Goal: Task Accomplishment & Management: Use online tool/utility

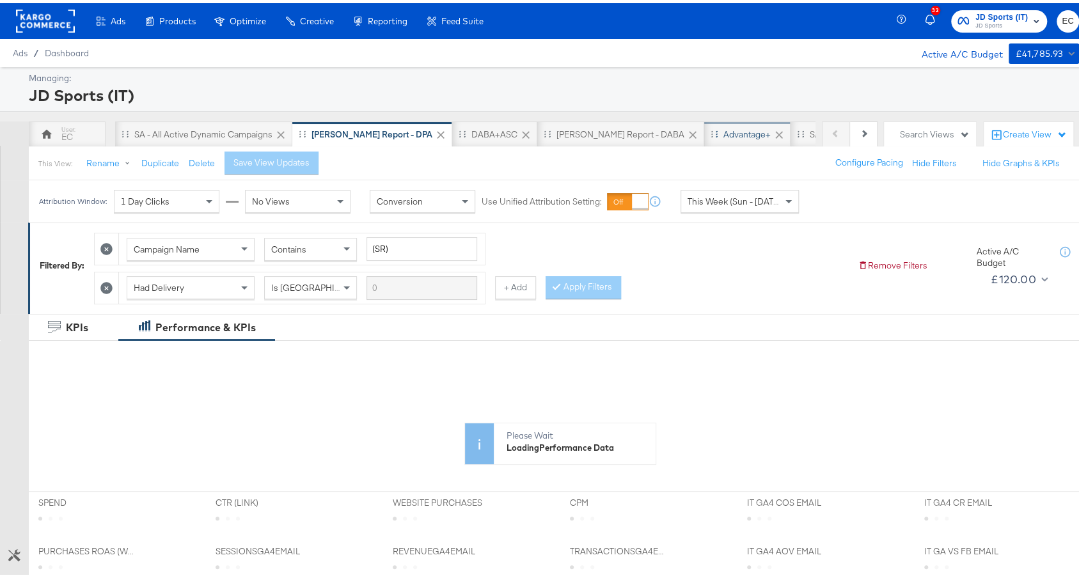
click at [704, 137] on div "Advantage+" at bounding box center [747, 131] width 86 height 26
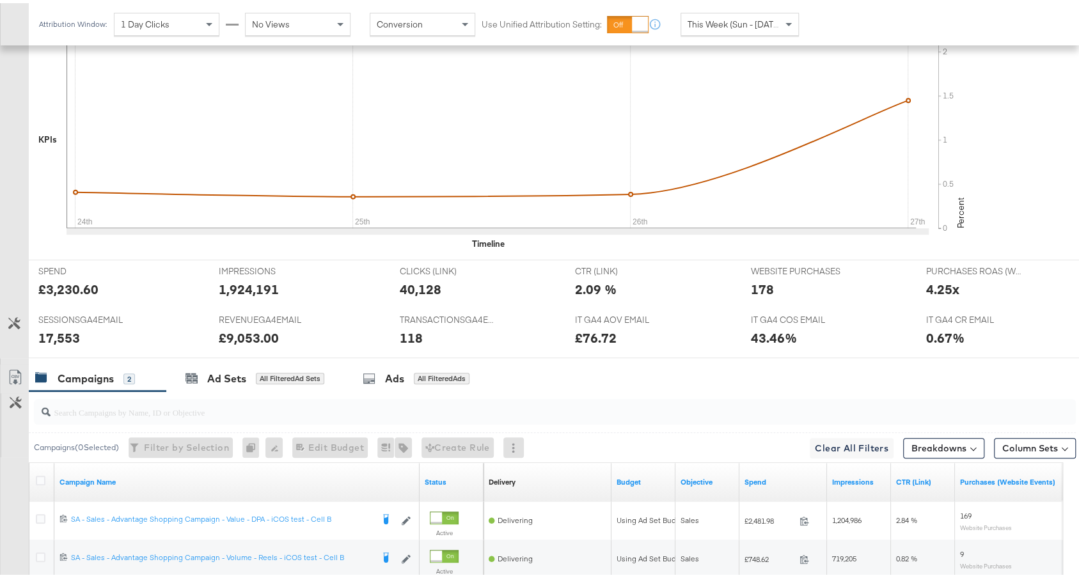
scroll to position [519, 0]
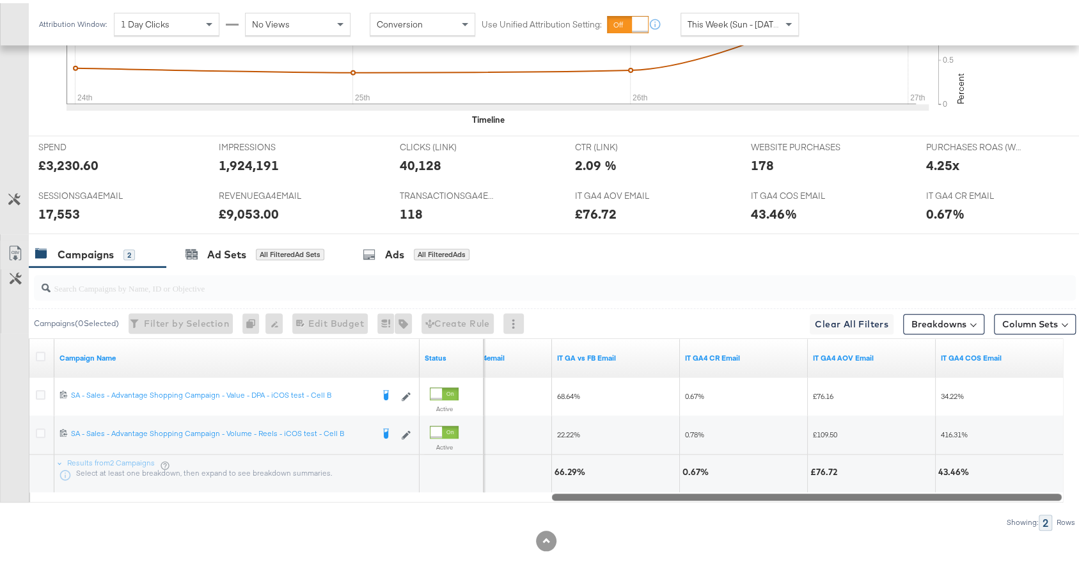
drag, startPoint x: 517, startPoint y: 487, endPoint x: 1091, endPoint y: 487, distance: 574.5
drag, startPoint x: 741, startPoint y: 491, endPoint x: 849, endPoint y: 482, distance: 108.4
click at [849, 482] on div "Campaign Name Status TransactionsGA4email IT GA vs FB Email IT GA4 CR Email IT …" at bounding box center [546, 417] width 1034 height 164
drag, startPoint x: 767, startPoint y: 491, endPoint x: 957, endPoint y: 484, distance: 190.1
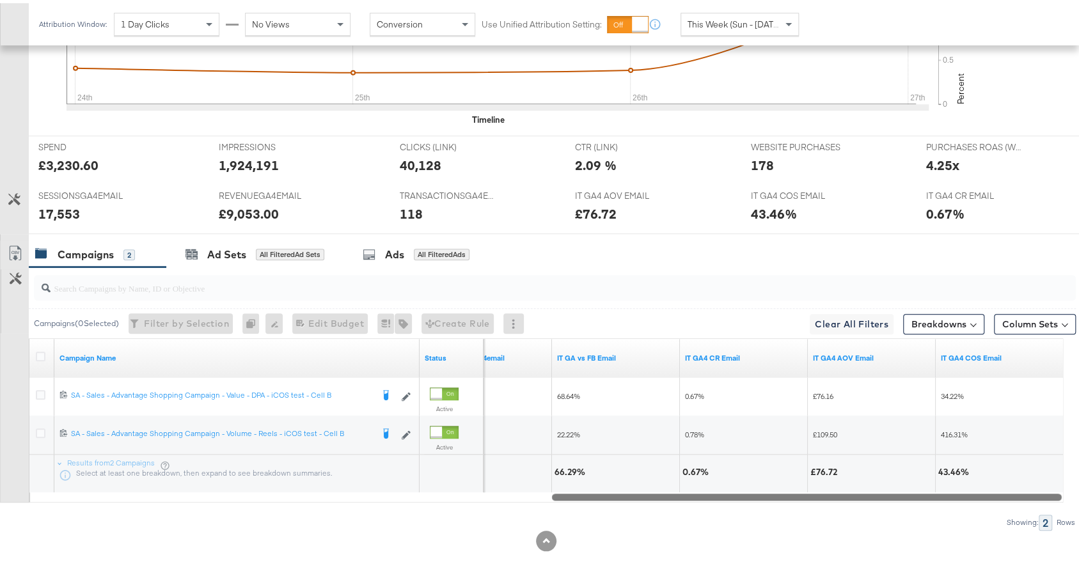
click at [957, 488] on div at bounding box center [807, 493] width 510 height 11
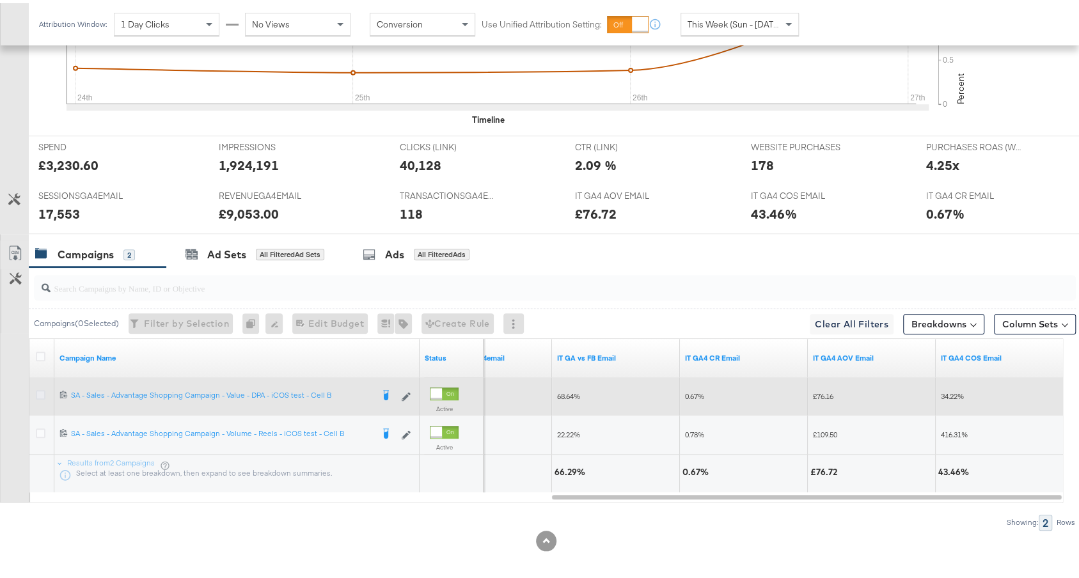
click at [38, 387] on icon at bounding box center [41, 392] width 10 height 10
click at [0, 0] on input "checkbox" at bounding box center [0, 0] width 0 height 0
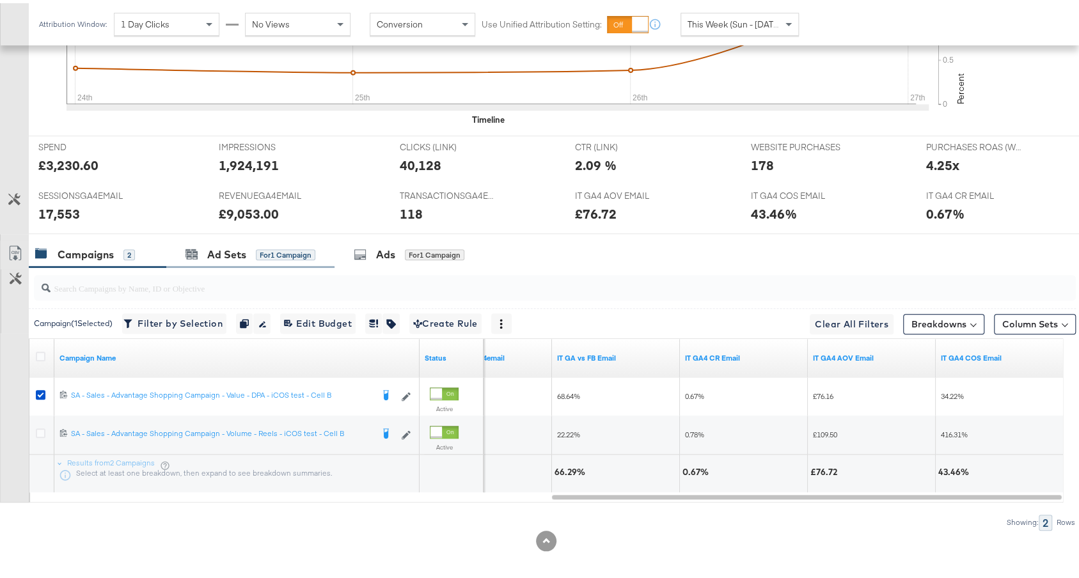
click at [185, 245] on div "Ad Sets for 1 Campaign" at bounding box center [250, 252] width 168 height 28
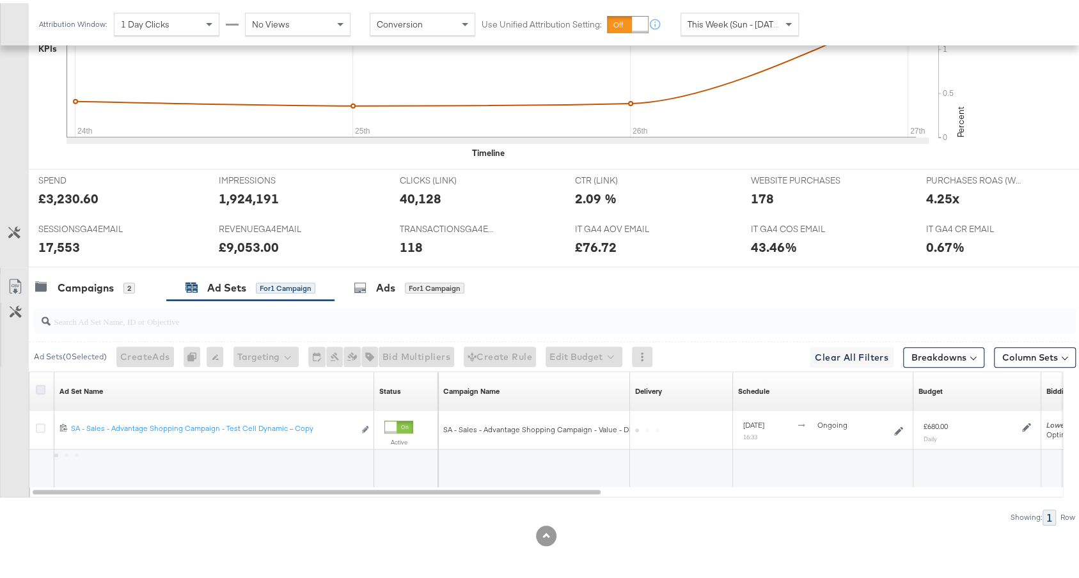
scroll to position [481, 0]
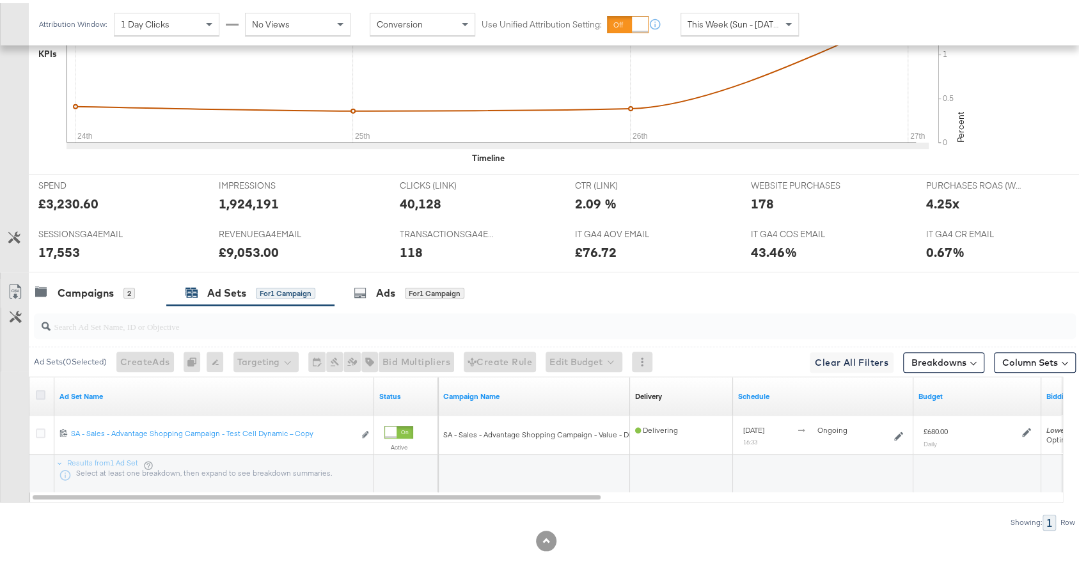
click at [38, 387] on icon at bounding box center [41, 392] width 10 height 10
click at [0, 0] on input "checkbox" at bounding box center [0, 0] width 0 height 0
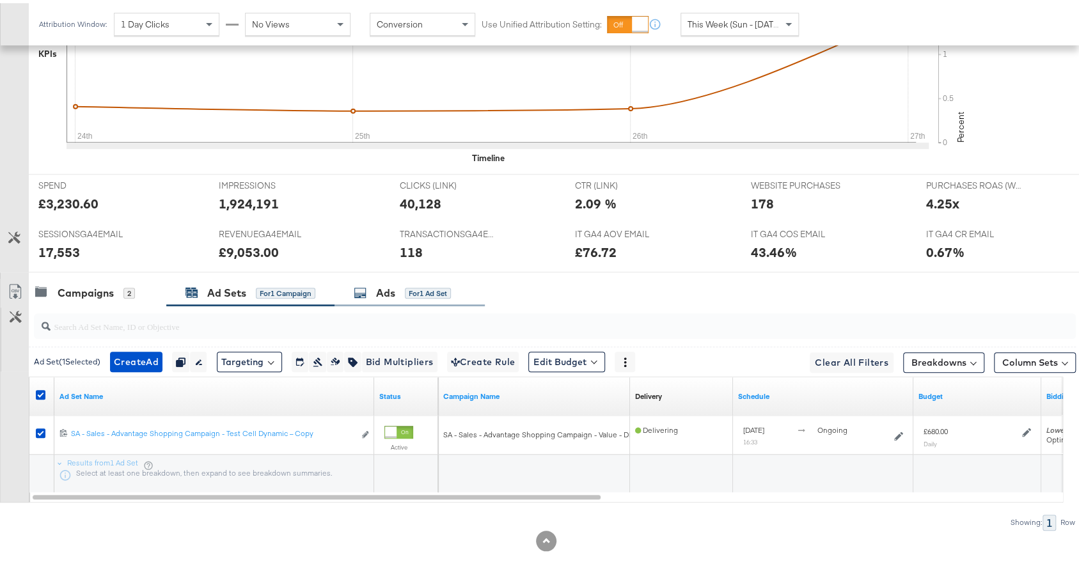
click at [448, 286] on div "for 1 Ad Set" at bounding box center [428, 291] width 46 height 12
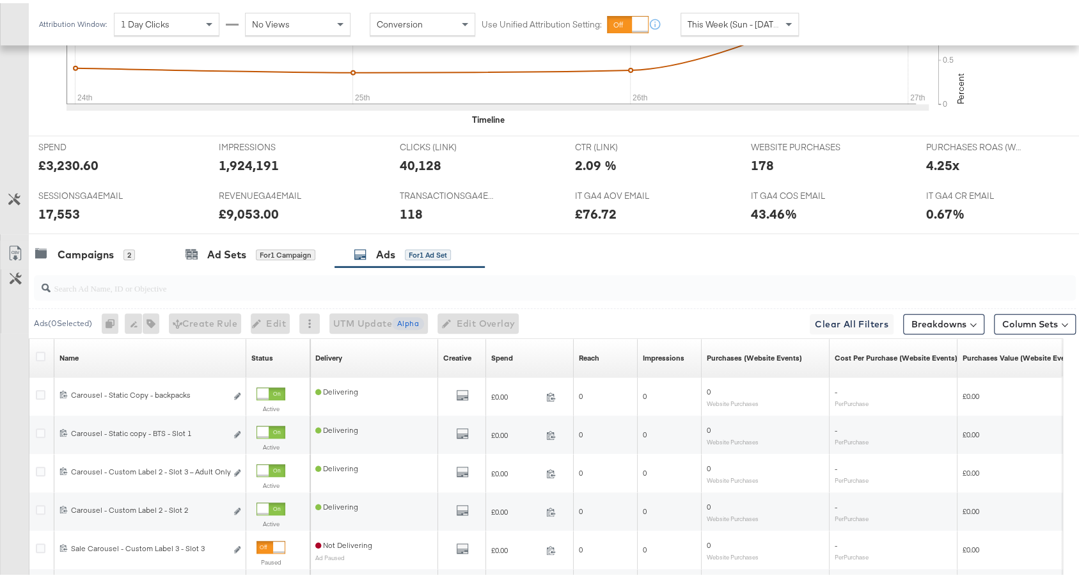
scroll to position [520, 0]
click at [530, 349] on link "Spend" at bounding box center [529, 354] width 77 height 10
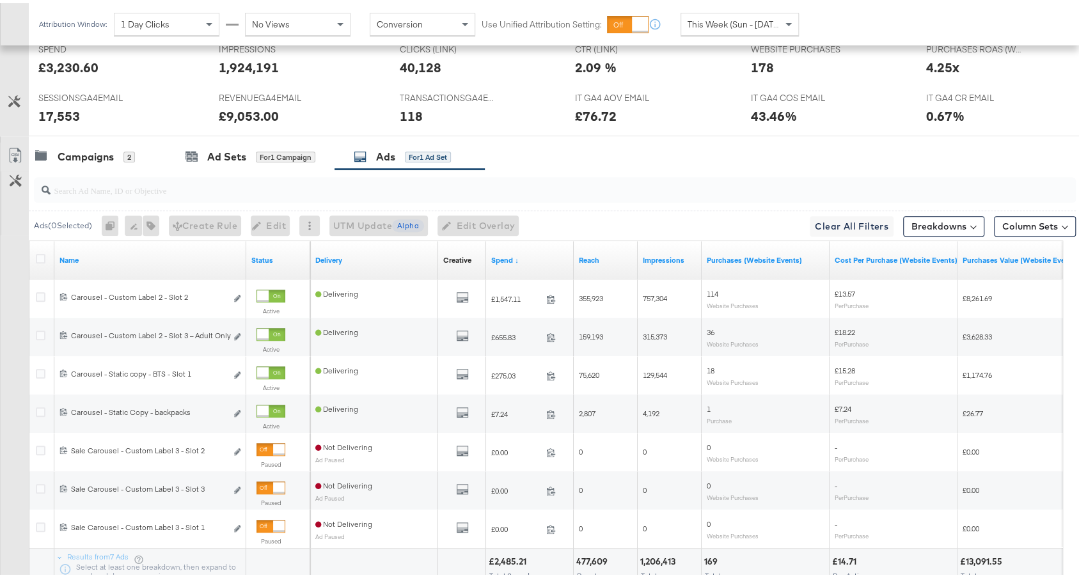
scroll to position [681, 0]
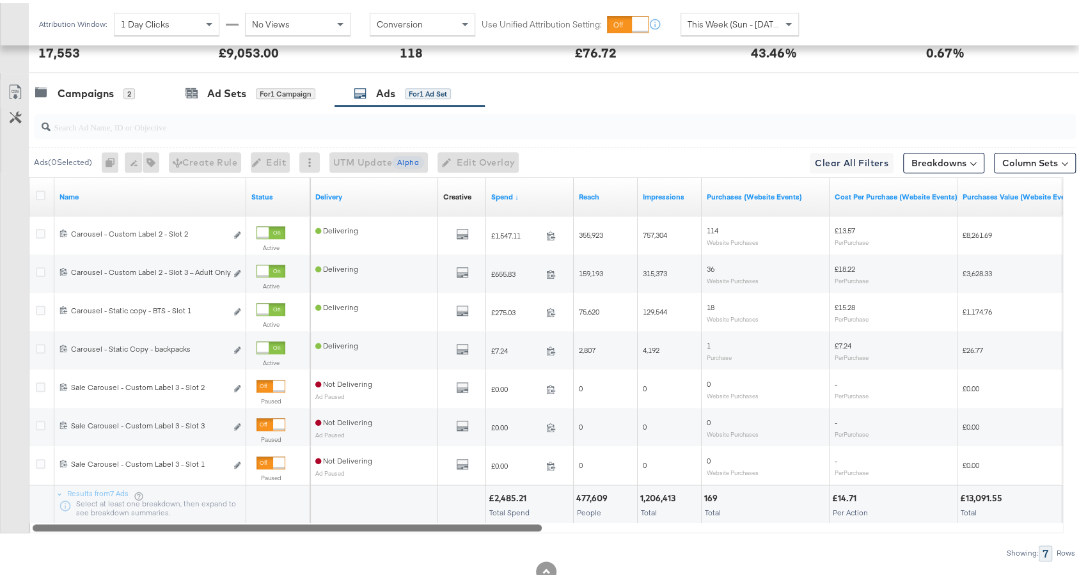
drag, startPoint x: 508, startPoint y: 517, endPoint x: 395, endPoint y: 478, distance: 119.8
click at [395, 478] on div "Name Status Delivery Creative Sorting Unavailable Spend ↓ Reach Impressions Pur…" at bounding box center [546, 352] width 1034 height 356
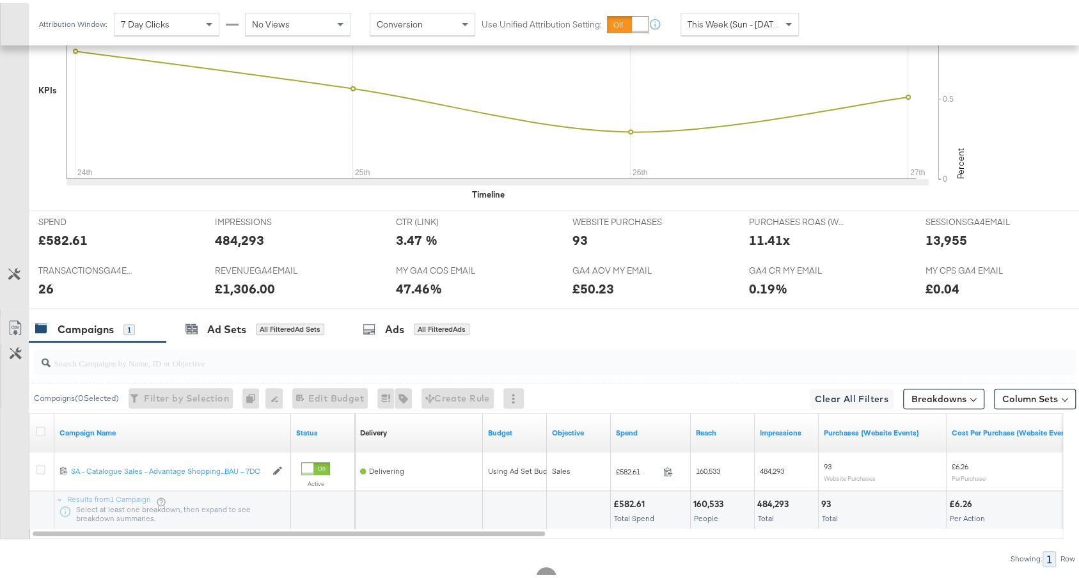
scroll to position [455, 0]
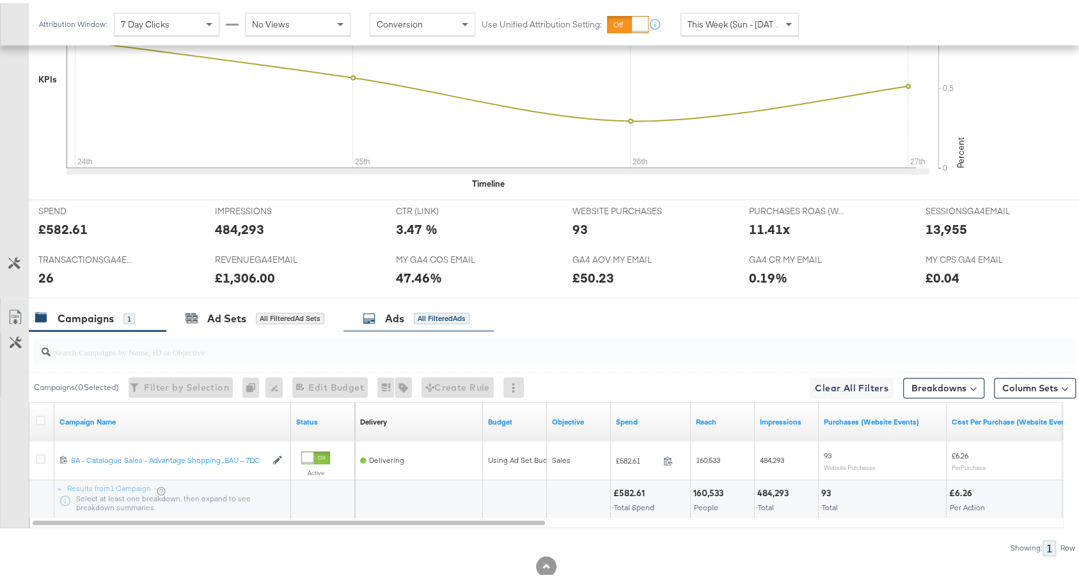
click at [393, 315] on div "Ads" at bounding box center [394, 315] width 19 height 15
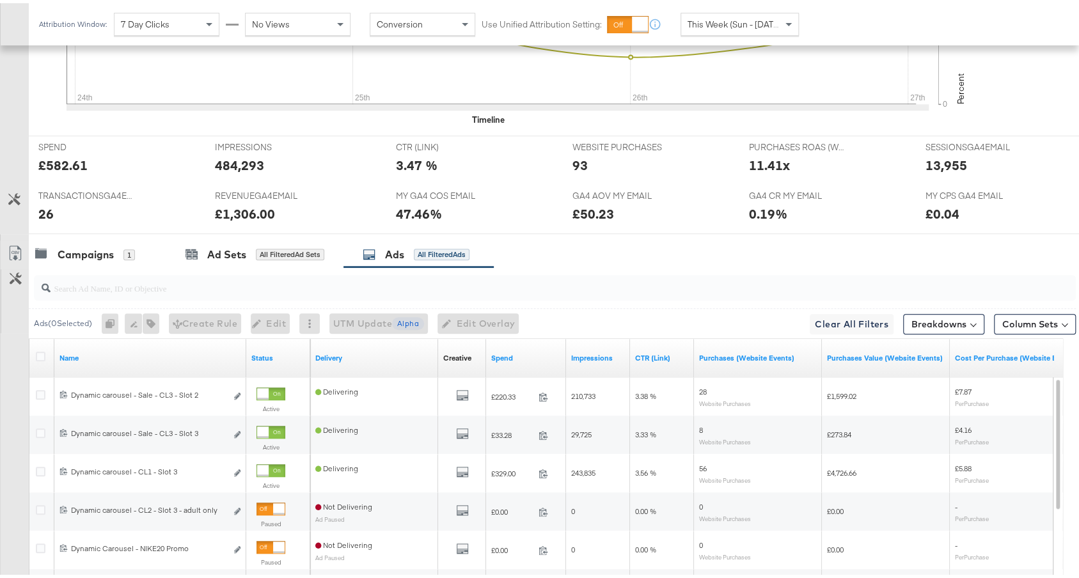
scroll to position [575, 0]
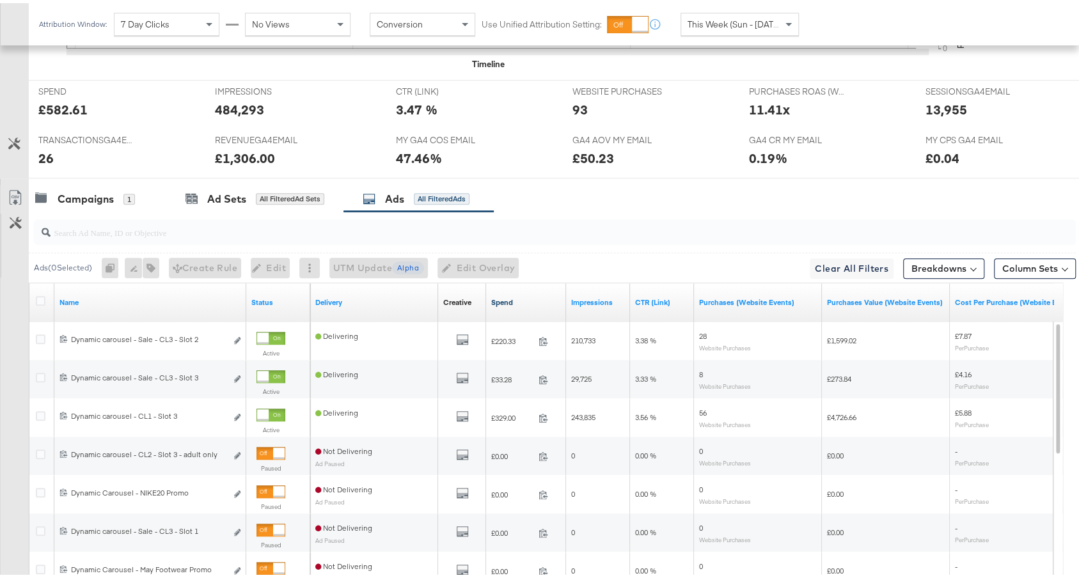
click at [542, 296] on link "Spend" at bounding box center [526, 299] width 70 height 10
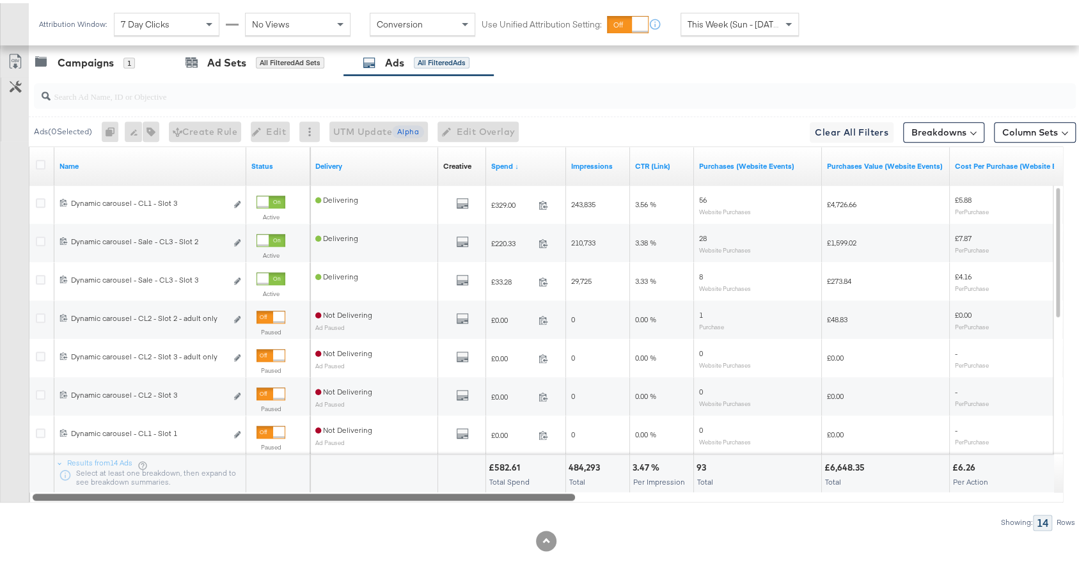
drag, startPoint x: 447, startPoint y: 493, endPoint x: 381, endPoint y: 457, distance: 75.0
click at [382, 457] on div "Name Status Delivery Creative Sorting Unavailable Spend ↓ Impressions CTR (Link…" at bounding box center [546, 321] width 1034 height 356
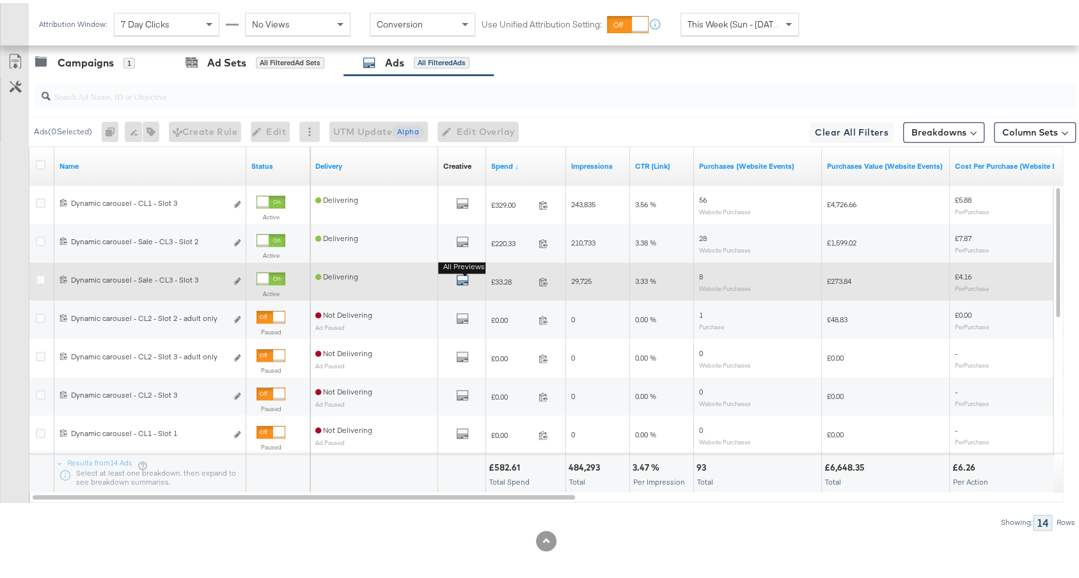
click at [458, 274] on icon "default" at bounding box center [462, 277] width 13 height 13
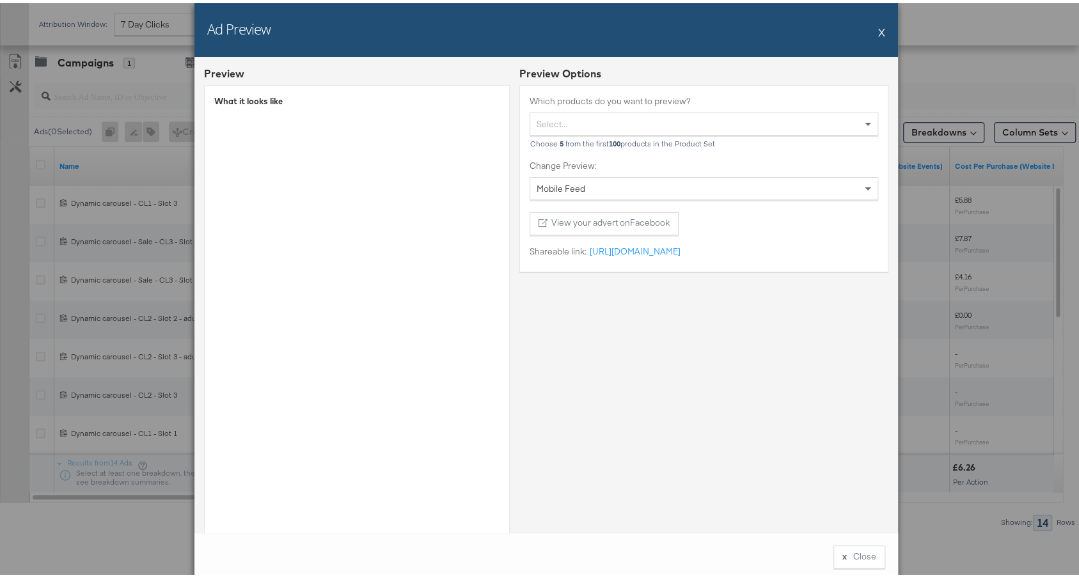
click at [878, 31] on button "X" at bounding box center [881, 29] width 7 height 26
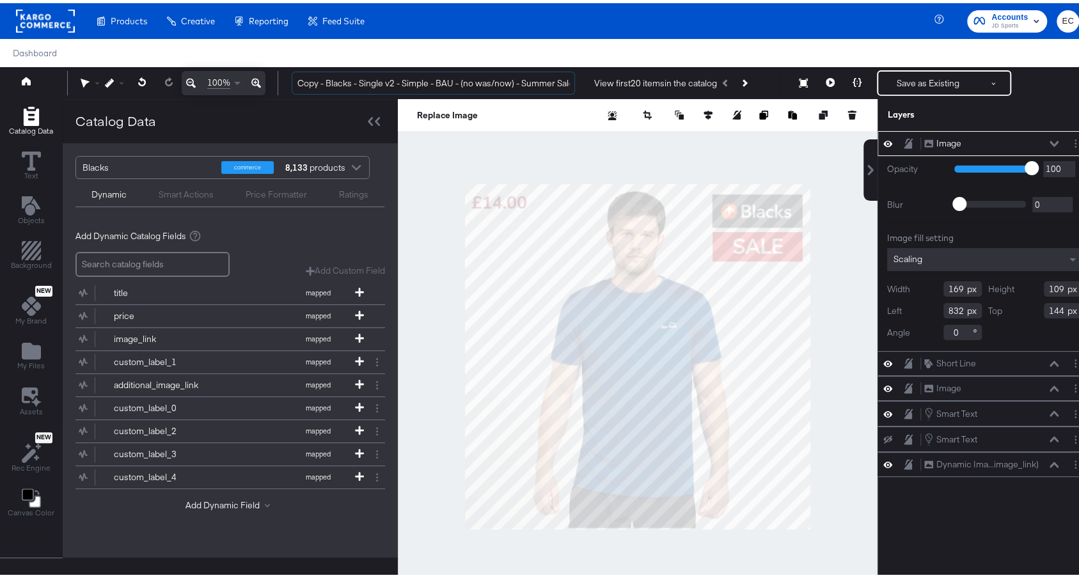
drag, startPoint x: 327, startPoint y: 82, endPoint x: 239, endPoint y: 83, distance: 88.3
click at [239, 83] on div "100% Copy - Blacks - Single v2 - Simple - BAU - (no was/now) - Summer Sale View…" at bounding box center [546, 80] width 1092 height 32
click at [562, 86] on input "Blacks - Single v2 - Simple - BAU - (no was/now) - Summer Sale" at bounding box center [433, 80] width 283 height 24
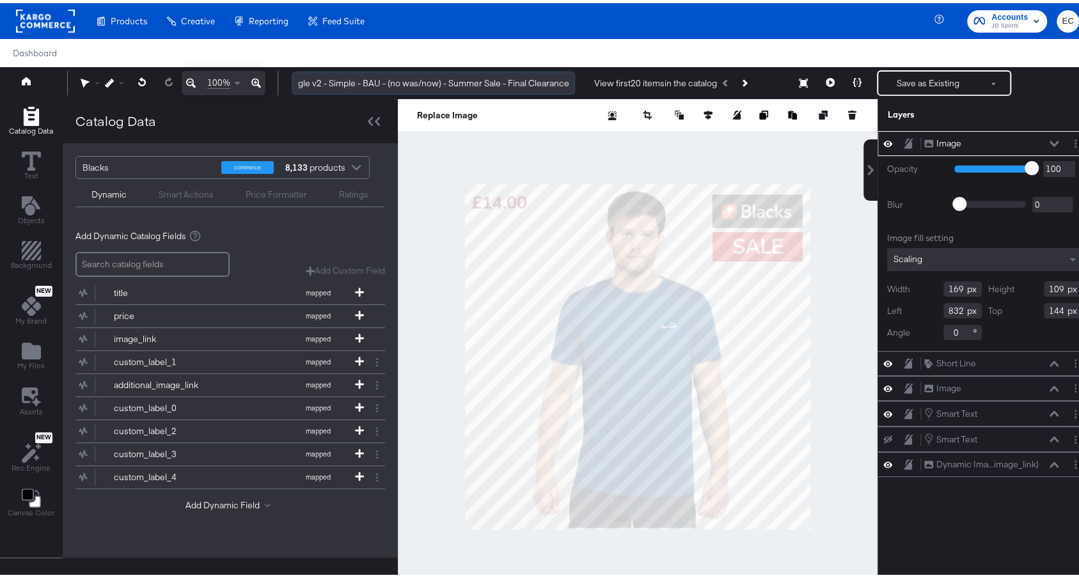
scroll to position [0, 54]
type input "Blacks - Single v2 - Simple - BAU - (no was/now) - Summer Sale - Final Clearance"
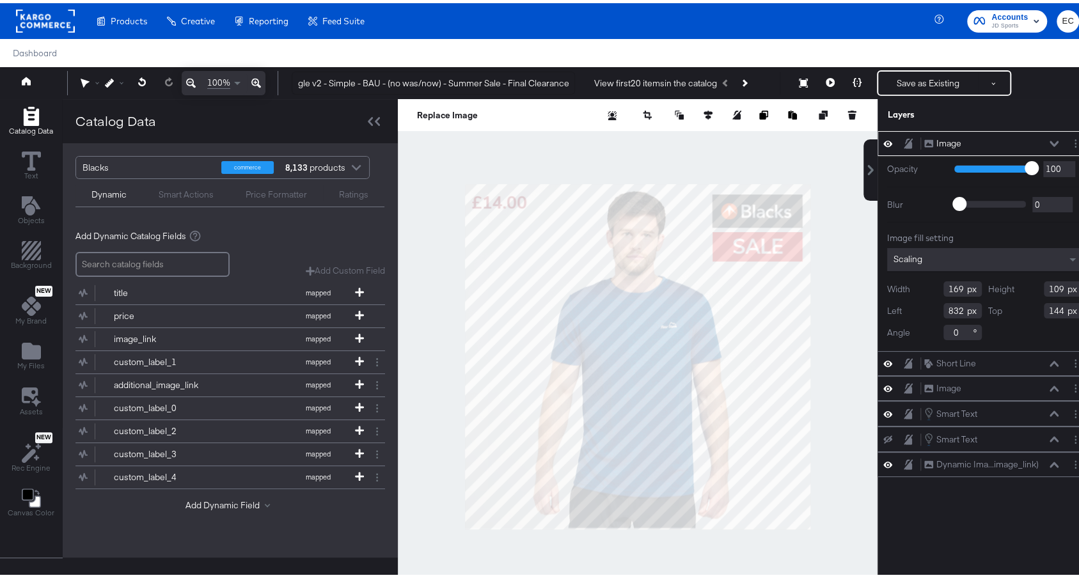
click at [818, 267] on div at bounding box center [638, 353] width 480 height 515
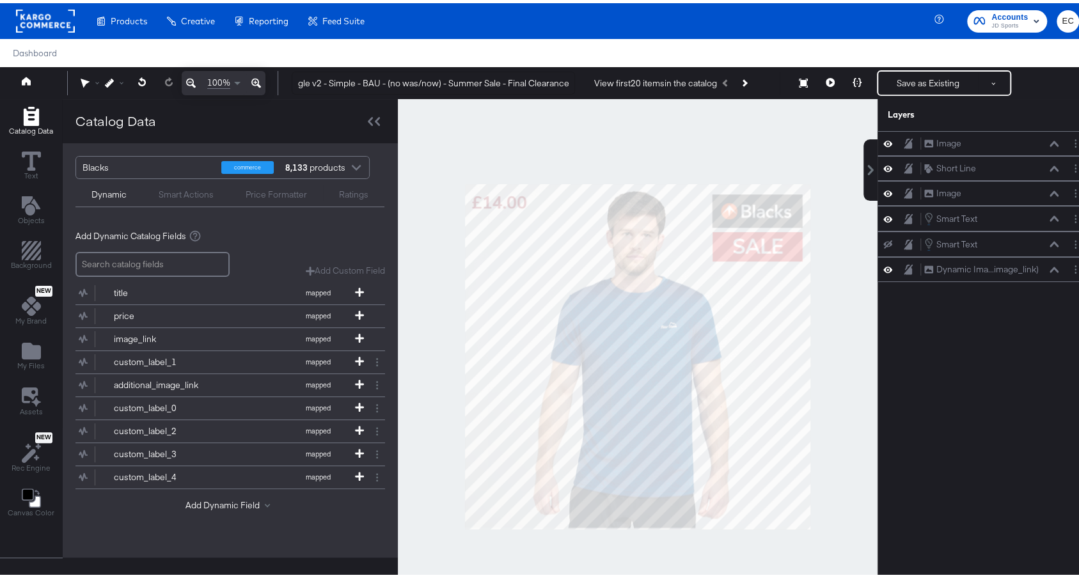
scroll to position [0, 0]
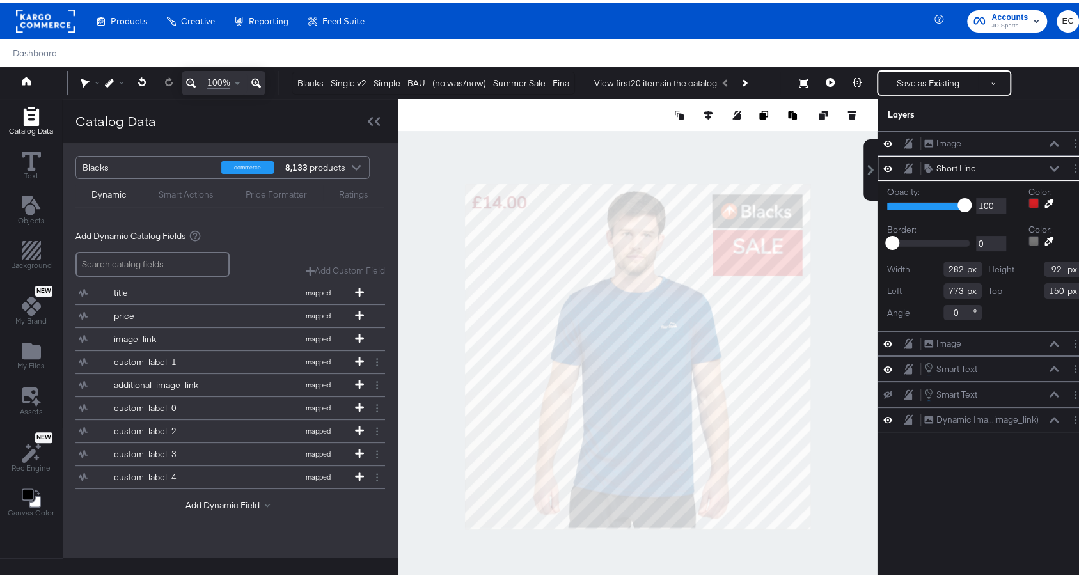
type input "151"
type input "144"
click at [38, 340] on icon "Add Files" at bounding box center [31, 347] width 19 height 19
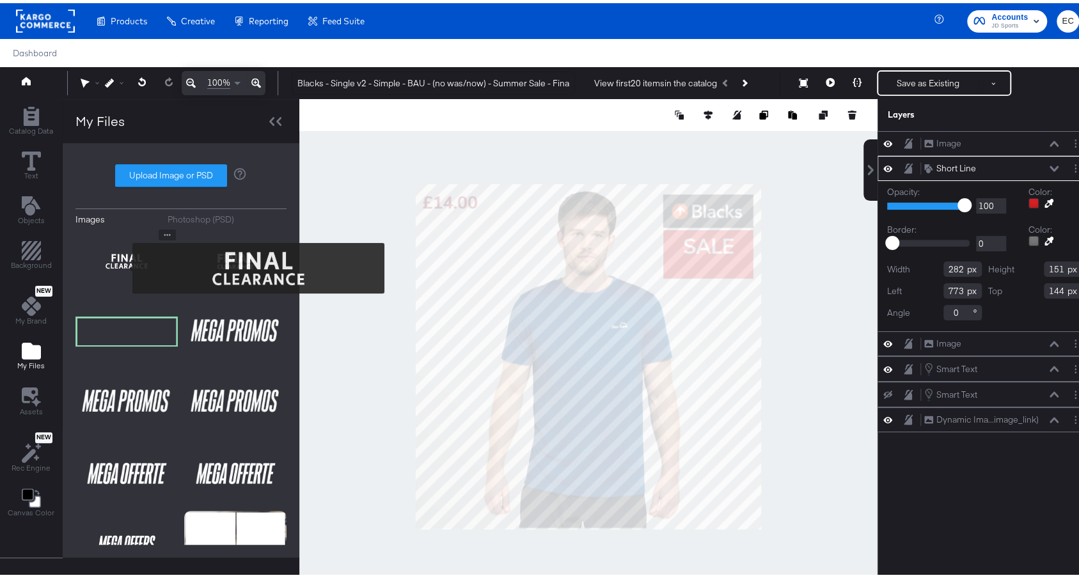
click at [124, 265] on img at bounding box center [126, 258] width 102 height 64
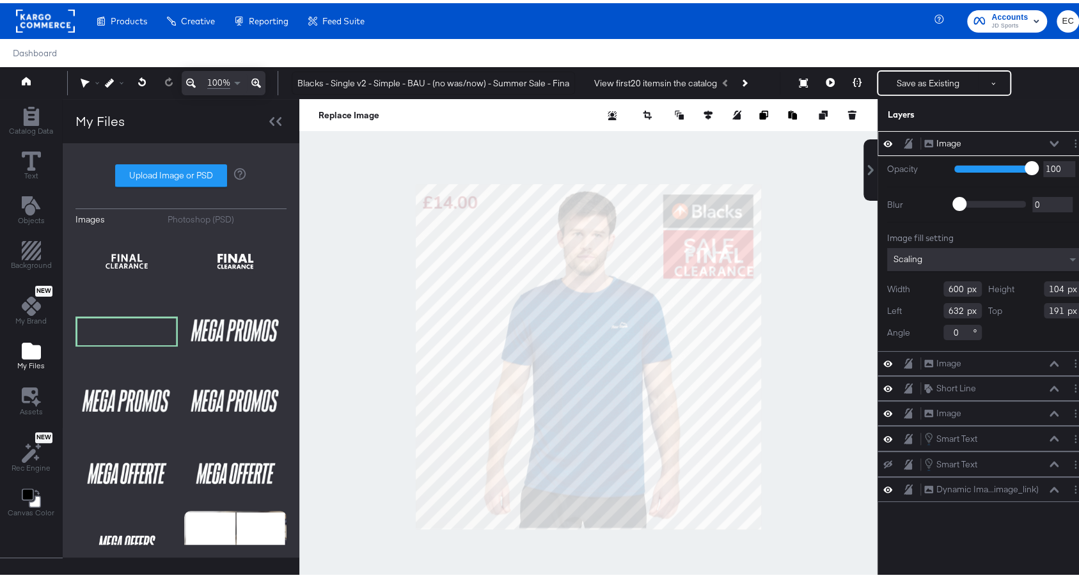
type input "632"
type input "191"
type input "491"
type input "85"
type input "703"
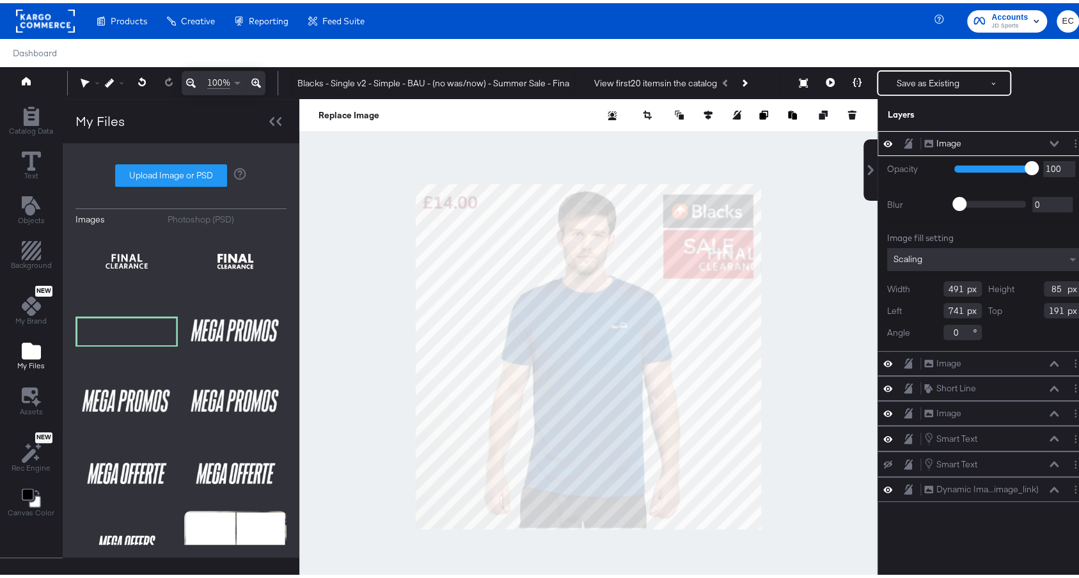
type input "210"
type input "672"
type input "207"
type input "440"
type input "76"
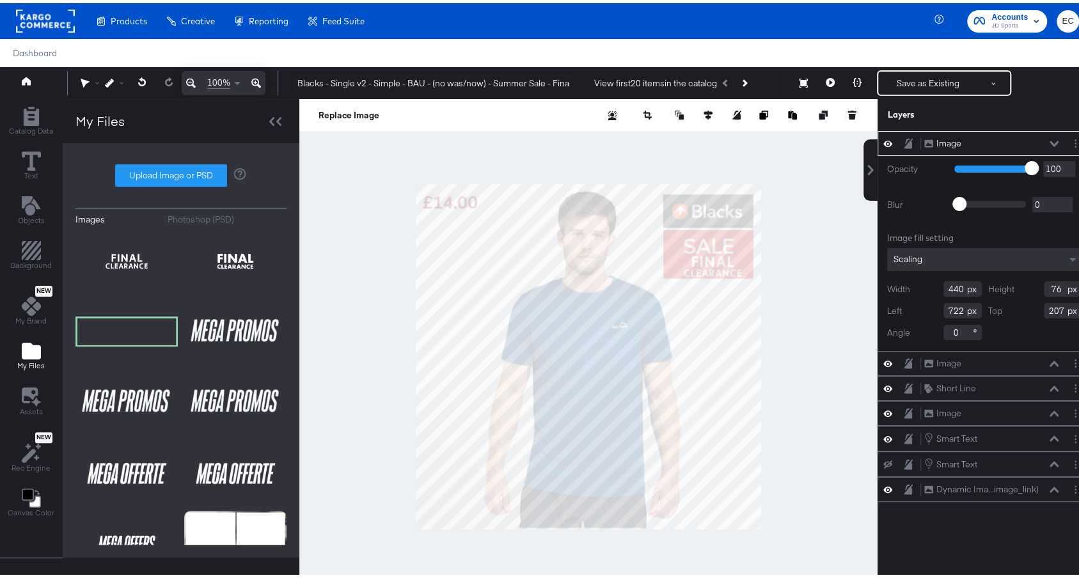
type input "708"
type input "219"
click at [822, 308] on div at bounding box center [588, 353] width 578 height 515
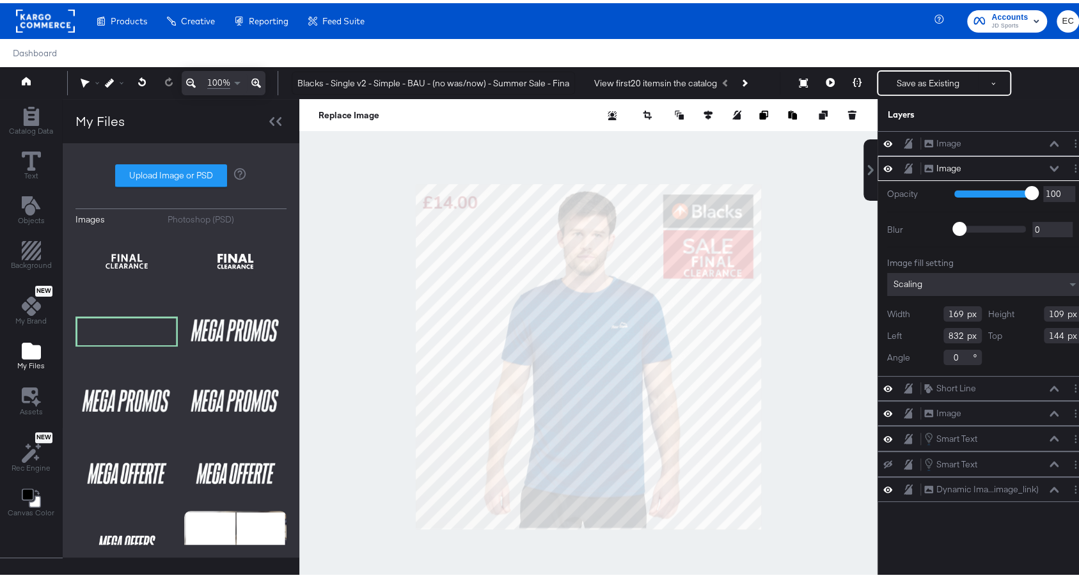
type input "844"
type input "134"
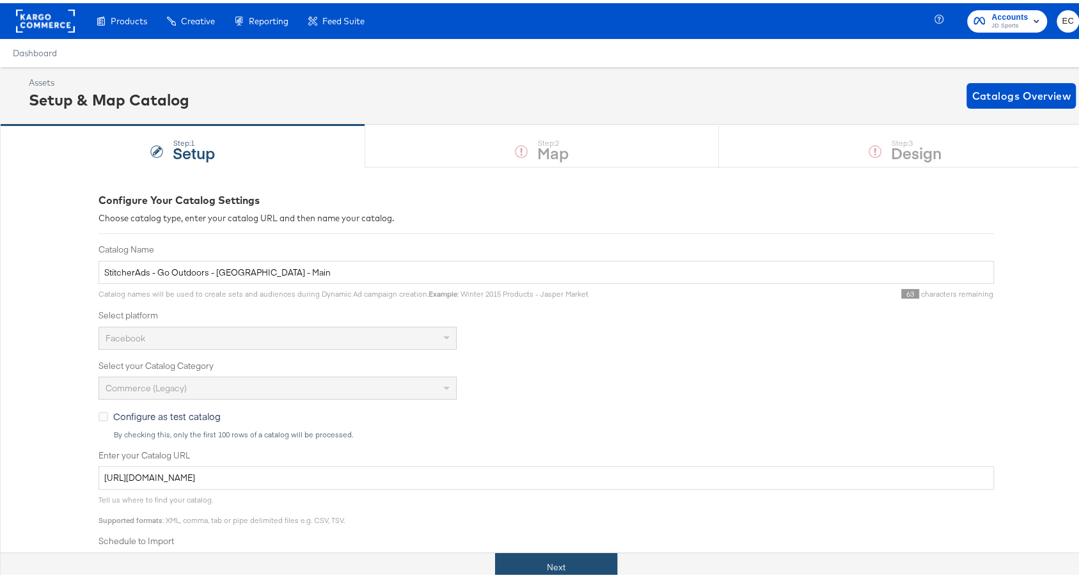
click at [544, 572] on button "Next" at bounding box center [556, 564] width 122 height 29
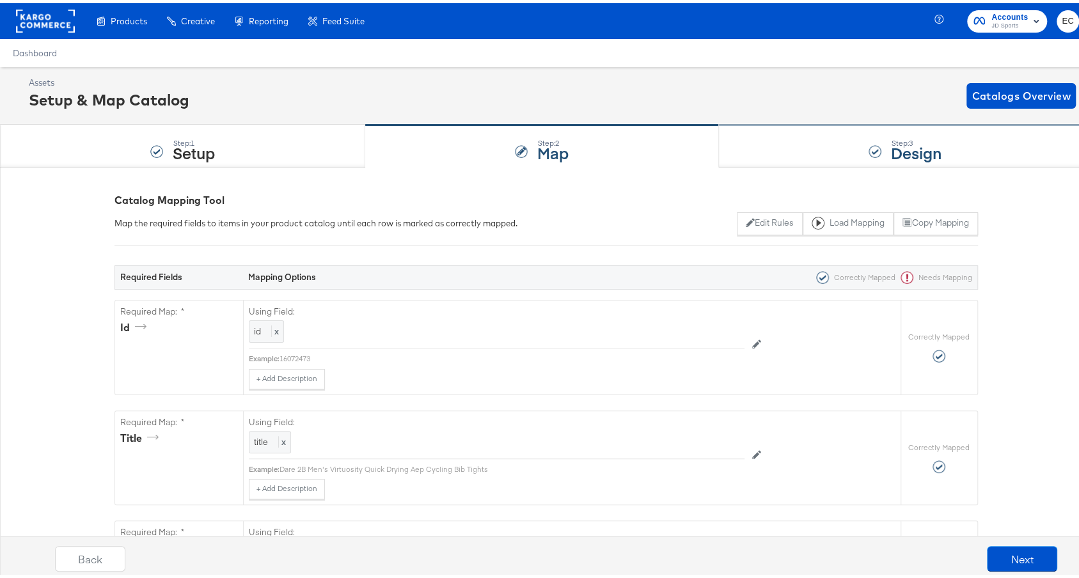
click at [732, 147] on div "Step: 3 Design" at bounding box center [905, 143] width 373 height 42
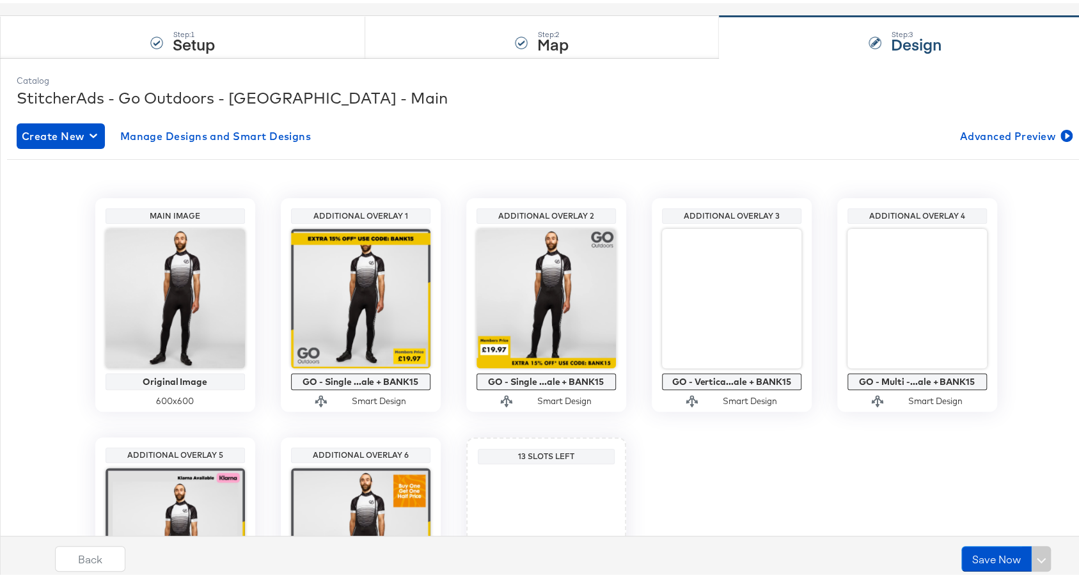
scroll to position [221, 0]
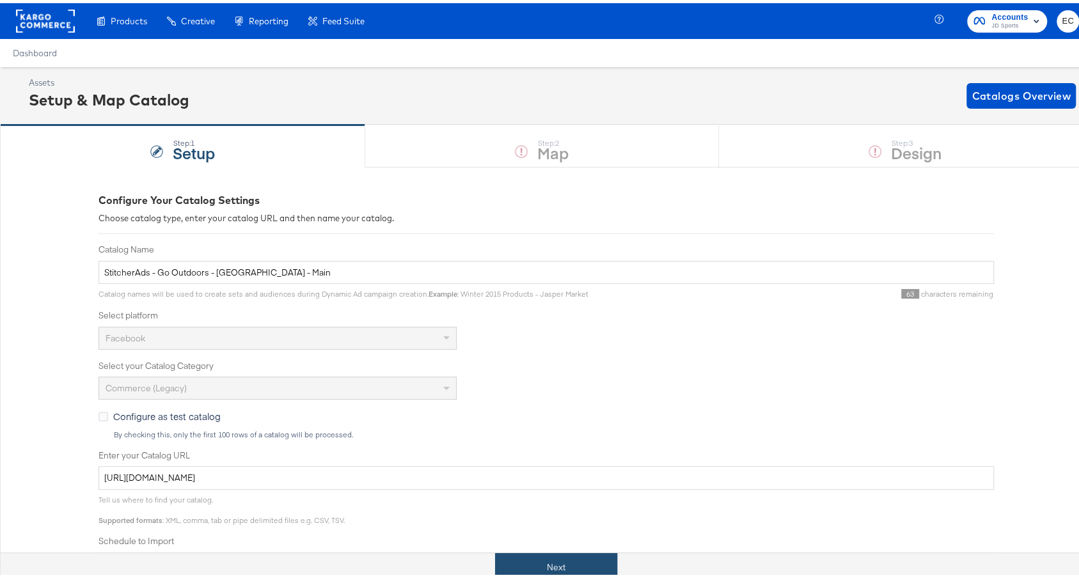
click at [521, 569] on button "Next" at bounding box center [556, 564] width 122 height 29
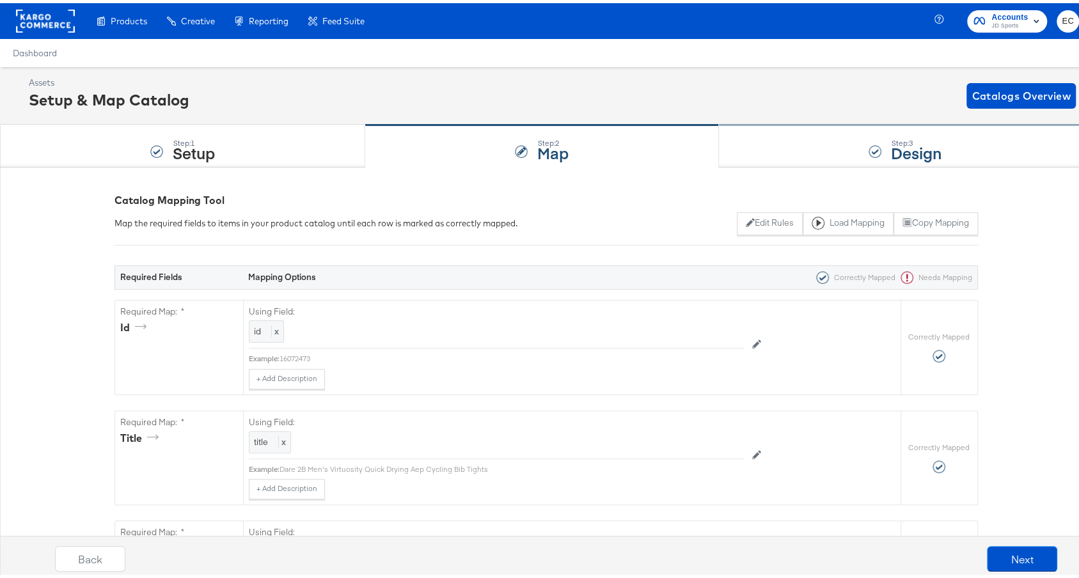
click at [758, 150] on div "Step: 3 Design" at bounding box center [905, 143] width 373 height 42
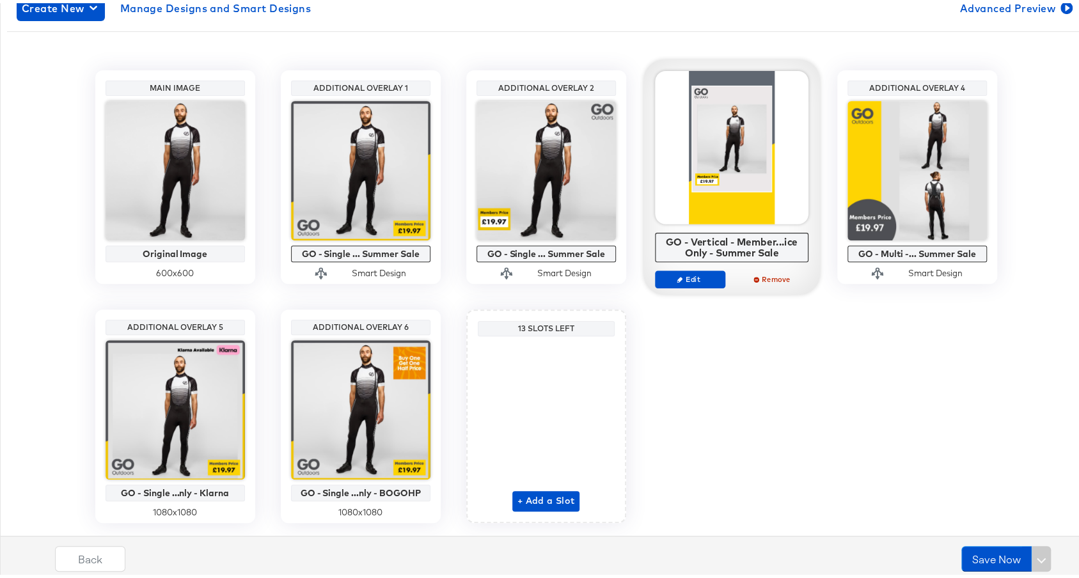
scroll to position [270, 0]
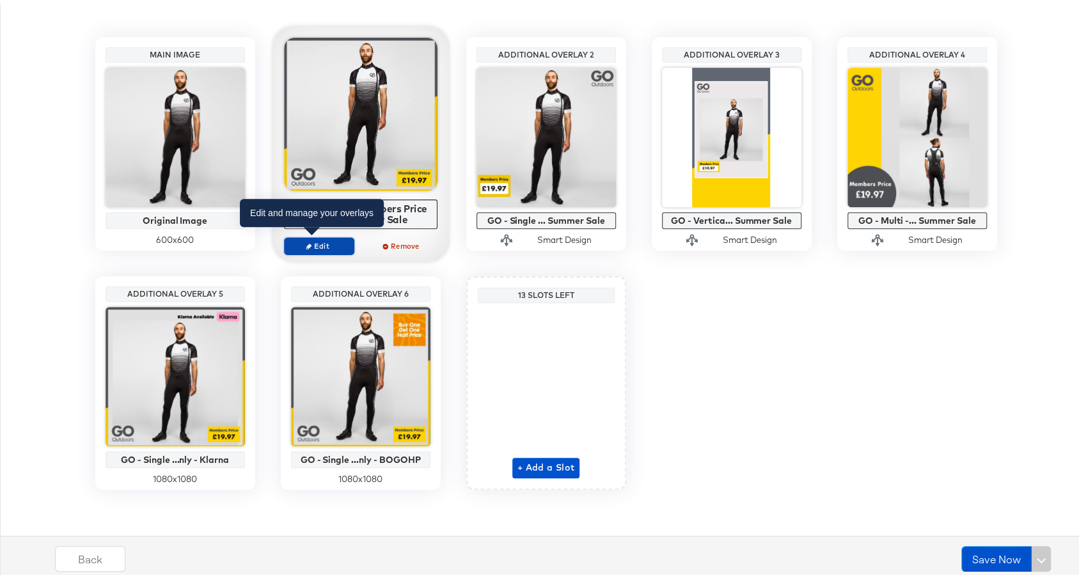
click at [319, 241] on span "Edit" at bounding box center [318, 243] width 59 height 10
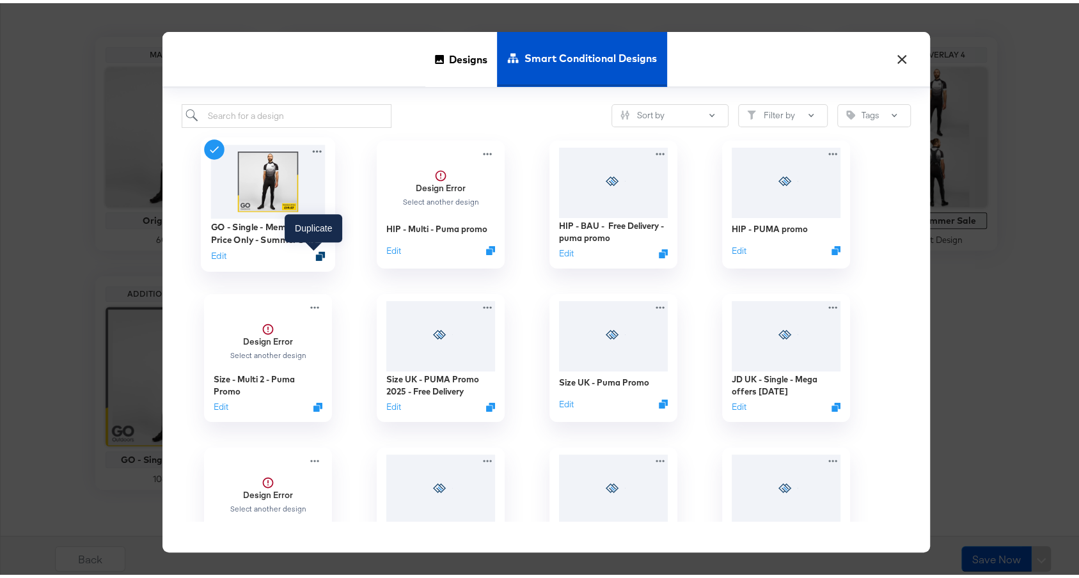
click at [315, 253] on icon "Duplicate" at bounding box center [320, 253] width 10 height 10
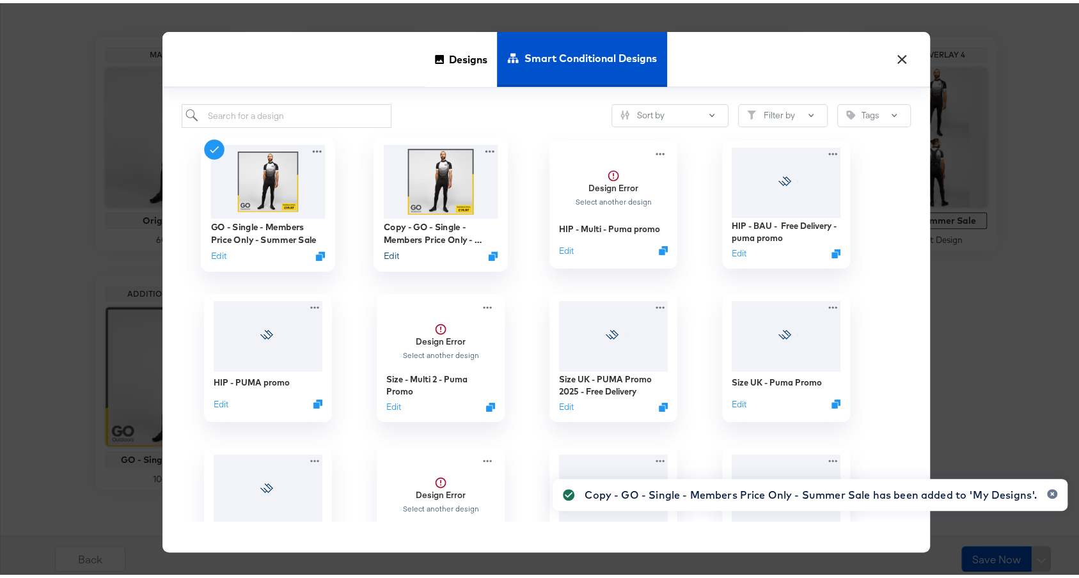
click at [386, 252] on button "Edit" at bounding box center [390, 252] width 15 height 12
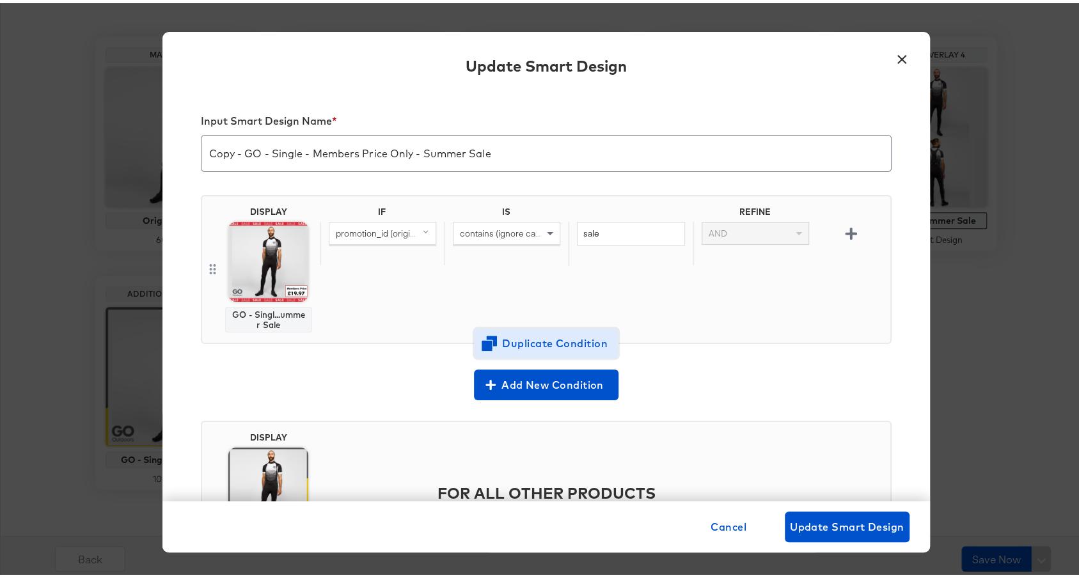
click at [530, 347] on span "Duplicate Condition" at bounding box center [546, 340] width 124 height 18
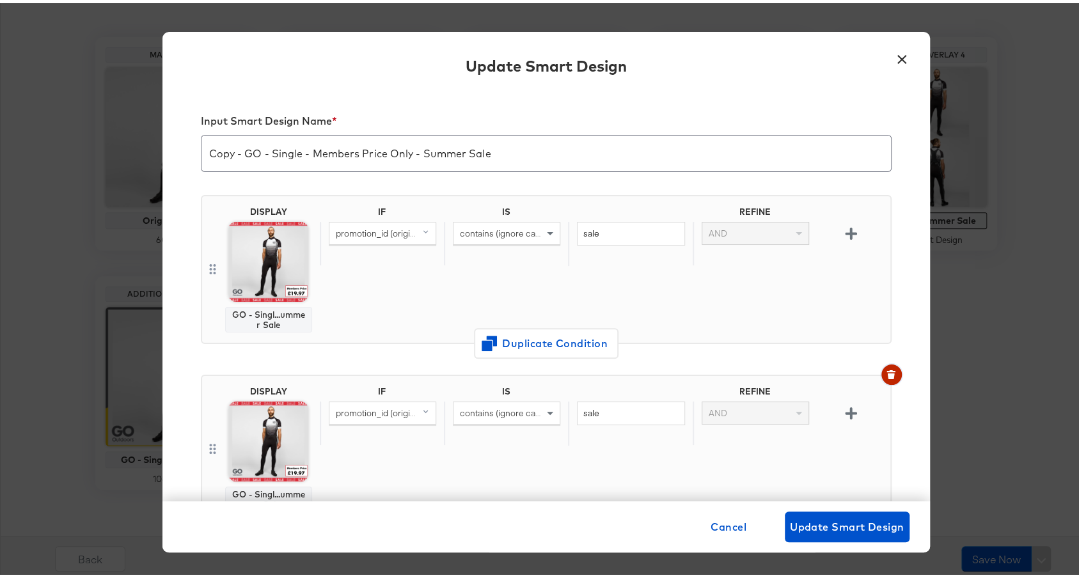
click at [888, 370] on icon "button" at bounding box center [891, 373] width 7 height 6
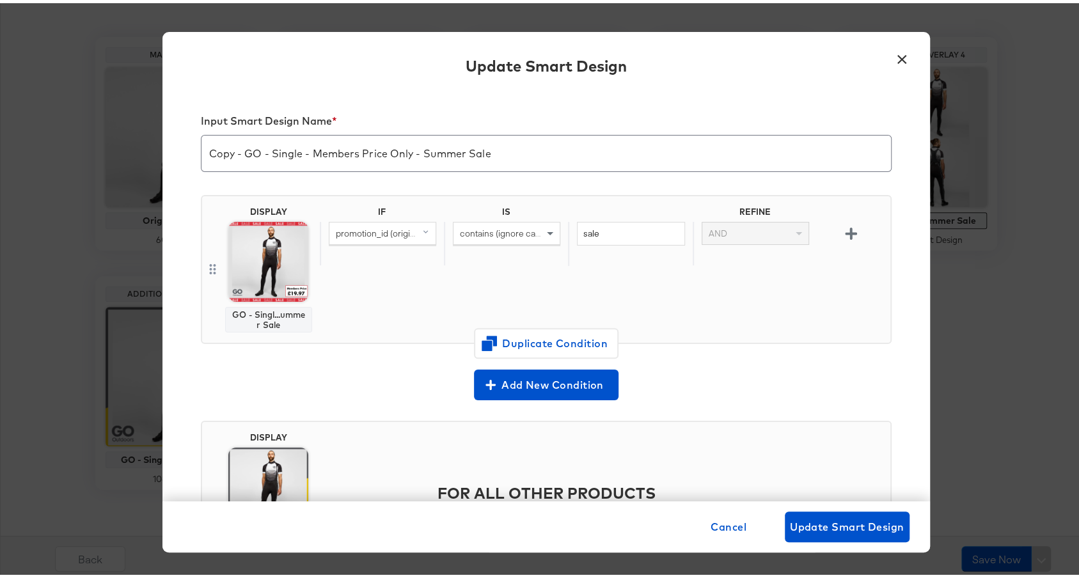
click at [537, 160] on input "Copy - GO - Single - Members Price Only - Summer Sale" at bounding box center [547, 145] width 690 height 36
click at [241, 145] on input "Copy - GO - Single - Members Price Only - Summer Sale - Final Clearance" at bounding box center [547, 145] width 690 height 36
type input "GO - Single - Members Price Only - Summer Sale - Final Clearance"
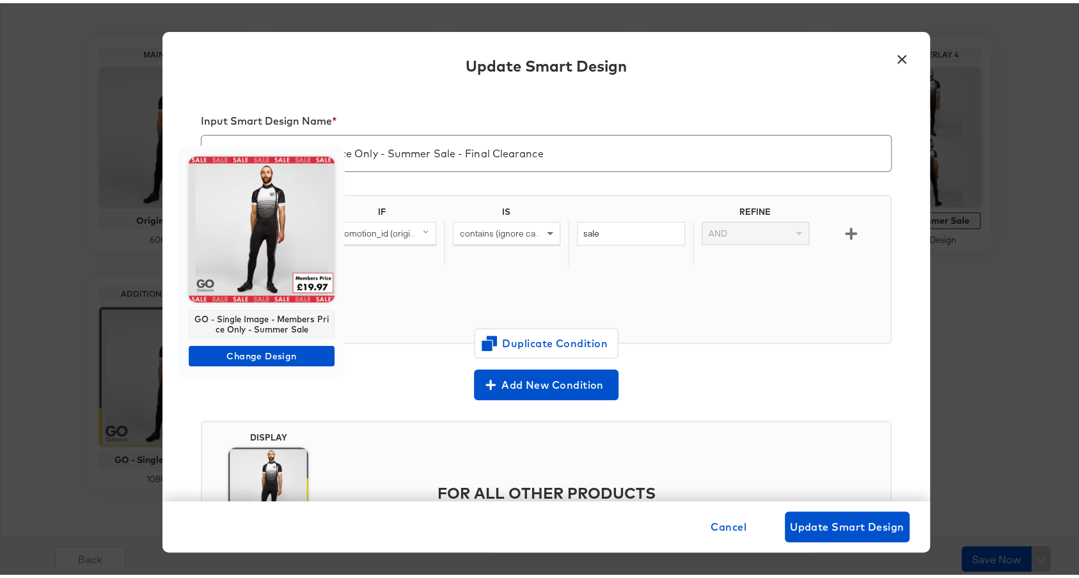
click at [273, 243] on img at bounding box center [262, 227] width 146 height 146
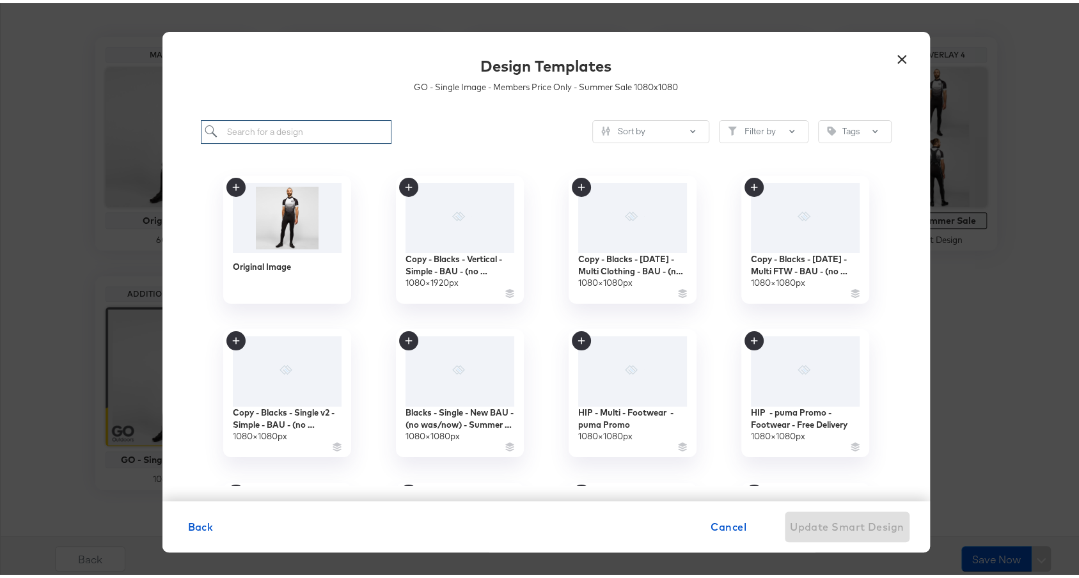
click at [370, 131] on input "search" at bounding box center [296, 129] width 191 height 24
type input "go"
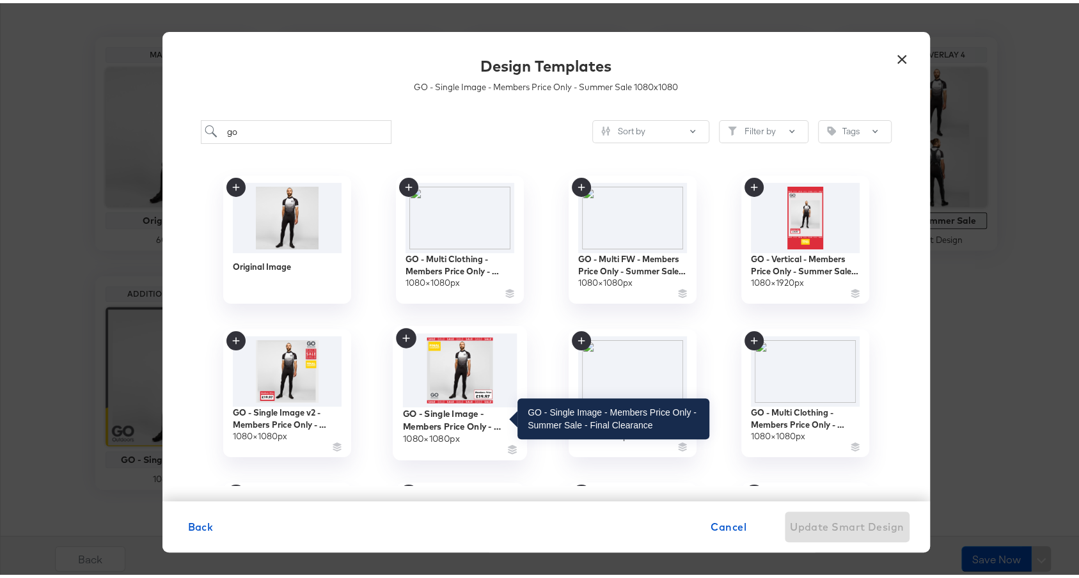
click at [434, 418] on div "GO - Single Image - Members Price Only - Summer Sale - Final Clearance" at bounding box center [459, 416] width 115 height 25
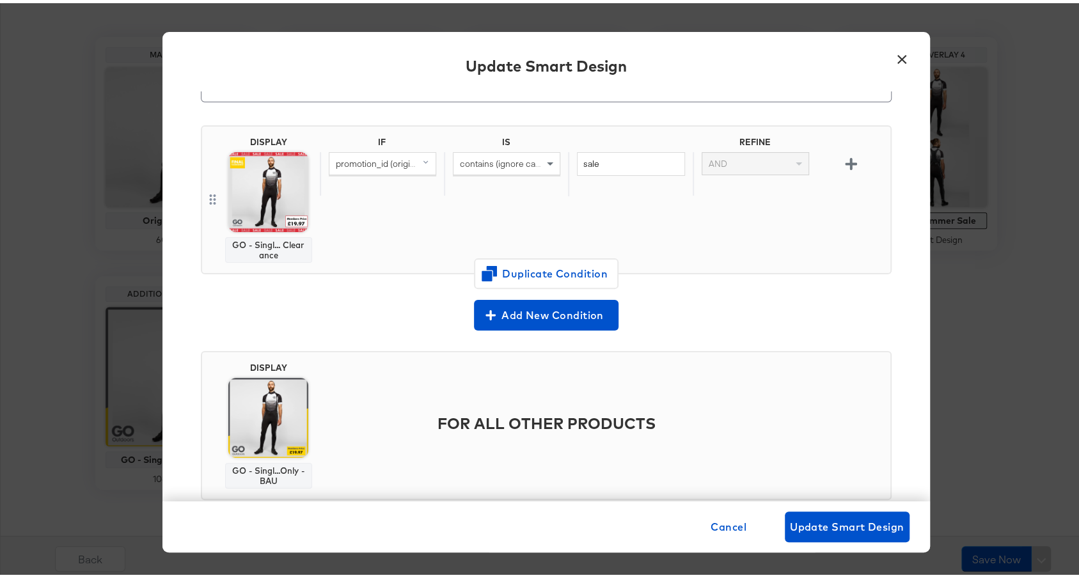
scroll to position [0, 0]
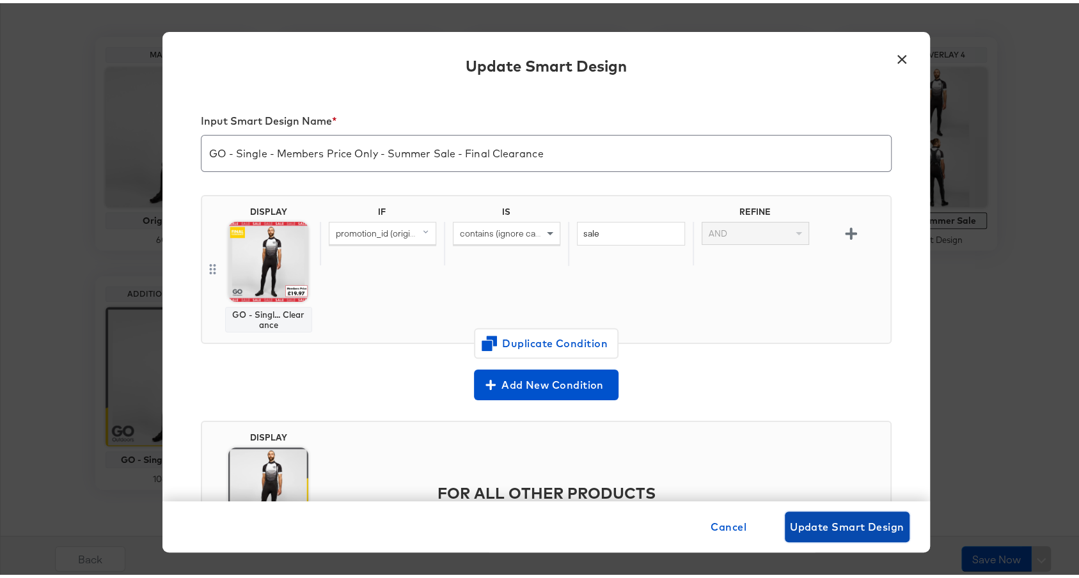
click at [839, 530] on span "Update Smart Design" at bounding box center [847, 524] width 115 height 18
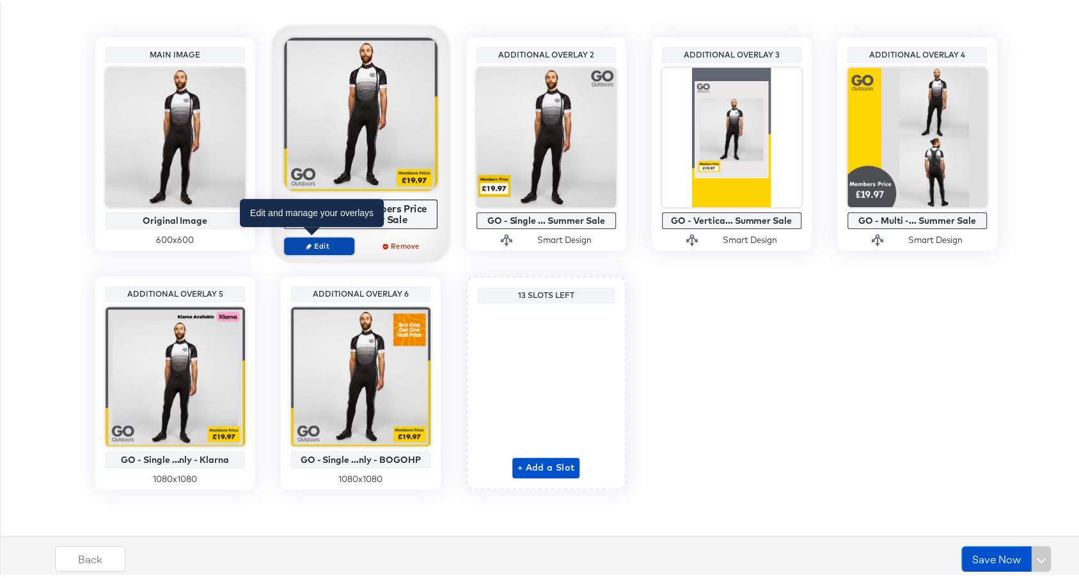
click at [320, 246] on span "Edit" at bounding box center [318, 243] width 59 height 10
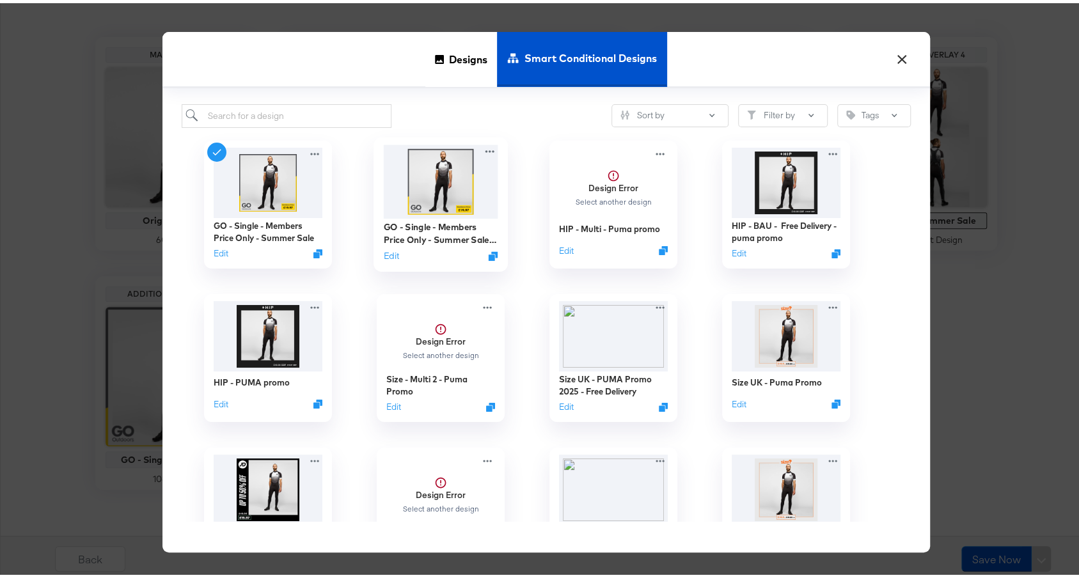
click at [423, 180] on img at bounding box center [440, 178] width 115 height 74
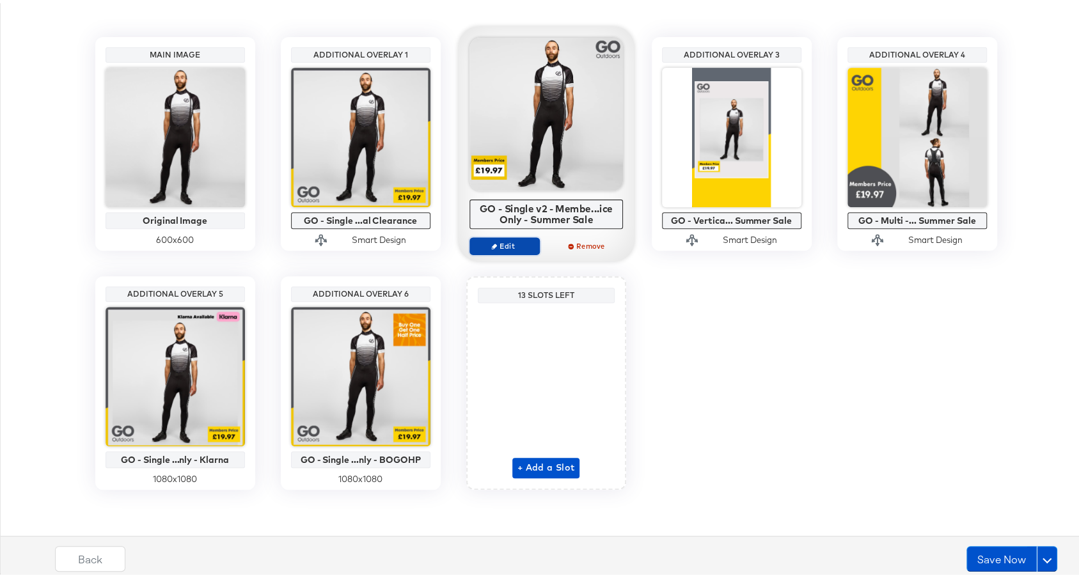
click at [510, 238] on span "Edit" at bounding box center [504, 243] width 59 height 10
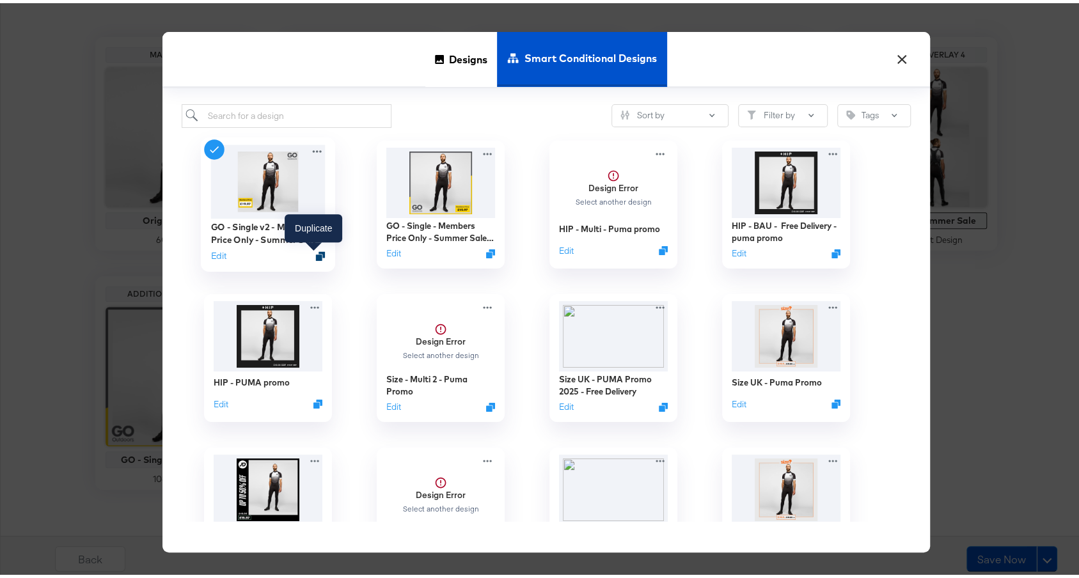
click at [315, 256] on icon "Duplicate" at bounding box center [320, 253] width 10 height 10
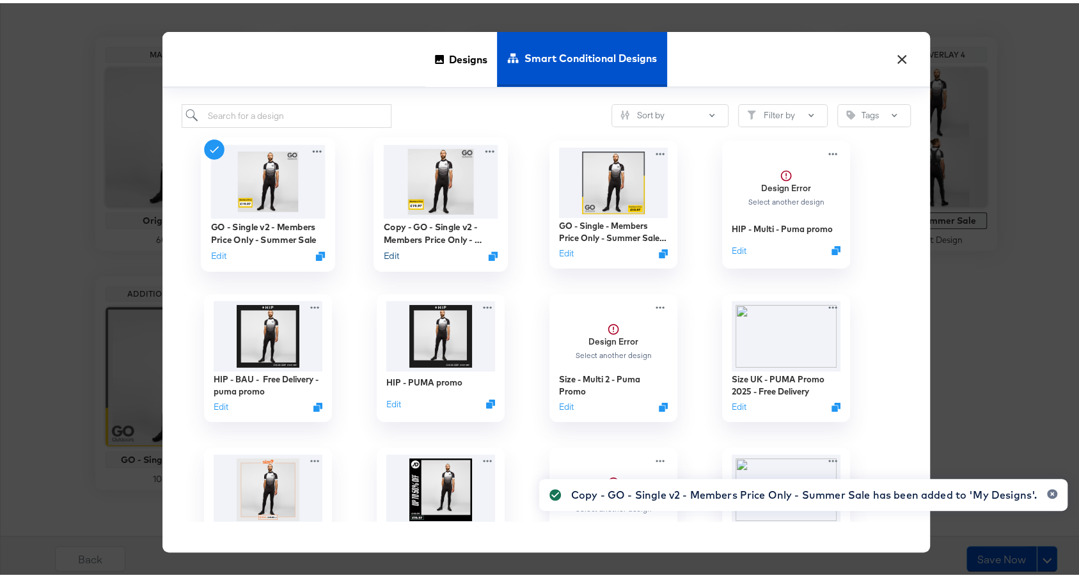
click at [384, 252] on button "Edit" at bounding box center [390, 252] width 15 height 12
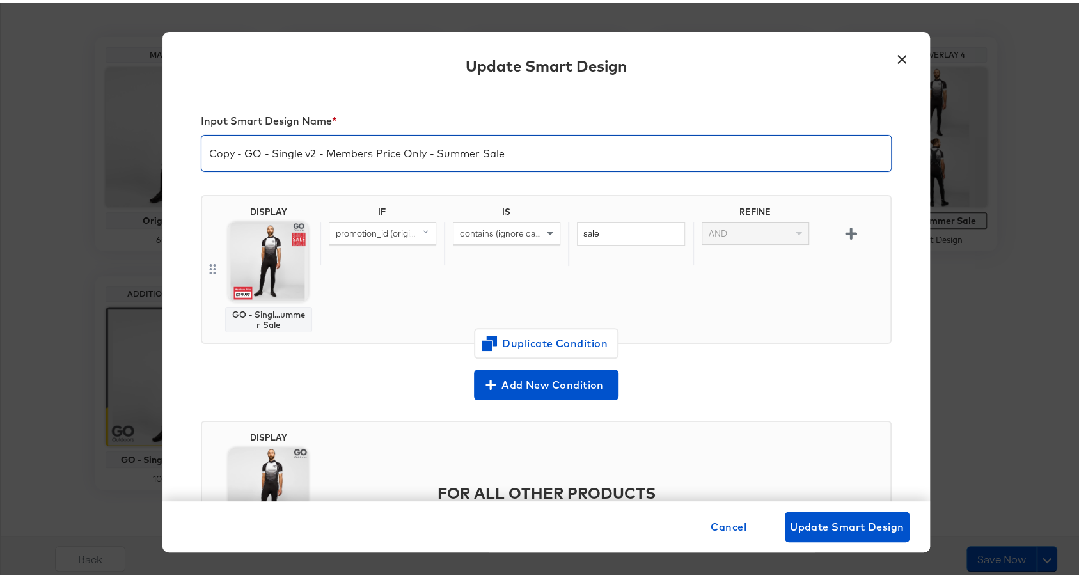
drag, startPoint x: 235, startPoint y: 151, endPoint x: 123, endPoint y: 141, distance: 112.4
click at [123, 141] on div "× Update Smart Design Input Smart Design Name * Copy - GO - Single v2 - Members…" at bounding box center [546, 289] width 1092 height 578
click at [550, 163] on div "GO - Single v2 - Members Price Only - Summer Sale" at bounding box center [546, 150] width 691 height 37
click at [525, 145] on input "GO - Single v2 - Members Price Only - Summer Sale" at bounding box center [547, 145] width 690 height 36
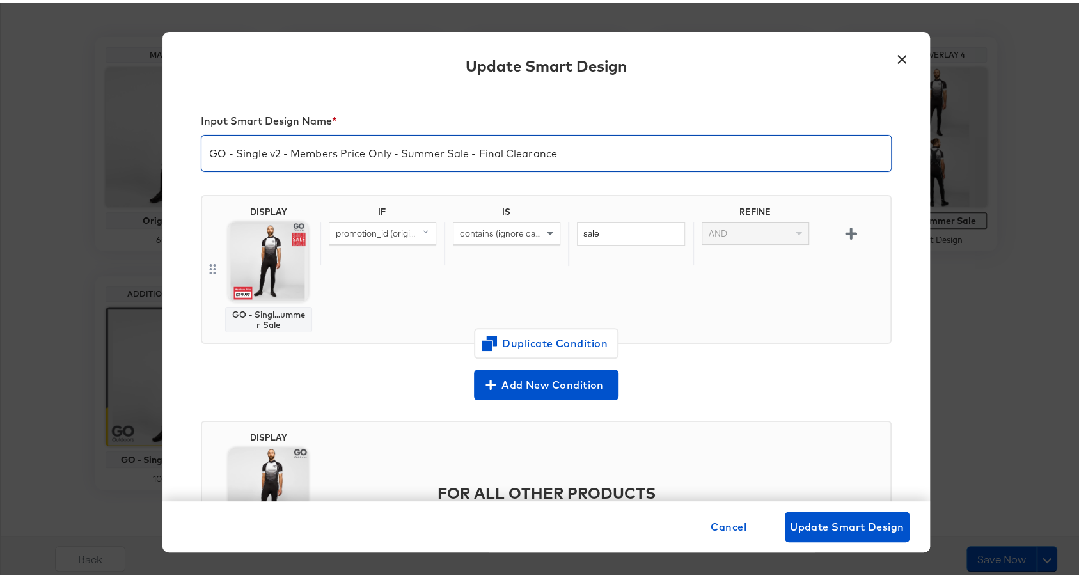
type input "GO - Single v2 - Members Price Only - Summer Sale - Final Clearance"
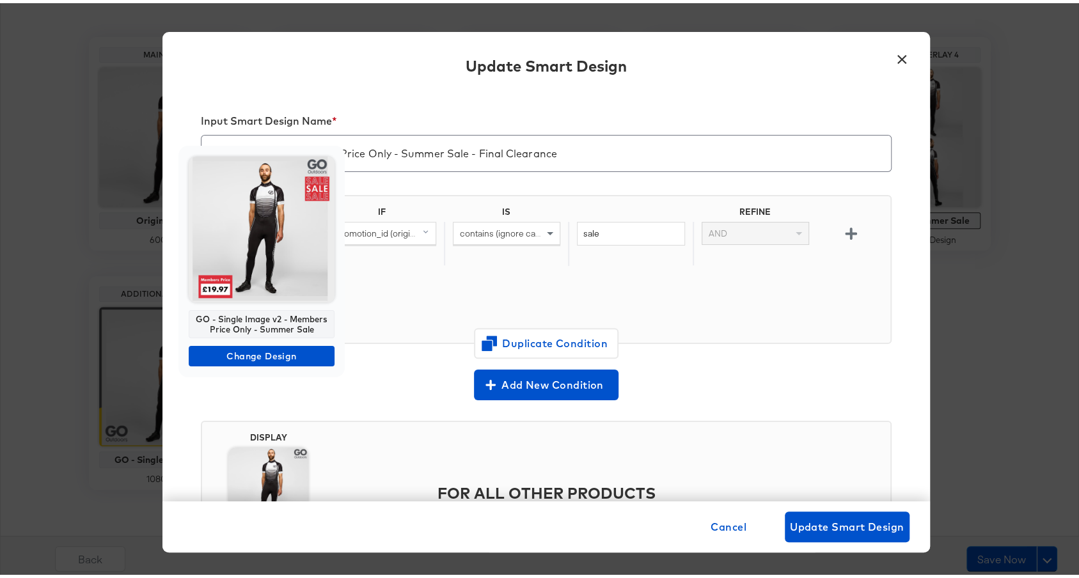
click at [290, 259] on img at bounding box center [262, 227] width 146 height 146
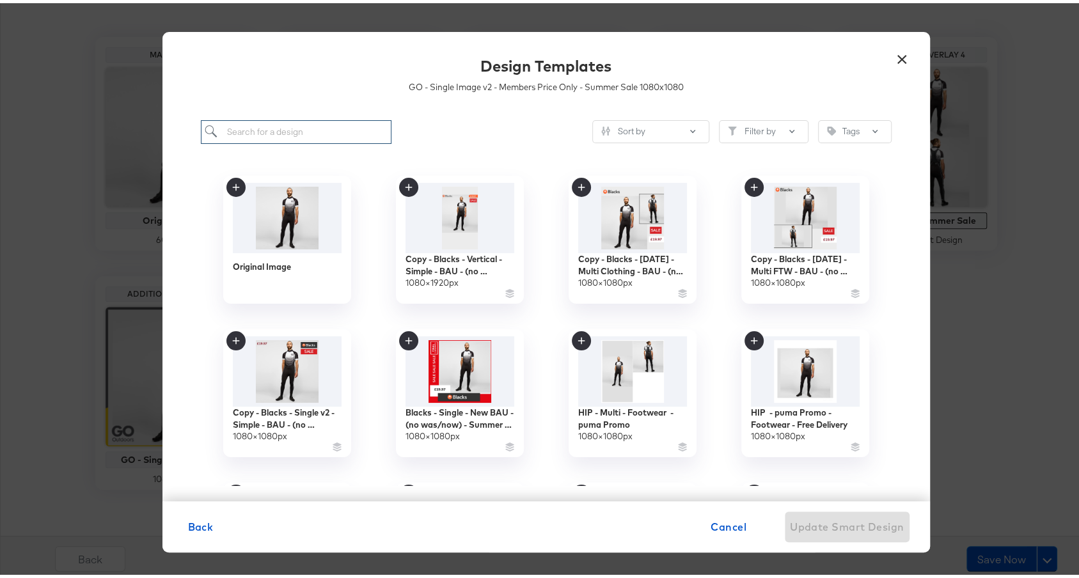
click at [308, 128] on input "search" at bounding box center [296, 129] width 191 height 24
type input "go"
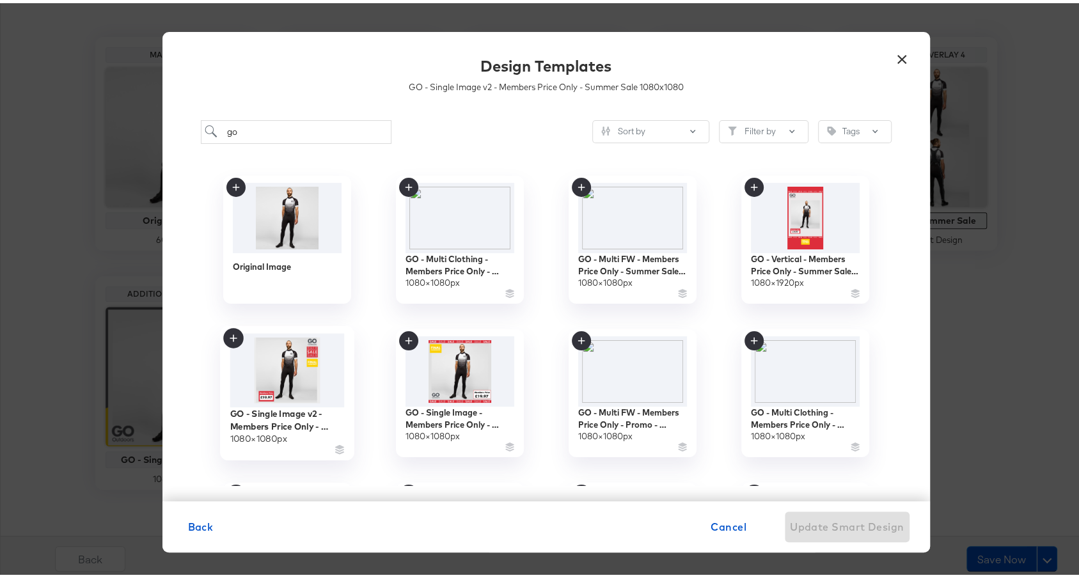
click at [269, 351] on img at bounding box center [287, 367] width 115 height 74
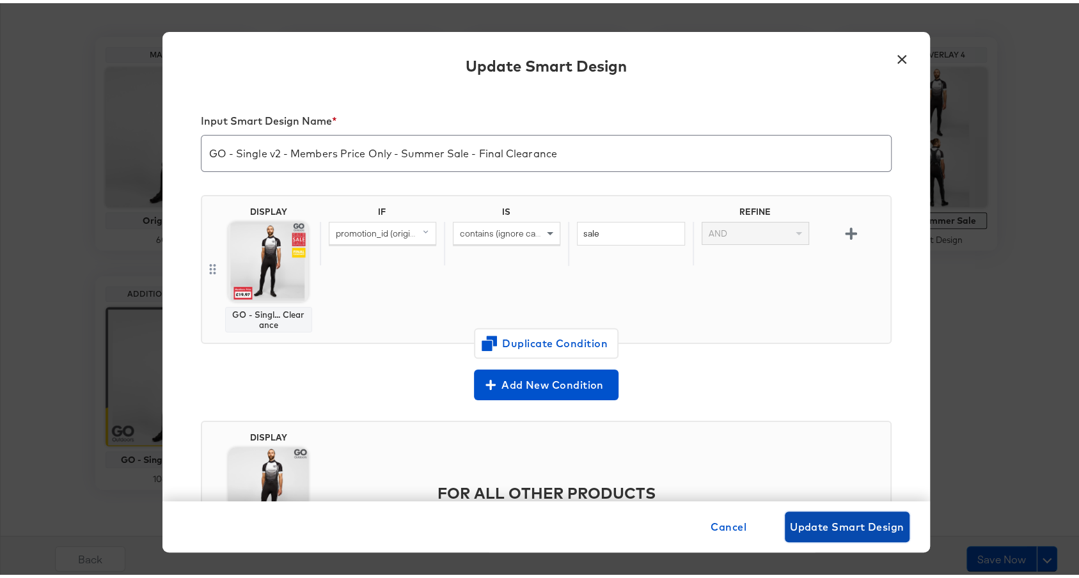
click at [837, 534] on button "Update Smart Design" at bounding box center [847, 524] width 125 height 31
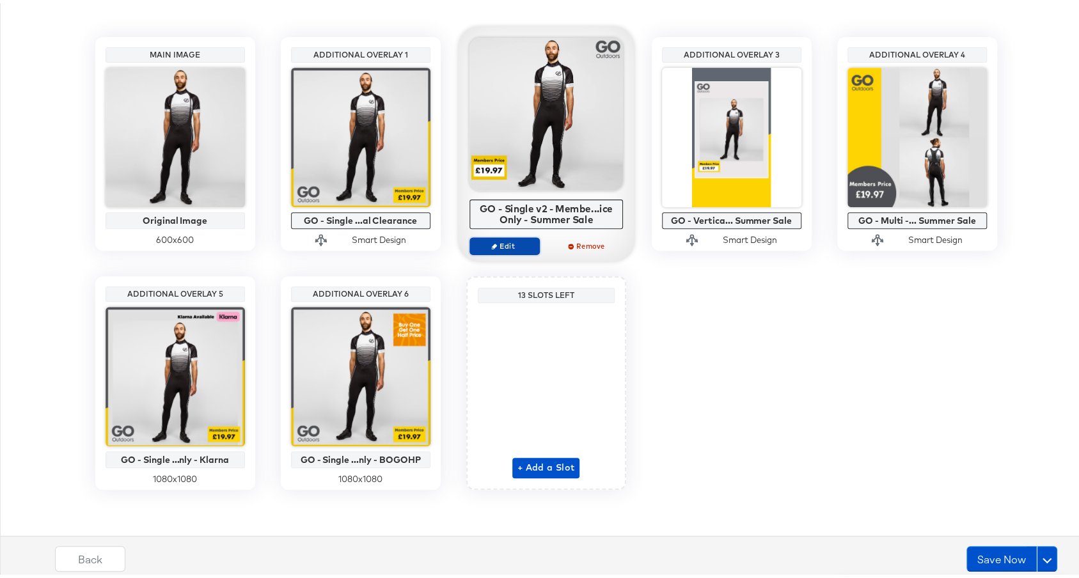
click at [495, 238] on span "Edit" at bounding box center [504, 243] width 59 height 10
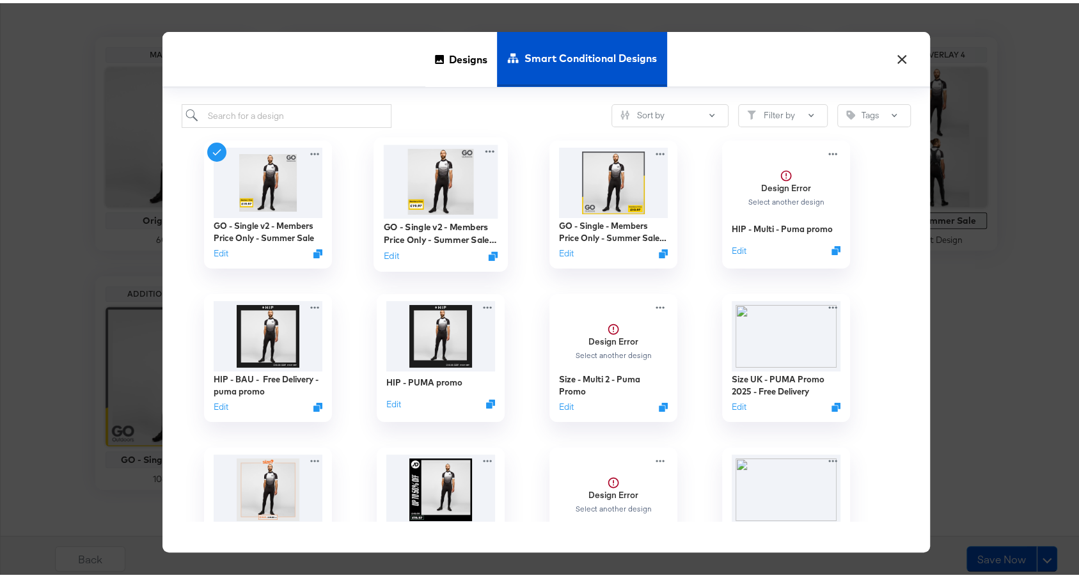
click at [464, 200] on img at bounding box center [440, 178] width 115 height 74
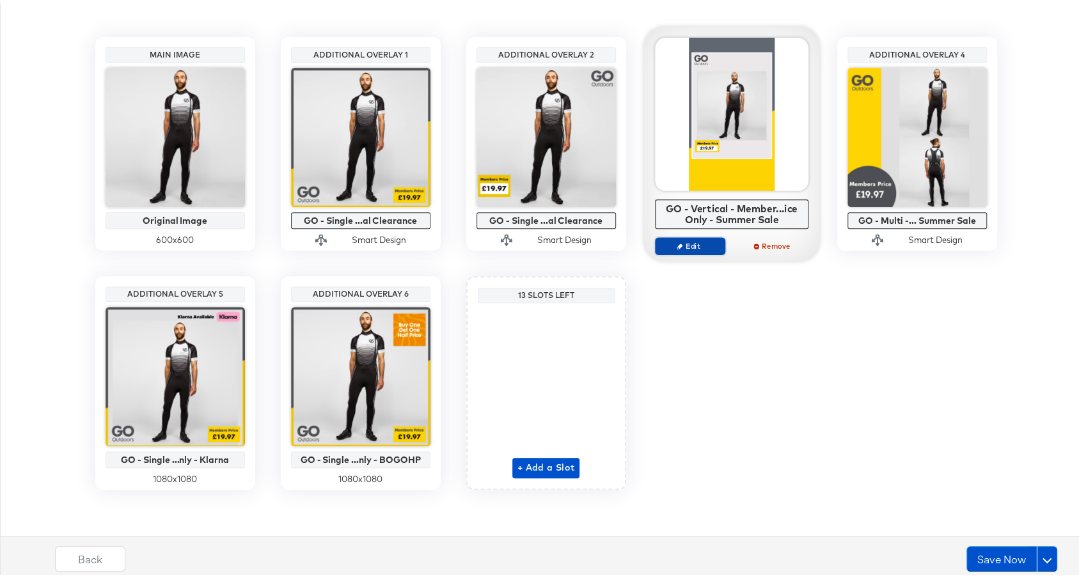
click at [705, 241] on span "Edit" at bounding box center [689, 243] width 59 height 10
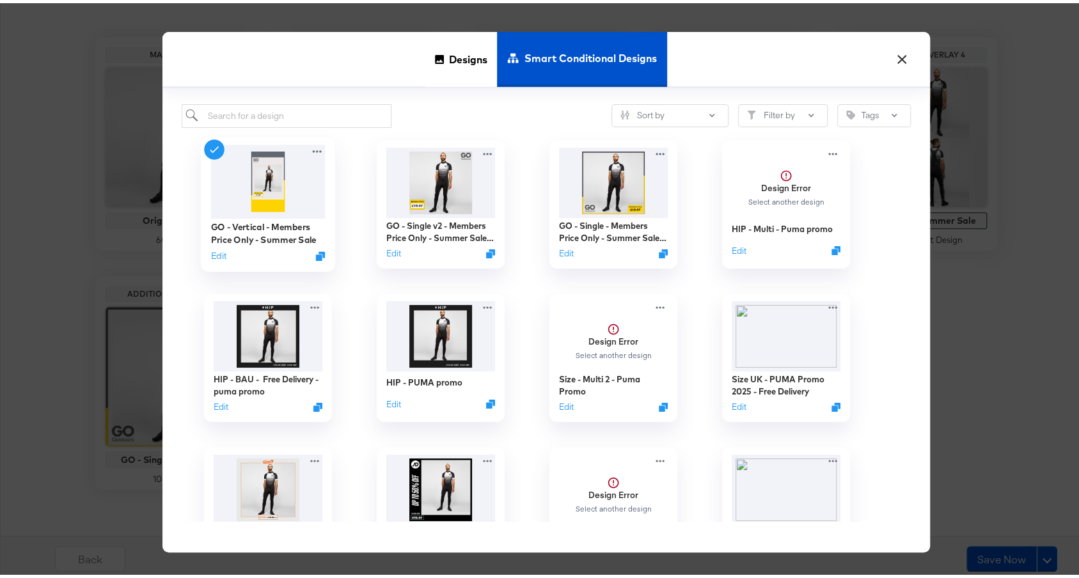
click at [312, 257] on div "Edit" at bounding box center [267, 252] width 115 height 12
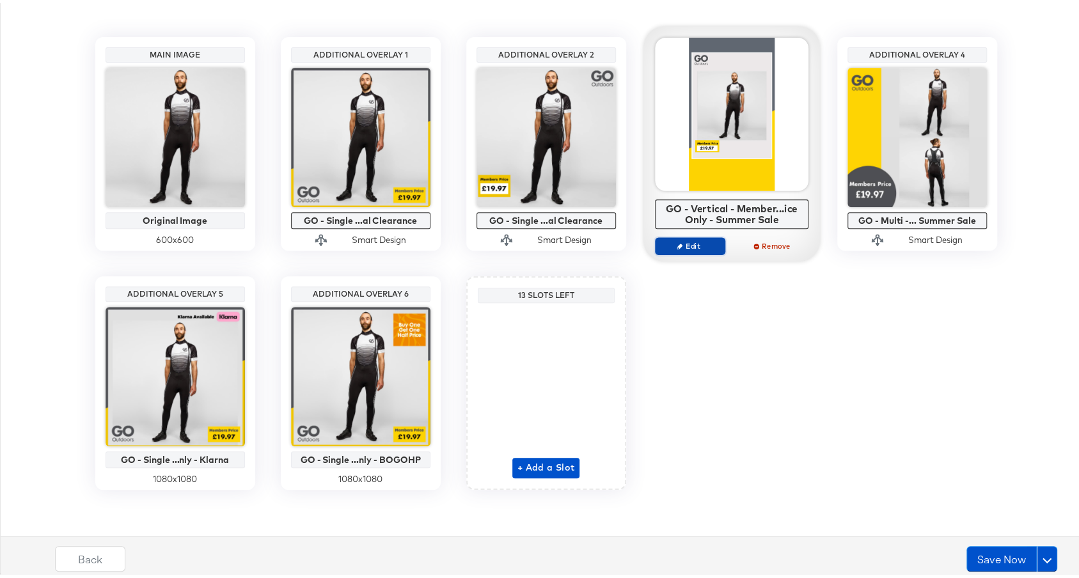
click at [682, 246] on span "Edit" at bounding box center [689, 243] width 59 height 10
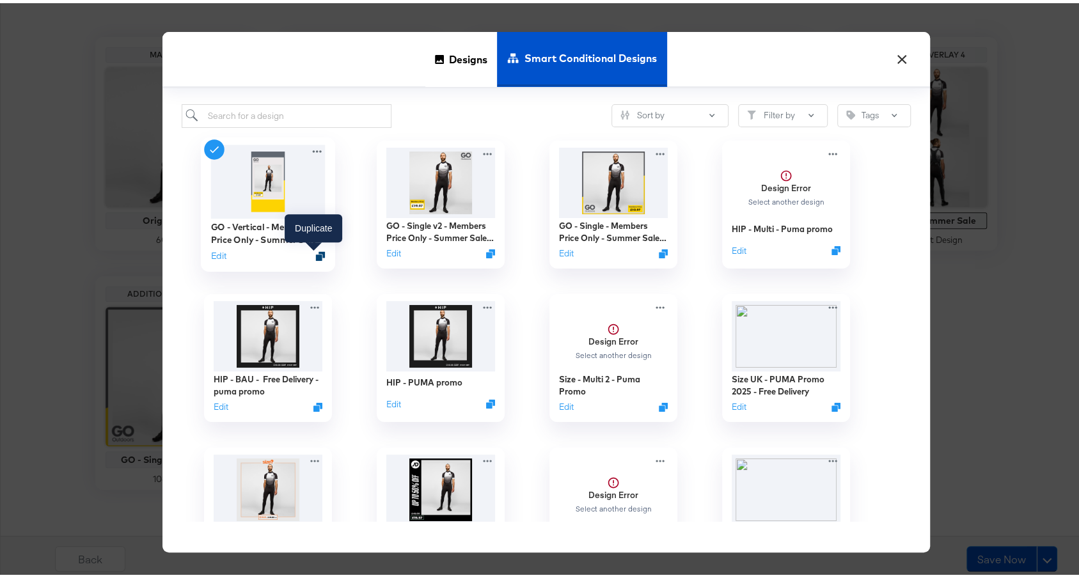
click at [315, 249] on icon "Duplicate" at bounding box center [320, 253] width 10 height 10
click at [899, 59] on button "×" at bounding box center [902, 53] width 23 height 23
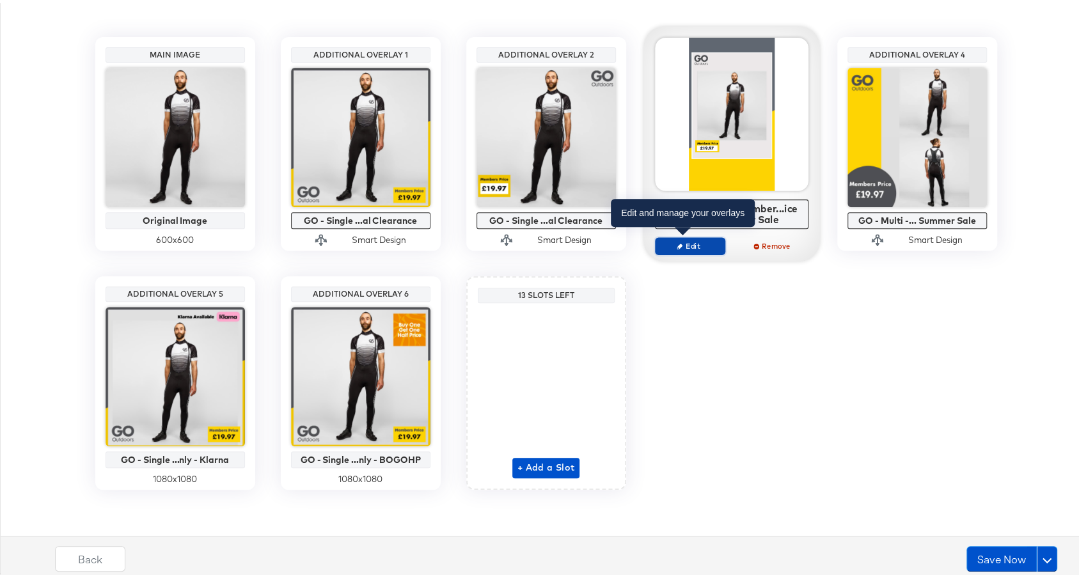
click at [681, 241] on span "Edit" at bounding box center [689, 243] width 59 height 10
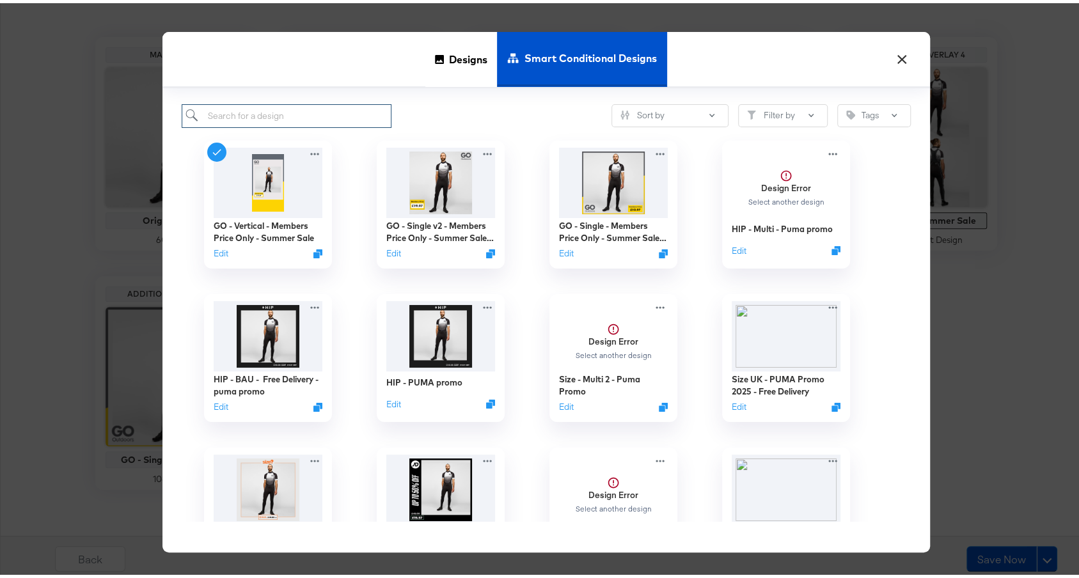
click at [302, 116] on input "search" at bounding box center [287, 113] width 210 height 24
type input "go"
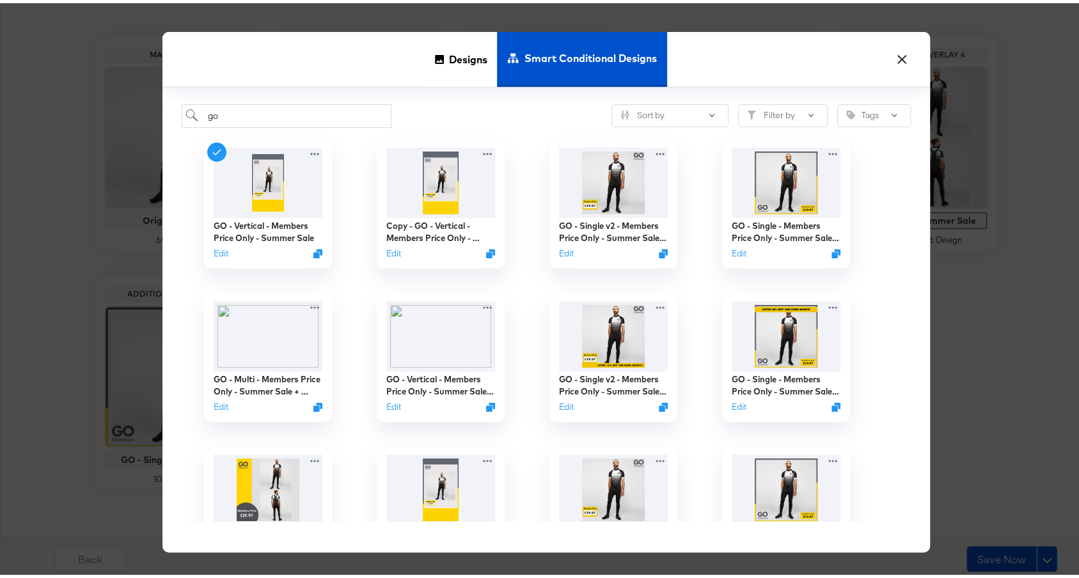
click at [510, 120] on div "go Sort by Filter by Tags" at bounding box center [546, 113] width 729 height 24
click at [383, 257] on button "Edit" at bounding box center [390, 252] width 15 height 12
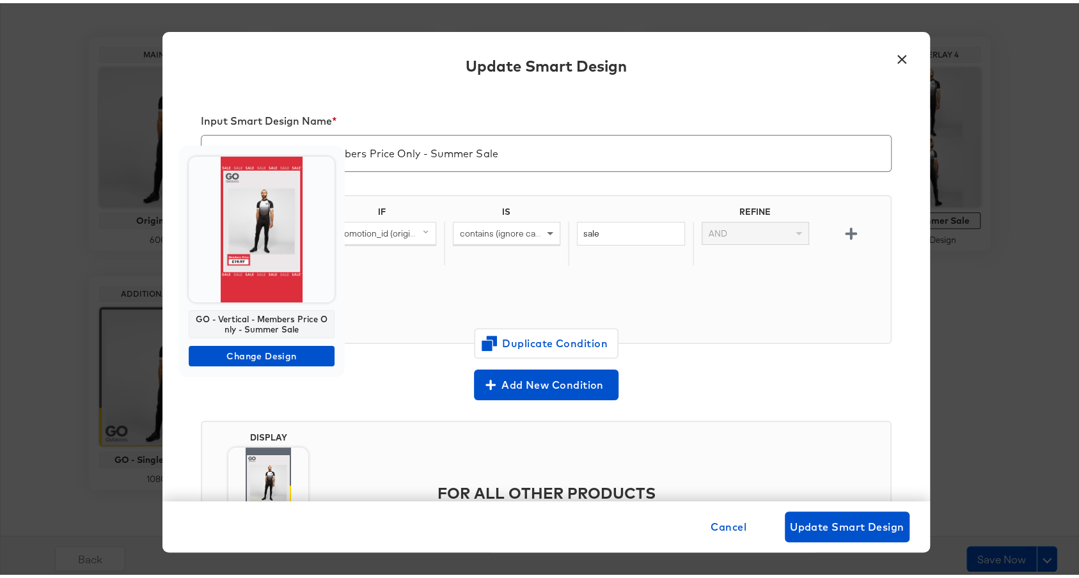
click at [269, 255] on img at bounding box center [262, 227] width 146 height 146
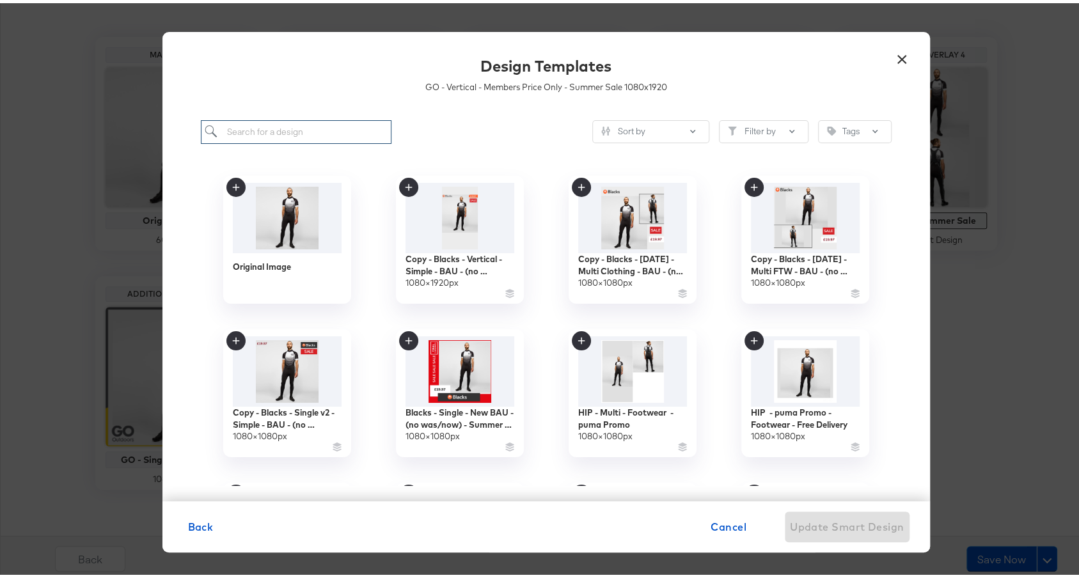
click at [351, 134] on input "search" at bounding box center [296, 129] width 191 height 24
type input "go"
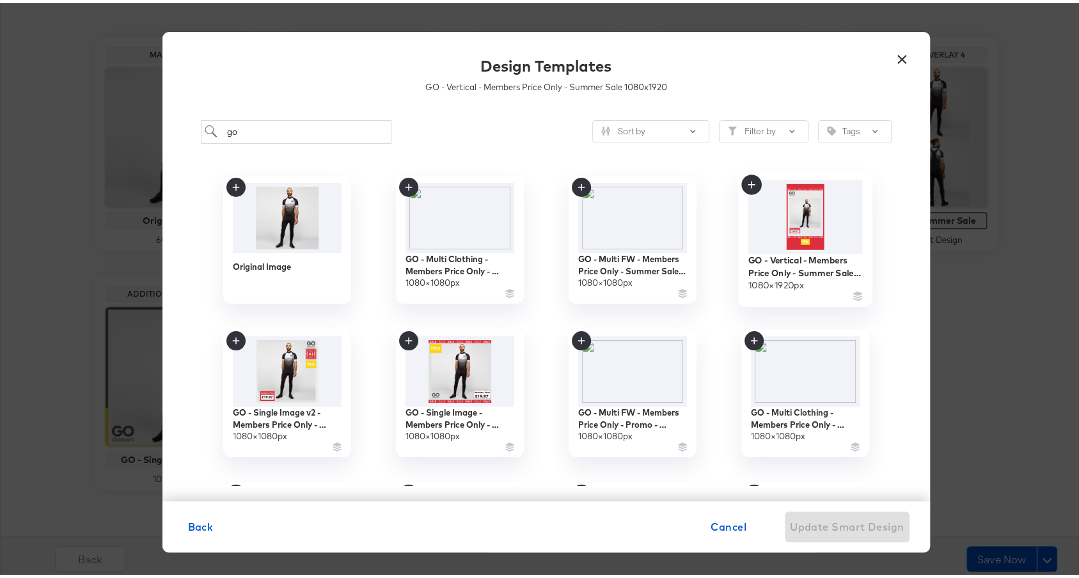
click at [778, 230] on img at bounding box center [805, 214] width 115 height 74
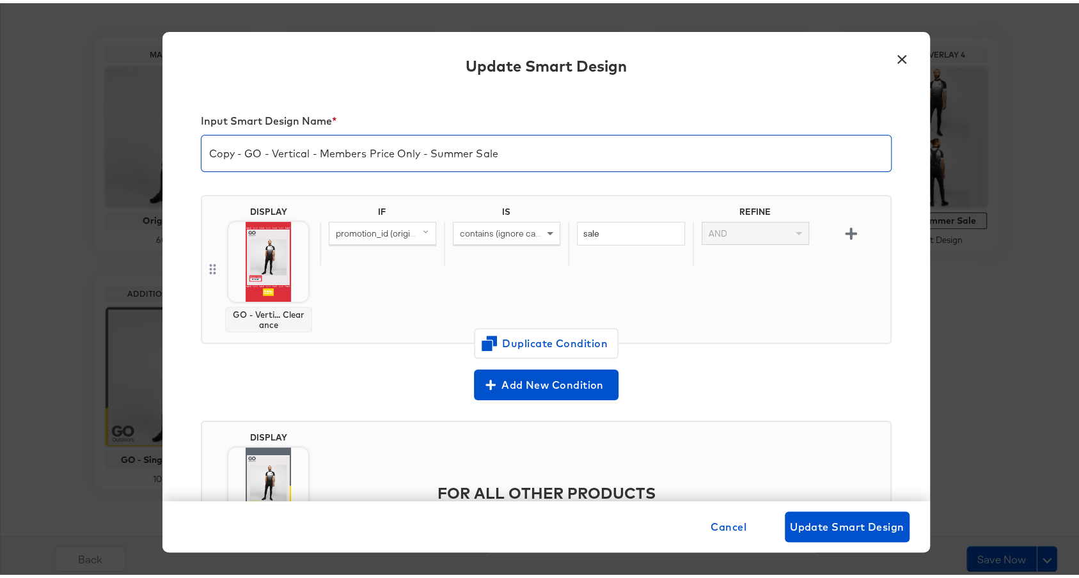
drag, startPoint x: 236, startPoint y: 153, endPoint x: 167, endPoint y: 146, distance: 69.4
click at [167, 146] on div "Input Smart Design Name * Copy - GO - Vertical - Members Price Only - Summer Sa…" at bounding box center [546, 293] width 768 height 410
click at [520, 136] on input "GO - Vertical - Members Price Only - Summer Sale" at bounding box center [547, 145] width 690 height 36
click at [507, 150] on input "GO - Vertical - Members Price Only - Summer Sale" at bounding box center [547, 145] width 690 height 36
type input "GO - Vertical - Members Price Only - Summer Sale - Final Clearance"
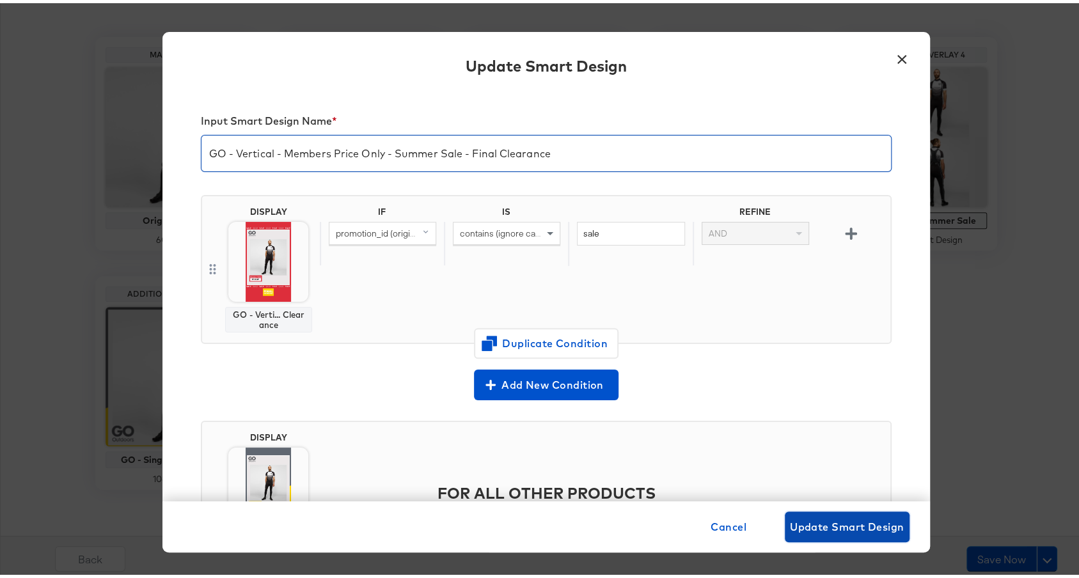
click at [837, 521] on span "Update Smart Design" at bounding box center [847, 524] width 115 height 18
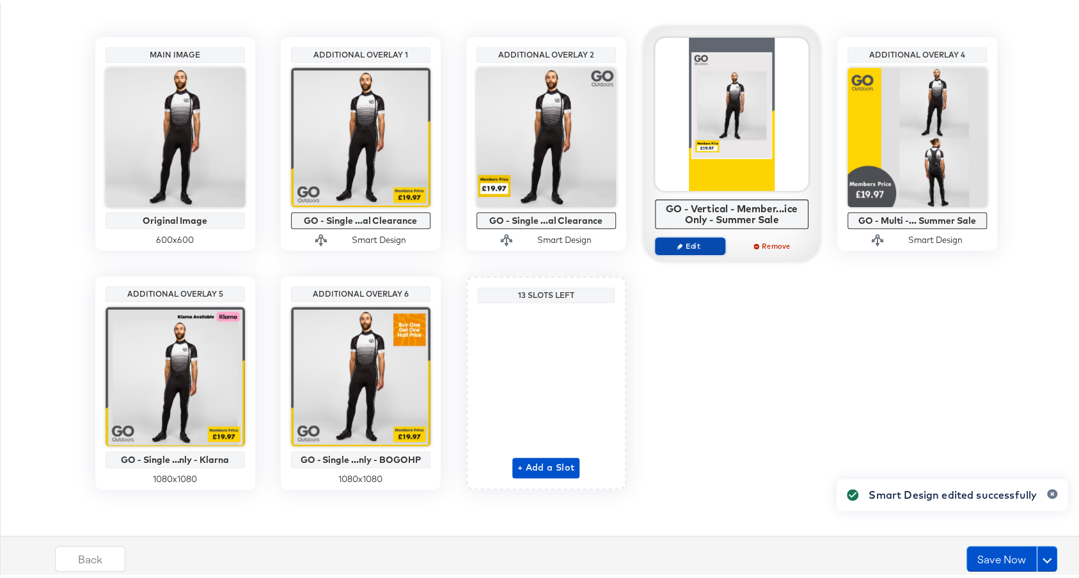
click at [677, 241] on span "Edit" at bounding box center [689, 243] width 59 height 10
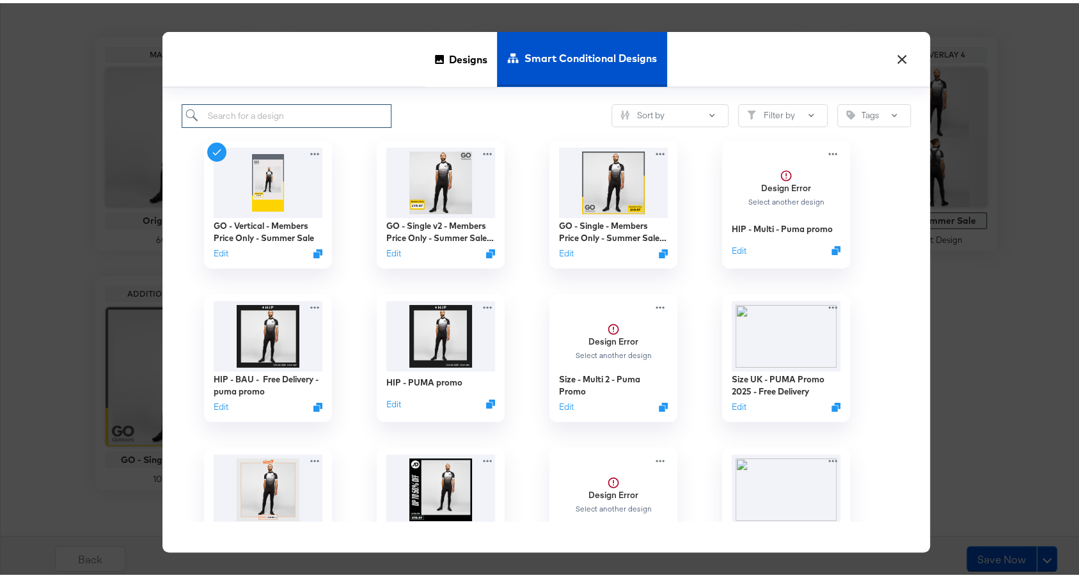
click at [307, 109] on input "search" at bounding box center [287, 113] width 210 height 24
type input "go"
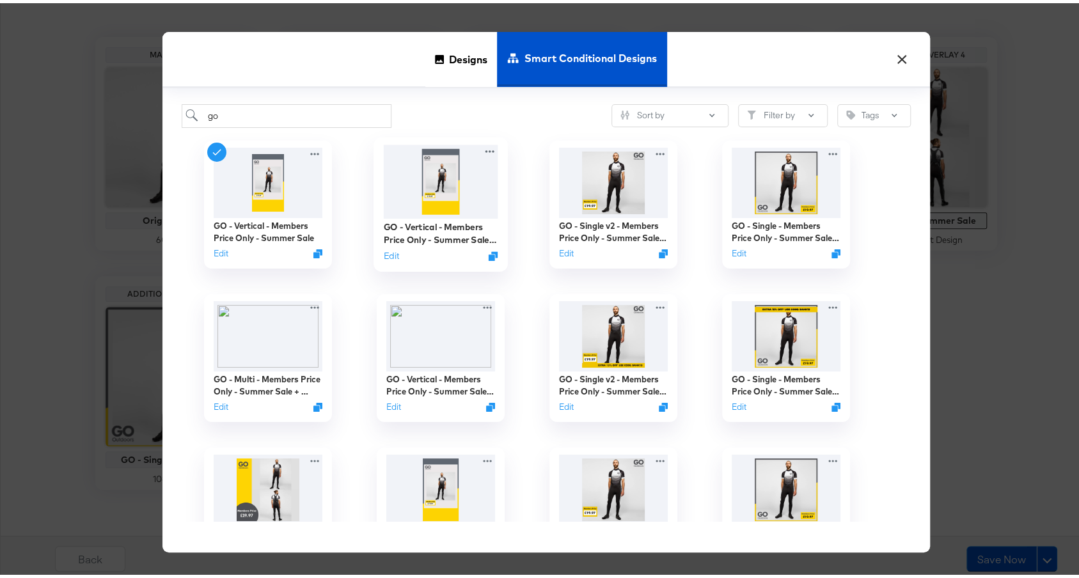
click at [440, 205] on img at bounding box center [440, 178] width 115 height 74
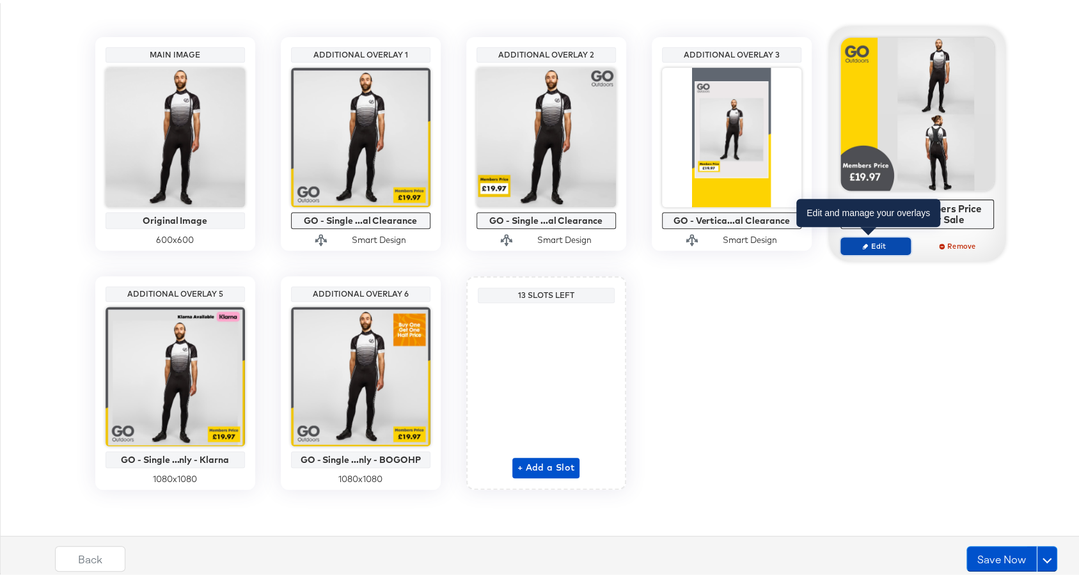
click at [863, 248] on button "Edit" at bounding box center [876, 243] width 70 height 18
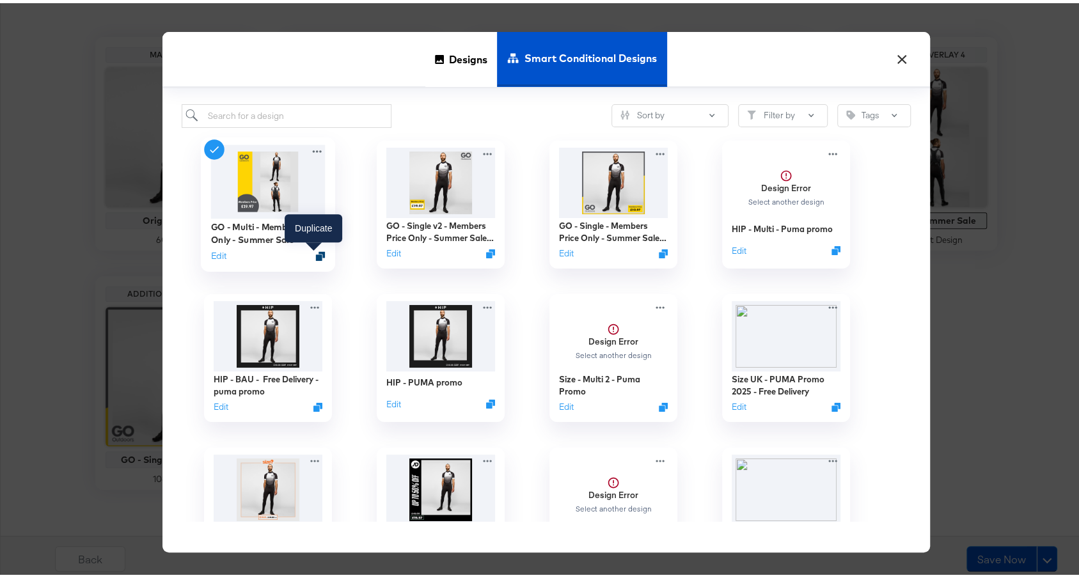
click at [315, 253] on icon "Duplicate" at bounding box center [320, 253] width 10 height 10
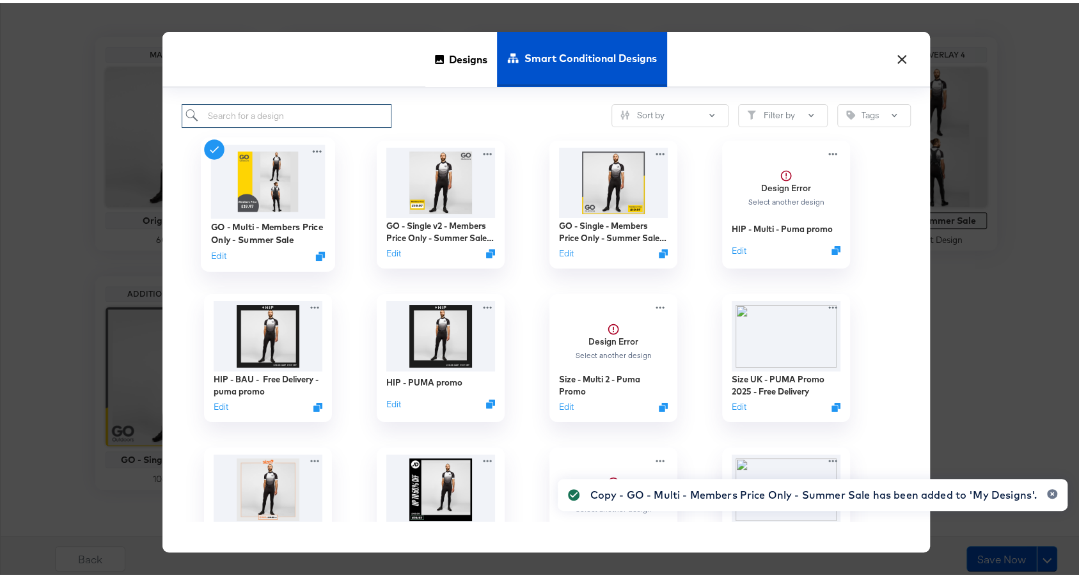
click at [320, 116] on input "search" at bounding box center [287, 113] width 210 height 24
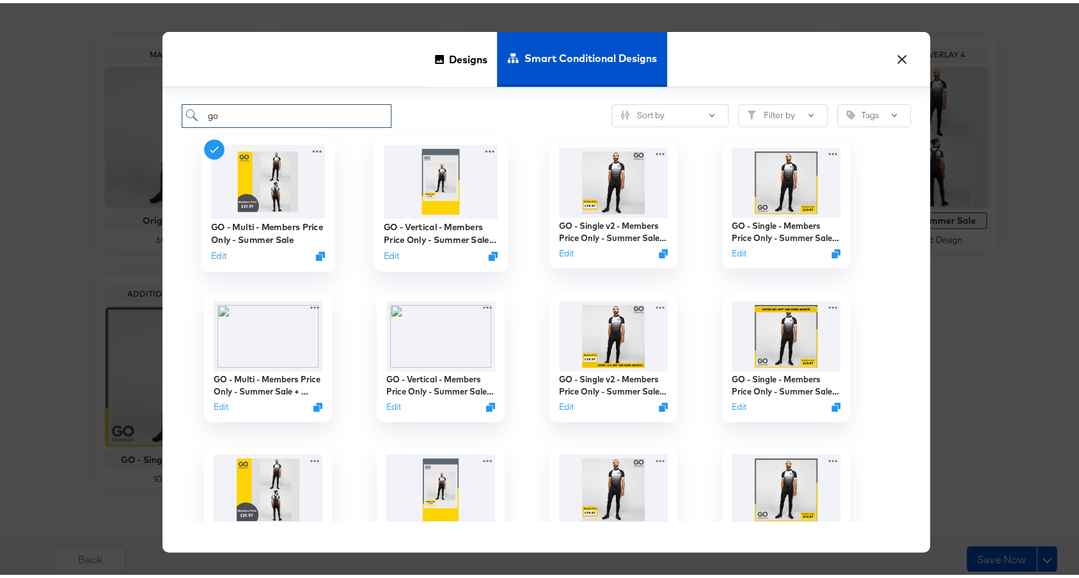
type input "go -"
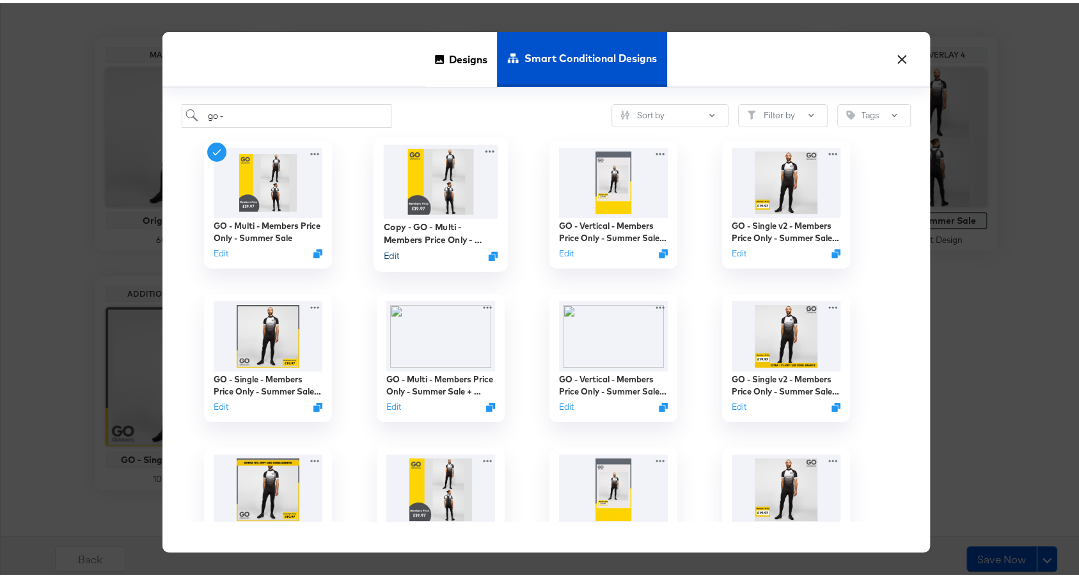
click at [386, 256] on button "Edit" at bounding box center [390, 252] width 15 height 12
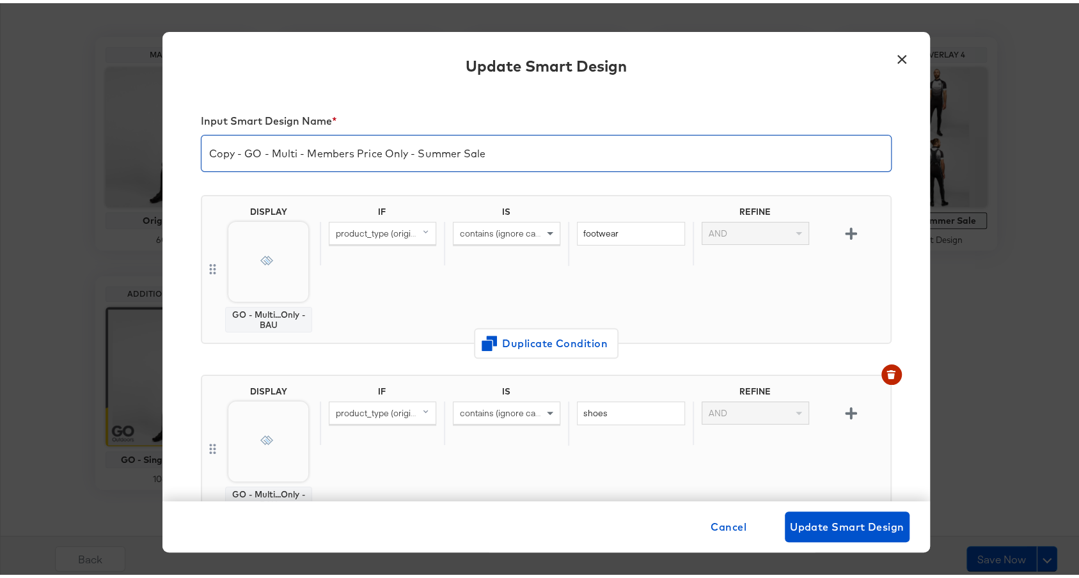
drag, startPoint x: 239, startPoint y: 154, endPoint x: 168, endPoint y: 149, distance: 70.6
click at [169, 149] on div "Input Smart Design Name * Copy - GO - Multi - Members Price Only - Summer Sale …" at bounding box center [546, 293] width 768 height 410
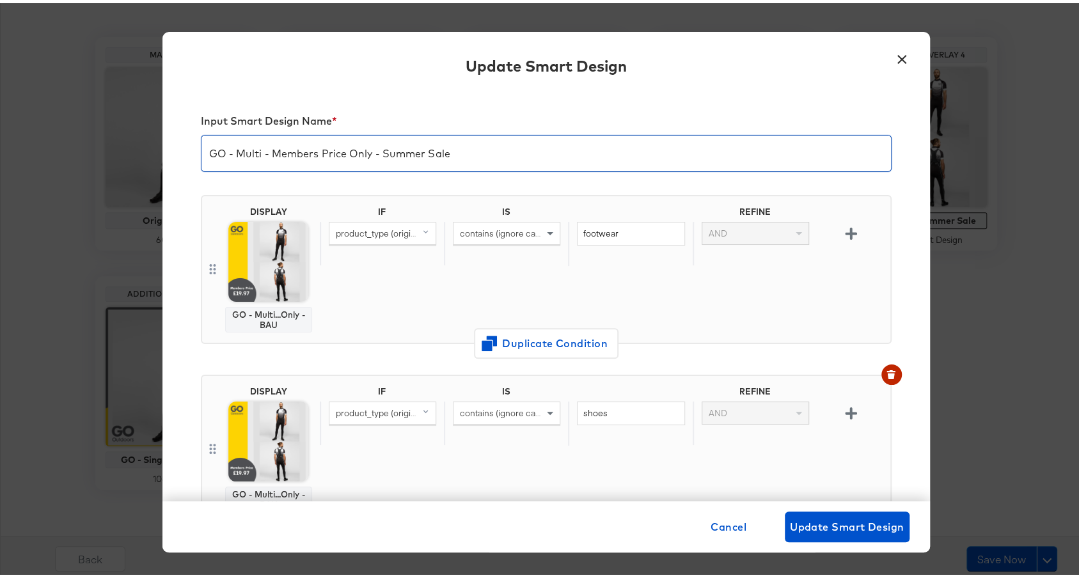
click at [471, 155] on input "GO - Multi - Members Price Only - Summer Sale" at bounding box center [547, 145] width 690 height 36
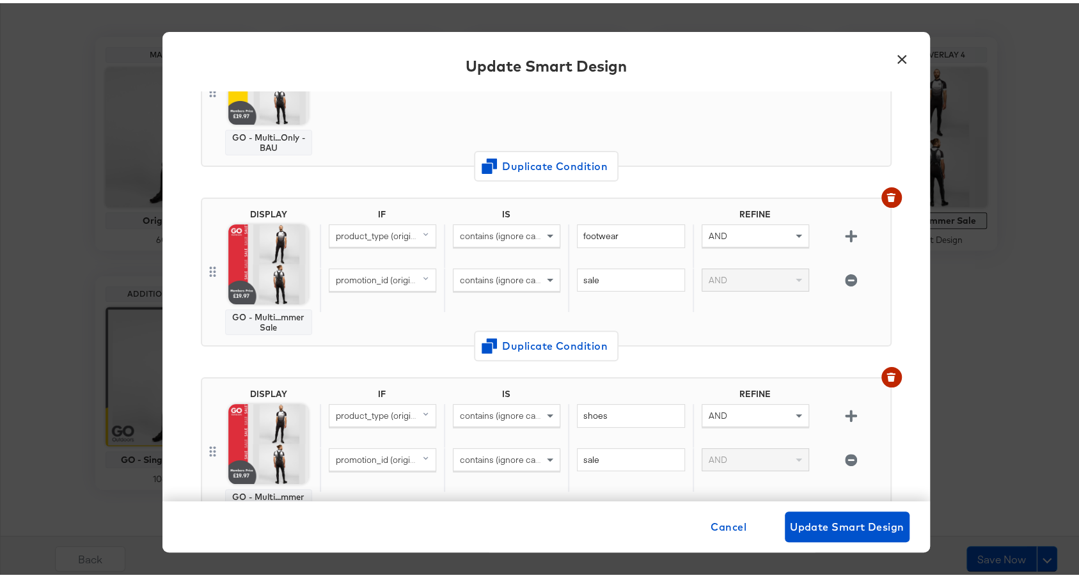
scroll to position [368, 0]
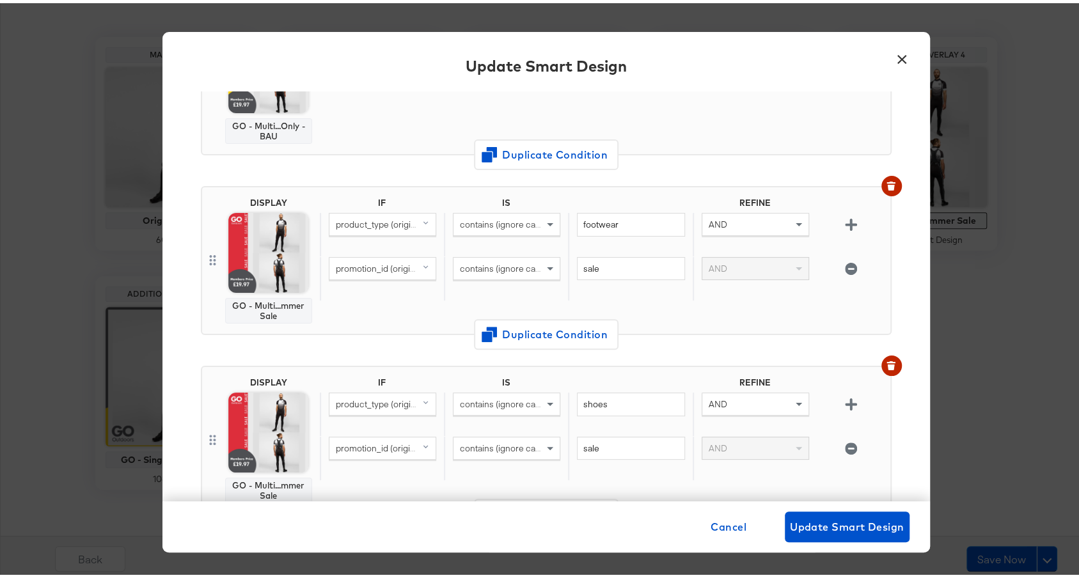
type input "GO - Multi - Members Price Only - Summer Sale - Final Clearance"
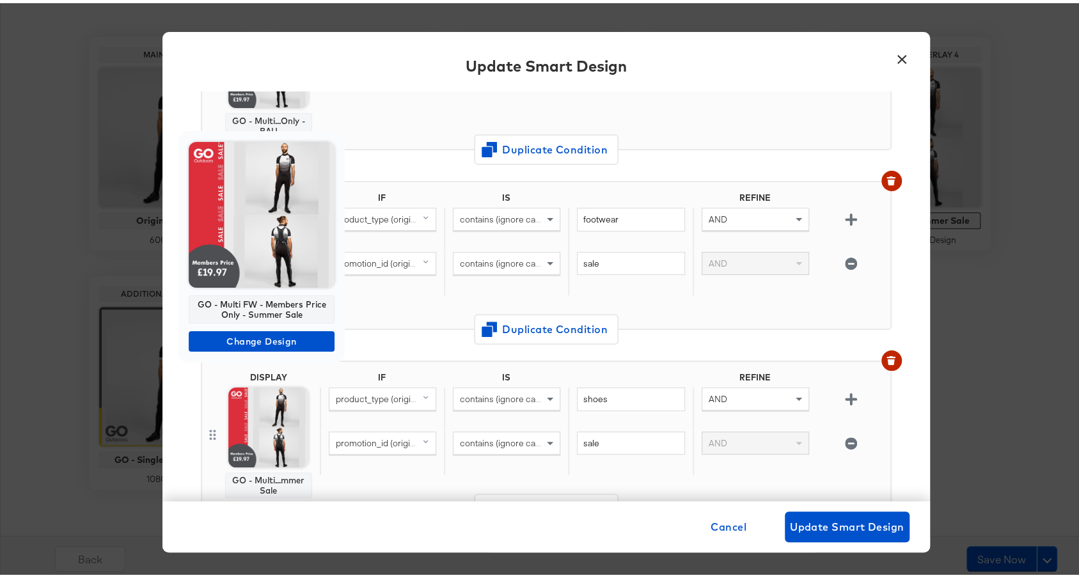
scroll to position [383, 0]
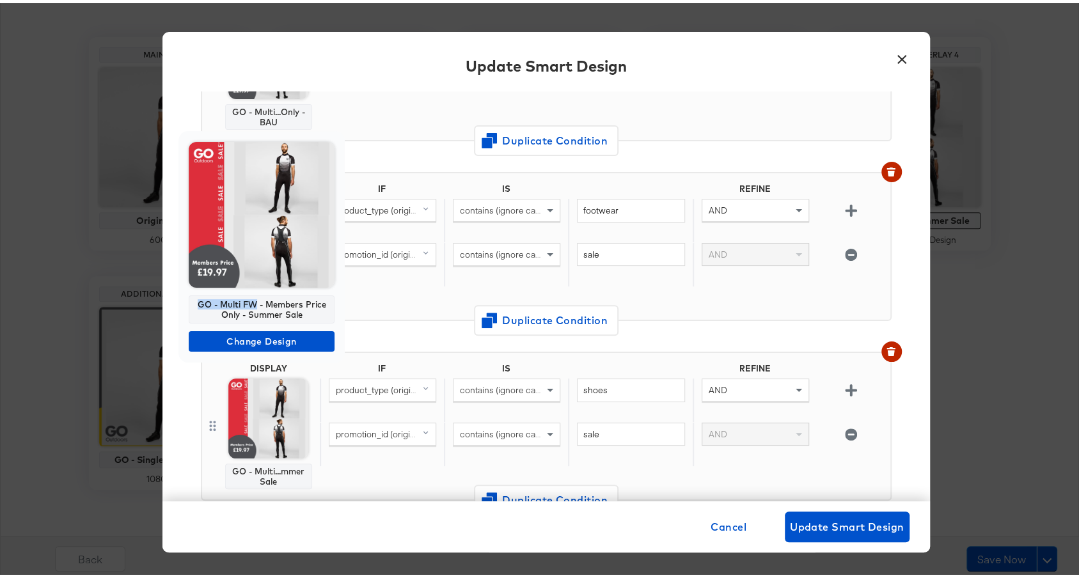
drag, startPoint x: 258, startPoint y: 305, endPoint x: 191, endPoint y: 301, distance: 67.3
click at [191, 301] on div "GO - Multi FW - Members Price Only - Summer Sale" at bounding box center [262, 306] width 146 height 28
copy div "GO - Multi FW"
click at [243, 335] on span "Change Design" at bounding box center [262, 339] width 136 height 16
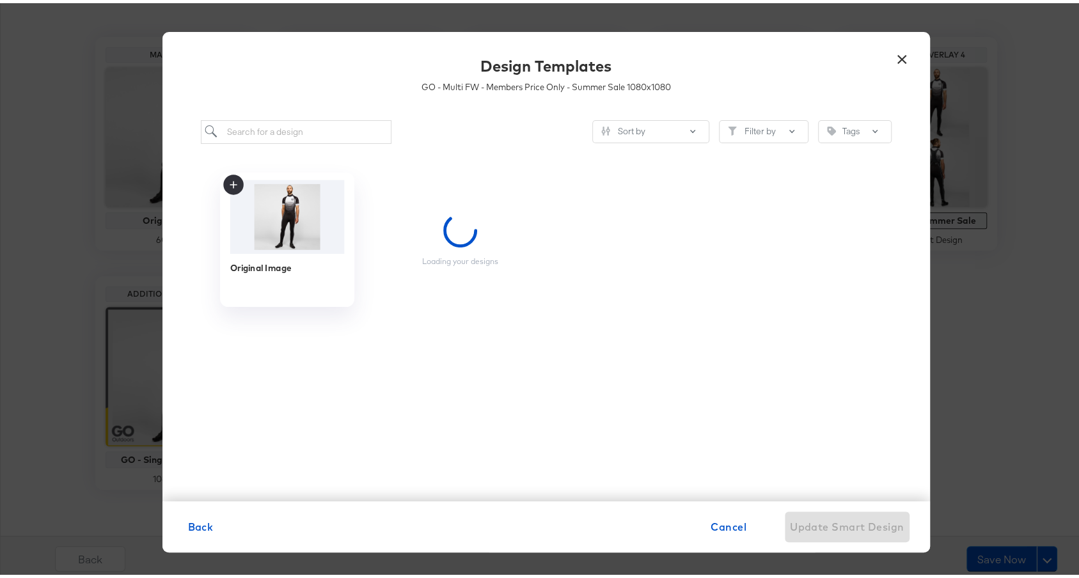
scroll to position [0, 0]
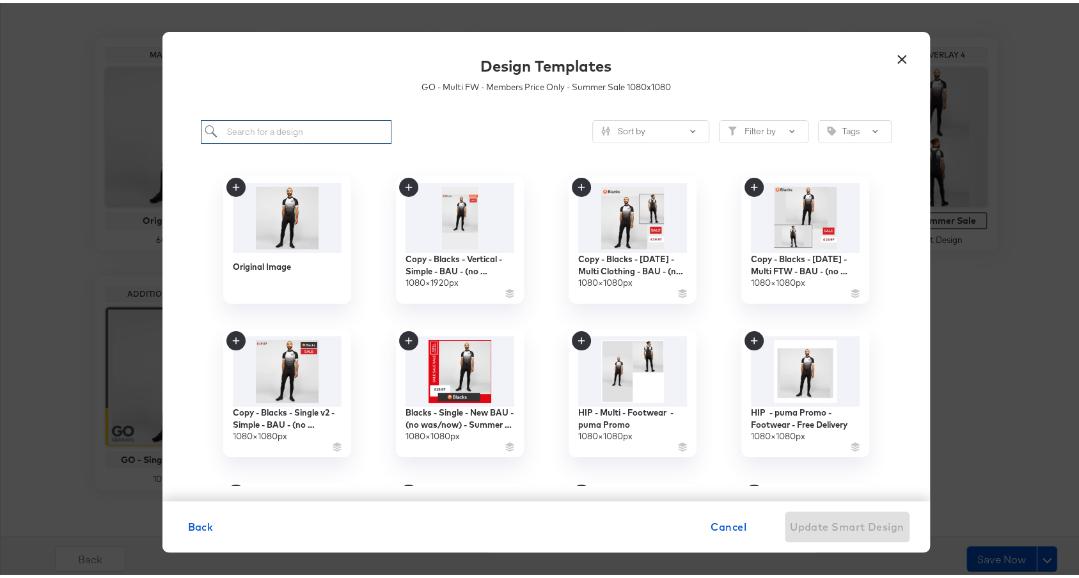
click at [260, 121] on input "search" at bounding box center [296, 129] width 191 height 24
paste input "GO - Multi FW"
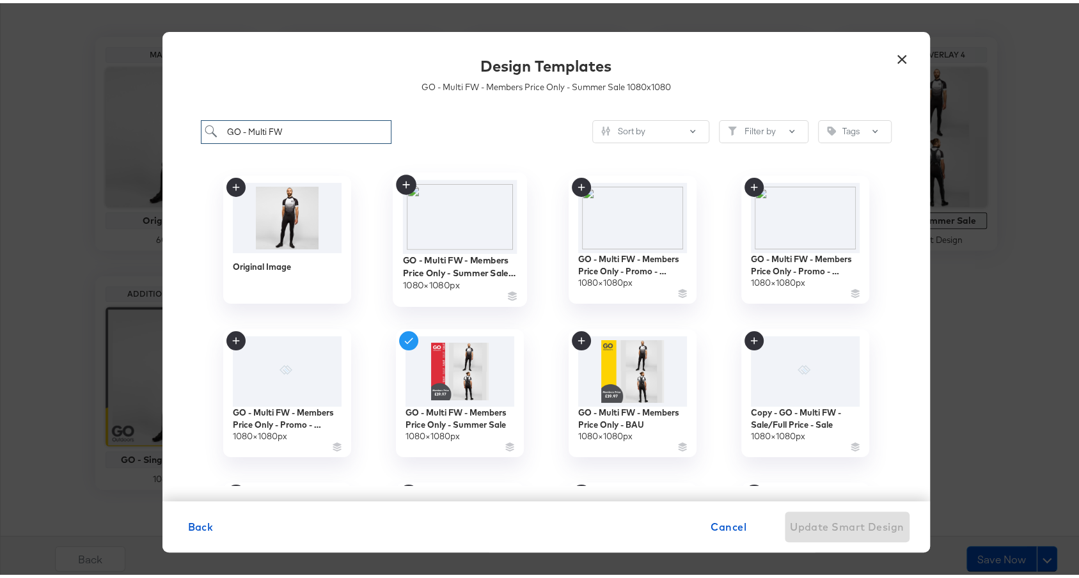
type input "GO - Multi FW"
click at [475, 215] on img at bounding box center [459, 214] width 115 height 74
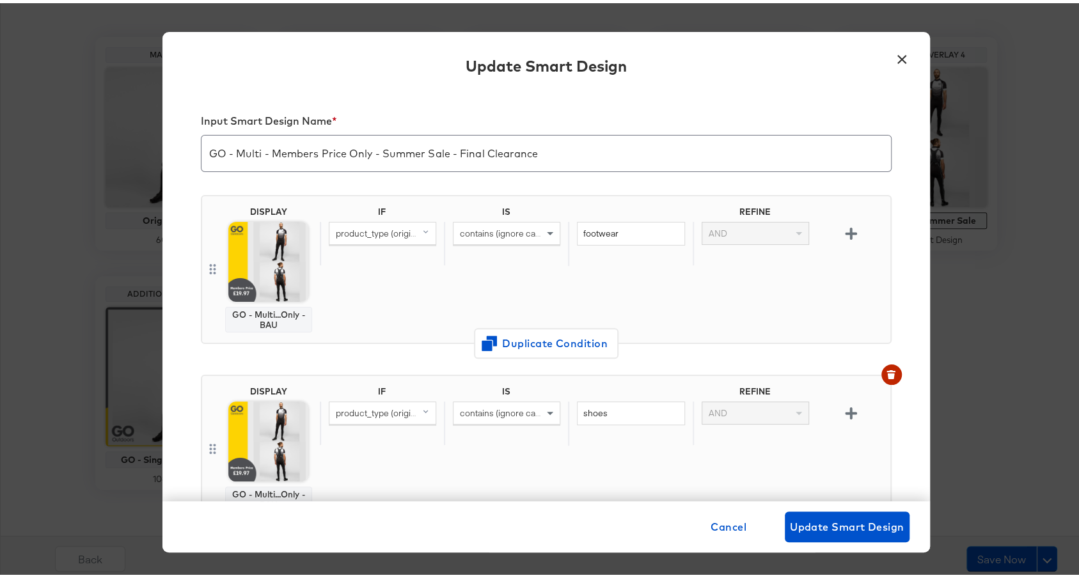
scroll to position [383, 0]
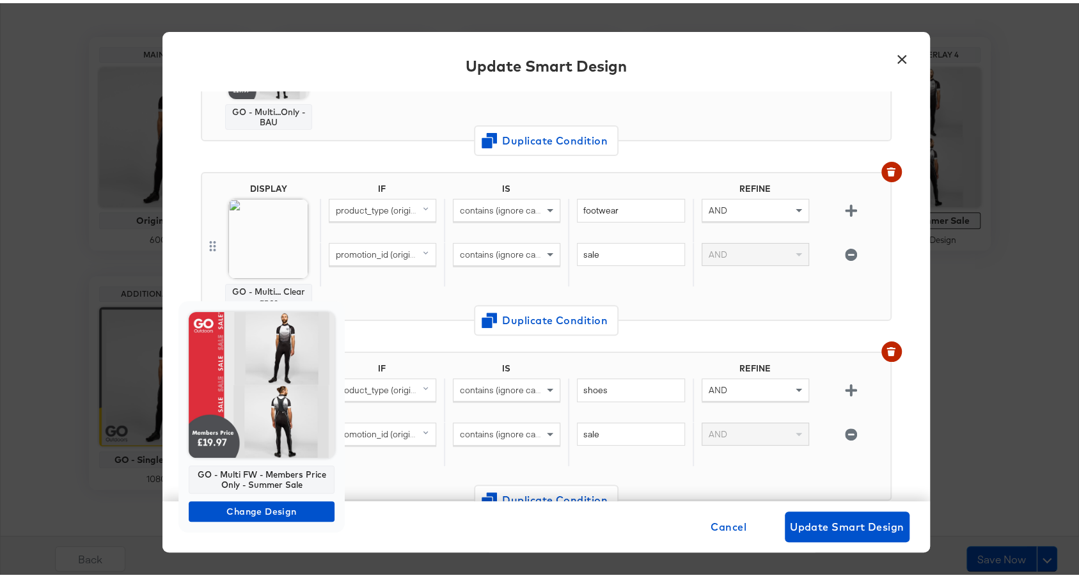
click at [257, 398] on img at bounding box center [262, 382] width 146 height 146
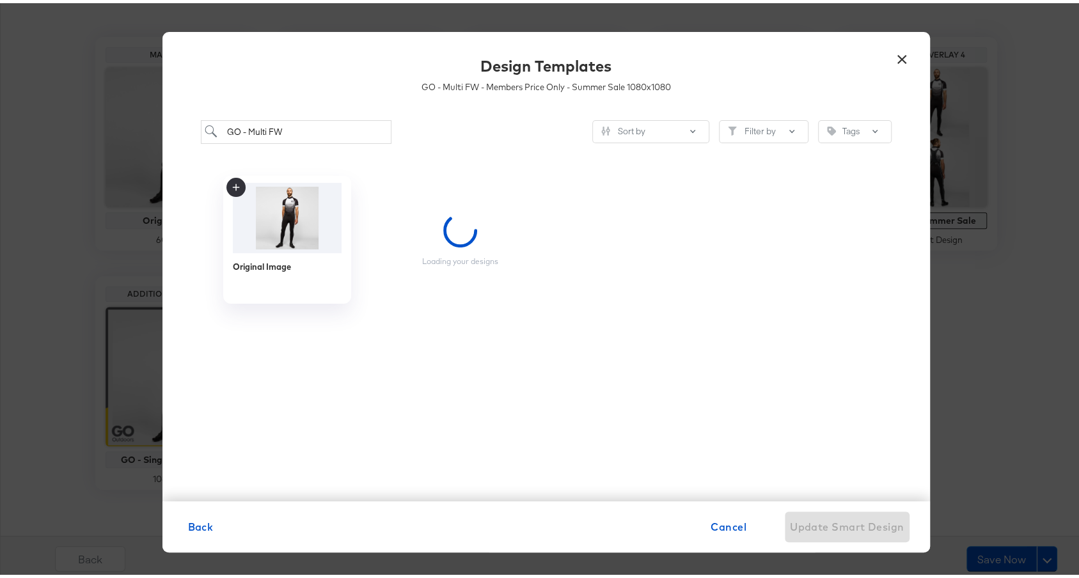
scroll to position [0, 0]
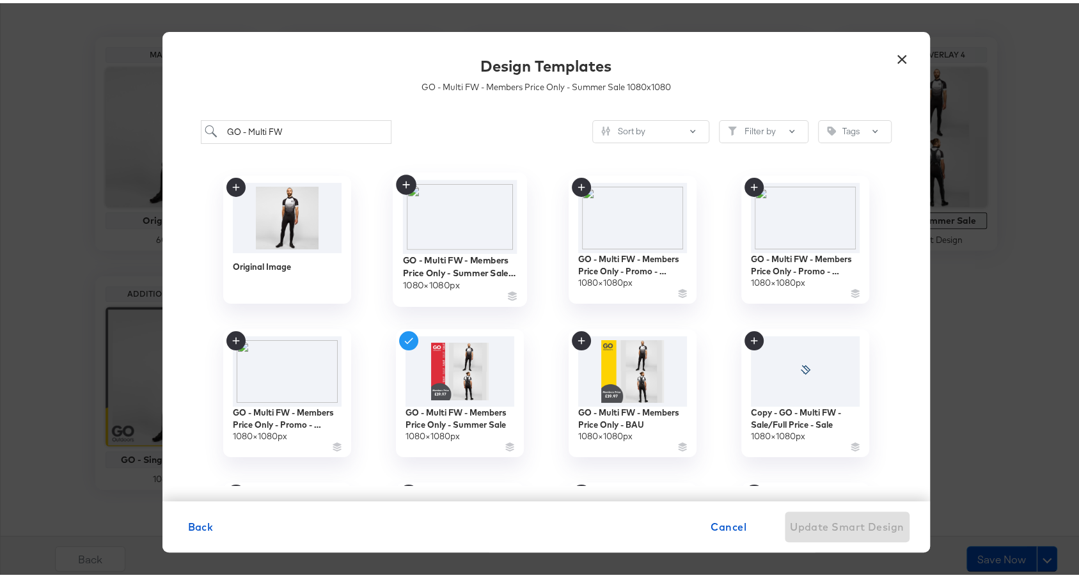
click at [414, 210] on img at bounding box center [459, 214] width 115 height 74
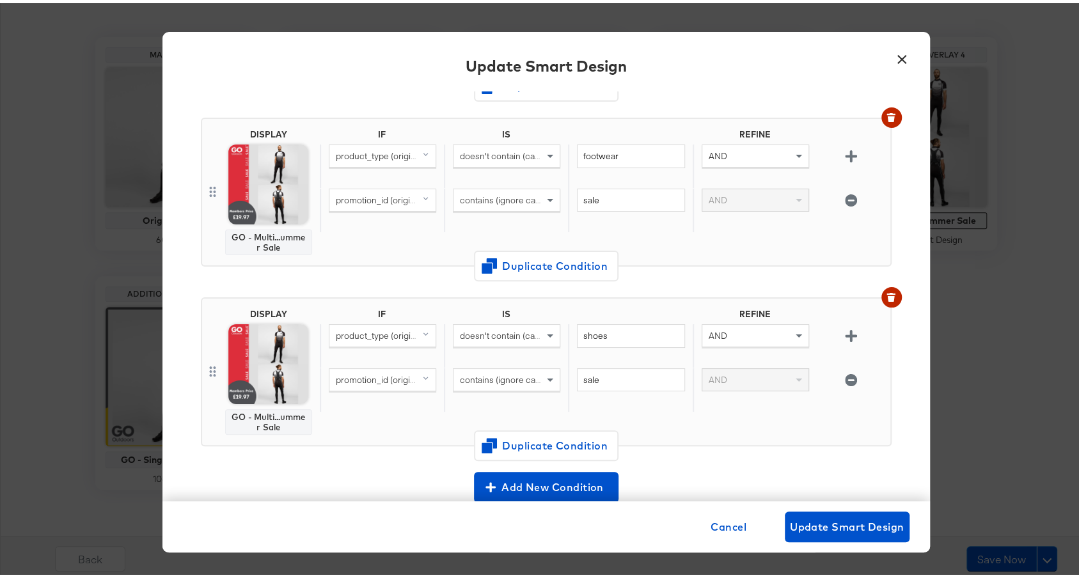
scroll to position [807, 0]
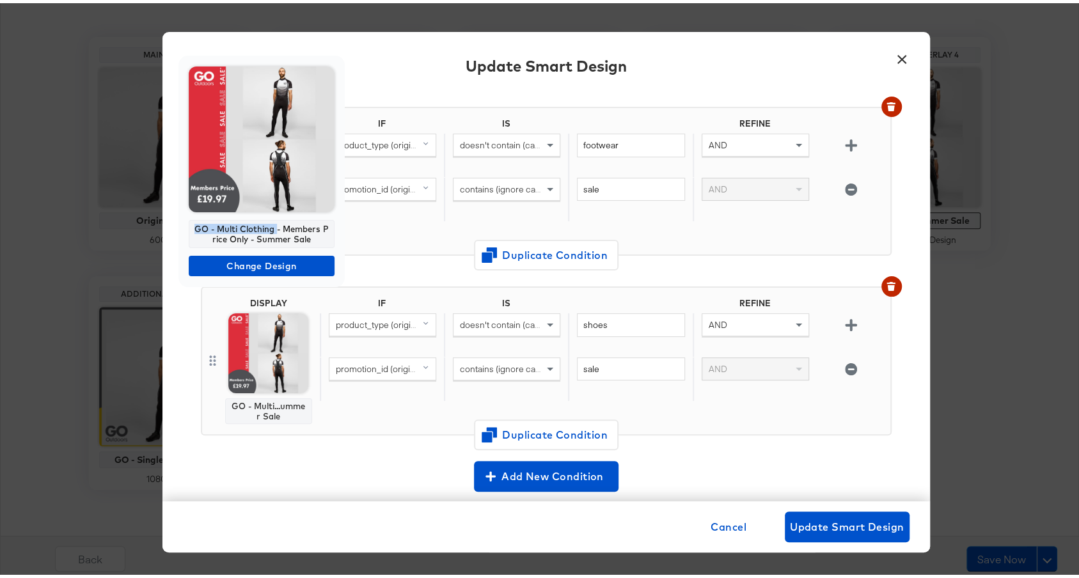
drag, startPoint x: 244, startPoint y: 225, endPoint x: 192, endPoint y: 221, distance: 52.0
click at [192, 221] on div "GO - Multi Clothing - Members Price Only - Summer Sale" at bounding box center [262, 231] width 146 height 28
copy div "GO - Multi Clothing"
click at [296, 123] on img at bounding box center [262, 136] width 146 height 146
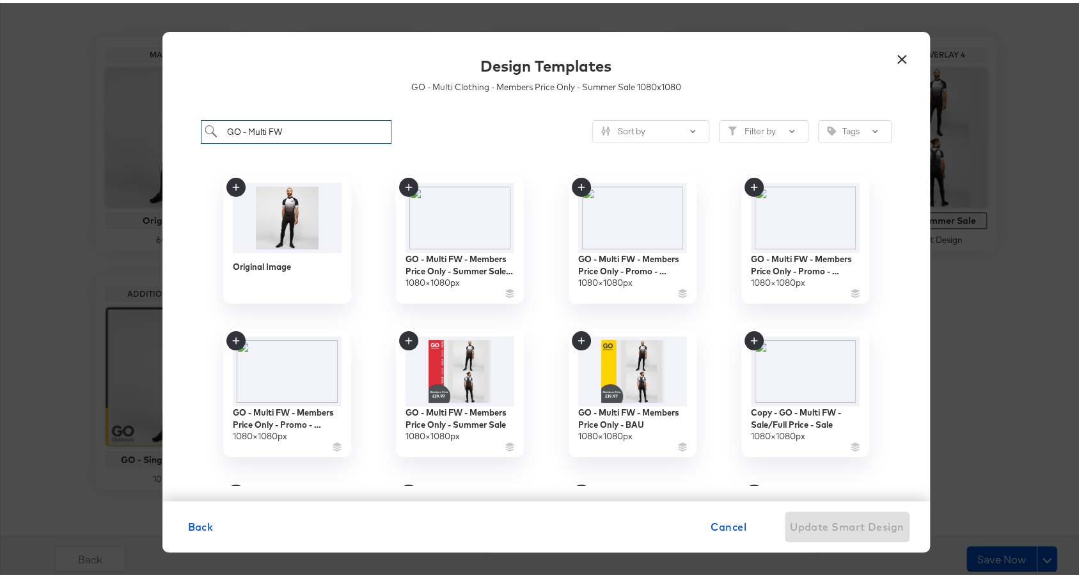
click at [291, 132] on input "GO - Multi FW" at bounding box center [296, 129] width 191 height 24
paste input "Clothing"
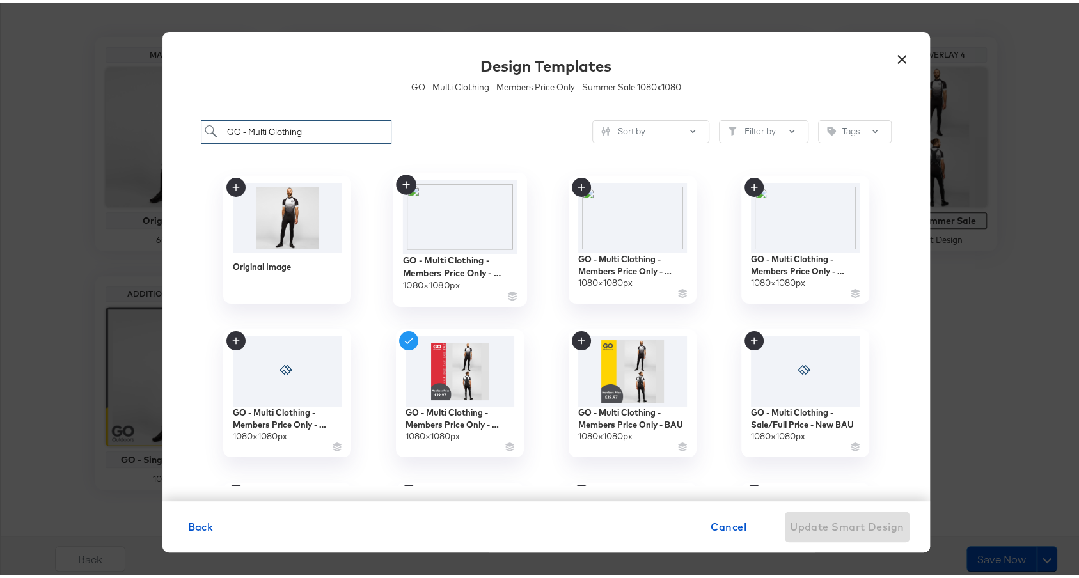
type input "GO - Multi Clothing"
click at [436, 241] on img at bounding box center [459, 214] width 115 height 74
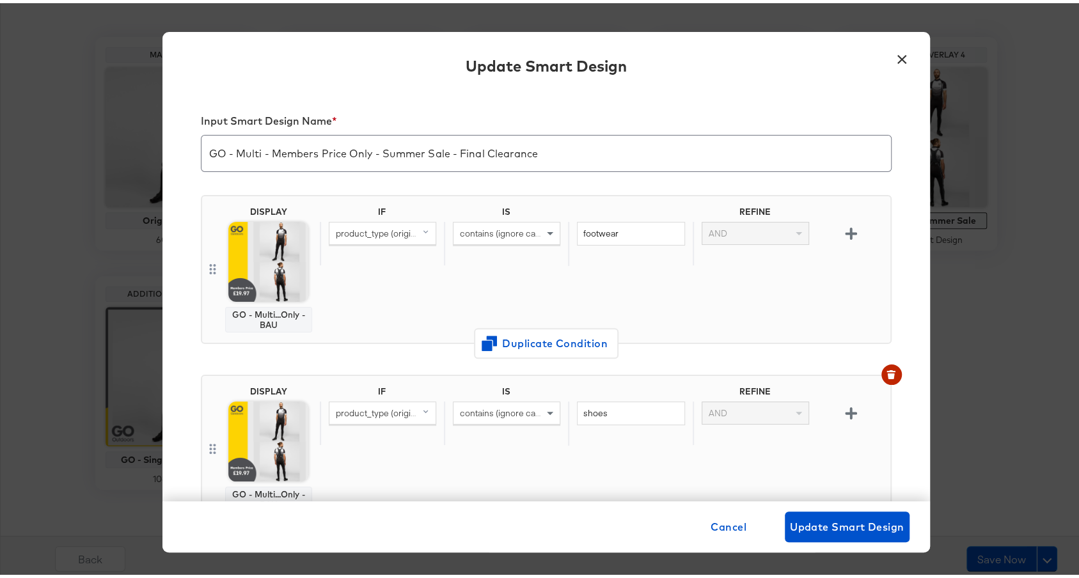
scroll to position [807, 0]
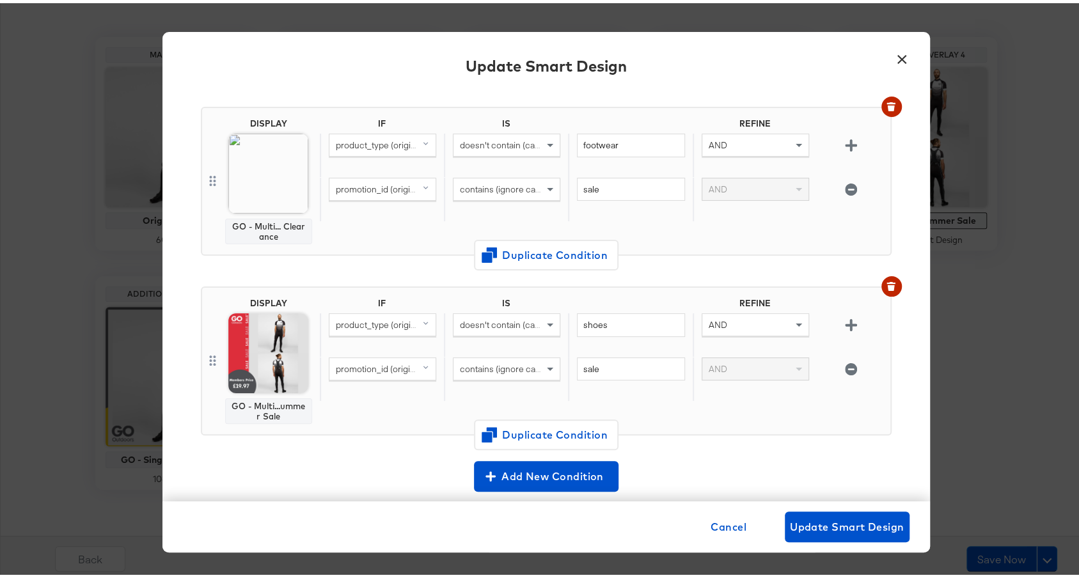
click at [280, 353] on body "Products Creative Reporting Feed Suite Accounts JD Sports EC Dashboard Assets S…" at bounding box center [546, 155] width 1092 height 850
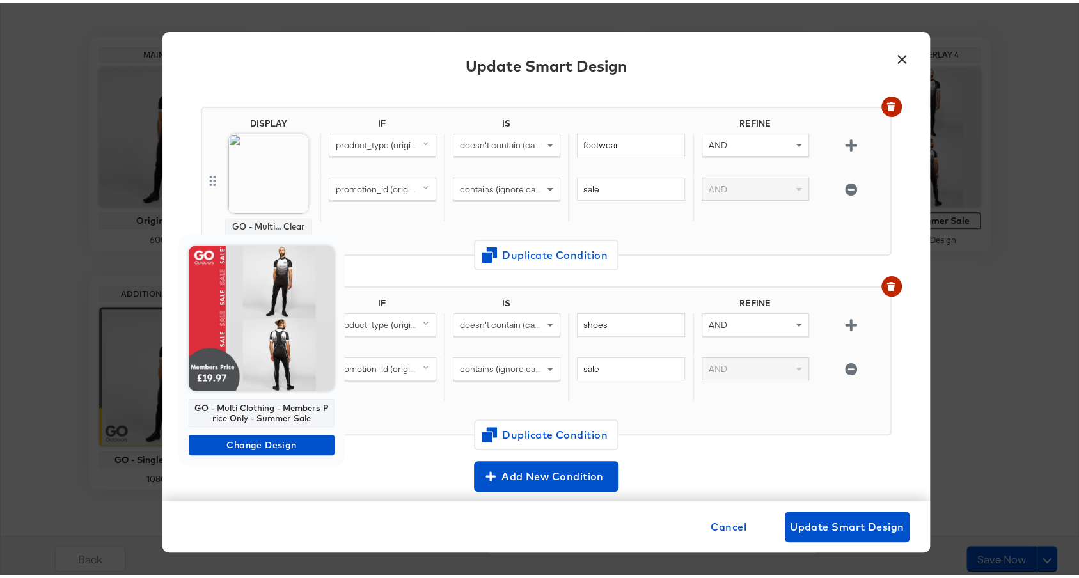
click at [265, 275] on img at bounding box center [262, 315] width 146 height 146
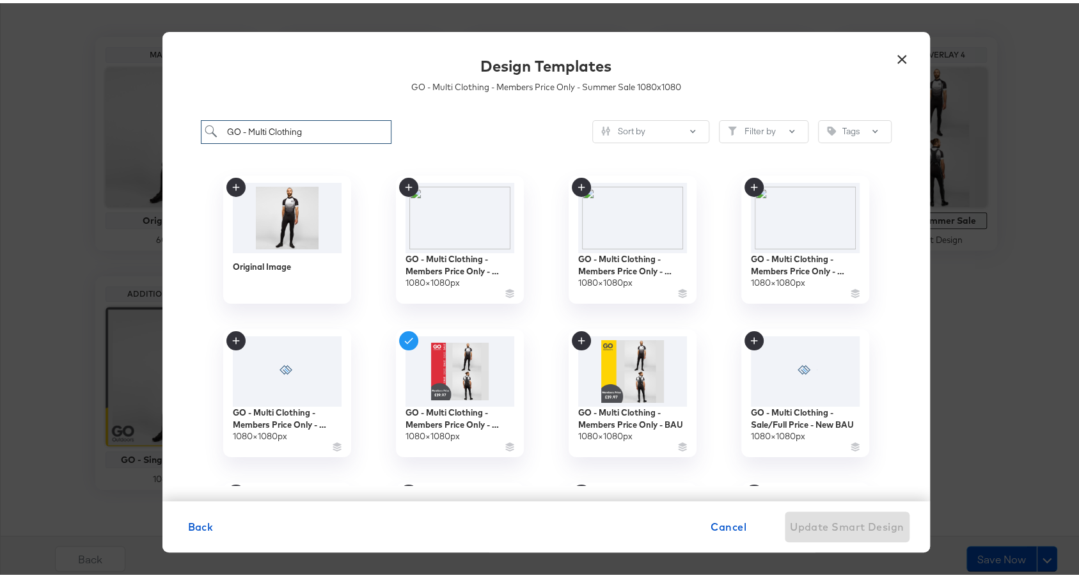
click at [280, 127] on input "GO - Multi Clothing" at bounding box center [296, 129] width 191 height 24
click at [423, 212] on img at bounding box center [459, 214] width 115 height 74
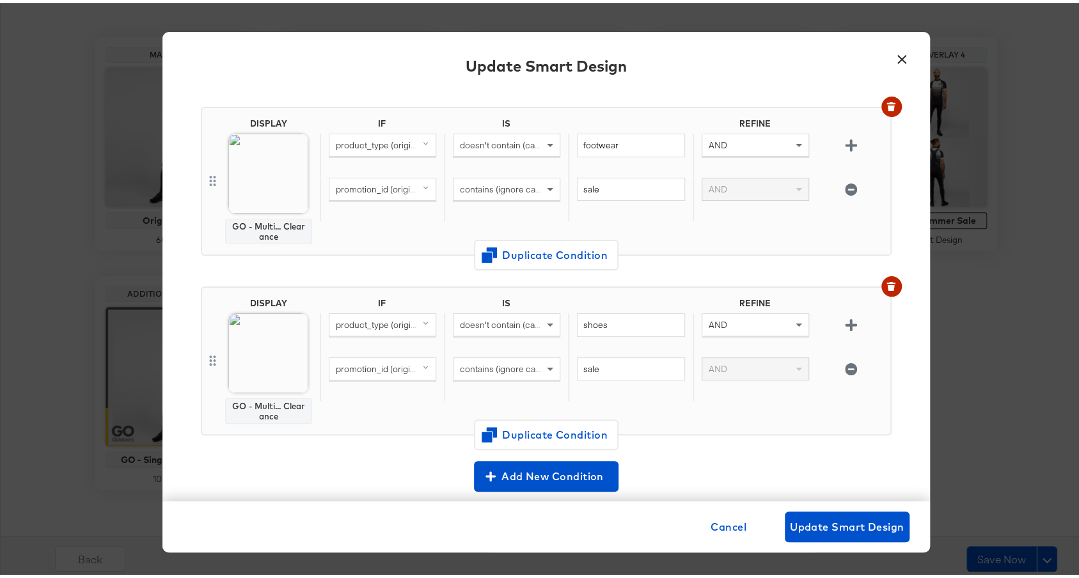
scroll to position [997, 0]
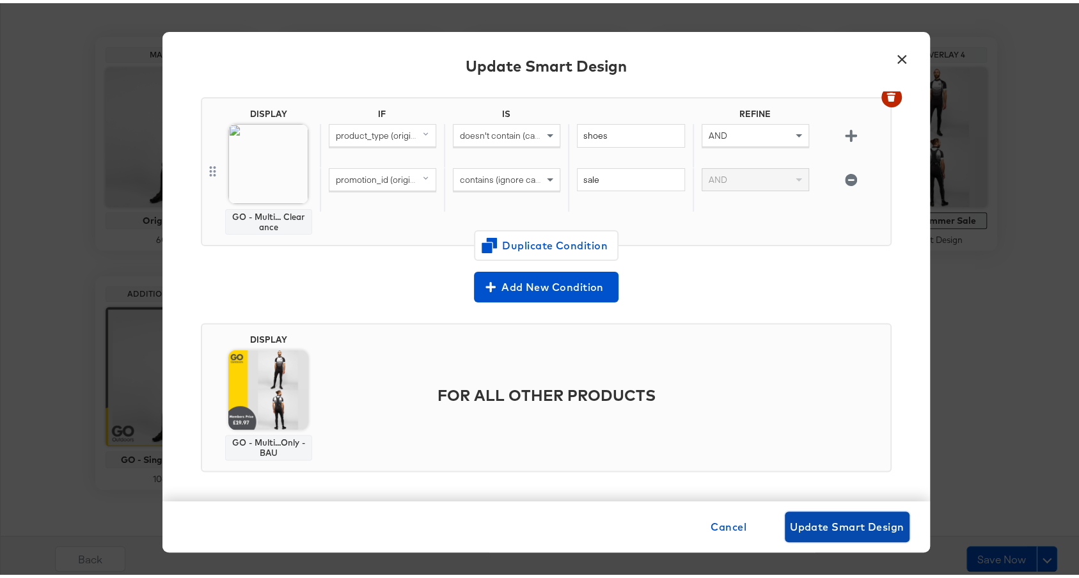
click at [825, 528] on span "Update Smart Design" at bounding box center [847, 524] width 115 height 18
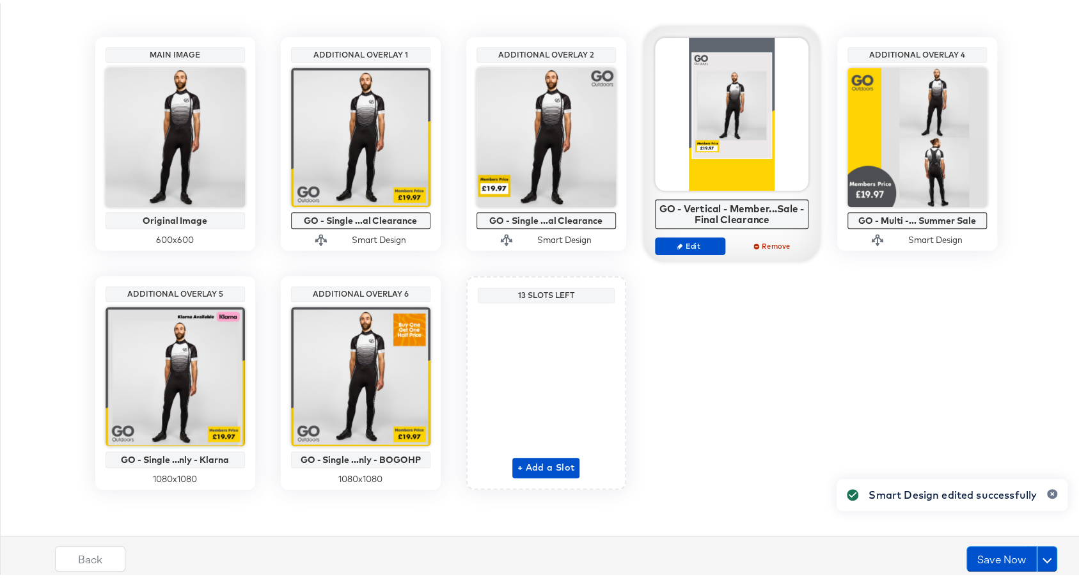
click at [756, 157] on div at bounding box center [732, 112] width 154 height 154
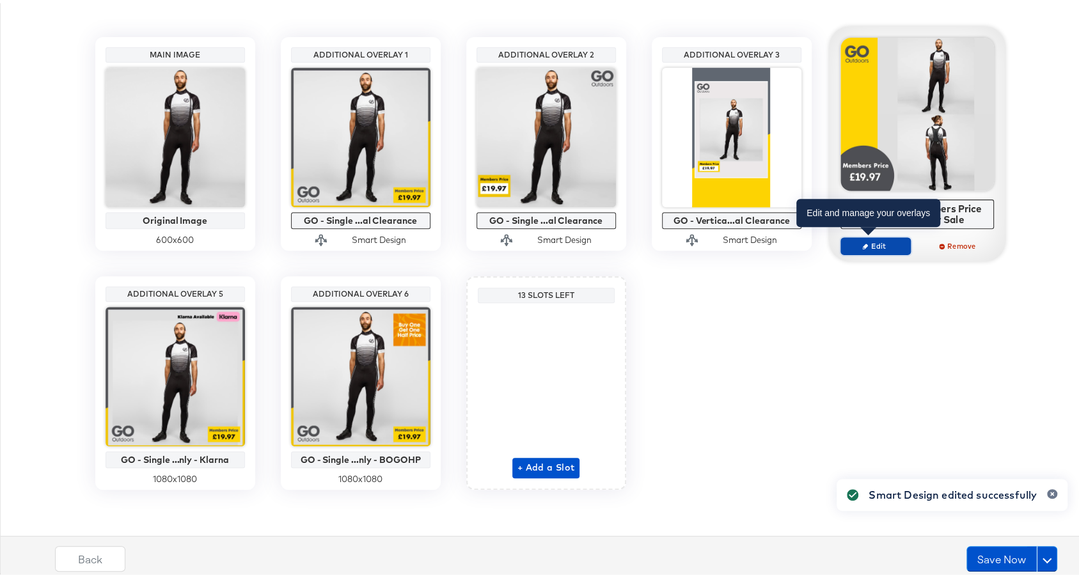
click at [857, 249] on button "Edit" at bounding box center [876, 243] width 70 height 18
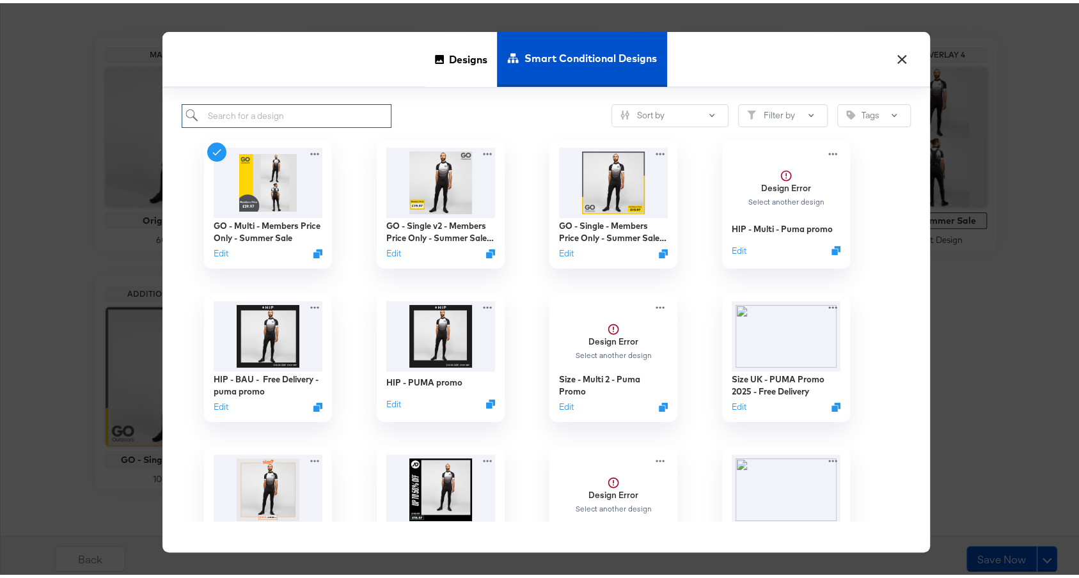
click at [341, 122] on input "search" at bounding box center [287, 113] width 210 height 24
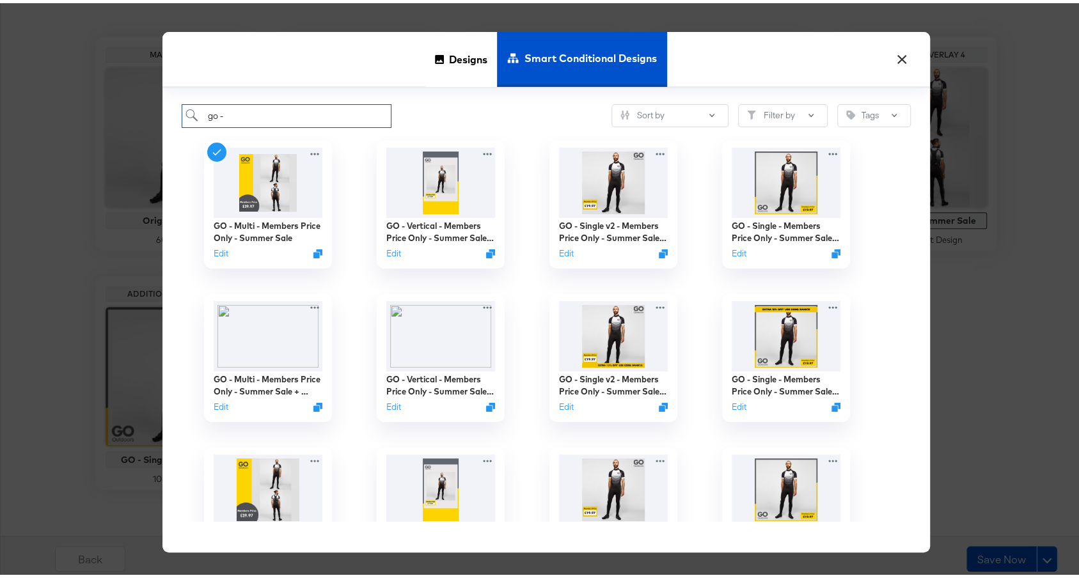
type input "go -"
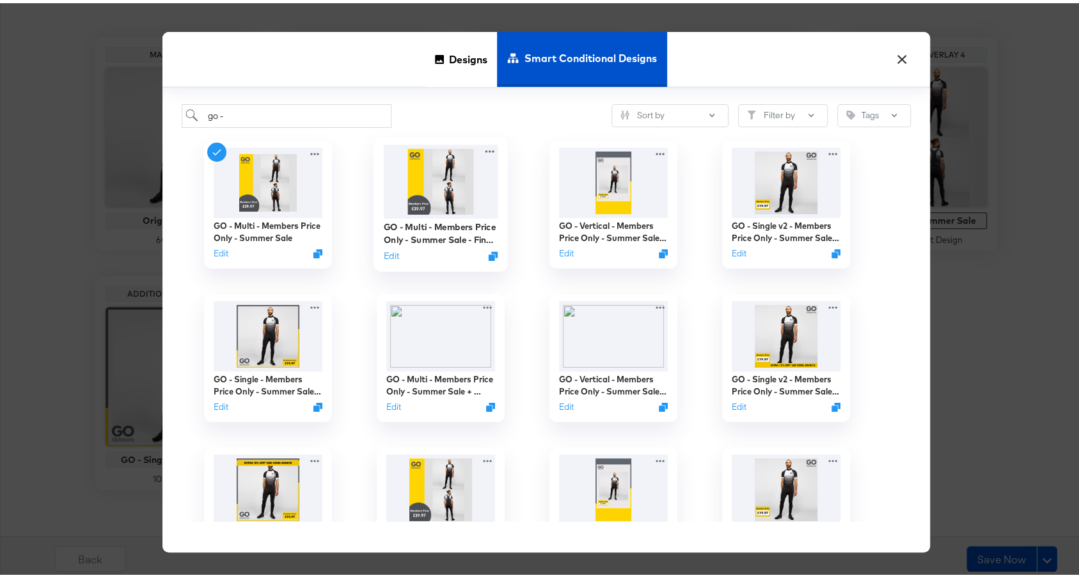
click at [450, 197] on img at bounding box center [440, 178] width 115 height 74
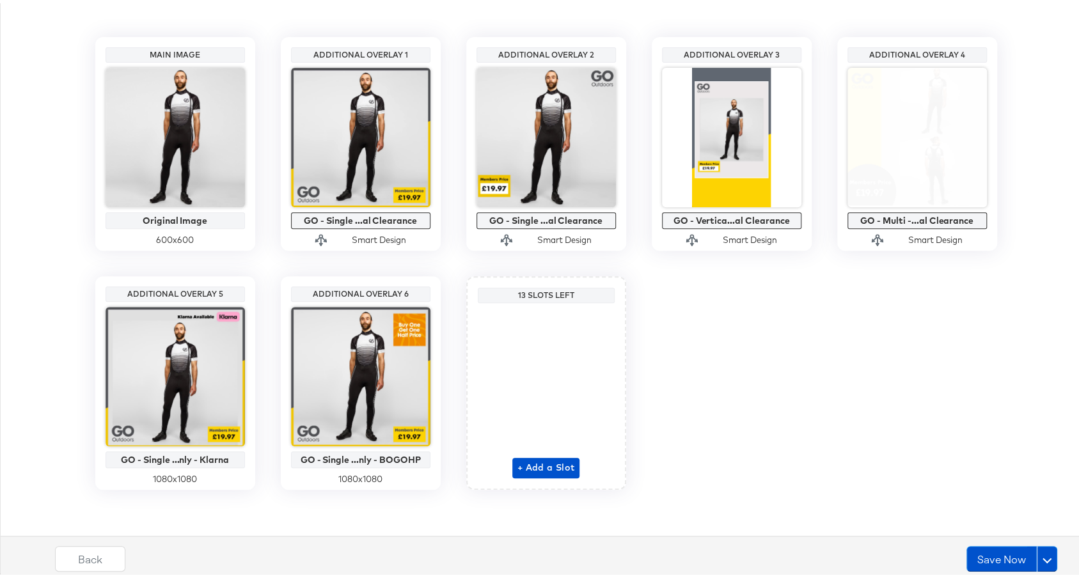
scroll to position [249, 0]
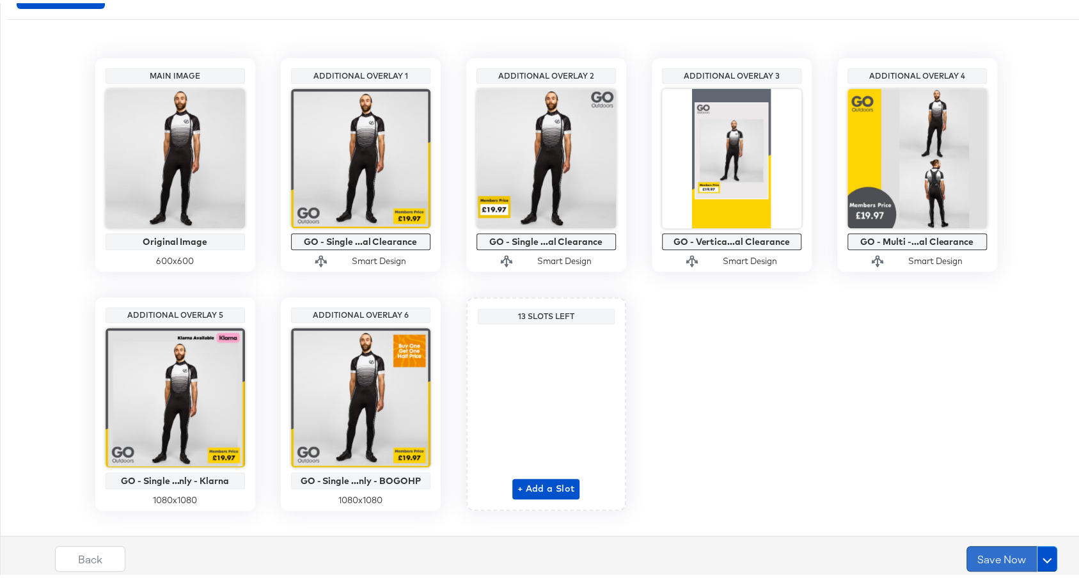
click at [975, 553] on button "Save Now" at bounding box center [1002, 556] width 70 height 26
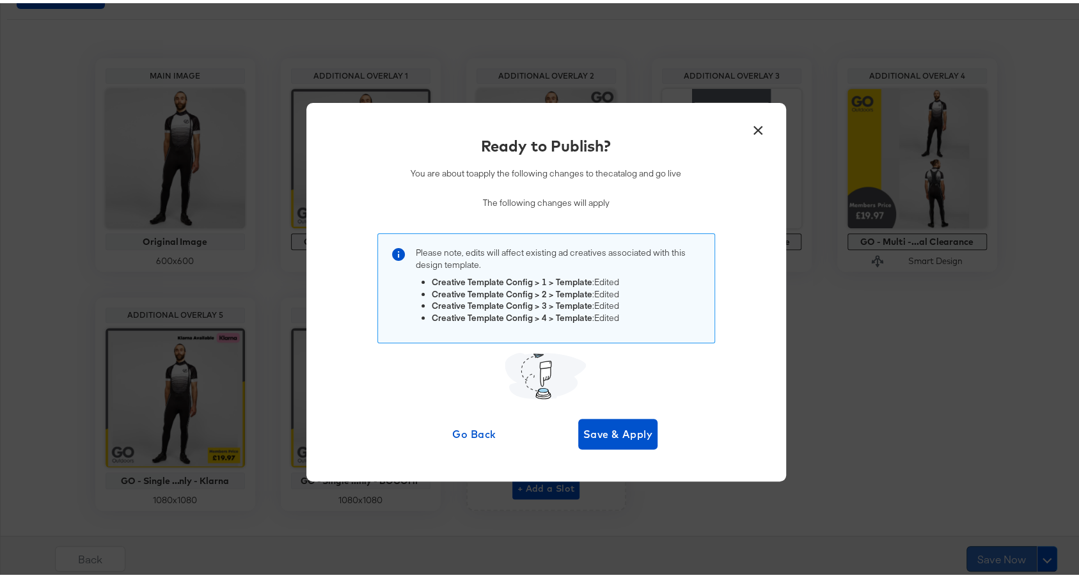
scroll to position [0, 0]
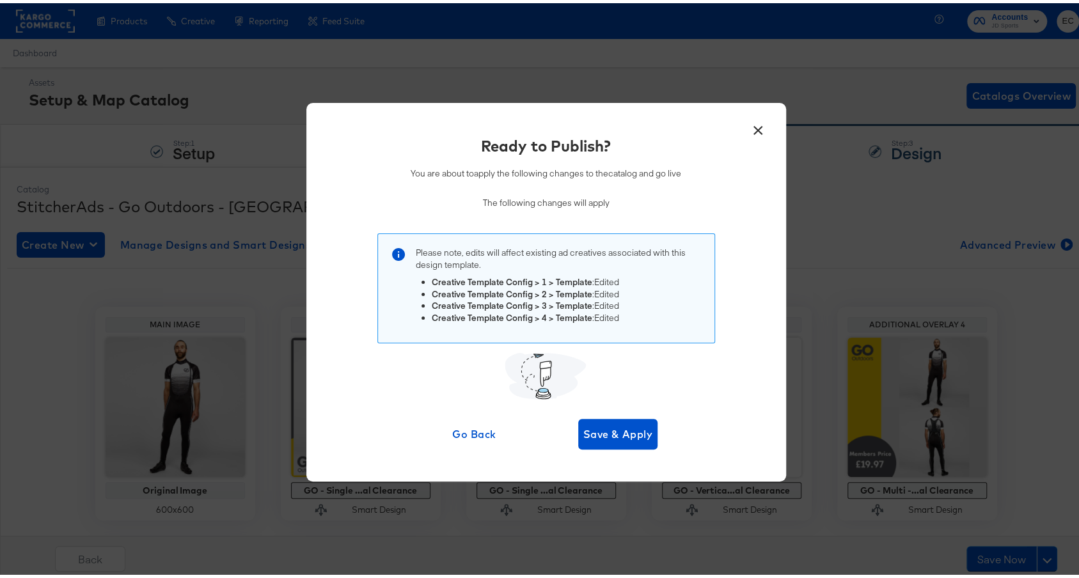
click at [747, 126] on button "×" at bounding box center [758, 124] width 23 height 23
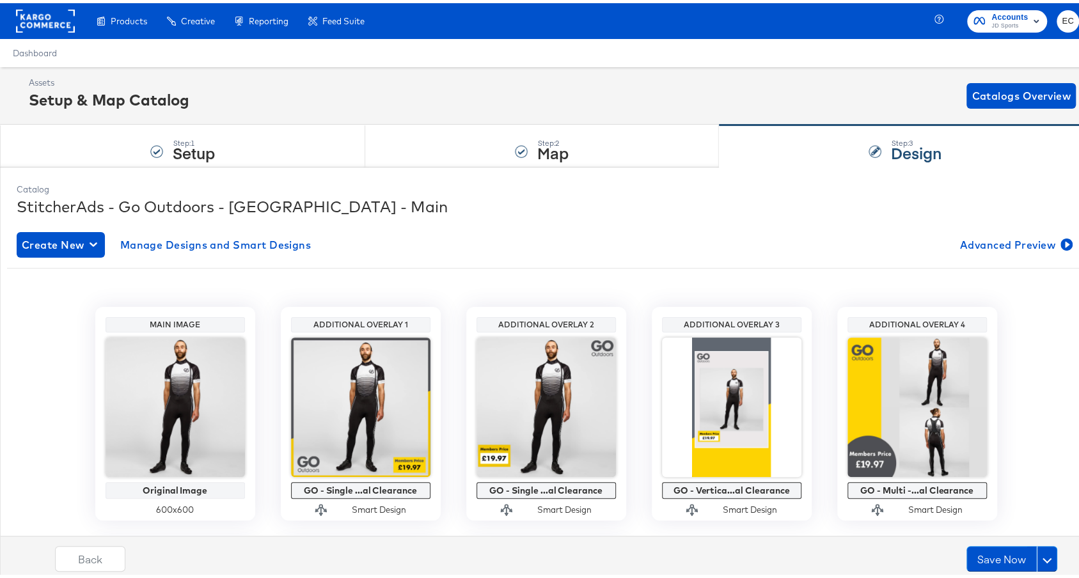
scroll to position [57, 0]
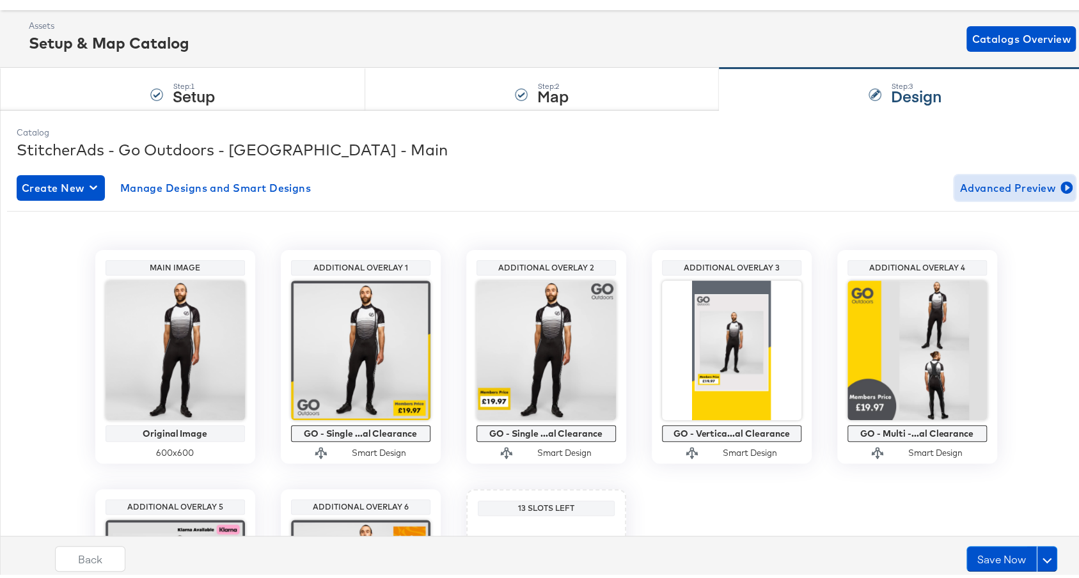
click at [1043, 178] on span "Advanced Preview" at bounding box center [1015, 185] width 111 height 18
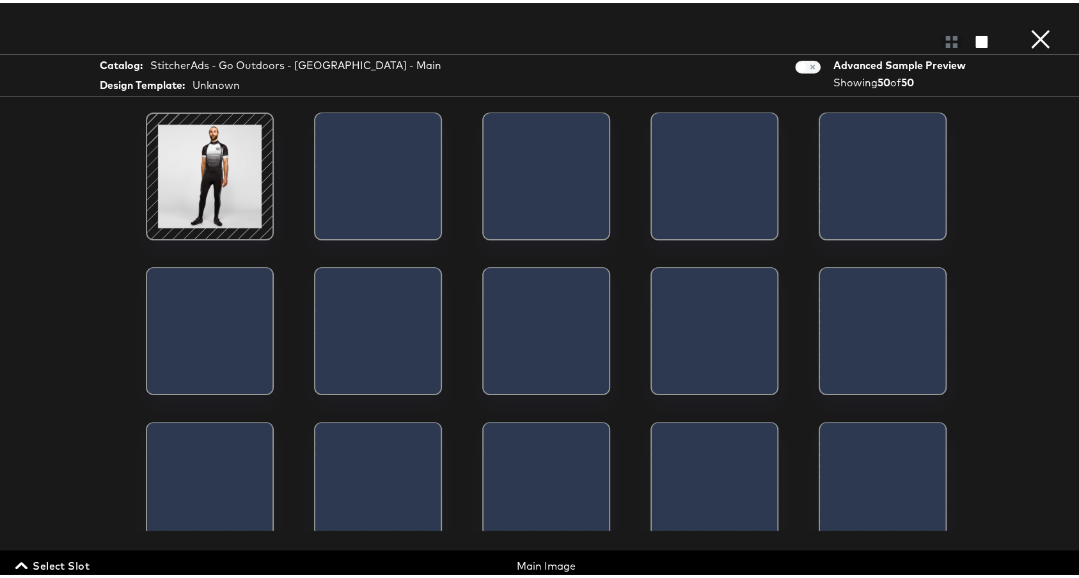
click at [75, 568] on span "Select Slot" at bounding box center [54, 563] width 72 height 18
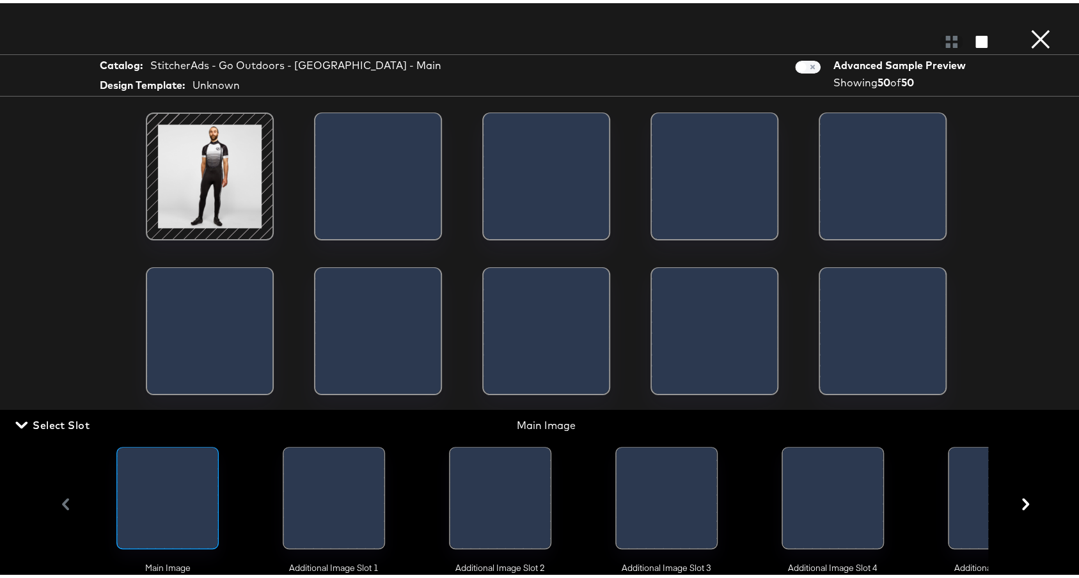
click at [393, 474] on div at bounding box center [334, 495] width 128 height 128
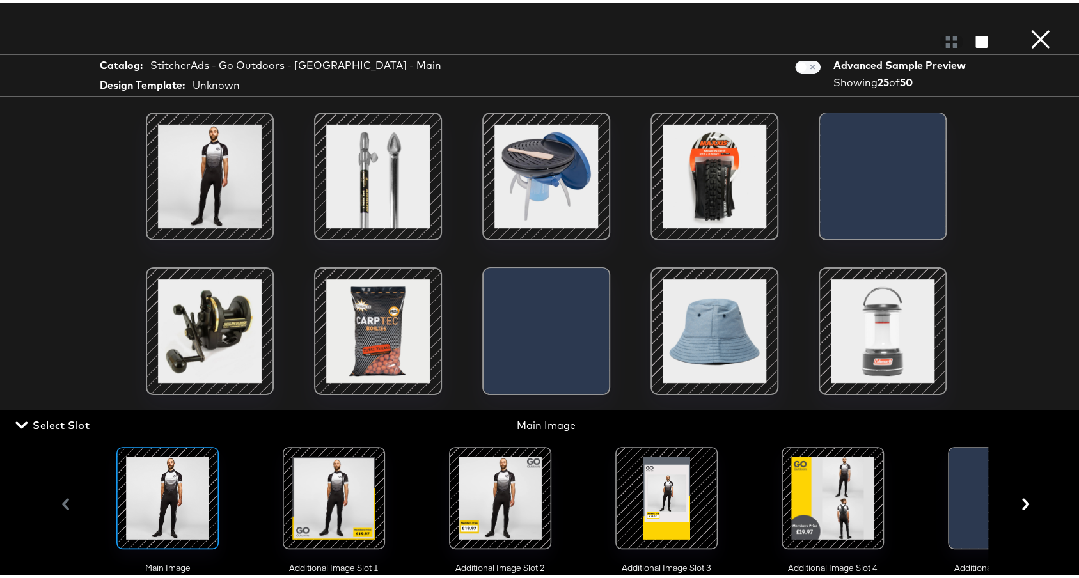
click at [342, 482] on div at bounding box center [333, 495] width 87 height 87
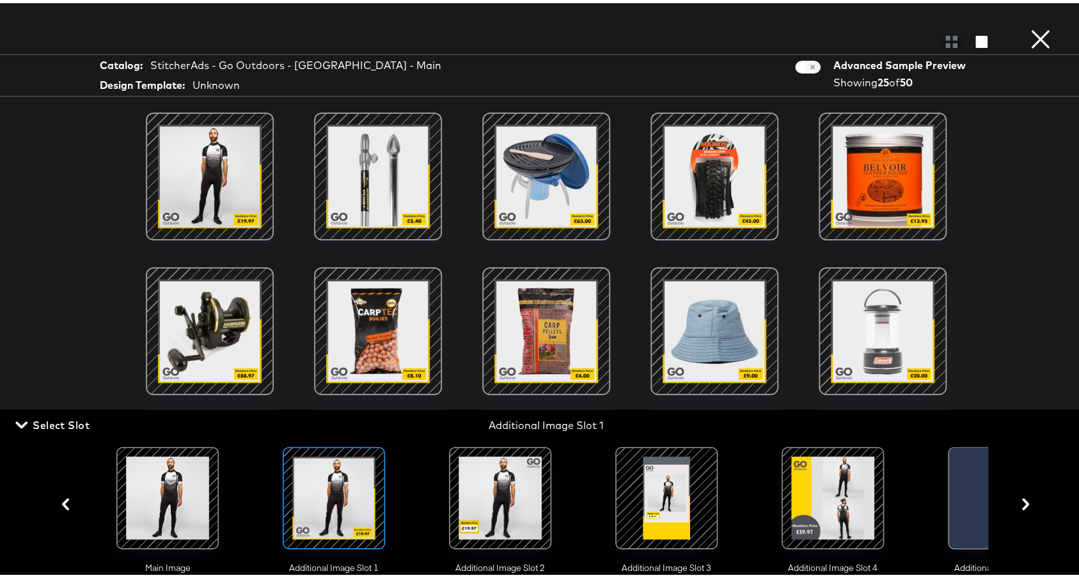
click at [104, 233] on div "Load More" at bounding box center [547, 318] width 960 height 418
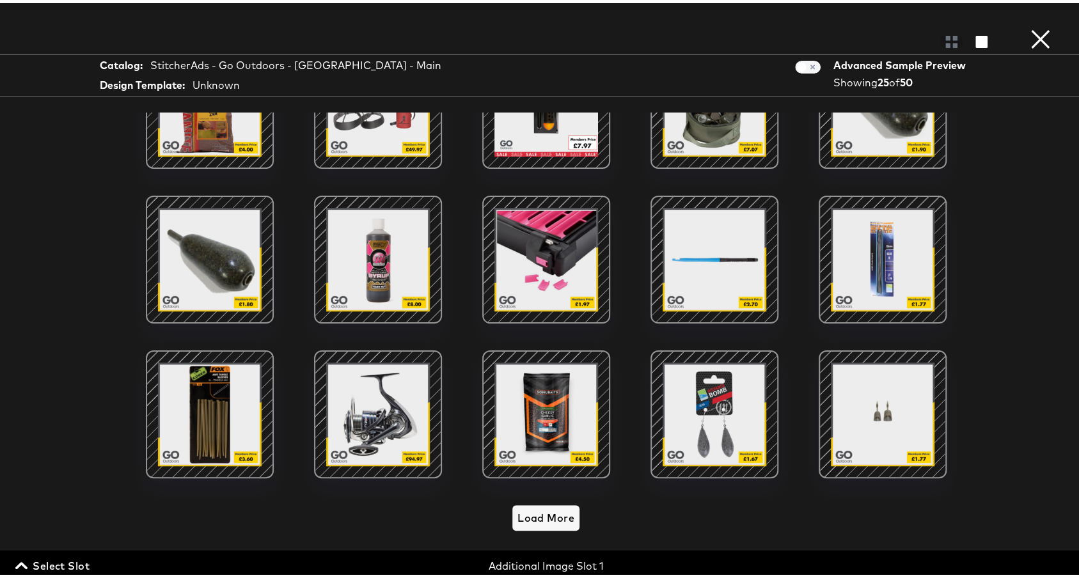
scroll to position [79, 0]
click at [524, 506] on span "Load More" at bounding box center [546, 515] width 57 height 18
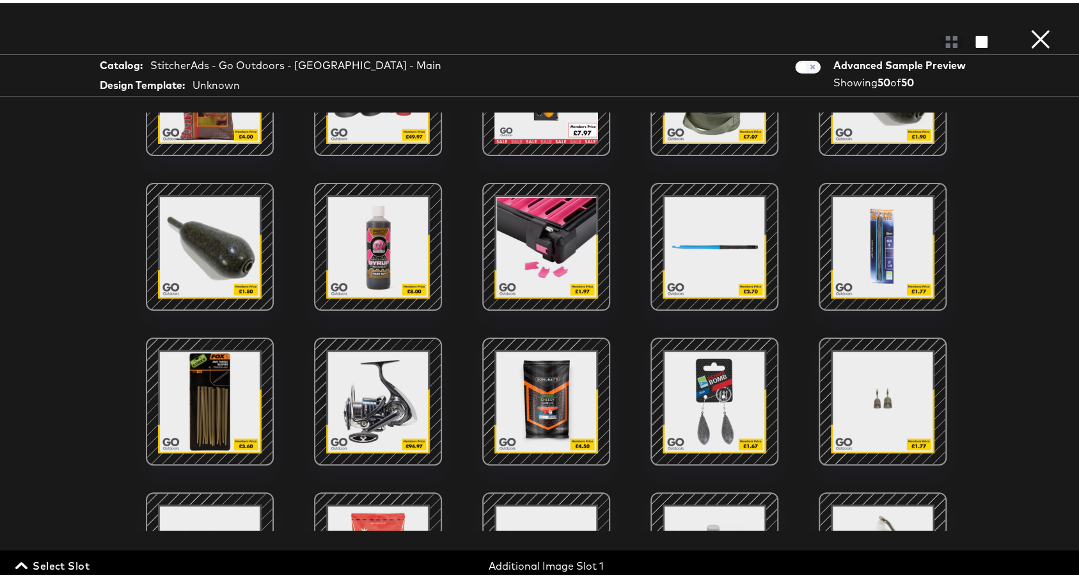
click at [729, 413] on div at bounding box center [714, 398] width 109 height 109
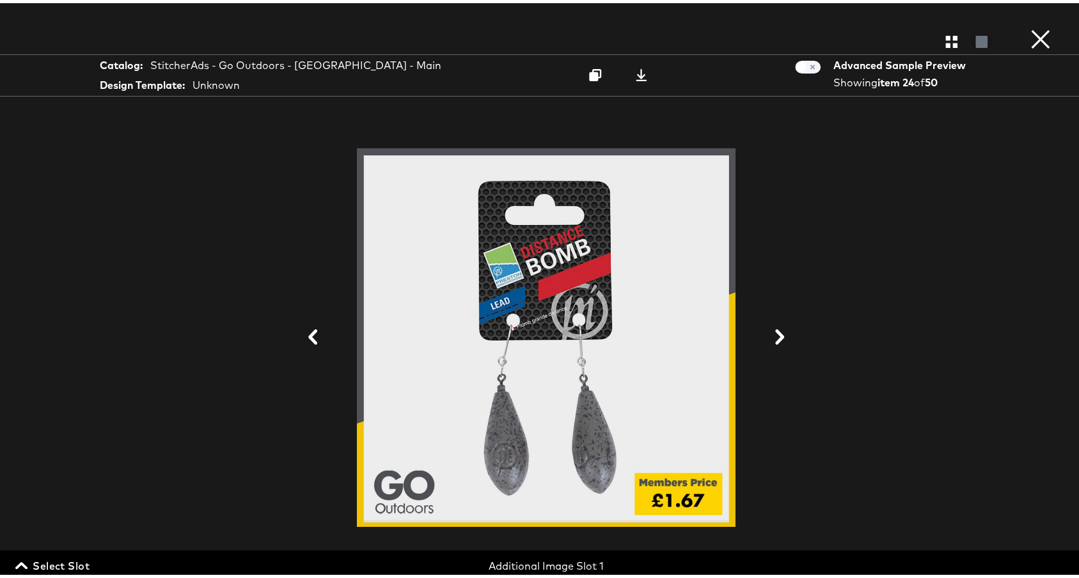
scroll to position [90, 0]
click at [1028, 26] on button "×" at bounding box center [1041, 13] width 26 height 26
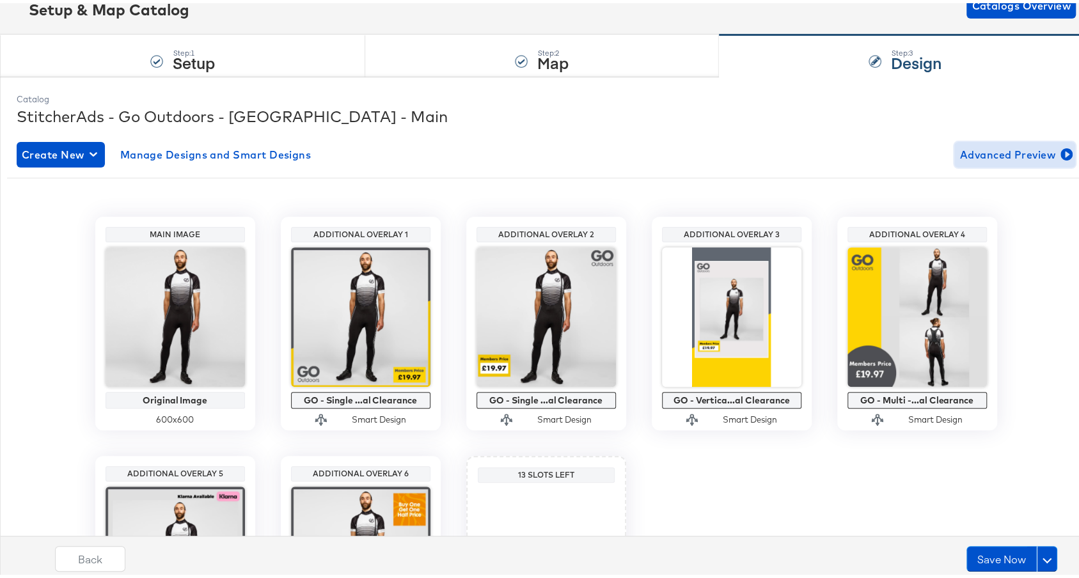
click at [986, 143] on span "Advanced Preview" at bounding box center [1015, 152] width 111 height 18
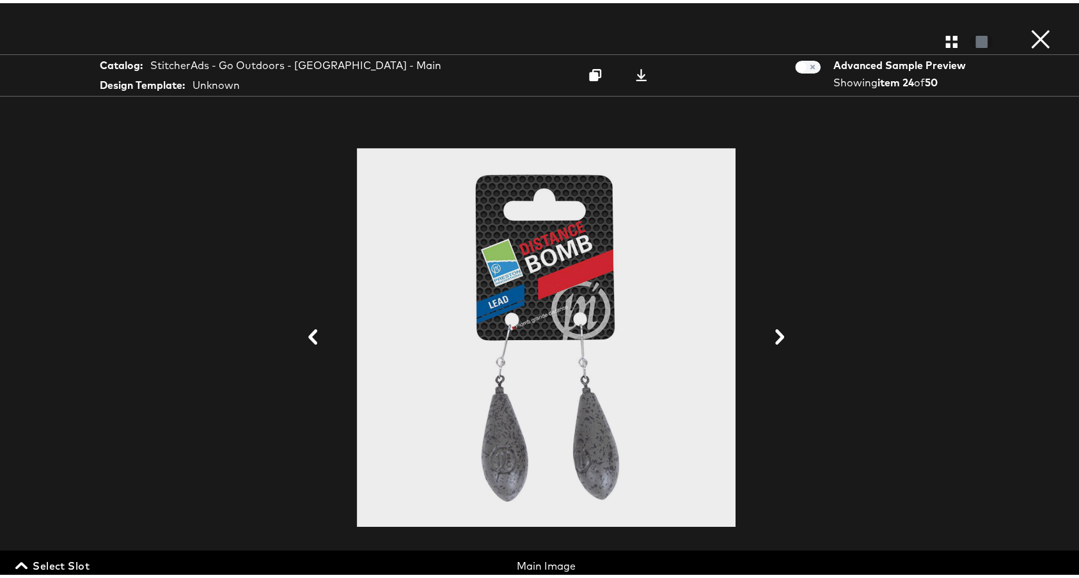
click at [32, 566] on span "Select Slot" at bounding box center [54, 563] width 72 height 18
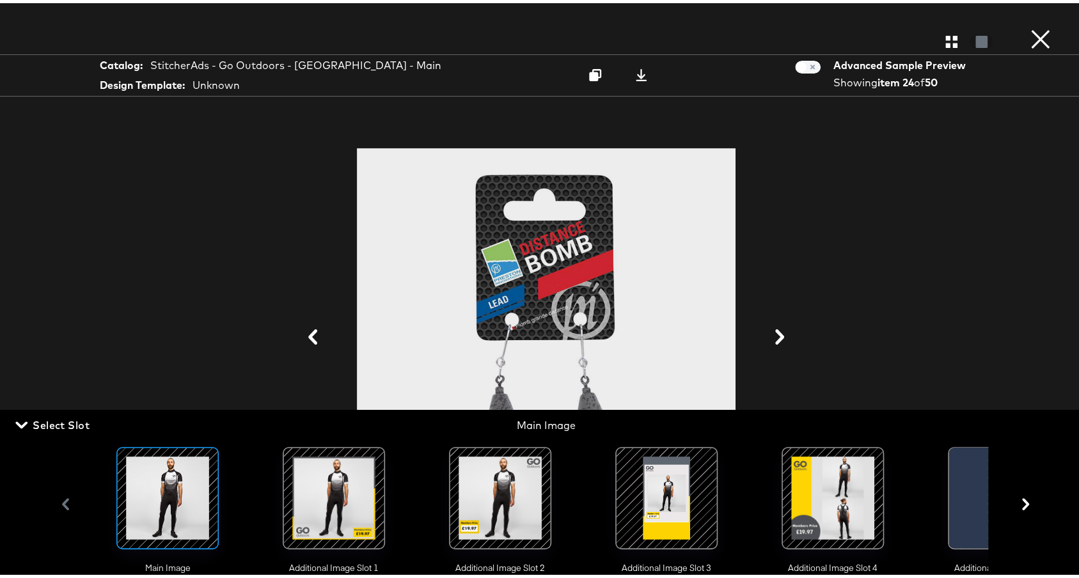
click at [289, 475] on div at bounding box center [334, 495] width 102 height 102
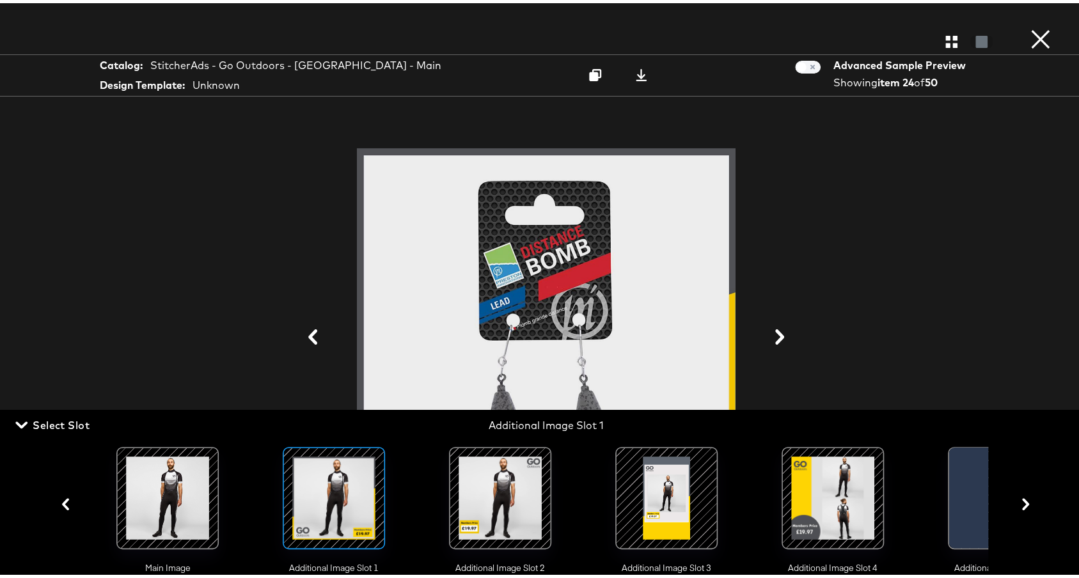
click at [936, 47] on div "Gallery View" at bounding box center [546, 39] width 1092 height 26
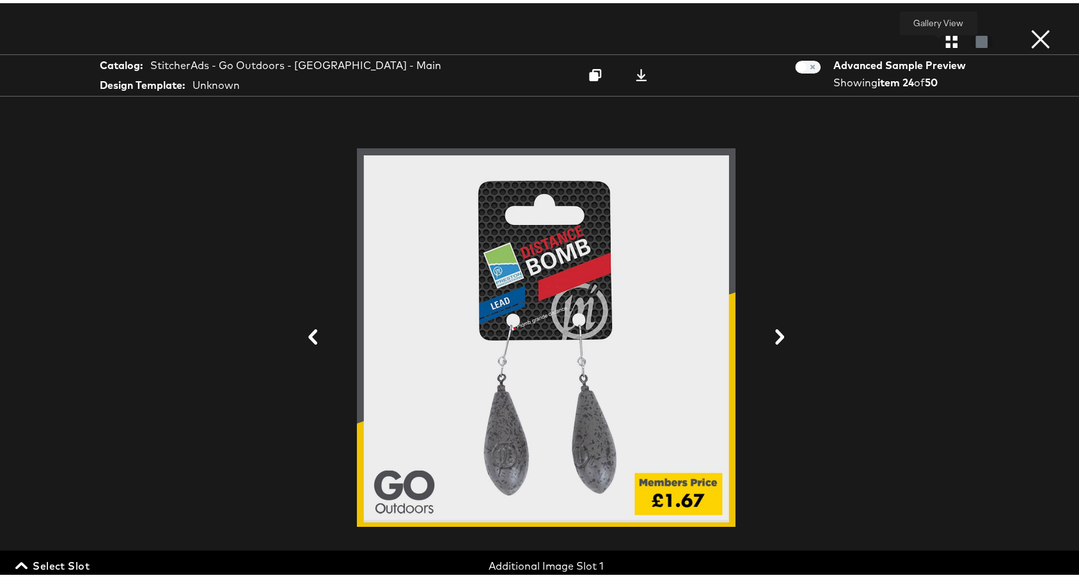
click at [945, 42] on icon "button" at bounding box center [951, 39] width 12 height 12
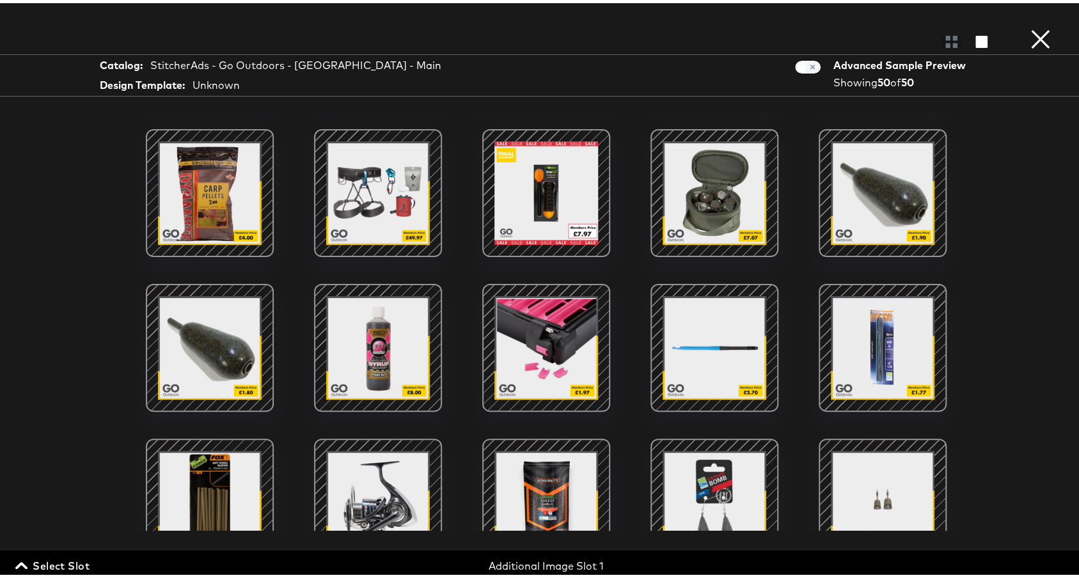
scroll to position [118, 0]
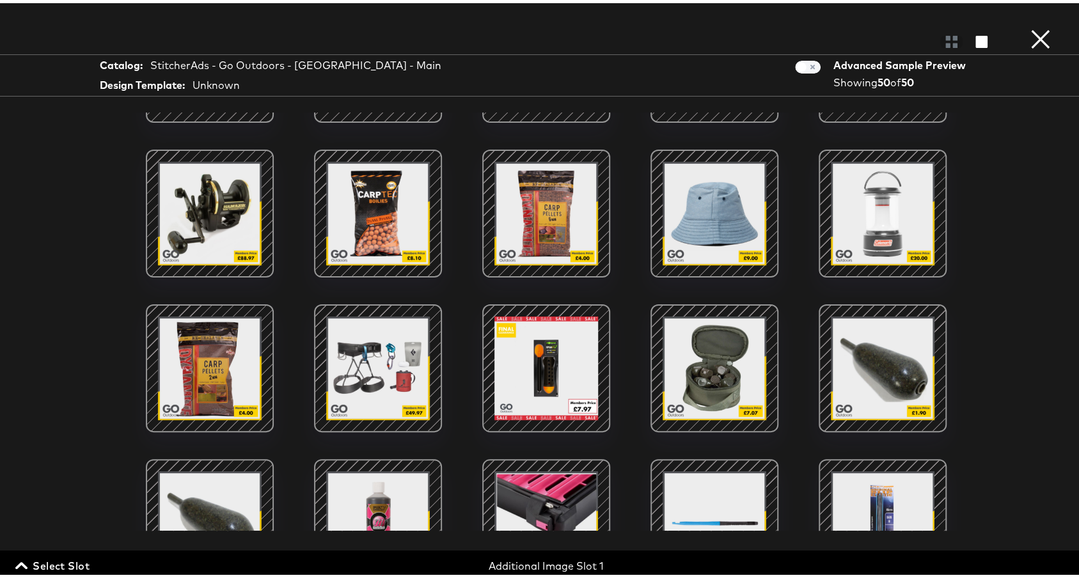
click at [512, 387] on div at bounding box center [546, 365] width 109 height 109
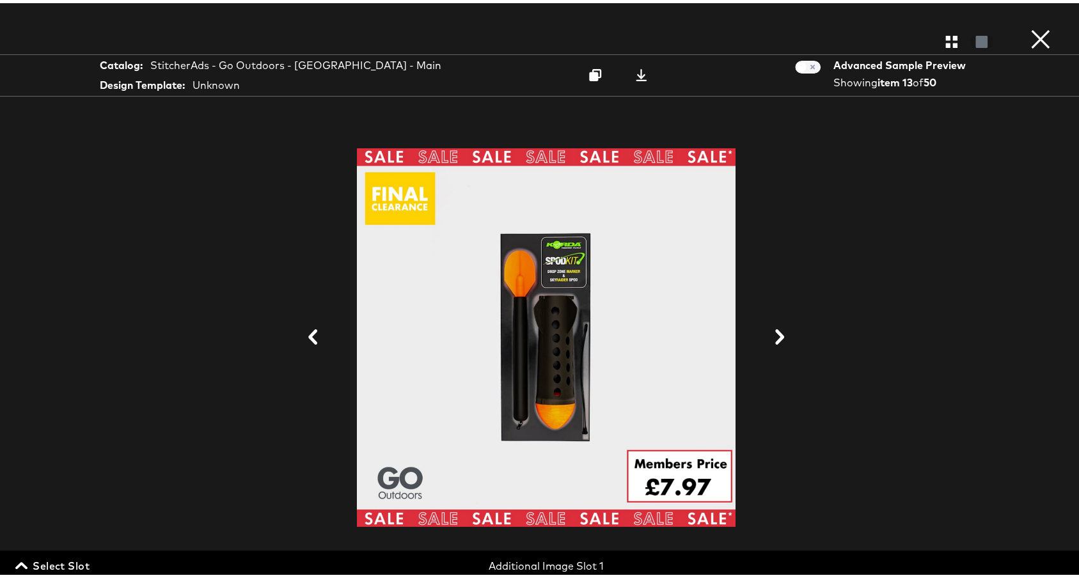
click at [35, 555] on span "Select Slot" at bounding box center [54, 563] width 72 height 18
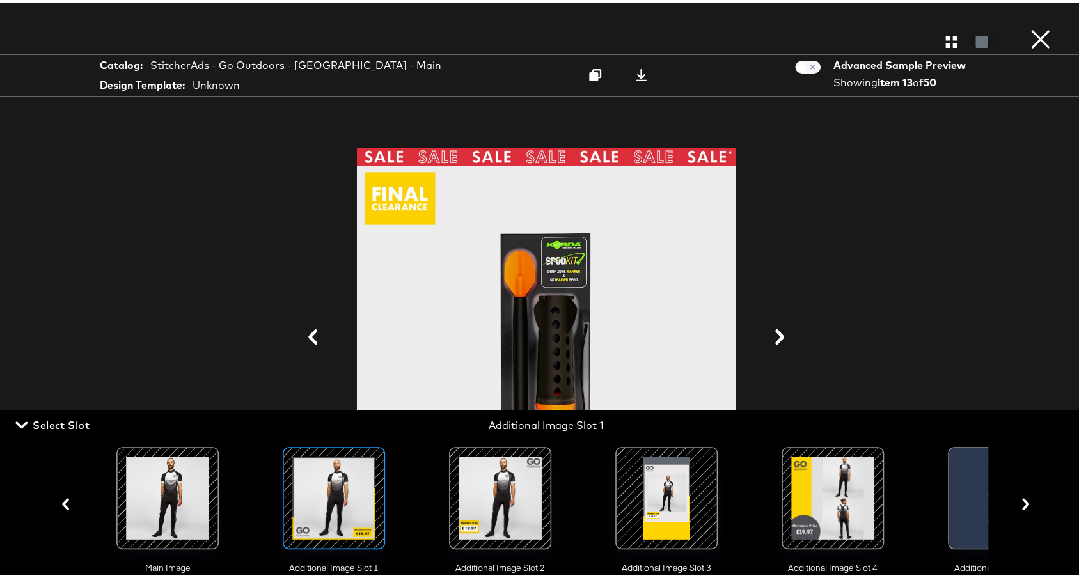
click at [533, 506] on div at bounding box center [500, 495] width 87 height 87
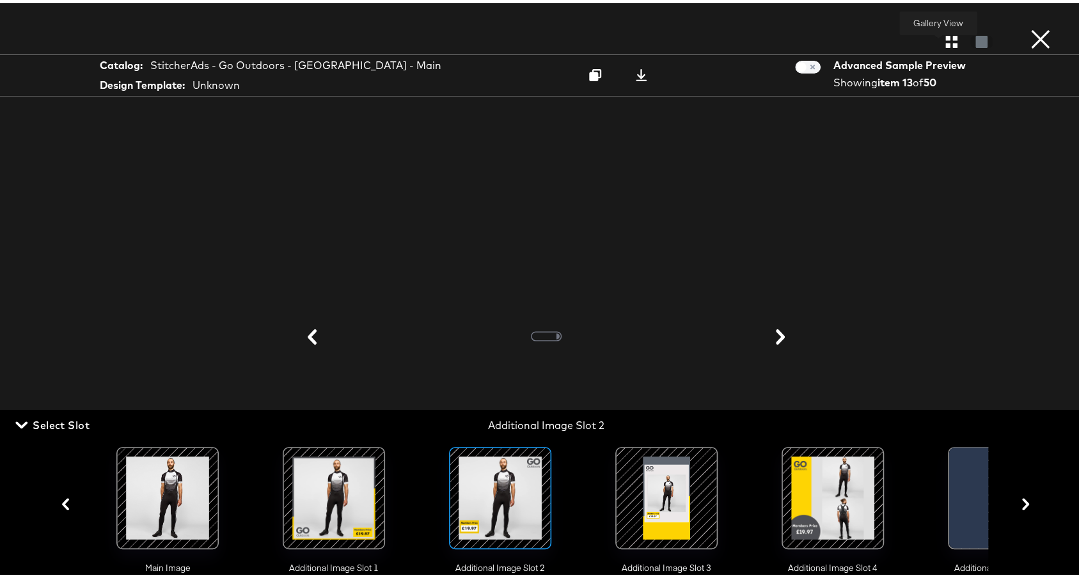
click at [945, 34] on icon "button" at bounding box center [951, 39] width 12 height 12
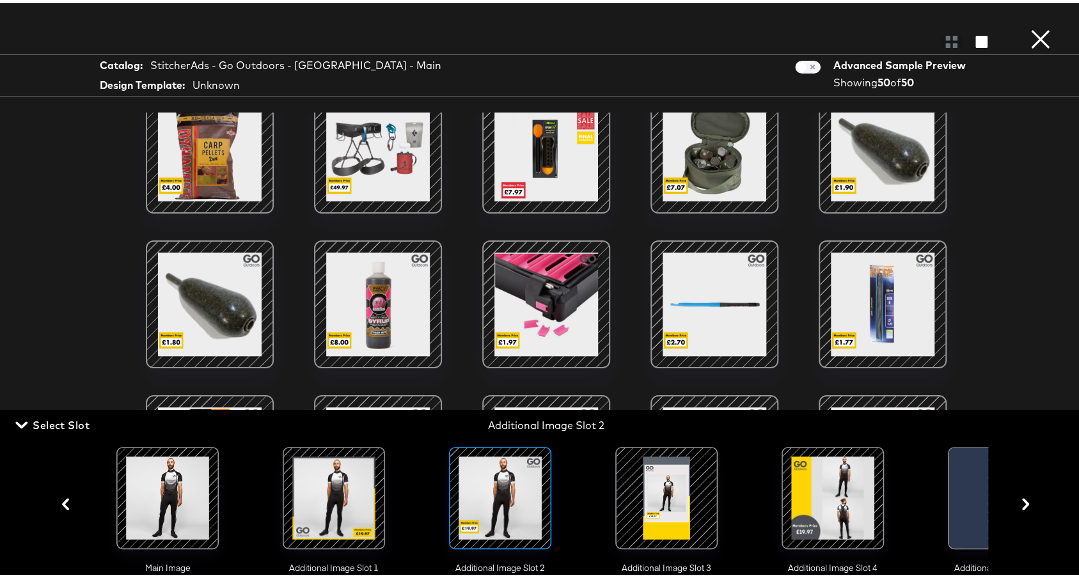
scroll to position [305, 0]
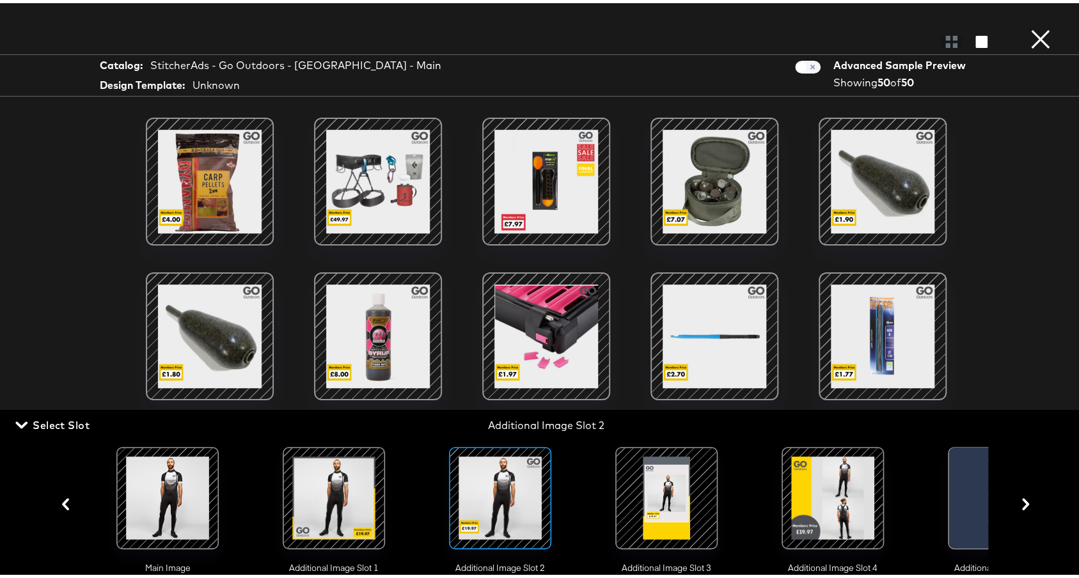
click at [562, 217] on div at bounding box center [546, 178] width 109 height 109
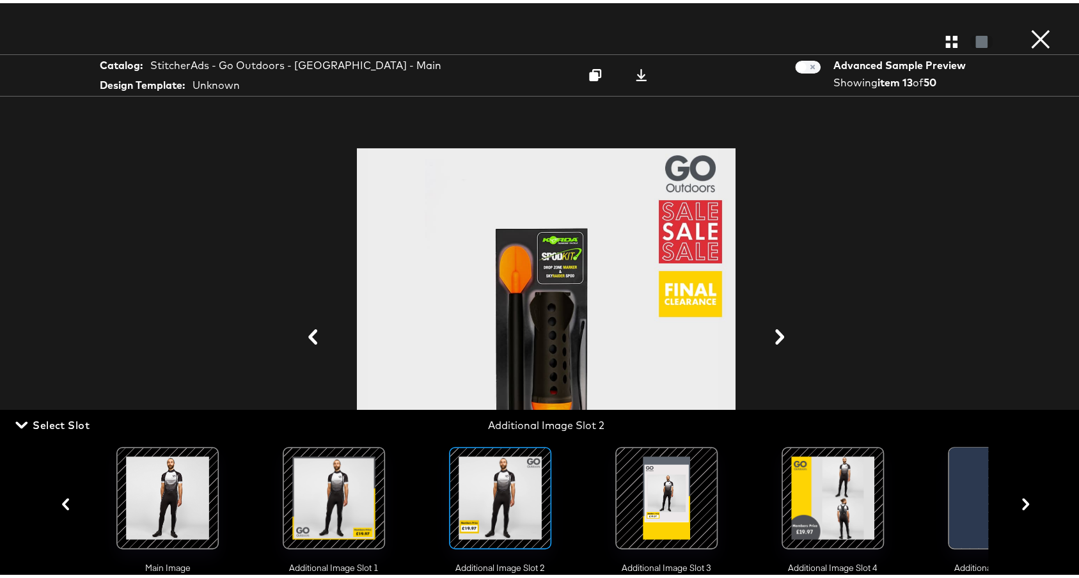
click at [817, 202] on div at bounding box center [547, 334] width 960 height 450
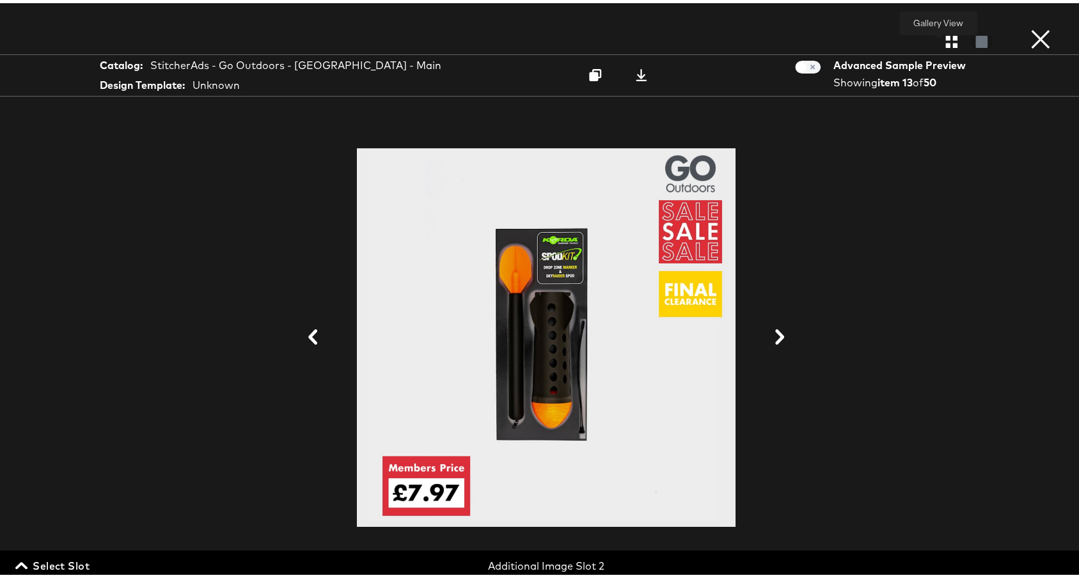
click at [945, 38] on icon "button" at bounding box center [951, 39] width 12 height 12
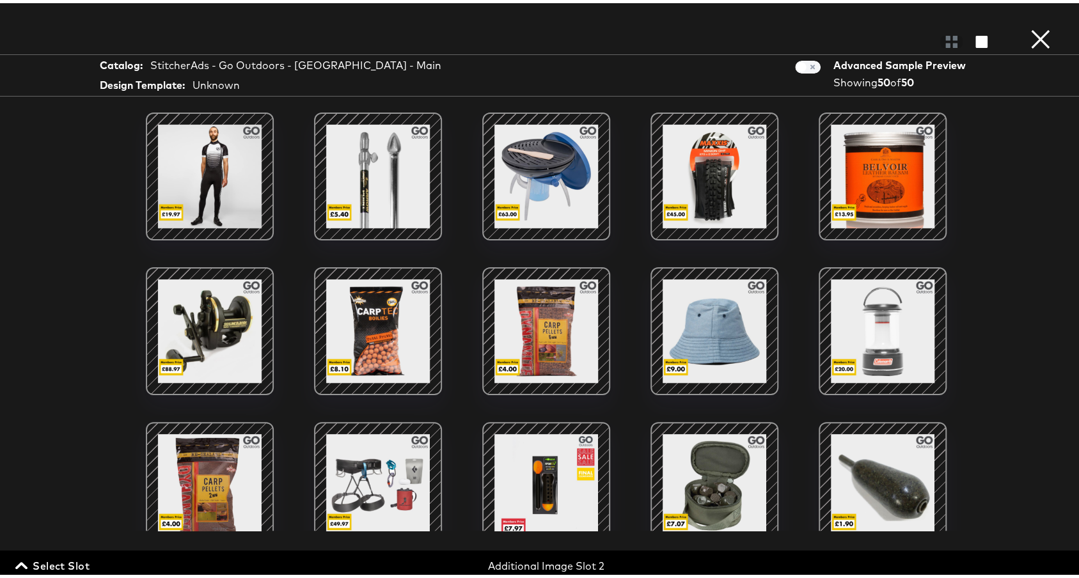
click at [76, 568] on span "Select Slot" at bounding box center [54, 563] width 72 height 18
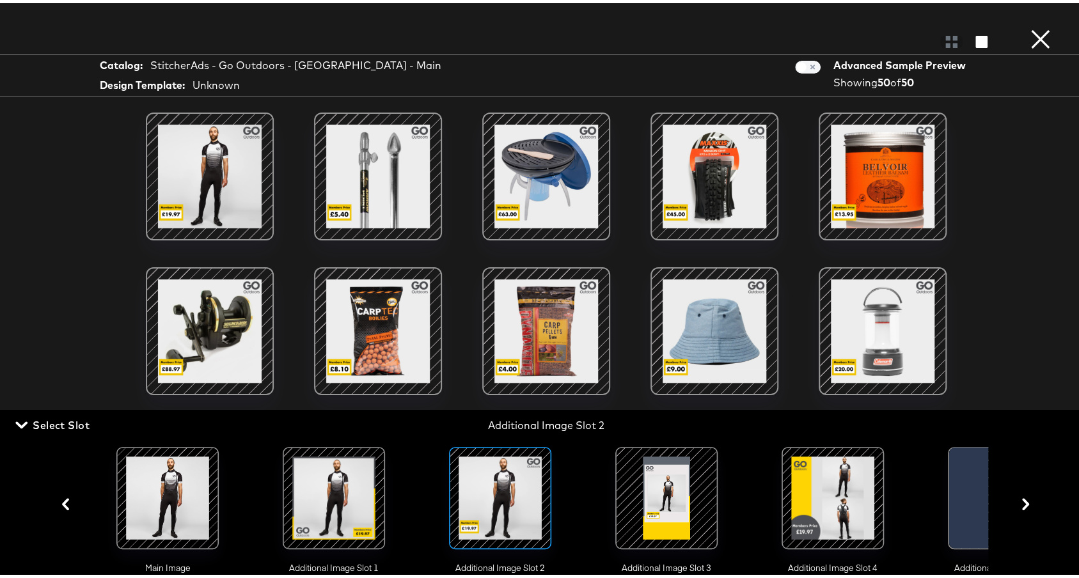
click at [699, 490] on div at bounding box center [666, 495] width 87 height 87
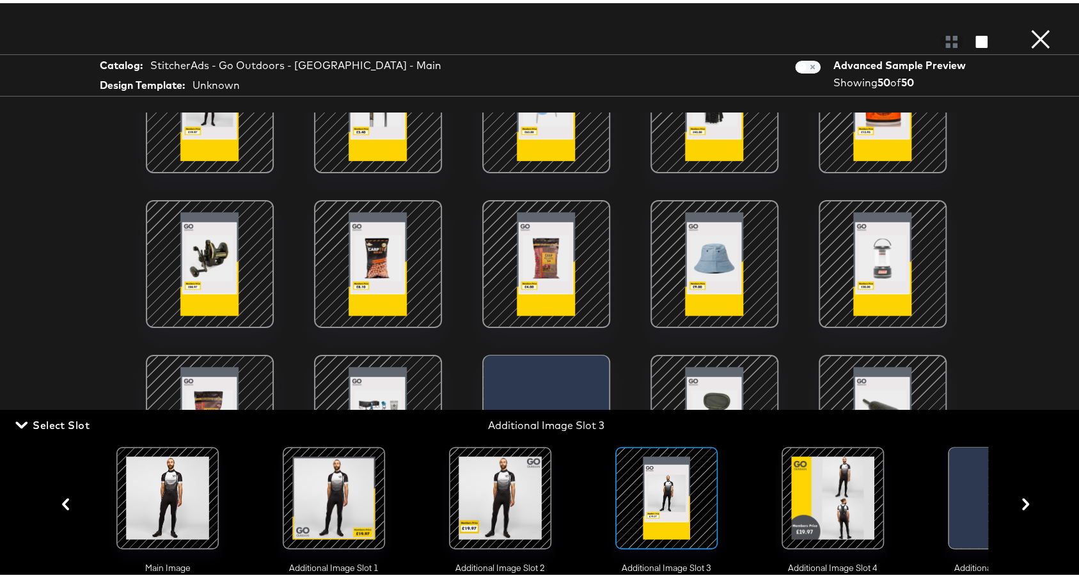
scroll to position [146, 0]
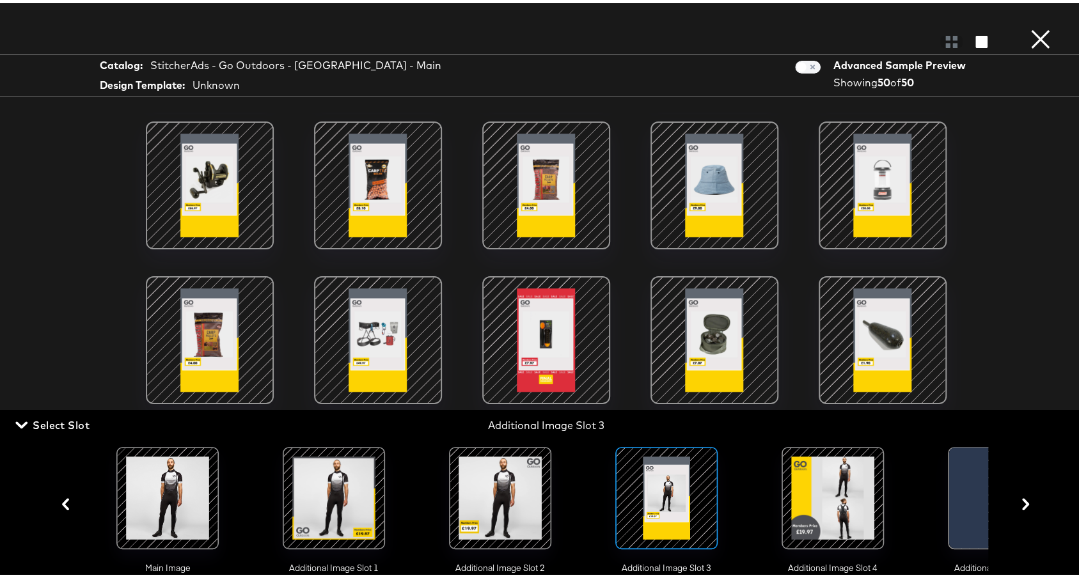
click at [555, 314] on div at bounding box center [546, 337] width 109 height 109
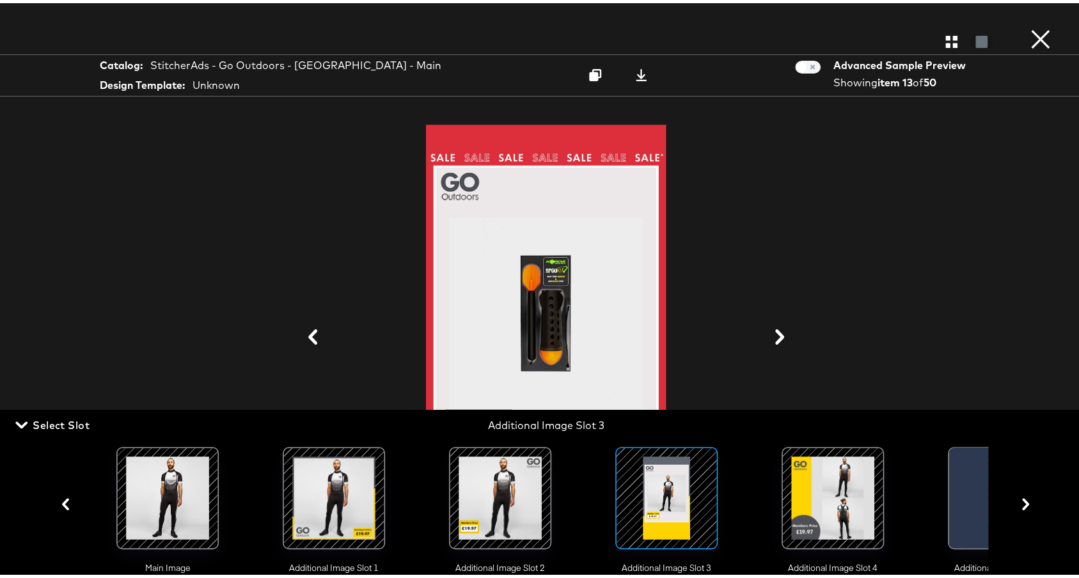
scroll to position [270, 0]
click at [835, 264] on div at bounding box center [547, 334] width 960 height 450
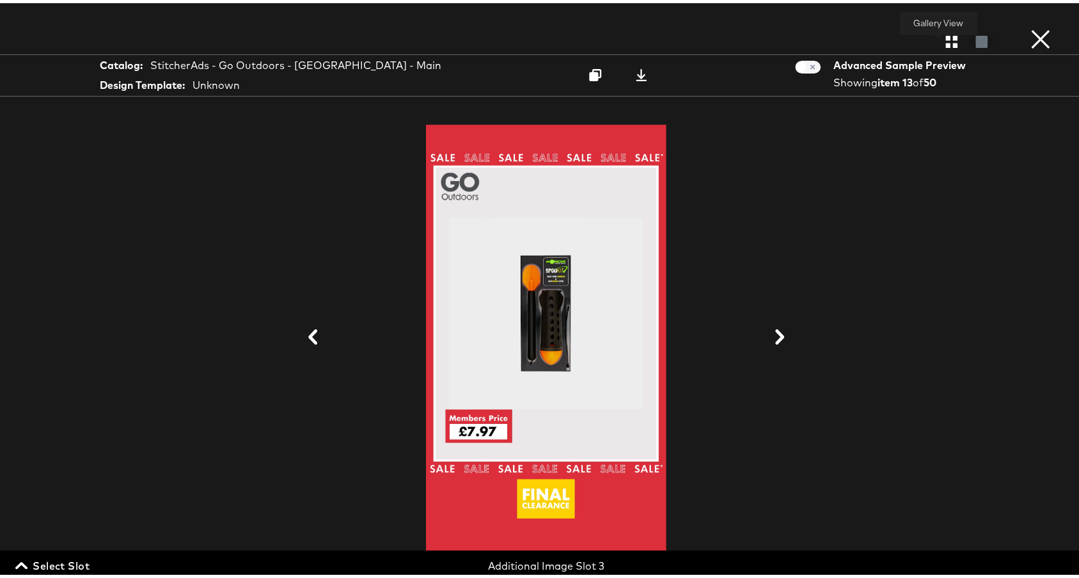
click at [945, 38] on icon "button" at bounding box center [951, 39] width 12 height 12
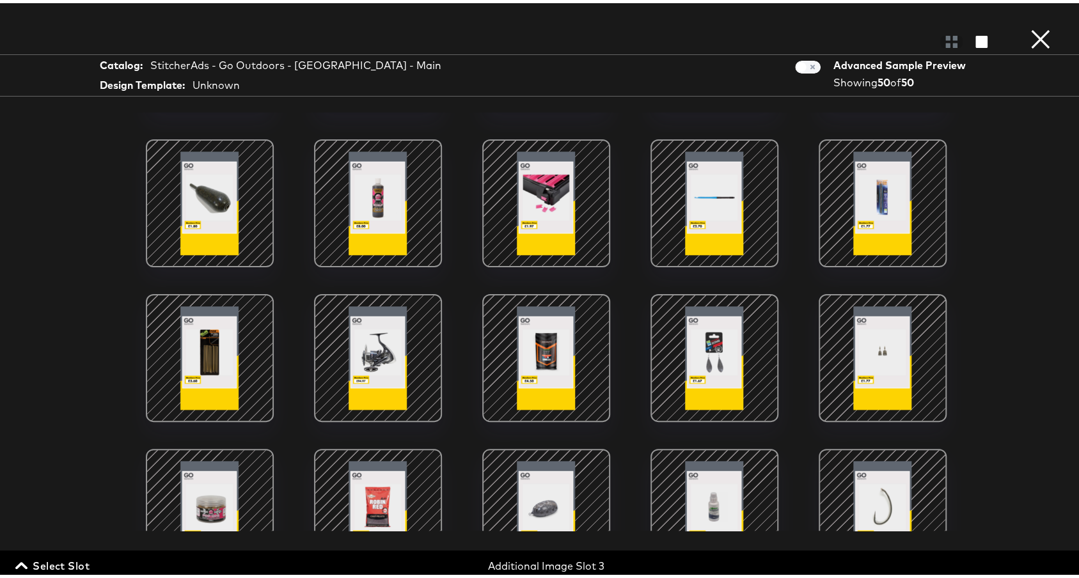
scroll to position [262, 0]
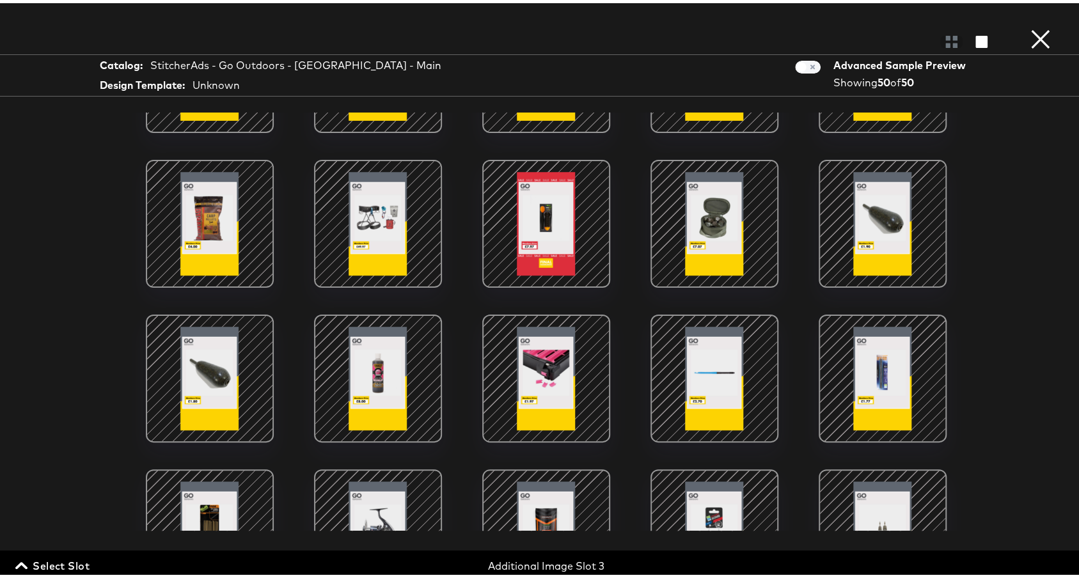
click at [88, 566] on span "Select Slot" at bounding box center [54, 563] width 72 height 18
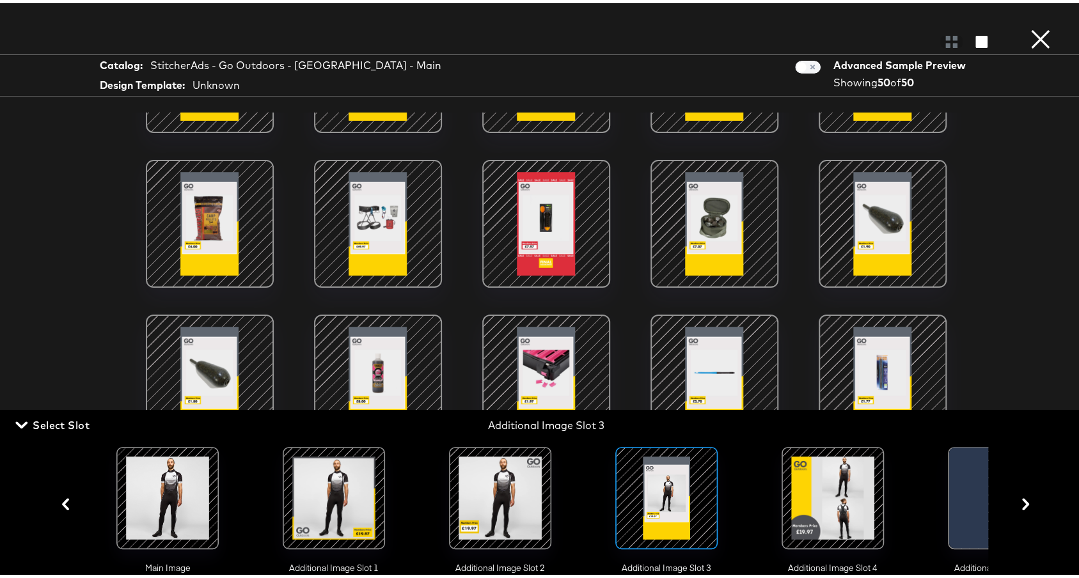
click at [814, 484] on div at bounding box center [832, 495] width 87 height 87
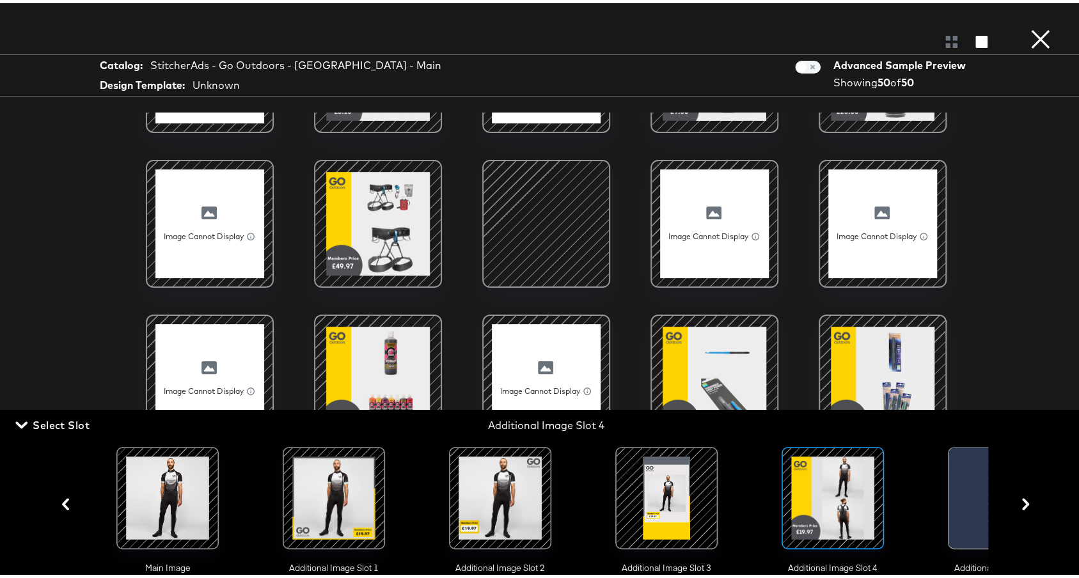
click at [609, 312] on div "Image Cannot Display Image cannot display. File size of image may be too large …" at bounding box center [547, 318] width 960 height 418
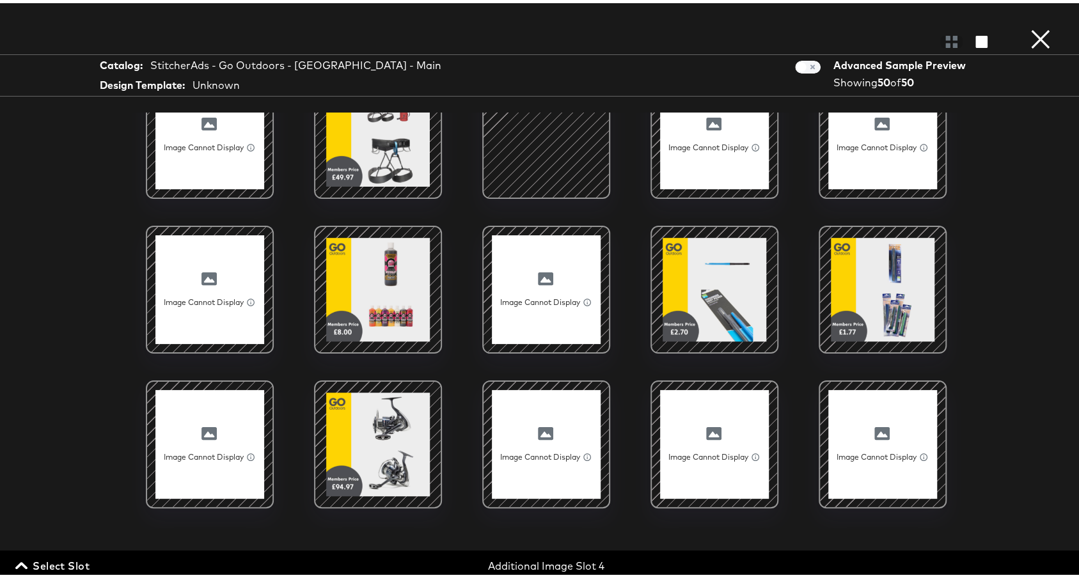
scroll to position [0, 0]
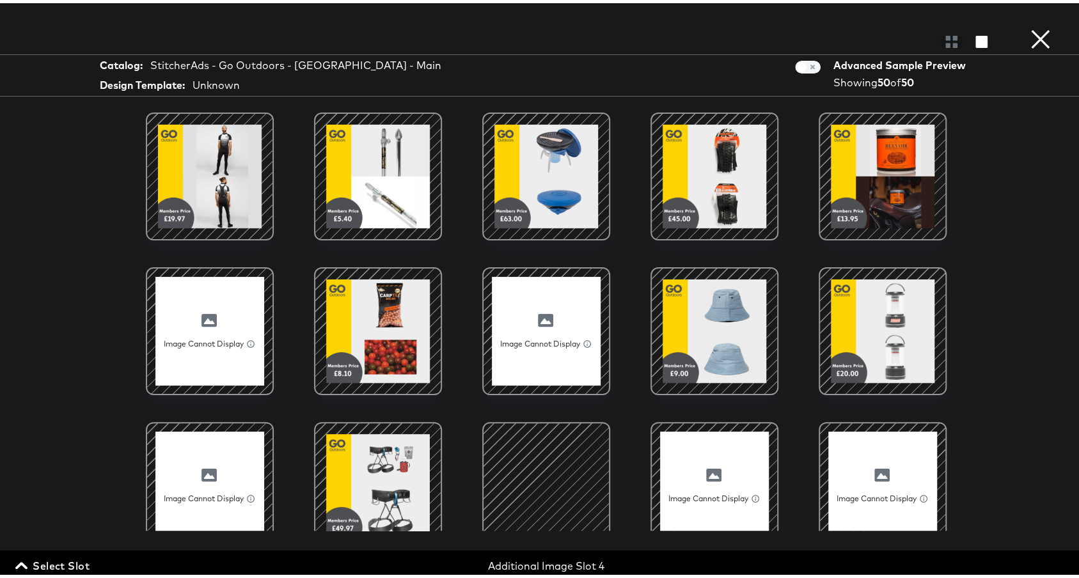
click at [1028, 26] on button "×" at bounding box center [1041, 13] width 26 height 26
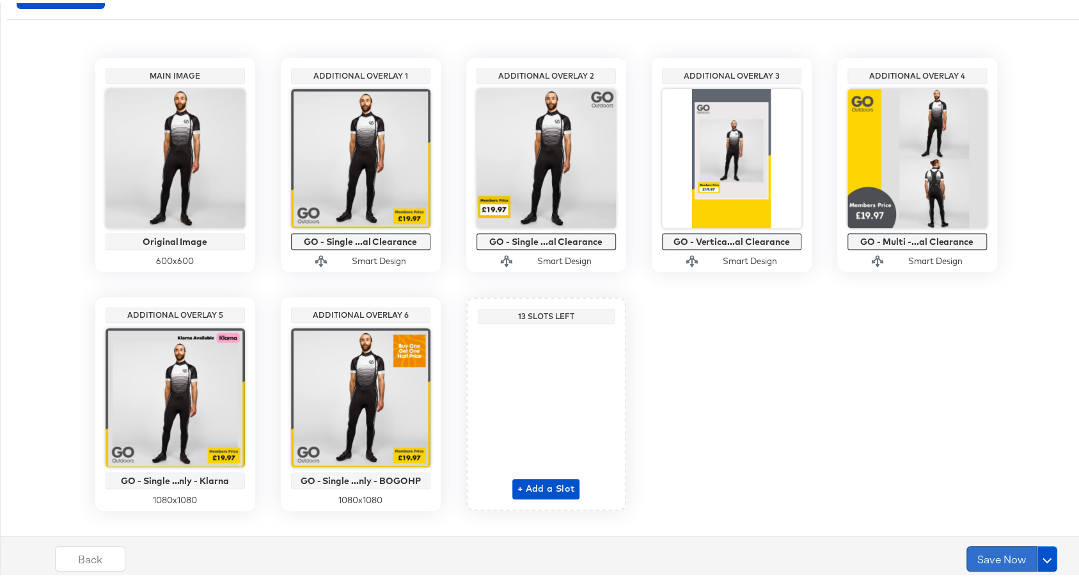
click at [986, 558] on button "Save Now" at bounding box center [1002, 556] width 70 height 26
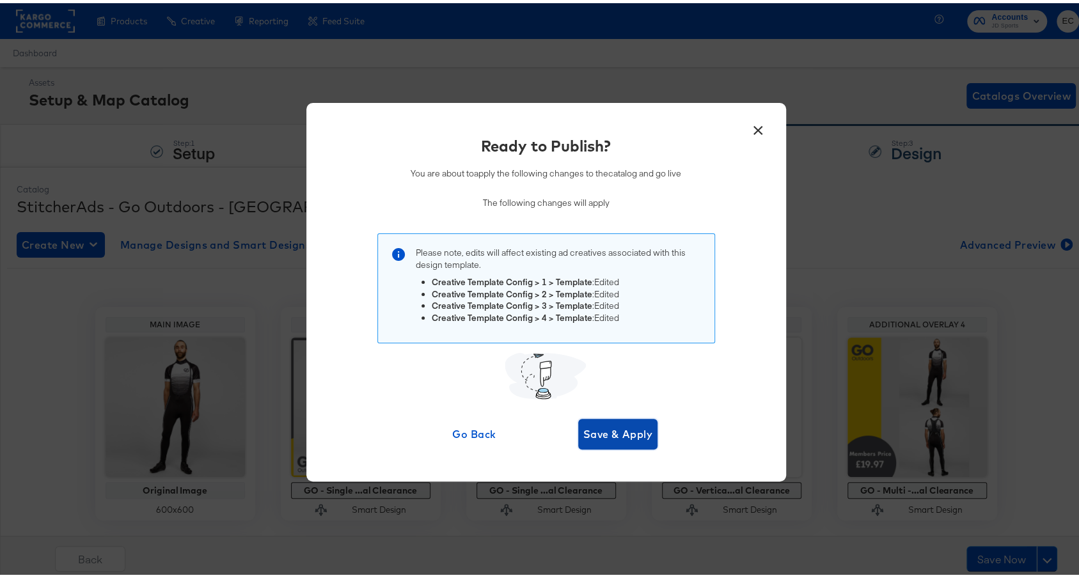
click at [605, 438] on span "Save & Apply" at bounding box center [618, 431] width 70 height 18
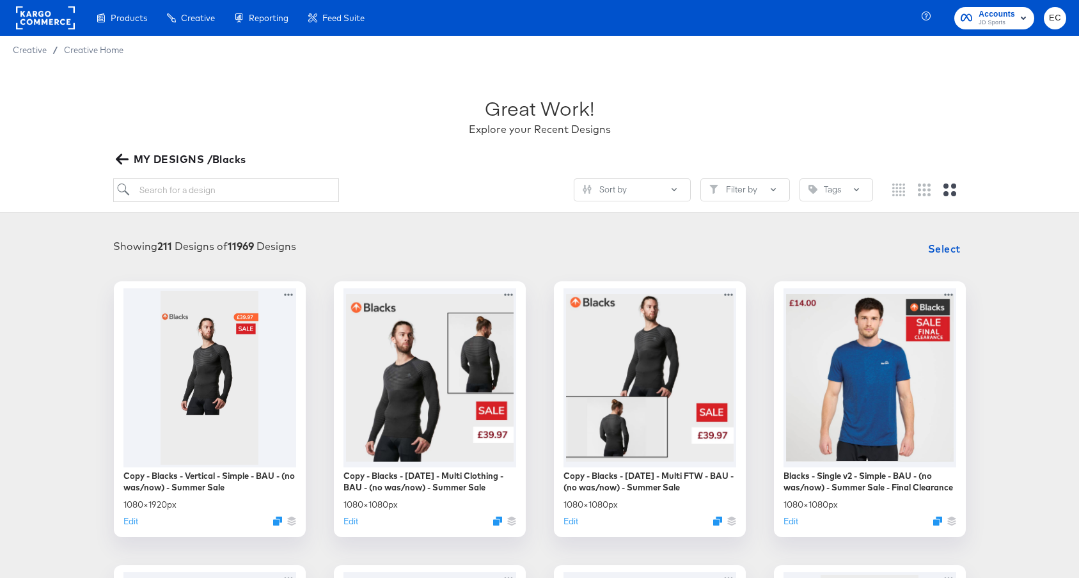
scroll to position [203, 0]
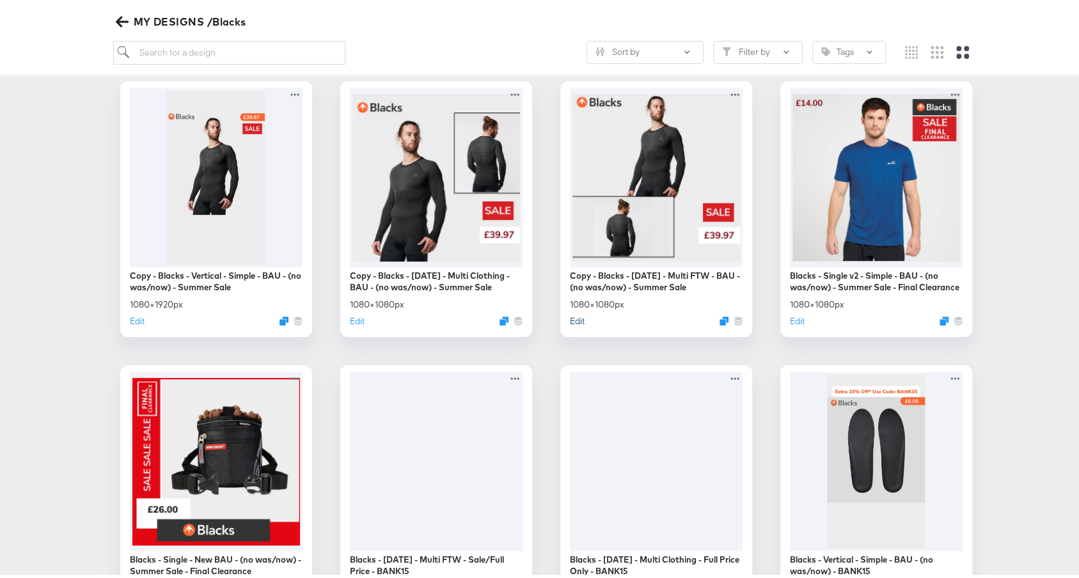
click at [570, 323] on button "Edit" at bounding box center [577, 318] width 15 height 12
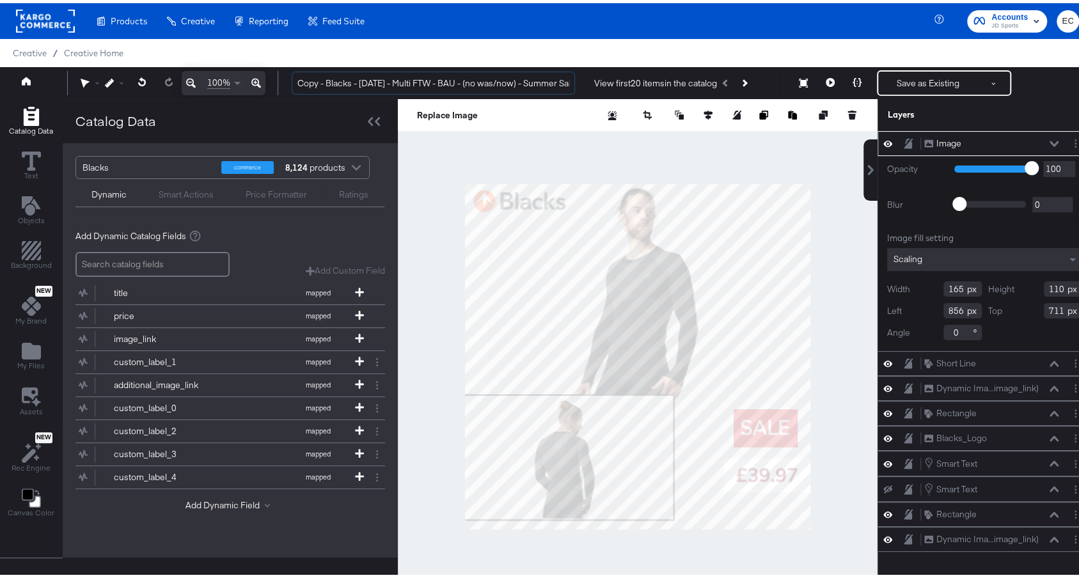
drag, startPoint x: 326, startPoint y: 81, endPoint x: 278, endPoint y: 86, distance: 48.3
click at [278, 86] on div "100% Copy - Blacks - [DATE] - Multi FTW - BAU - (no was/now) - Summer Sale View…" at bounding box center [546, 80] width 1092 height 32
drag, startPoint x: 550, startPoint y: 81, endPoint x: 571, endPoint y: 88, distance: 22.3
click at [556, 86] on input "Blacks - [DATE] - Multi FTW - BAU - (no was/now) - Summer Sale" at bounding box center [433, 80] width 283 height 24
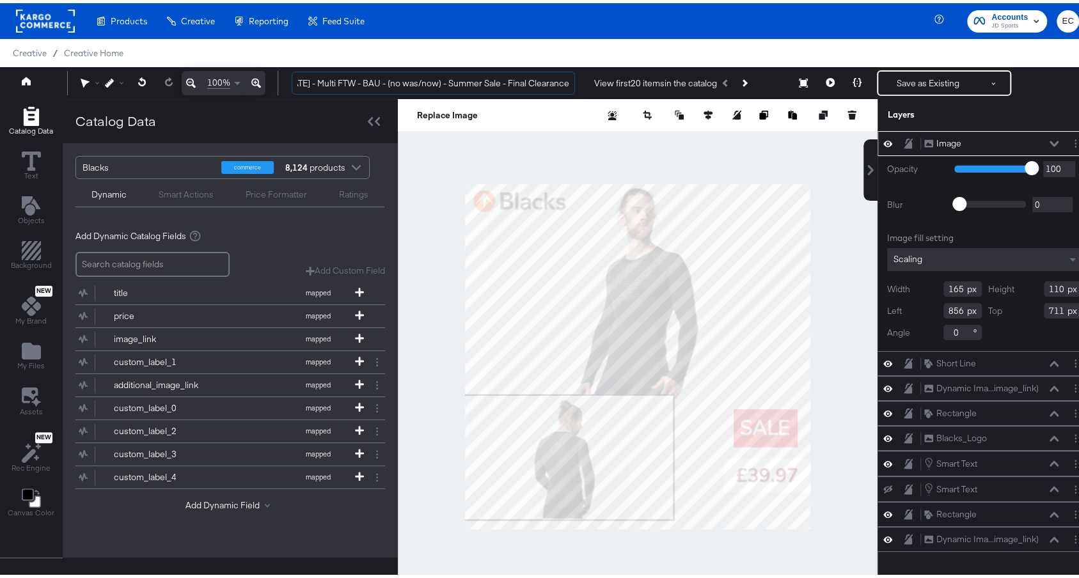
type input "Blacks - [DATE] - Multi FTW - BAU - (no was/now) - Summer Sale - Final Clearance"
click at [842, 356] on div at bounding box center [638, 353] width 480 height 515
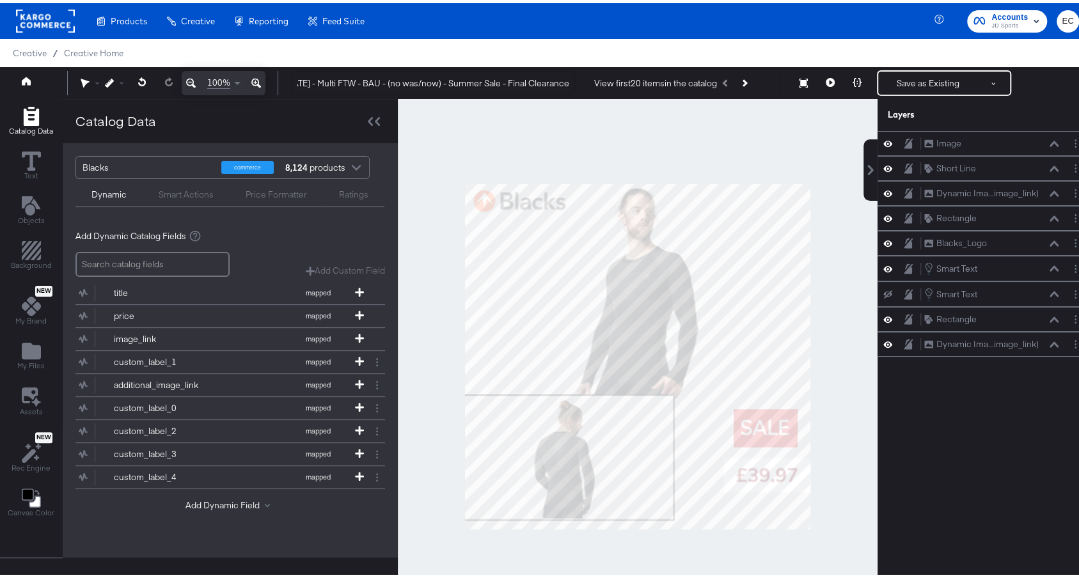
scroll to position [0, 0]
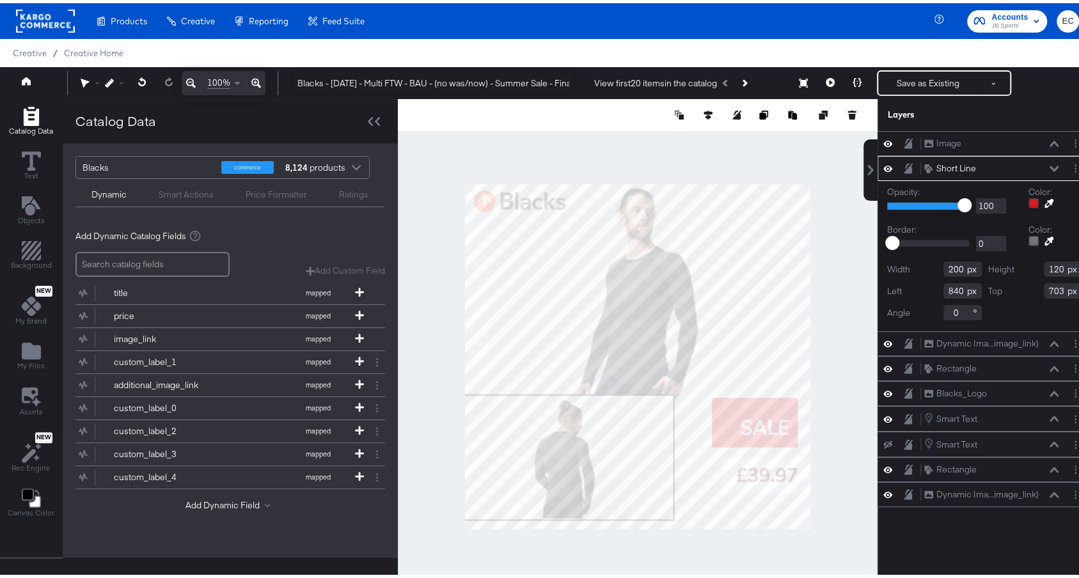
type input "269"
type input "156"
type input "771"
type input "668"
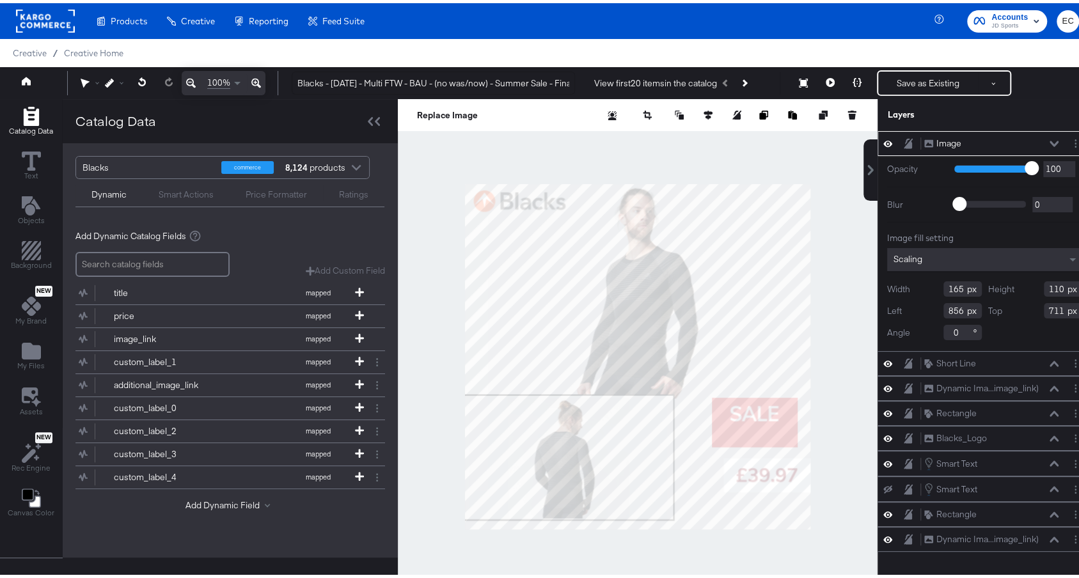
type input "823"
type input "668"
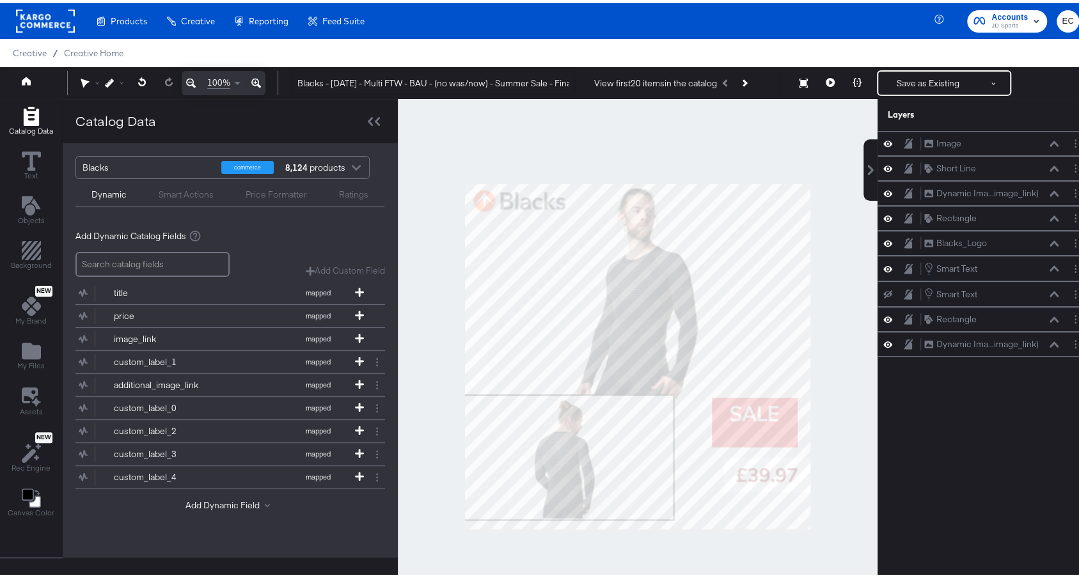
click at [825, 400] on div at bounding box center [638, 353] width 480 height 515
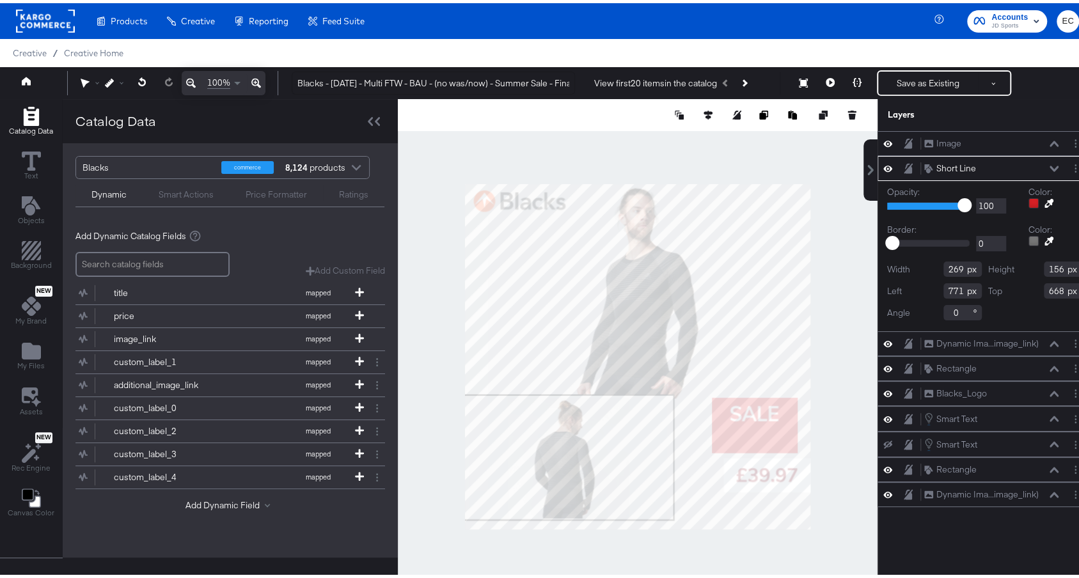
type input "174"
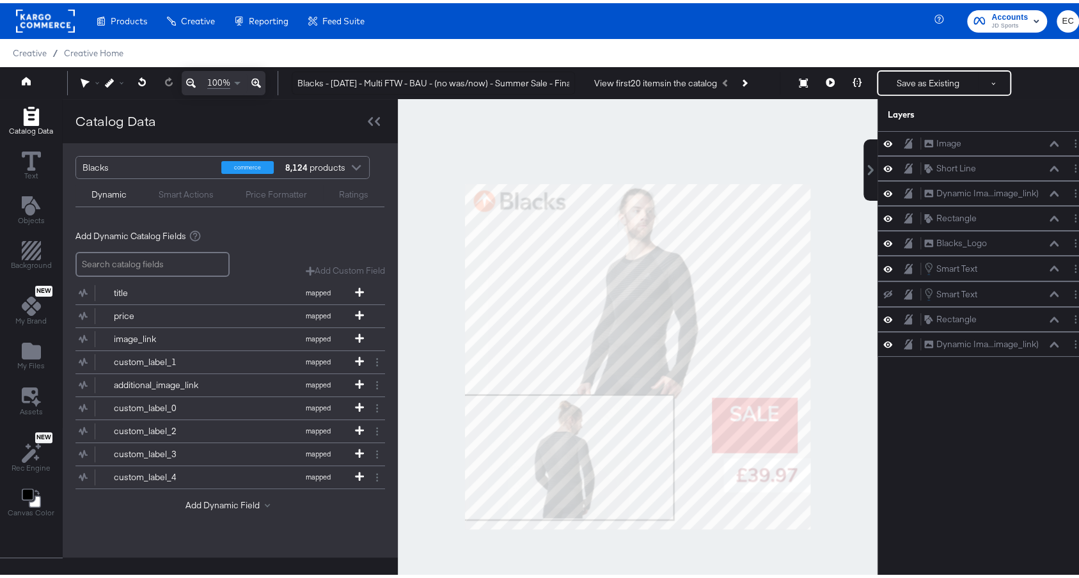
click at [830, 426] on div at bounding box center [638, 353] width 480 height 515
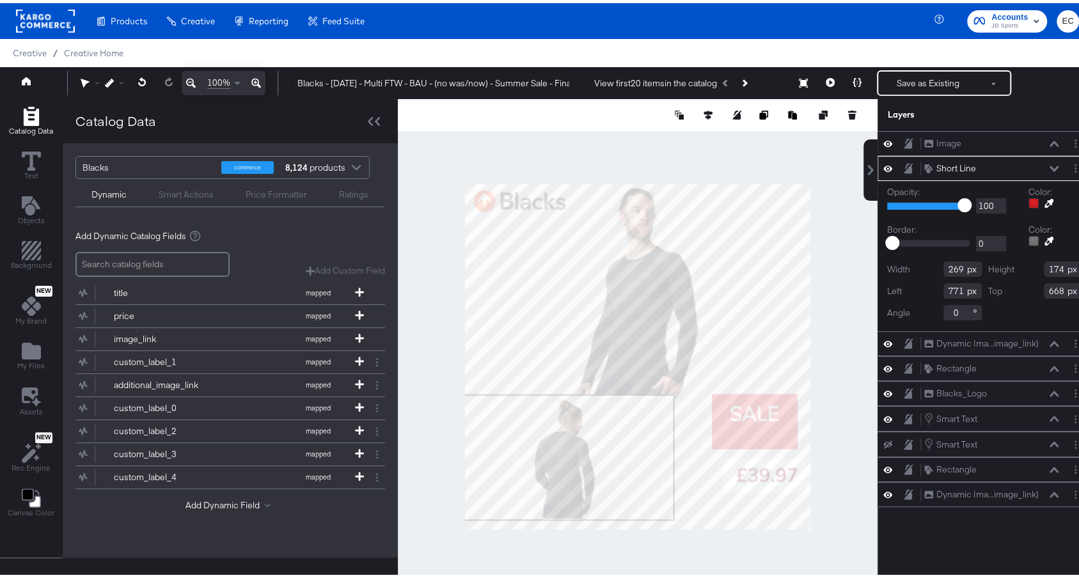
type input "656"
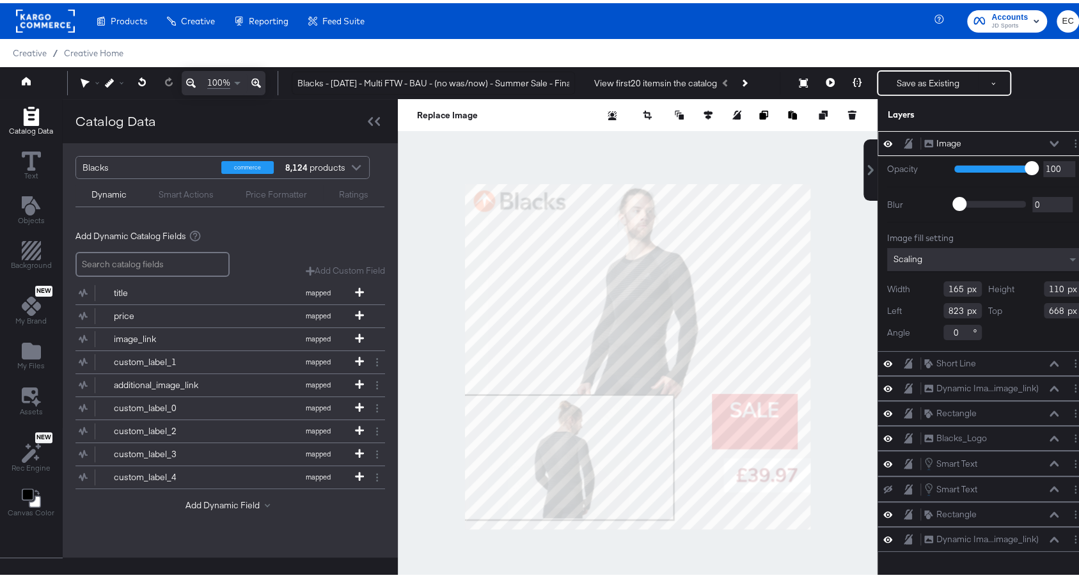
type input "656"
click at [805, 399] on div at bounding box center [638, 353] width 480 height 515
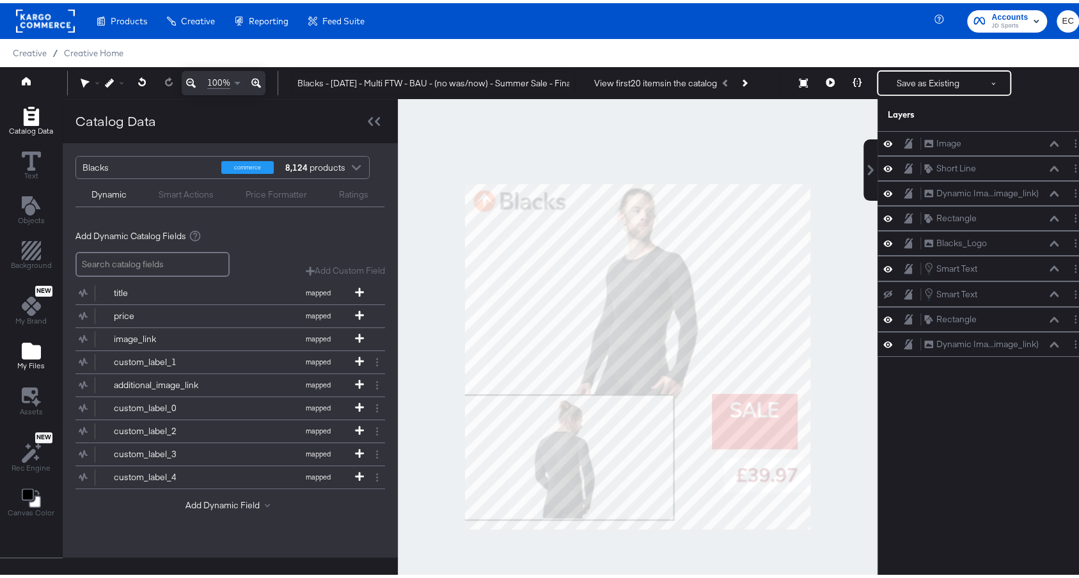
click at [29, 340] on icon "Add Files" at bounding box center [31, 348] width 19 height 17
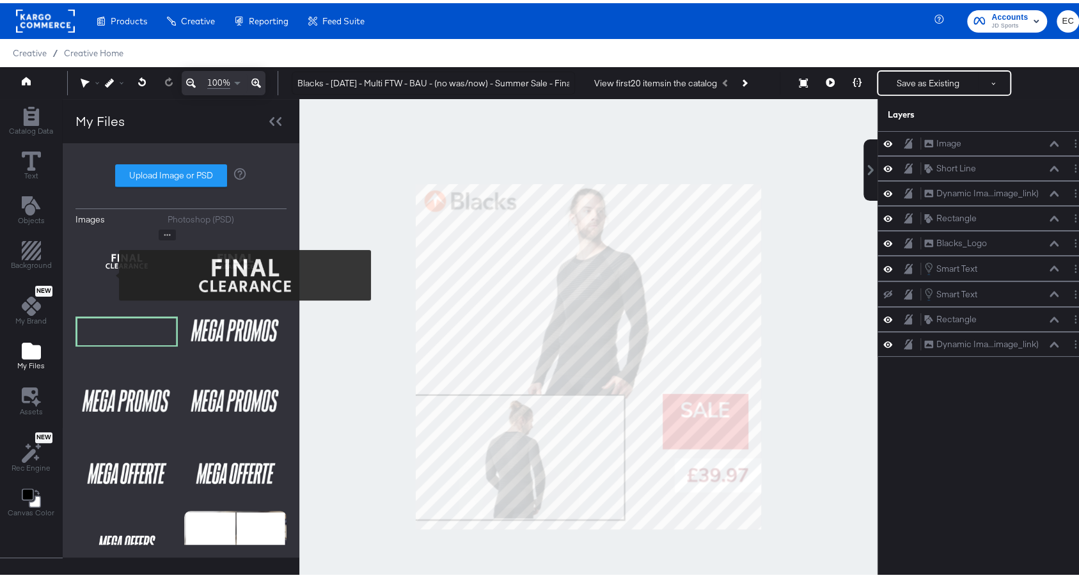
click at [111, 272] on img at bounding box center [126, 258] width 102 height 64
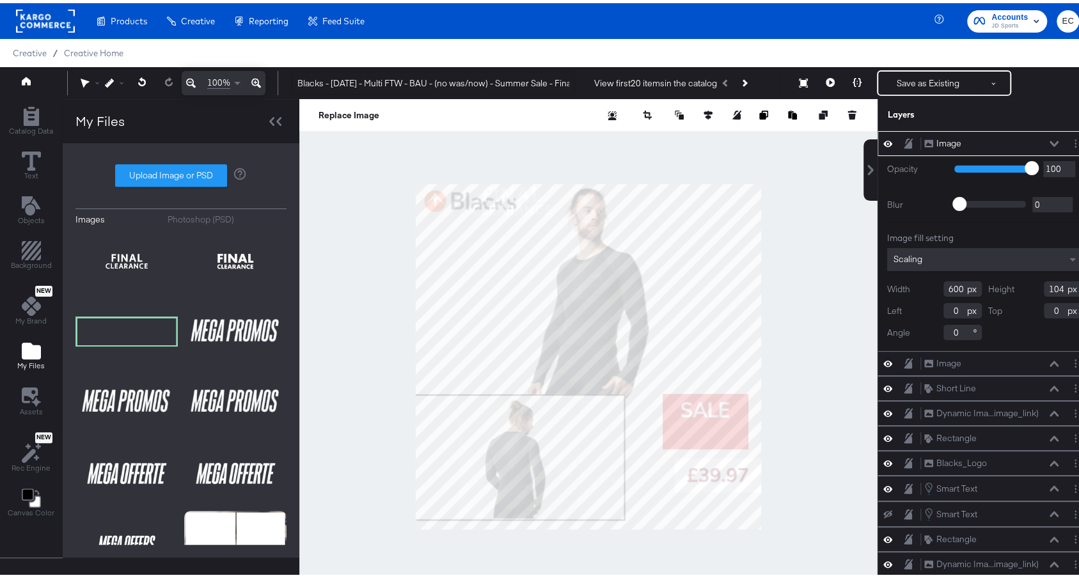
click at [785, 474] on div at bounding box center [588, 353] width 578 height 515
type input "849"
type input "860"
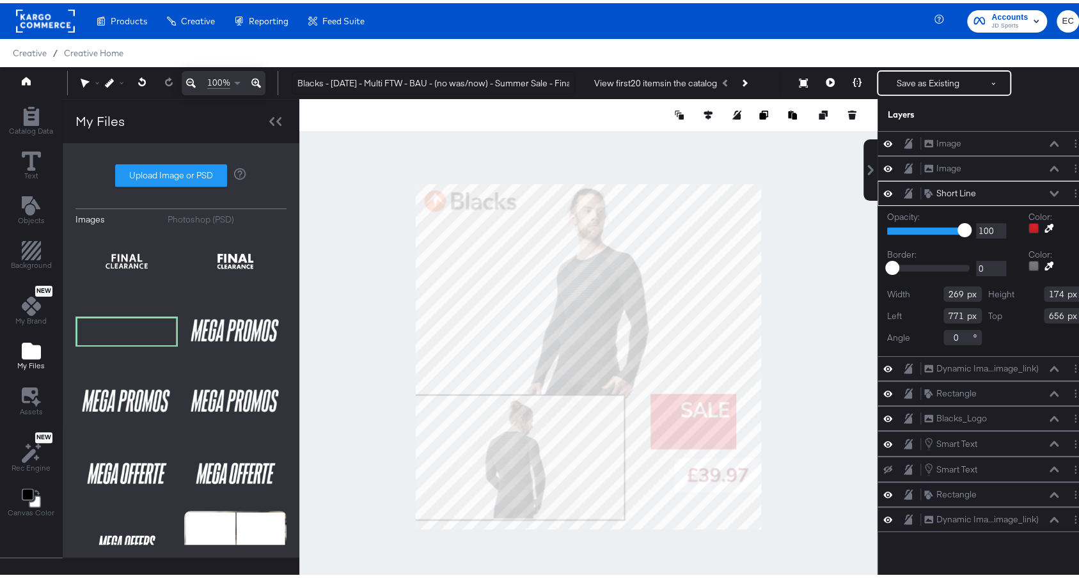
type input "733"
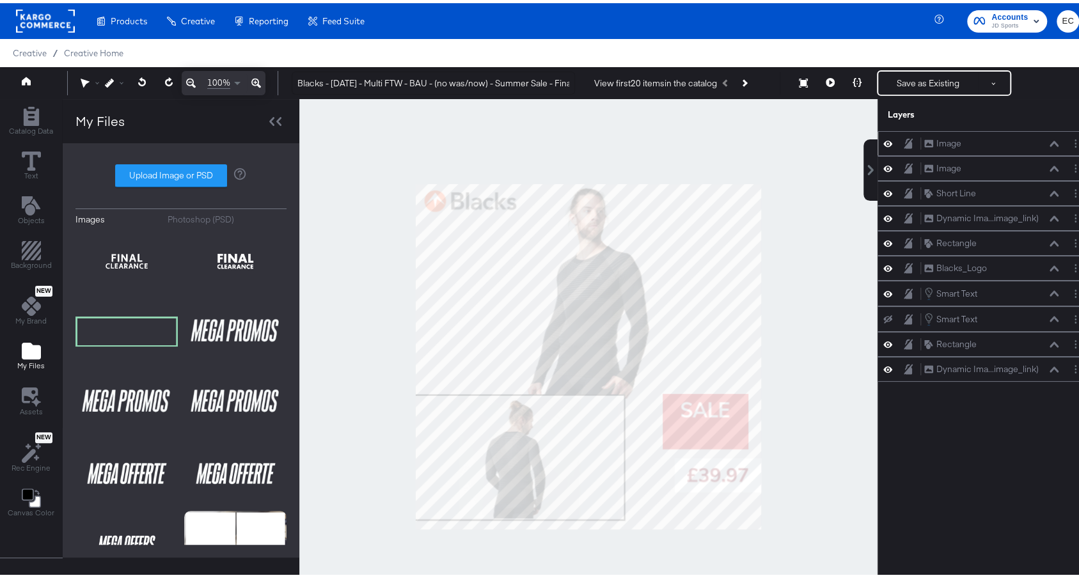
click at [1050, 141] on icon at bounding box center [1054, 141] width 9 height 6
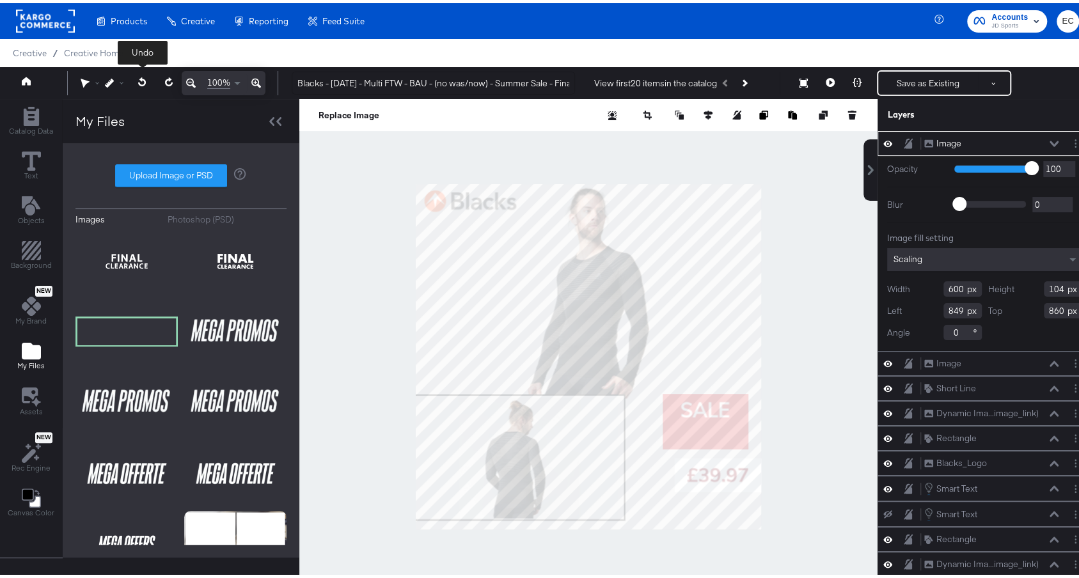
click at [143, 81] on icon at bounding box center [142, 78] width 8 height 9
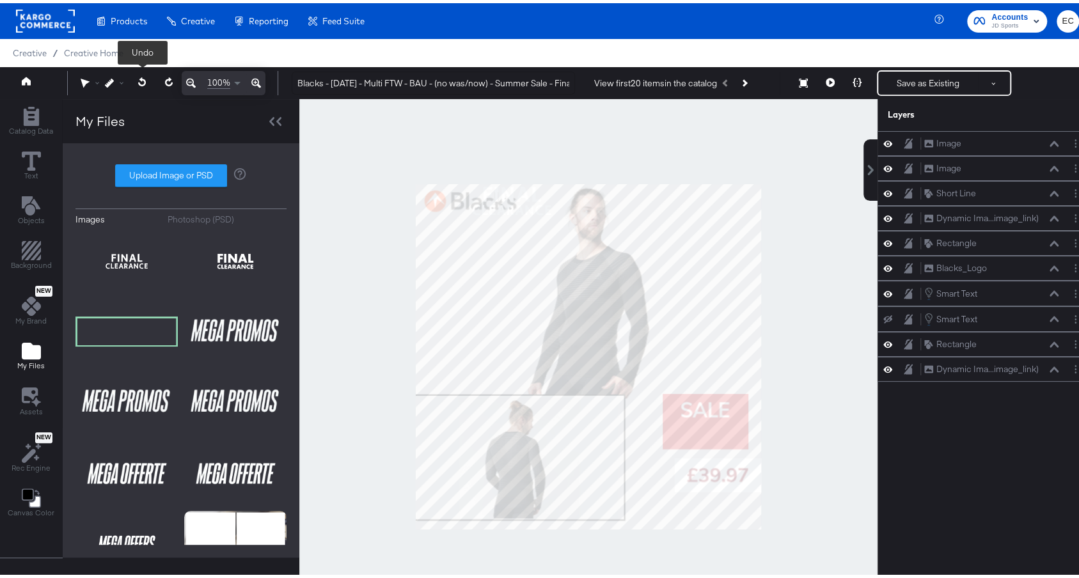
click at [145, 83] on icon at bounding box center [142, 78] width 8 height 9
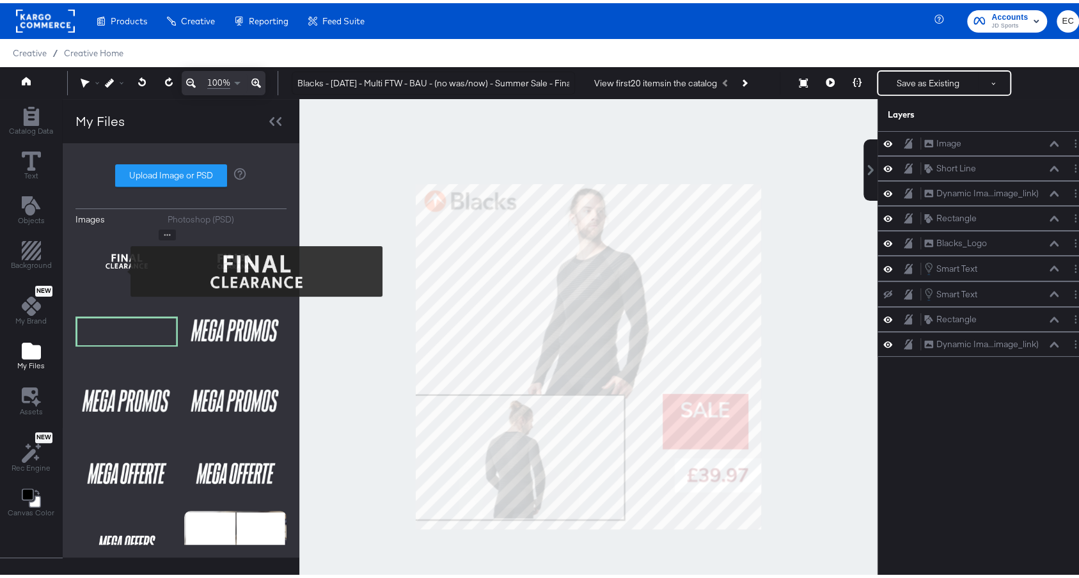
click at [122, 268] on img at bounding box center [126, 258] width 102 height 64
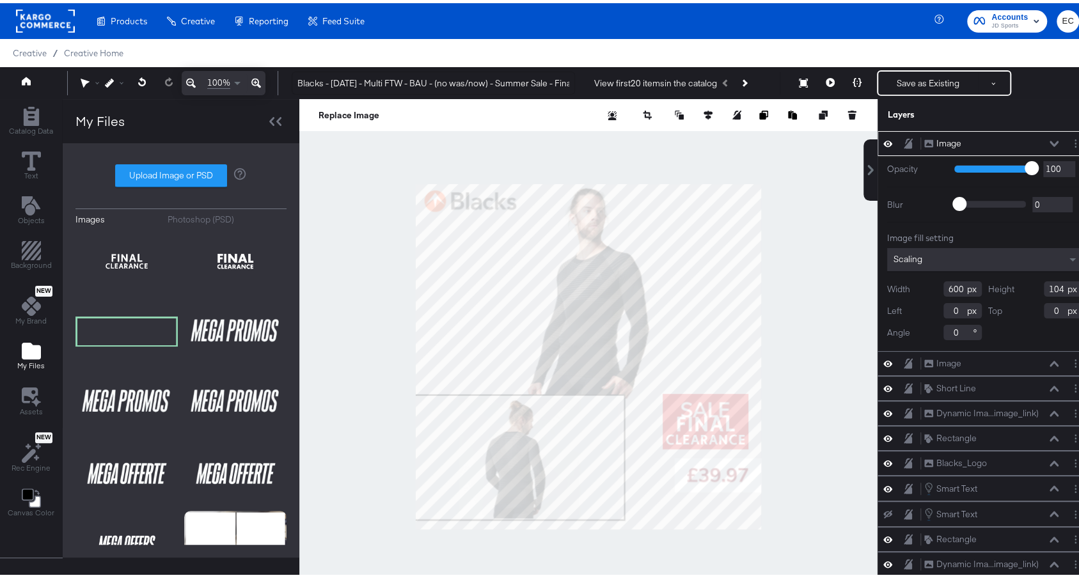
type input "606"
type input "718"
type input "485"
type input "84"
type input "663"
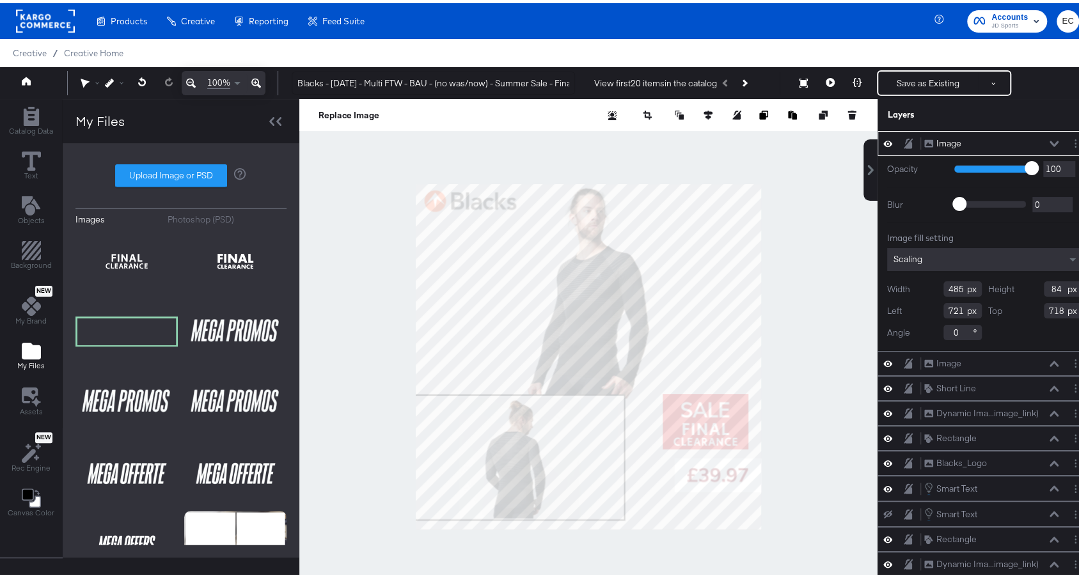
type input "740"
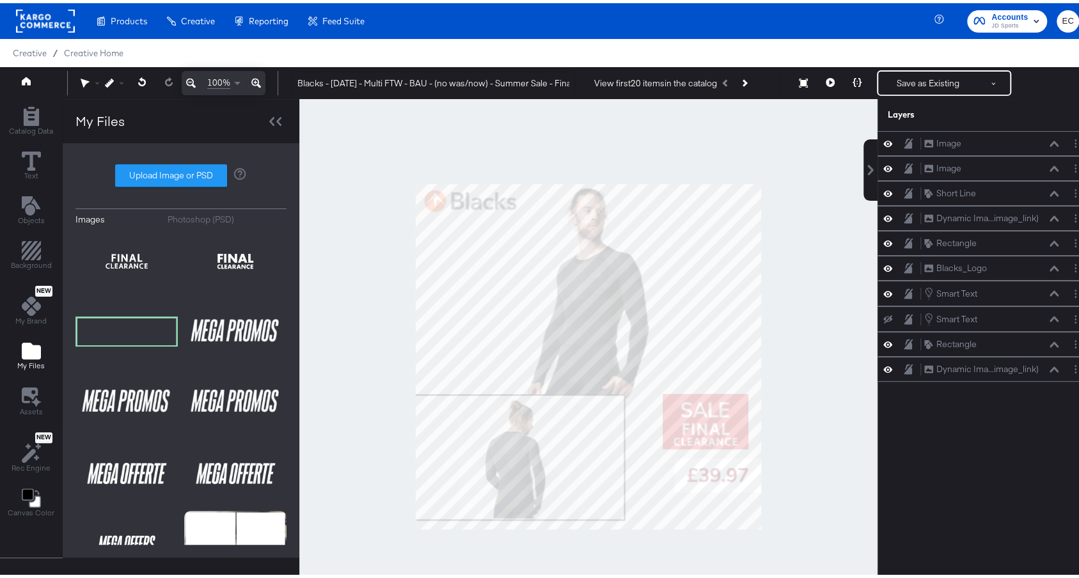
click at [827, 367] on div at bounding box center [588, 353] width 578 height 515
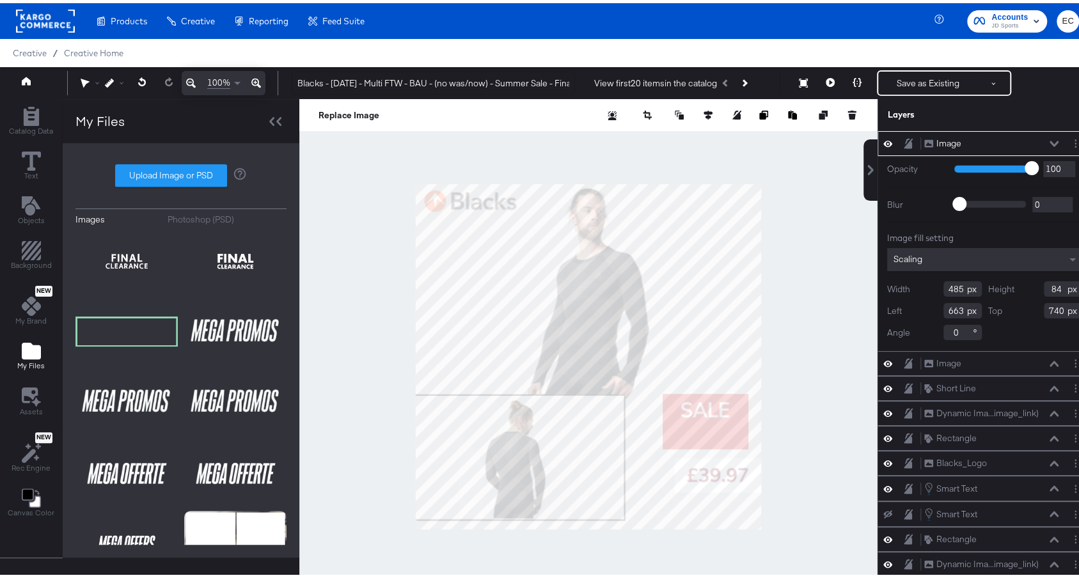
type input "430"
type input "74"
type input "719"
type input "738"
type input "691"
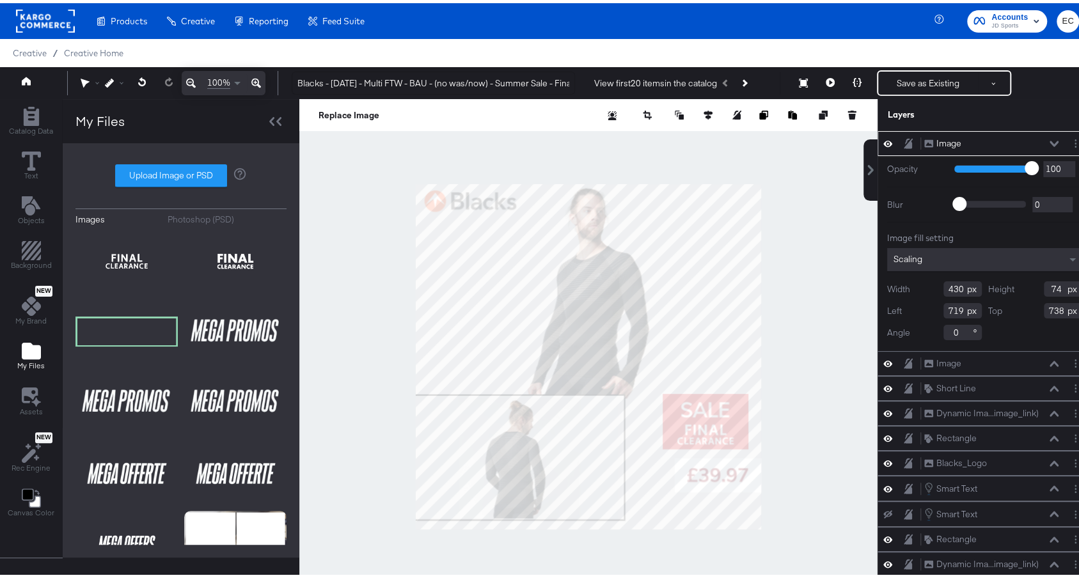
type input "746"
type input "695"
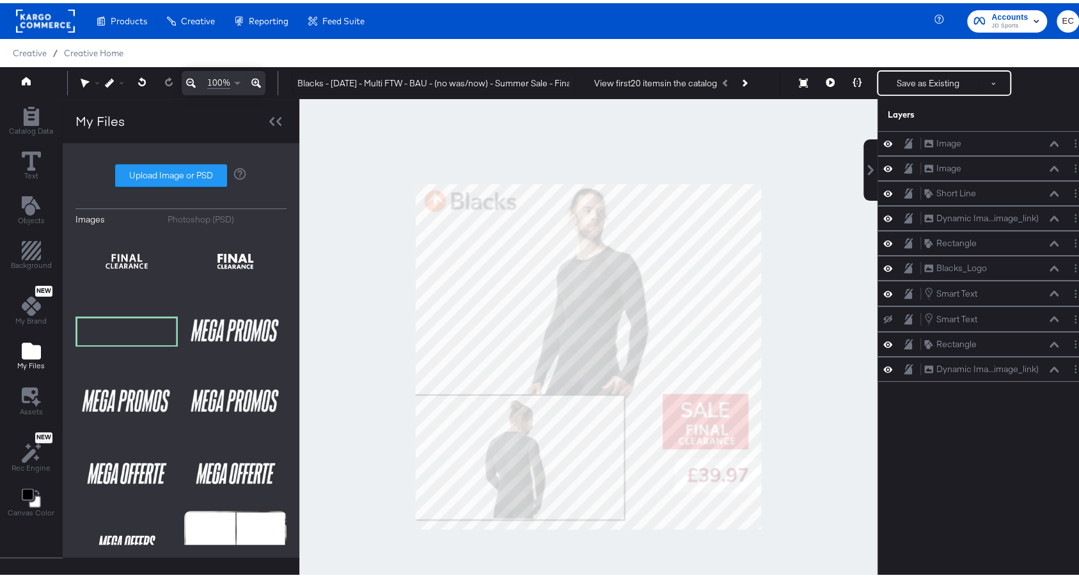
click at [833, 428] on div at bounding box center [588, 353] width 578 height 515
click at [895, 75] on button "Save as Existing" at bounding box center [928, 79] width 100 height 23
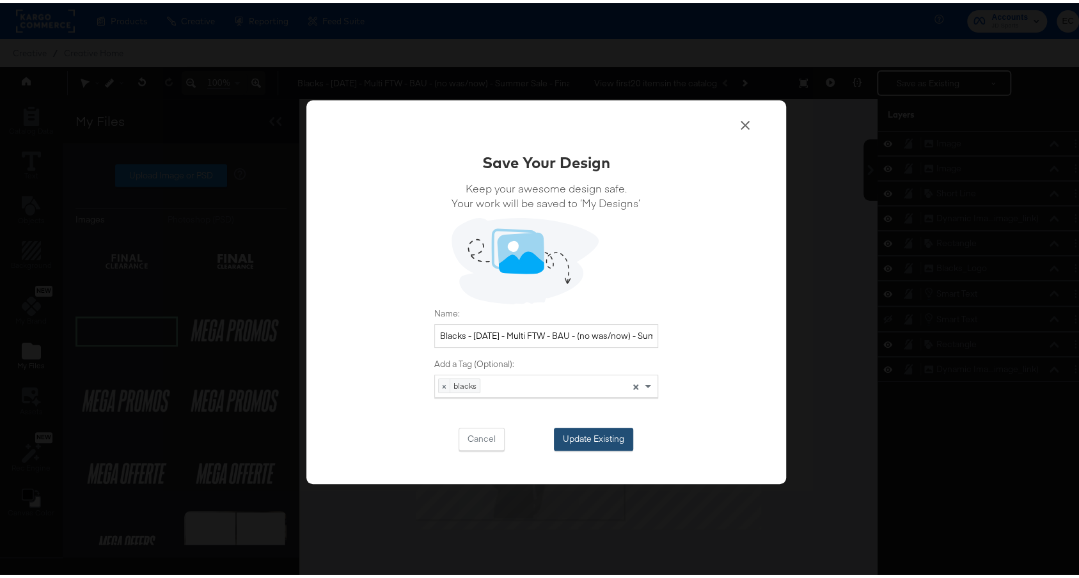
click at [619, 430] on button "Update Existing" at bounding box center [593, 436] width 79 height 23
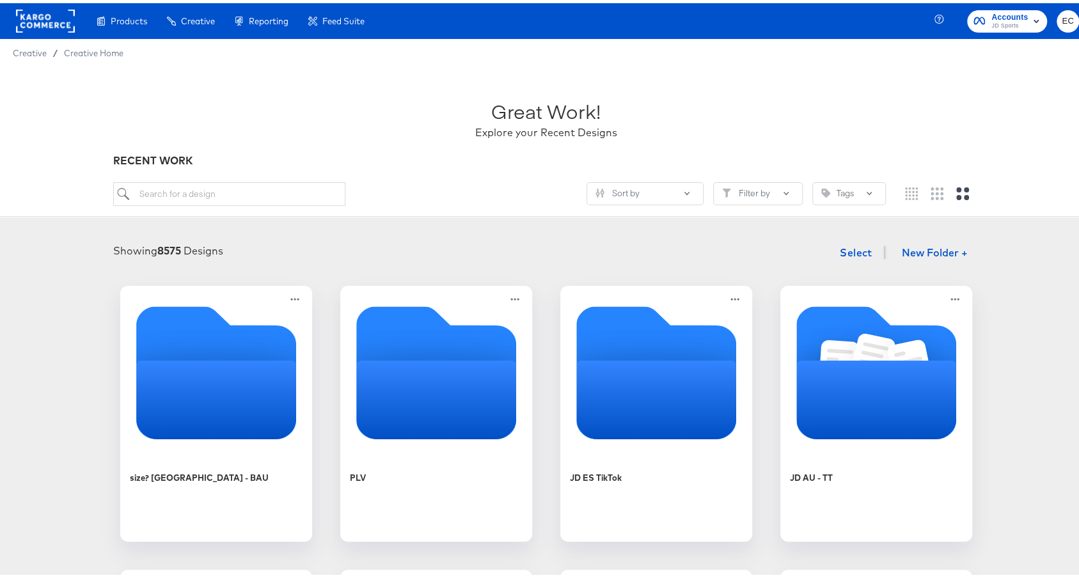
click at [202, 203] on div at bounding box center [545, 203] width 865 height 1
click at [207, 197] on input "search" at bounding box center [229, 191] width 232 height 24
type input "bl"
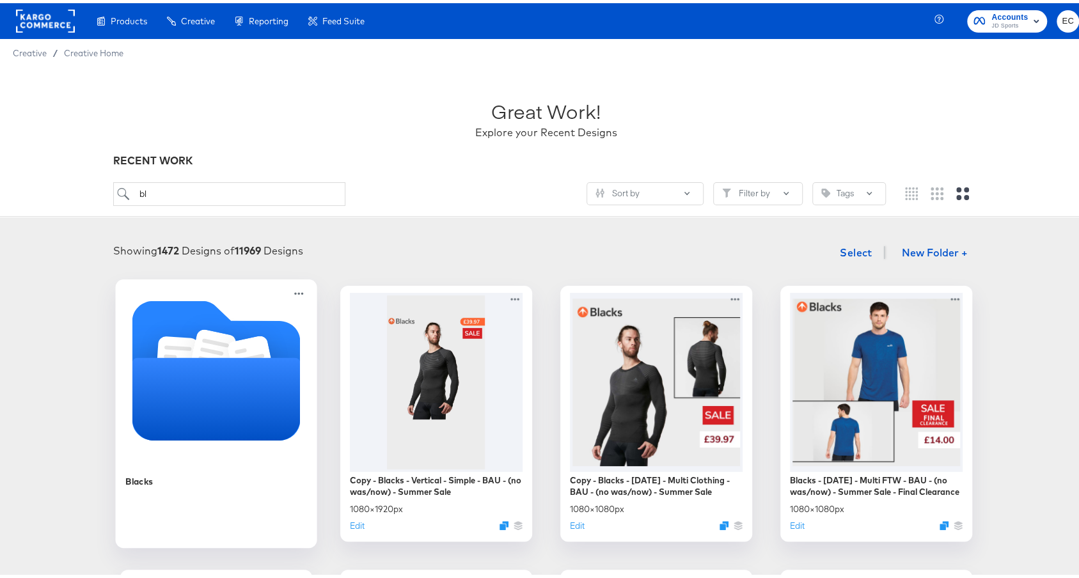
click at [193, 342] on icon "Folder" at bounding box center [212, 353] width 47 height 54
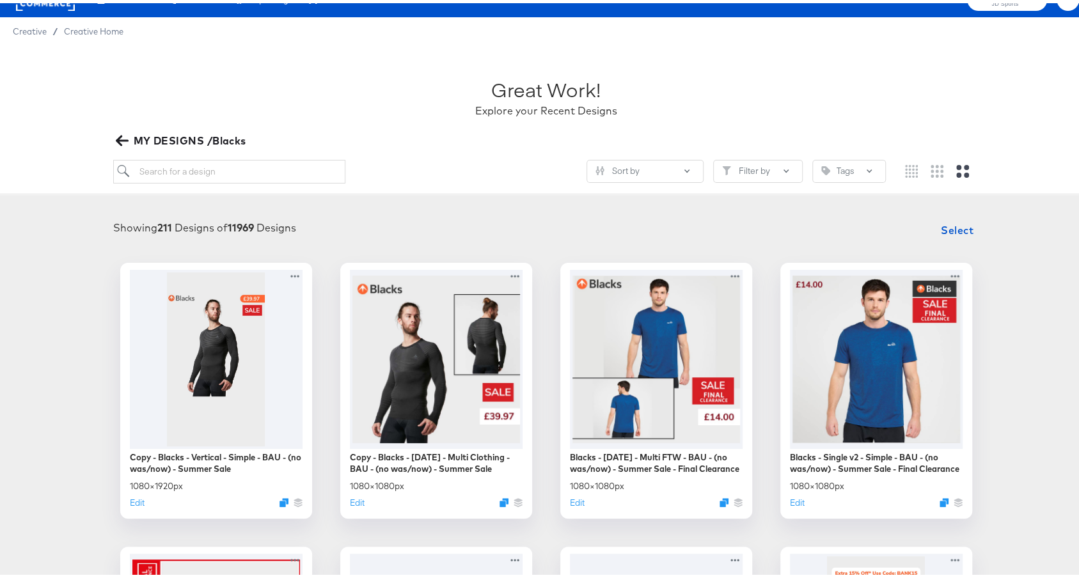
scroll to position [44, 0]
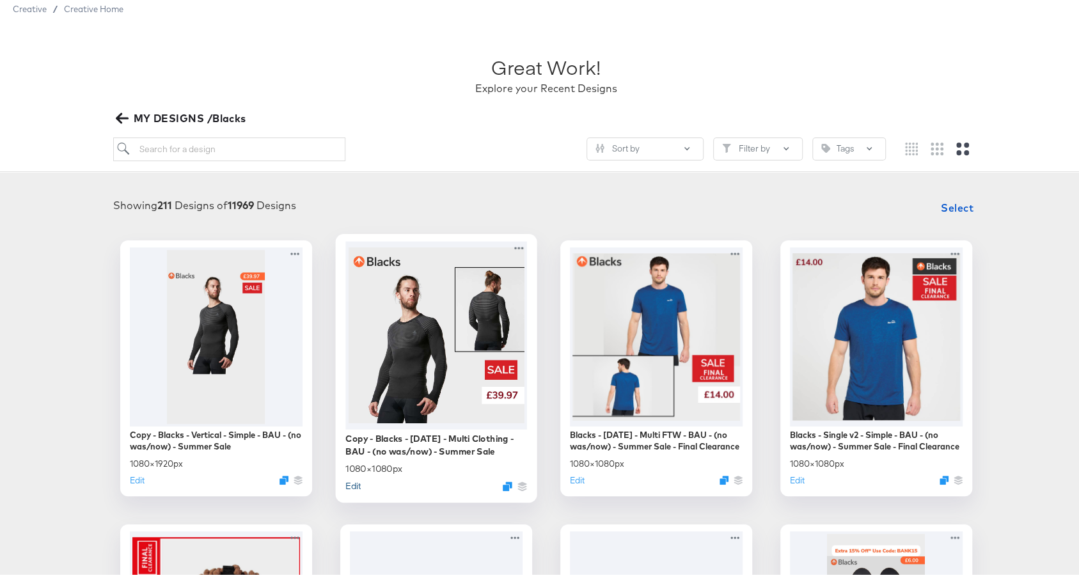
click at [346, 481] on button "Edit" at bounding box center [352, 483] width 15 height 12
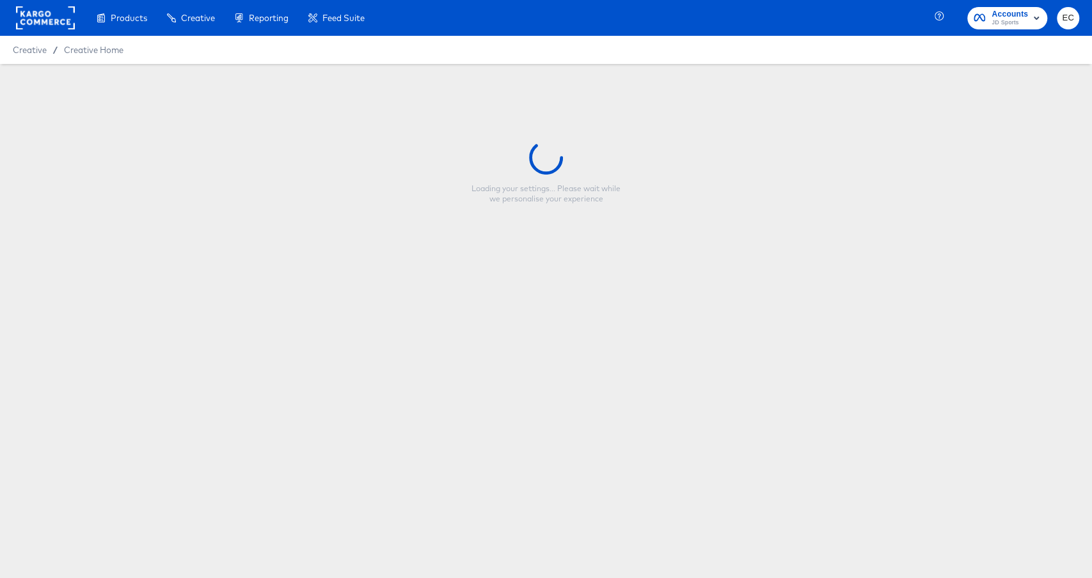
type input "Copy - Blacks - Mar 24 - Multi Clothing - BAU - (no was/now) - Summer Sale"
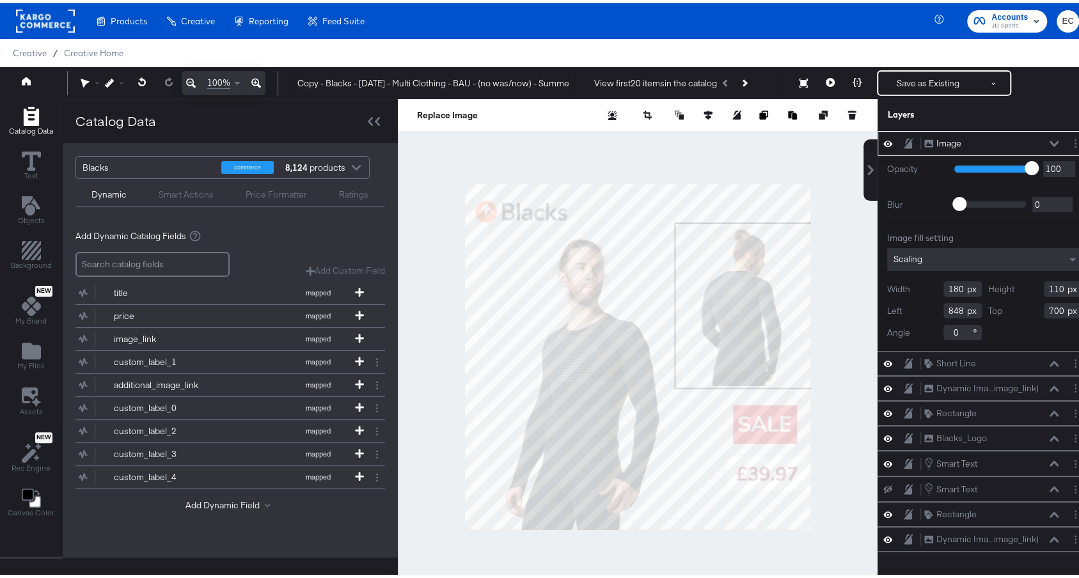
click at [849, 468] on div at bounding box center [638, 353] width 480 height 515
type input "237"
type input "145"
type input "801"
type input "667"
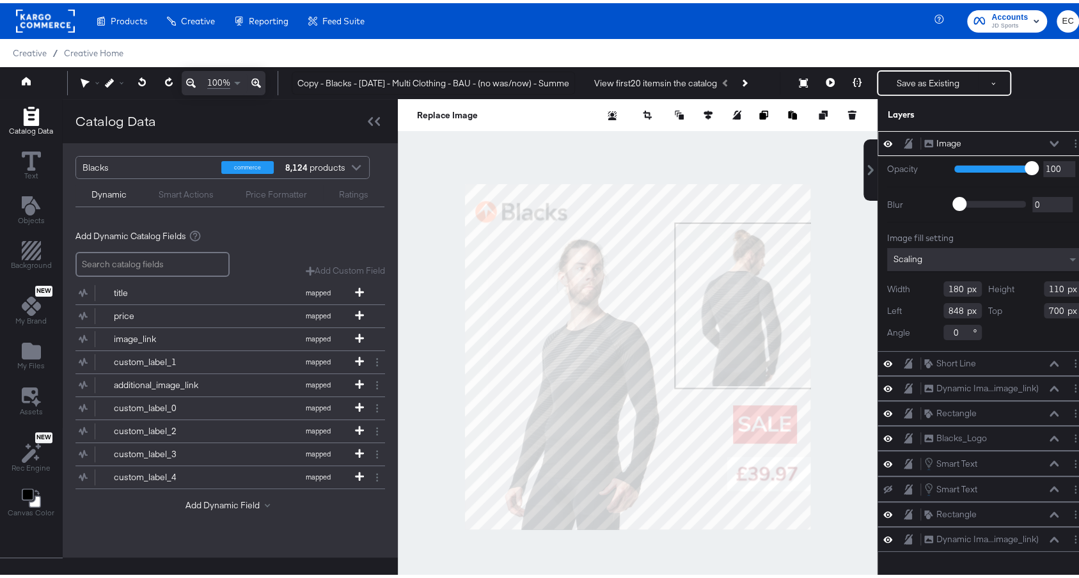
type input "838"
type input "730"
click at [835, 402] on div at bounding box center [638, 353] width 480 height 515
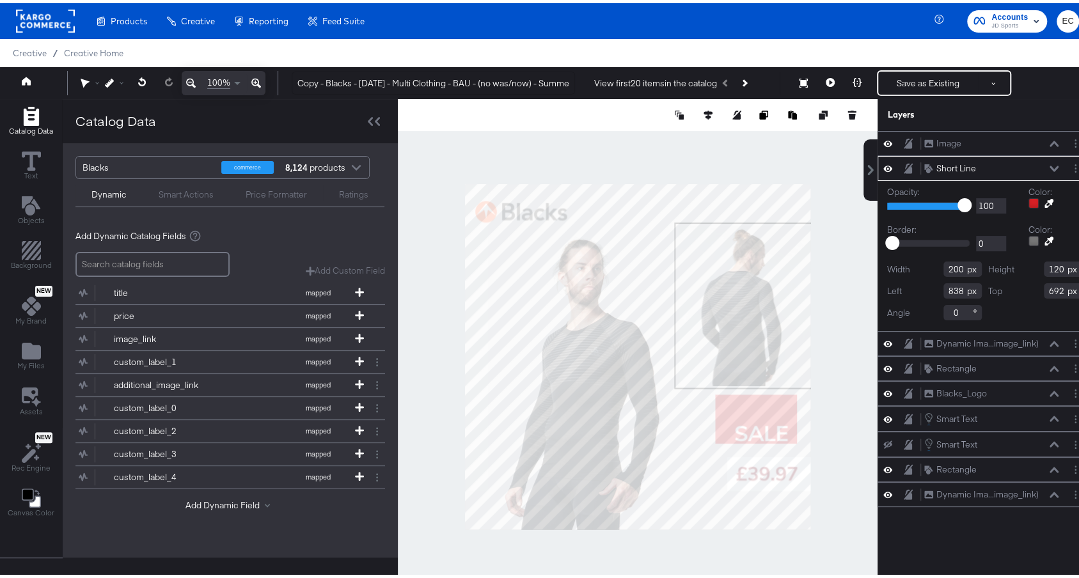
type input "255"
type input "153"
type input "783"
type input "659"
type input "800"
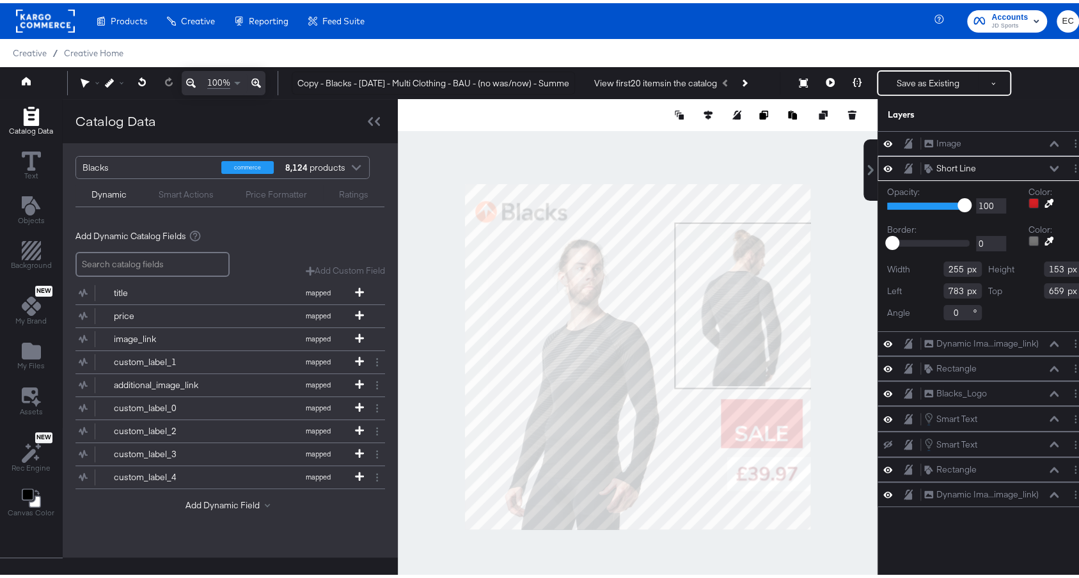
type input "673"
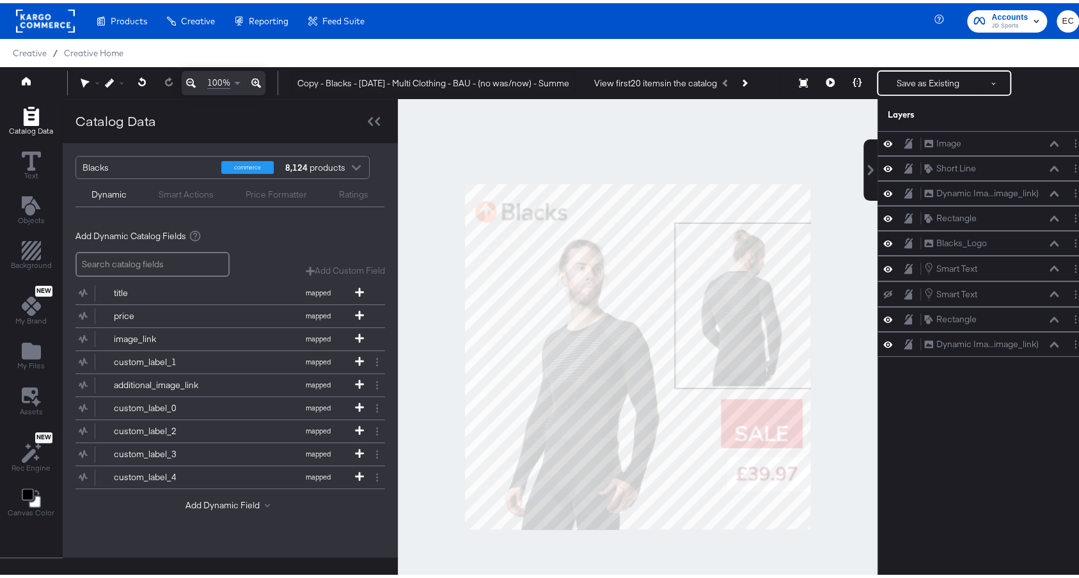
click at [837, 445] on div at bounding box center [638, 353] width 480 height 515
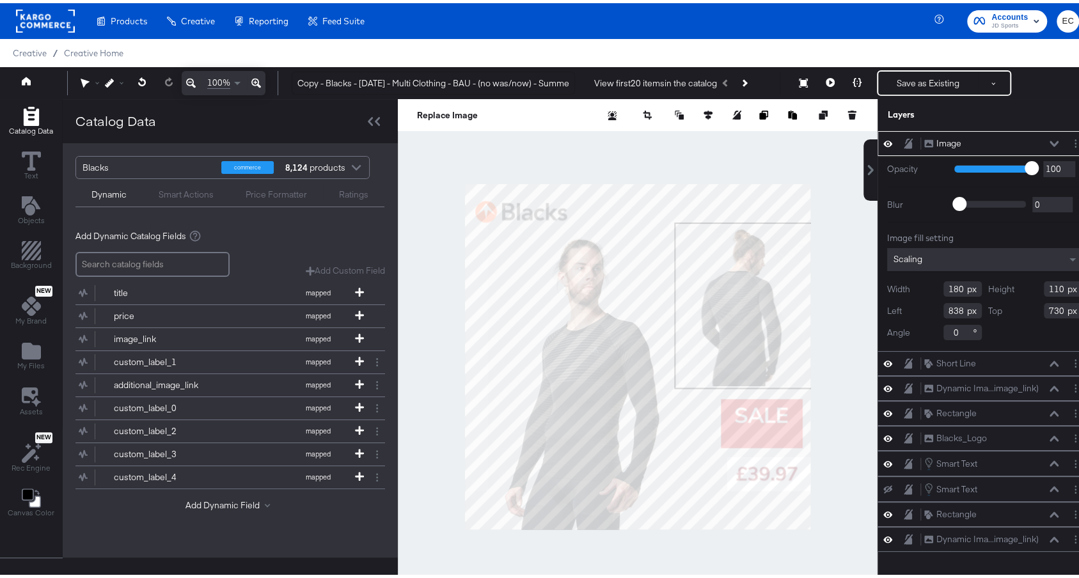
type input "673"
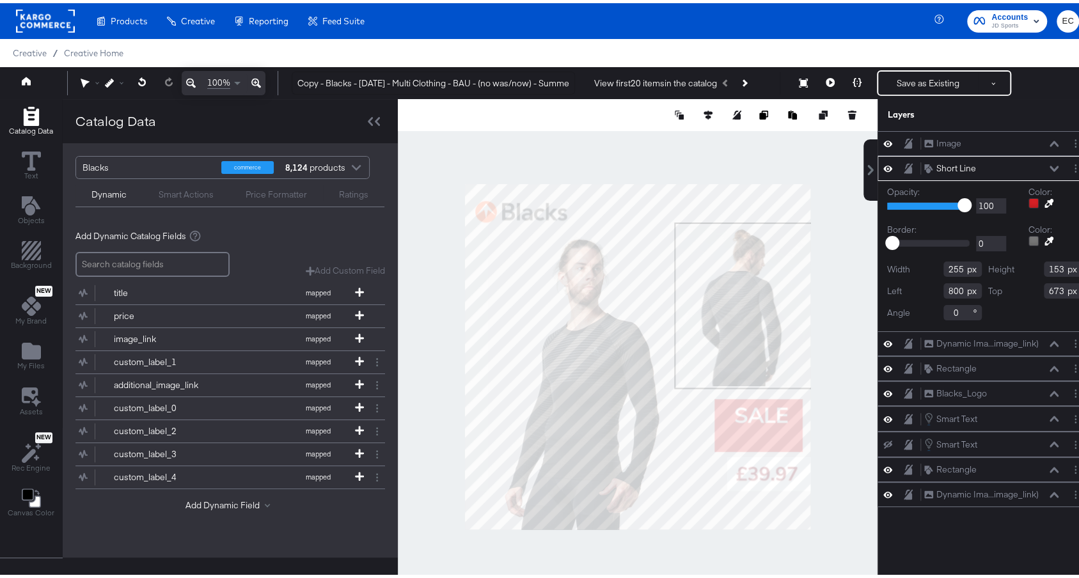
type input "275"
type input "165"
type input "780"
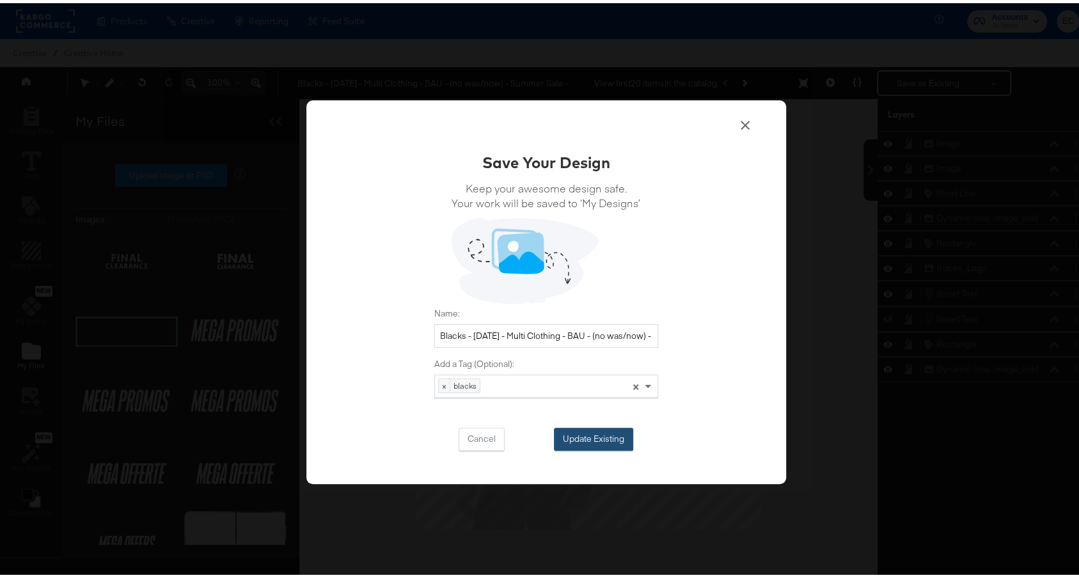
click at [600, 432] on button "Update Existing" at bounding box center [593, 436] width 79 height 23
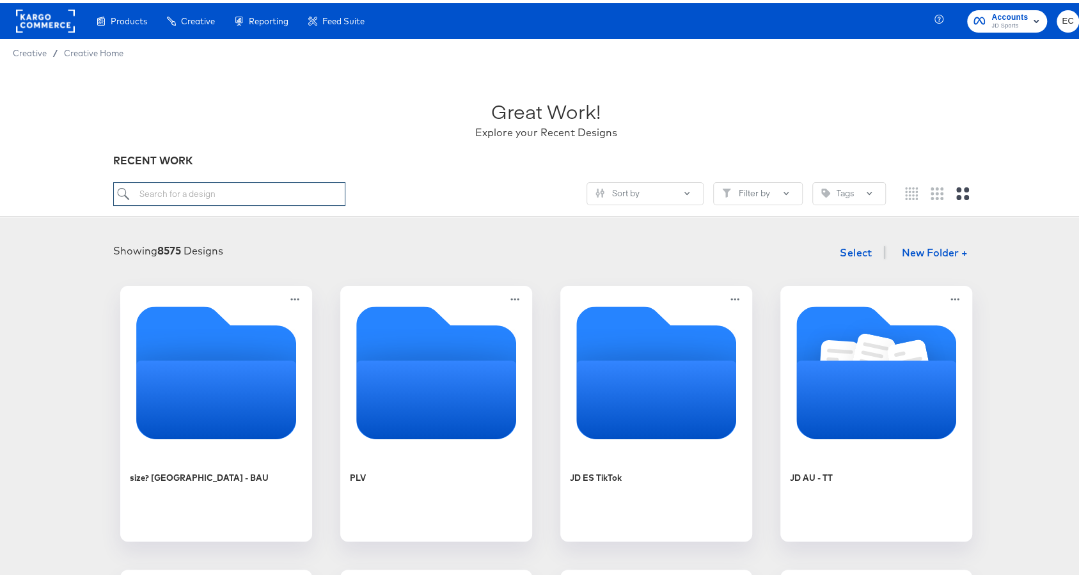
click at [255, 189] on input "search" at bounding box center [229, 191] width 232 height 24
type input "bl"
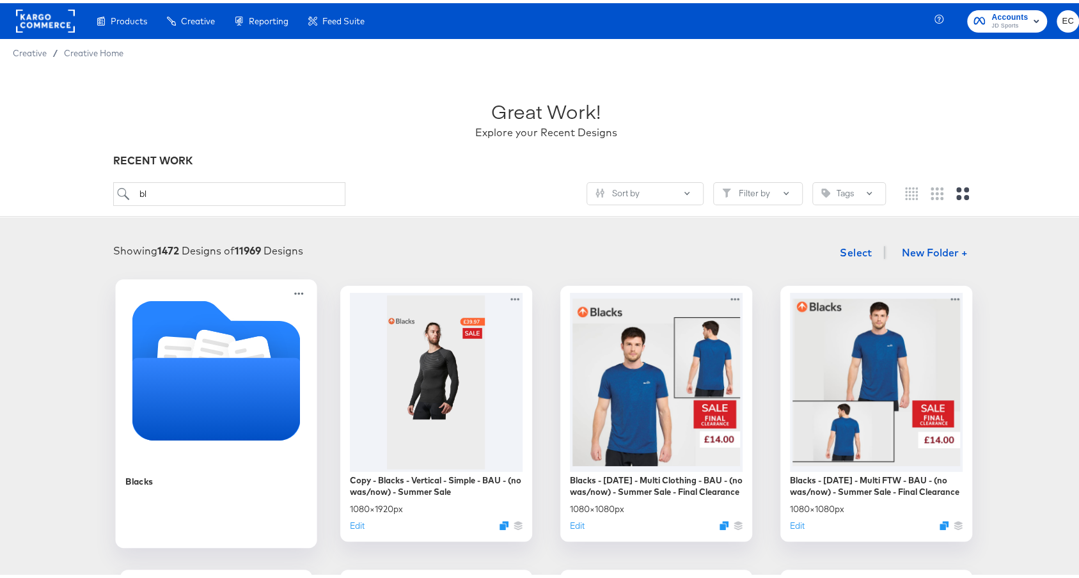
click at [180, 322] on icon "Folder" at bounding box center [216, 366] width 168 height 139
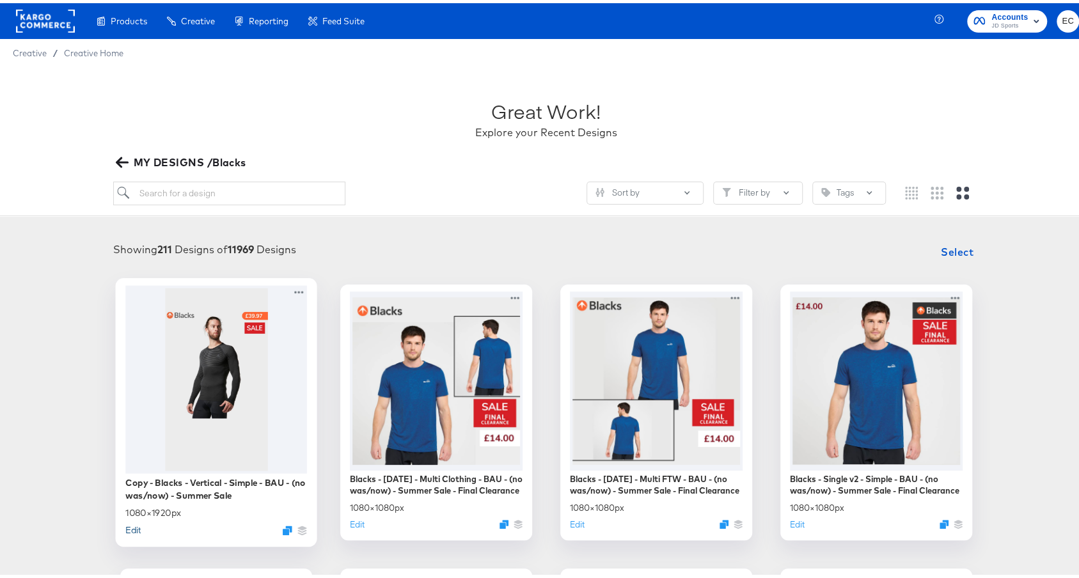
click at [127, 527] on button "Edit" at bounding box center [132, 527] width 15 height 12
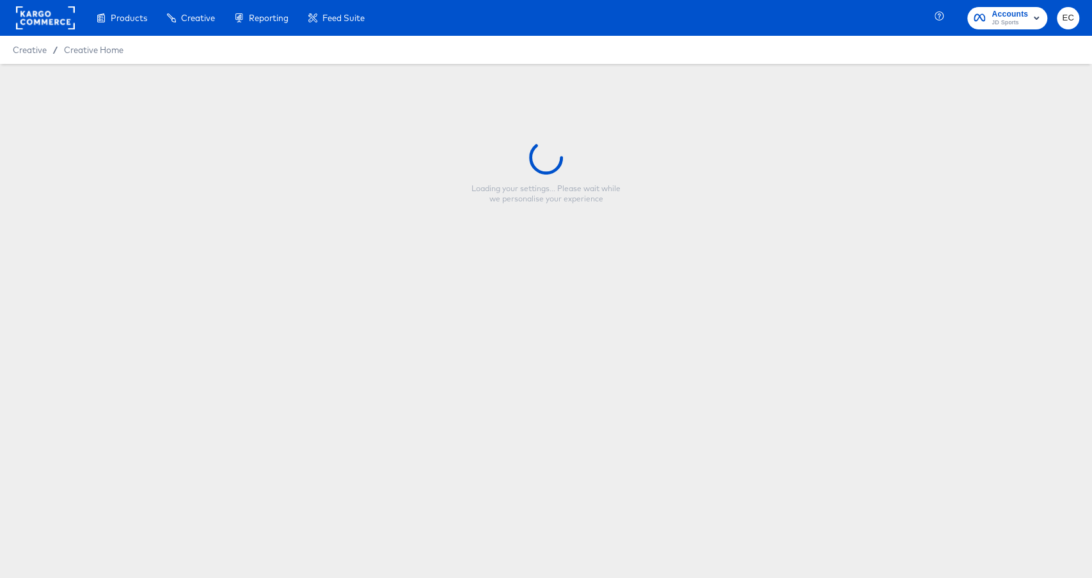
type input "Copy - Blacks - Vertical - Simple - BAU - (no was/now) - Summer Sale"
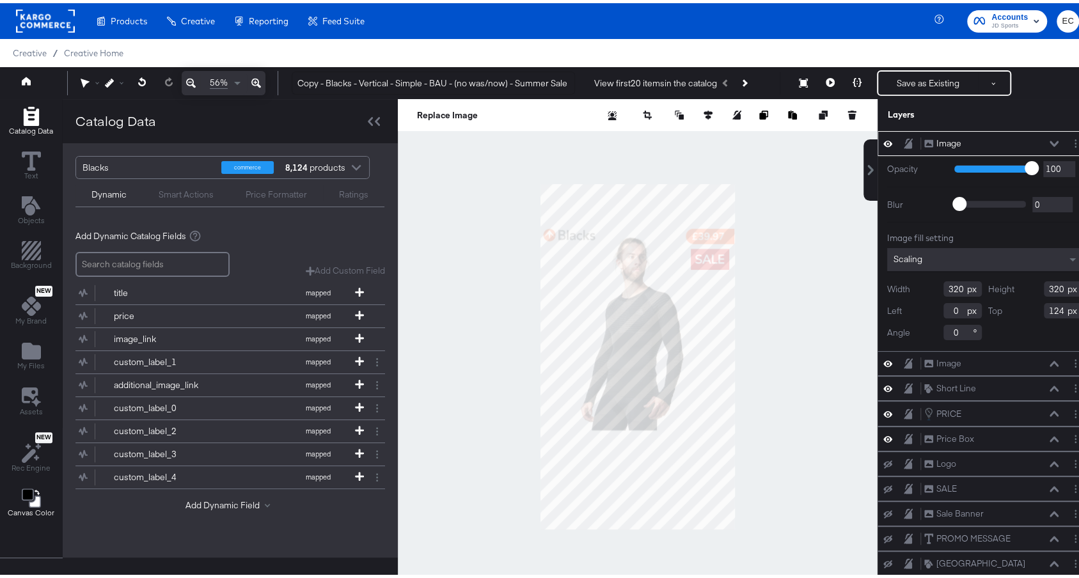
click at [22, 491] on icon "Change Background" at bounding box center [28, 492] width 12 height 12
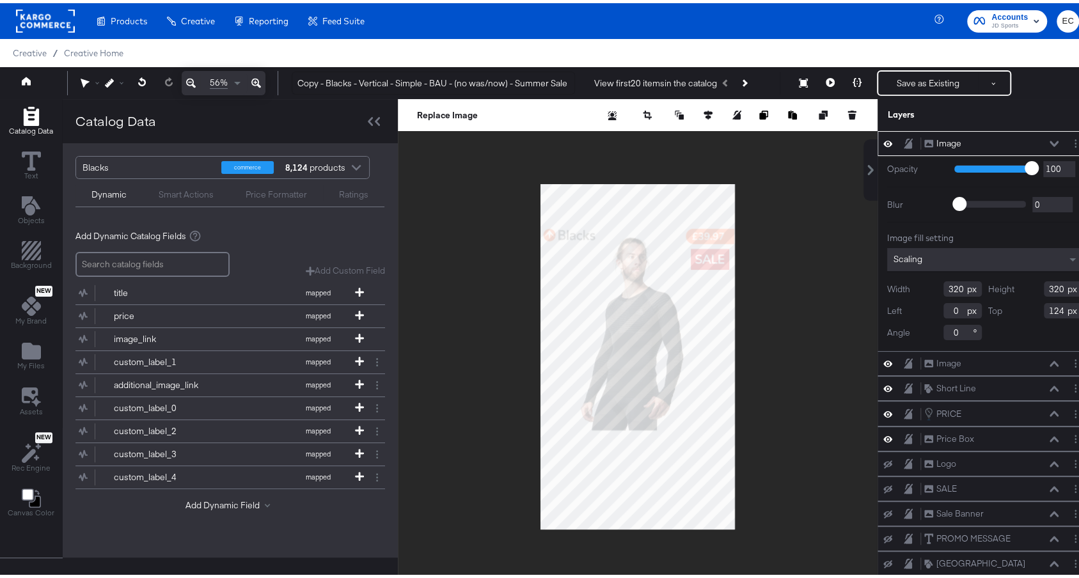
click at [257, 86] on icon at bounding box center [256, 79] width 10 height 15
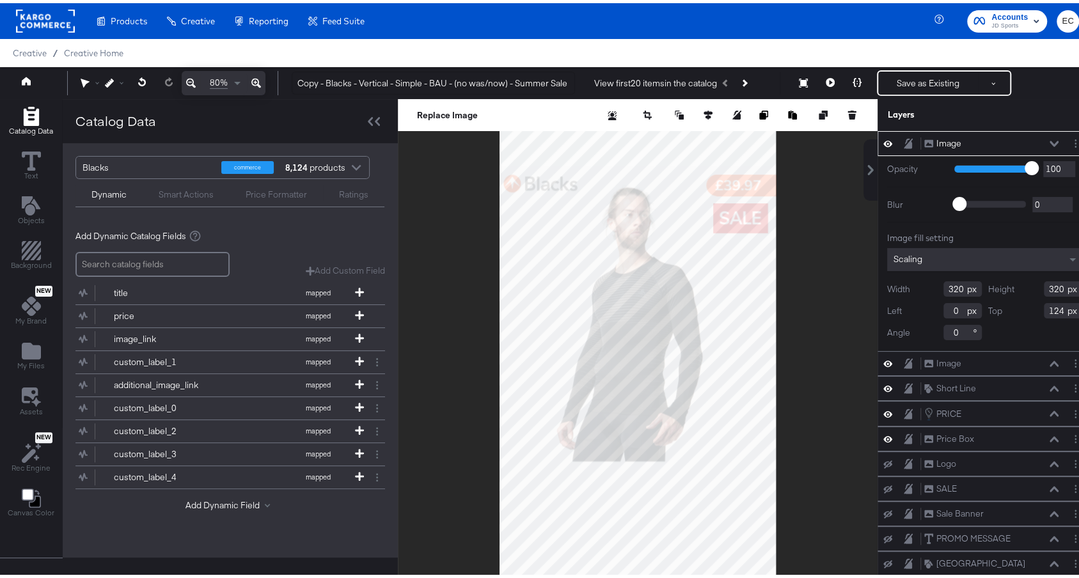
click at [840, 274] on div at bounding box center [638, 353] width 480 height 515
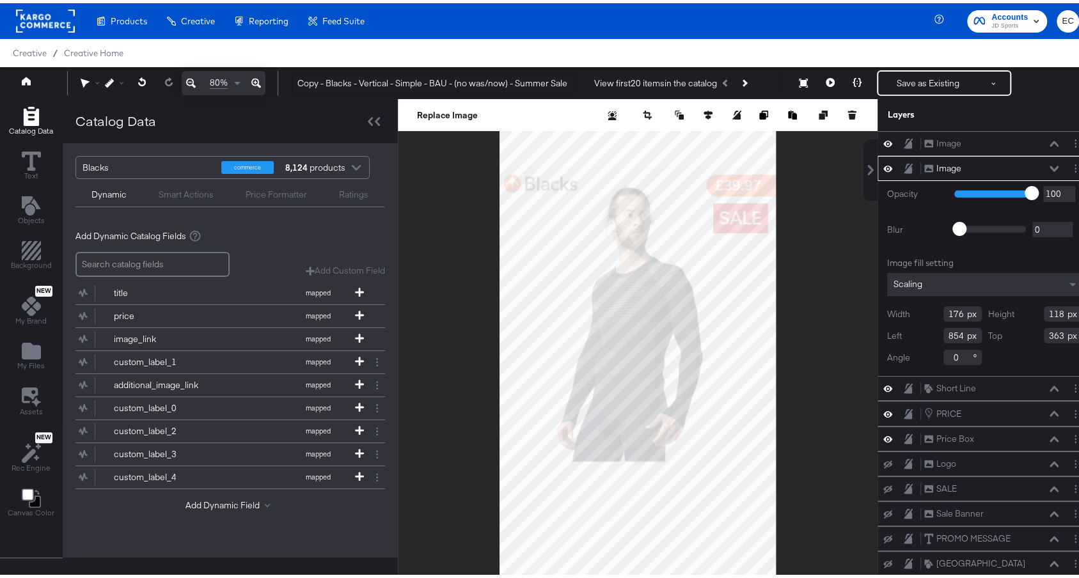
type input "771"
type input "326"
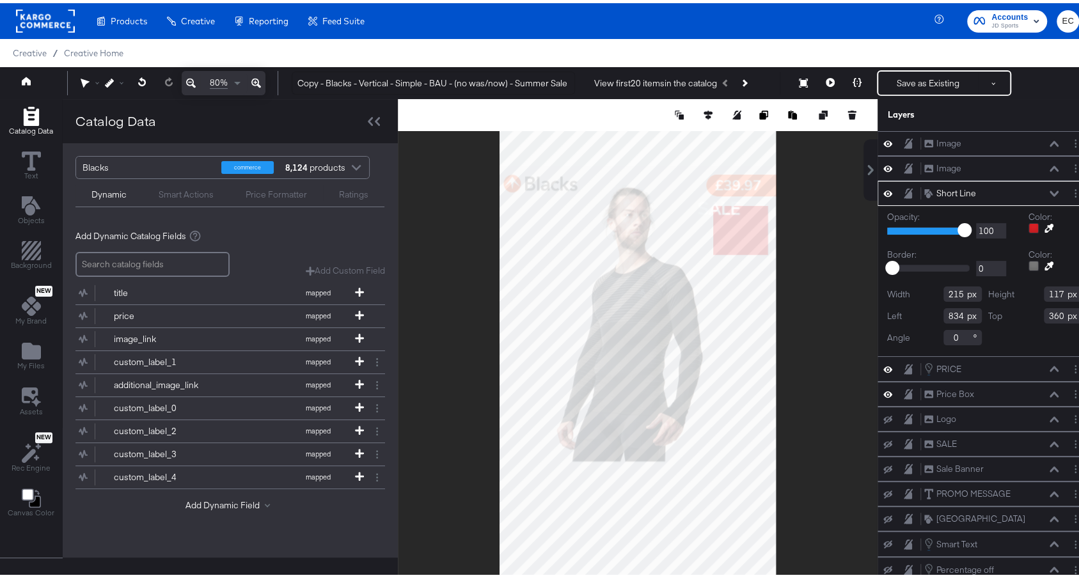
type input "193"
type input "369"
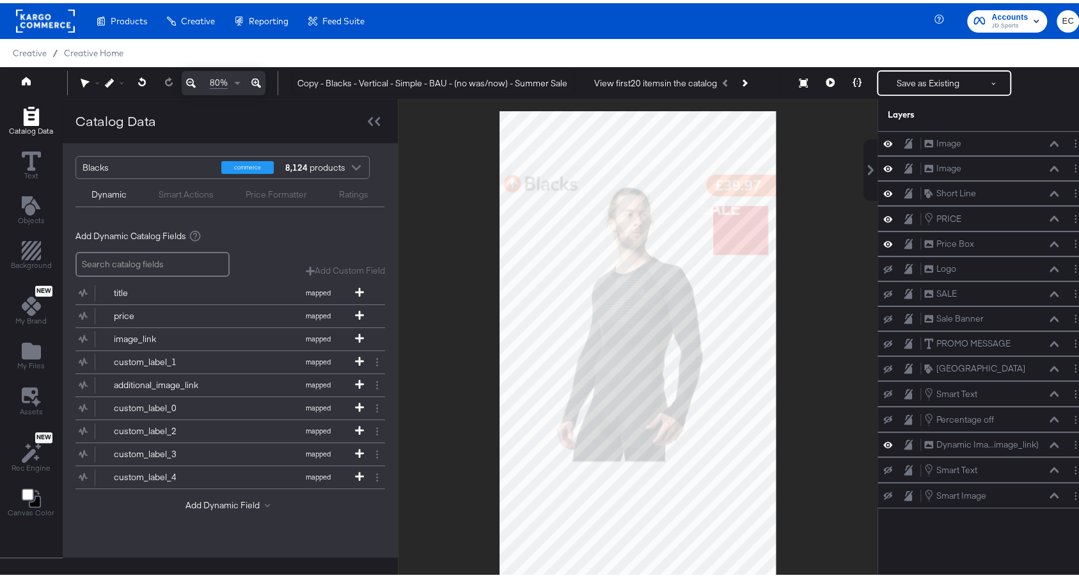
click at [808, 230] on div at bounding box center [638, 353] width 480 height 515
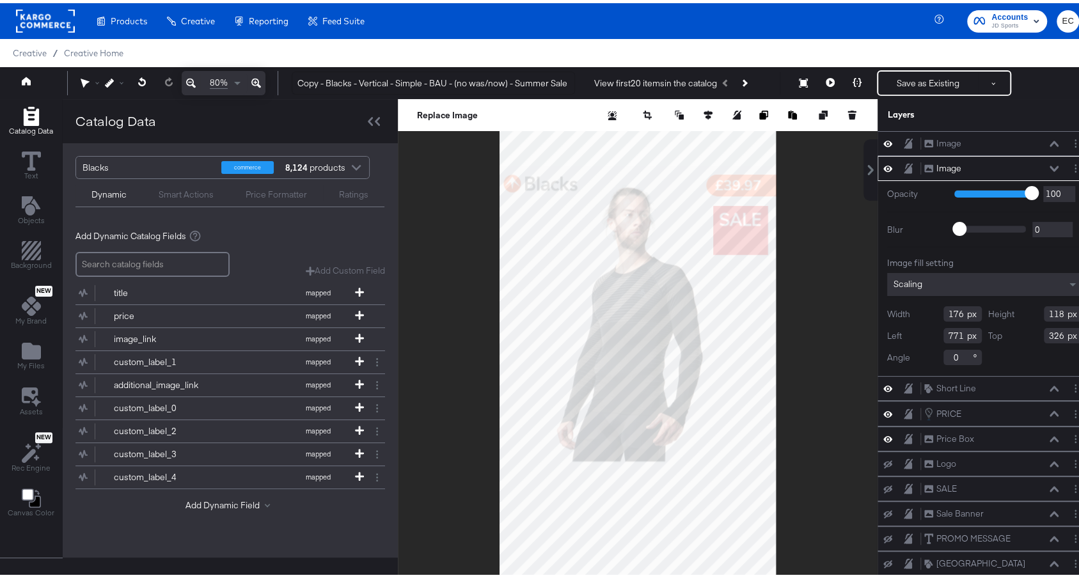
type input "854"
type input "369"
click at [821, 221] on div at bounding box center [638, 353] width 480 height 515
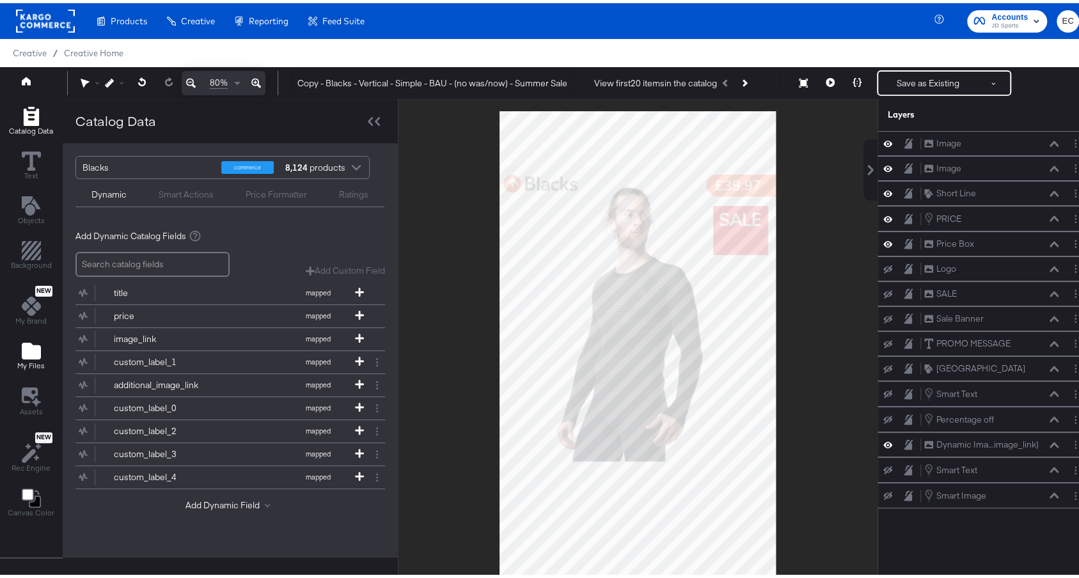
click at [26, 340] on icon "Add Files" at bounding box center [31, 348] width 19 height 17
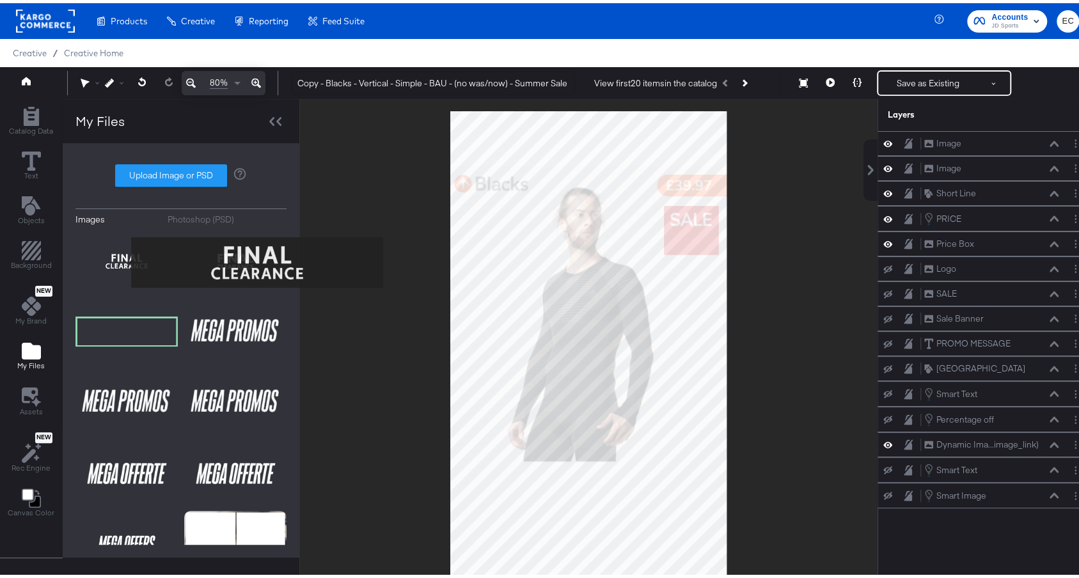
click at [123, 259] on img at bounding box center [126, 258] width 102 height 64
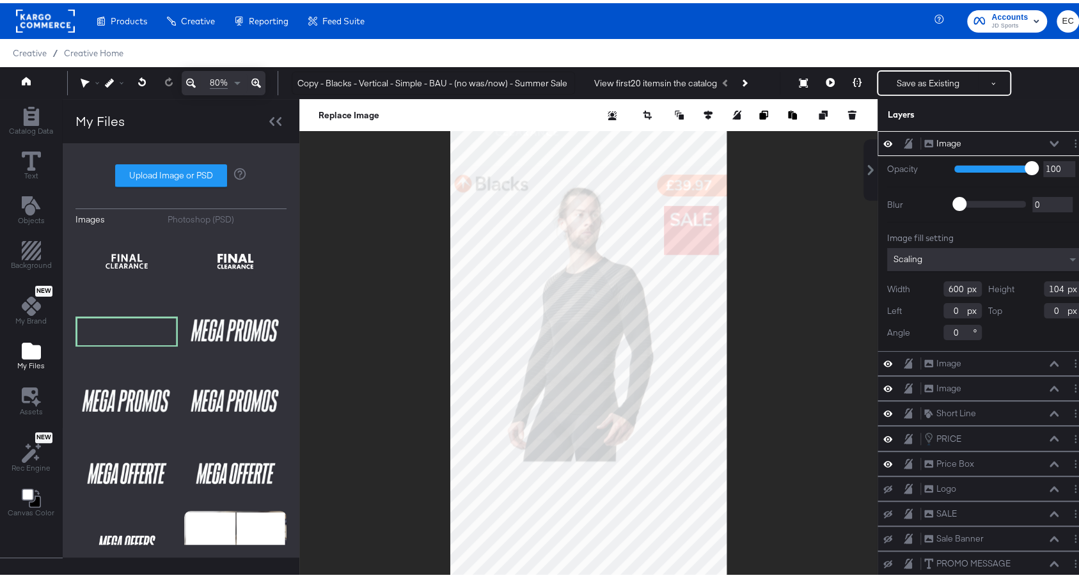
type input "234"
type input "518"
type input "388"
type input "67"
type input "762"
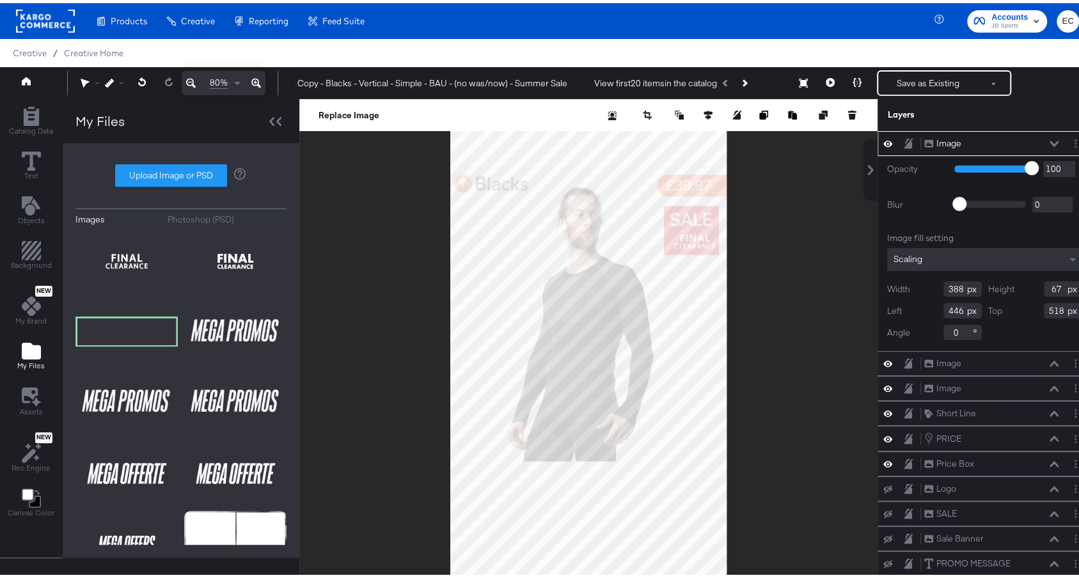
type input "475"
type input "749"
click at [770, 224] on div at bounding box center [588, 353] width 578 height 515
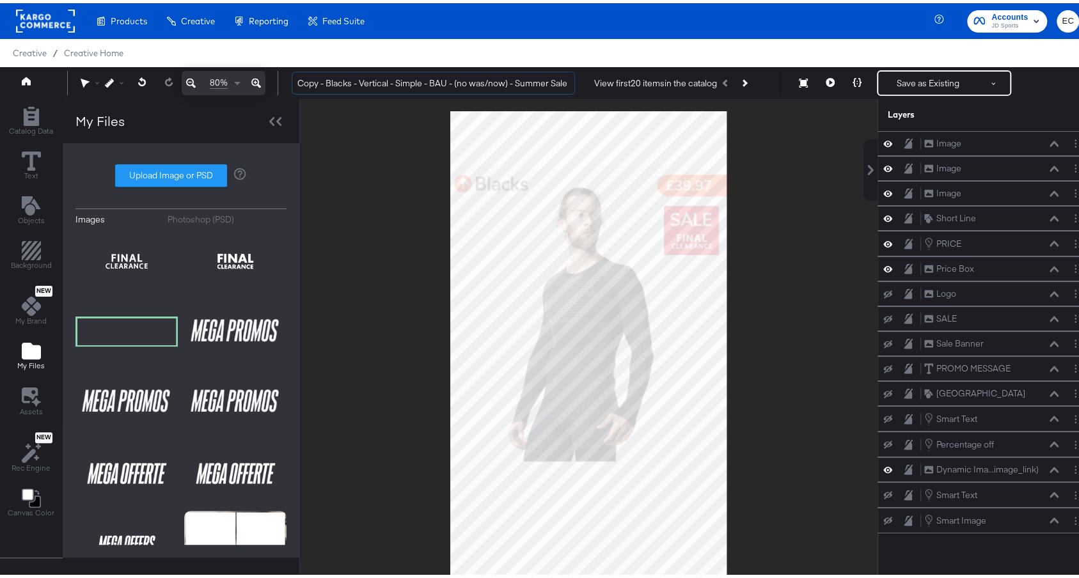
drag, startPoint x: 324, startPoint y: 82, endPoint x: 272, endPoint y: 72, distance: 52.7
click at [272, 72] on div "Redo 80% Copy - Blacks - Vertical - Simple - BAU - (no was/now) - Summer Sale V…" at bounding box center [546, 80] width 1092 height 32
click at [567, 79] on input "Blacks - Vertical - Simple - BAU - (no was/now) - Summer Sale" at bounding box center [433, 80] width 283 height 24
type input "Blacks - Vertical - Simple - BAU - (no was/now) - Summer Sale - Final Clearance"
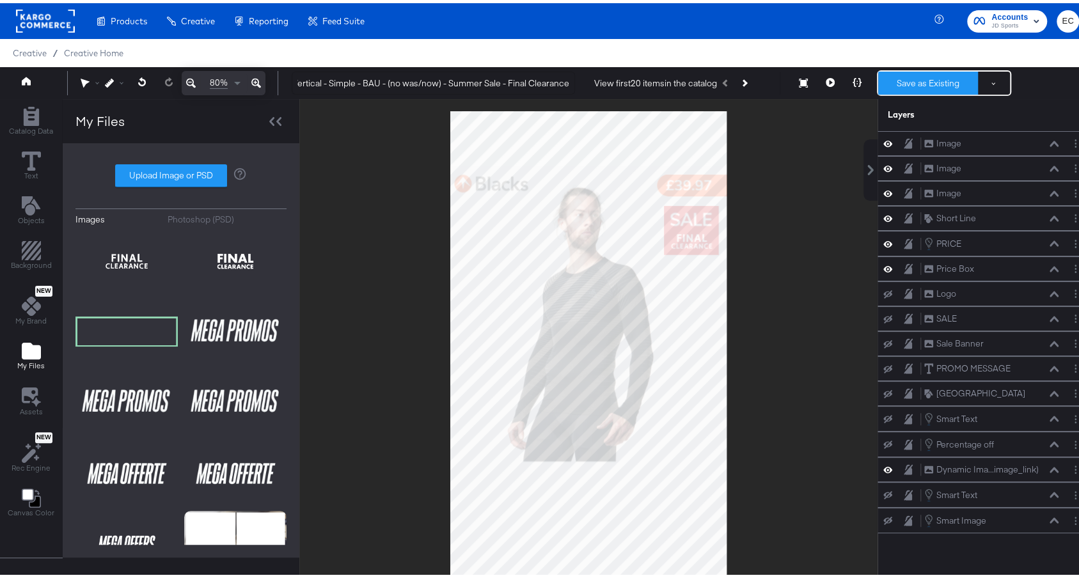
click at [904, 83] on button "Save as Existing" at bounding box center [928, 79] width 100 height 23
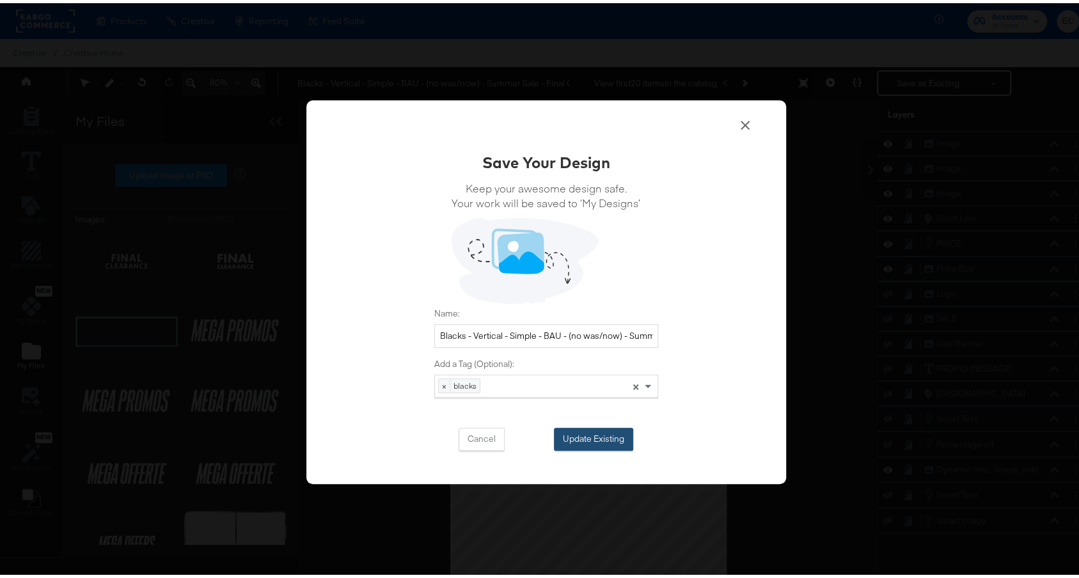
click at [606, 429] on button "Update Existing" at bounding box center [593, 436] width 79 height 23
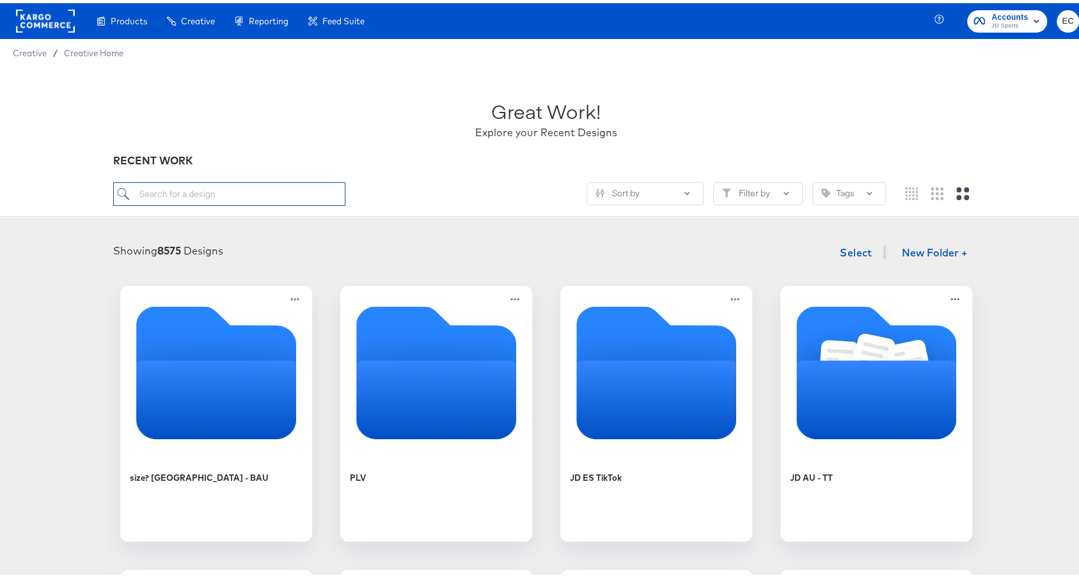
click at [315, 189] on input "search" at bounding box center [229, 191] width 232 height 24
type input "mil"
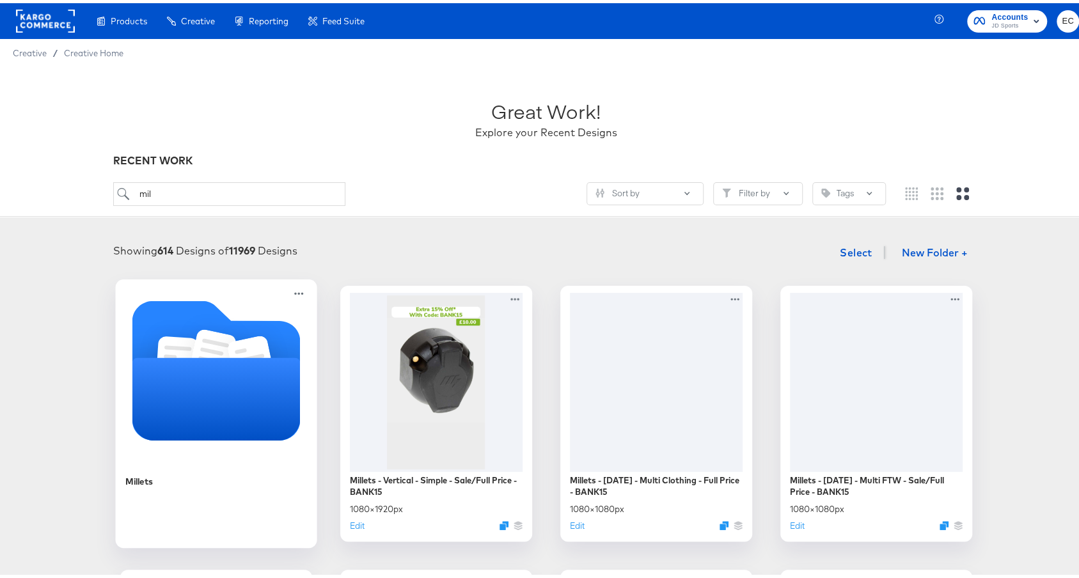
click at [179, 434] on icon "Folder" at bounding box center [216, 395] width 168 height 83
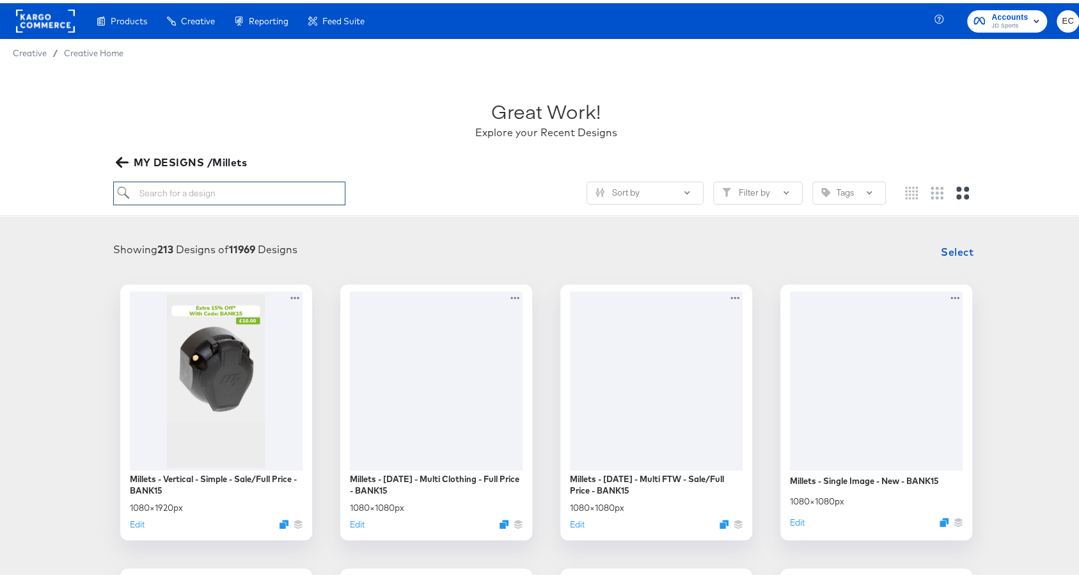
click at [296, 187] on input "search" at bounding box center [229, 190] width 232 height 24
type input "mil"
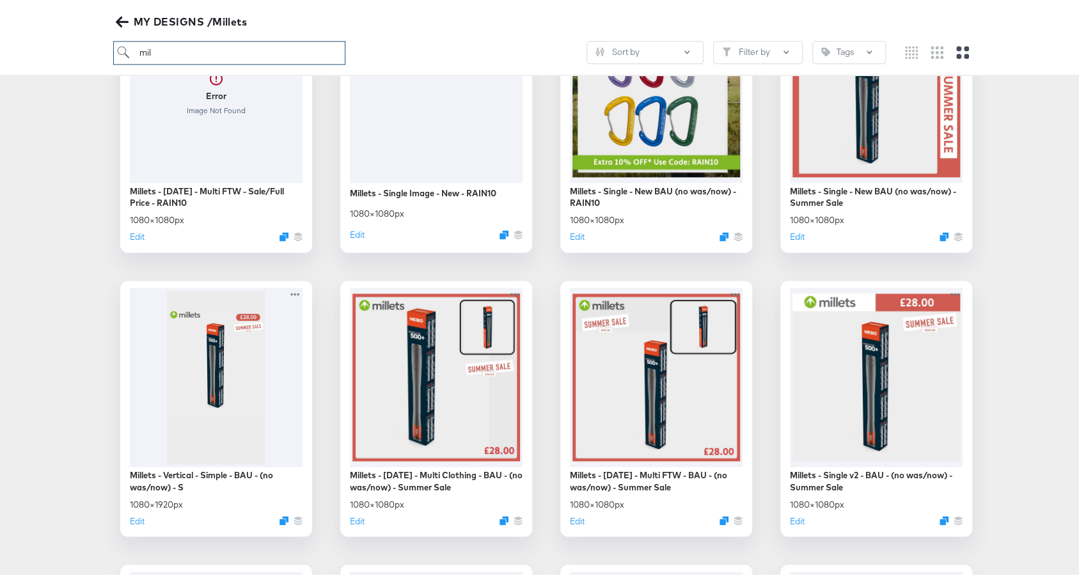
scroll to position [1226, 0]
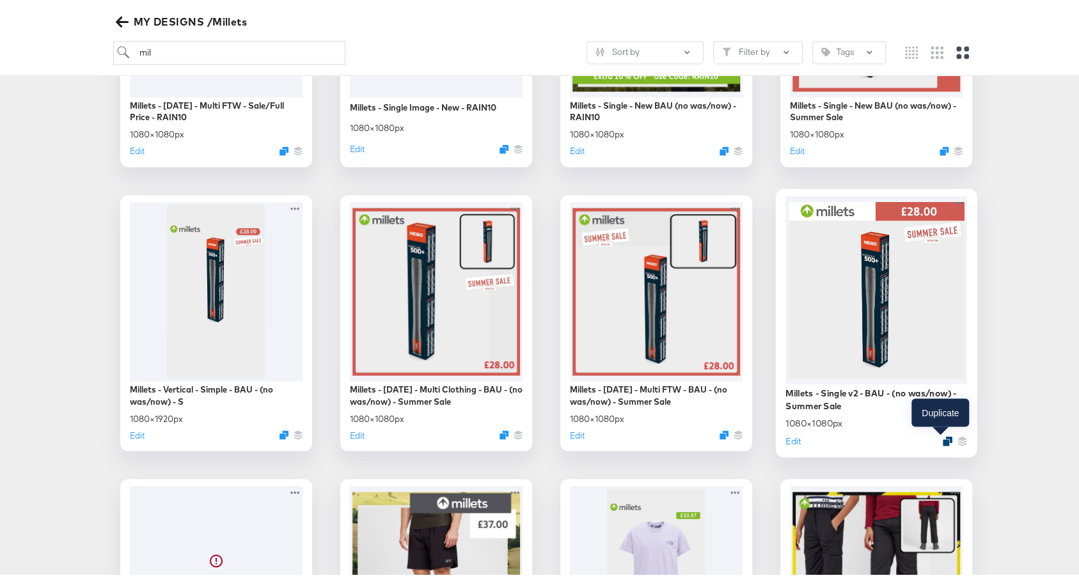
click at [942, 434] on icon "Duplicate" at bounding box center [947, 438] width 10 height 10
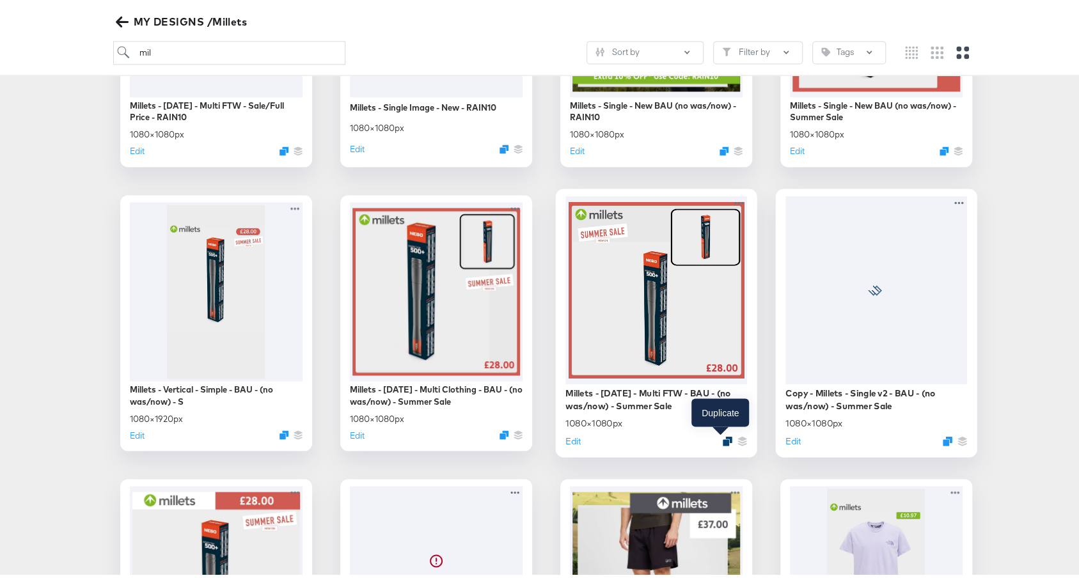
click at [722, 436] on icon "Duplicate" at bounding box center [727, 438] width 10 height 10
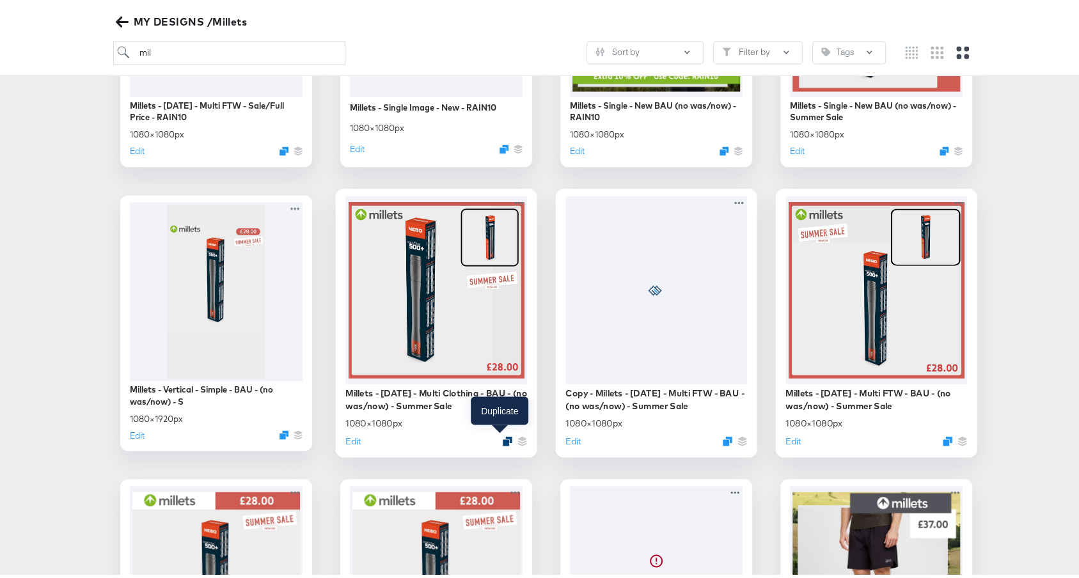
click at [502, 435] on icon "Duplicate" at bounding box center [507, 438] width 10 height 10
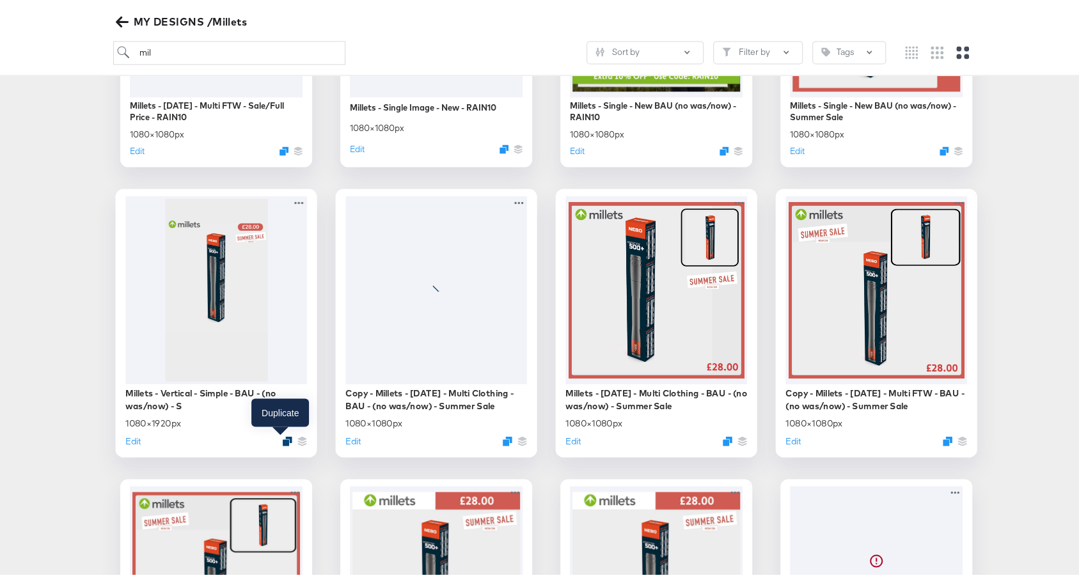
click at [282, 436] on icon "Duplicate" at bounding box center [287, 438] width 10 height 10
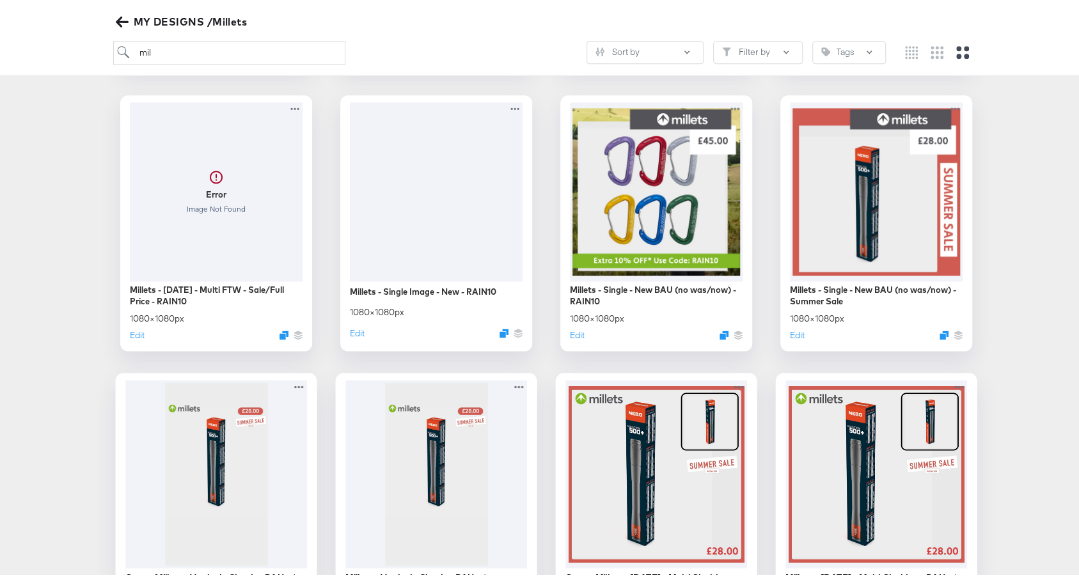
scroll to position [1027, 0]
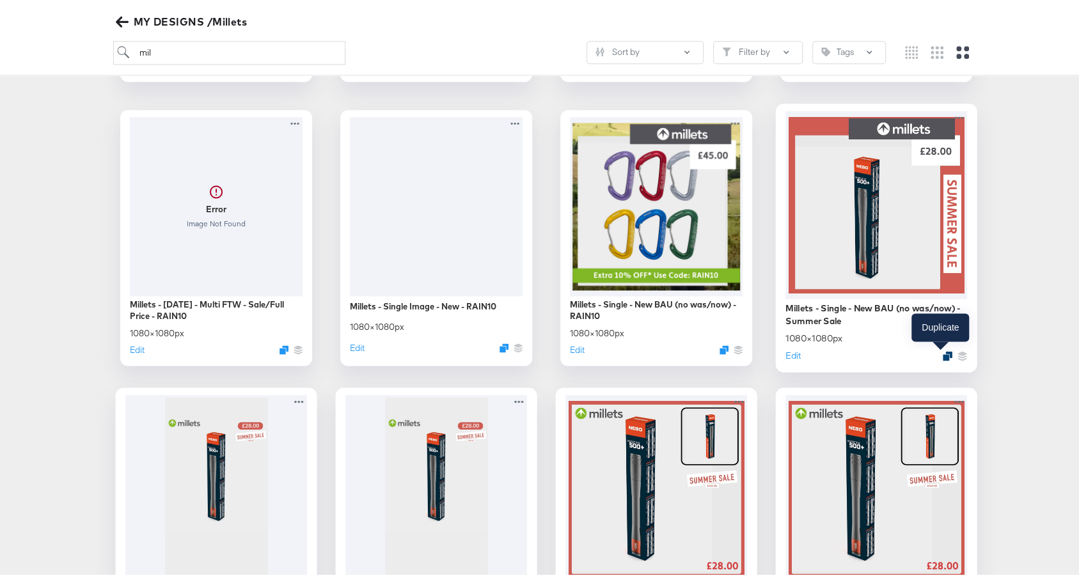
click at [942, 350] on icon "Duplicate" at bounding box center [947, 353] width 10 height 10
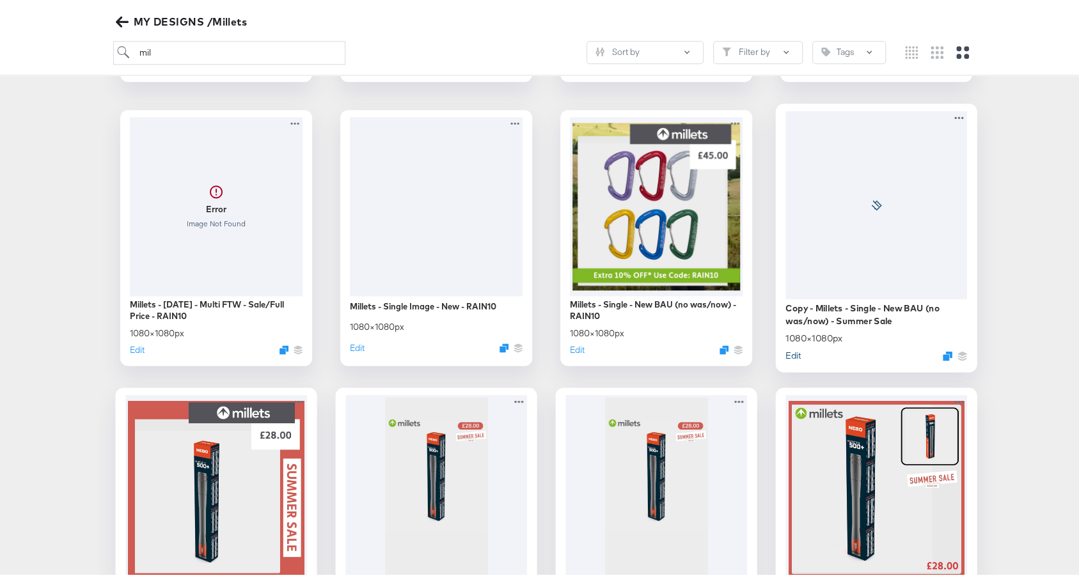
click at [786, 352] on button "Edit" at bounding box center [793, 352] width 15 height 12
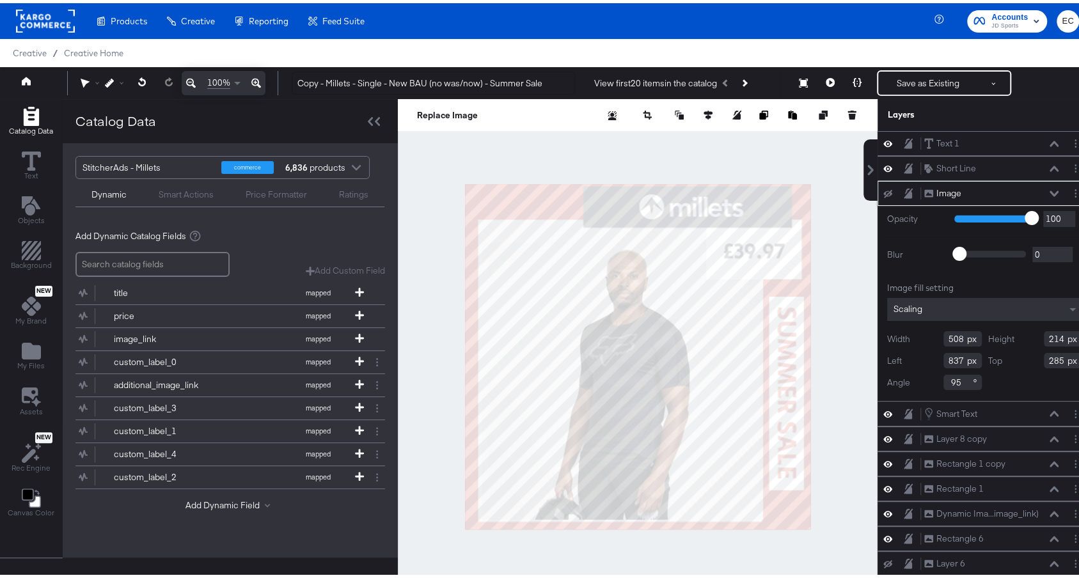
click at [883, 189] on icon at bounding box center [887, 191] width 9 height 8
click at [883, 189] on icon at bounding box center [887, 190] width 9 height 11
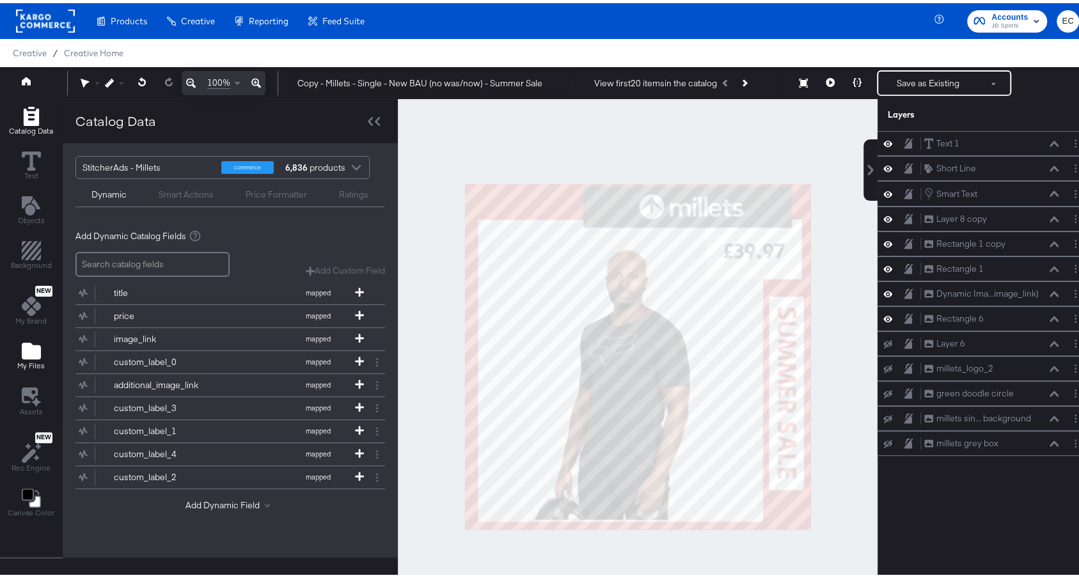
click at [27, 358] on span "My Files" at bounding box center [31, 363] width 28 height 10
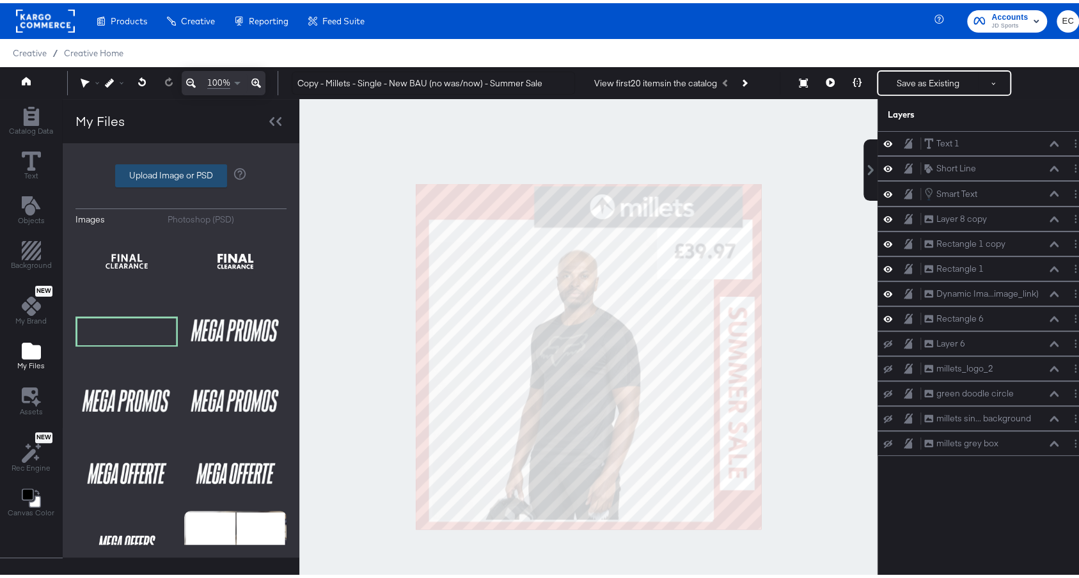
click at [164, 176] on label "Upload Image or PSD" at bounding box center [171, 173] width 111 height 22
click at [181, 173] on input "Upload Image or PSD" at bounding box center [181, 173] width 0 height 0
type input "C:\fakepath\image-removebg-preview (3).png"
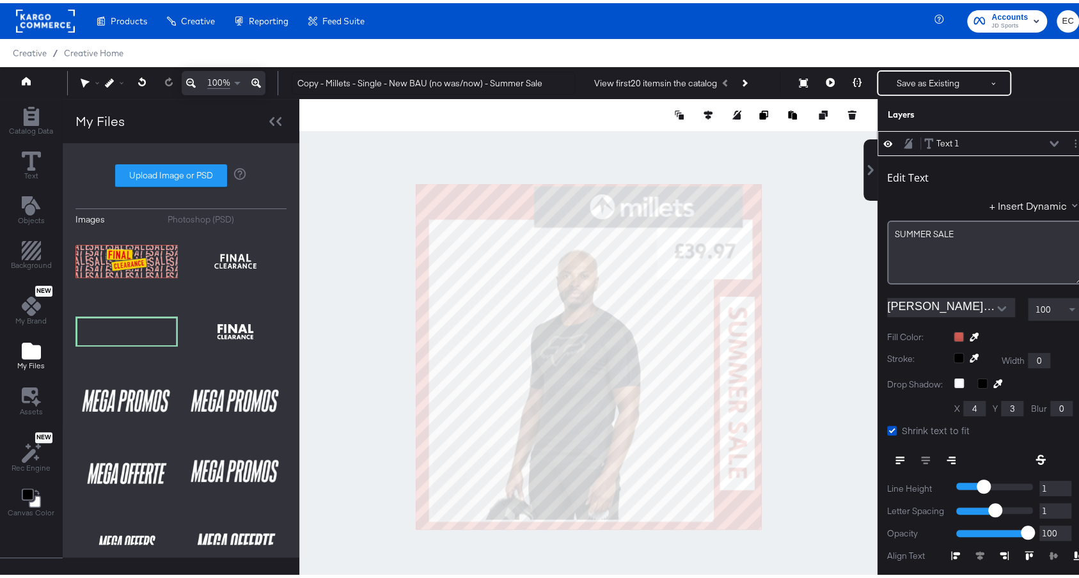
click at [878, 149] on div "Text 1 Text 1" at bounding box center [985, 140] width 214 height 25
click at [883, 139] on icon at bounding box center [887, 141] width 9 height 6
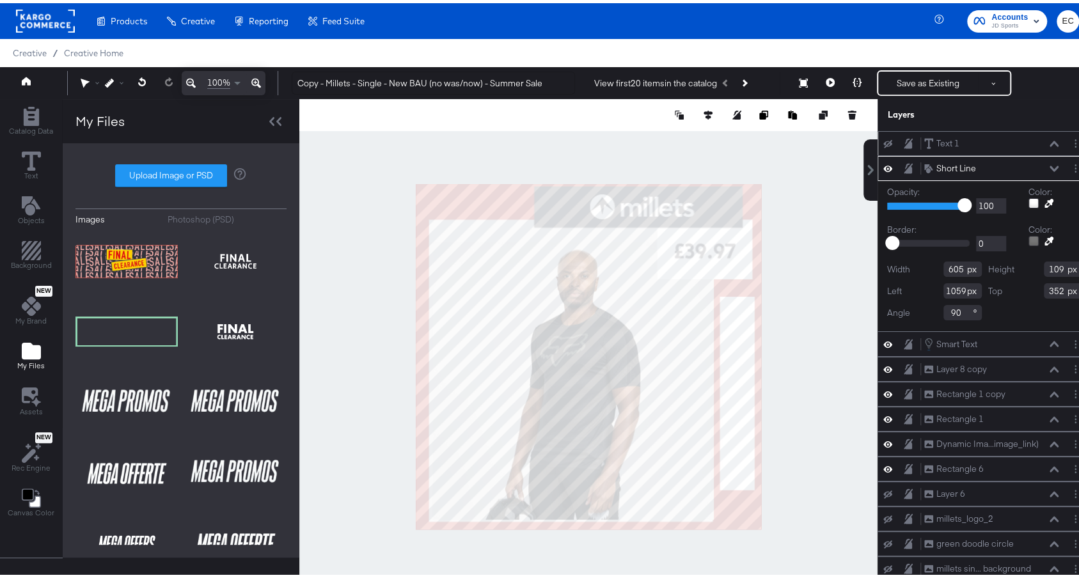
click at [883, 166] on icon at bounding box center [887, 165] width 9 height 11
click at [817, 364] on div at bounding box center [588, 353] width 578 height 515
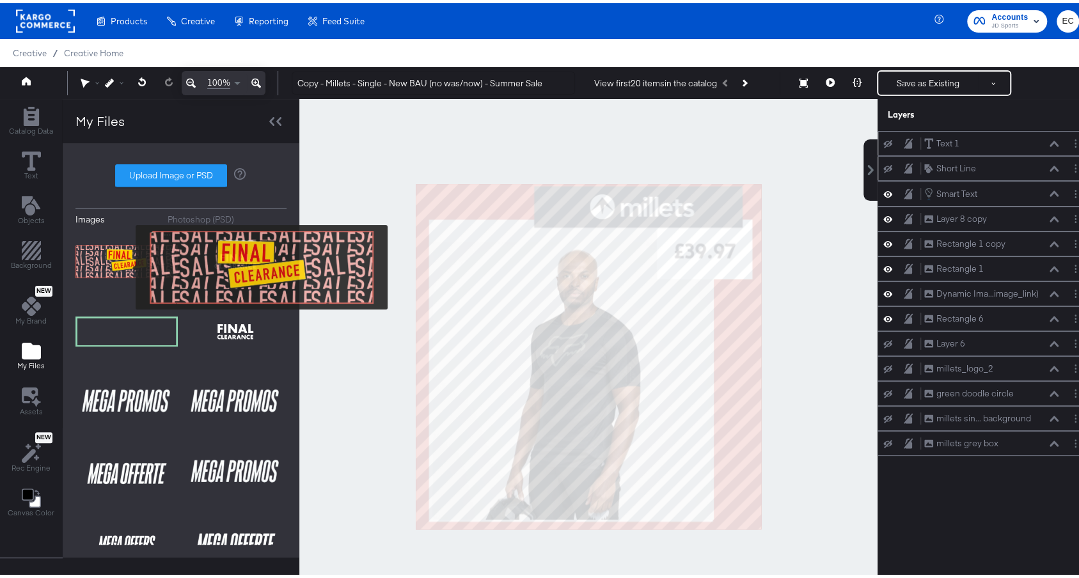
click at [127, 264] on img at bounding box center [126, 258] width 102 height 64
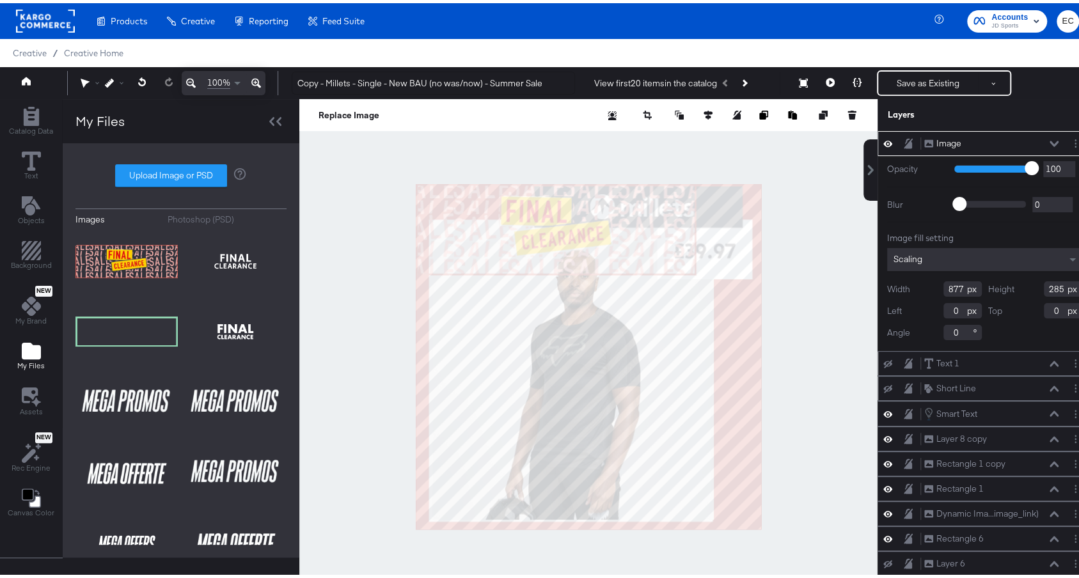
type input "78"
type input "320"
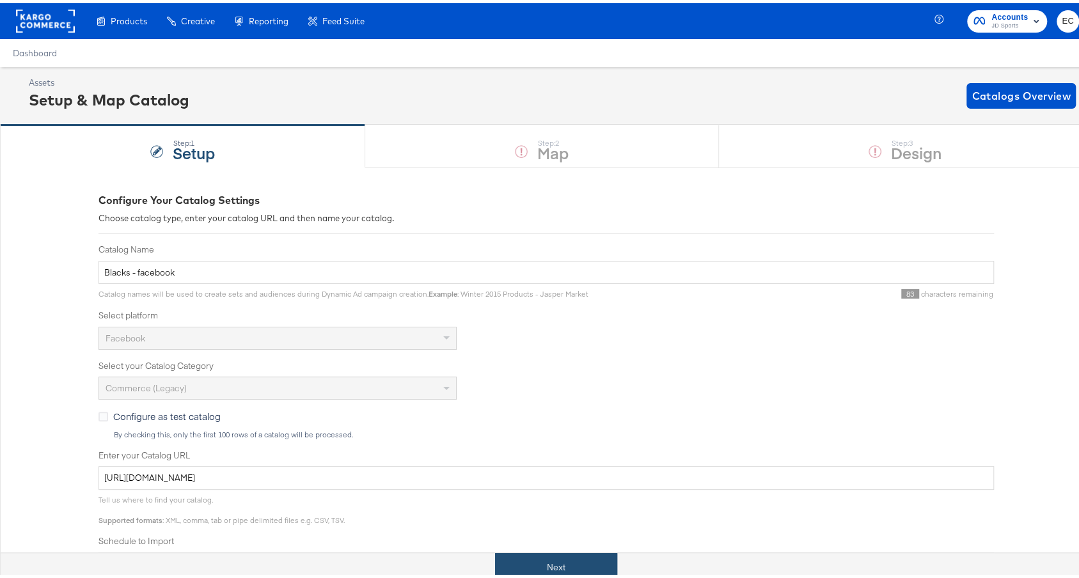
click at [579, 564] on button "Next" at bounding box center [556, 564] width 122 height 29
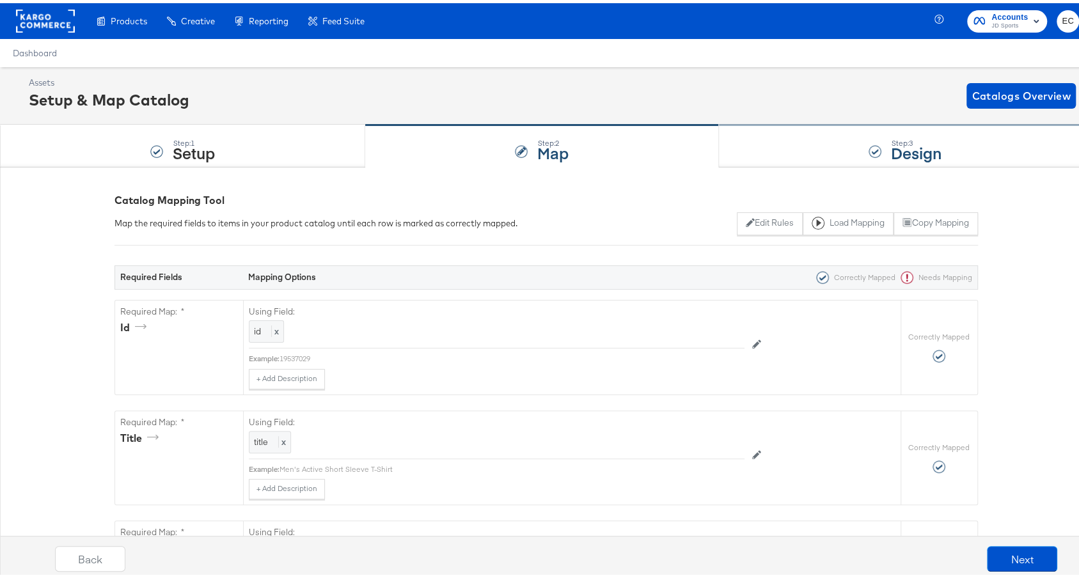
click at [851, 149] on div "Step: 3 Design" at bounding box center [905, 143] width 373 height 42
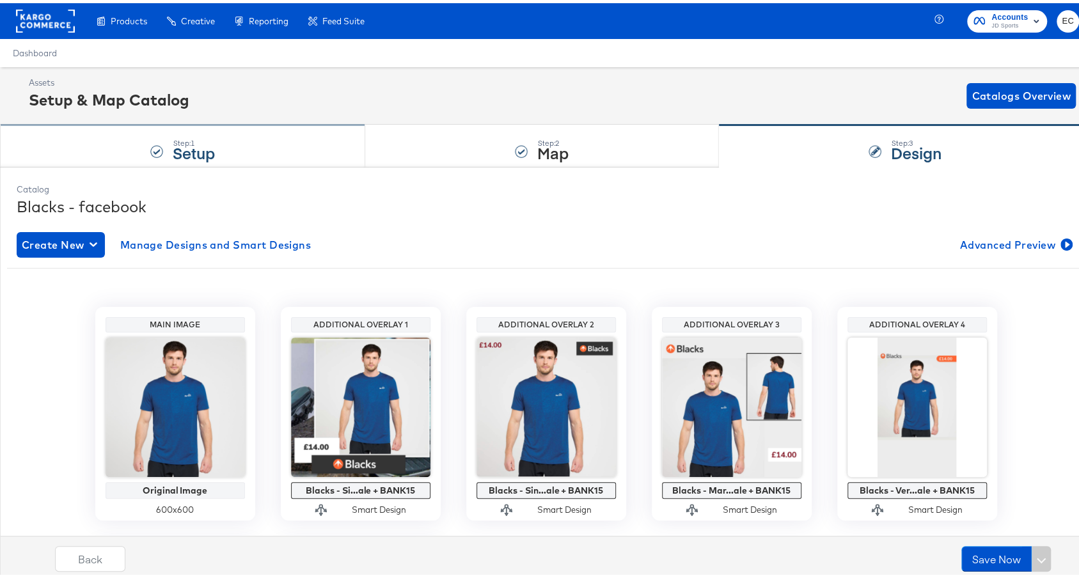
click at [244, 143] on div "Step: 1 Setup" at bounding box center [182, 143] width 365 height 42
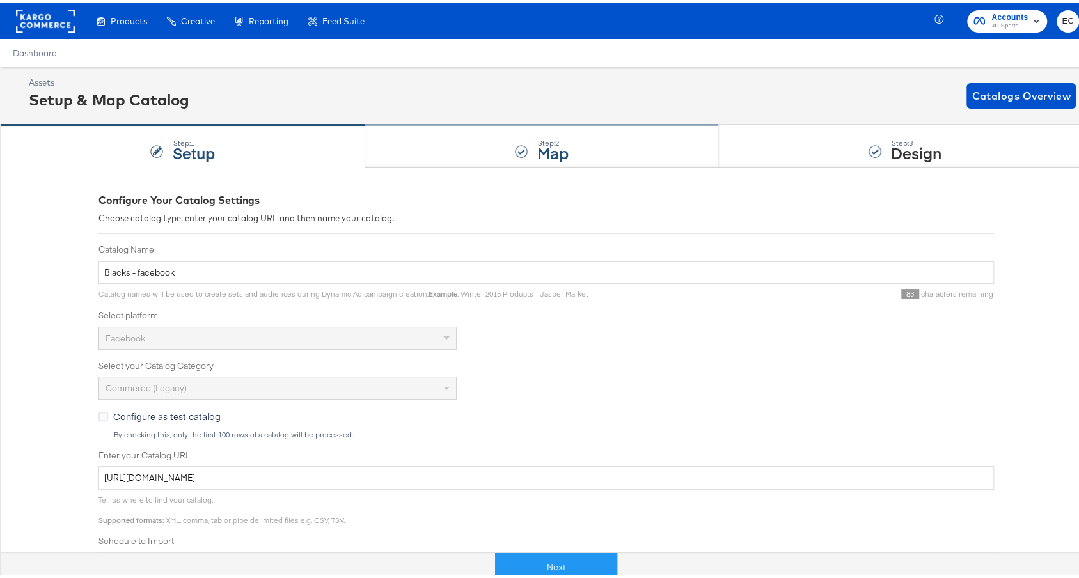
click at [517, 140] on div "Step: 2 Map" at bounding box center [542, 143] width 354 height 42
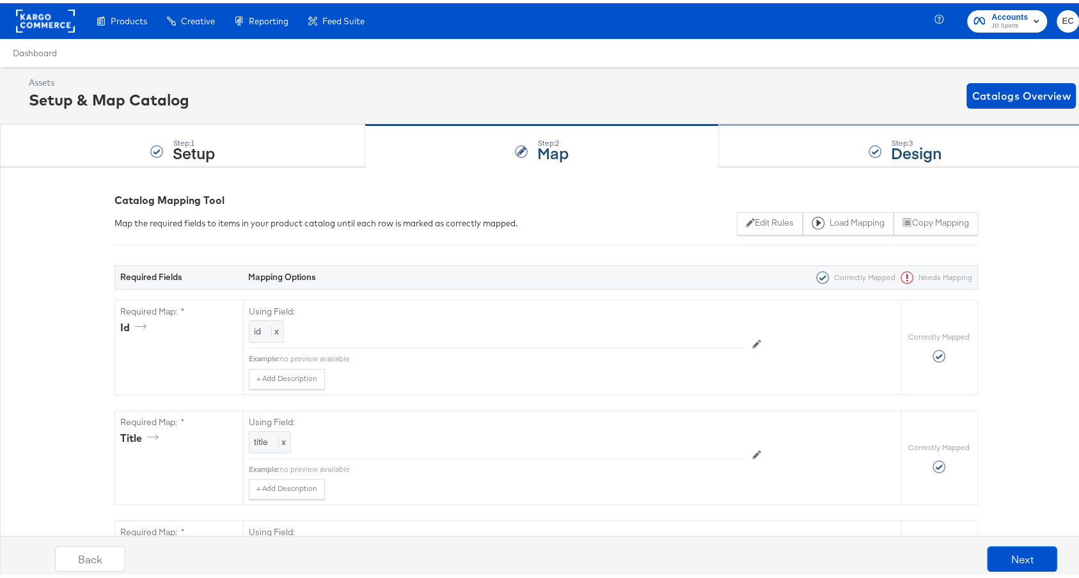
click at [793, 145] on div "Step: 3 Design" at bounding box center [905, 143] width 373 height 42
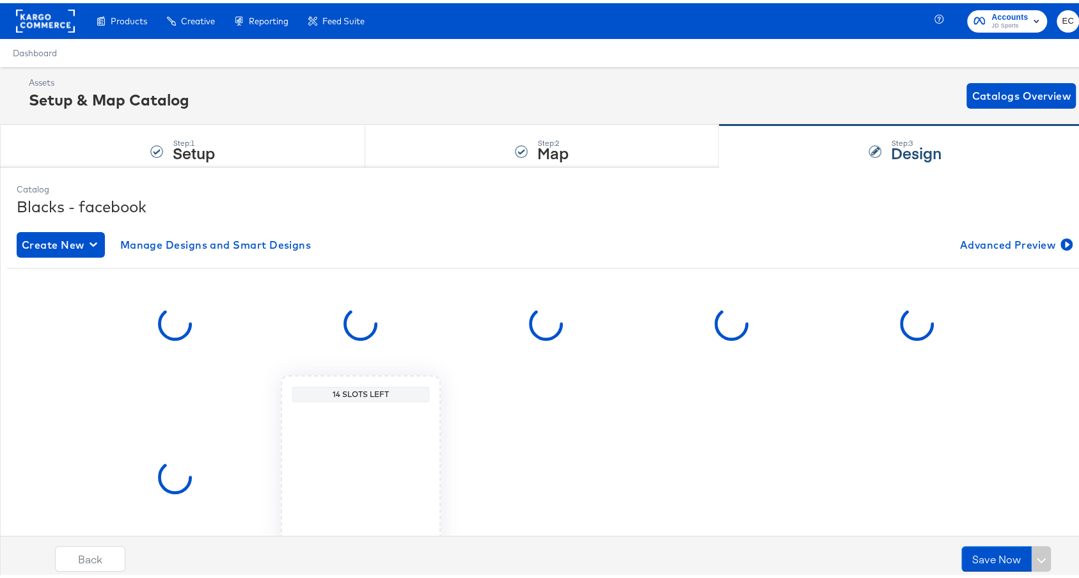
scroll to position [100, 0]
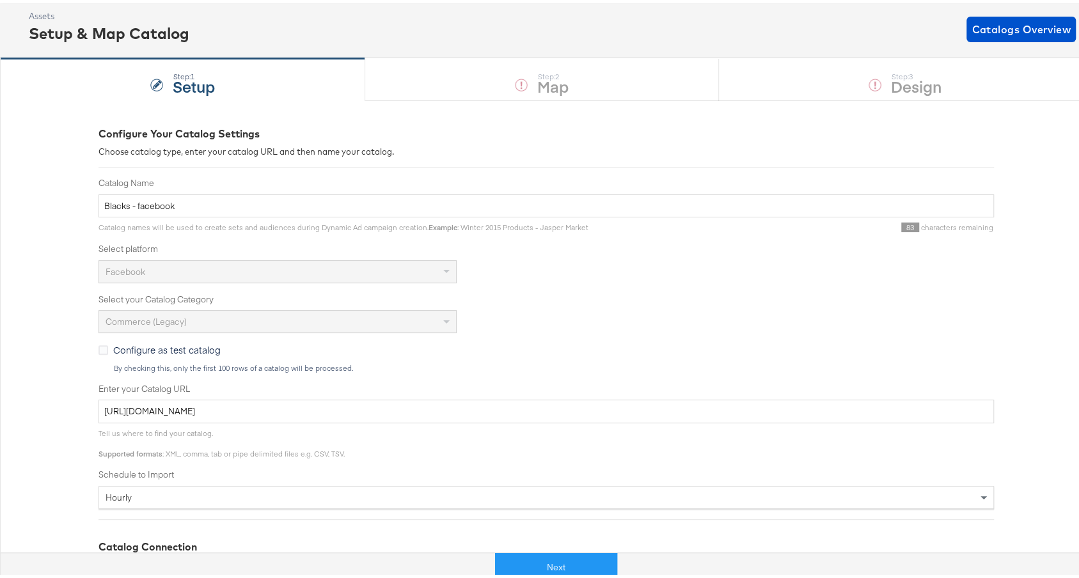
scroll to position [88, 0]
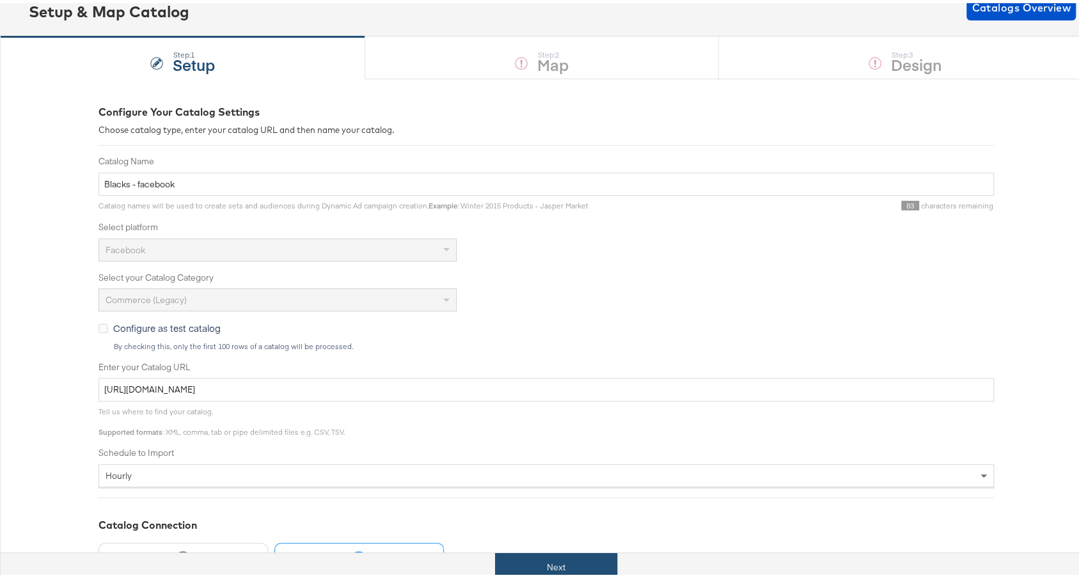
click at [536, 558] on button "Next" at bounding box center [556, 564] width 122 height 29
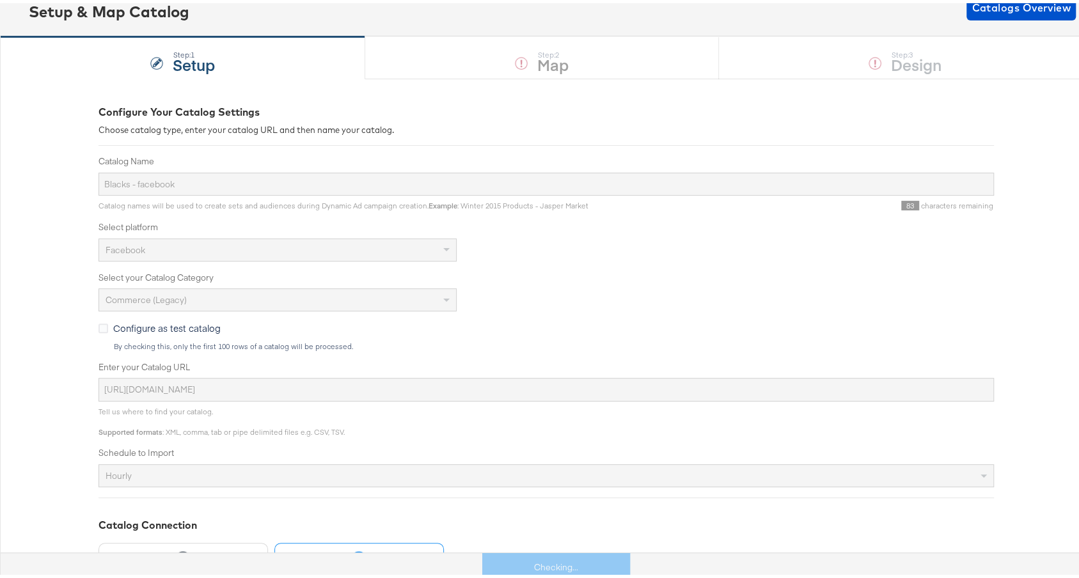
scroll to position [0, 0]
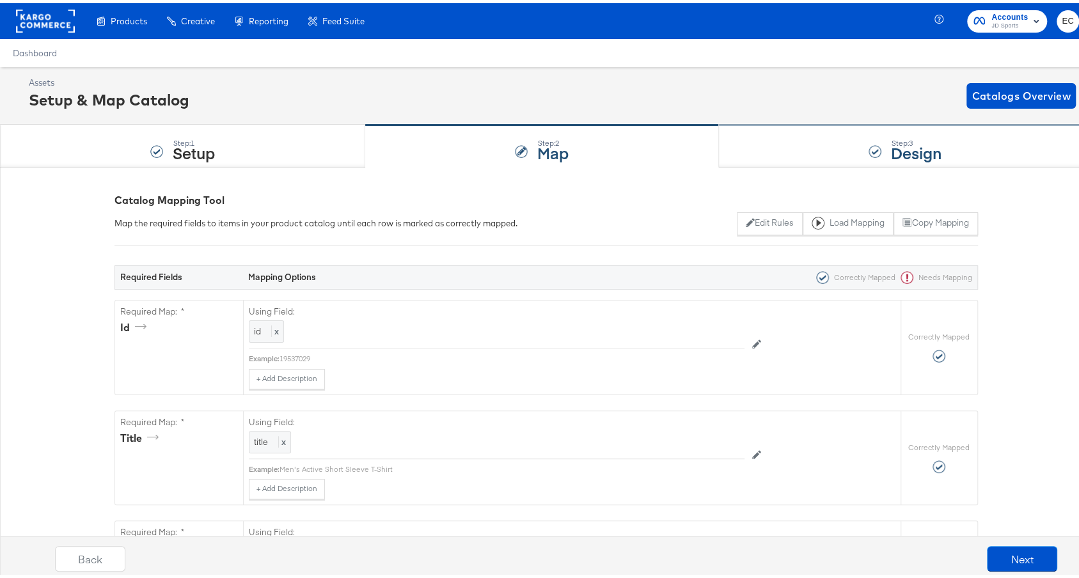
click at [786, 133] on div "Step: 3 Design" at bounding box center [905, 143] width 373 height 42
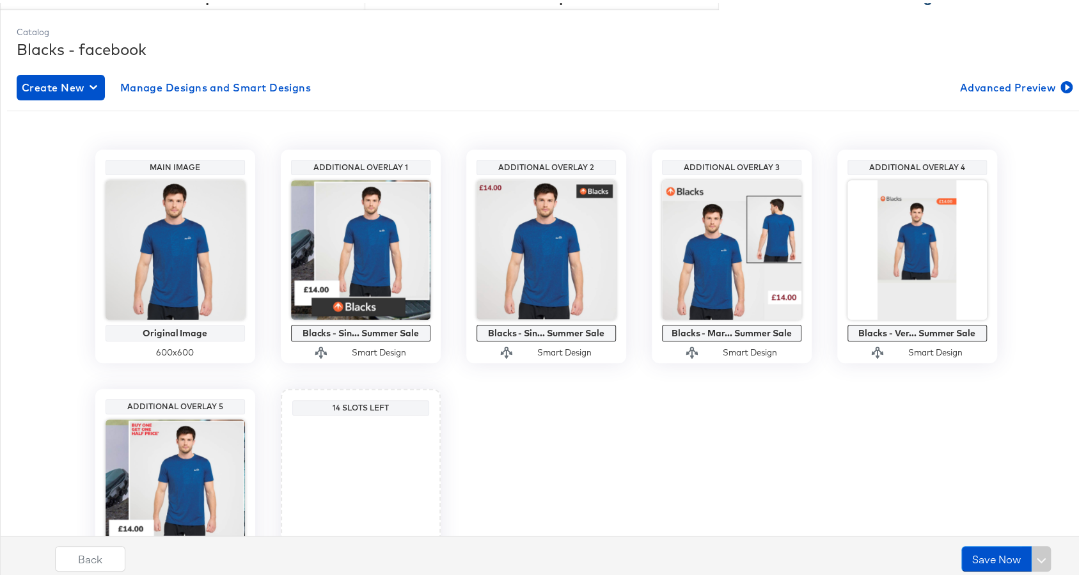
scroll to position [180, 0]
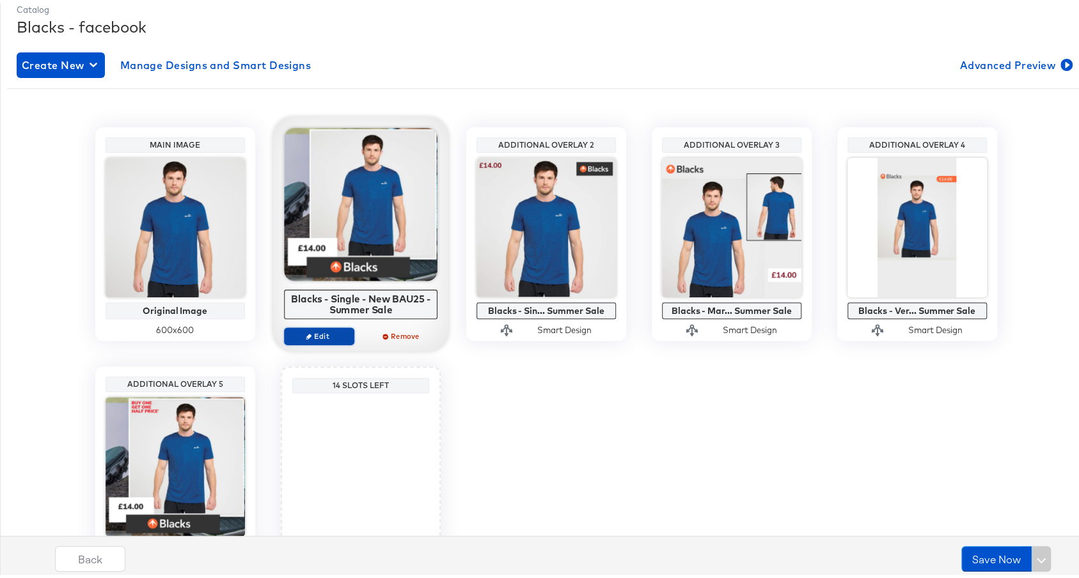
click at [317, 336] on span "Edit" at bounding box center [318, 333] width 59 height 10
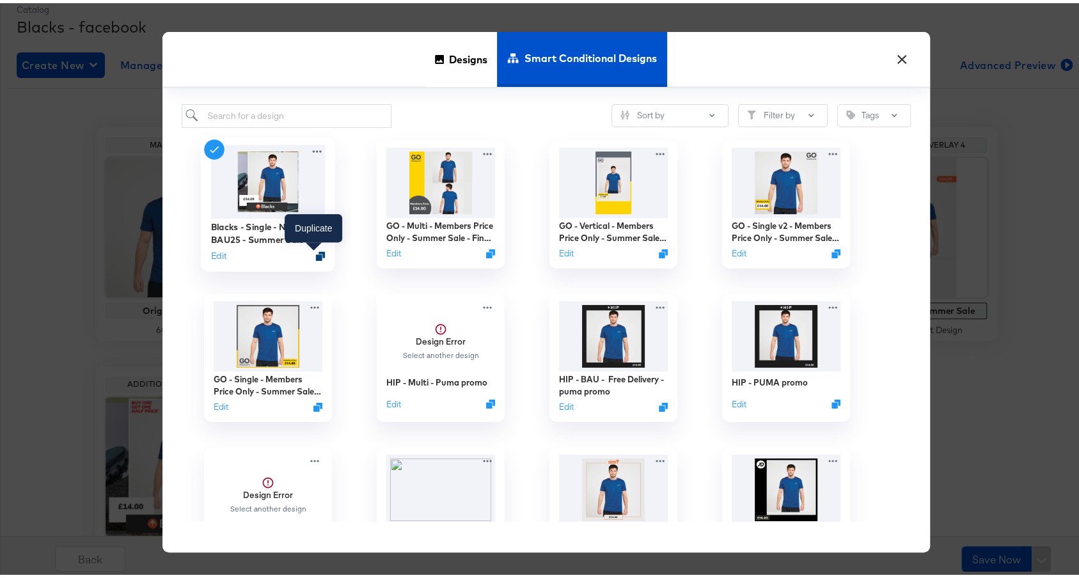
click at [315, 249] on icon "Duplicate" at bounding box center [320, 253] width 10 height 10
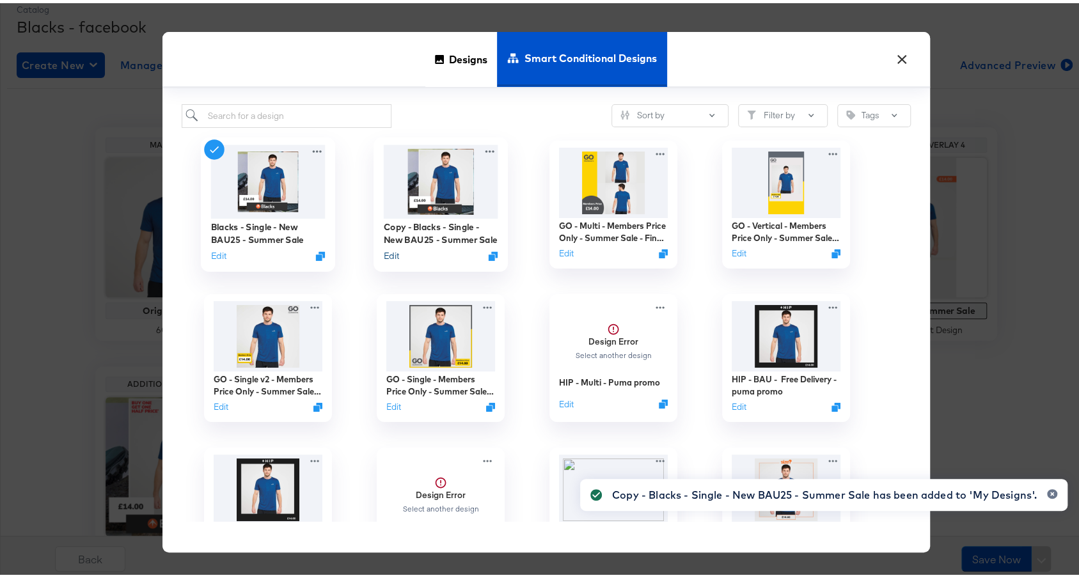
click at [387, 254] on button "Edit" at bounding box center [390, 252] width 15 height 12
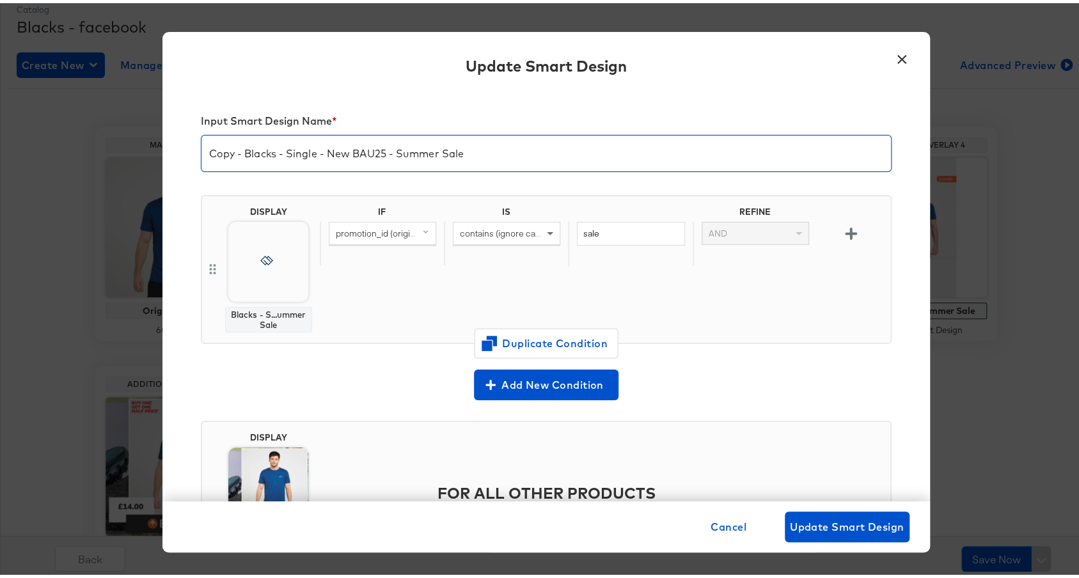
drag, startPoint x: 239, startPoint y: 152, endPoint x: 130, endPoint y: 157, distance: 108.9
click at [133, 157] on div "× Update Smart Design Input Smart Design Name * Copy - Blacks - Single - New BA…" at bounding box center [546, 289] width 1092 height 578
click at [480, 159] on input "Blacks - Single - New BAU25 - Summer Sale" at bounding box center [547, 145] width 690 height 36
type input "Blacks - Single - New BAU25 - Summer Sale -"
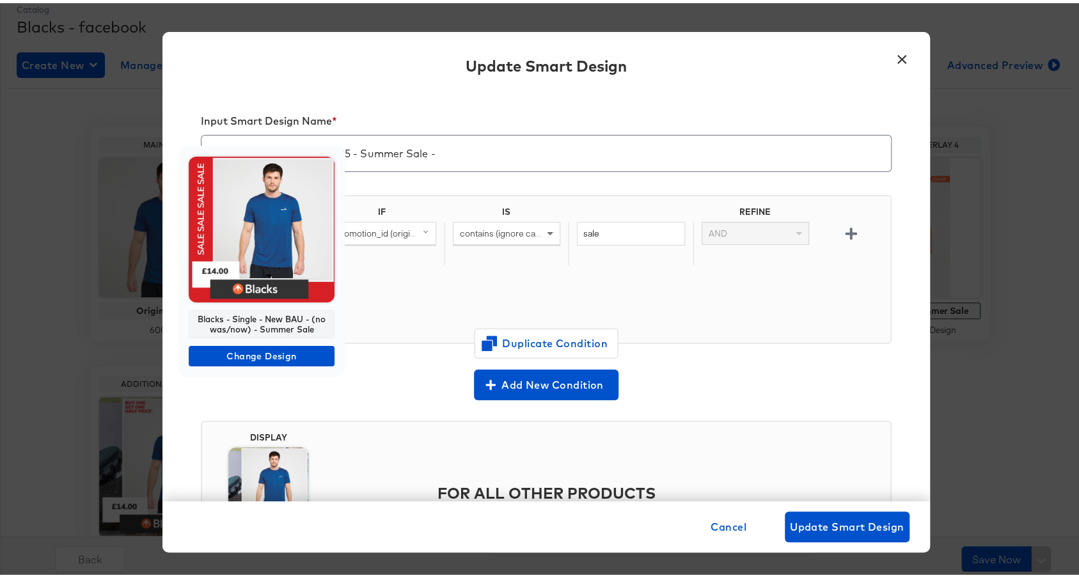
click at [280, 230] on img at bounding box center [262, 227] width 146 height 146
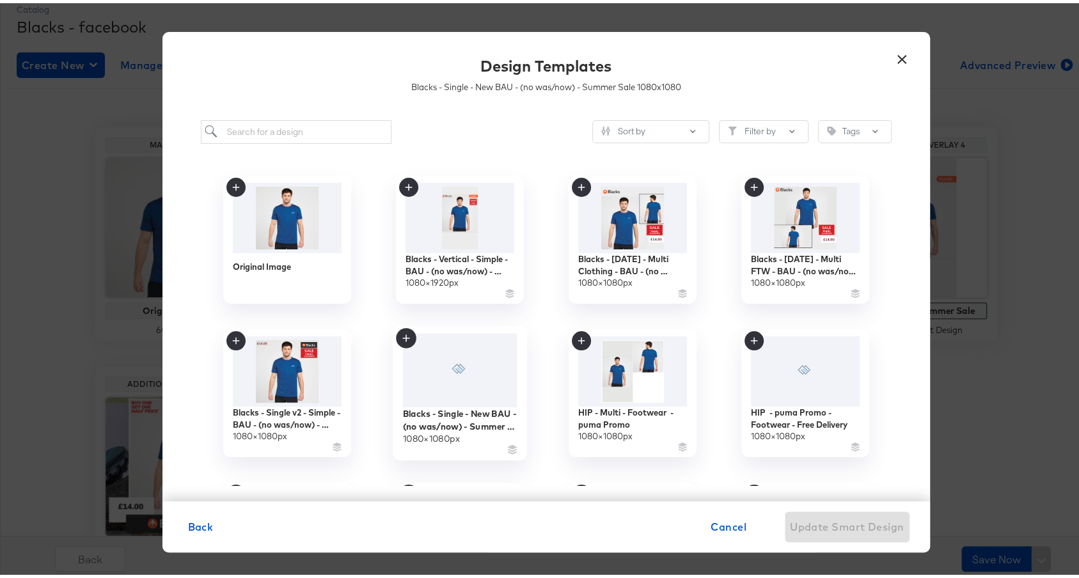
click at [448, 364] on icon at bounding box center [460, 366] width 24 height 10
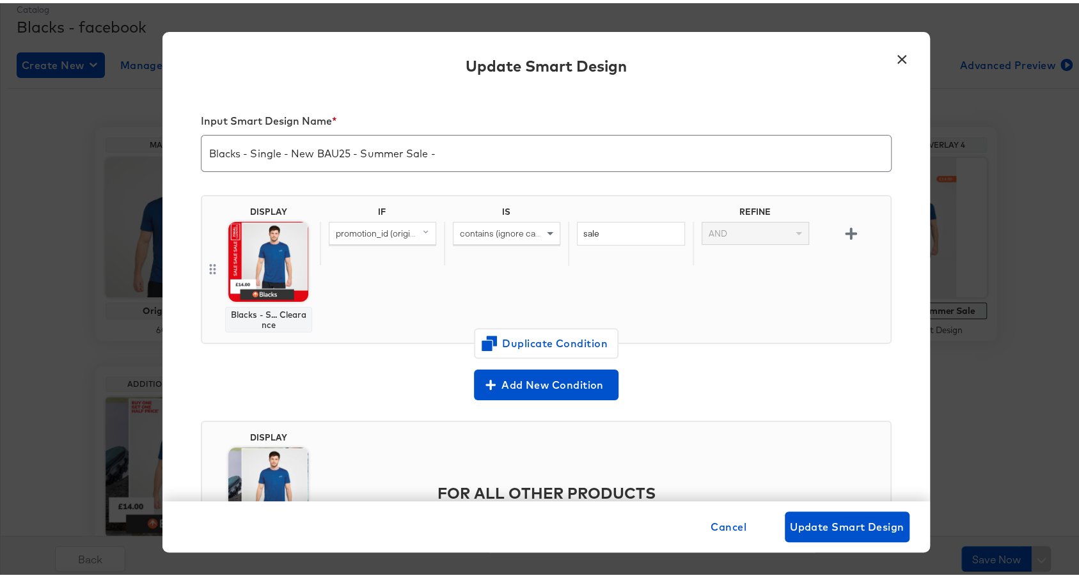
click at [479, 155] on input "Blacks - Single - New BAU25 - Summer Sale -" at bounding box center [547, 145] width 690 height 36
type input "Blacks - Single - New BAU25 - Summer Sale - Final Clearance"
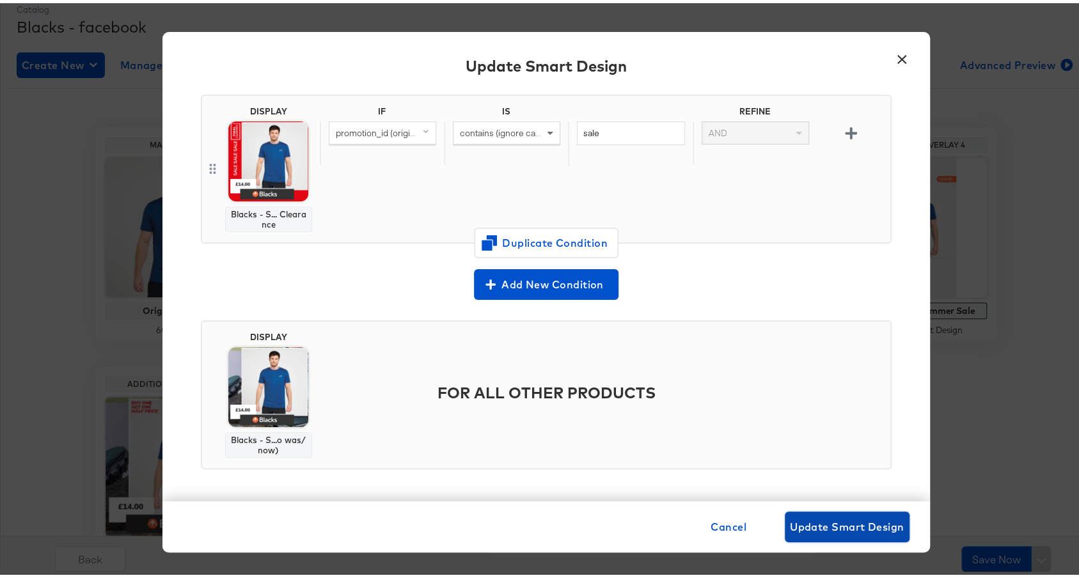
click at [847, 518] on span "Update Smart Design" at bounding box center [847, 524] width 115 height 18
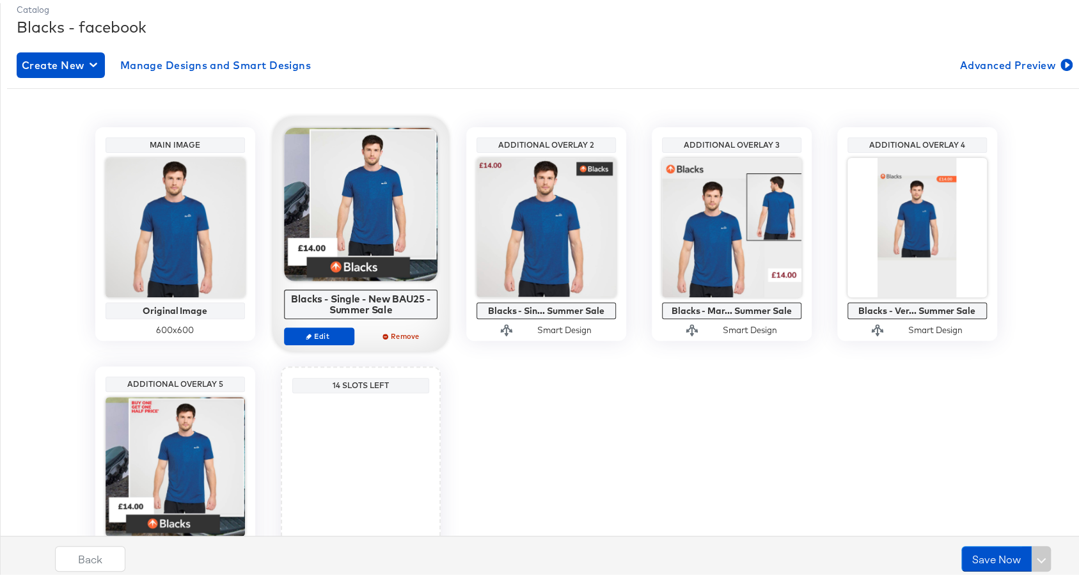
click at [389, 229] on div at bounding box center [361, 202] width 154 height 154
click at [332, 325] on button "Edit" at bounding box center [319, 333] width 70 height 18
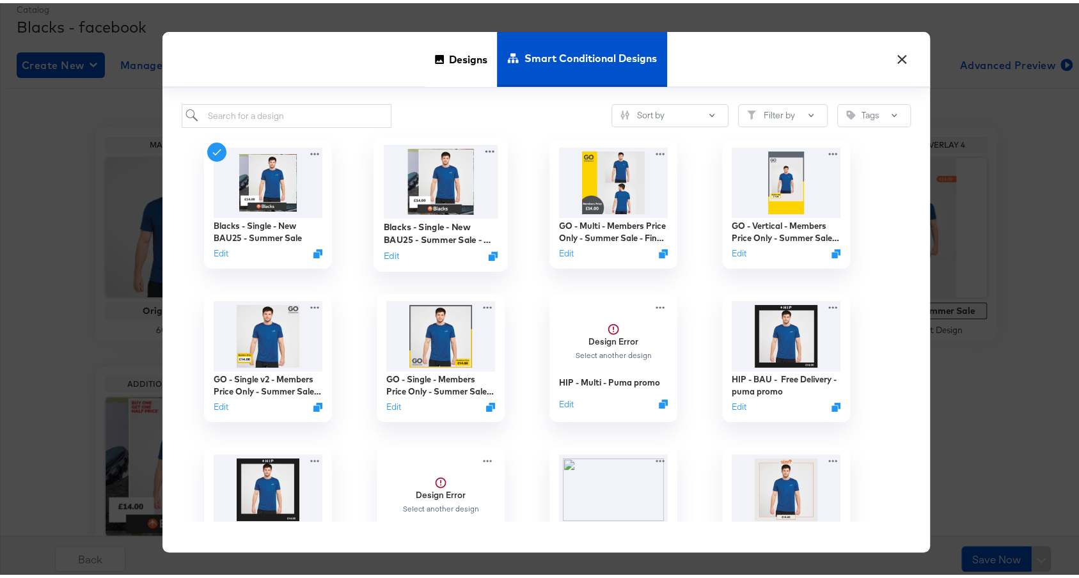
click at [403, 166] on img at bounding box center [440, 178] width 115 height 74
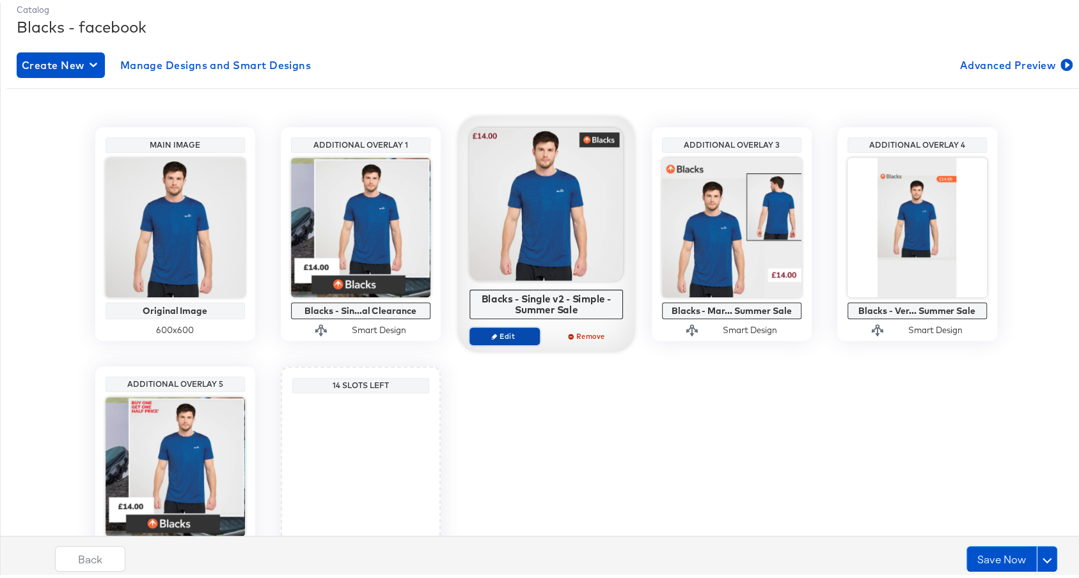
click at [504, 335] on span "Edit" at bounding box center [504, 333] width 59 height 10
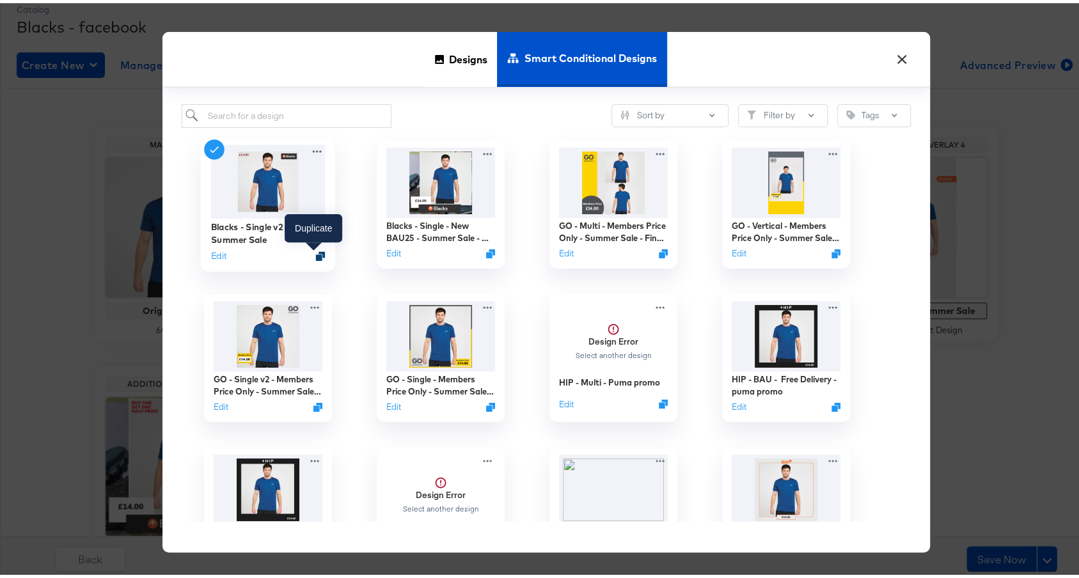
click at [315, 254] on icon "Duplicate" at bounding box center [320, 253] width 10 height 10
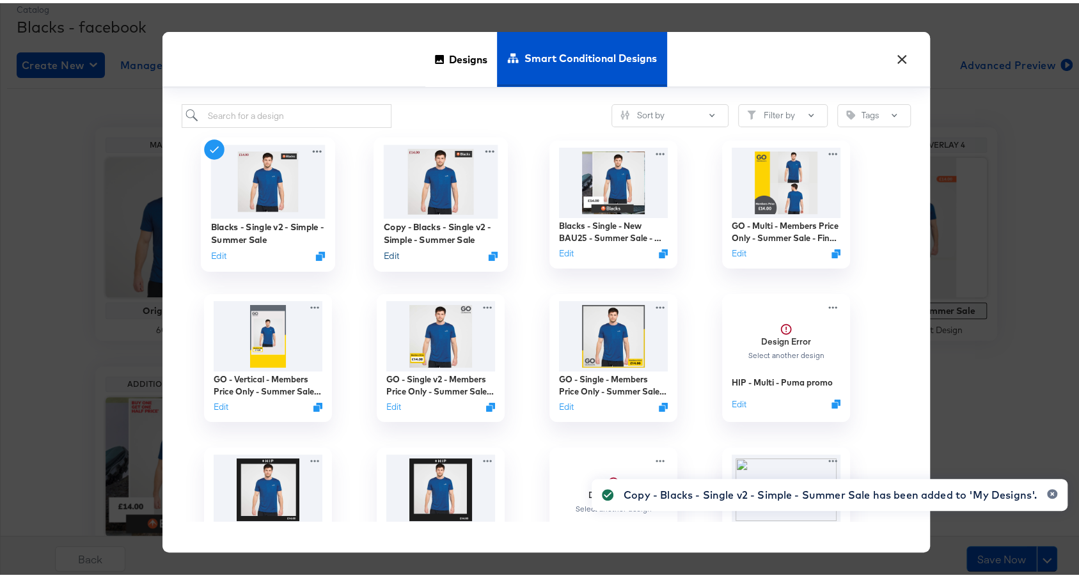
click at [390, 255] on button "Edit" at bounding box center [390, 252] width 15 height 12
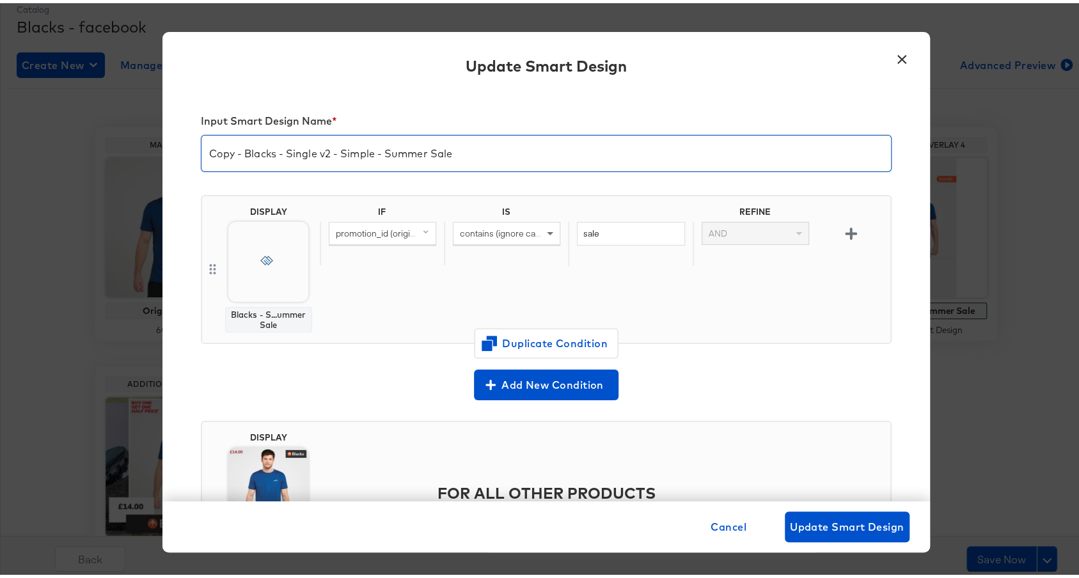
drag, startPoint x: 238, startPoint y: 151, endPoint x: 200, endPoint y: 145, distance: 38.2
click at [202, 145] on input "Copy - Blacks - Single v2 - Simple - Summer Sale" at bounding box center [547, 145] width 690 height 36
click at [511, 151] on input "Blacks - Single v2 - Simple - Summer Sale" at bounding box center [547, 145] width 690 height 36
type input "Blacks - Single v2 - Simple - Summer Sale - Final Clearance"
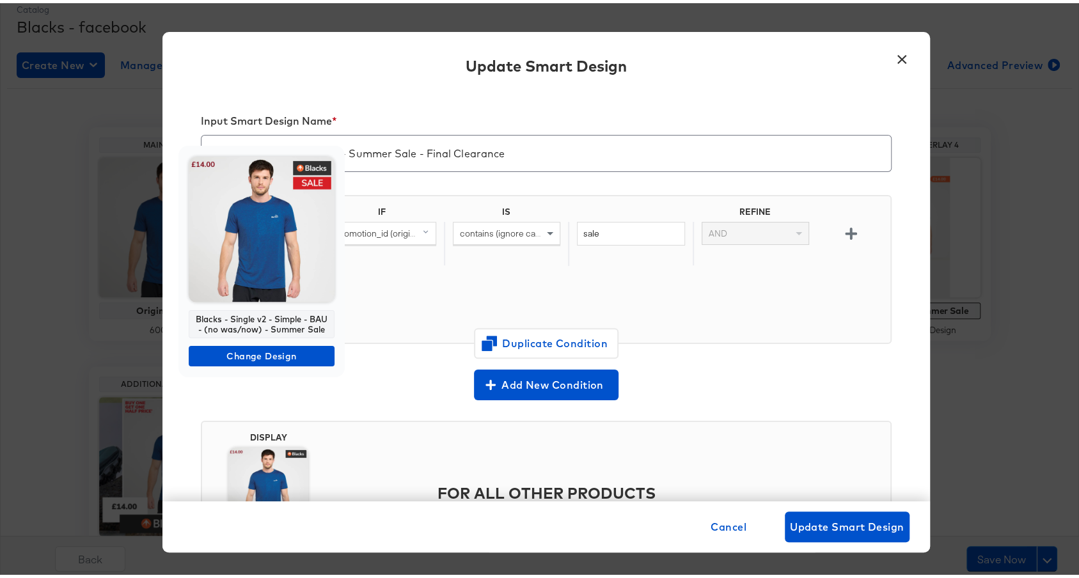
click at [275, 249] on img at bounding box center [262, 227] width 146 height 146
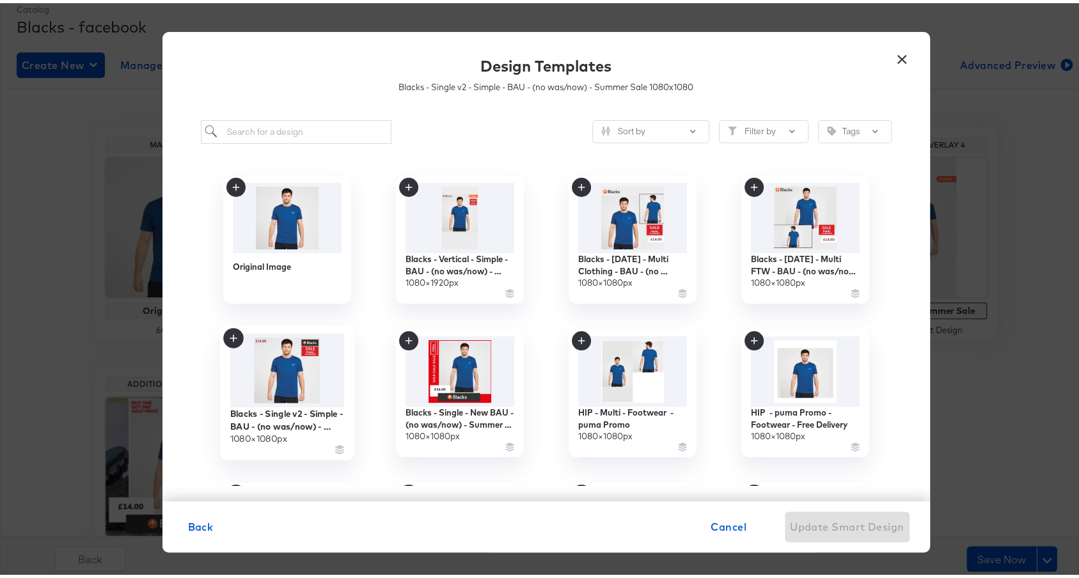
click at [335, 354] on img at bounding box center [287, 367] width 115 height 74
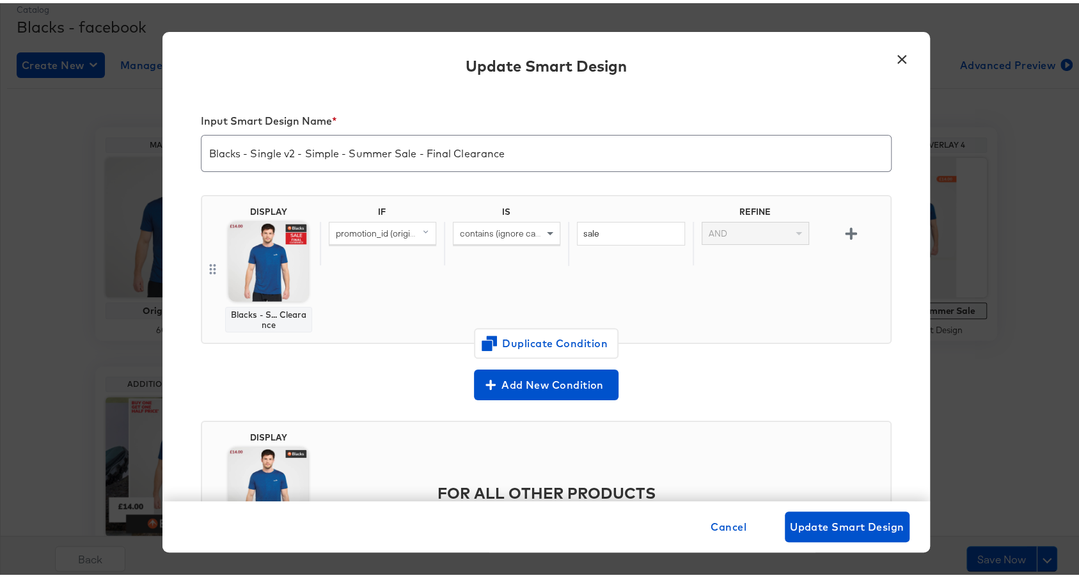
click at [719, 333] on div "DISPLAY Blacks - S... Clearance IF IS REFINE promotion_id (original) contains (…" at bounding box center [546, 266] width 691 height 149
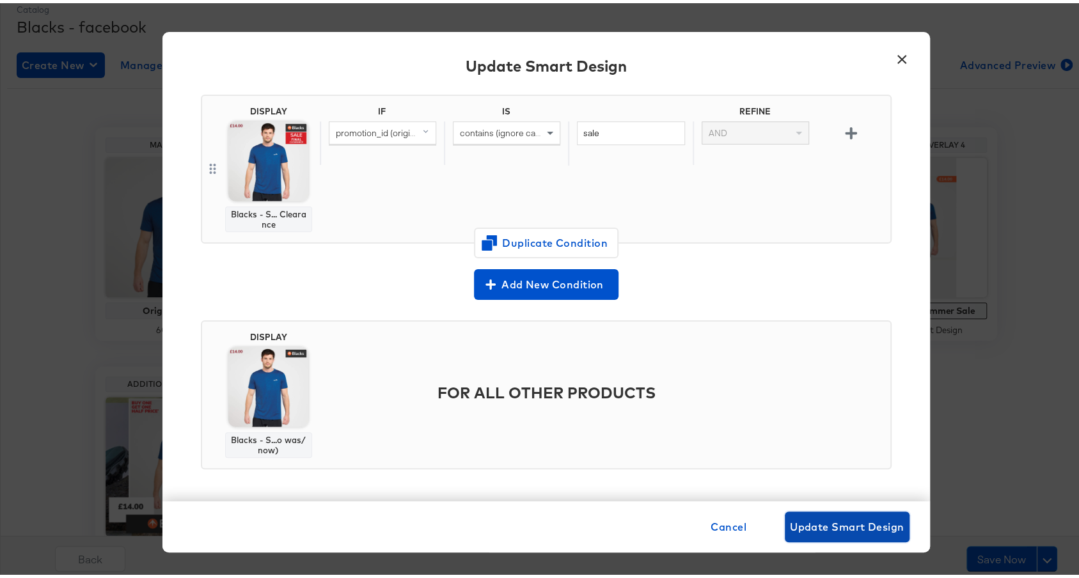
click at [864, 525] on span "Update Smart Design" at bounding box center [847, 524] width 115 height 18
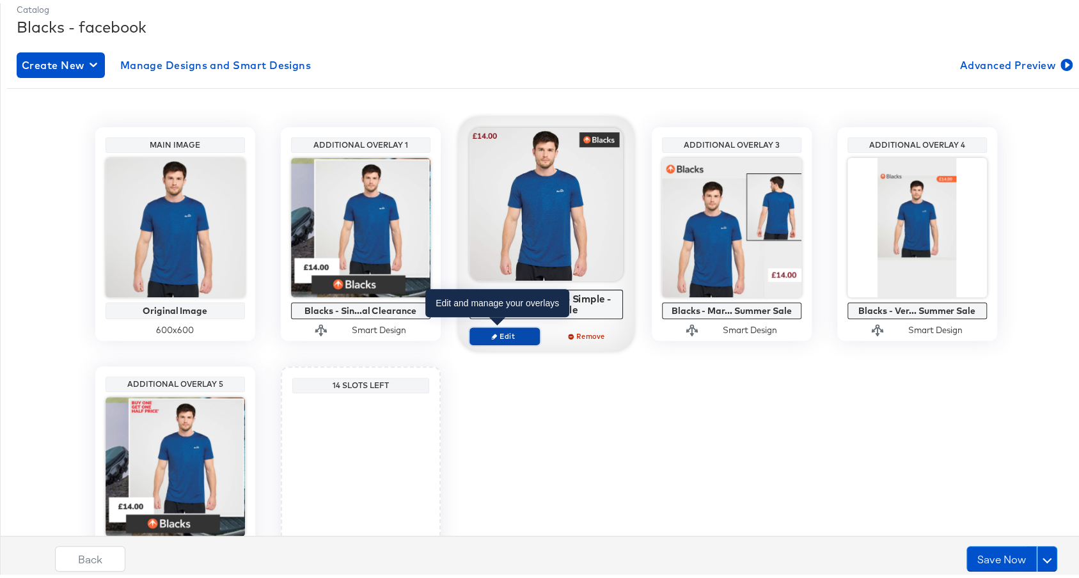
click at [496, 329] on span "Edit" at bounding box center [504, 333] width 59 height 10
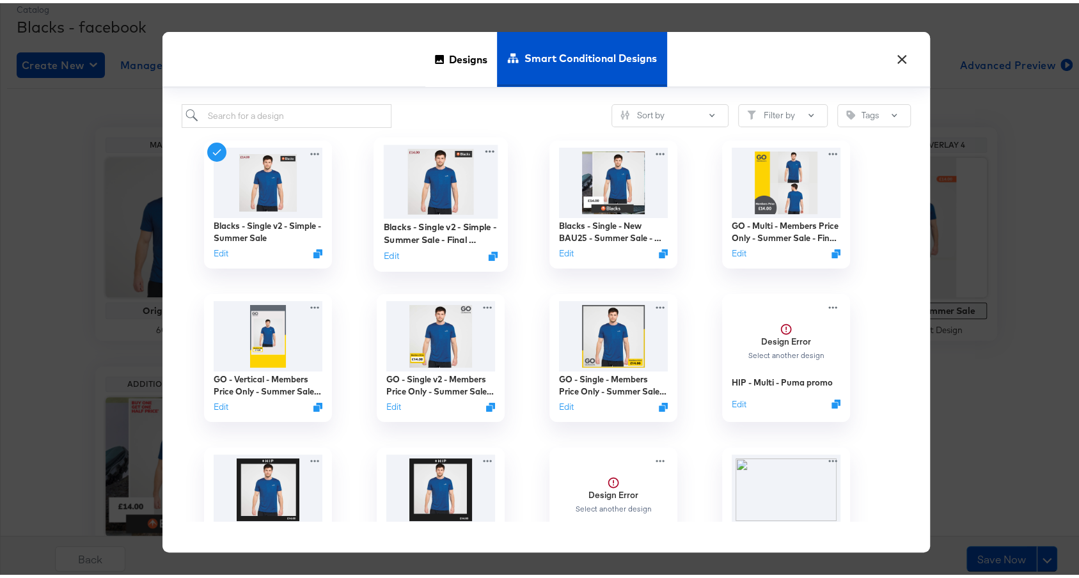
click at [420, 185] on img at bounding box center [440, 178] width 115 height 74
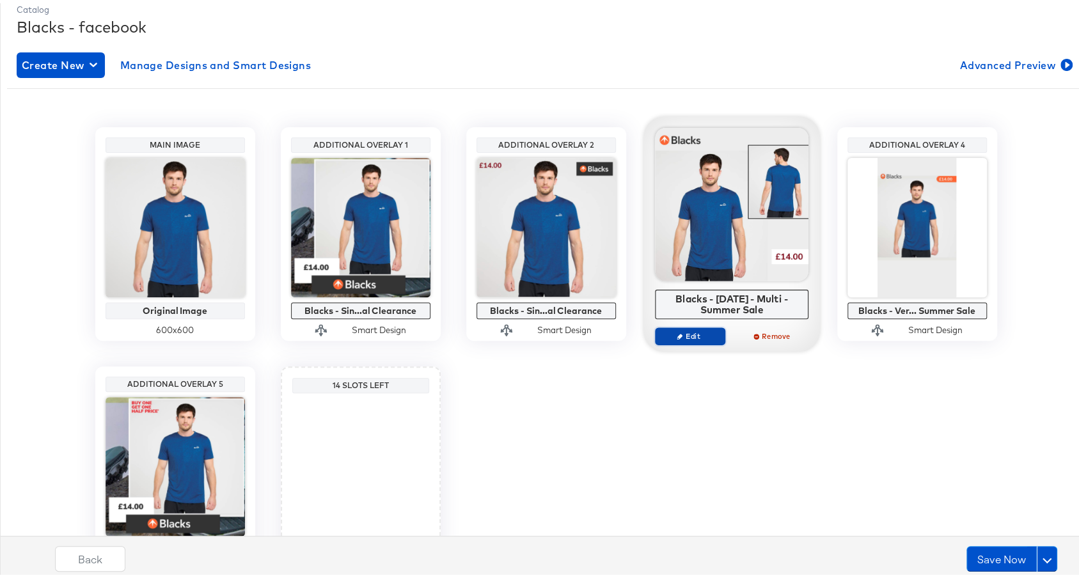
click at [682, 329] on span "Edit" at bounding box center [689, 333] width 59 height 10
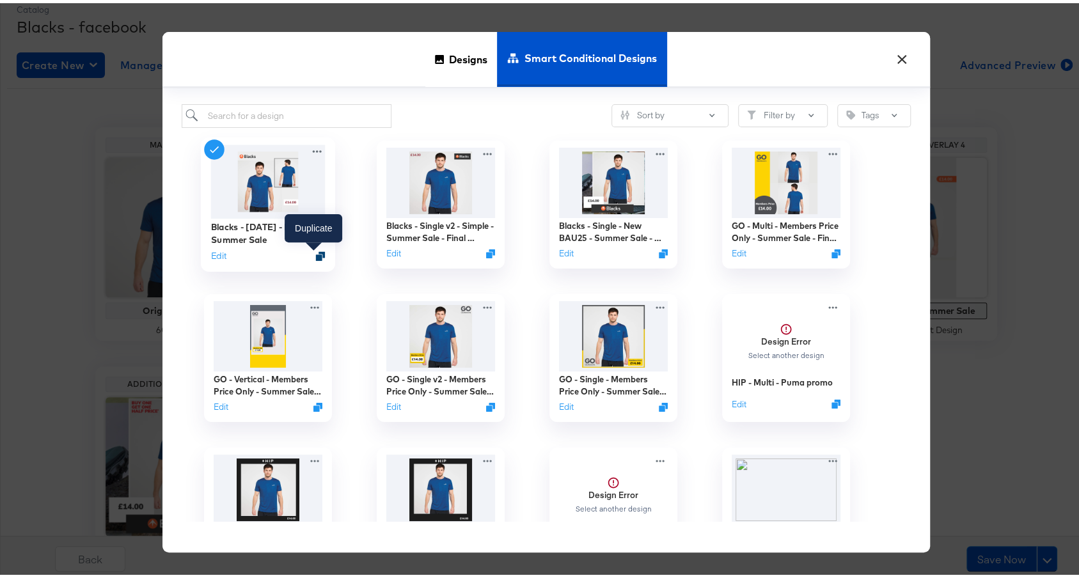
click at [315, 254] on icon "Duplicate" at bounding box center [320, 253] width 10 height 10
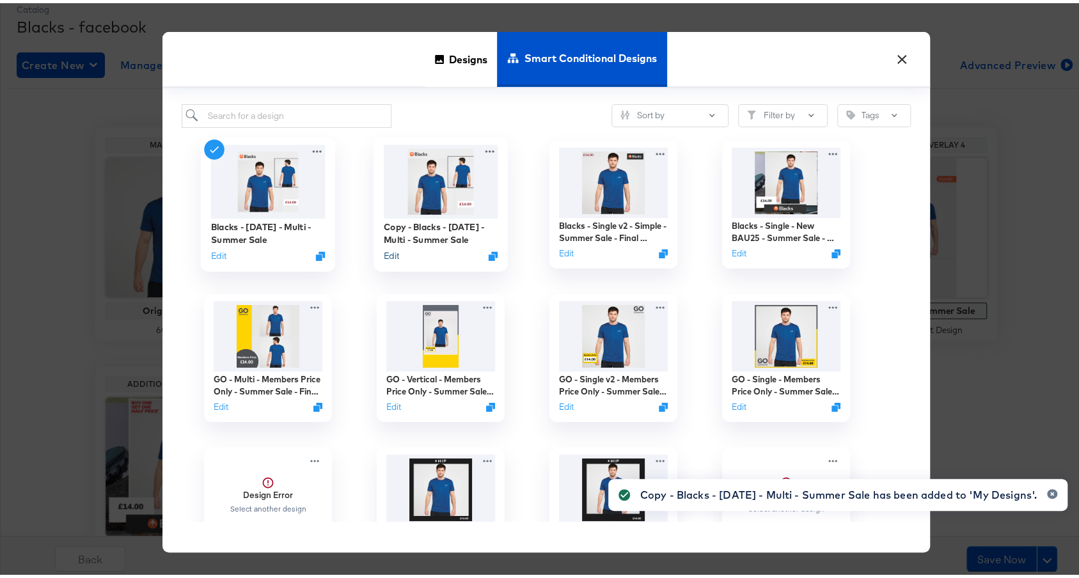
click at [384, 255] on button "Edit" at bounding box center [390, 252] width 15 height 12
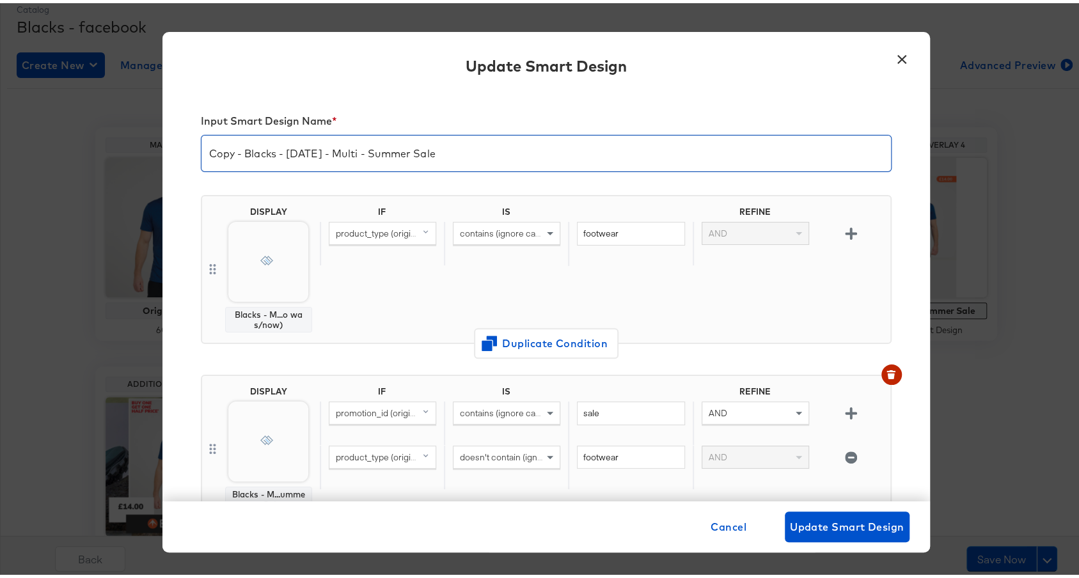
drag, startPoint x: 235, startPoint y: 152, endPoint x: 182, endPoint y: 152, distance: 53.7
click at [182, 152] on div "Input Smart Design Name * Copy - Blacks - Mar 24 - Multi - Summer Sale DISPLAY …" at bounding box center [546, 293] width 768 height 410
click at [421, 157] on input "Blacks - Mar 24 - Multi - Summer Sale" at bounding box center [547, 145] width 690 height 36
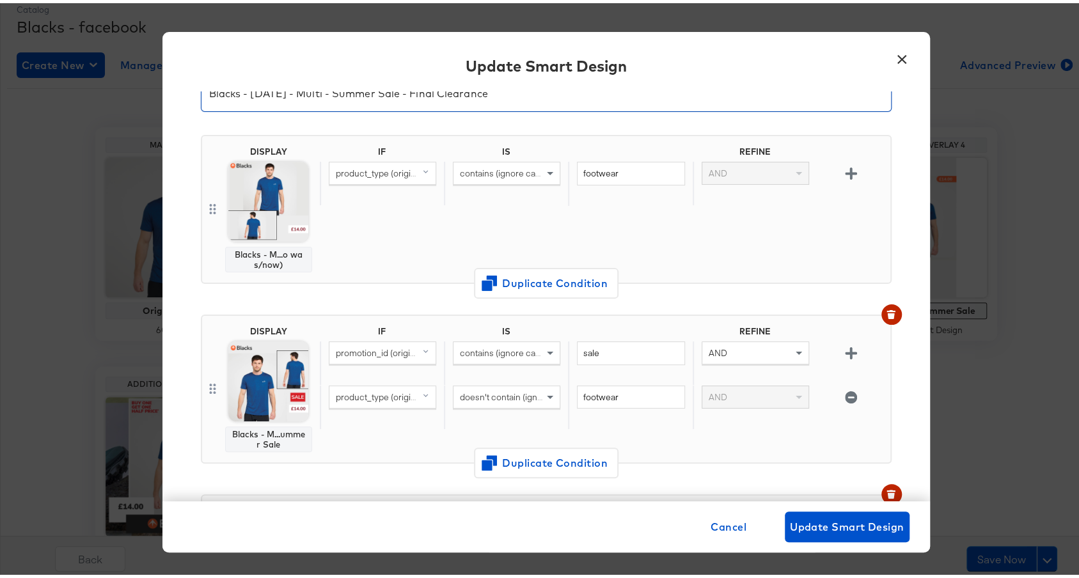
scroll to position [83, 0]
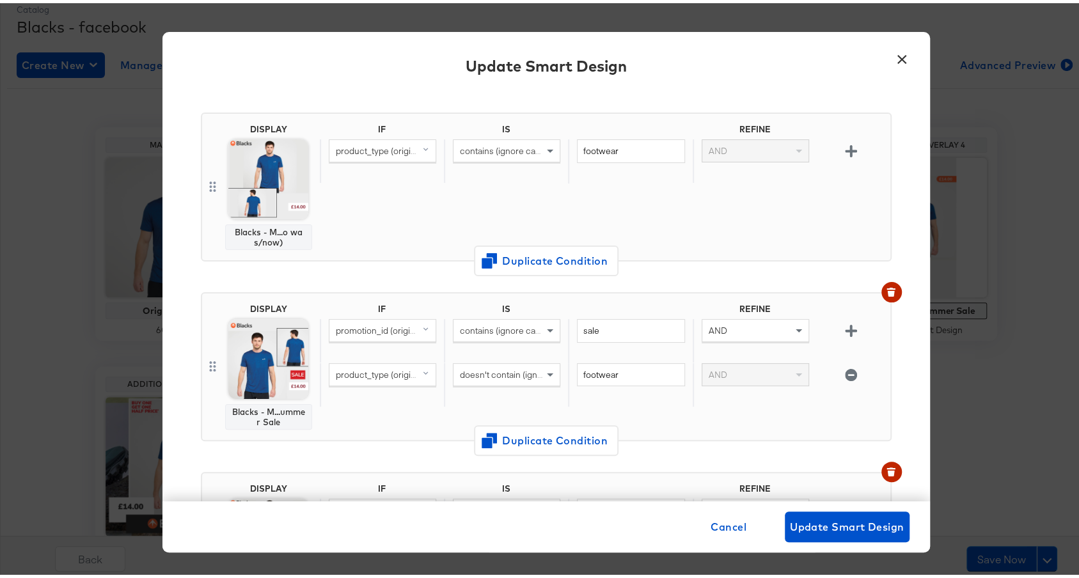
type input "Blacks - [DATE] - Multi - Summer Sale - Final Clearance"
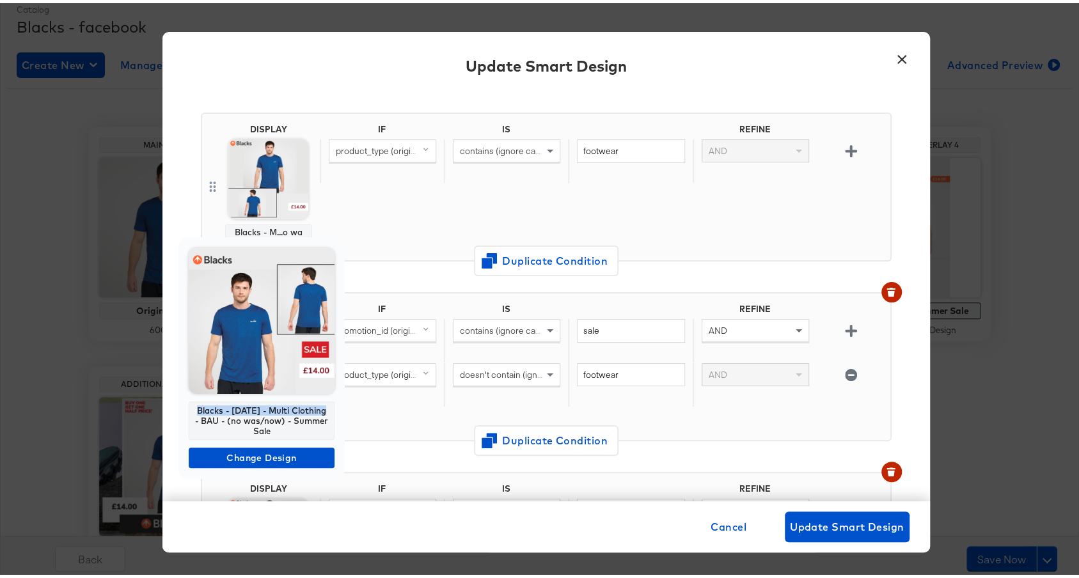
drag, startPoint x: 321, startPoint y: 410, endPoint x: 194, endPoint y: 409, distance: 126.7
click at [194, 409] on div "Blacks - Mar 24 - Multi Clothing - BAU - (no was/now) - Summer Sale" at bounding box center [262, 418] width 146 height 38
copy div "Blacks - Mar 24 - Multi Clothing"
click at [238, 451] on span "Change Design" at bounding box center [262, 455] width 136 height 16
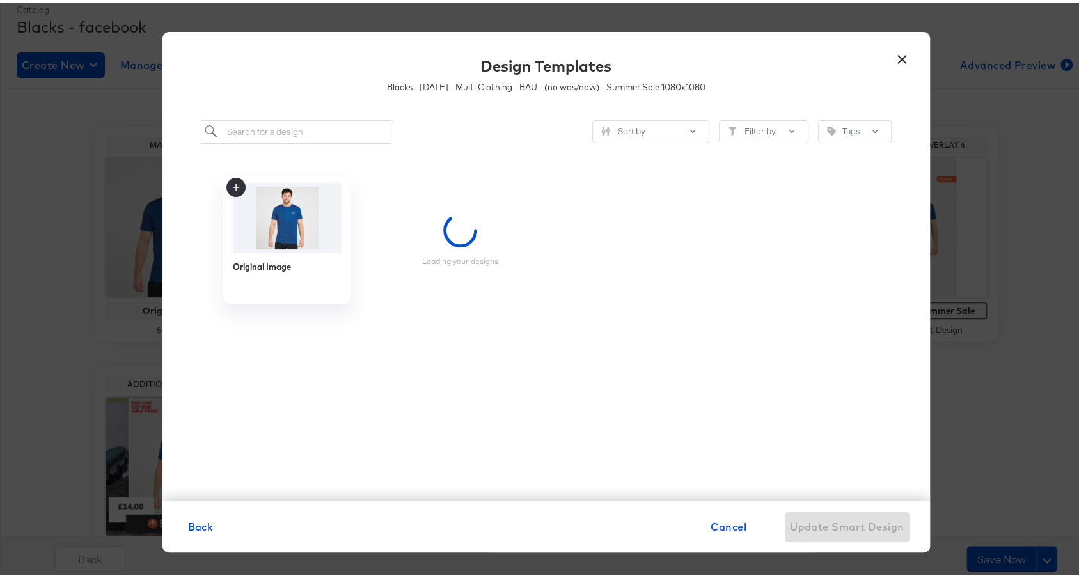
scroll to position [0, 0]
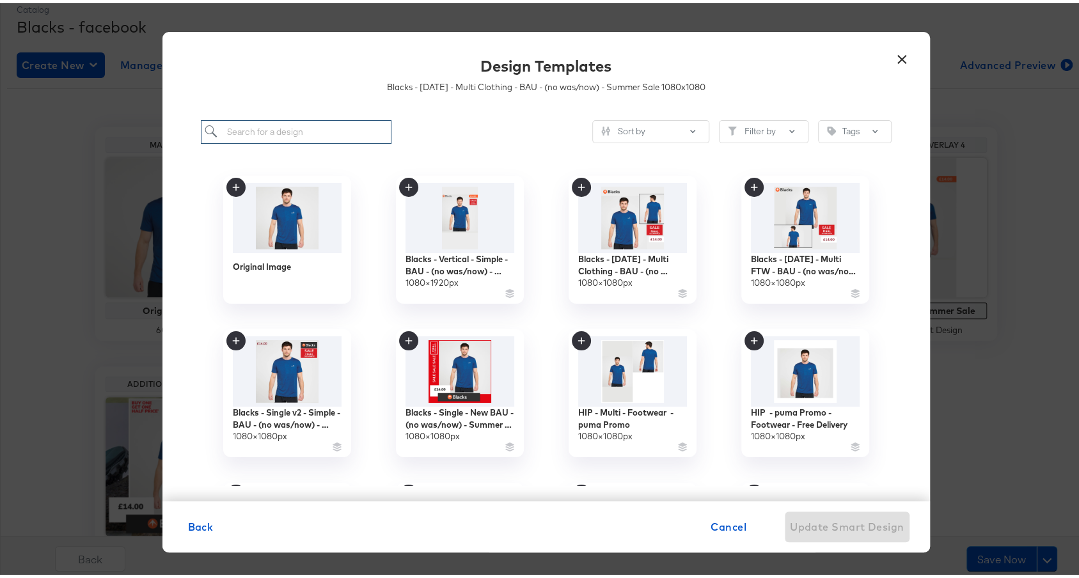
click at [314, 133] on input "search" at bounding box center [296, 129] width 191 height 24
paste input "Blacks - Mar 24 - Multi Clothing"
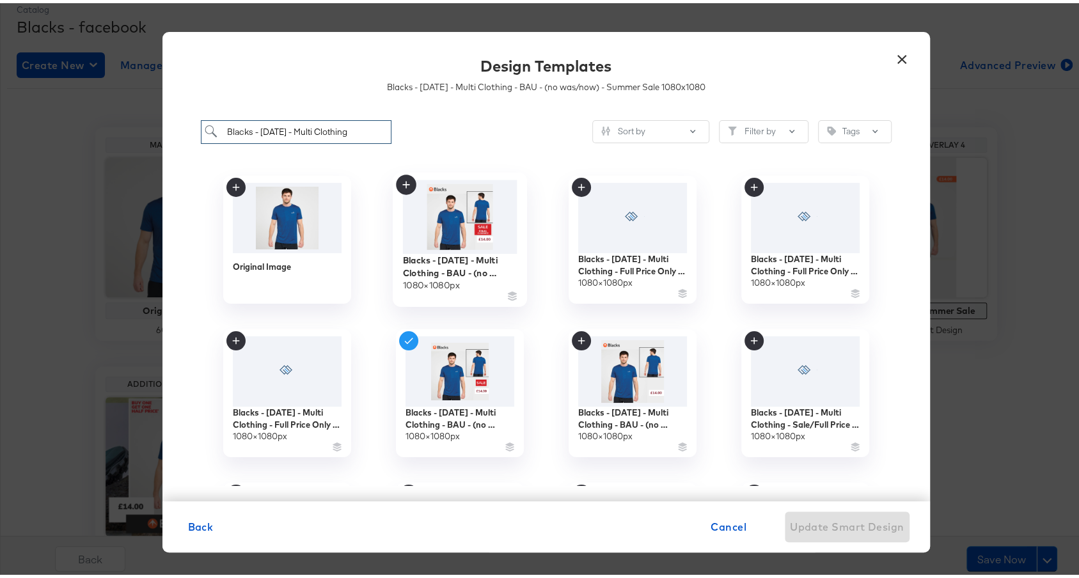
type input "Blacks - Mar 24 - Multi Clothing"
click at [461, 231] on img at bounding box center [459, 214] width 115 height 74
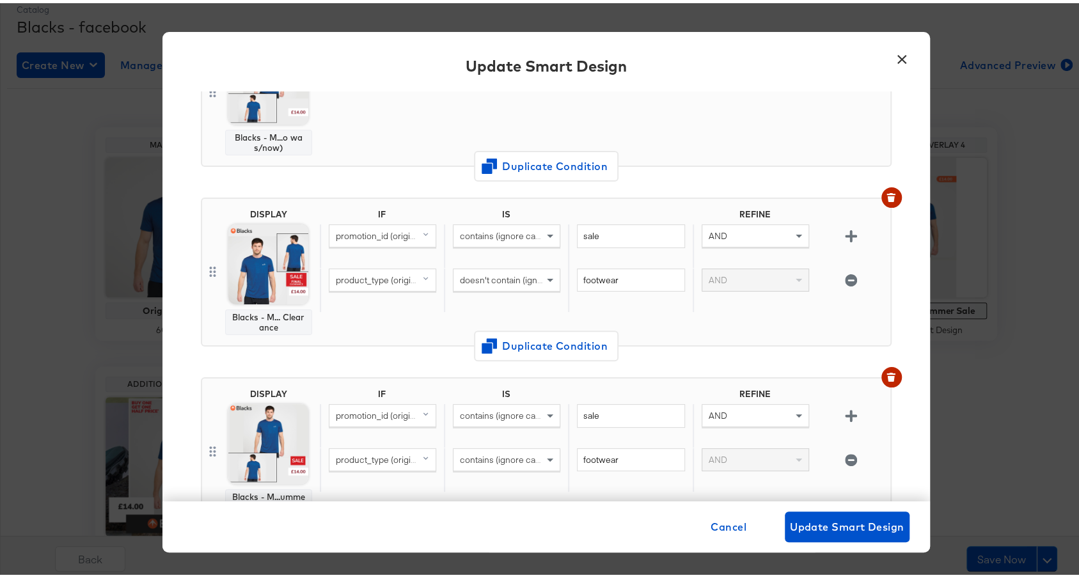
scroll to position [200, 0]
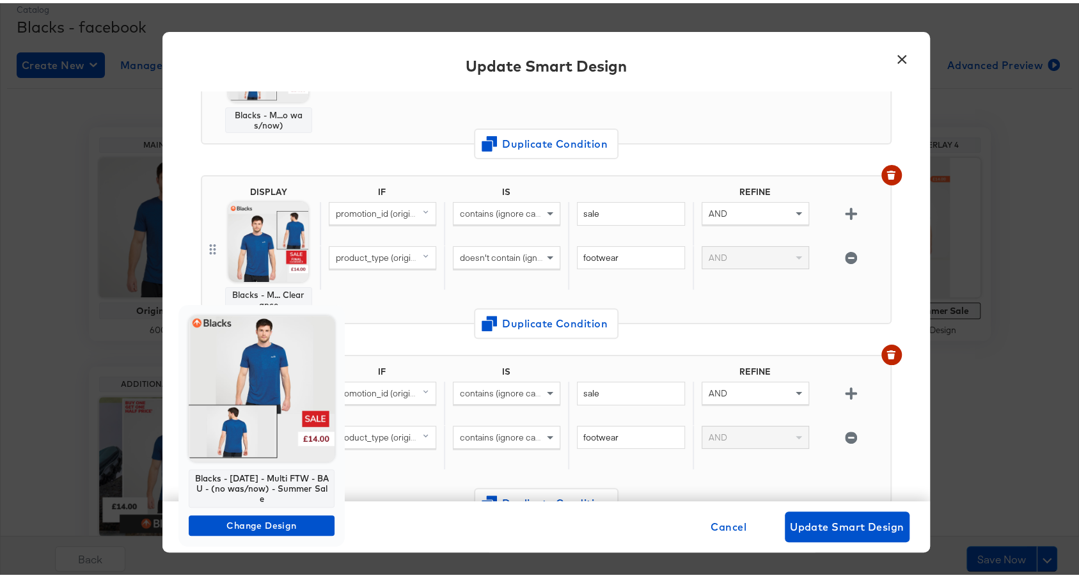
click at [283, 411] on img at bounding box center [262, 386] width 146 height 146
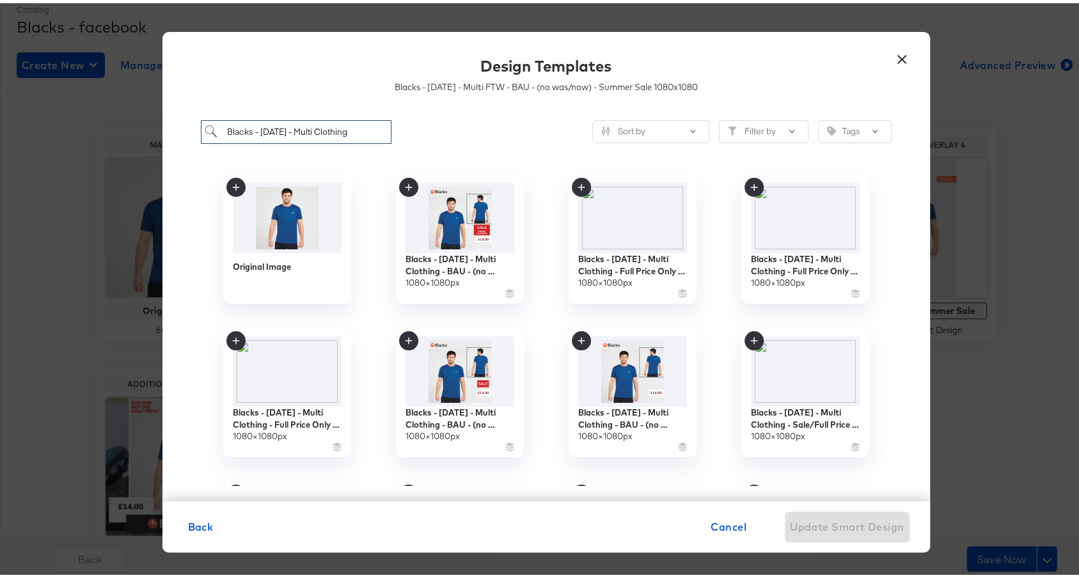
drag, startPoint x: 292, startPoint y: 125, endPoint x: 374, endPoint y: 127, distance: 81.3
click at [374, 127] on input "Blacks - Mar 24 - Multi Clothing" at bounding box center [296, 129] width 191 height 24
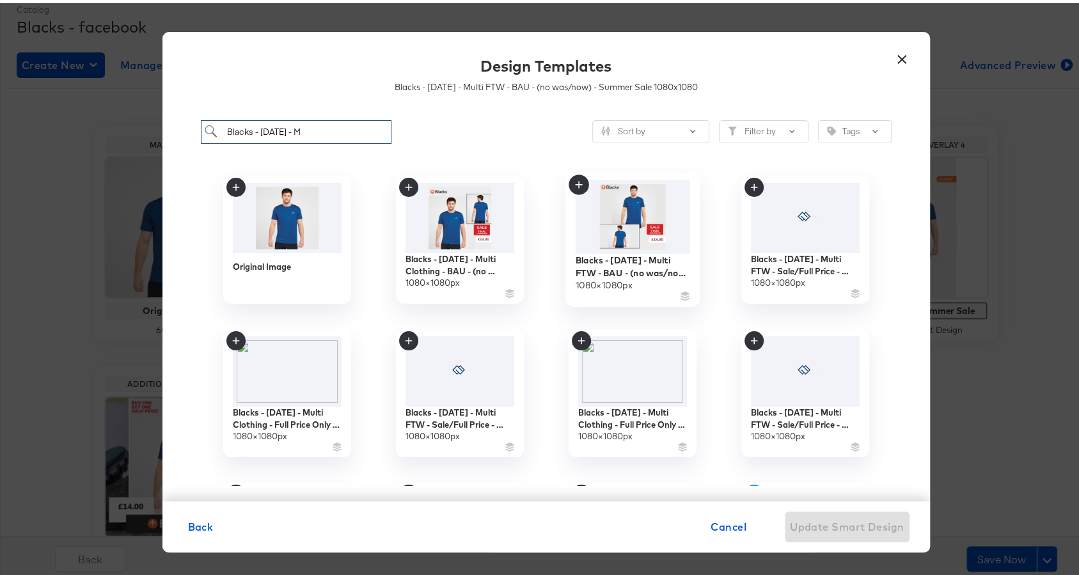
type input "Blacks - Mar 24 - M"
click at [584, 235] on img at bounding box center [632, 214] width 115 height 74
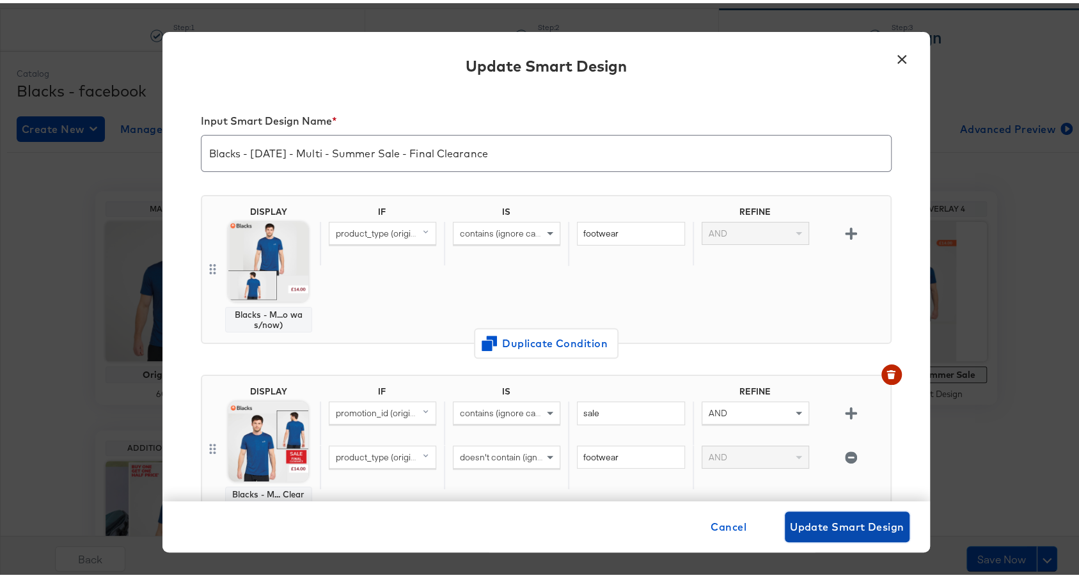
click at [851, 519] on span "Update Smart Design" at bounding box center [847, 524] width 115 height 18
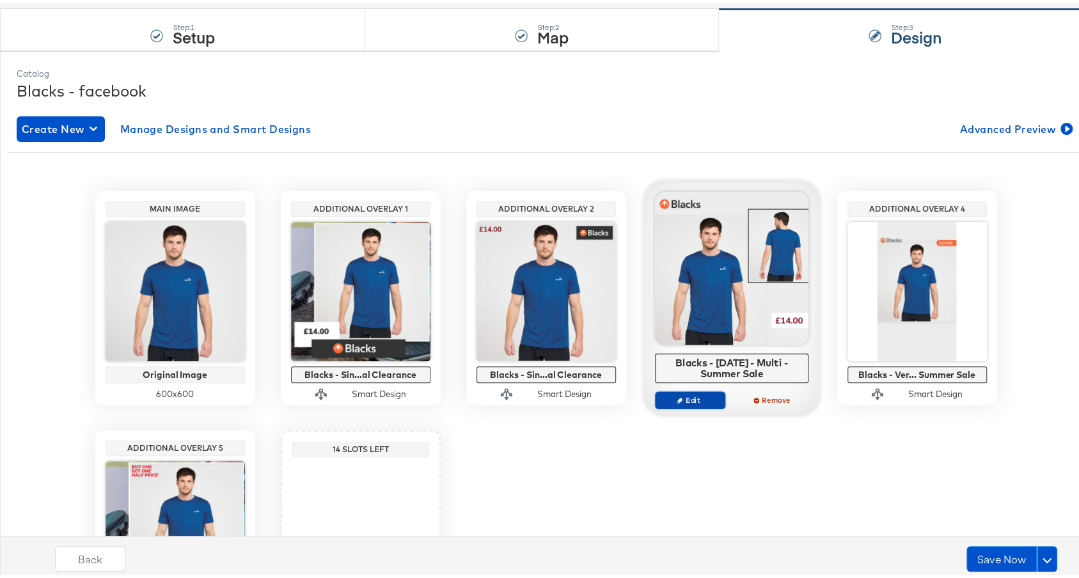
click at [696, 396] on span "Edit" at bounding box center [689, 397] width 59 height 10
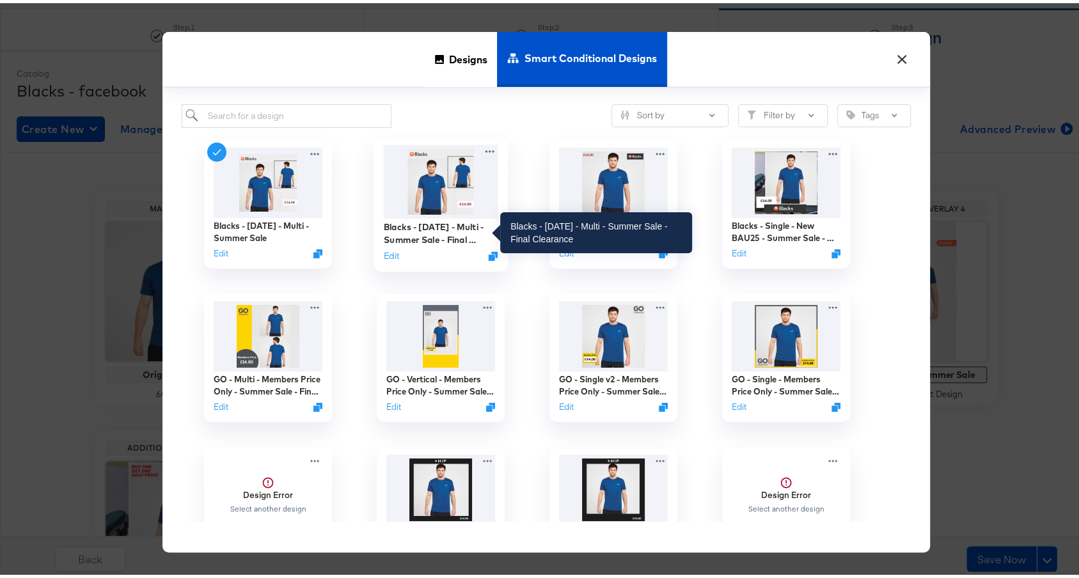
click at [438, 229] on div "Blacks - [DATE] - Multi - Summer Sale - Final Clearance" at bounding box center [440, 230] width 115 height 25
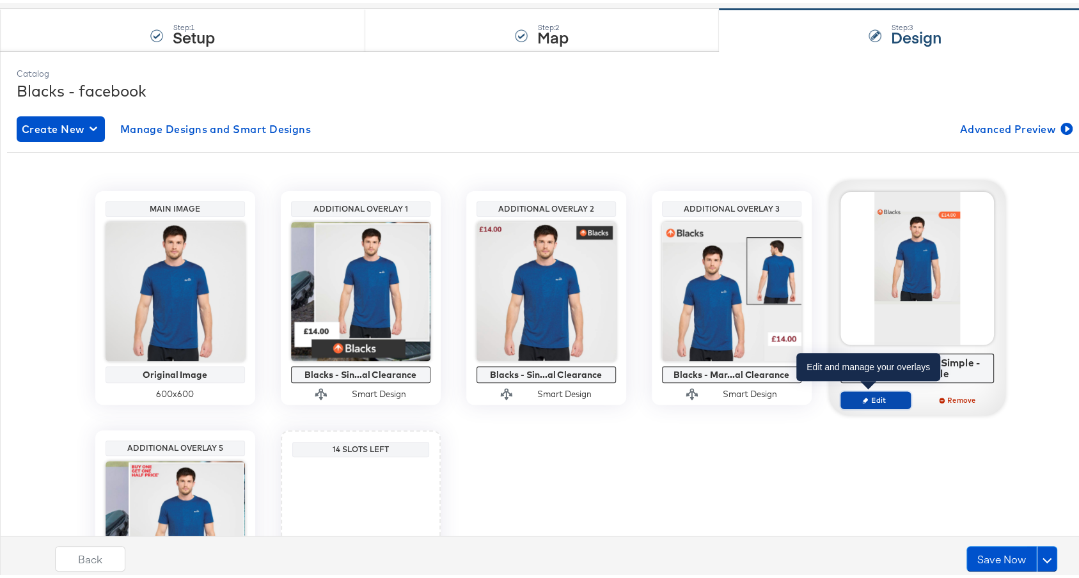
click at [877, 398] on span "Edit" at bounding box center [875, 397] width 59 height 10
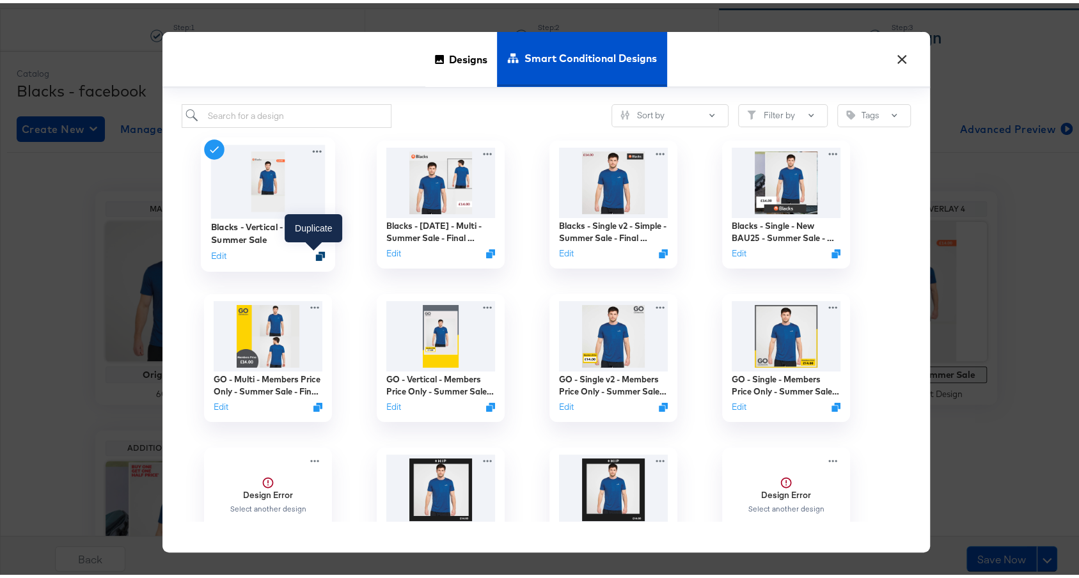
click at [315, 254] on icon "Duplicate" at bounding box center [320, 253] width 10 height 10
click at [300, 105] on input "search" at bounding box center [287, 113] width 210 height 24
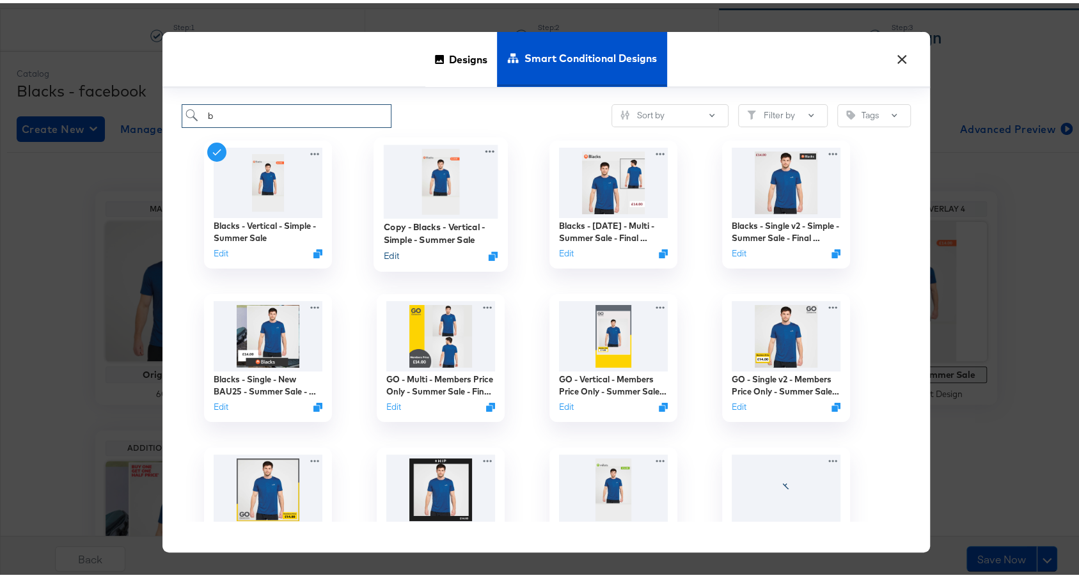
type input "b"
click at [388, 253] on button "Edit" at bounding box center [390, 252] width 15 height 12
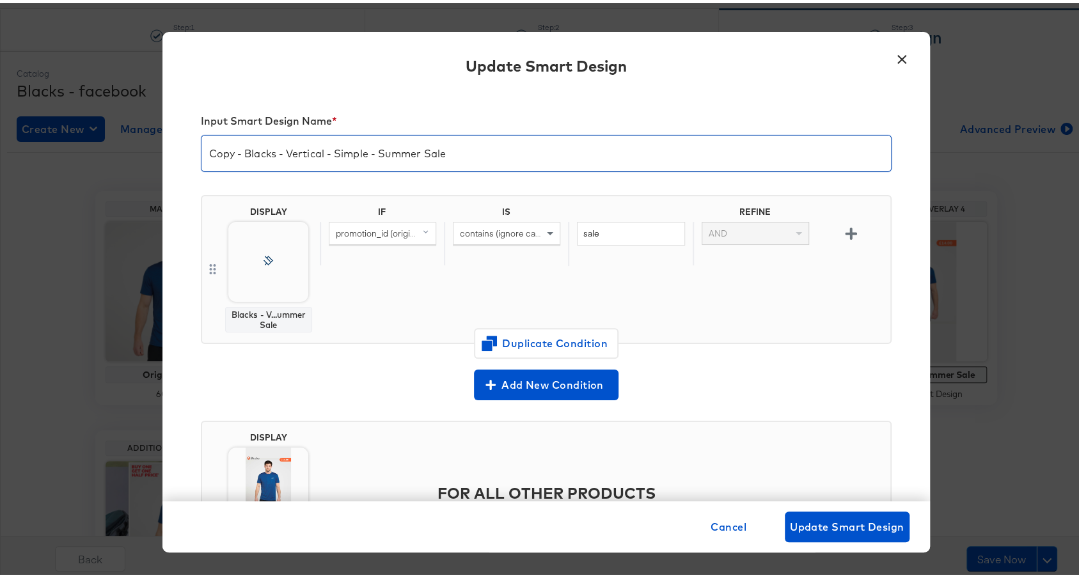
drag, startPoint x: 237, startPoint y: 149, endPoint x: 158, endPoint y: 149, distance: 79.3
click at [162, 149] on div "Input Smart Design Name * Copy - Blacks - Vertical - Simple - Summer Sale DISPL…" at bounding box center [546, 293] width 768 height 410
click at [428, 161] on input "Blacks - Vertical - Simple - Summer Sale" at bounding box center [547, 145] width 690 height 36
type input "Blacks - Vertical - Simple - Summer Sale - Final Clearance"
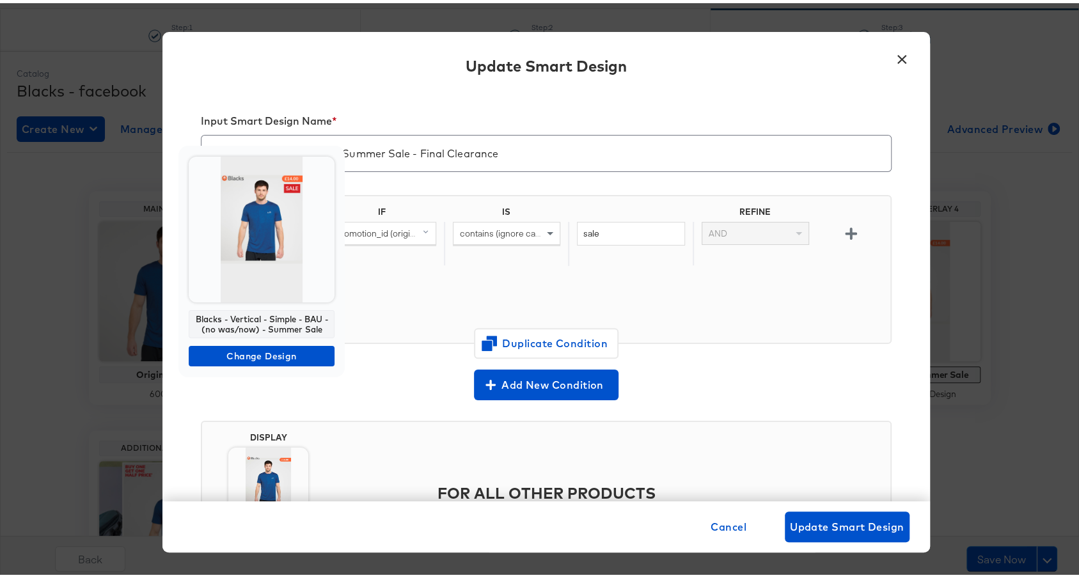
click at [282, 240] on img at bounding box center [262, 227] width 146 height 146
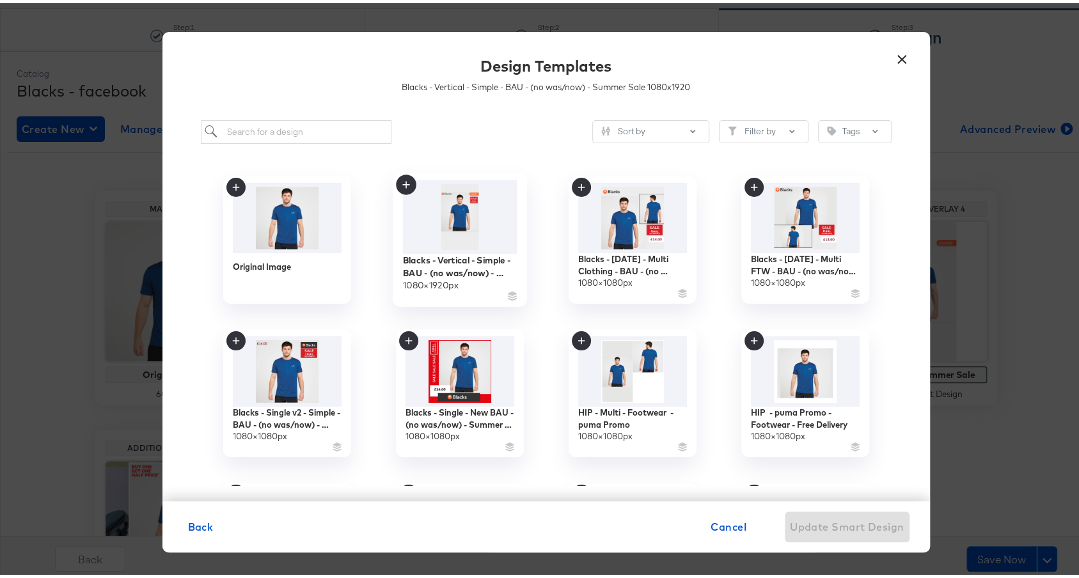
click at [457, 218] on img at bounding box center [459, 214] width 115 height 74
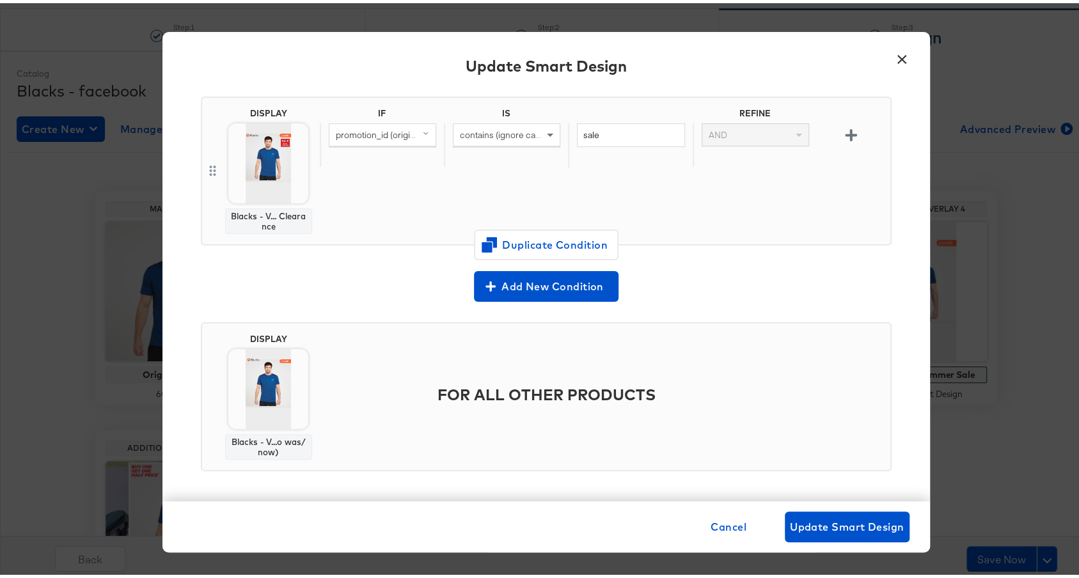
scroll to position [100, 0]
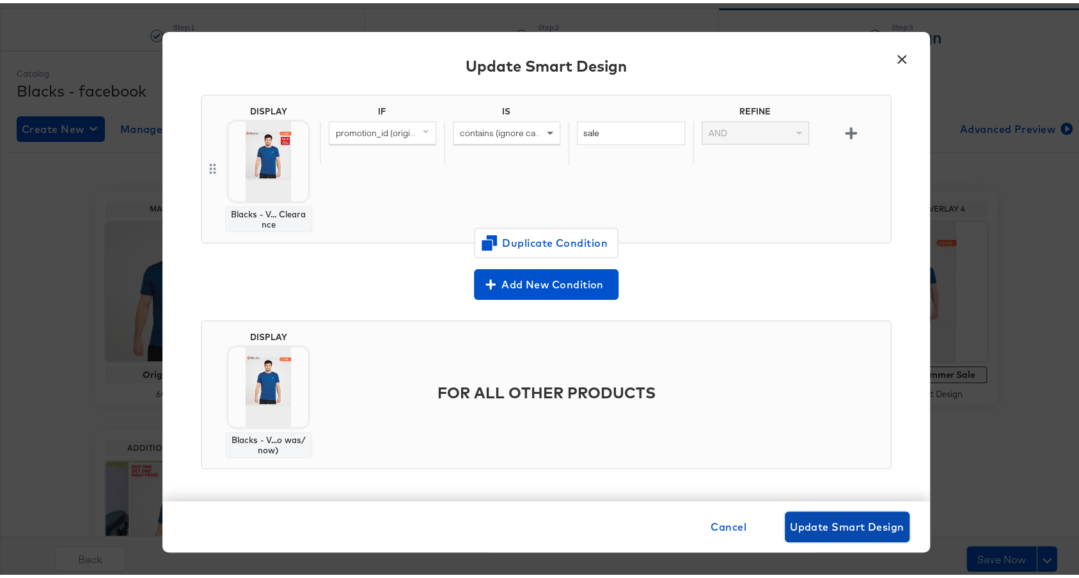
click at [828, 521] on span "Update Smart Design" at bounding box center [847, 524] width 115 height 18
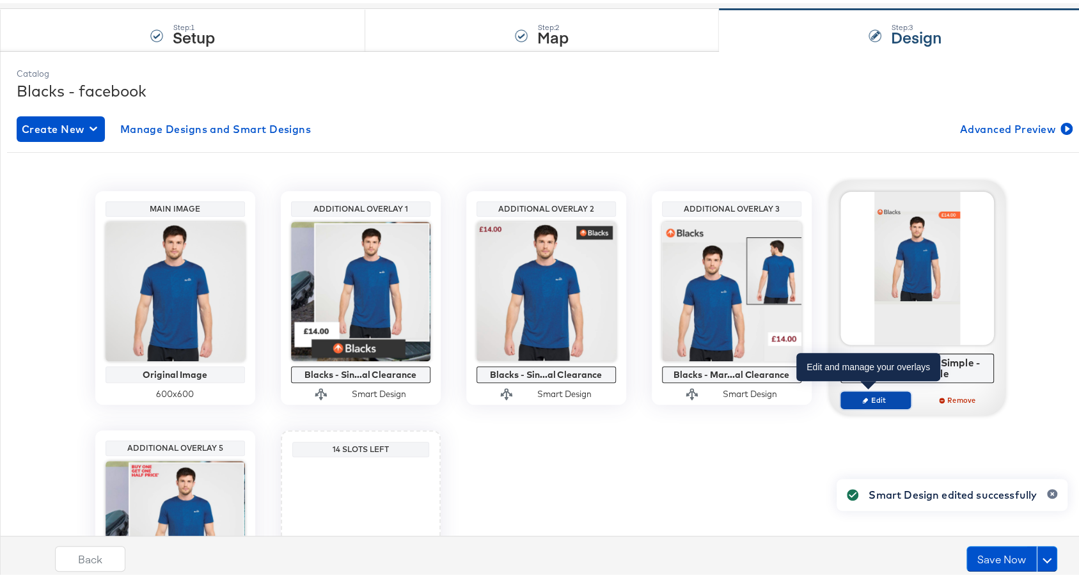
click at [869, 401] on button "Edit" at bounding box center [876, 397] width 70 height 18
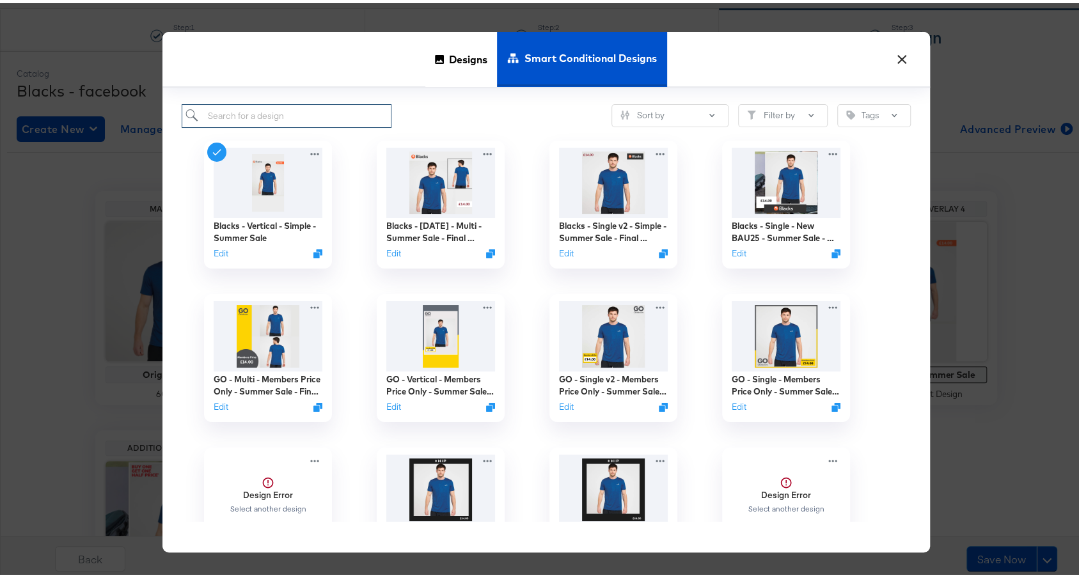
click at [364, 118] on input "search" at bounding box center [287, 113] width 210 height 24
type input "bl"
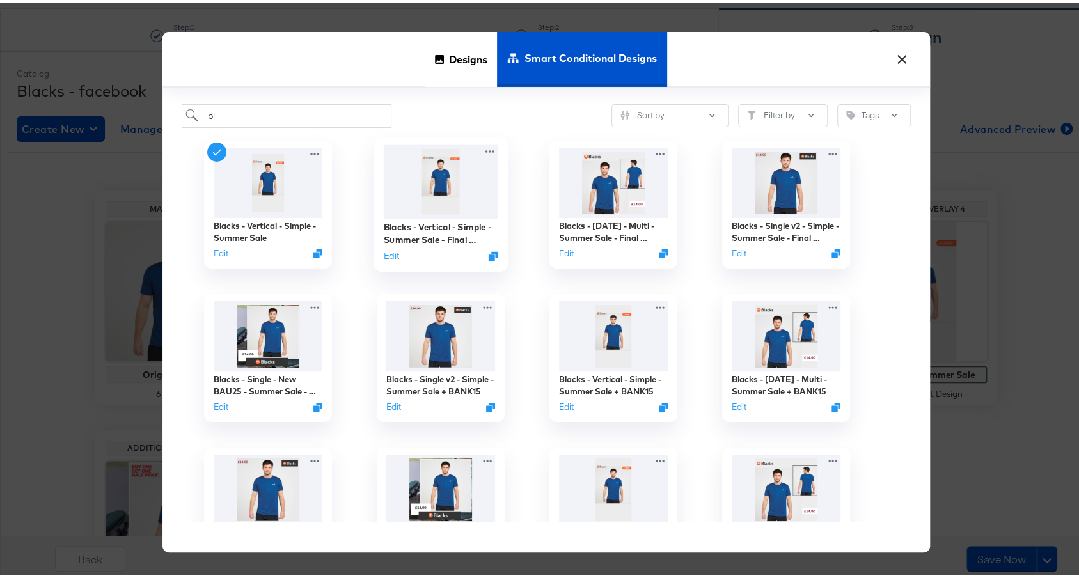
click at [456, 203] on img at bounding box center [440, 178] width 115 height 74
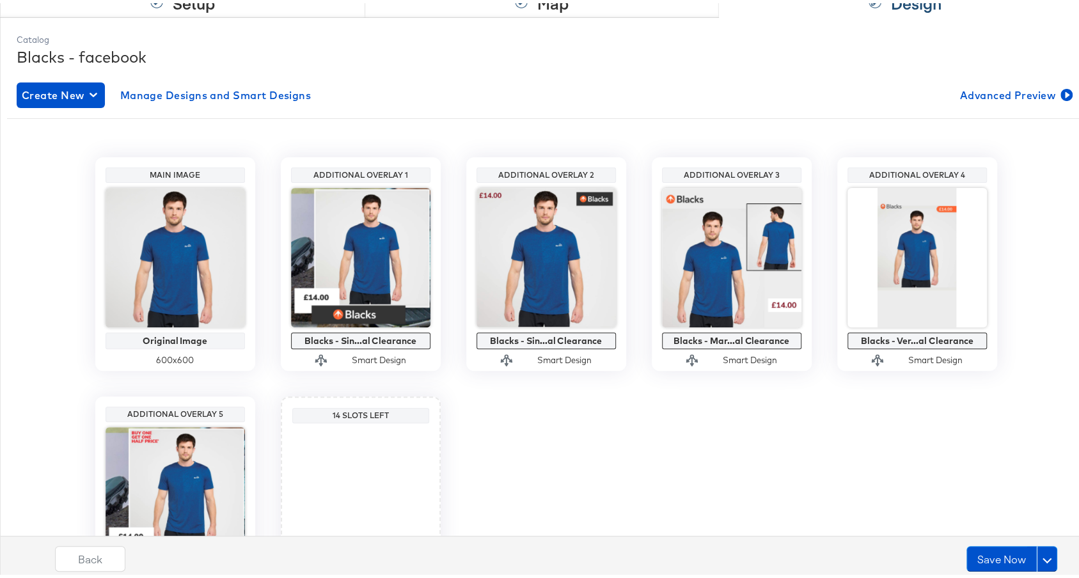
scroll to position [139, 0]
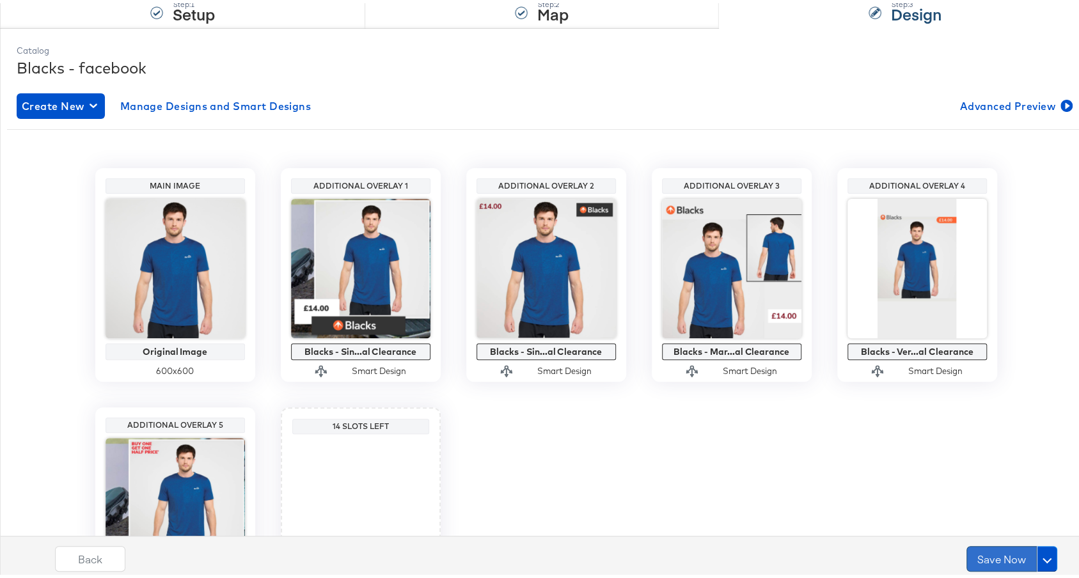
click at [967, 561] on button "Save Now" at bounding box center [1002, 556] width 70 height 26
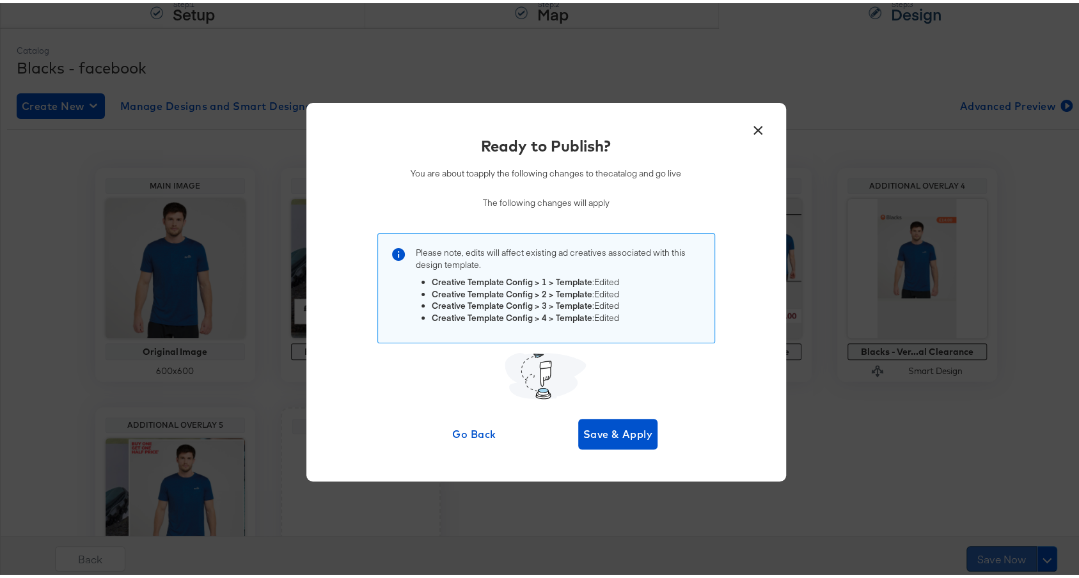
scroll to position [0, 0]
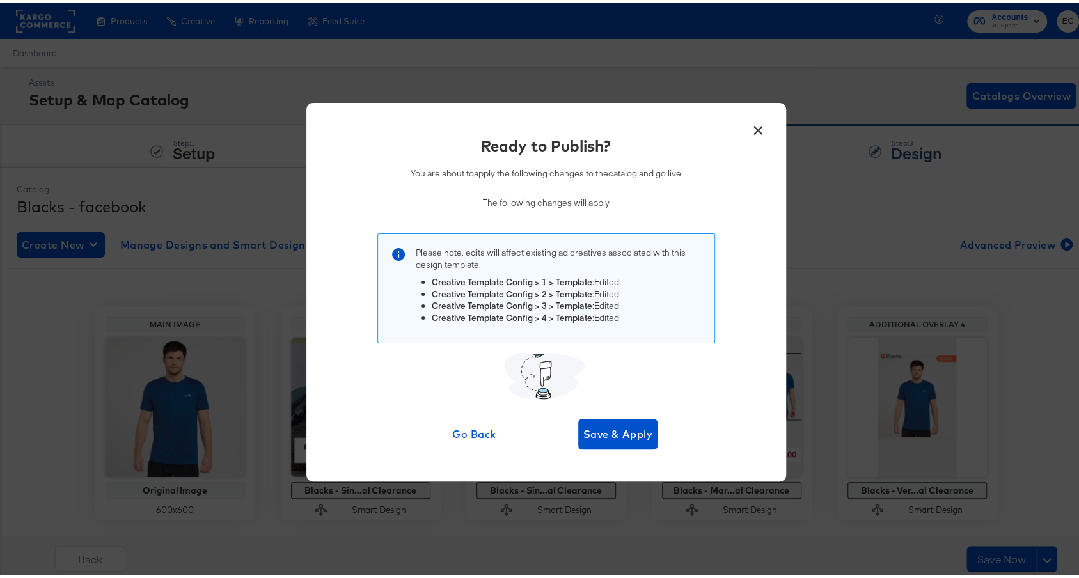
click at [750, 135] on button "×" at bounding box center [758, 124] width 23 height 23
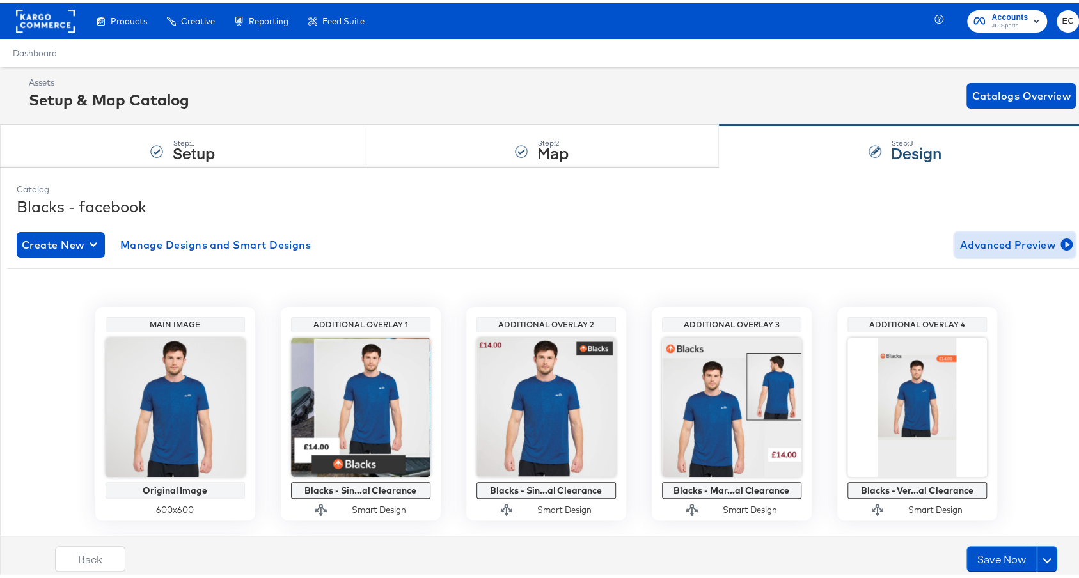
click at [1012, 237] on span "Advanced Preview" at bounding box center [1015, 242] width 111 height 18
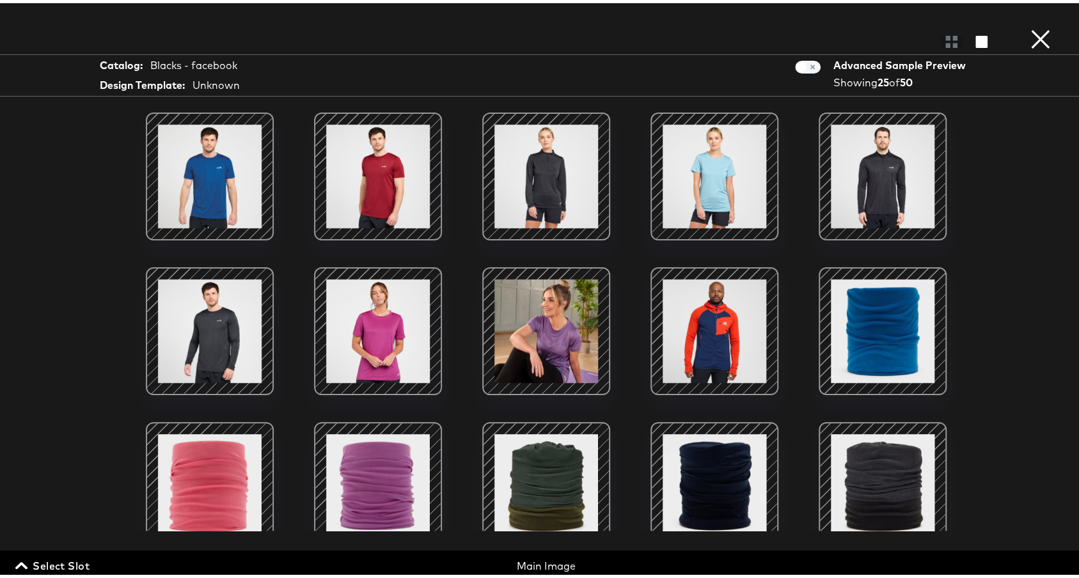
click at [80, 558] on span "Select Slot" at bounding box center [54, 563] width 72 height 18
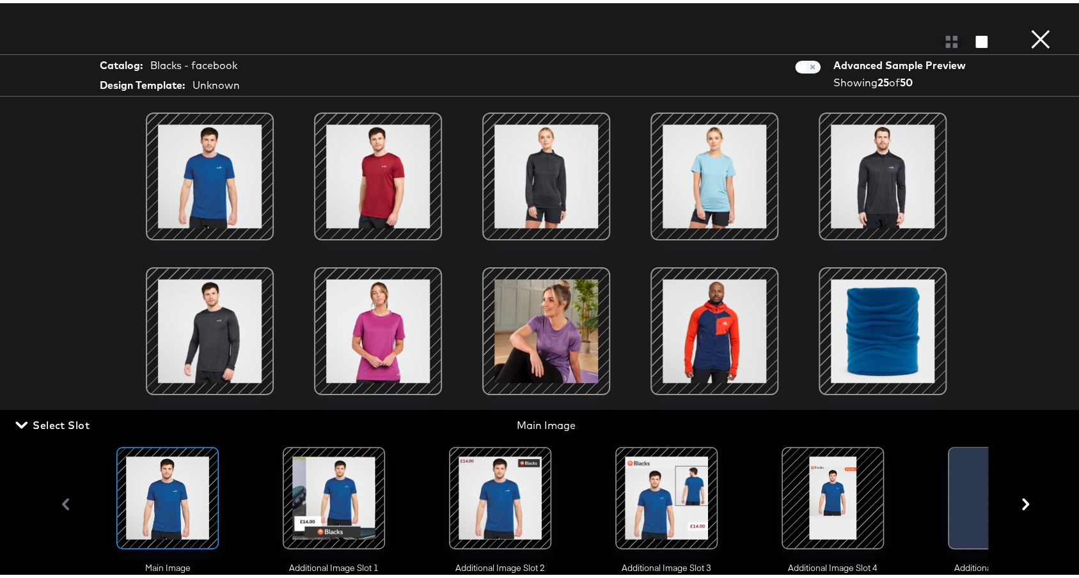
click at [319, 489] on div at bounding box center [333, 495] width 87 height 87
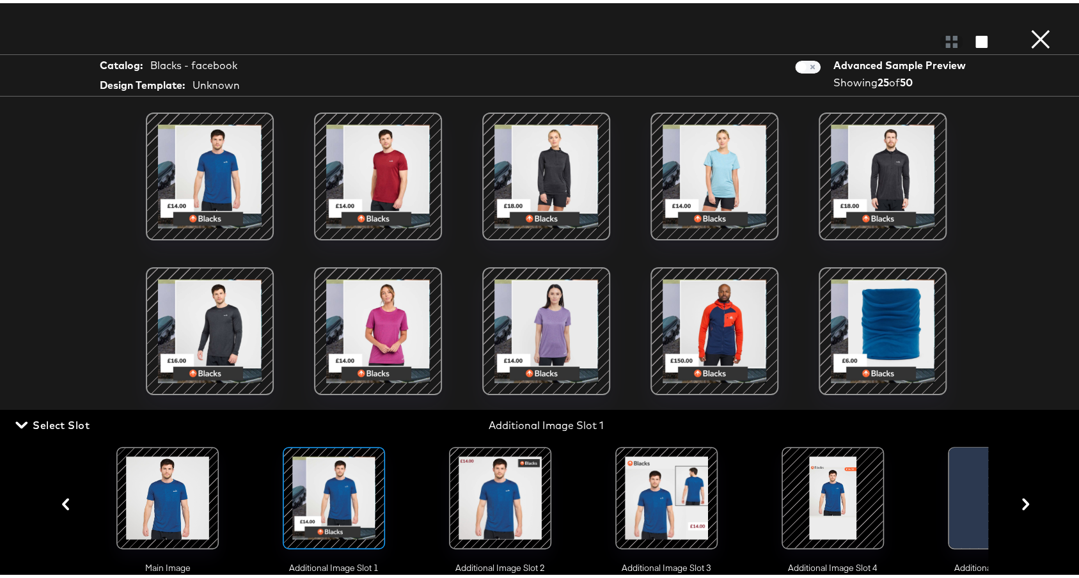
click at [50, 238] on div "Catalog: Blacks - facebook Design Template: Unknown Advanced Sample Preview Sho…" at bounding box center [546, 289] width 1092 height 527
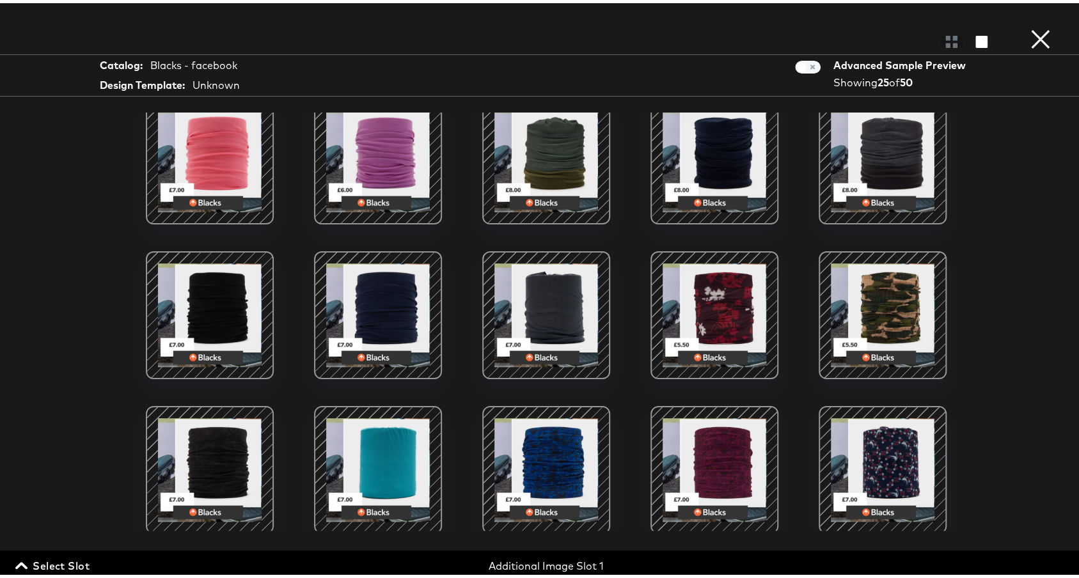
scroll to position [394, 0]
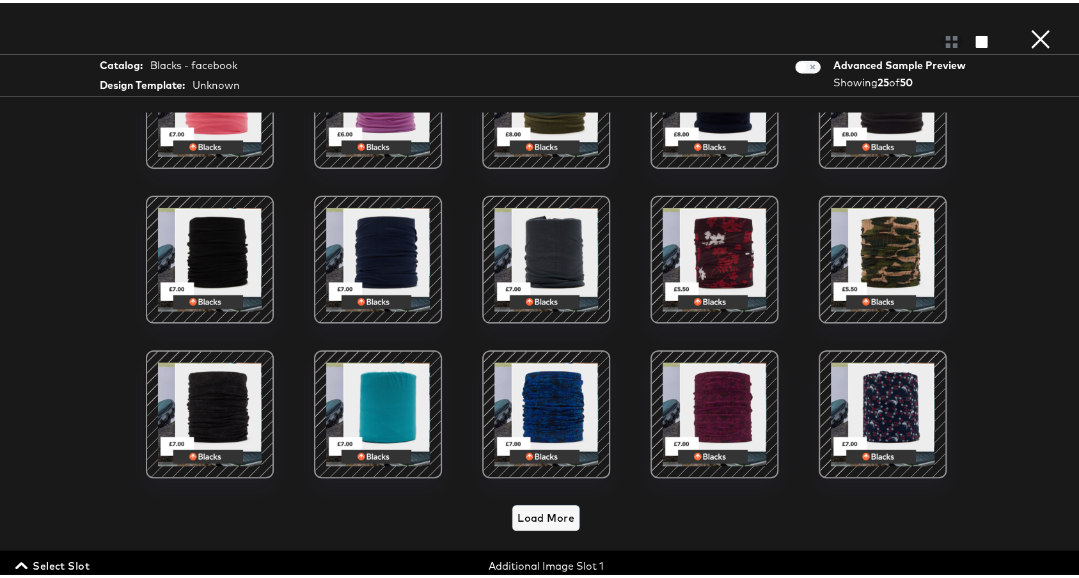
click at [557, 506] on span "Load More" at bounding box center [546, 515] width 57 height 18
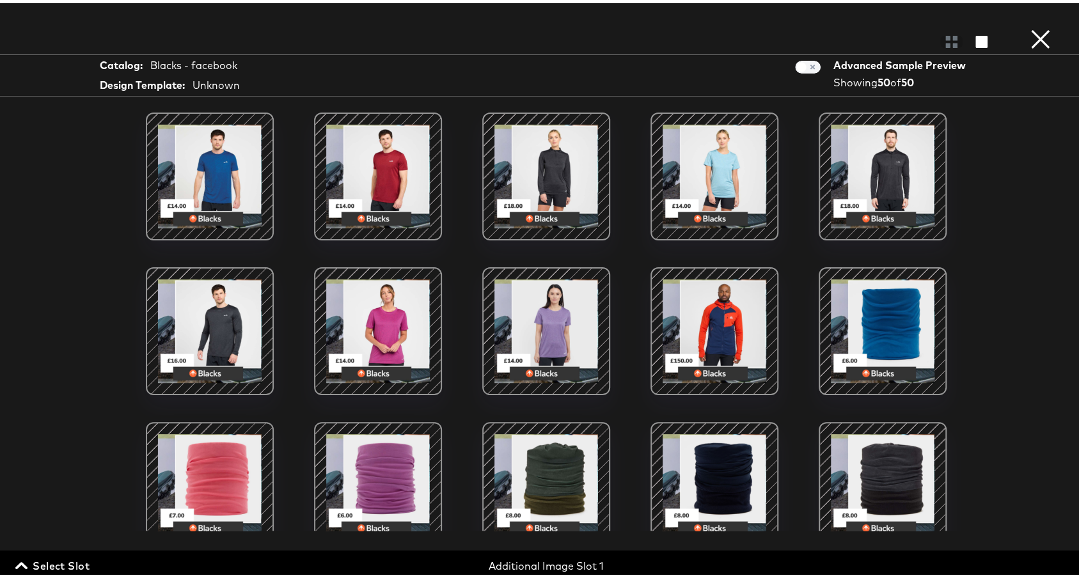
scroll to position [0, 0]
click at [1028, 26] on button "×" at bounding box center [1041, 13] width 26 height 26
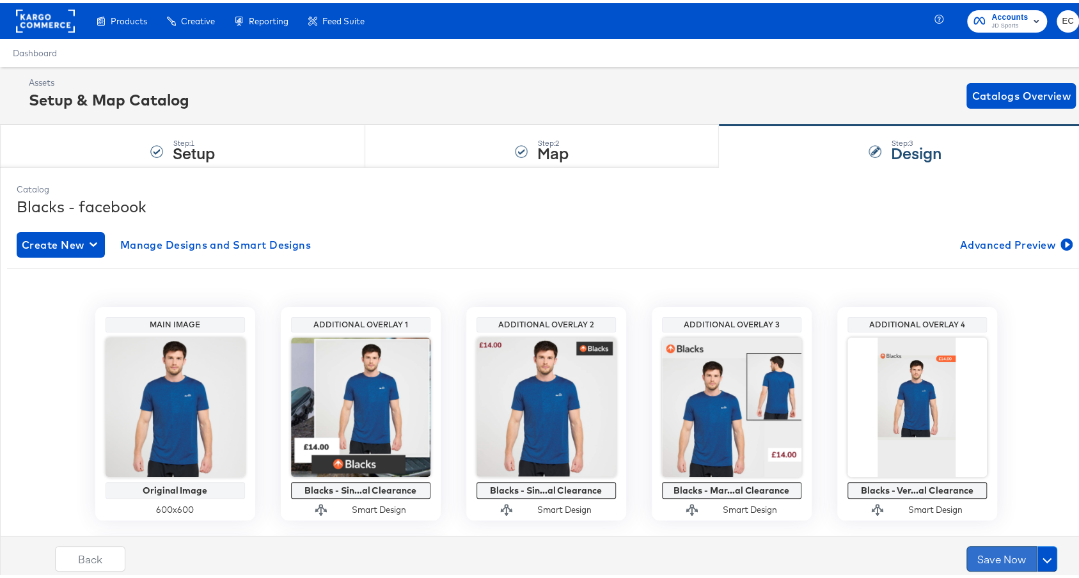
click at [968, 557] on button "Save Now" at bounding box center [1002, 556] width 70 height 26
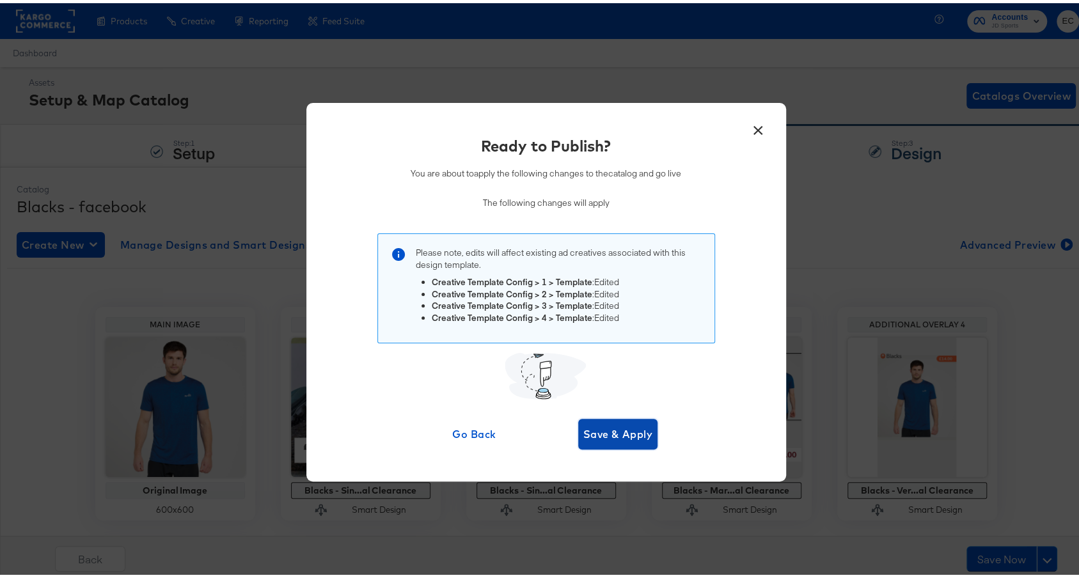
click at [632, 431] on span "Save & Apply" at bounding box center [618, 431] width 70 height 18
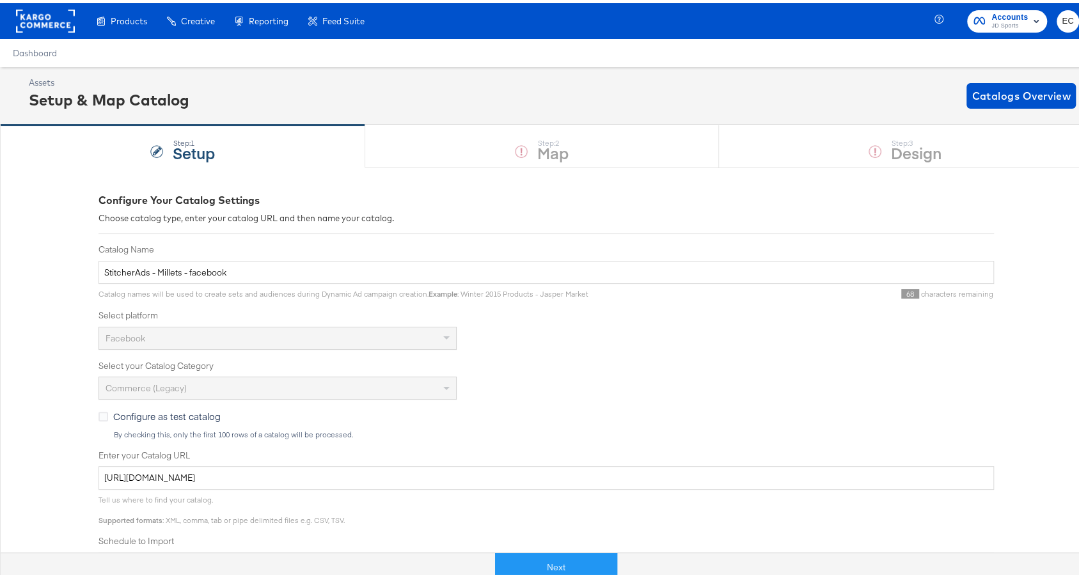
scroll to position [56, 0]
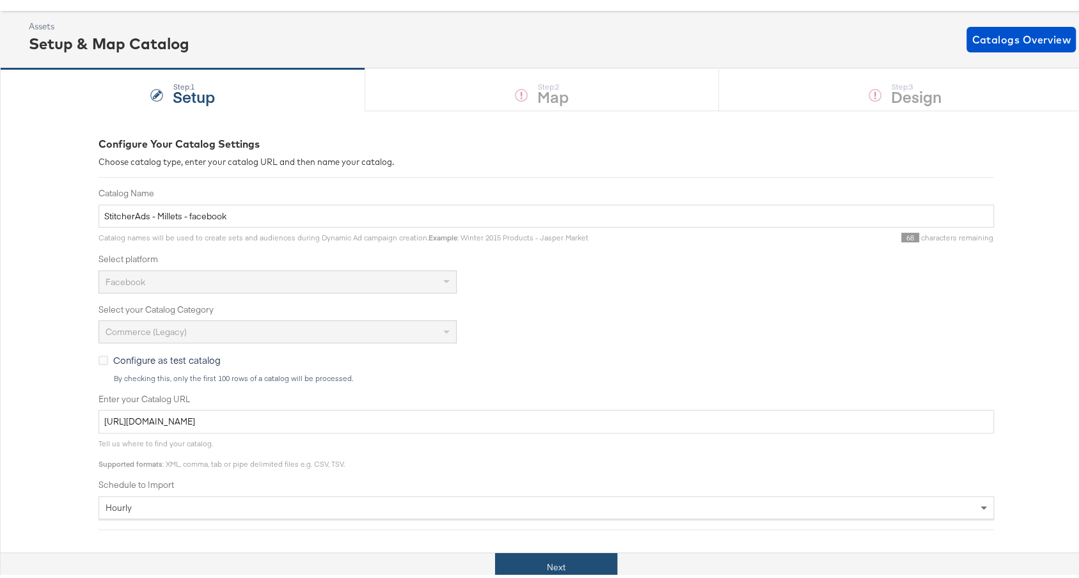
click at [569, 552] on button "Next" at bounding box center [556, 564] width 122 height 29
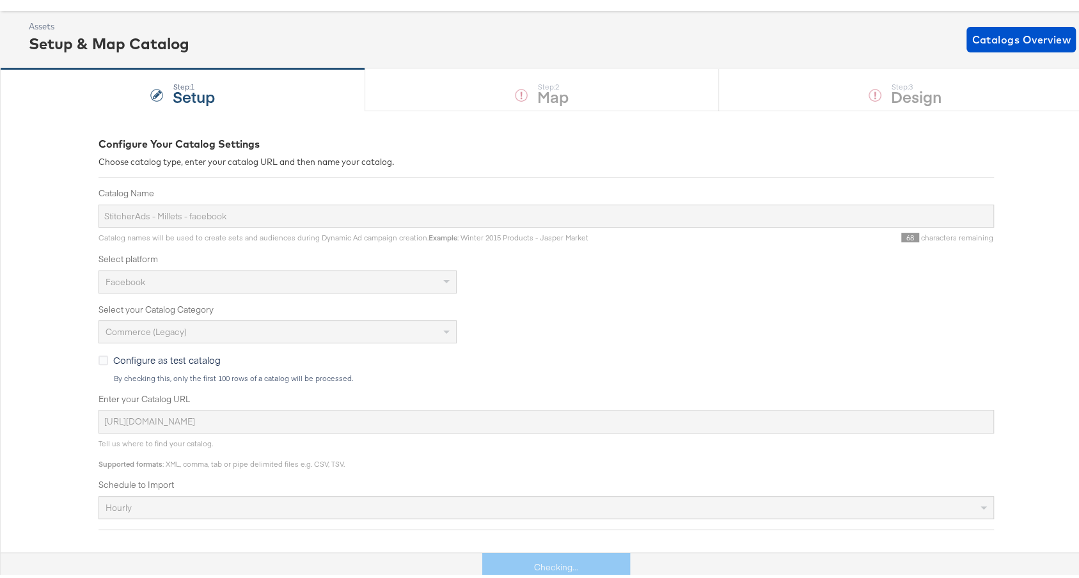
scroll to position [0, 0]
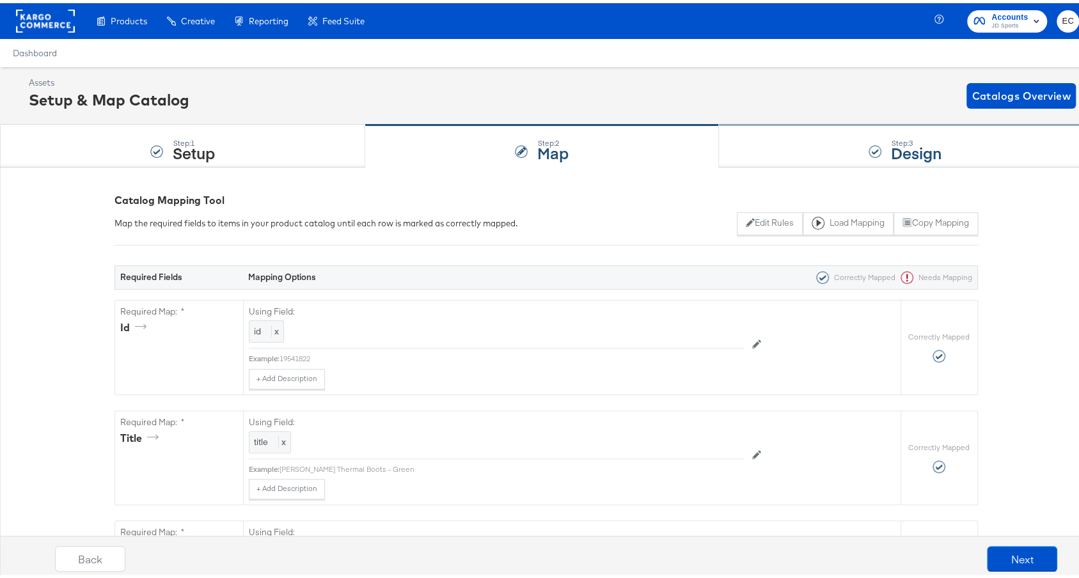
click at [796, 130] on div "Step: 3 Design" at bounding box center [905, 143] width 373 height 42
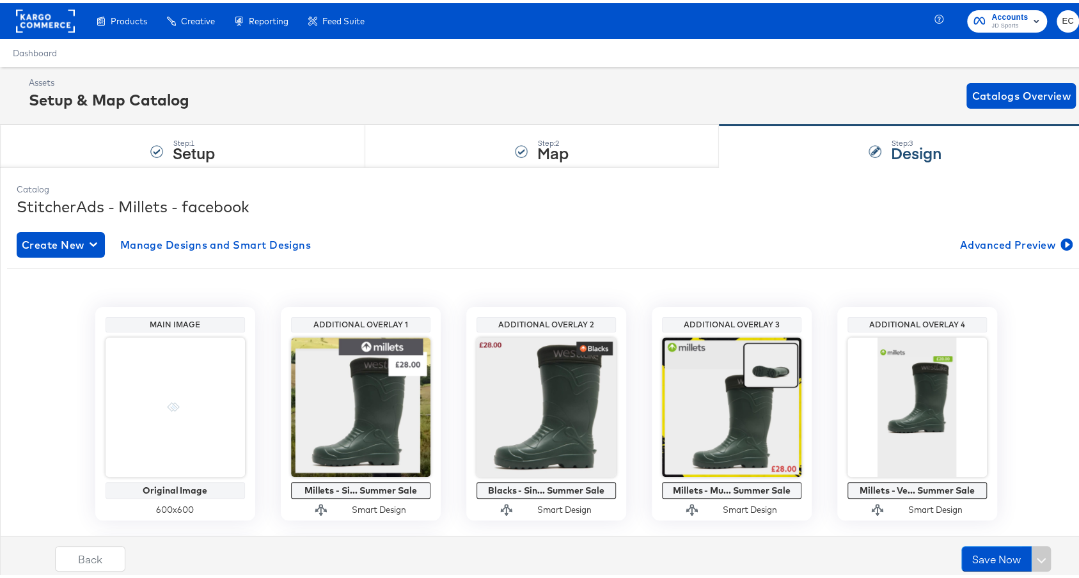
scroll to position [179, 0]
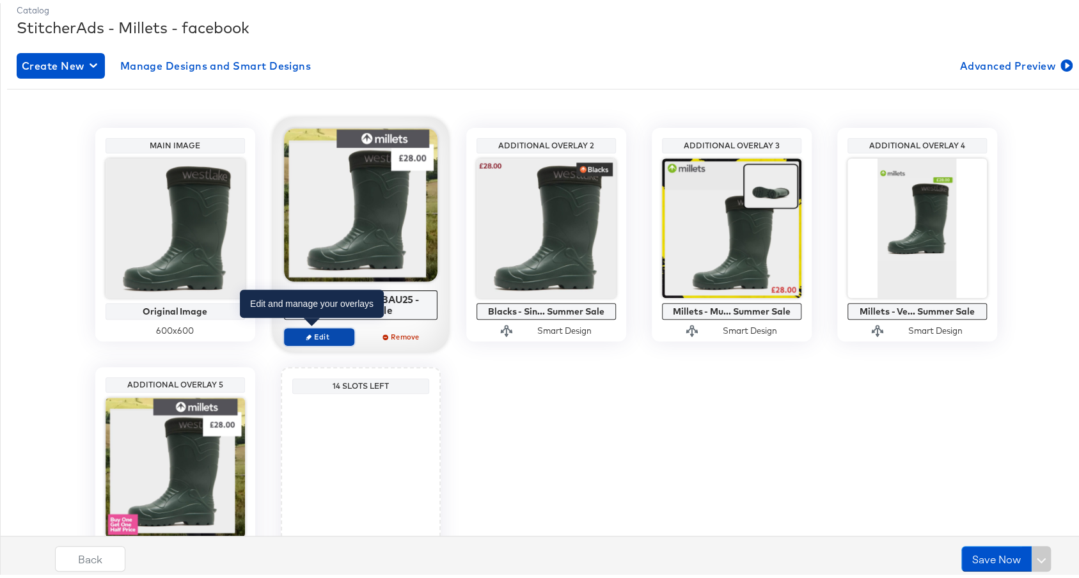
click at [312, 336] on span "Edit" at bounding box center [318, 334] width 59 height 10
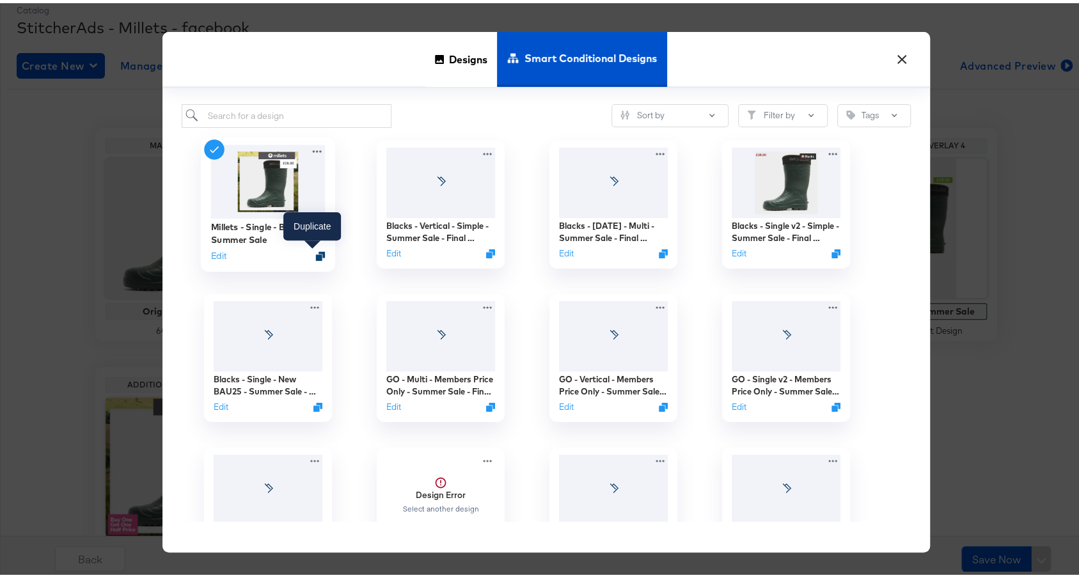
click at [315, 251] on icon "Duplicate" at bounding box center [320, 253] width 10 height 10
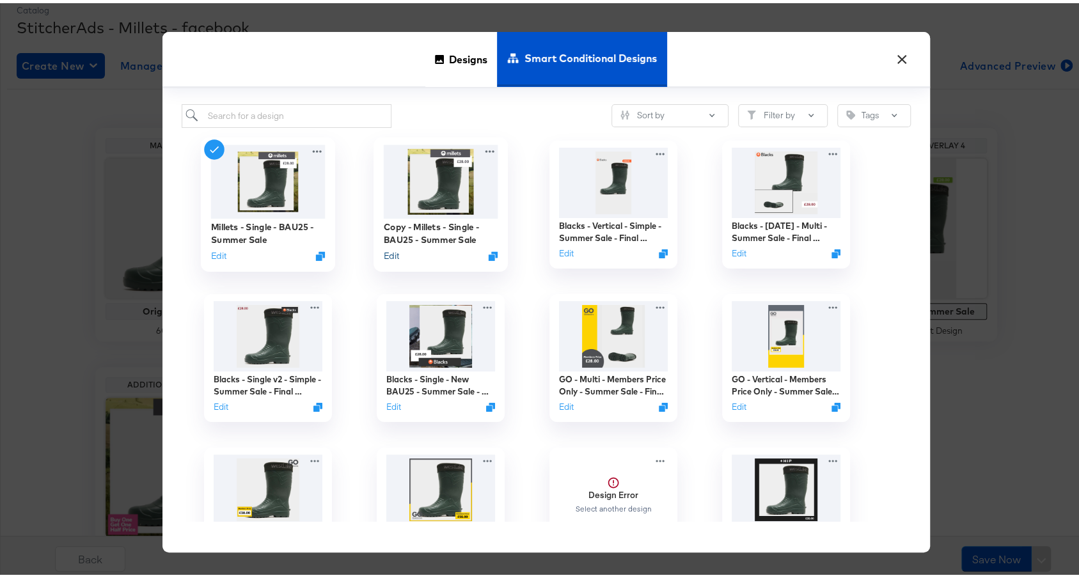
click at [386, 251] on button "Edit" at bounding box center [390, 252] width 15 height 12
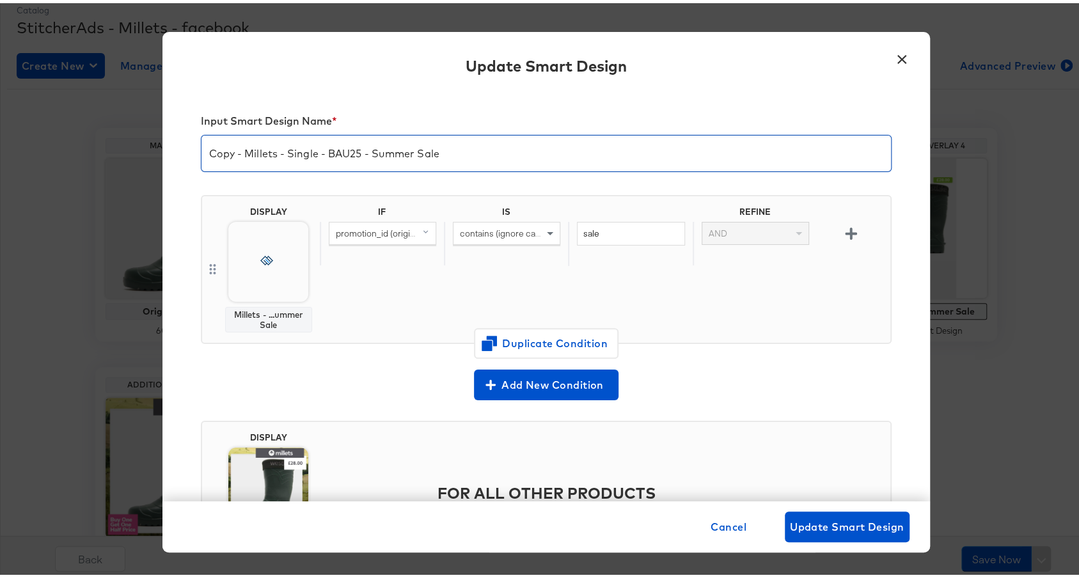
drag, startPoint x: 238, startPoint y: 149, endPoint x: 187, endPoint y: 150, distance: 50.6
click at [187, 150] on div "Input Smart Design Name * Copy - Millets - Single - BAU25 - Summer Sale DISPLAY…" at bounding box center [546, 293] width 768 height 410
type input "Millets - Single - BAU25 - Summer Sale"
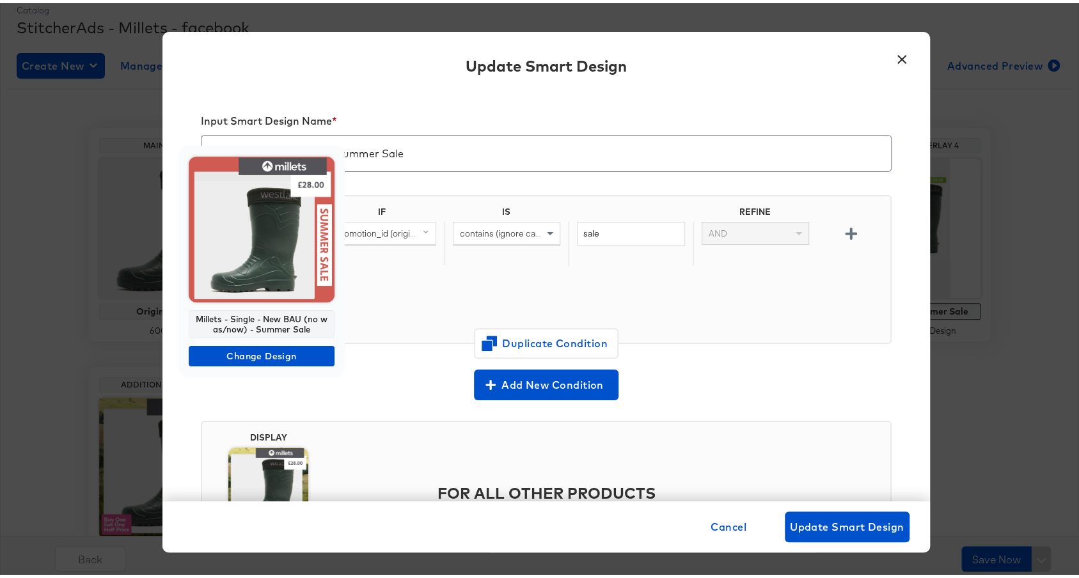
click at [251, 265] on img at bounding box center [262, 227] width 146 height 146
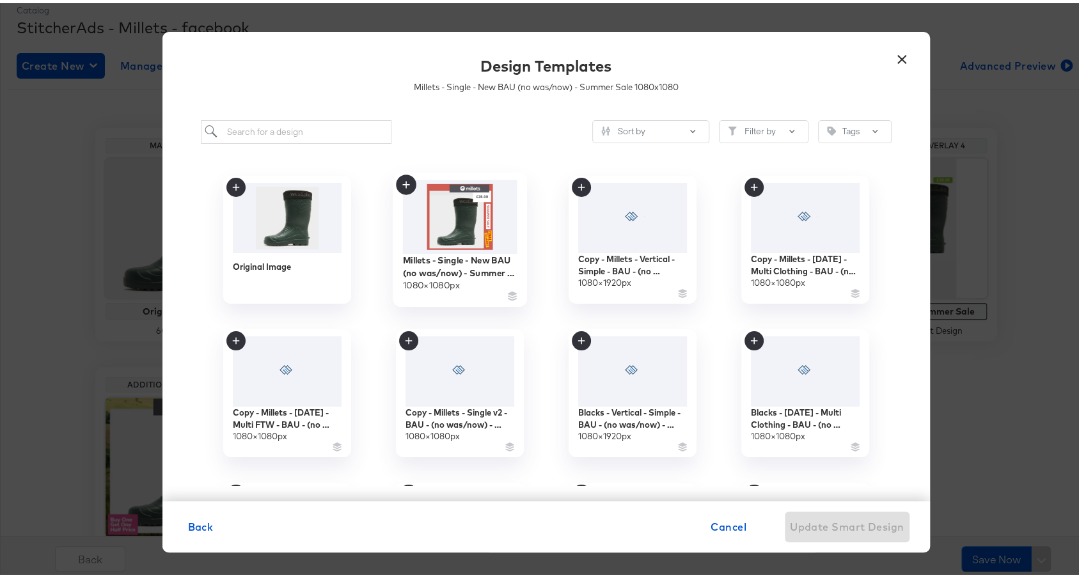
click at [426, 220] on img at bounding box center [459, 214] width 115 height 74
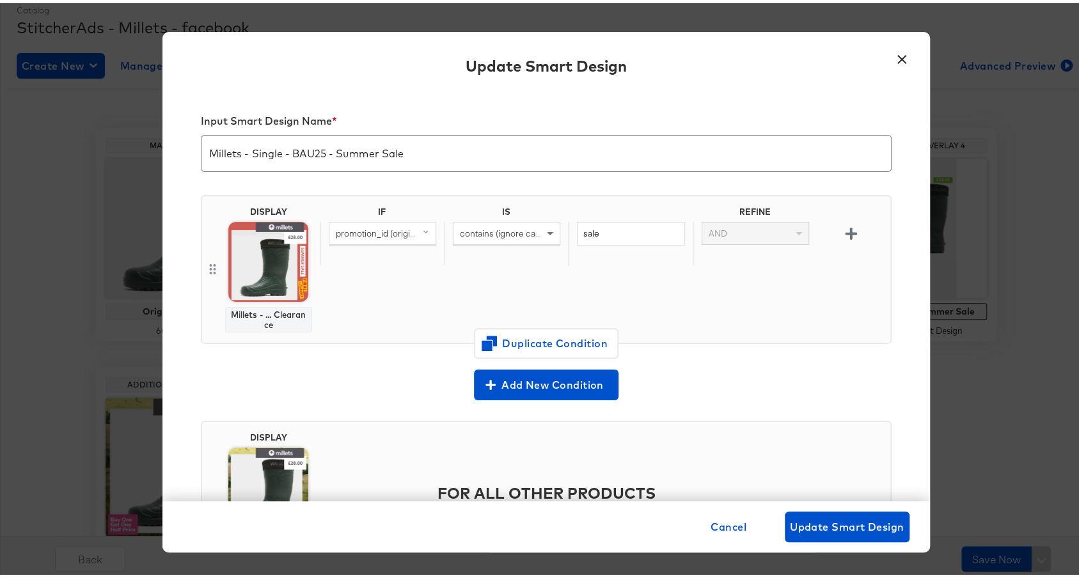
click at [460, 154] on input "Millets - Single - BAU25 - Summer Sale" at bounding box center [547, 145] width 690 height 36
type input "Millets - Single - BAU25 - Summer Sale - Final Clearance"
click at [365, 318] on div "IF IS REFINE promotion_id (original) contains (ignore case) sale AND" at bounding box center [603, 266] width 566 height 126
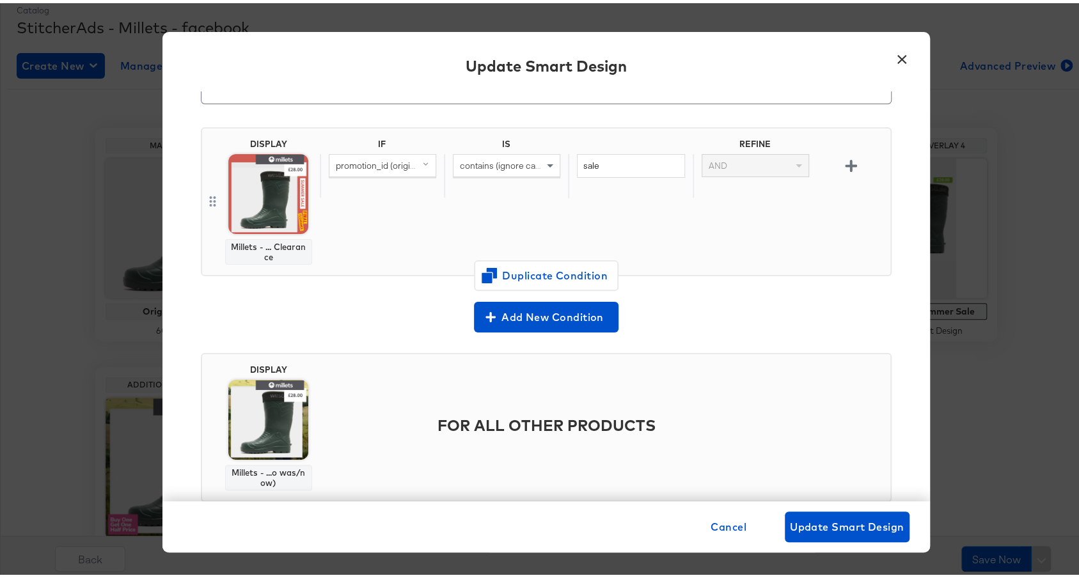
scroll to position [0, 0]
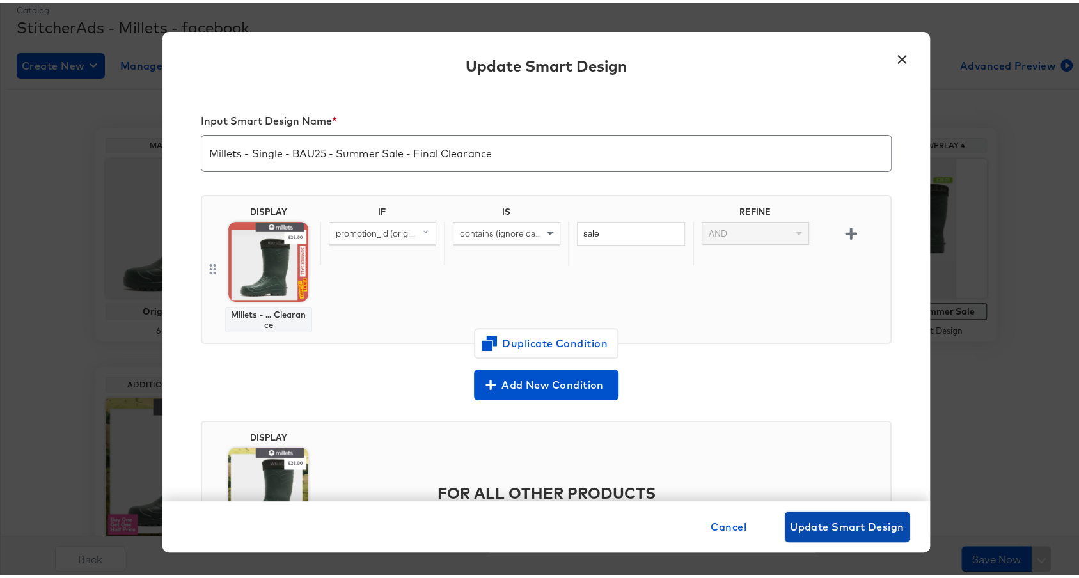
click at [827, 535] on button "Update Smart Design" at bounding box center [847, 524] width 125 height 31
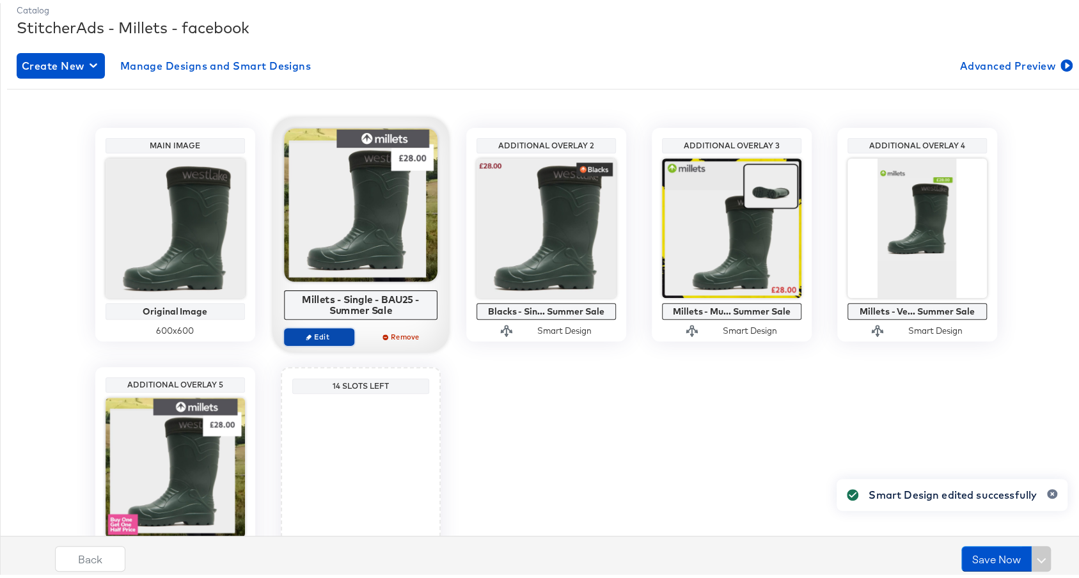
click at [313, 338] on button "Edit" at bounding box center [319, 334] width 70 height 18
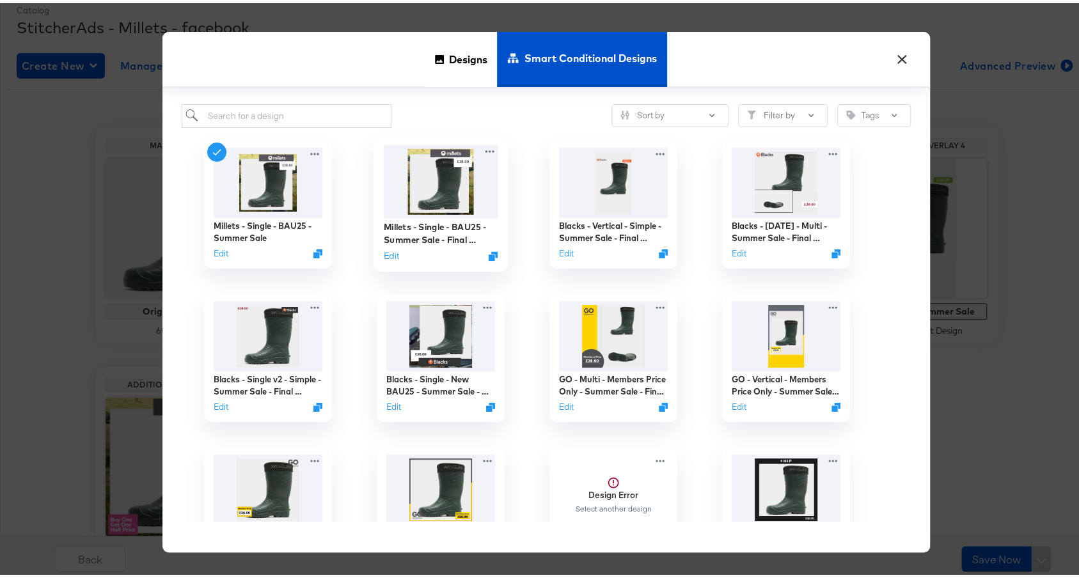
click at [409, 173] on img at bounding box center [440, 178] width 115 height 74
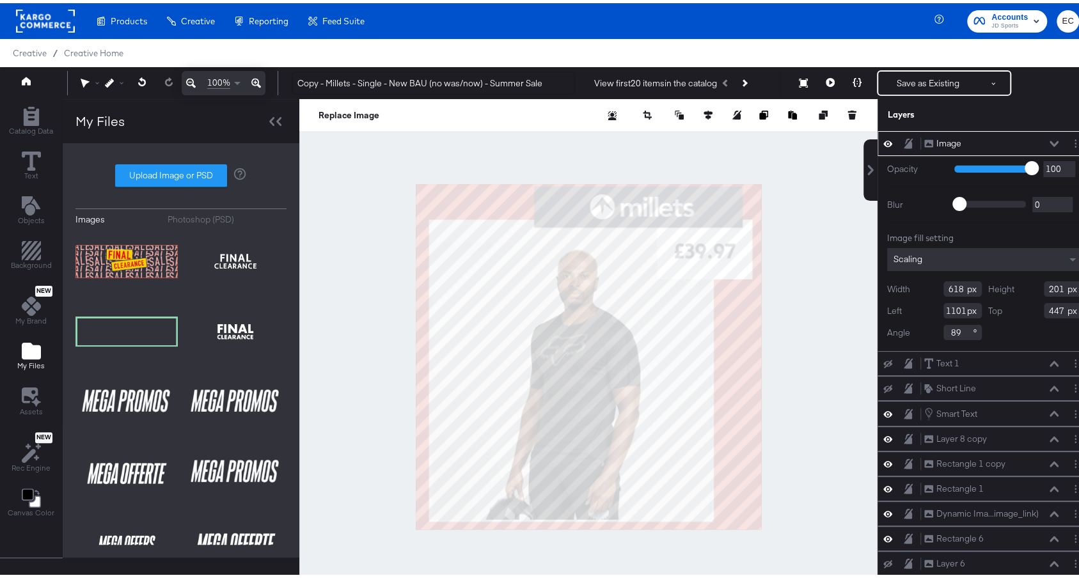
type input "771"
type input "251"
type input "1099"
type input "299"
click at [825, 423] on div at bounding box center [588, 353] width 578 height 515
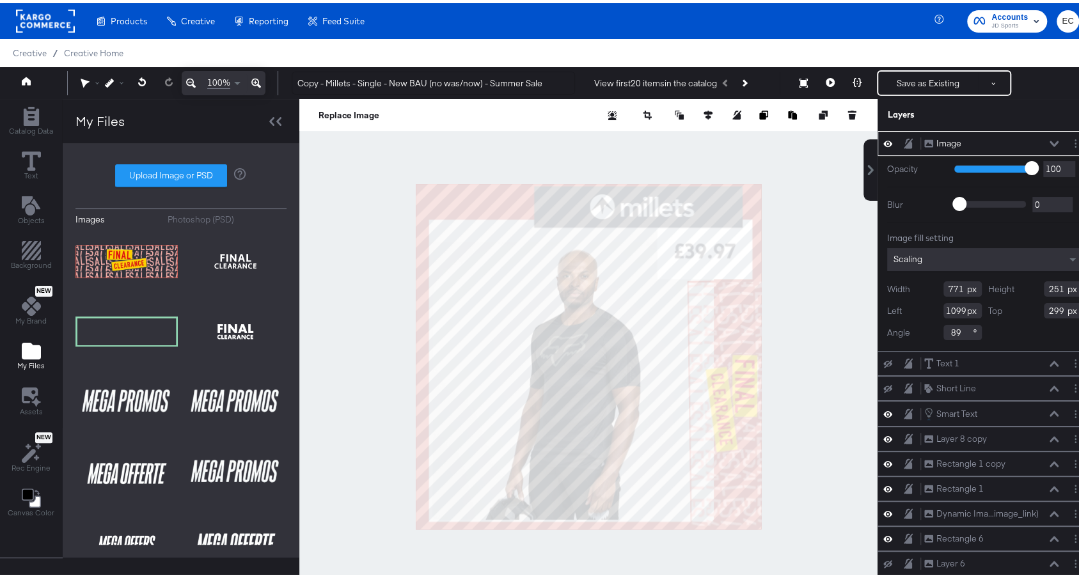
click at [768, 266] on div at bounding box center [588, 353] width 578 height 515
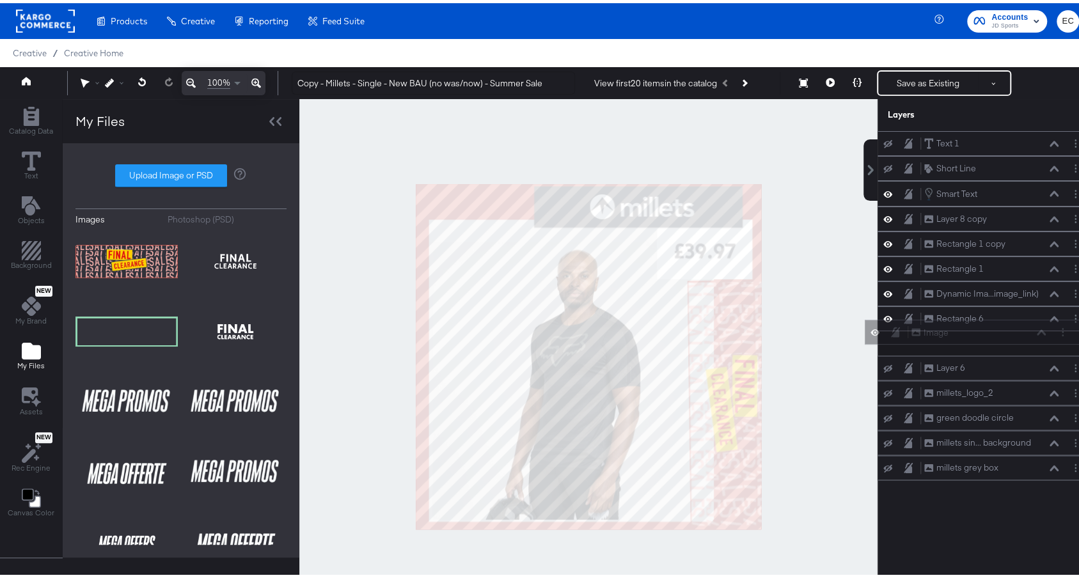
drag, startPoint x: 980, startPoint y: 139, endPoint x: 980, endPoint y: 339, distance: 199.6
click at [980, 339] on div "Image Image Text 1 Text 1 Short Line Short Line Smart Text Smart Text Layer 8 c…" at bounding box center [985, 302] width 214 height 349
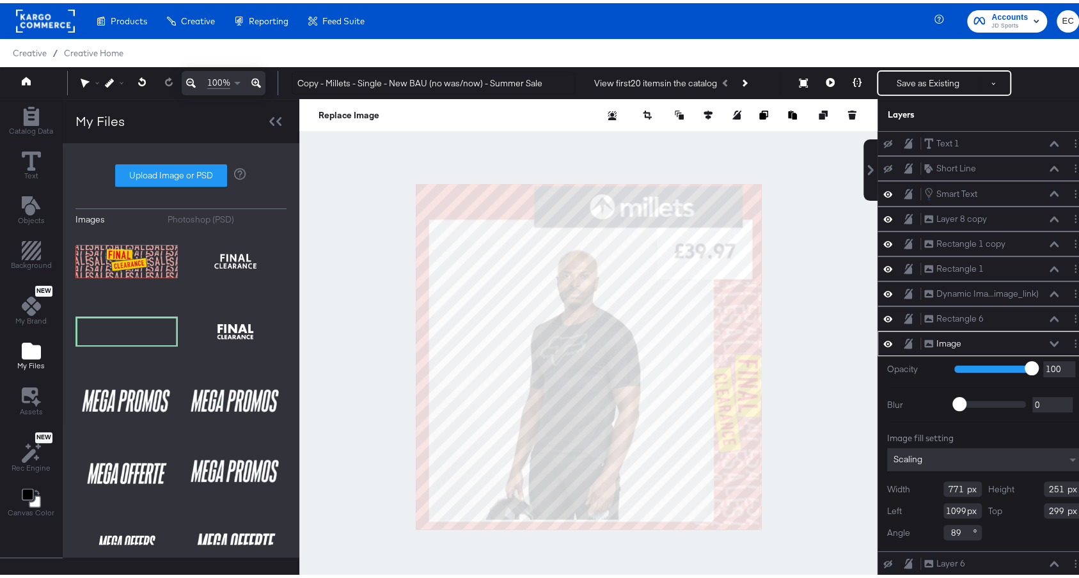
type input "1107"
type input "685"
type input "223"
type input "1111"
type input "329"
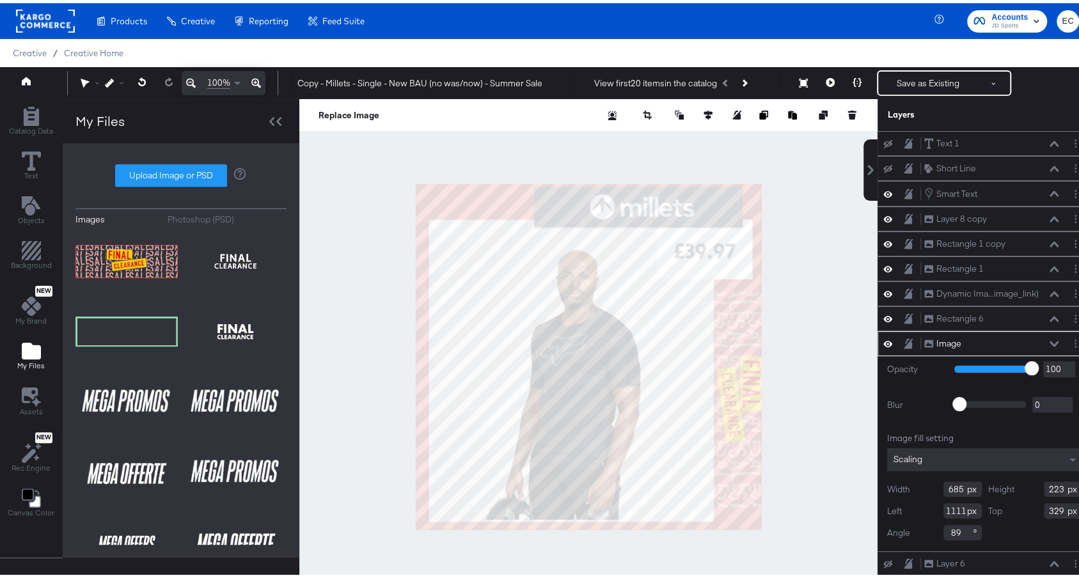
type input "629"
type input "205"
type input "1091"
type input "338"
type input "192"
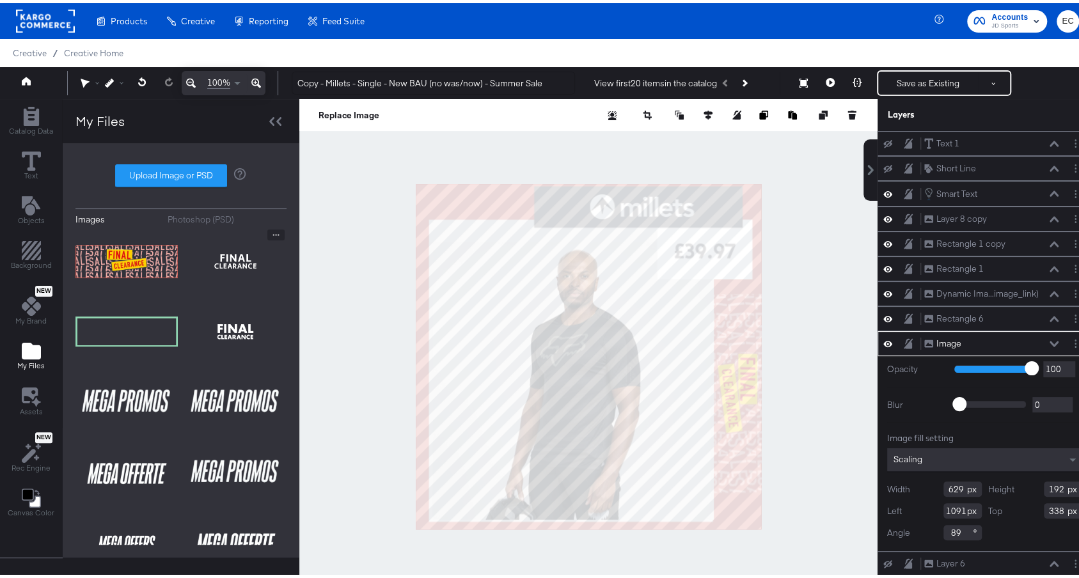
drag, startPoint x: 221, startPoint y: 232, endPoint x: 214, endPoint y: 289, distance: 58.1
click at [213, 287] on div "Products Products Product Catalogs Enhance Your Product Catalog, Map Them to Pu…" at bounding box center [546, 303] width 1092 height 606
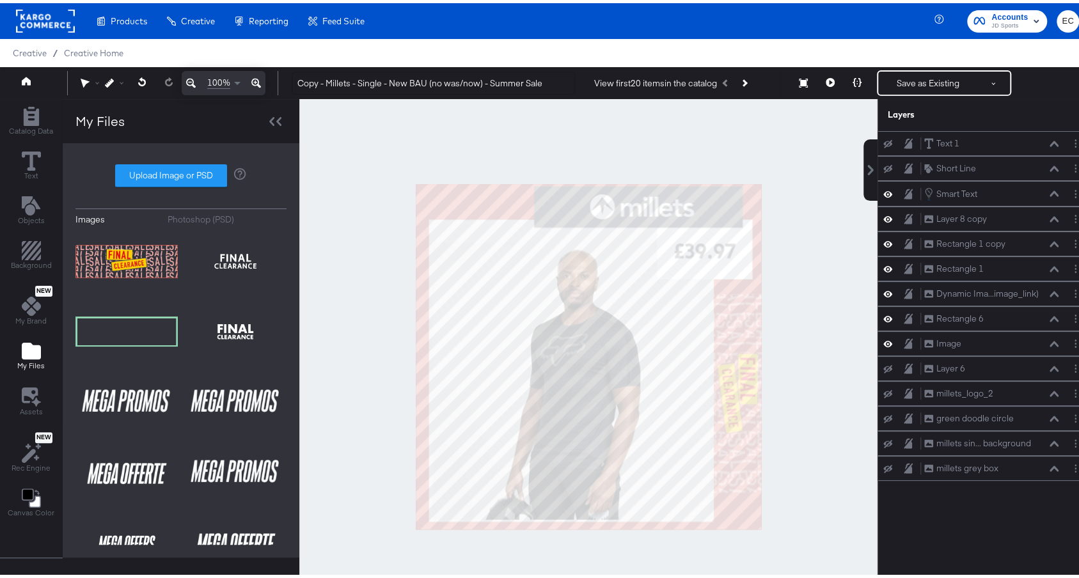
click at [252, 77] on icon at bounding box center [256, 79] width 10 height 15
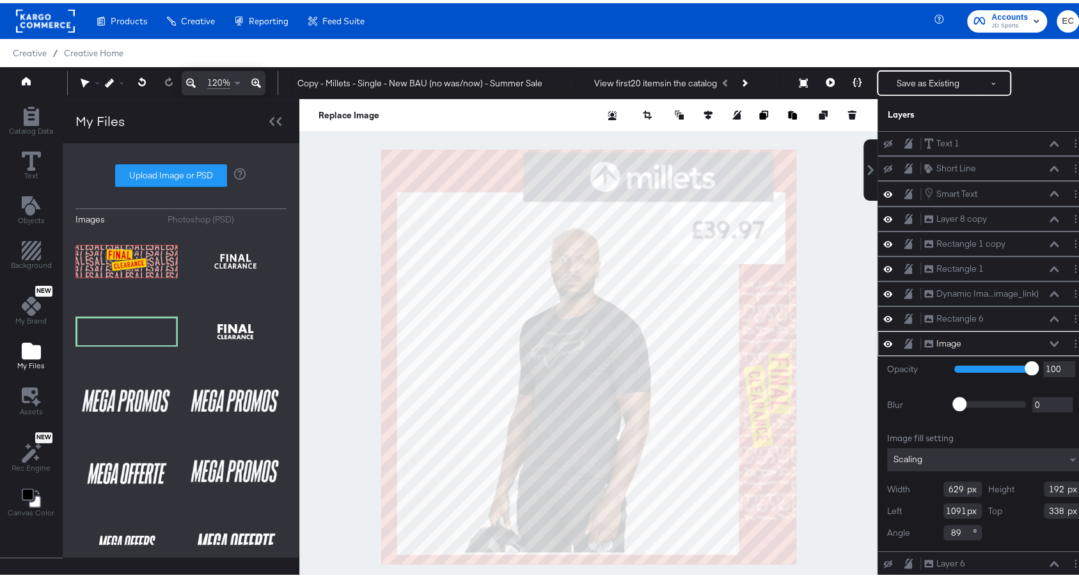
click at [846, 505] on div at bounding box center [588, 353] width 578 height 515
click at [883, 335] on icon at bounding box center [887, 340] width 9 height 11
click at [138, 171] on label "Upload Image or PSD" at bounding box center [171, 173] width 111 height 22
click at [181, 173] on input "Upload Image or PSD" at bounding box center [181, 173] width 0 height 0
type input "C:\fakepath\image-removebg-preview (4).png"
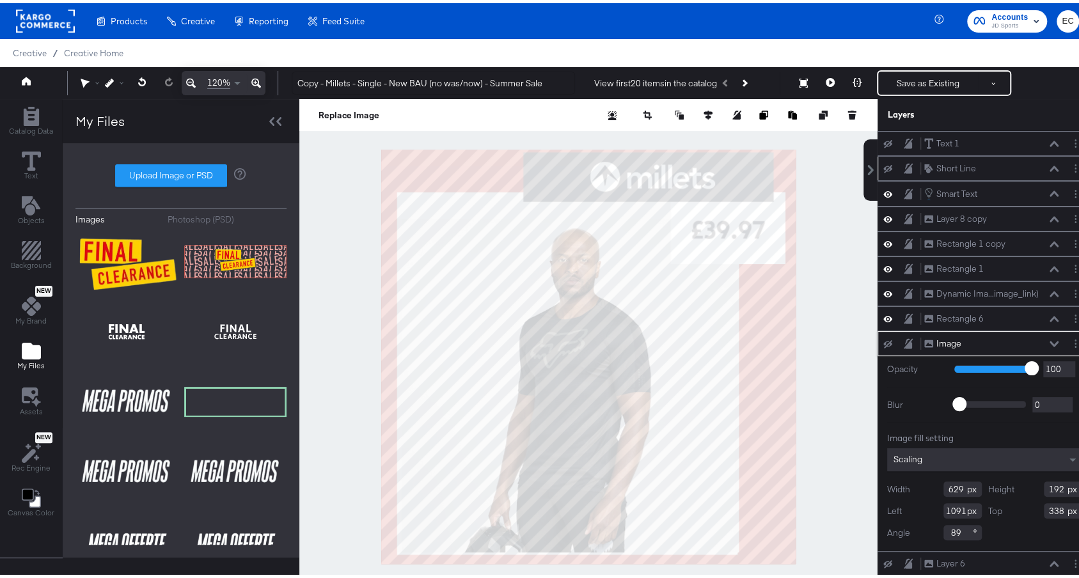
click at [883, 162] on icon at bounding box center [887, 166] width 9 height 8
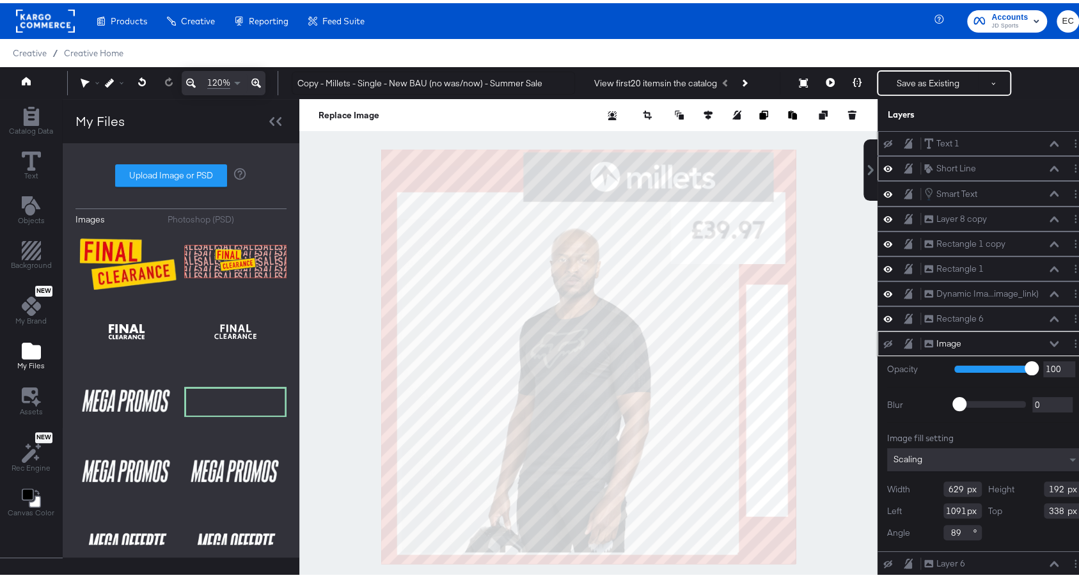
click at [883, 141] on icon at bounding box center [887, 140] width 9 height 8
click at [883, 141] on icon at bounding box center [887, 140] width 9 height 11
click at [883, 160] on icon at bounding box center [887, 165] width 9 height 11
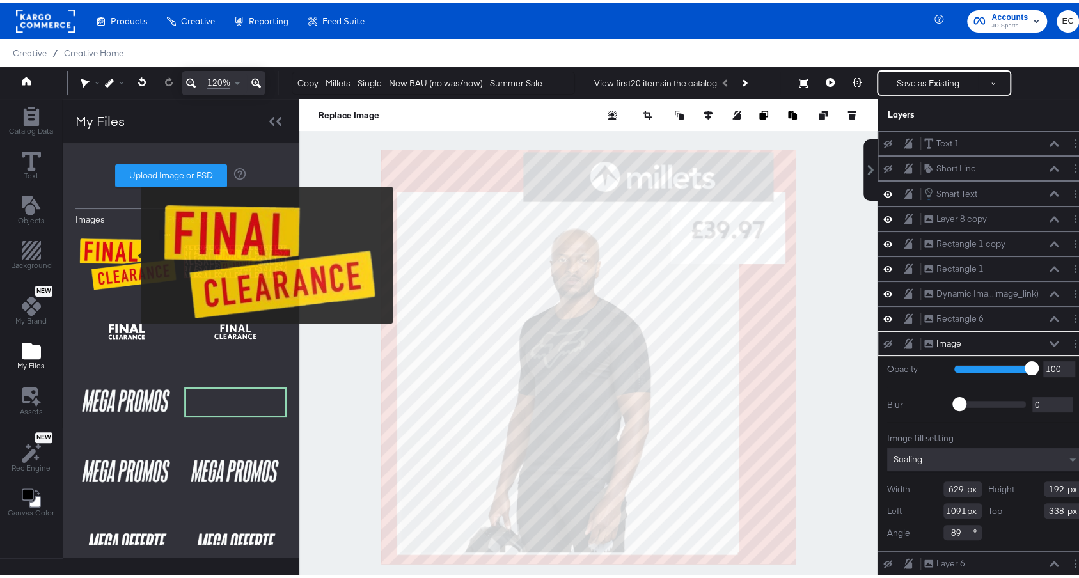
click at [111, 256] on img at bounding box center [126, 258] width 102 height 64
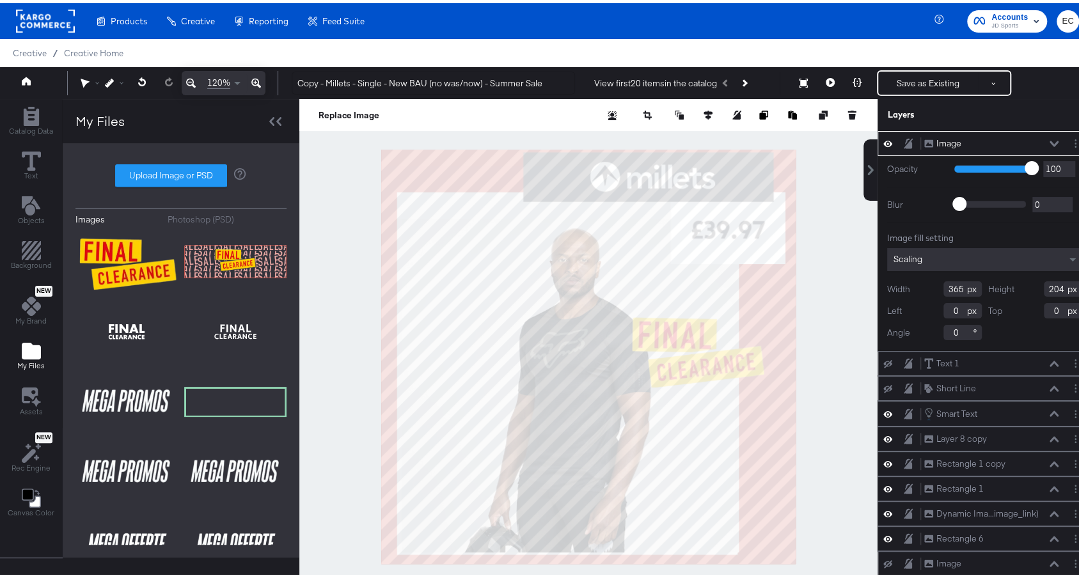
type input "724"
type input "278"
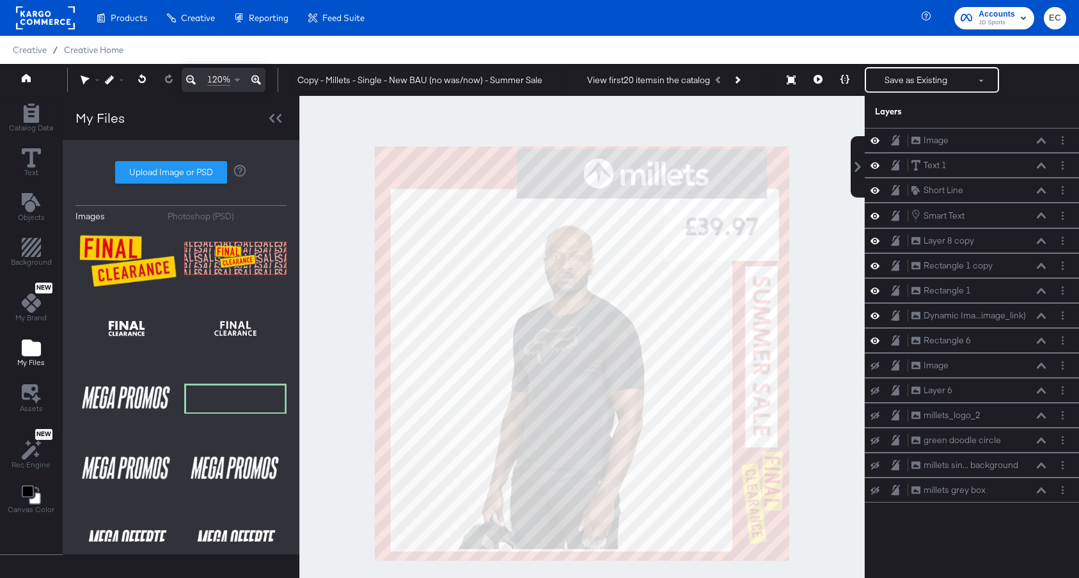
scroll to position [10, 0]
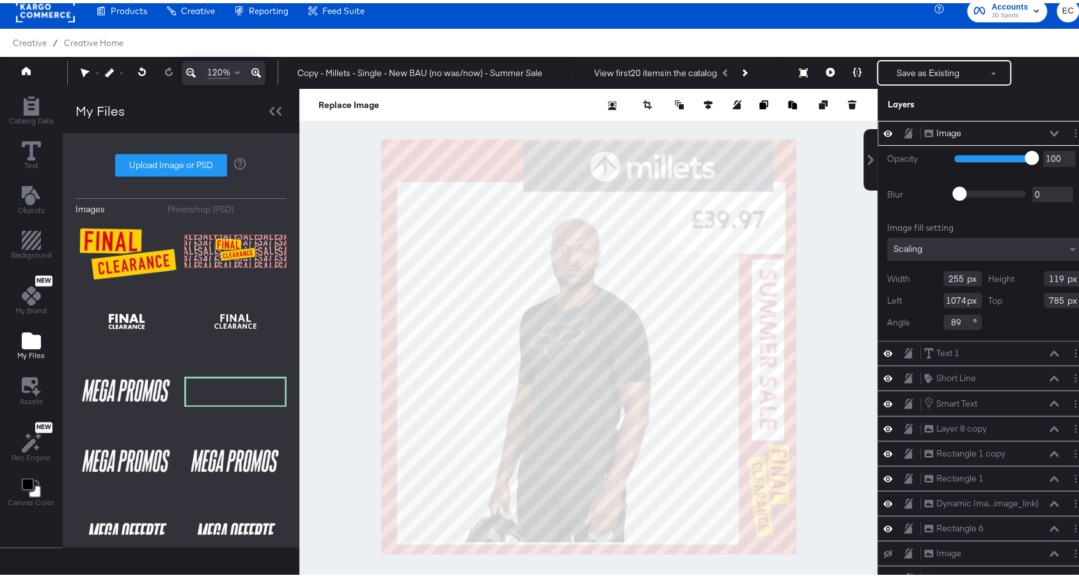
type input "268"
type input "125"
type input "771"
type input "295"
type input "138"
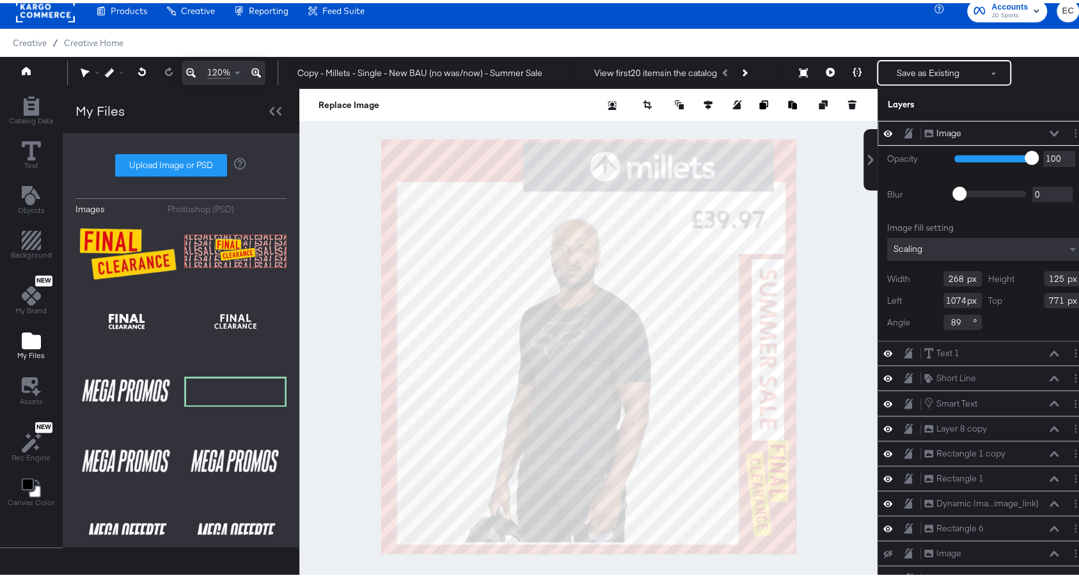
type input "1073"
type input "744"
type input "1078"
type input "759"
click at [814, 363] on div at bounding box center [588, 343] width 578 height 515
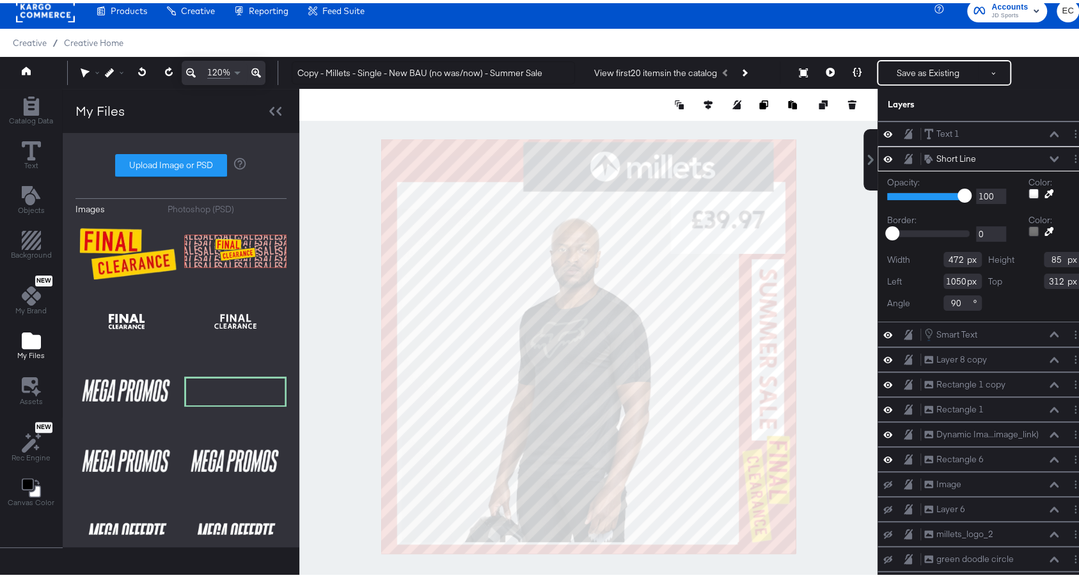
scroll to position [0, 0]
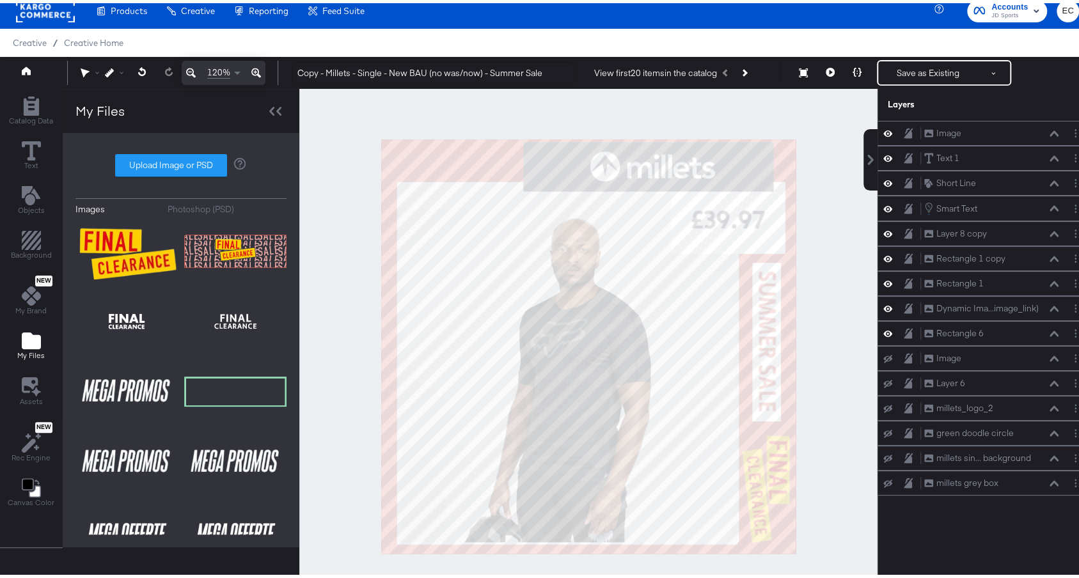
click at [811, 372] on div at bounding box center [588, 343] width 578 height 515
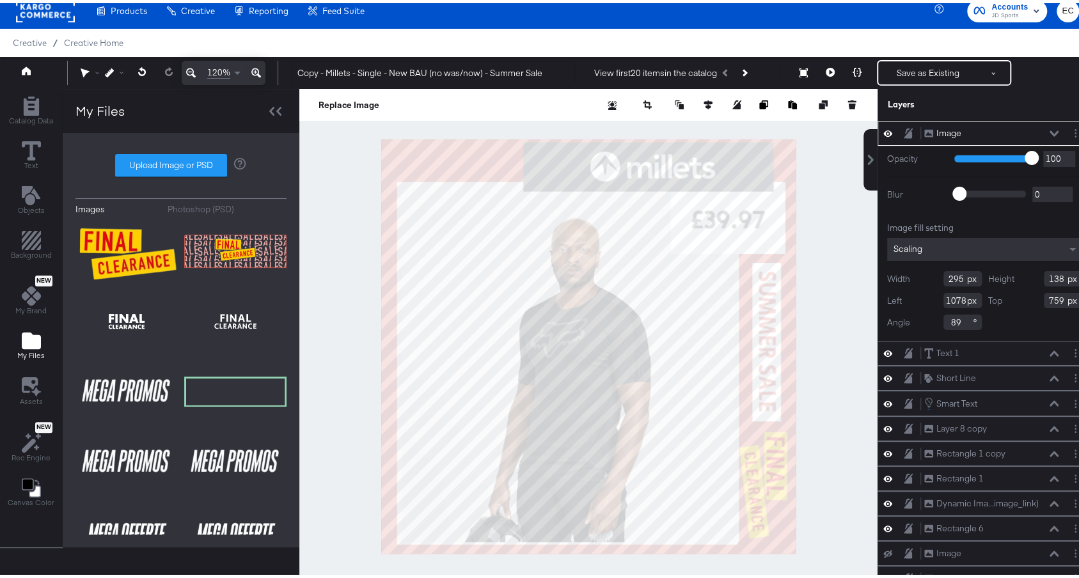
type input "1072"
type input "749"
type input "1079"
type input "748"
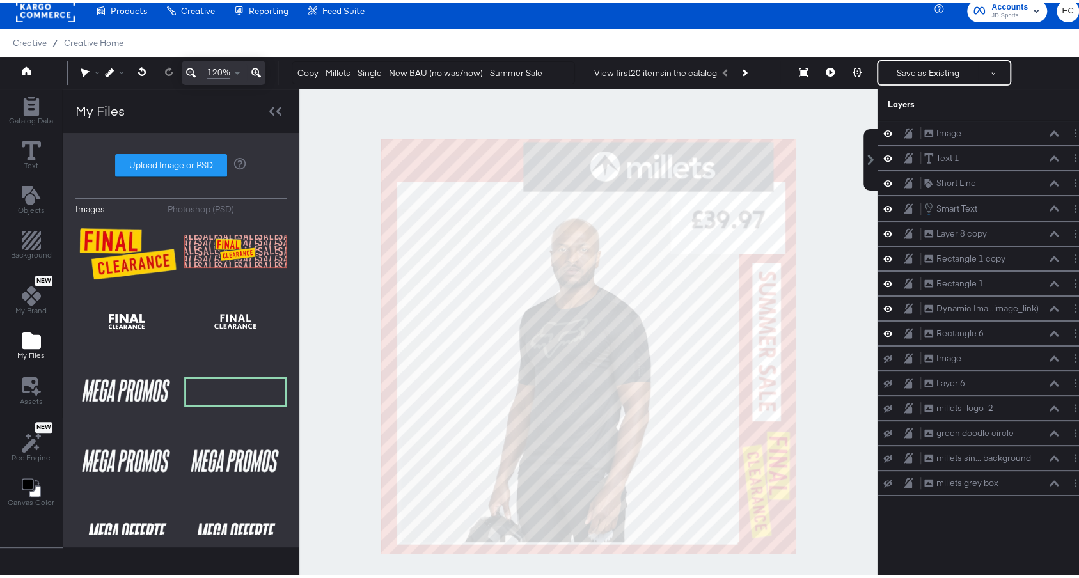
click at [821, 355] on div at bounding box center [588, 343] width 578 height 515
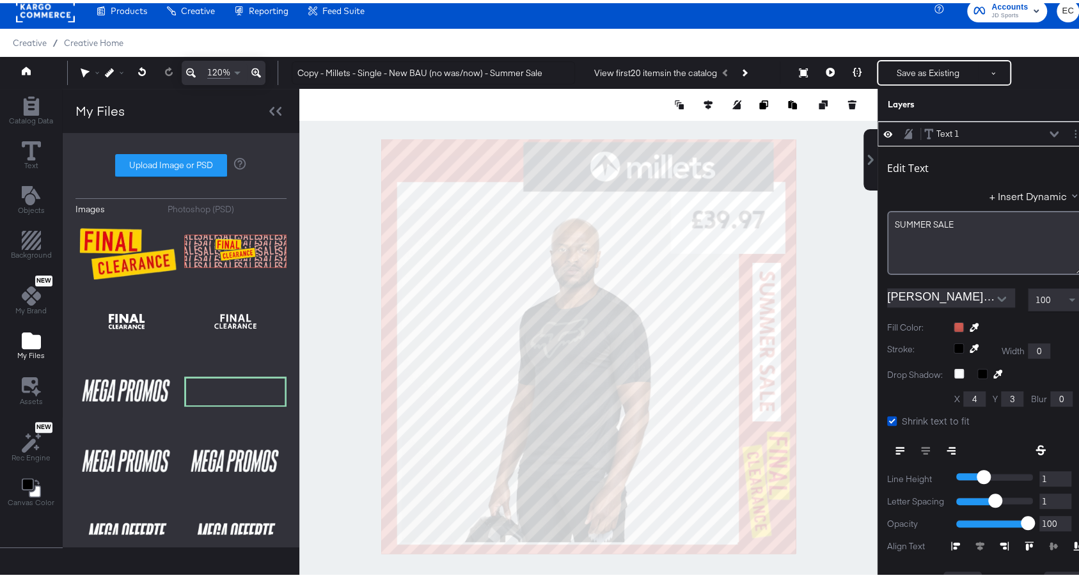
click at [802, 397] on div at bounding box center [588, 343] width 578 height 515
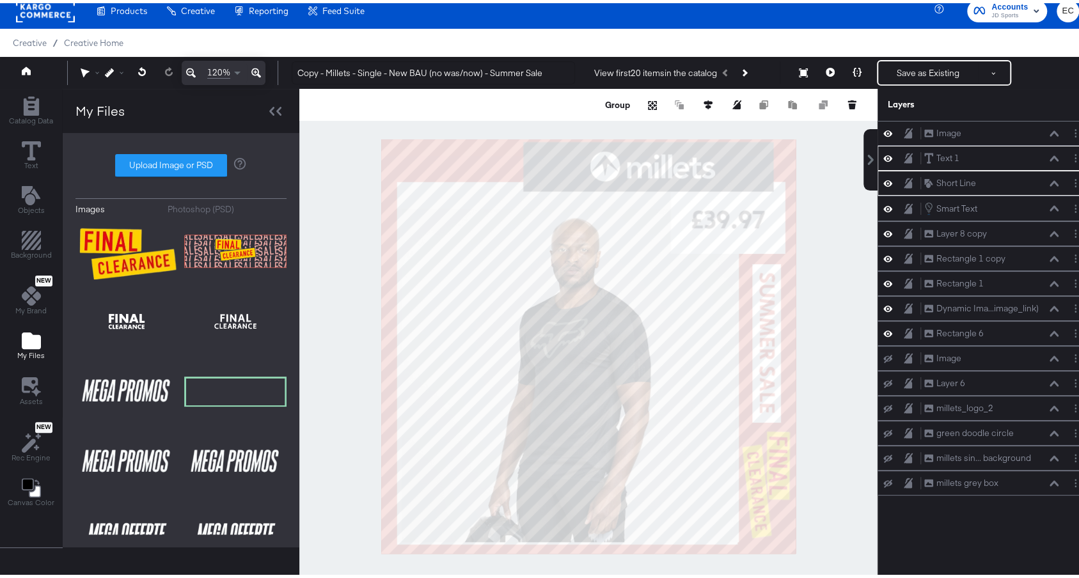
click at [805, 313] on div at bounding box center [588, 343] width 578 height 515
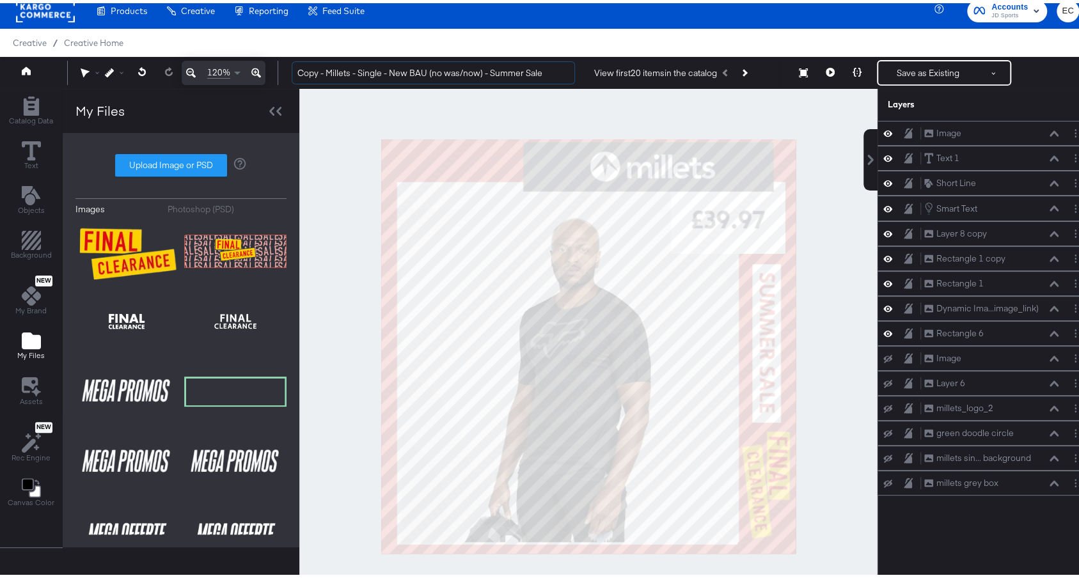
drag, startPoint x: 325, startPoint y: 76, endPoint x: 282, endPoint y: 73, distance: 43.0
click at [282, 73] on div "Copy - Millets - Single - New BAU (no was/now) - Summer Sale View first 20 item…" at bounding box center [680, 70] width 798 height 26
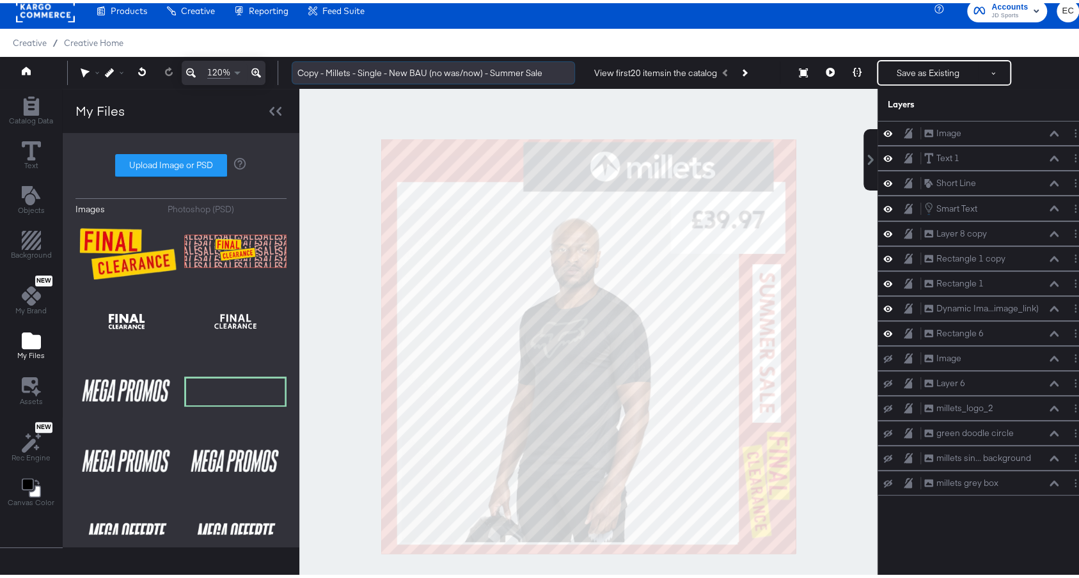
click at [319, 65] on input "Copy - Millets - Single - New BAU (no was/now) - Summer Sale" at bounding box center [433, 70] width 283 height 24
click at [319, 66] on input "Copy - Millets - Single - New BAU (no was/now) - Summer Sale" at bounding box center [433, 70] width 283 height 24
click at [558, 73] on input "Millets - Single - New BAU (no was/now) - Summer Sale" at bounding box center [433, 70] width 283 height 24
type input "Millets - Single - New BAU (no was/now) - Summer Sale - Final Clearance"
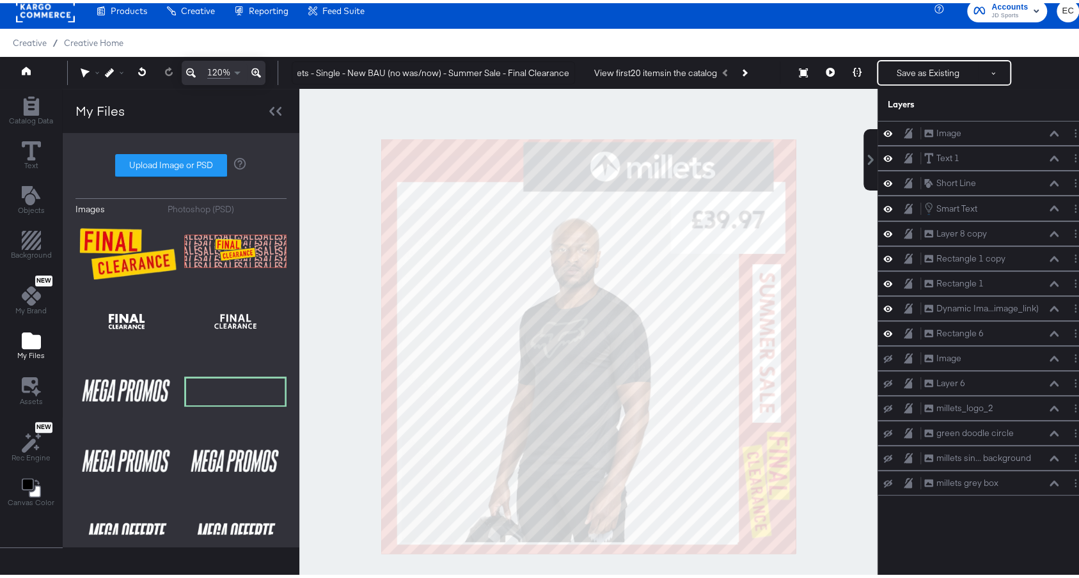
click at [840, 281] on div at bounding box center [588, 343] width 578 height 515
click at [905, 63] on button "Save as Existing" at bounding box center [928, 69] width 100 height 23
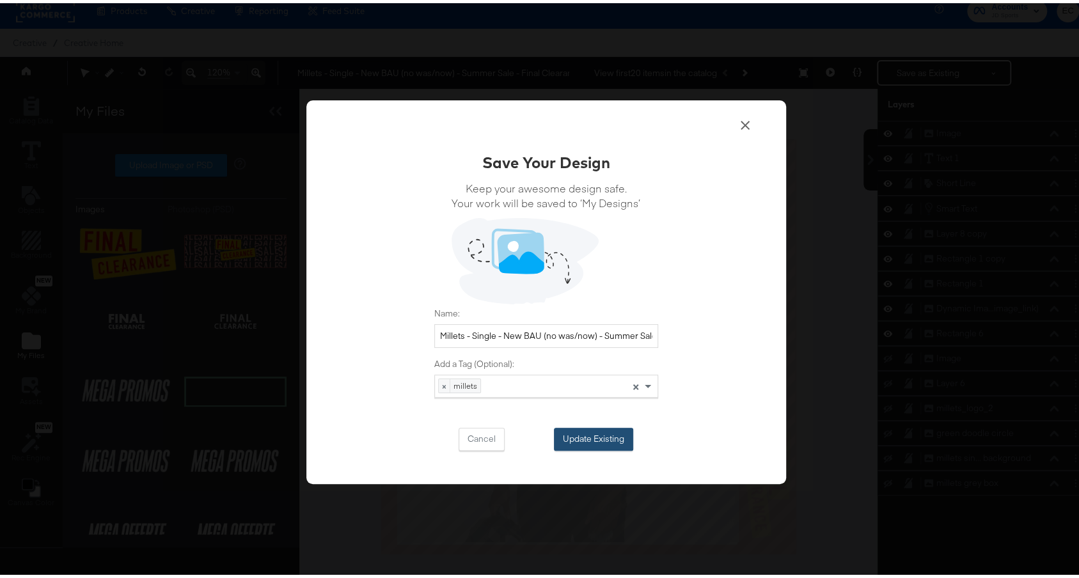
click at [600, 431] on button "Update Existing" at bounding box center [593, 436] width 79 height 23
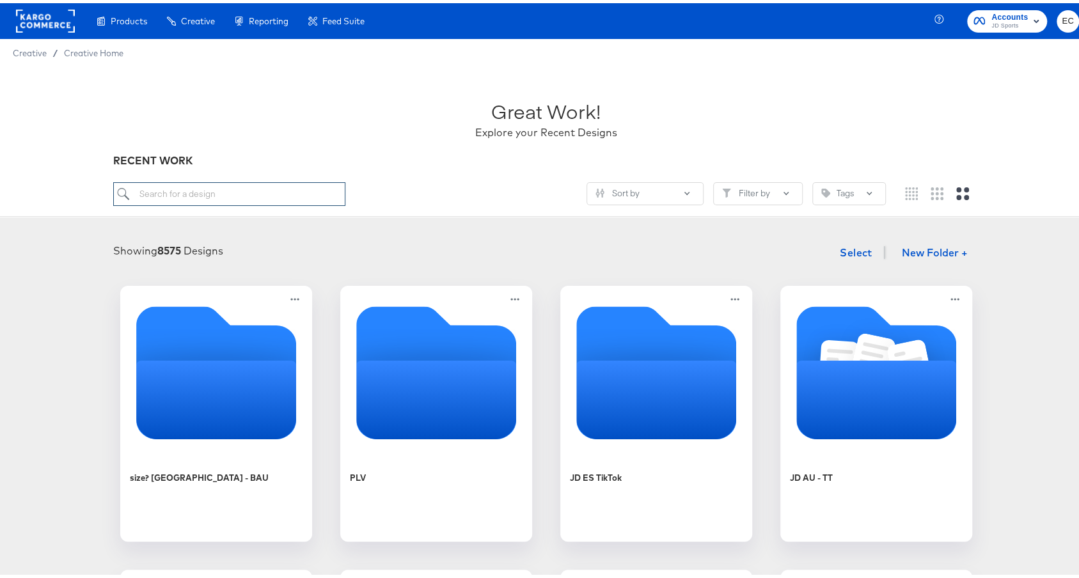
click at [290, 196] on input "search" at bounding box center [229, 191] width 232 height 24
type input "mil"
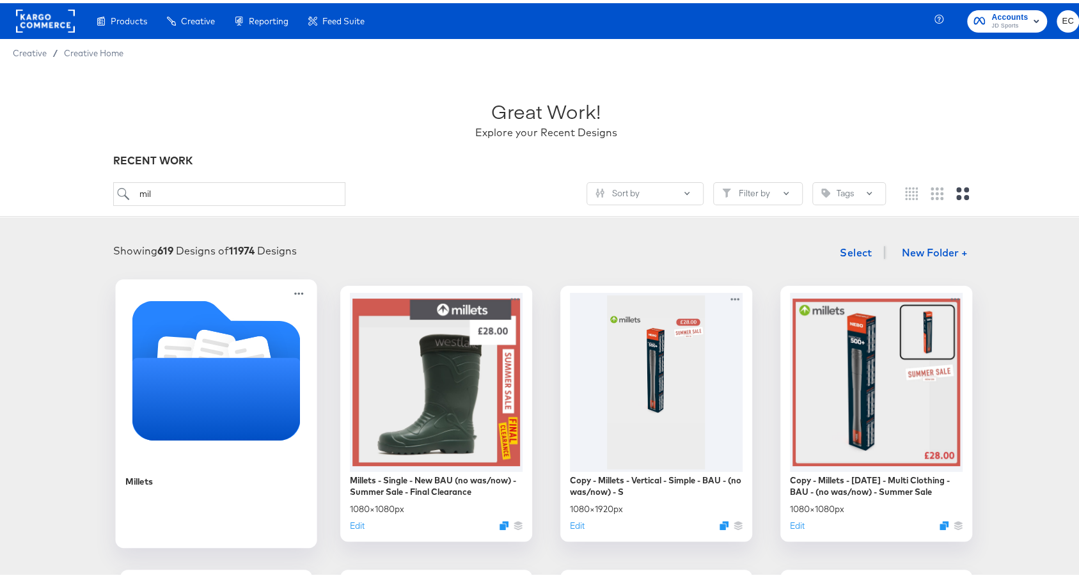
click at [200, 368] on icon "Folder" at bounding box center [216, 395] width 168 height 83
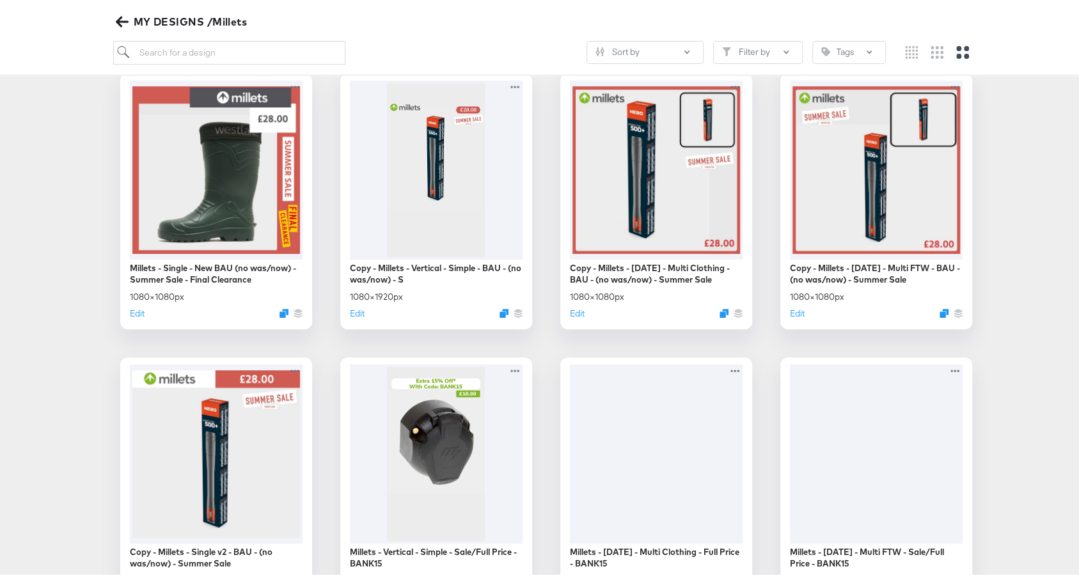
scroll to position [223, 0]
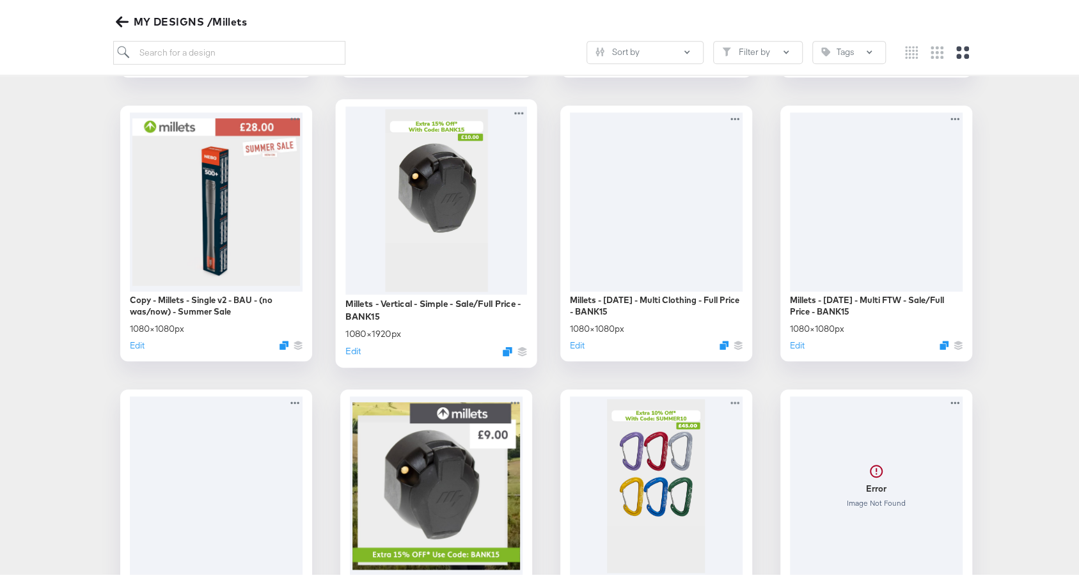
scroll to position [453, 0]
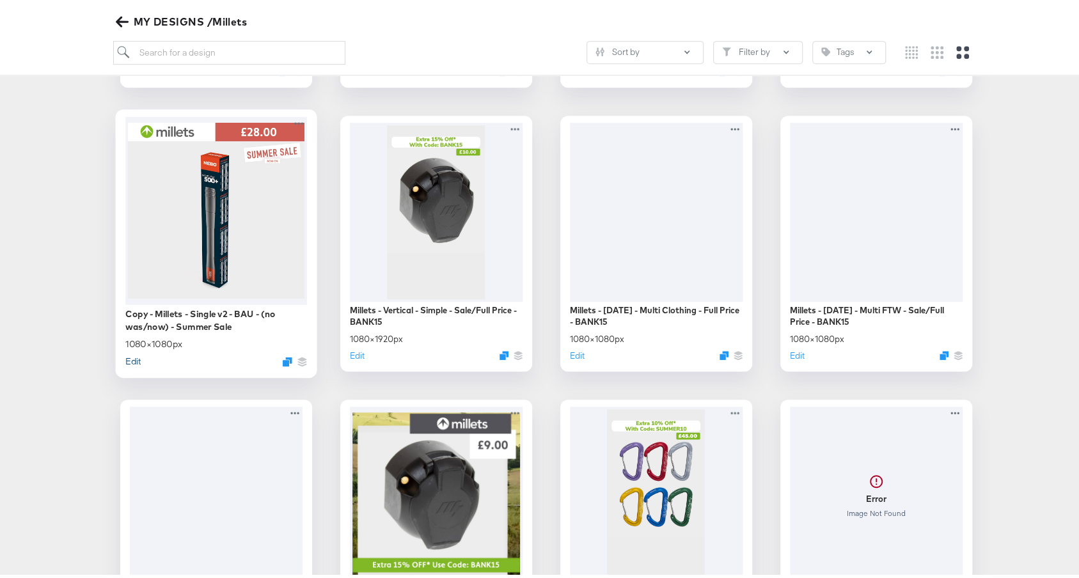
click at [125, 358] on button "Edit" at bounding box center [132, 358] width 15 height 12
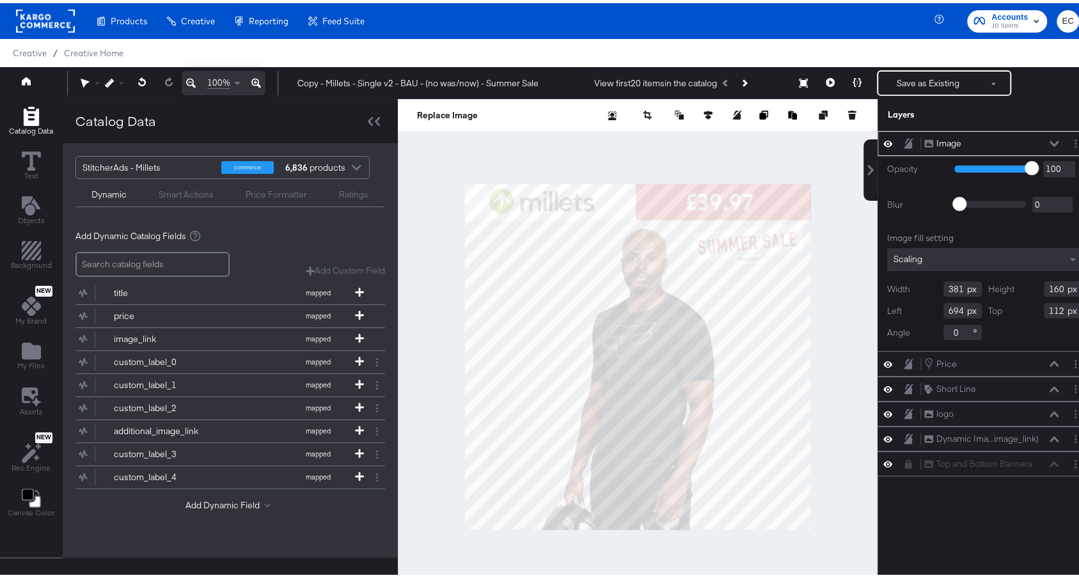
click at [883, 135] on div at bounding box center [892, 140] width 18 height 12
click at [883, 136] on icon at bounding box center [887, 140] width 9 height 11
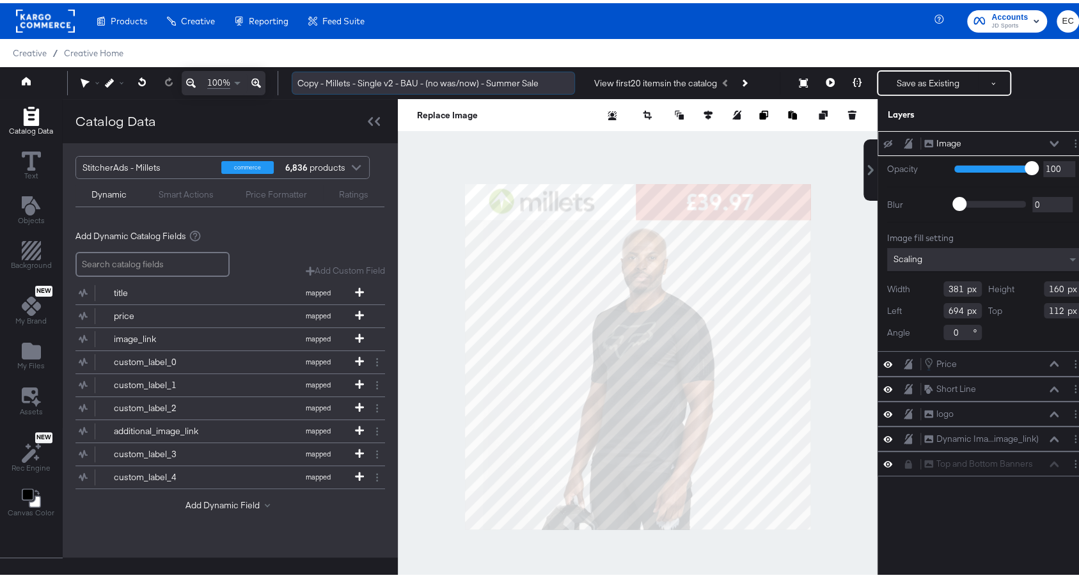
drag, startPoint x: 325, startPoint y: 86, endPoint x: 293, endPoint y: 82, distance: 32.2
click at [293, 82] on input "Copy - Millets - Single v2 - BAU - (no was/now) - Summer Sale" at bounding box center [433, 80] width 283 height 24
click at [299, 80] on input "Copy - Millets - Single v2 - BAU - (no was/now) - Summer Sale" at bounding box center [433, 80] width 283 height 24
click at [513, 83] on input "Millets - Single v2 - BAU - (no was/now) - Summer Sale" at bounding box center [433, 80] width 283 height 24
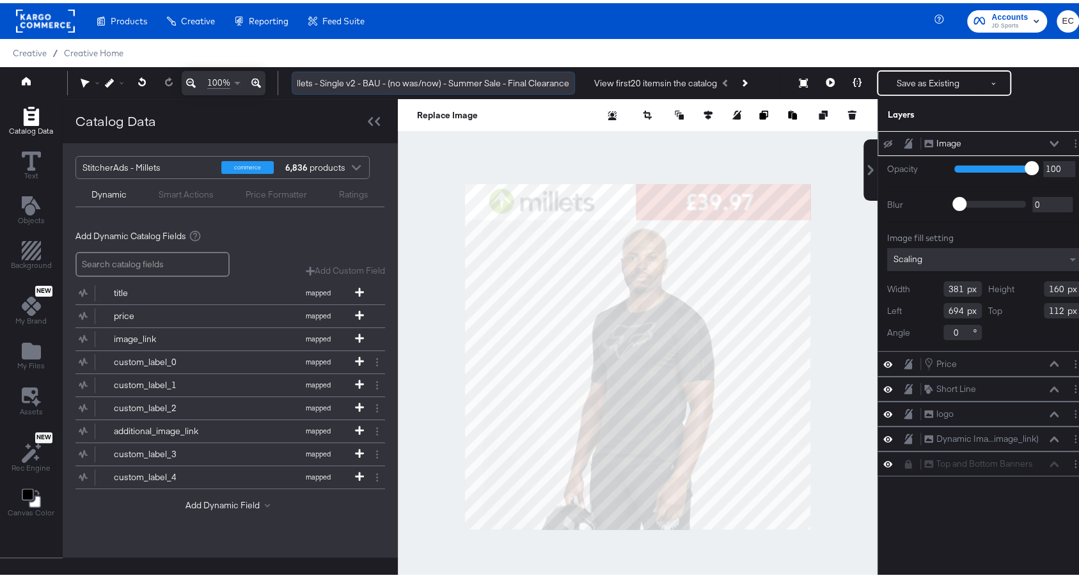
scroll to position [0, 18]
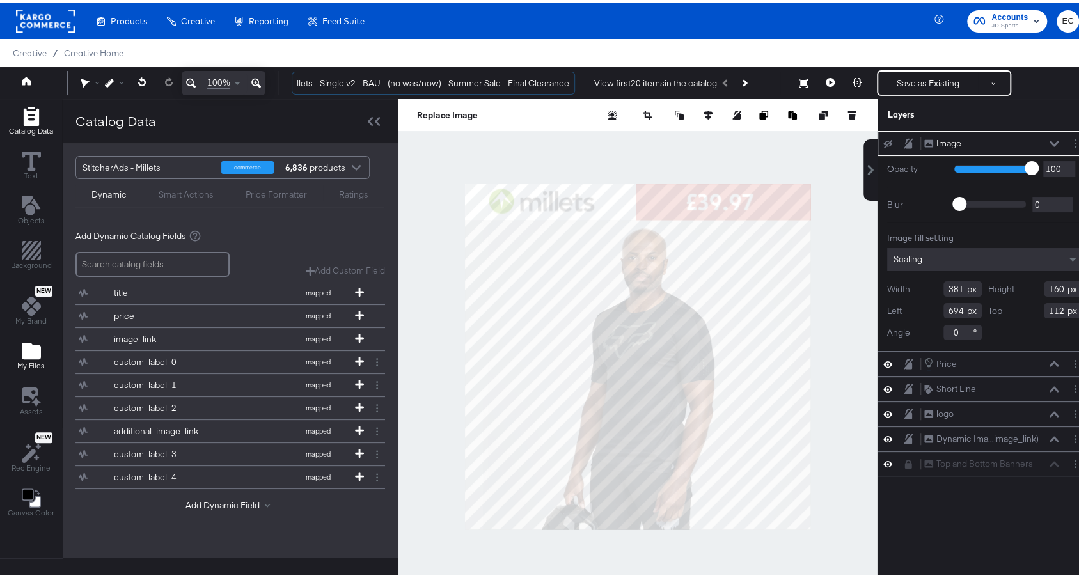
type input "Millets - Single v2 - BAU - (no was/now) - Summer Sale - Final Clearance"
click at [29, 358] on span "My Files" at bounding box center [31, 363] width 28 height 10
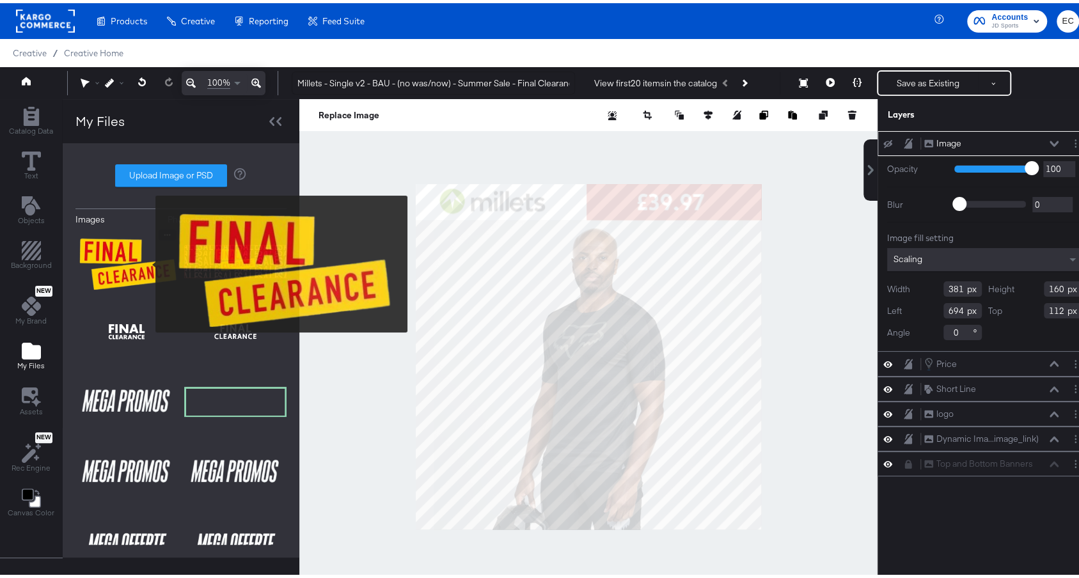
click at [147, 260] on img at bounding box center [126, 258] width 102 height 64
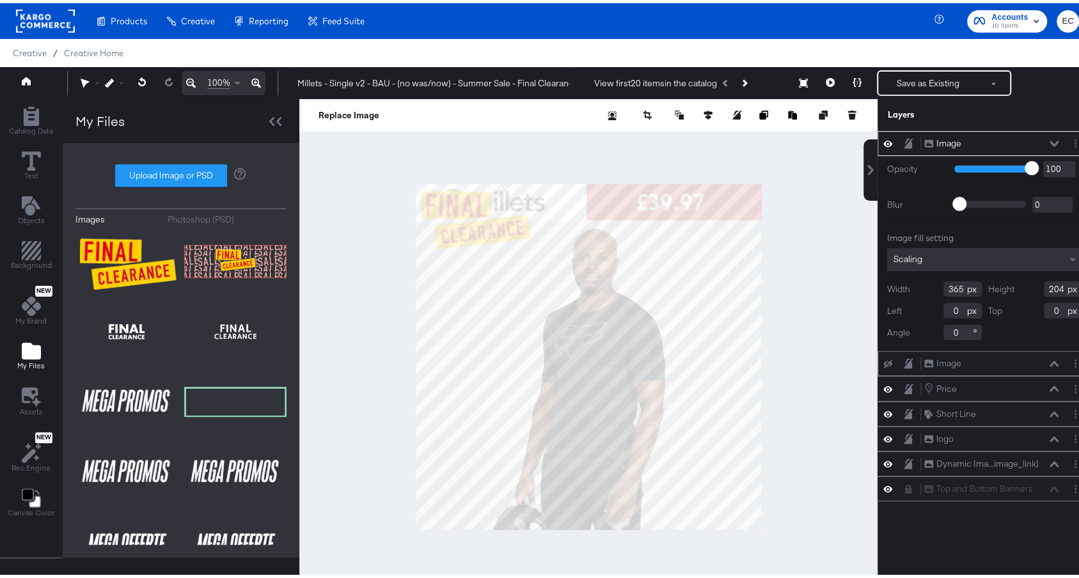
type input "694"
type input "124"
type input "247"
type input "138"
type input "811"
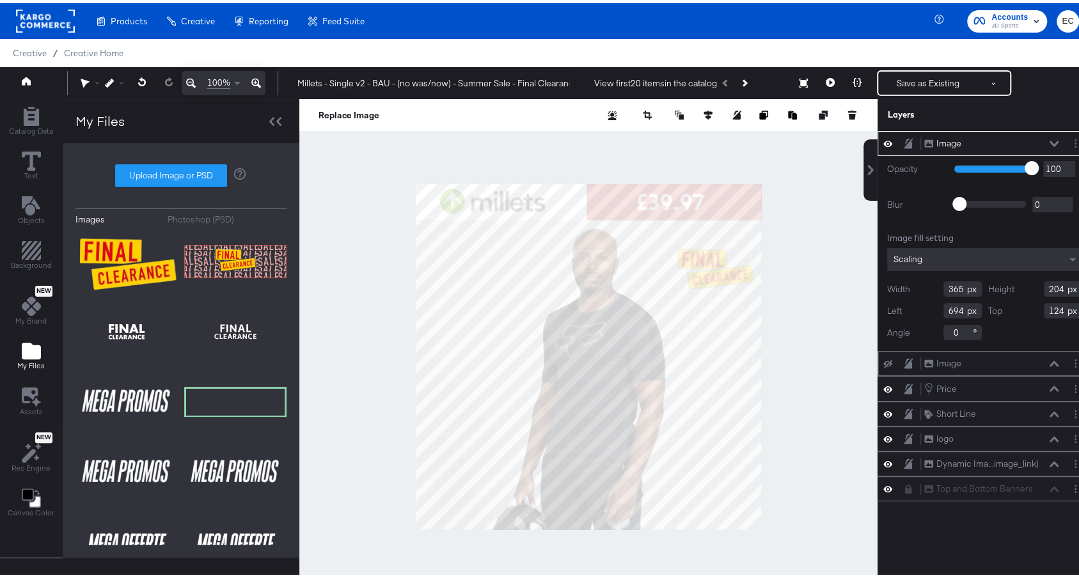
type input "190"
type input "809"
type input "119"
type input "817"
type input "121"
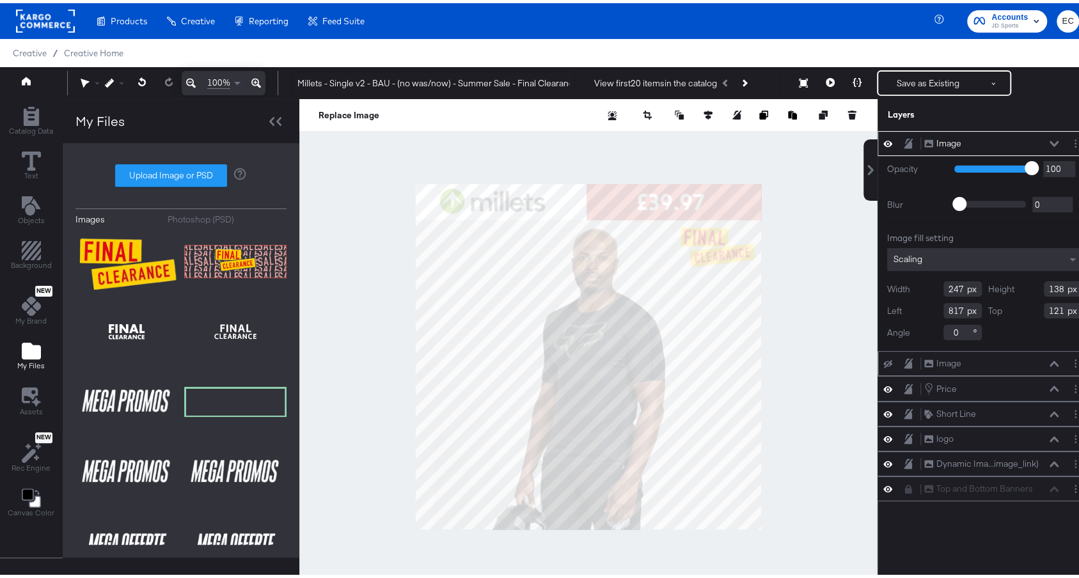
click at [818, 248] on div at bounding box center [588, 353] width 578 height 515
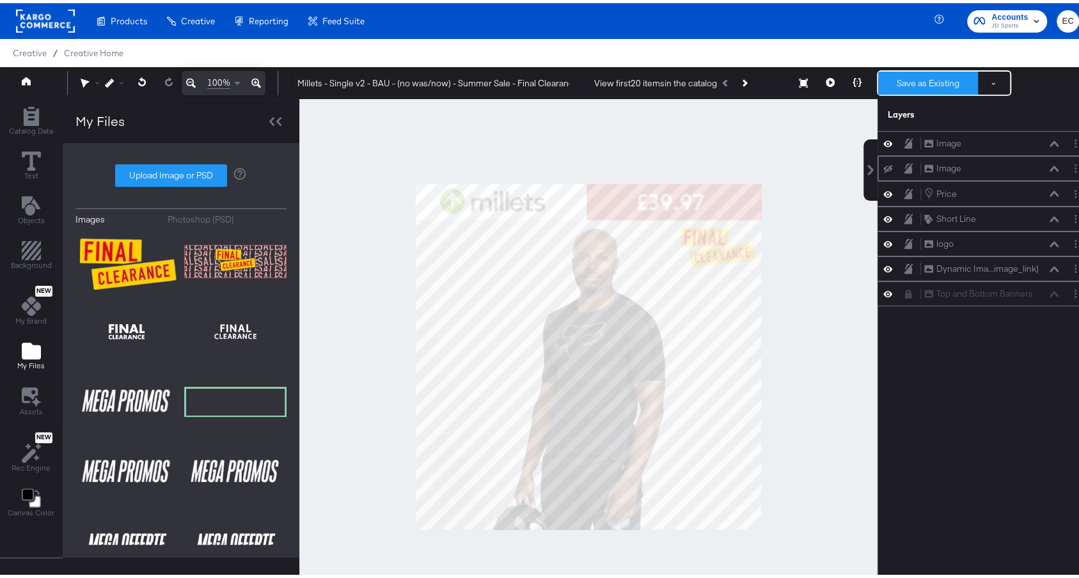
click at [895, 75] on button "Save as Existing" at bounding box center [928, 79] width 100 height 23
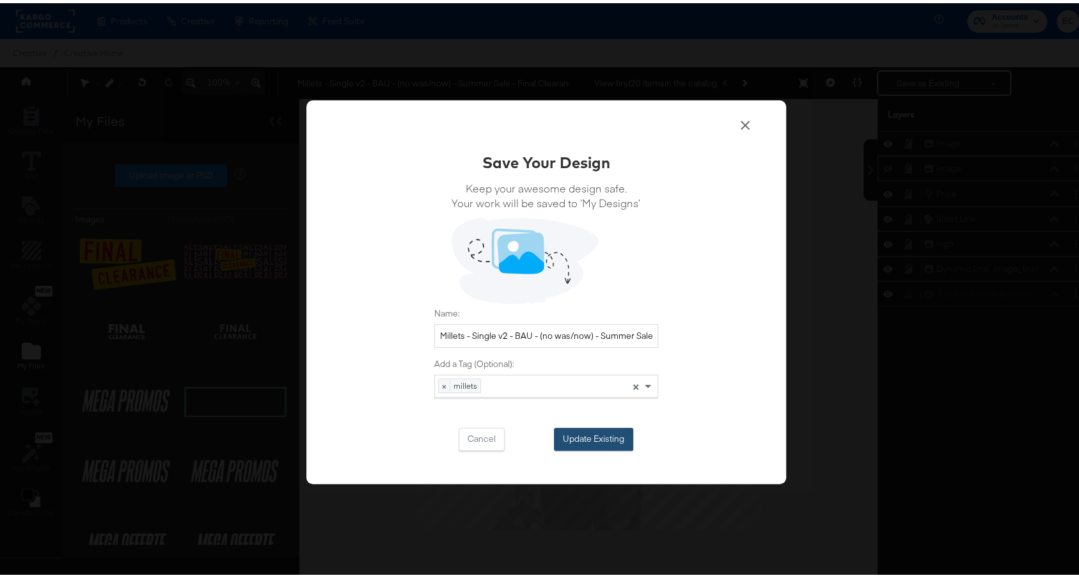
click at [621, 440] on button "Update Existing" at bounding box center [593, 436] width 79 height 23
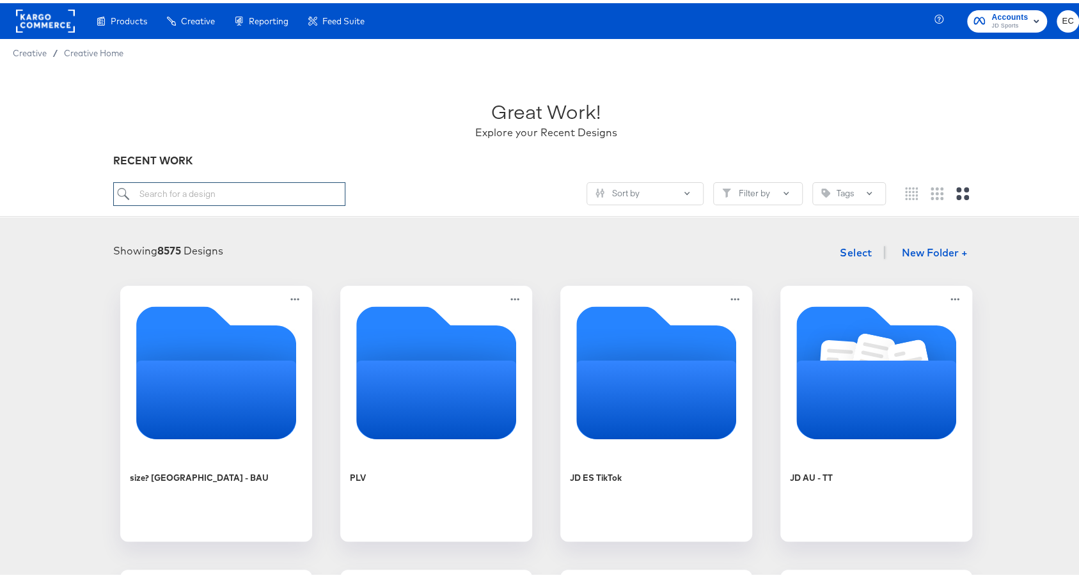
click at [181, 185] on input "search" at bounding box center [229, 191] width 232 height 24
type input "mil"
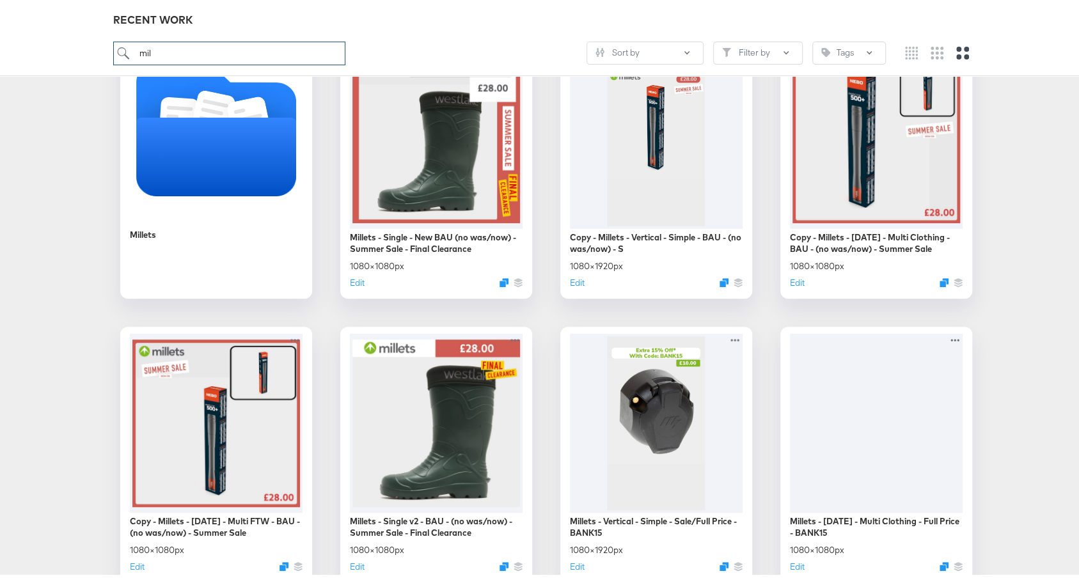
scroll to position [190, 0]
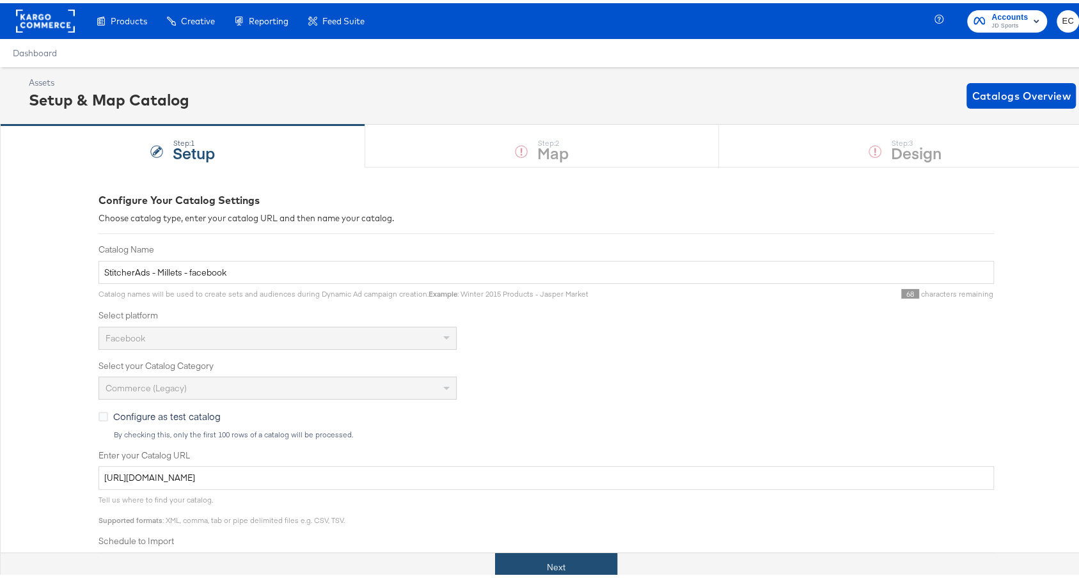
click at [557, 566] on button "Next" at bounding box center [556, 564] width 122 height 29
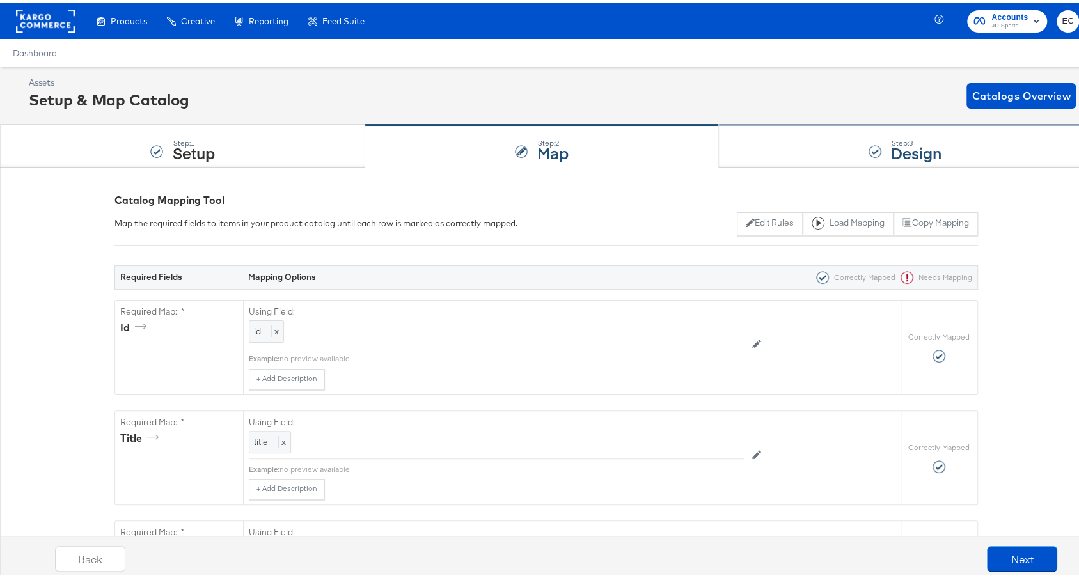
click at [860, 136] on div "Step: 3 Design" at bounding box center [905, 143] width 373 height 42
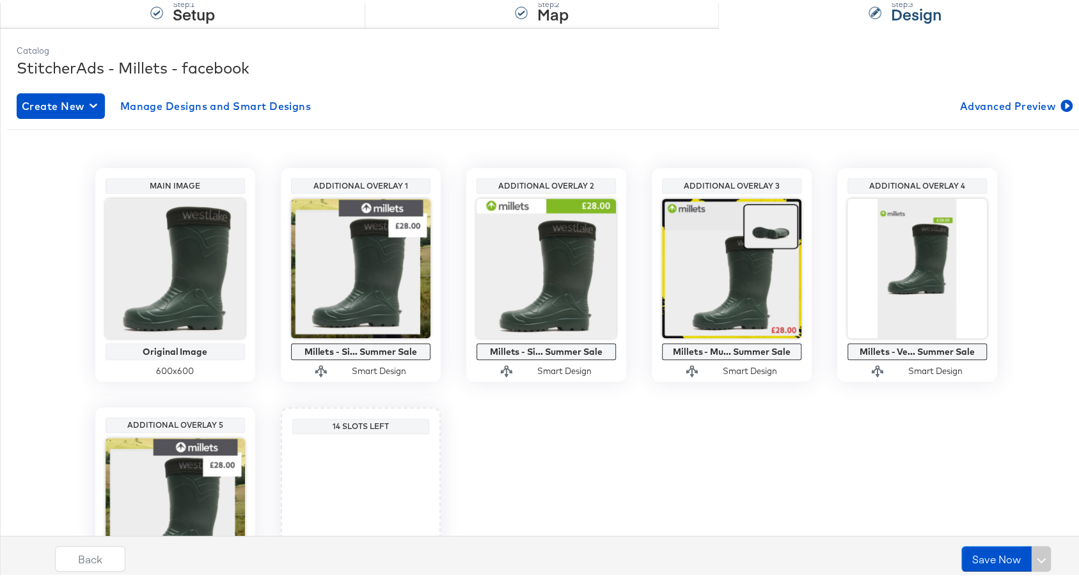
scroll to position [270, 0]
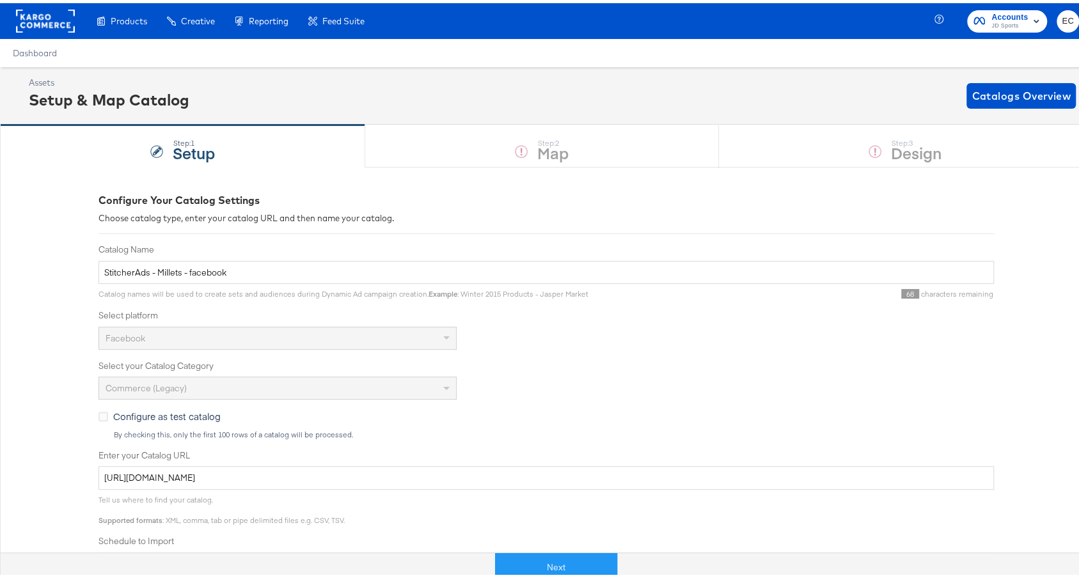
scroll to position [22, 0]
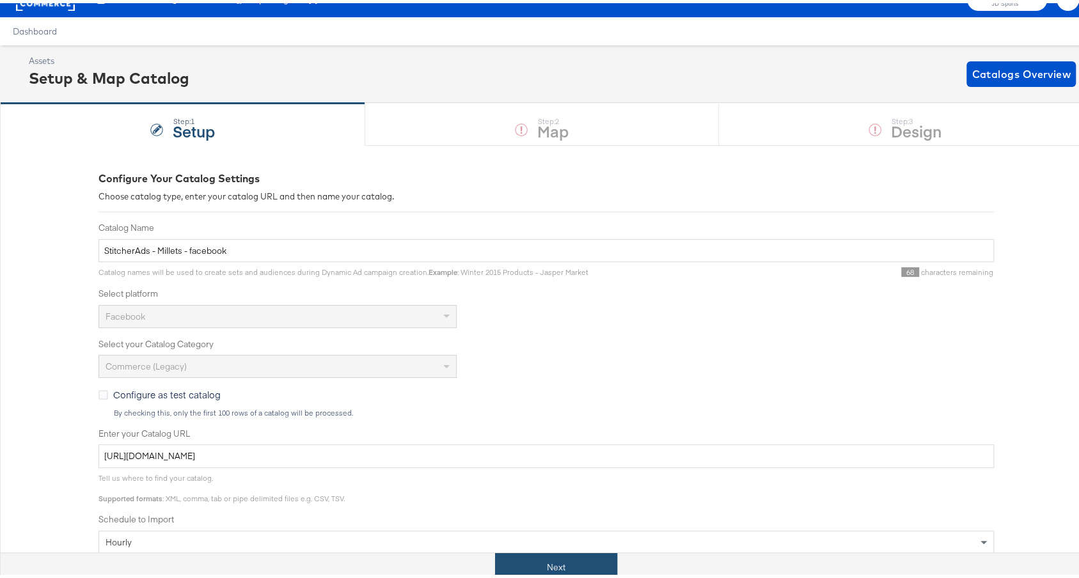
click at [534, 560] on button "Next" at bounding box center [556, 564] width 122 height 29
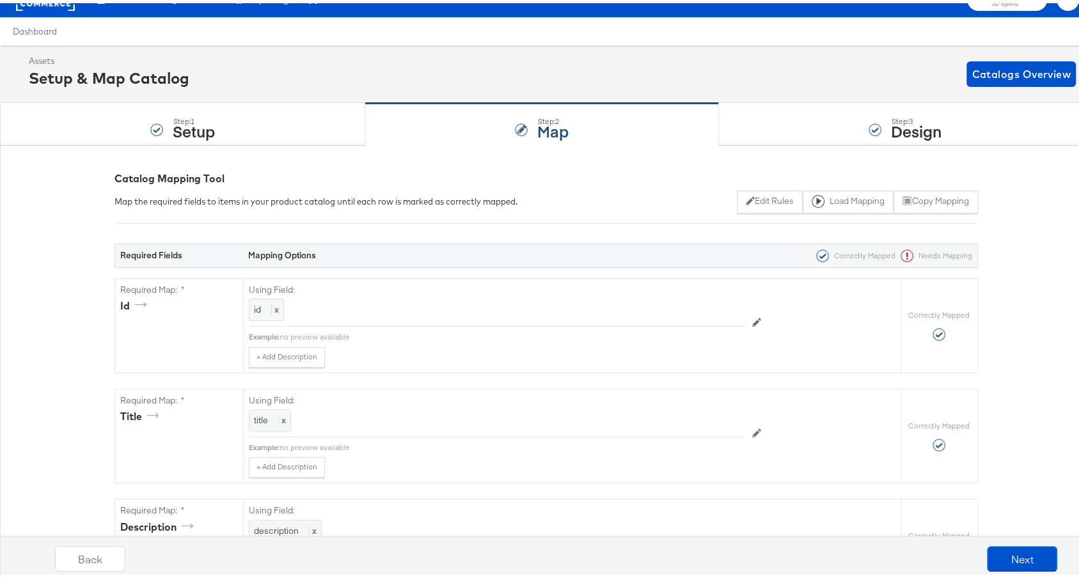
scroll to position [0, 0]
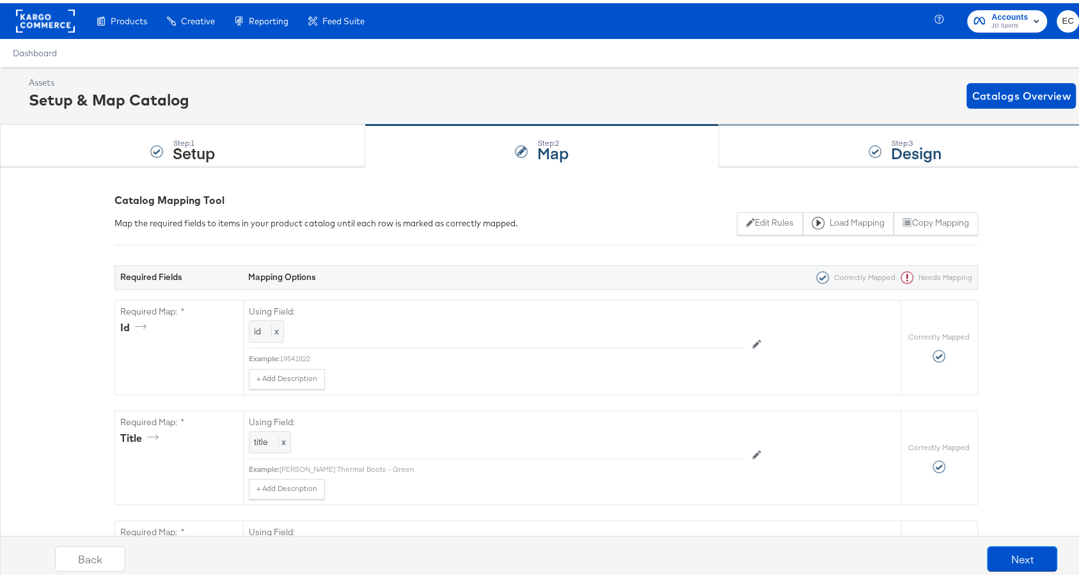
click at [869, 145] on div "Step: 3 Design" at bounding box center [905, 143] width 373 height 42
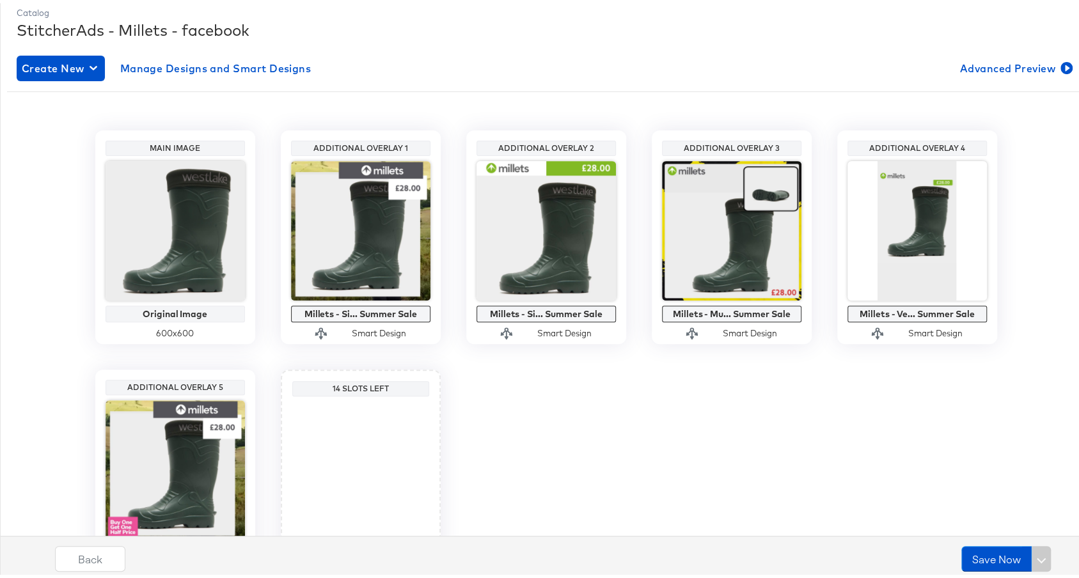
scroll to position [264, 0]
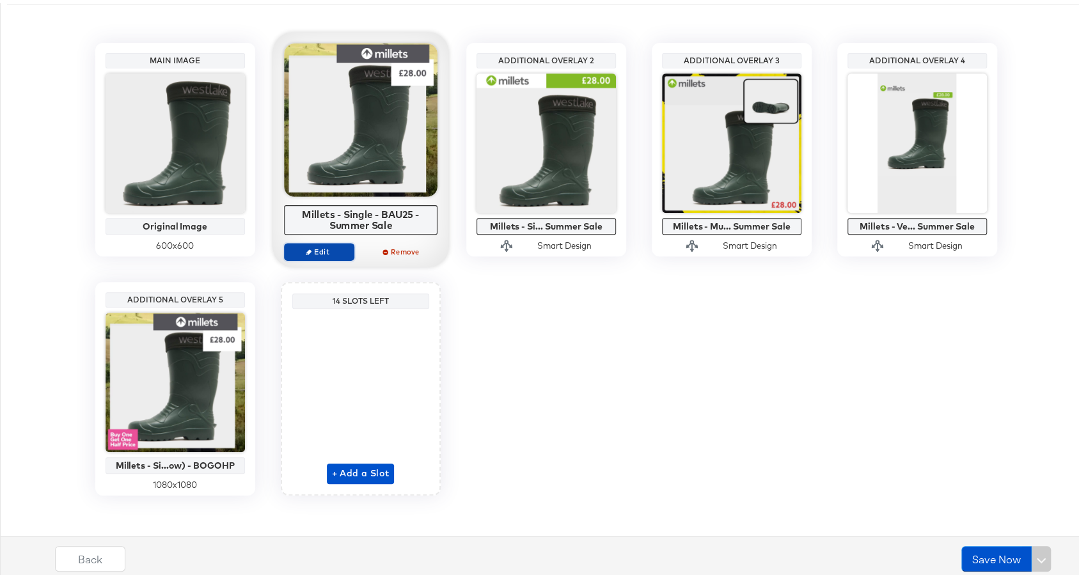
click at [318, 253] on button "Edit" at bounding box center [319, 249] width 70 height 18
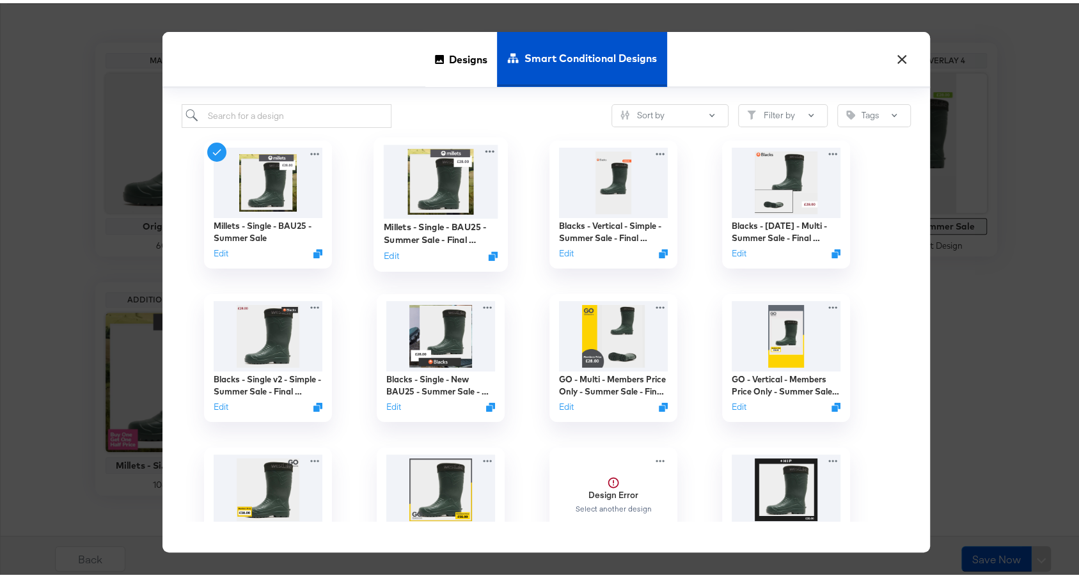
click at [405, 194] on img at bounding box center [440, 178] width 115 height 74
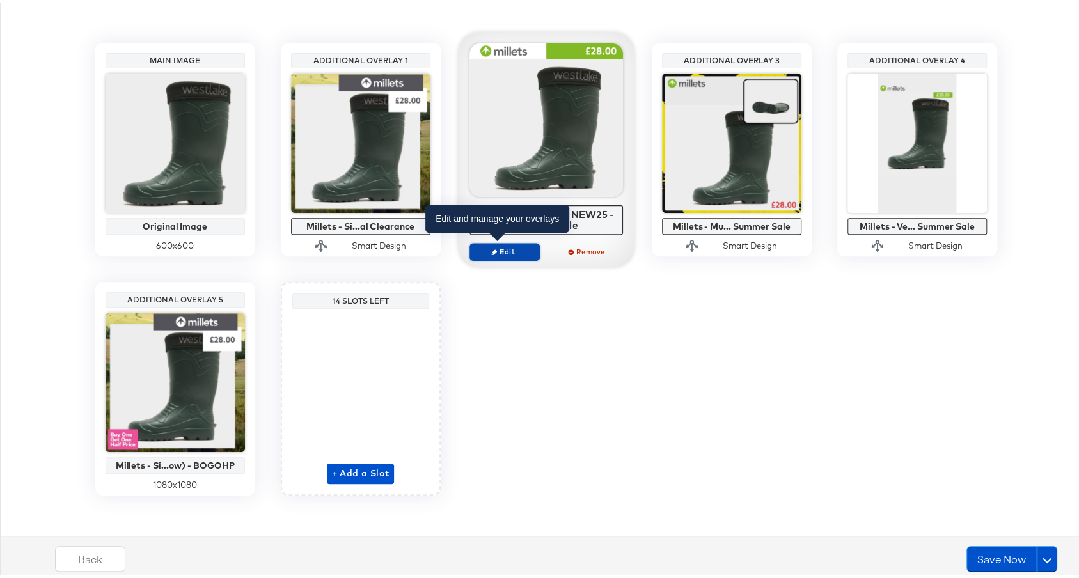
click at [491, 248] on span "Edit" at bounding box center [504, 249] width 59 height 10
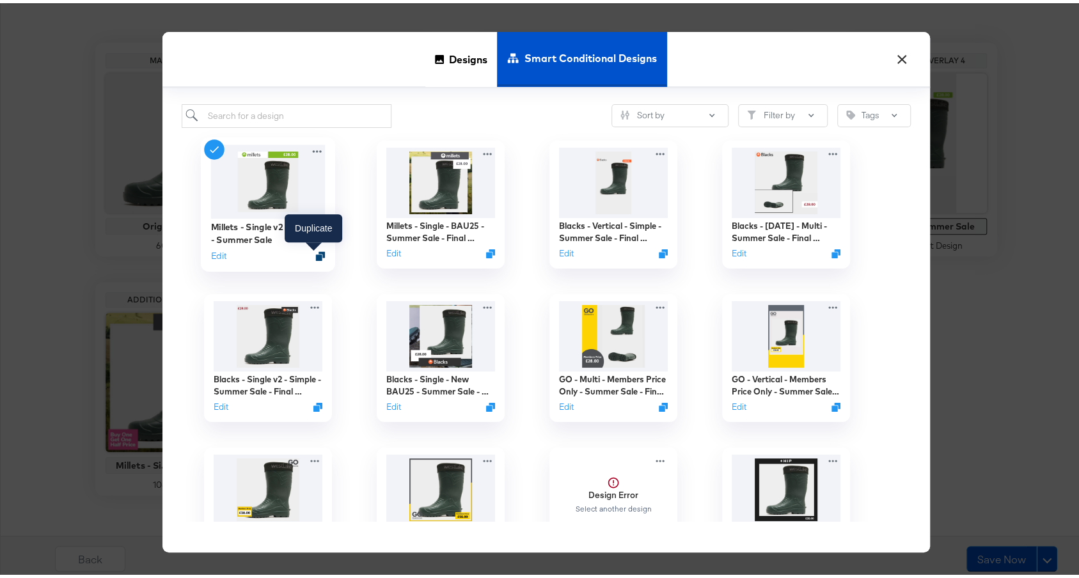
click at [315, 250] on icon "Duplicate" at bounding box center [320, 253] width 10 height 10
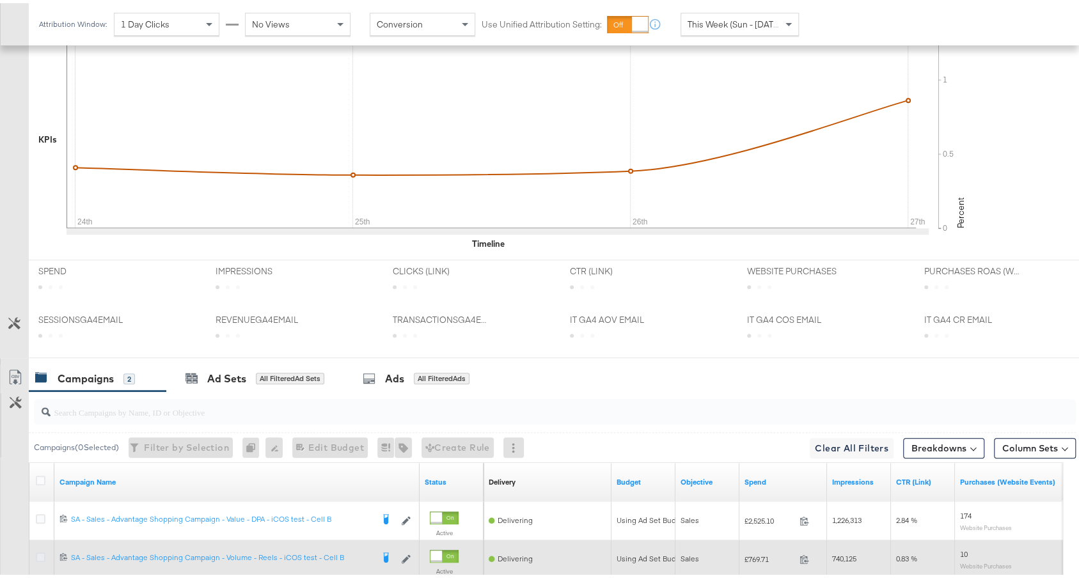
scroll to position [519, 0]
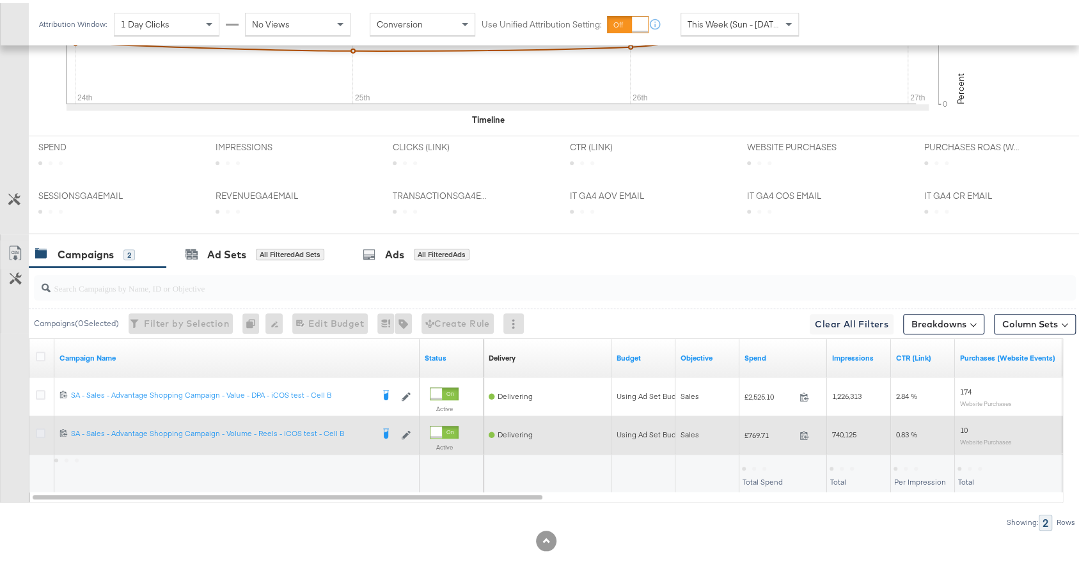
click at [38, 425] on icon at bounding box center [41, 430] width 10 height 10
click at [0, 0] on input "checkbox" at bounding box center [0, 0] width 0 height 0
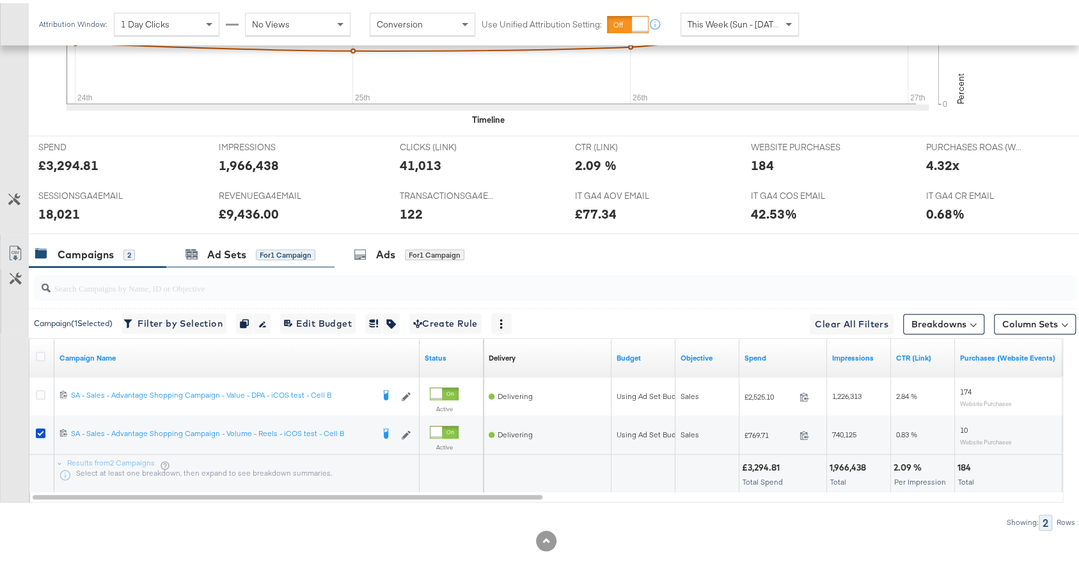
click at [289, 238] on div "Ad Sets for 1 Campaign" at bounding box center [250, 252] width 168 height 28
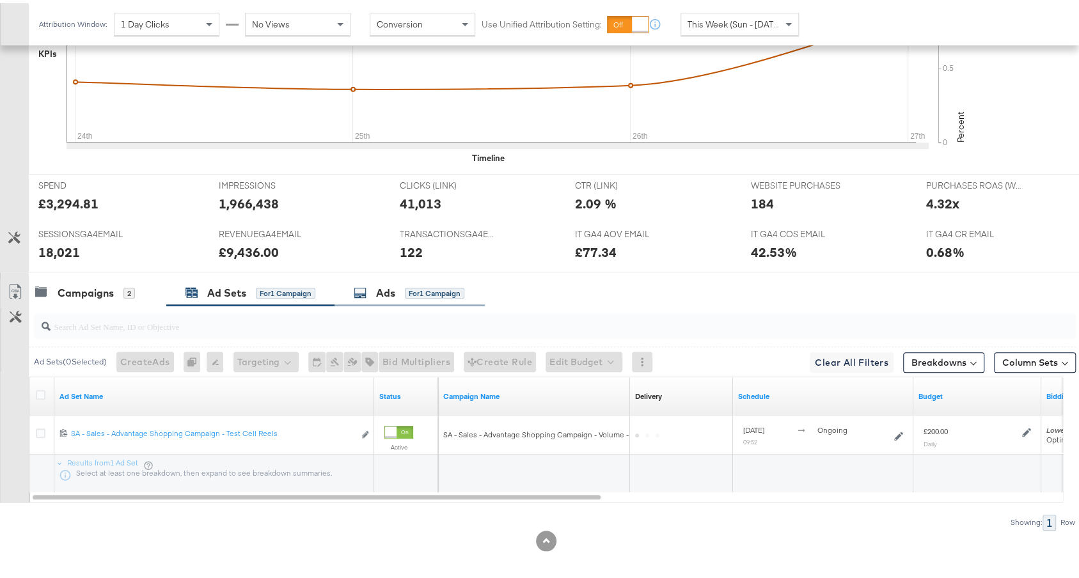
click at [393, 276] on div "Ads for 1 Campaign" at bounding box center [410, 290] width 150 height 28
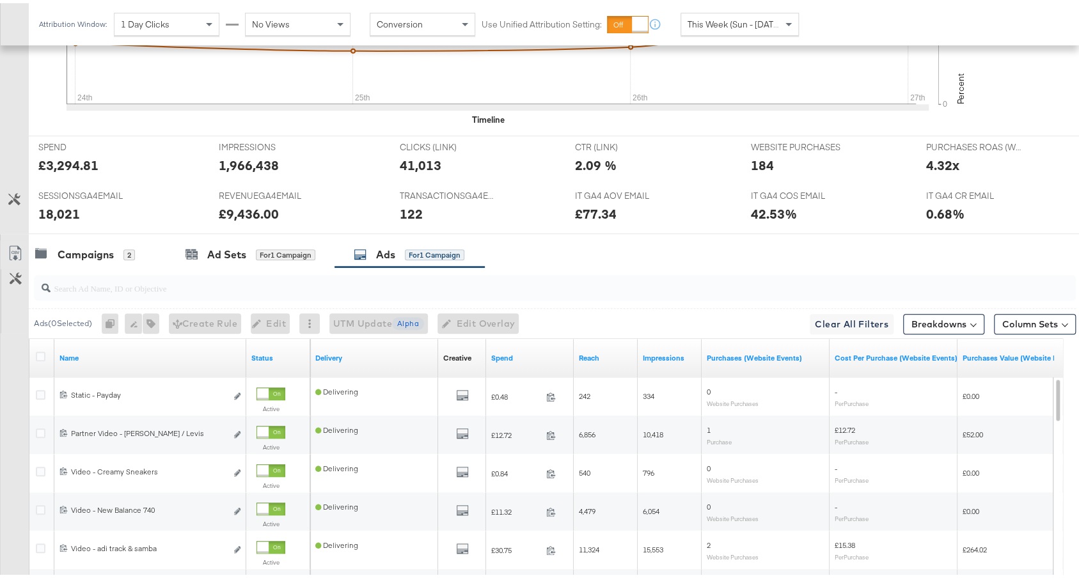
scroll to position [520, 0]
click at [527, 349] on link "Spend" at bounding box center [529, 354] width 77 height 10
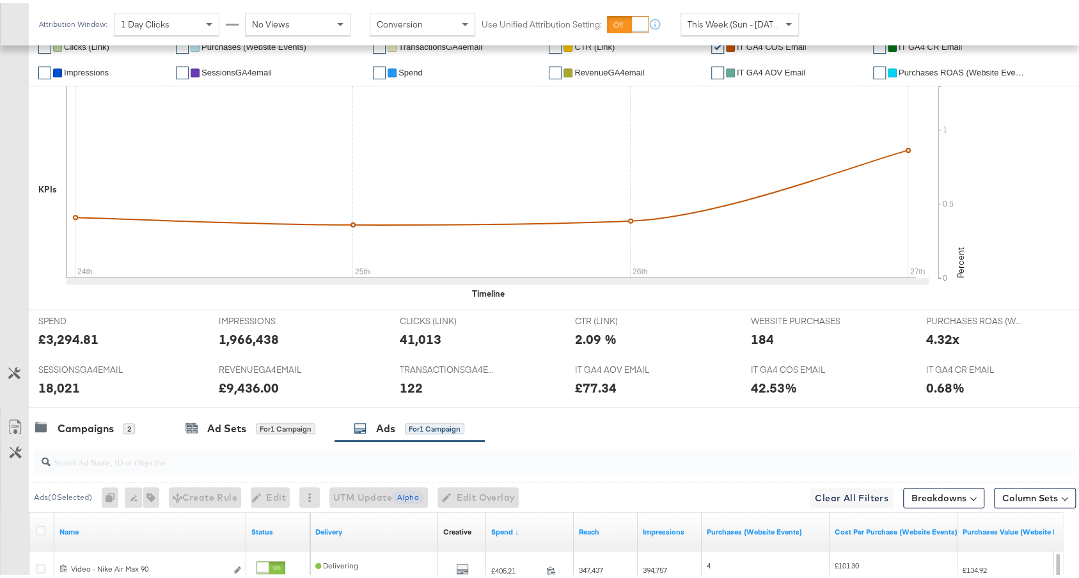
scroll to position [706, 0]
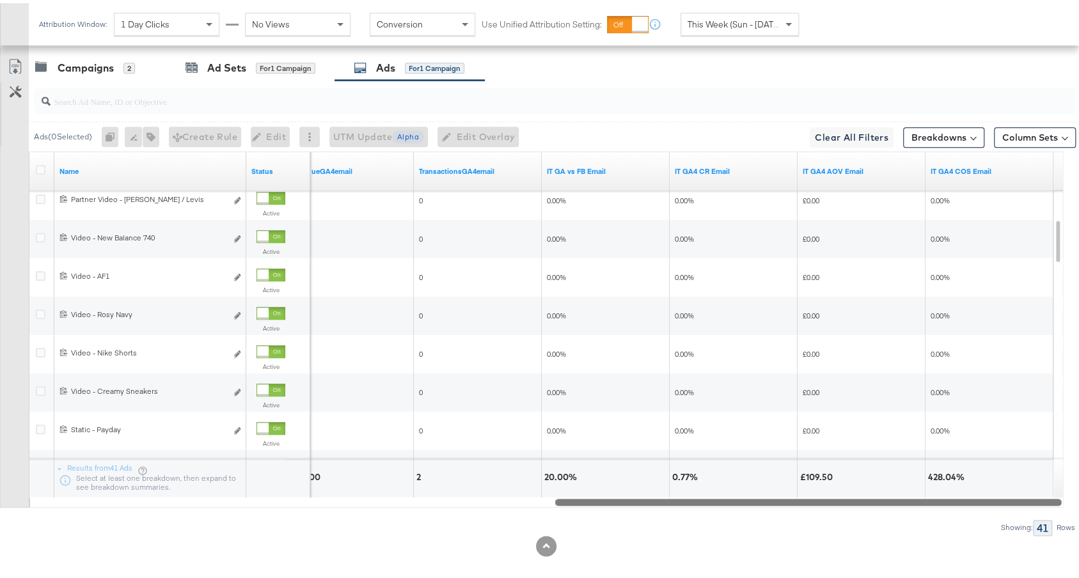
drag, startPoint x: 523, startPoint y: 493, endPoint x: 1082, endPoint y: 479, distance: 559.3
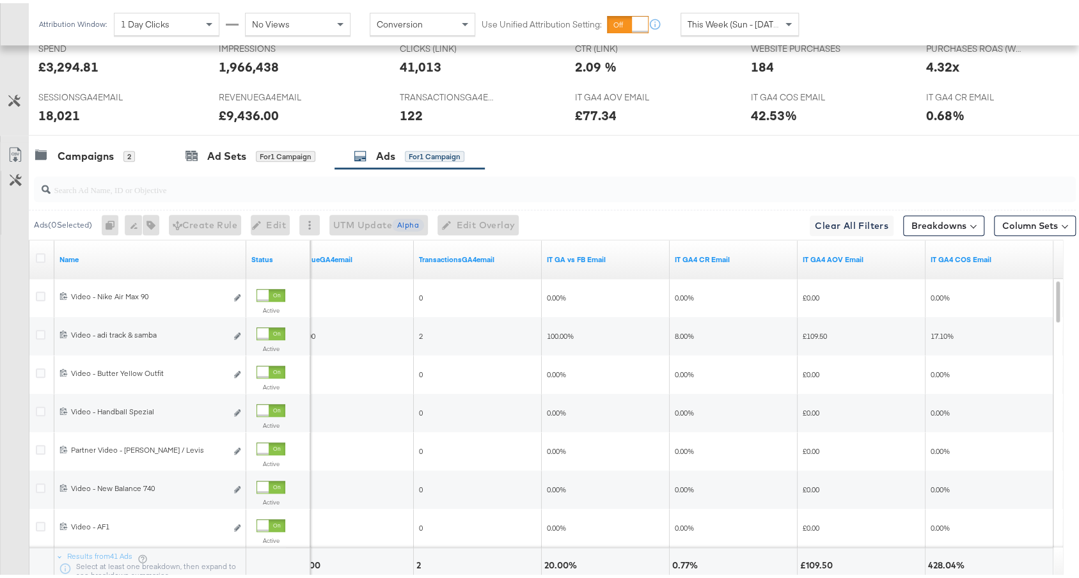
scroll to position [711, 0]
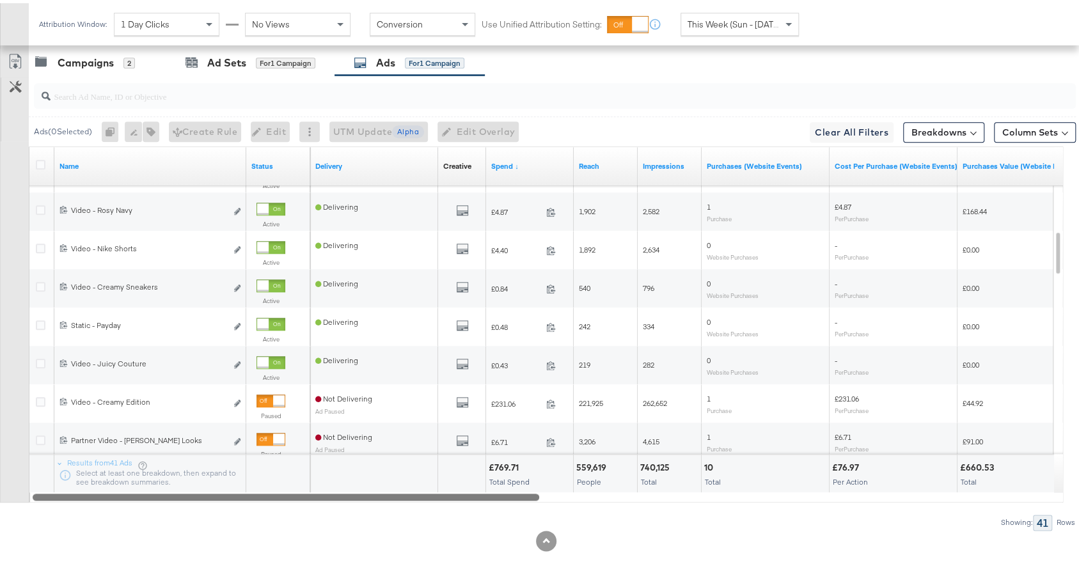
drag, startPoint x: 673, startPoint y: 489, endPoint x: 4, endPoint y: 418, distance: 672.3
click at [0, 432] on div "Customize KPIs Export as CSV Name Status Delivery Creative Sorting Unavailable …" at bounding box center [538, 321] width 1076 height 356
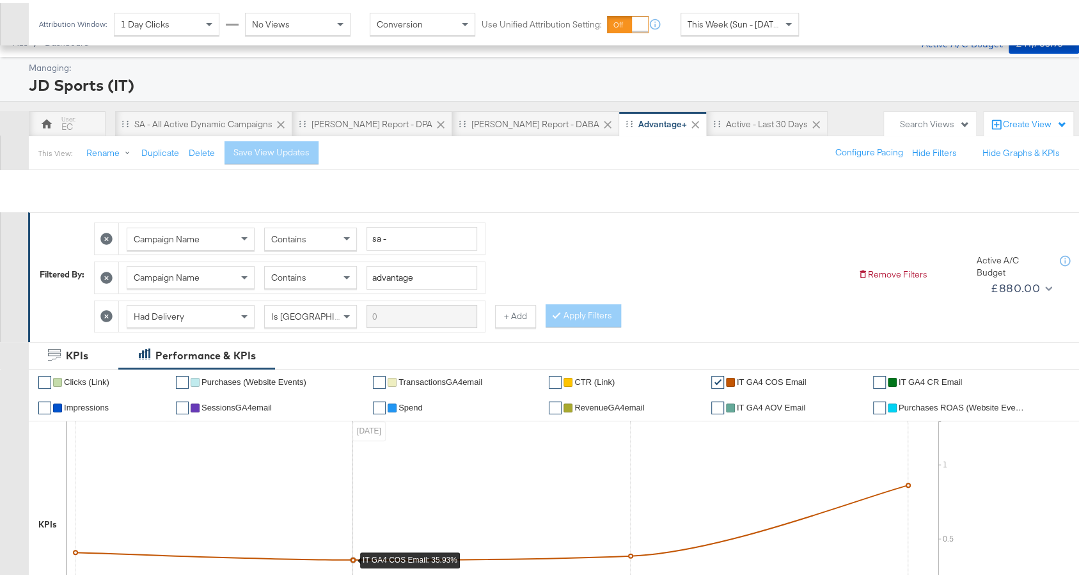
scroll to position [457, 0]
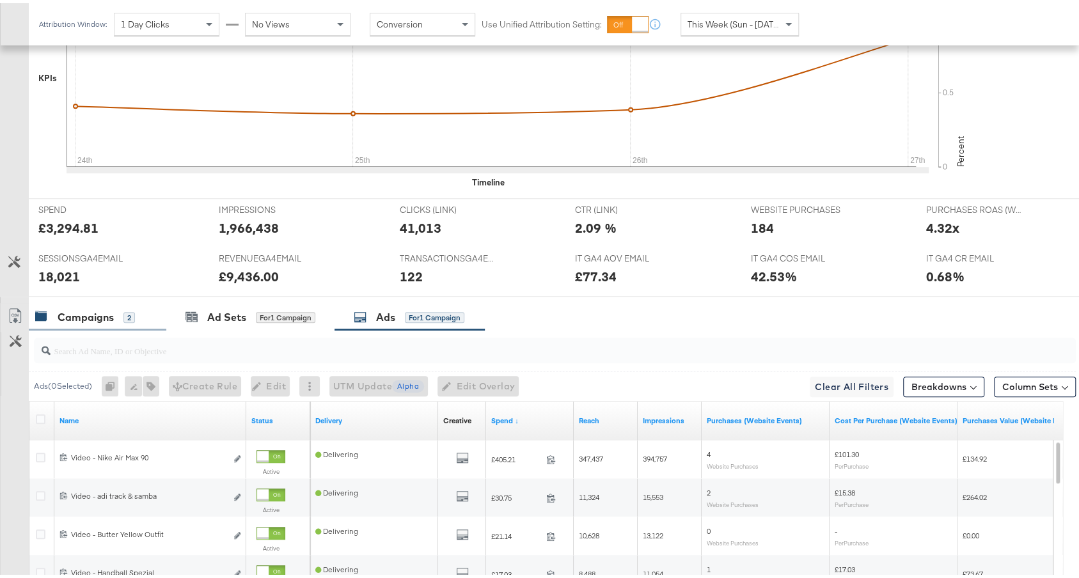
click at [68, 307] on div "Campaigns" at bounding box center [86, 314] width 56 height 15
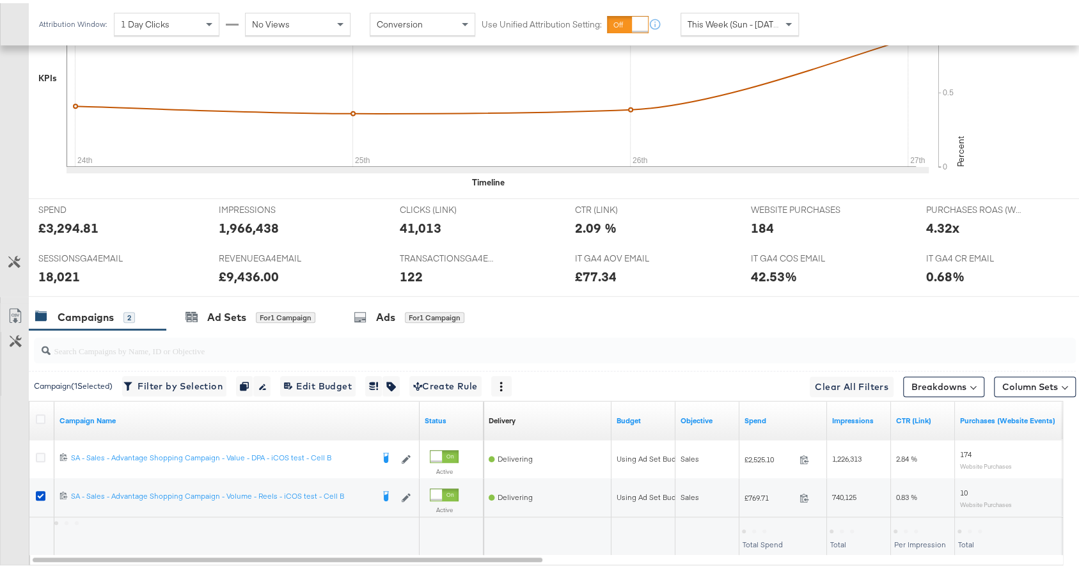
scroll to position [519, 0]
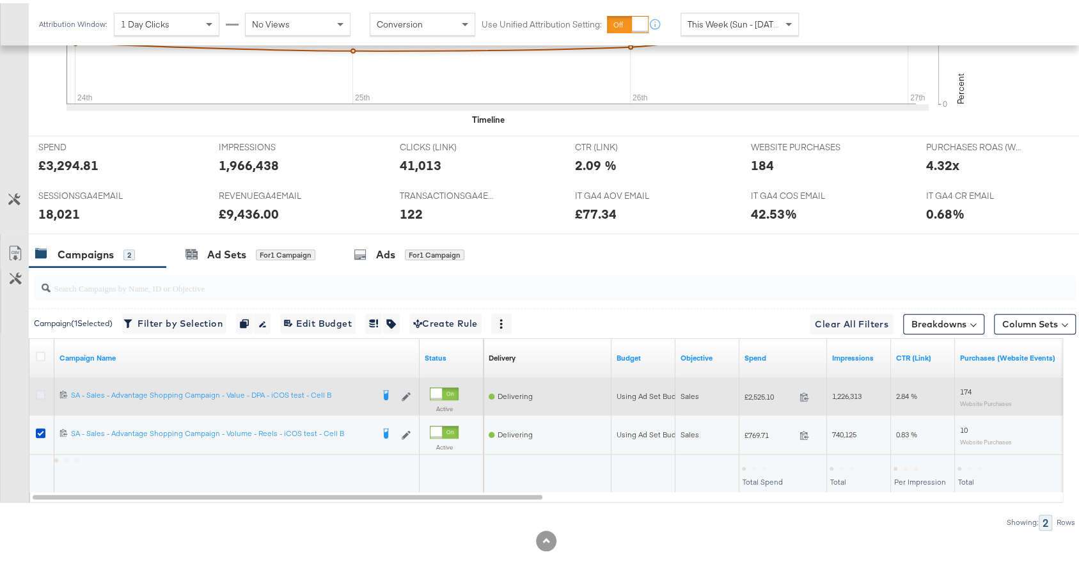
click at [41, 387] on icon at bounding box center [41, 392] width 10 height 10
click at [0, 0] on input "checkbox" at bounding box center [0, 0] width 0 height 0
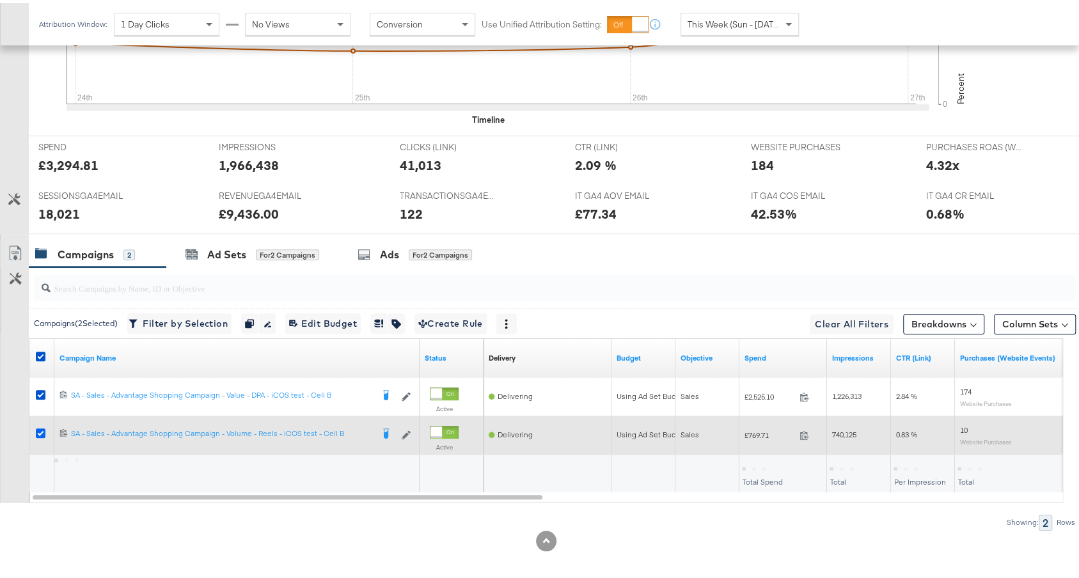
click at [40, 427] on icon at bounding box center [41, 430] width 10 height 10
click at [0, 0] on input "checkbox" at bounding box center [0, 0] width 0 height 0
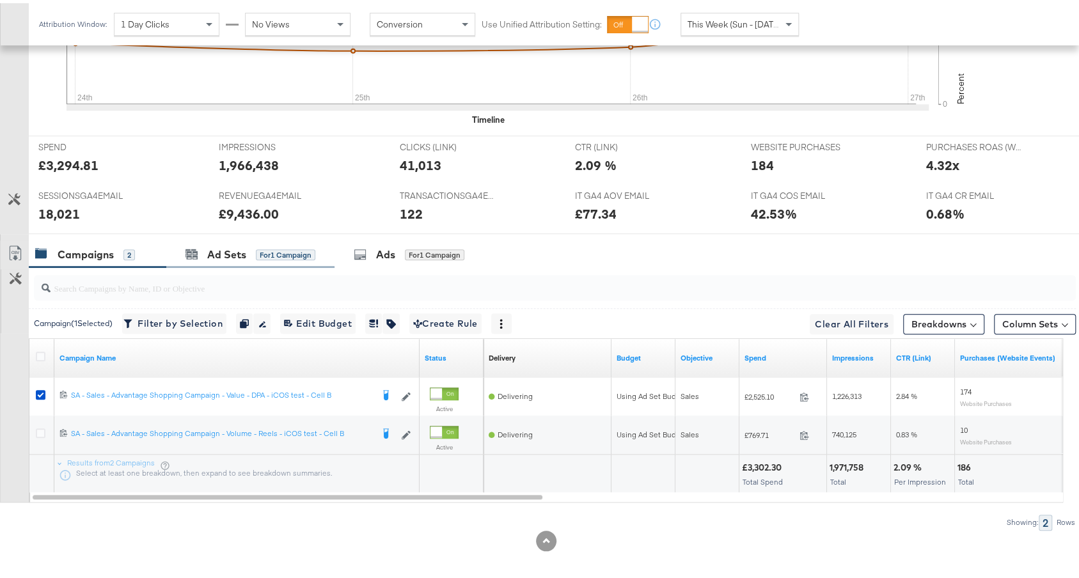
click at [224, 238] on div "Ad Sets for 1 Campaign" at bounding box center [250, 252] width 168 height 28
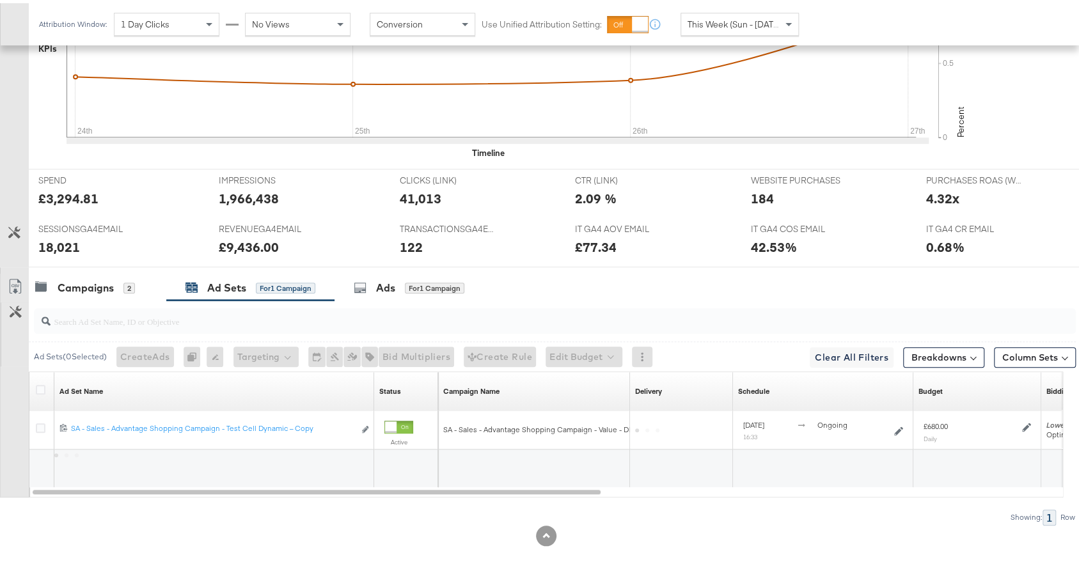
scroll to position [481, 0]
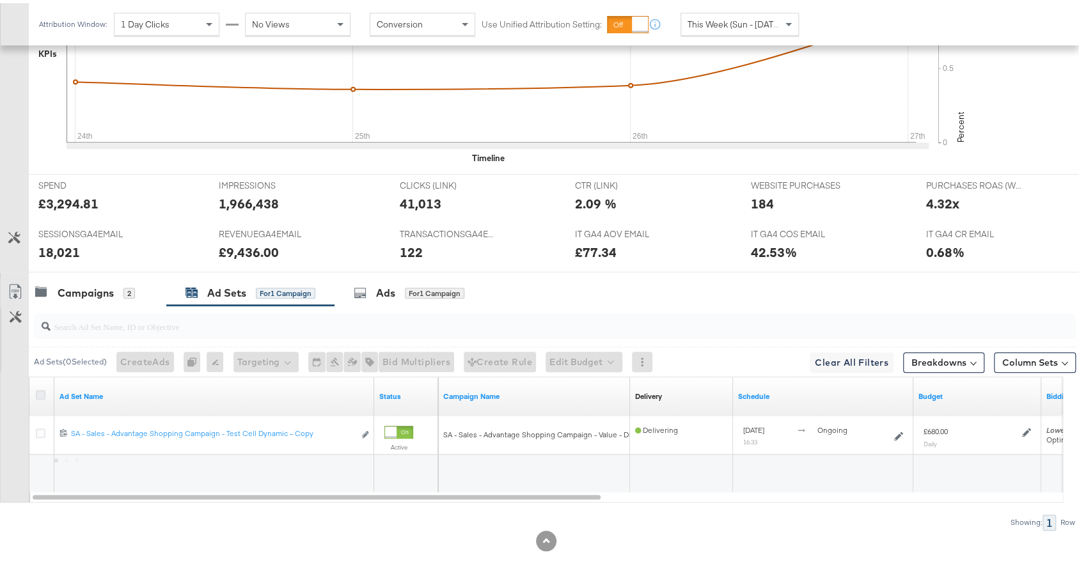
click at [41, 390] on icon at bounding box center [41, 392] width 10 height 10
click at [0, 0] on input "checkbox" at bounding box center [0, 0] width 0 height 0
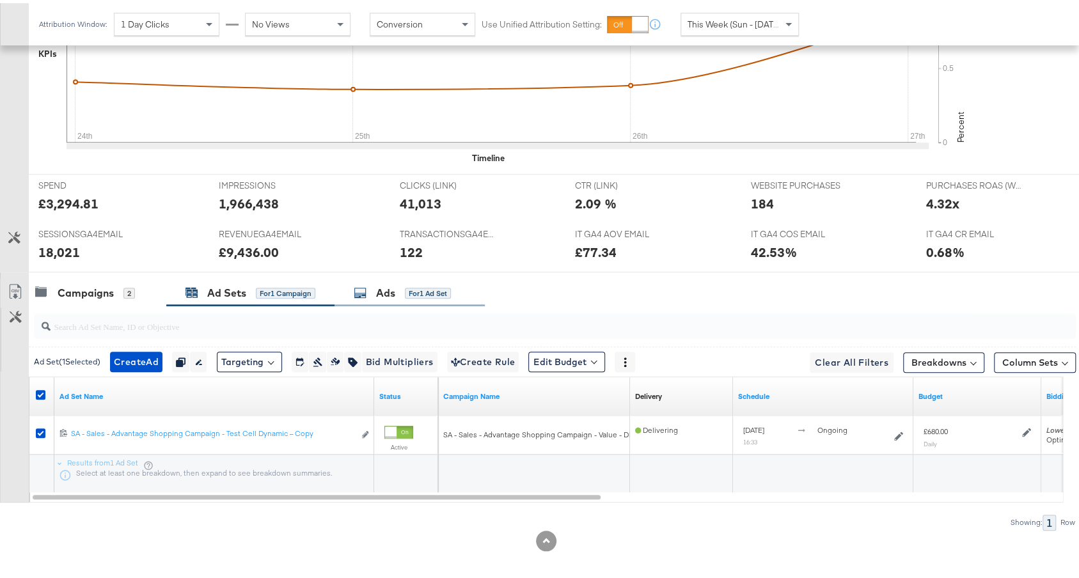
click at [379, 285] on div "Ads" at bounding box center [385, 290] width 19 height 15
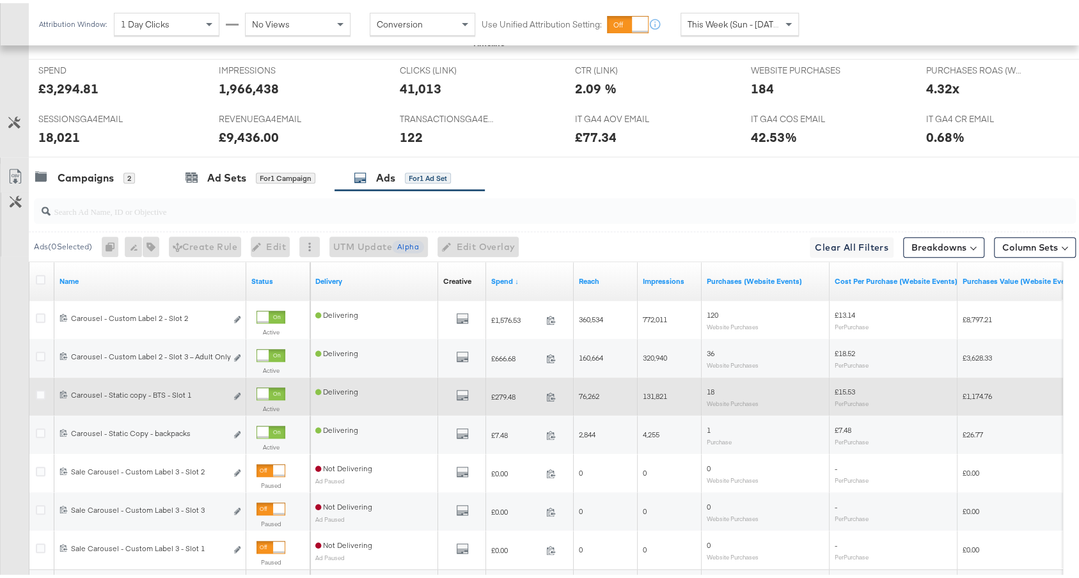
scroll to position [633, 0]
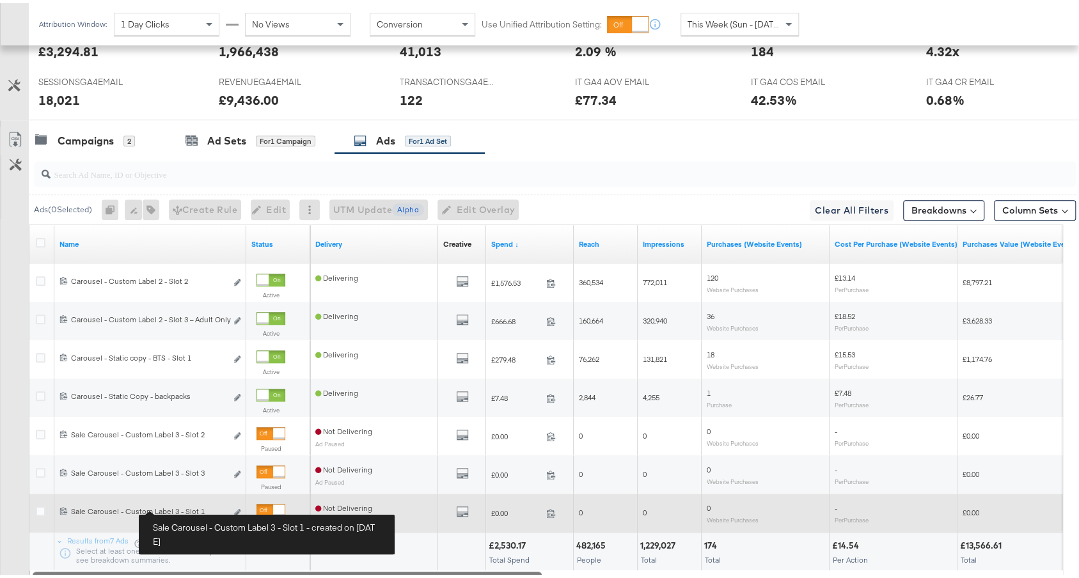
drag, startPoint x: 419, startPoint y: 564, endPoint x: 70, endPoint y: 487, distance: 357.1
click at [83, 496] on div "Name Status Delivery Creative Sorting Unavailable Spend ↓ Reach Impressions Pur…" at bounding box center [546, 399] width 1034 height 356
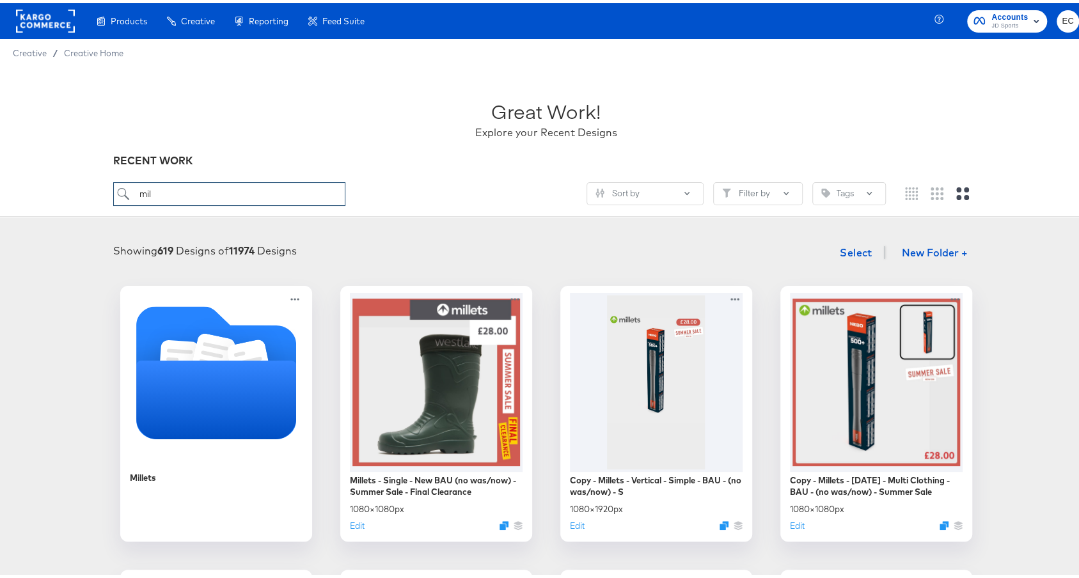
click at [227, 189] on input "mil" at bounding box center [229, 191] width 232 height 24
type input "m"
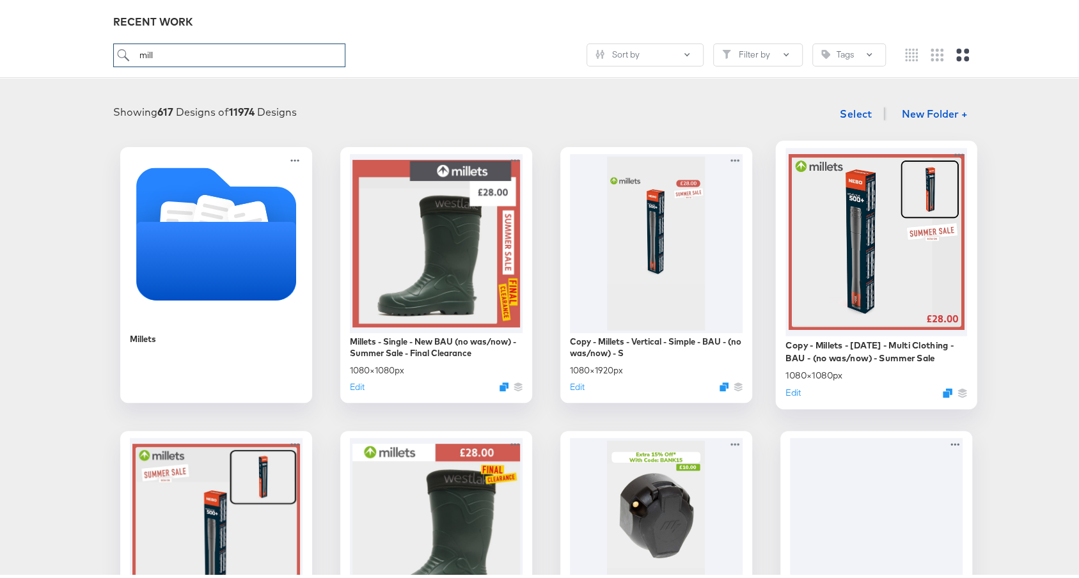
scroll to position [150, 0]
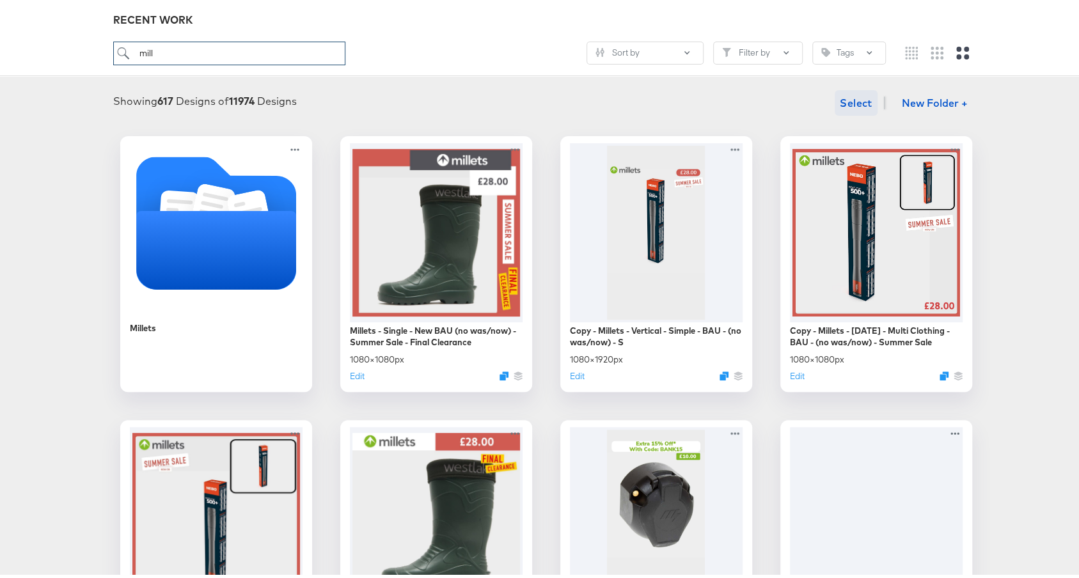
type input "mill"
click at [860, 97] on button "Select" at bounding box center [856, 100] width 43 height 26
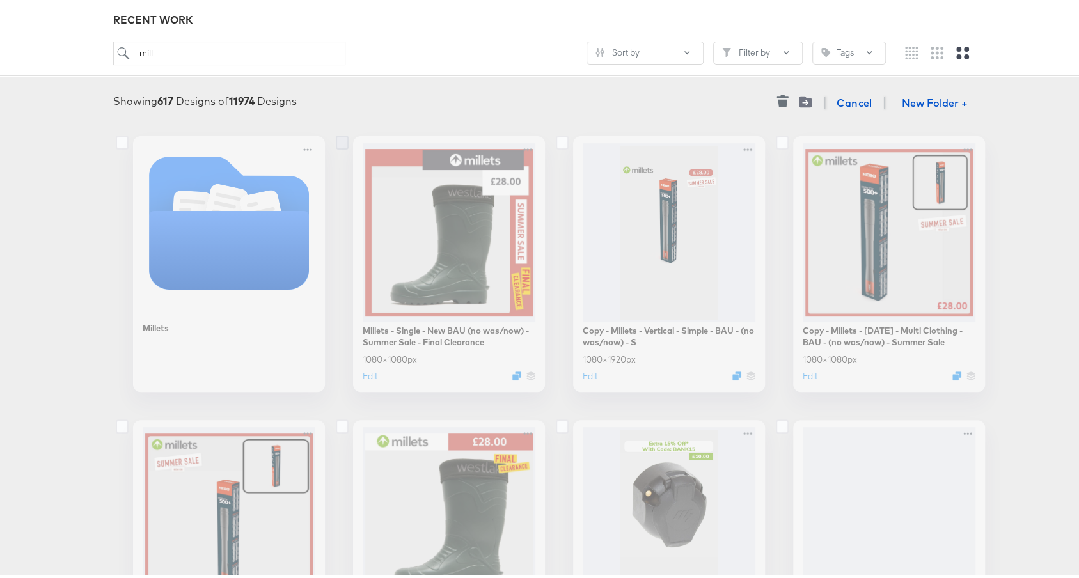
click at [336, 141] on icon at bounding box center [342, 139] width 13 height 14
click at [0, 0] on input "checkbox" at bounding box center [0, 0] width 0 height 0
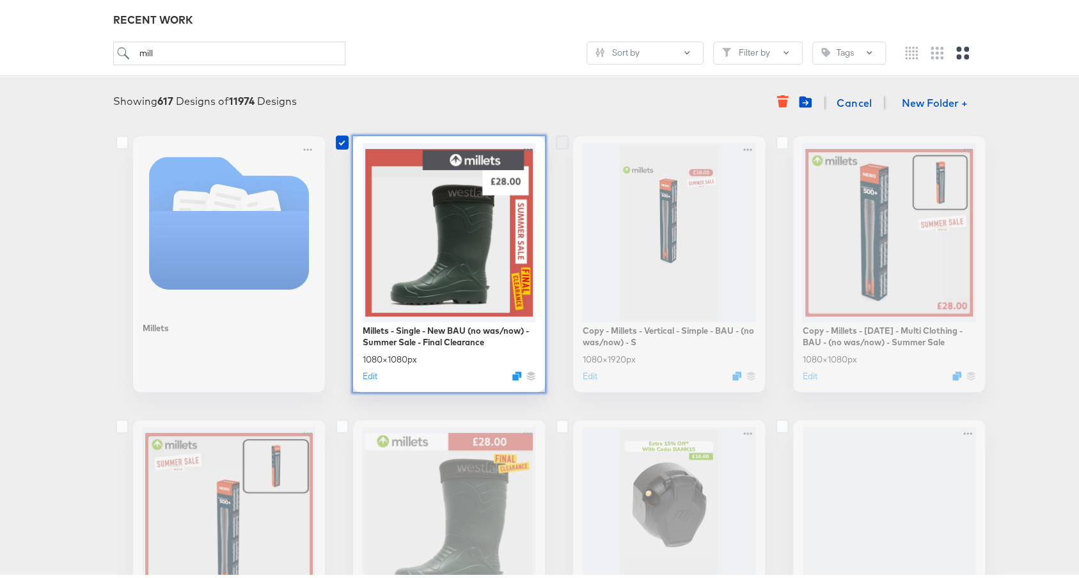
click at [556, 141] on icon at bounding box center [562, 139] width 13 height 14
click at [0, 0] on input "checkbox" at bounding box center [0, 0] width 0 height 0
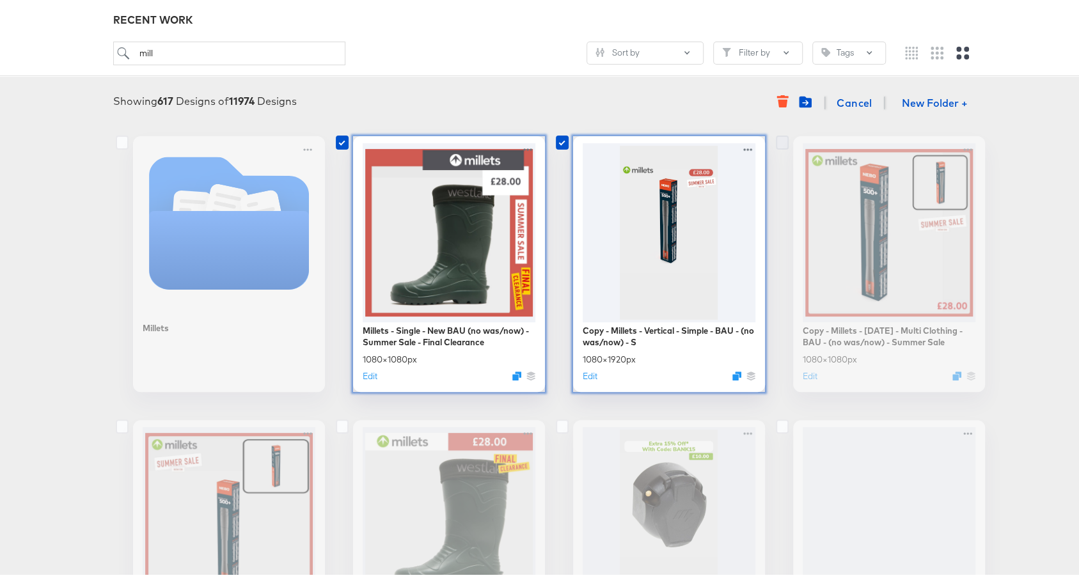
click at [776, 138] on icon at bounding box center [782, 139] width 13 height 14
click at [0, 0] on input "checkbox" at bounding box center [0, 0] width 0 height 0
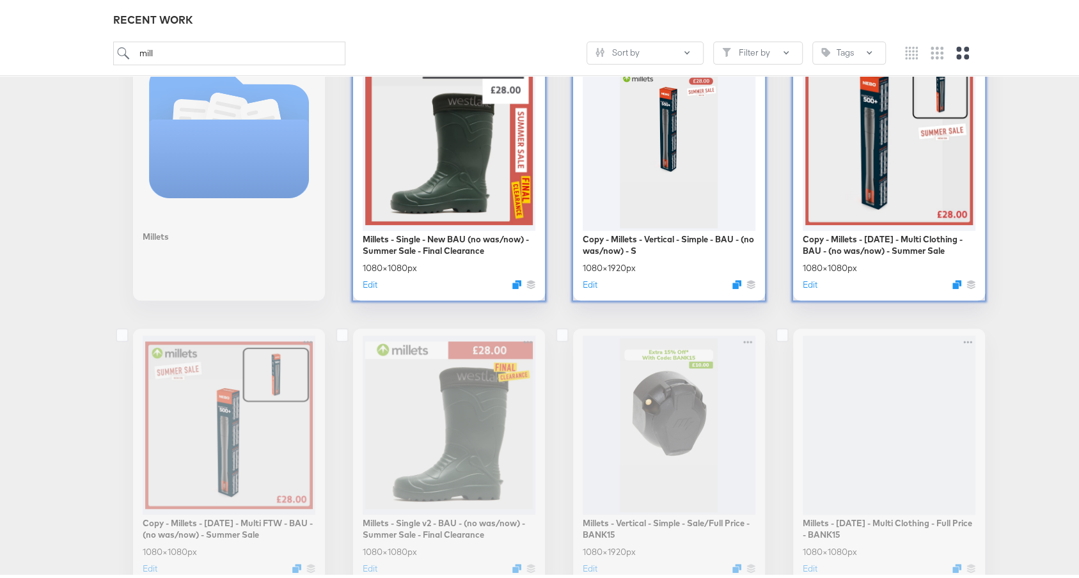
scroll to position [331, 0]
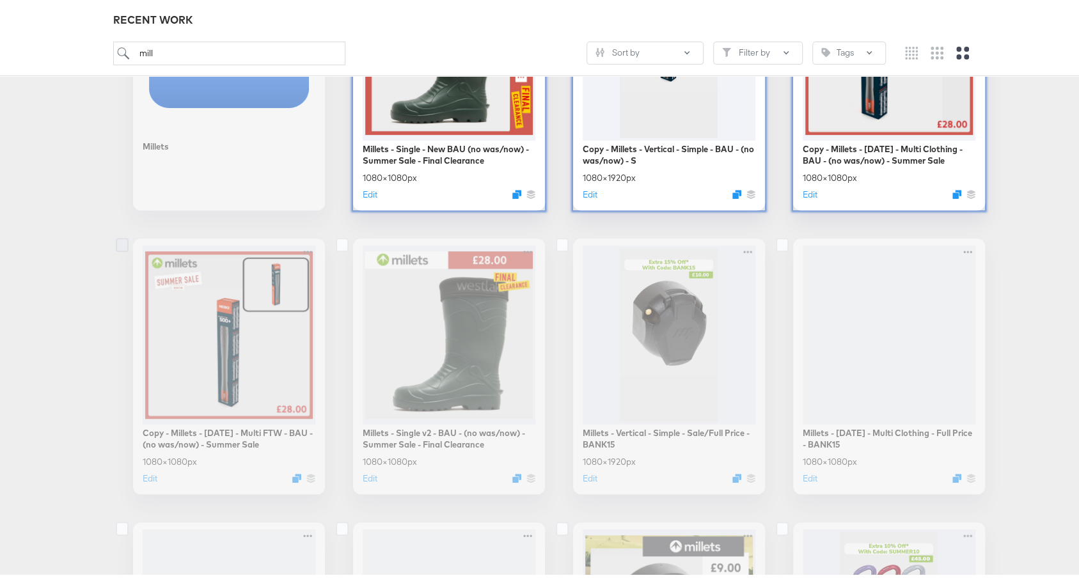
click at [116, 241] on icon at bounding box center [122, 242] width 13 height 14
click at [0, 0] on input "checkbox" at bounding box center [0, 0] width 0 height 0
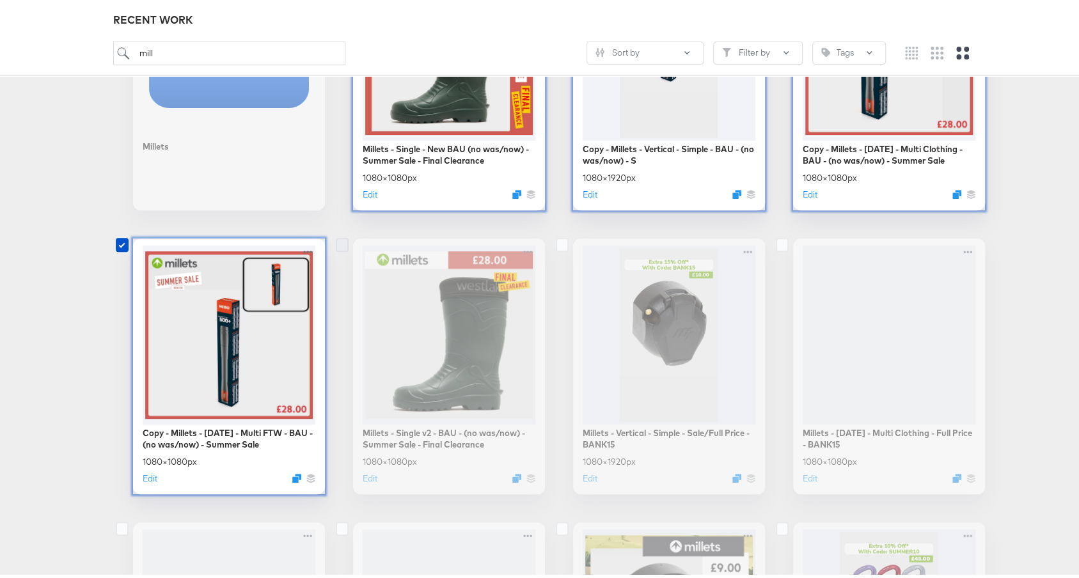
click at [336, 243] on icon at bounding box center [342, 242] width 13 height 14
click at [0, 0] on input "checkbox" at bounding box center [0, 0] width 0 height 0
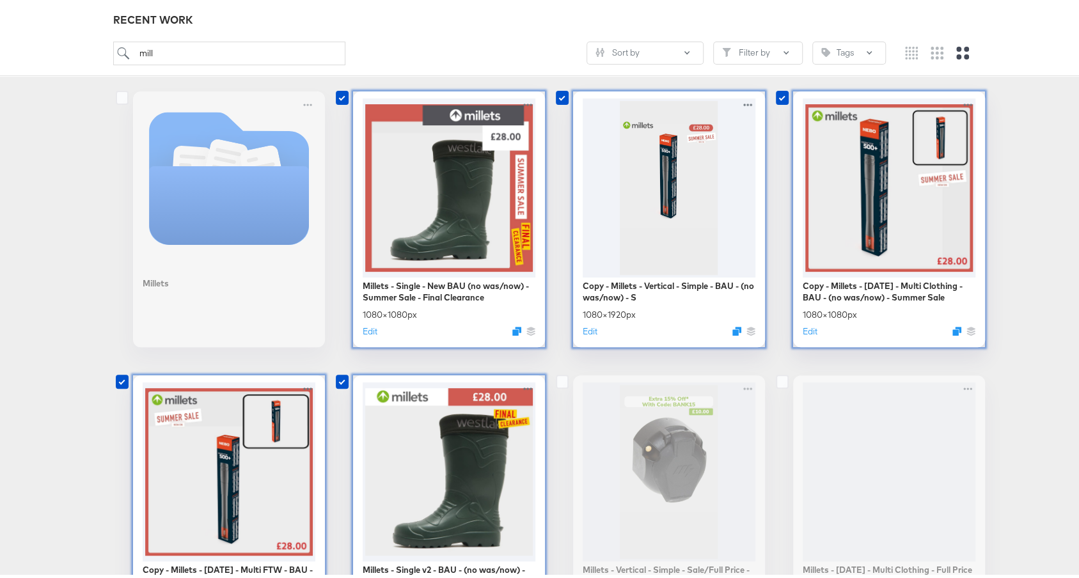
scroll to position [0, 0]
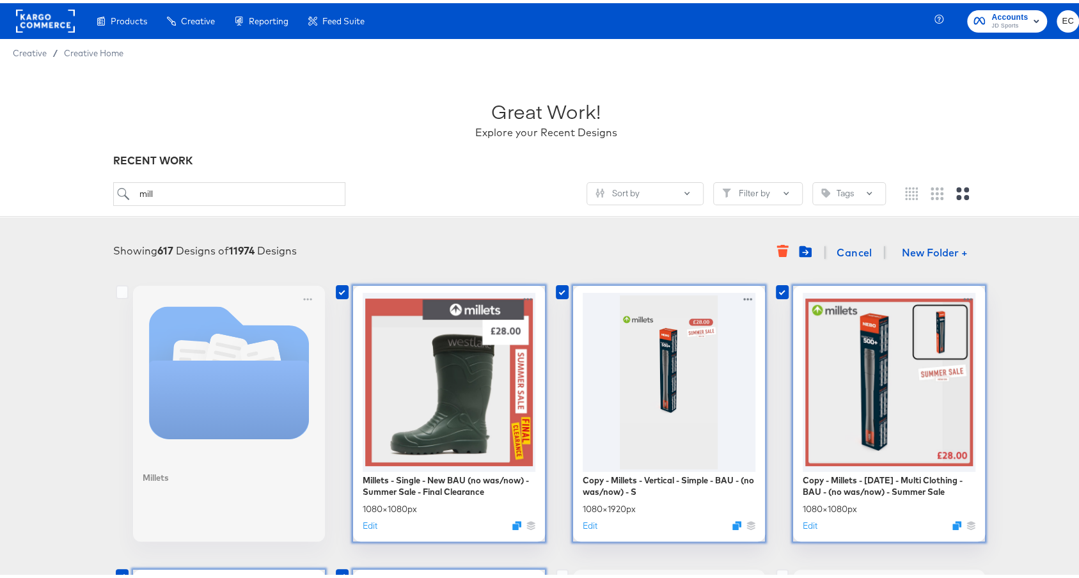
click at [802, 250] on icon "Move to folder" at bounding box center [805, 249] width 6 height 6
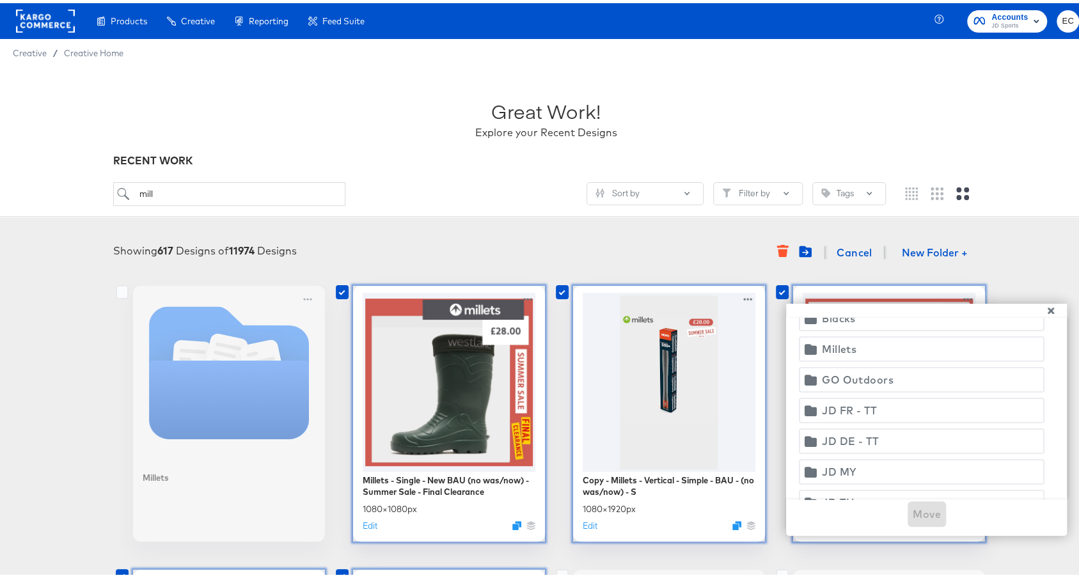
scroll to position [183, 0]
click at [853, 369] on span "Millets" at bounding box center [921, 369] width 229 height 18
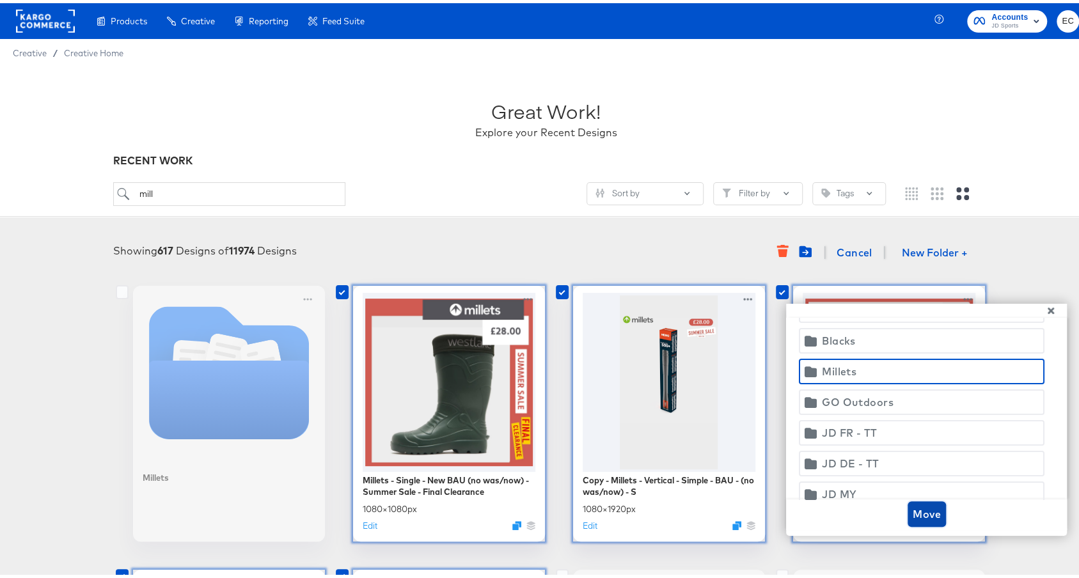
click at [926, 516] on span "Move" at bounding box center [927, 511] width 28 height 18
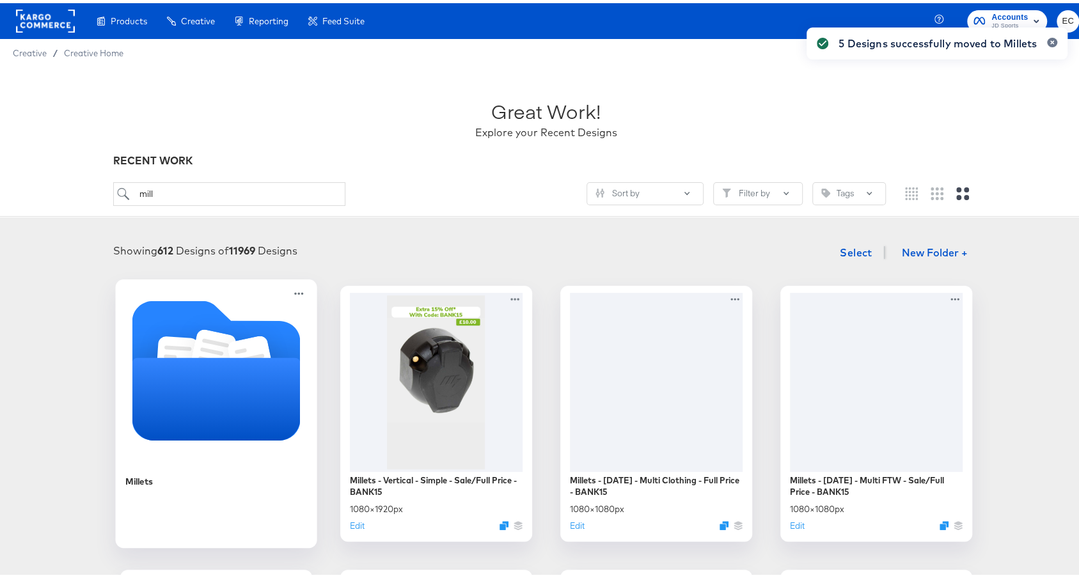
click at [187, 358] on icon "Folder" at bounding box center [216, 395] width 168 height 83
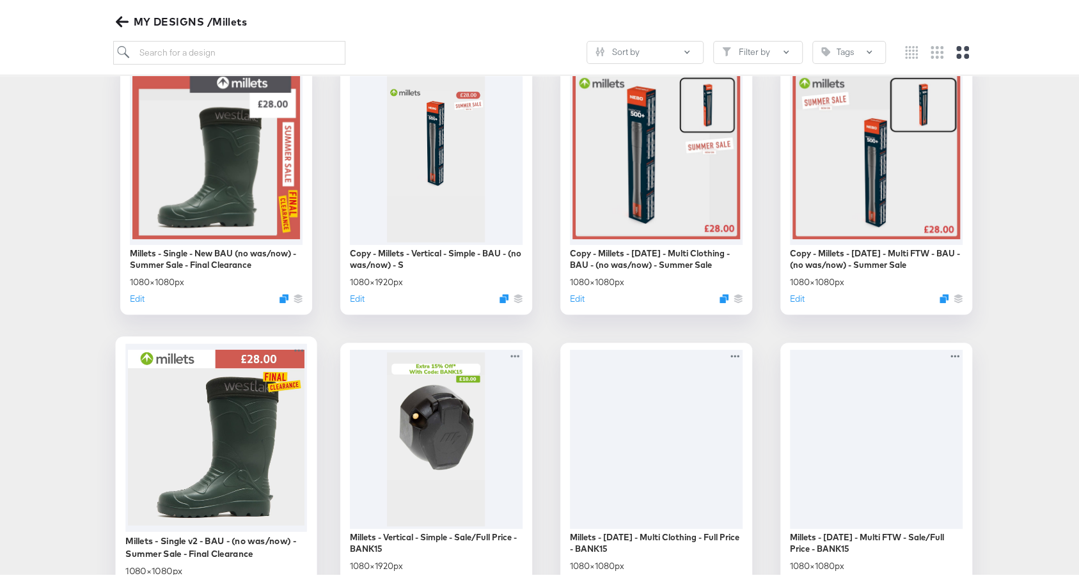
scroll to position [203, 0]
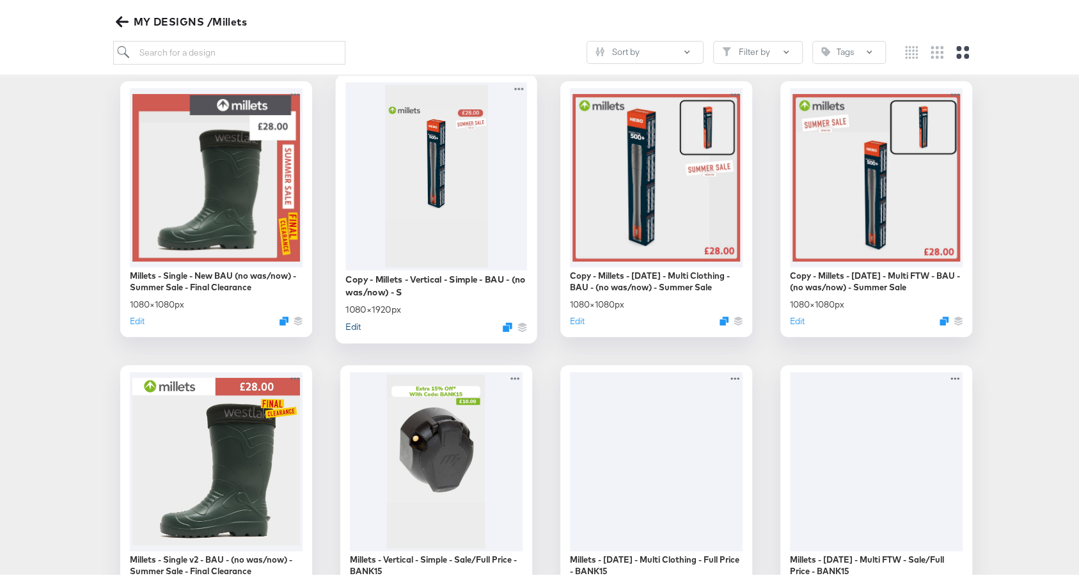
click at [348, 320] on button "Edit" at bounding box center [352, 323] width 15 height 12
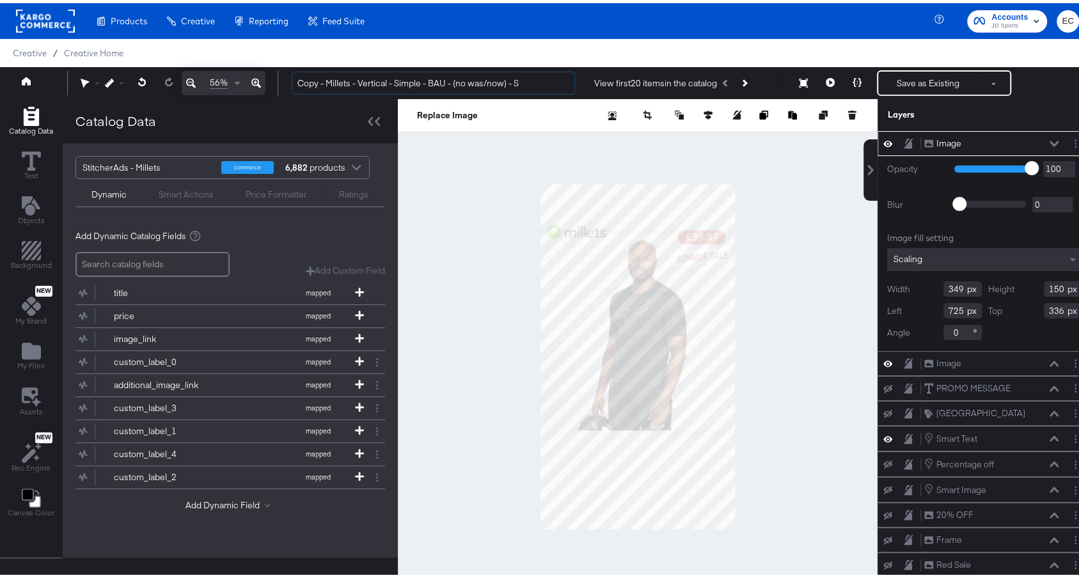
drag, startPoint x: 326, startPoint y: 81, endPoint x: 260, endPoint y: 88, distance: 66.3
click at [260, 88] on div "56% Copy - Millets - Vertical - Simple - BAU - (no was/now) - S View first 20 i…" at bounding box center [546, 80] width 1092 height 32
click at [496, 84] on input "Millets - Vertical - Simple - BAU - (no was/now) - S" at bounding box center [433, 80] width 283 height 24
click at [530, 84] on input "Millets - Vertical - Simple - BAU - (no was/now) - S" at bounding box center [433, 80] width 283 height 24
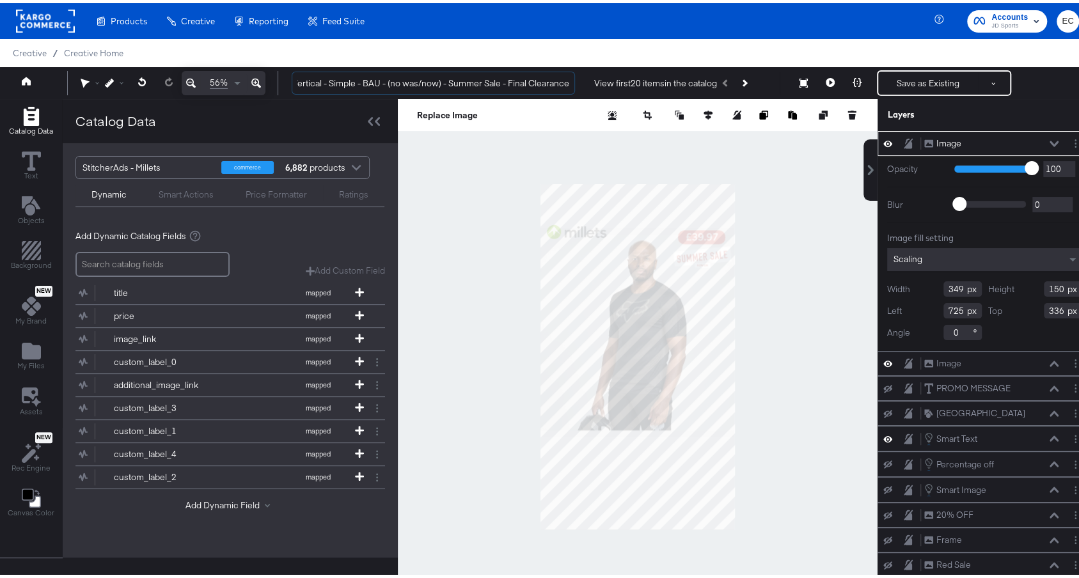
type input "Millets - Vertical - Simple - BAU - (no was/now) - Summer Sale - Final Clearance"
click at [251, 79] on icon at bounding box center [256, 79] width 10 height 15
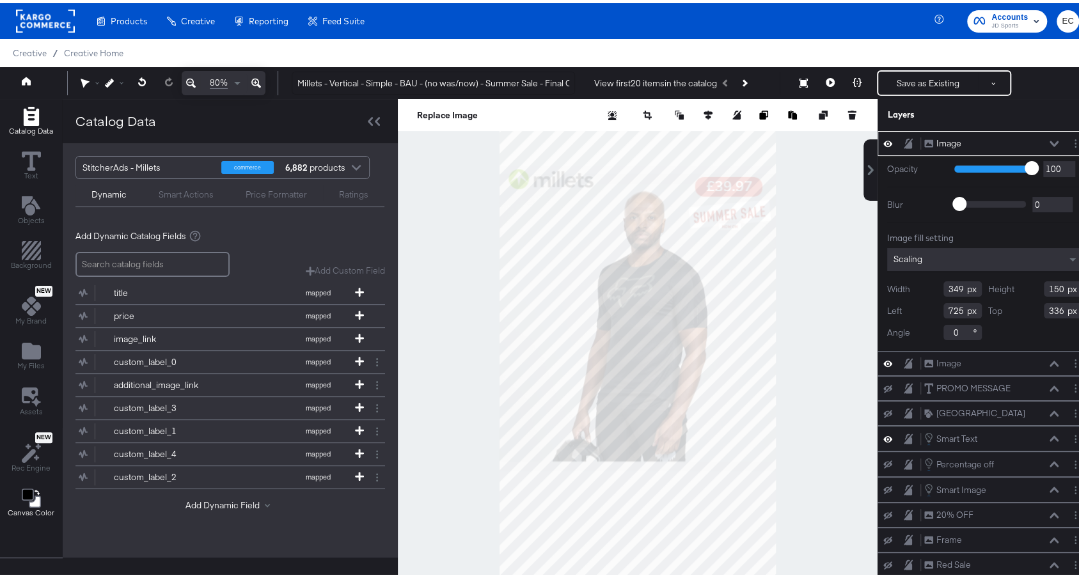
click at [44, 500] on div "Canvas Color" at bounding box center [31, 500] width 47 height 29
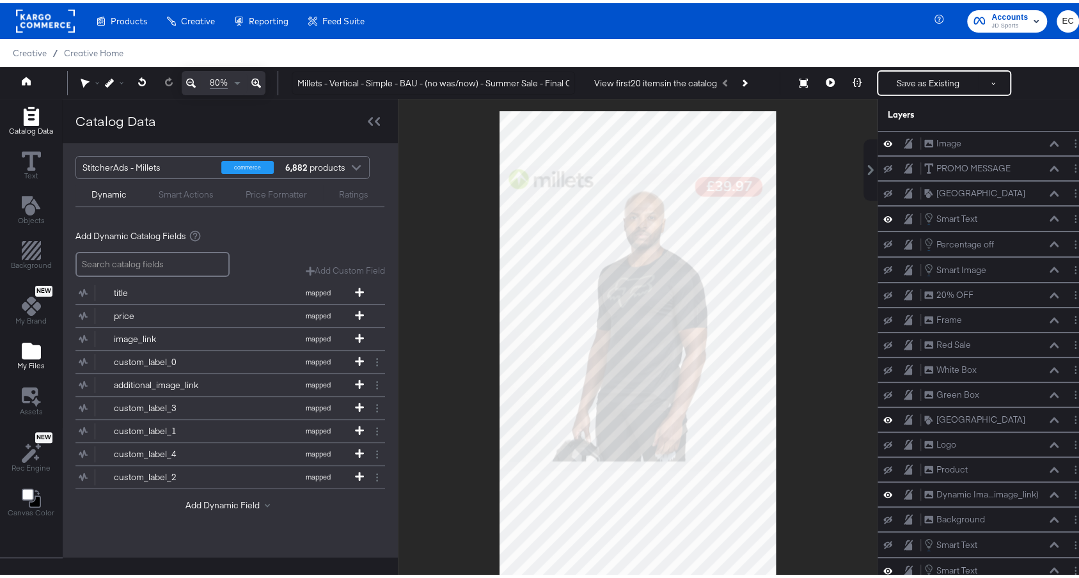
click at [25, 350] on icon "Add Files" at bounding box center [31, 348] width 19 height 17
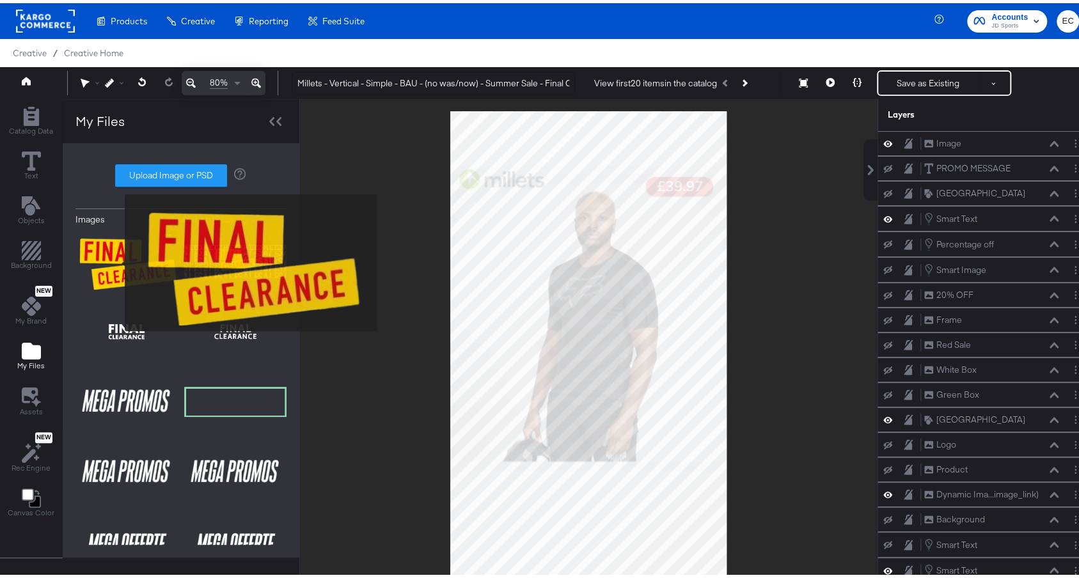
click at [116, 259] on img at bounding box center [126, 258] width 102 height 64
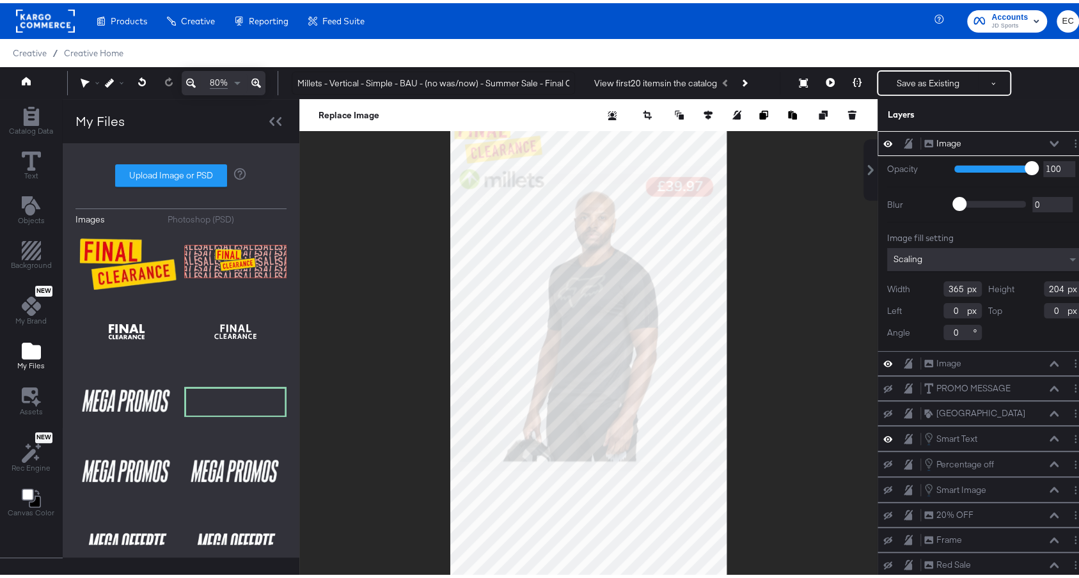
type input "273"
type input "475"
type input "232"
type input "130"
type input "809"
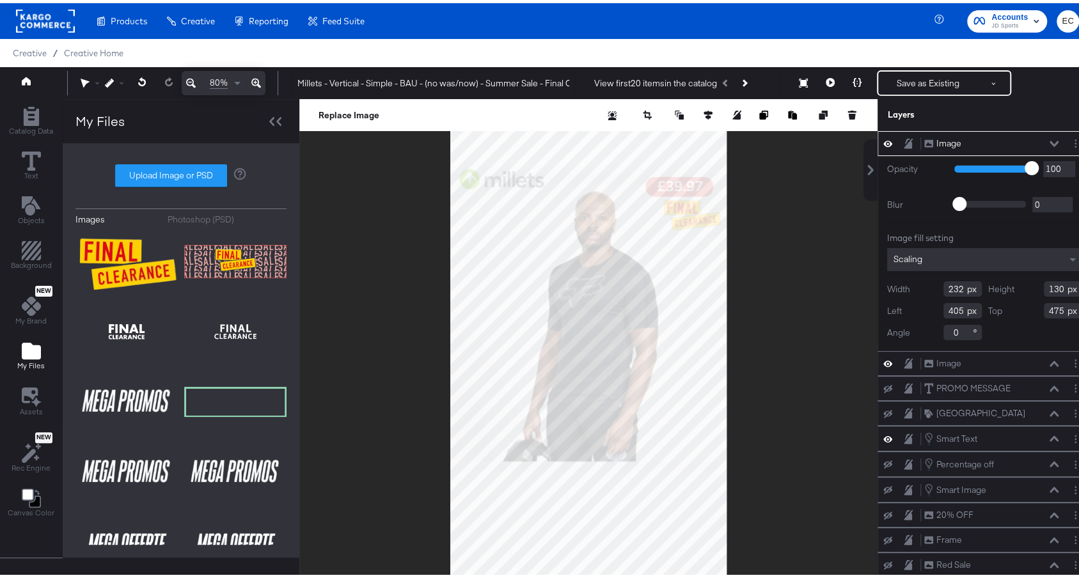
type input "344"
type input "782"
type input "340"
click at [827, 218] on div at bounding box center [588, 353] width 578 height 515
type input "788"
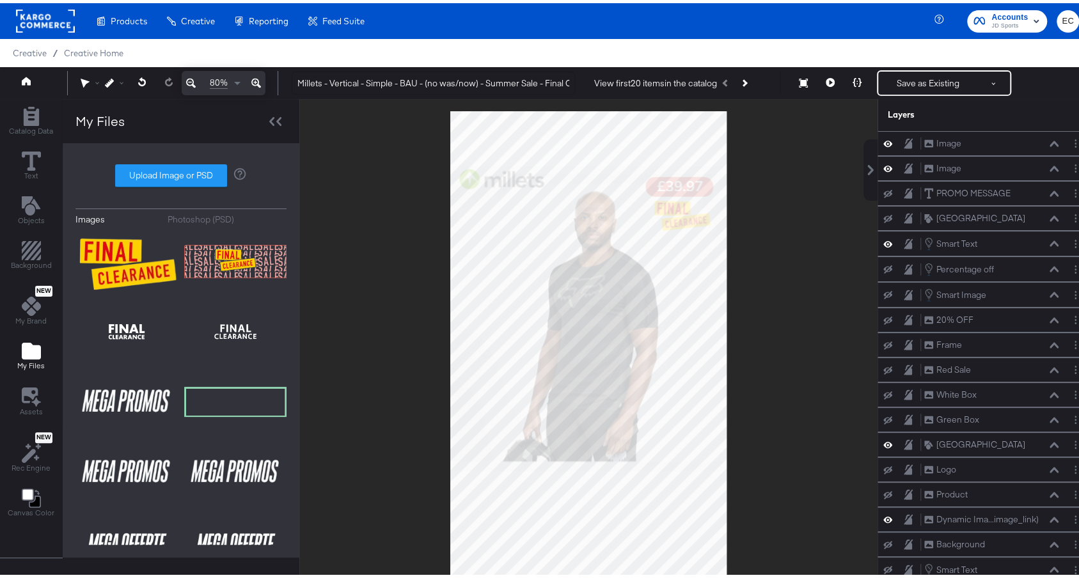
click at [812, 219] on div at bounding box center [588, 353] width 578 height 515
click at [889, 85] on button "Save as Existing" at bounding box center [928, 79] width 100 height 23
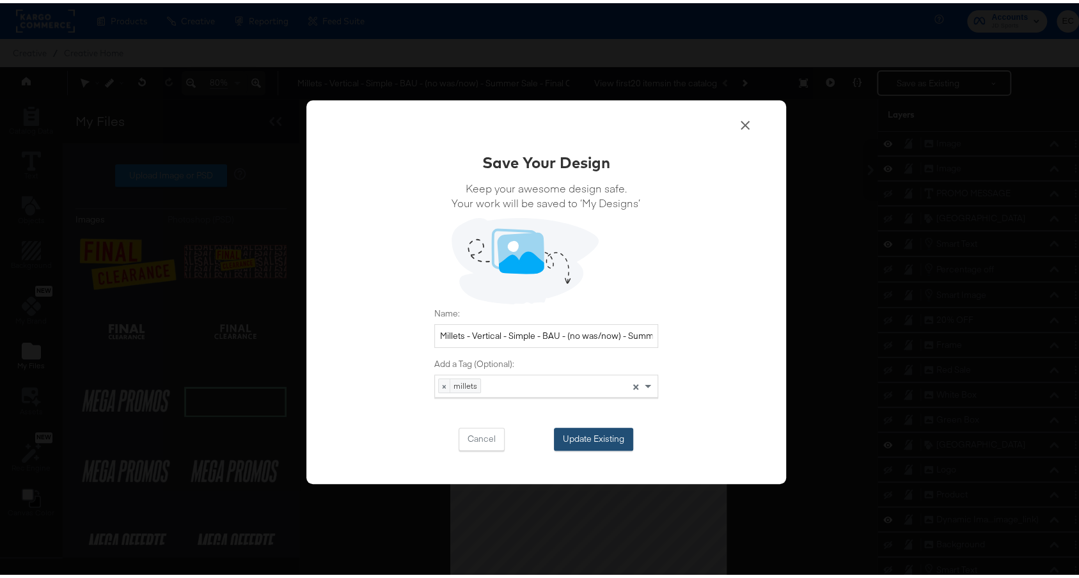
click at [602, 432] on button "Update Existing" at bounding box center [593, 436] width 79 height 23
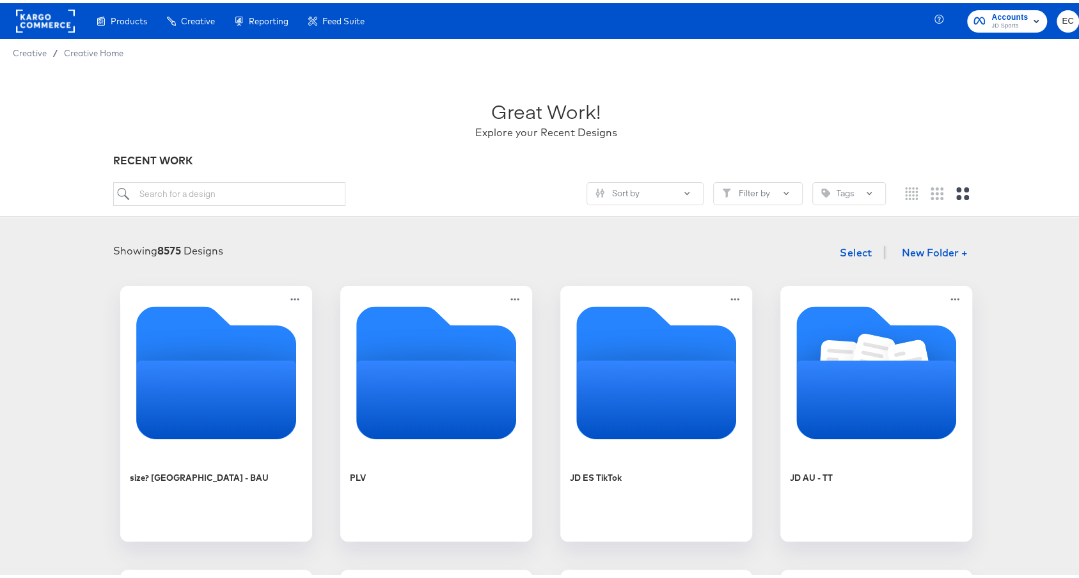
click at [269, 178] on div "Great Work! Explore your Recent Designs RECENT WORK Sort by Filter by Tags" at bounding box center [546, 139] width 1092 height 150
click at [265, 184] on input "search" at bounding box center [229, 191] width 232 height 24
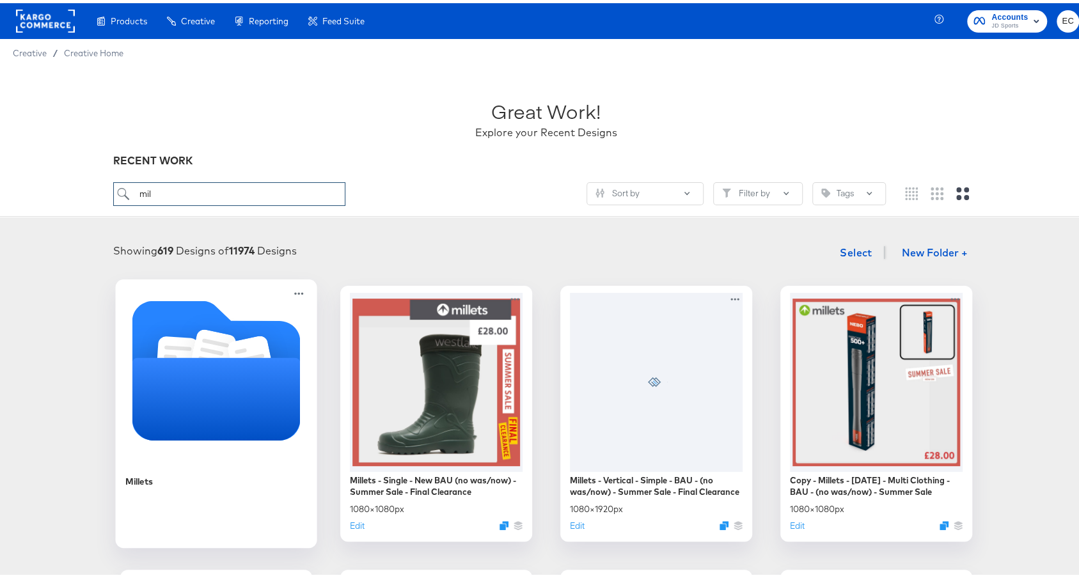
type input "mil"
click at [184, 335] on icon "Folder" at bounding box center [176, 358] width 42 height 51
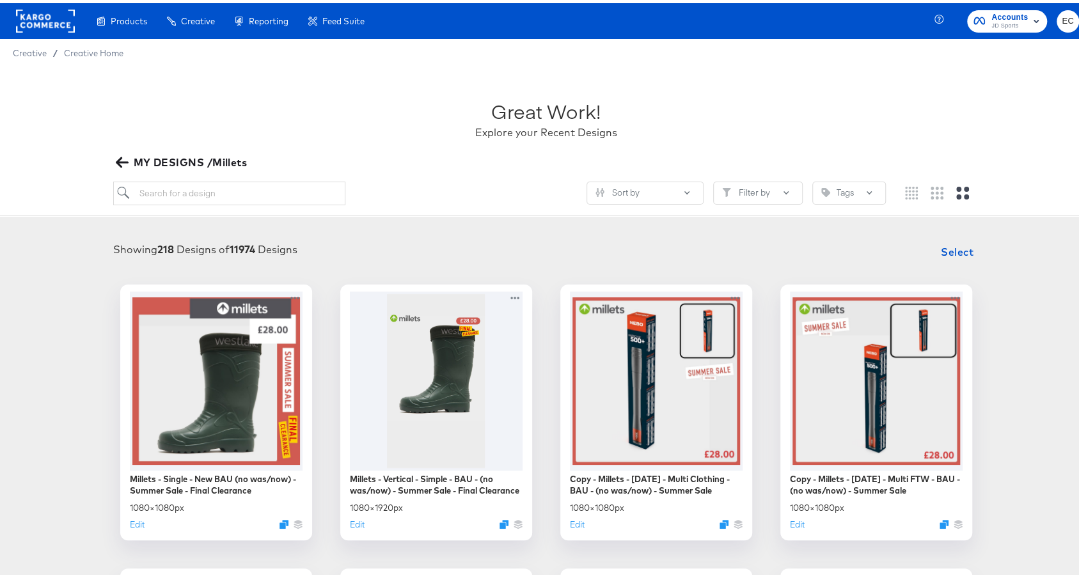
scroll to position [178, 0]
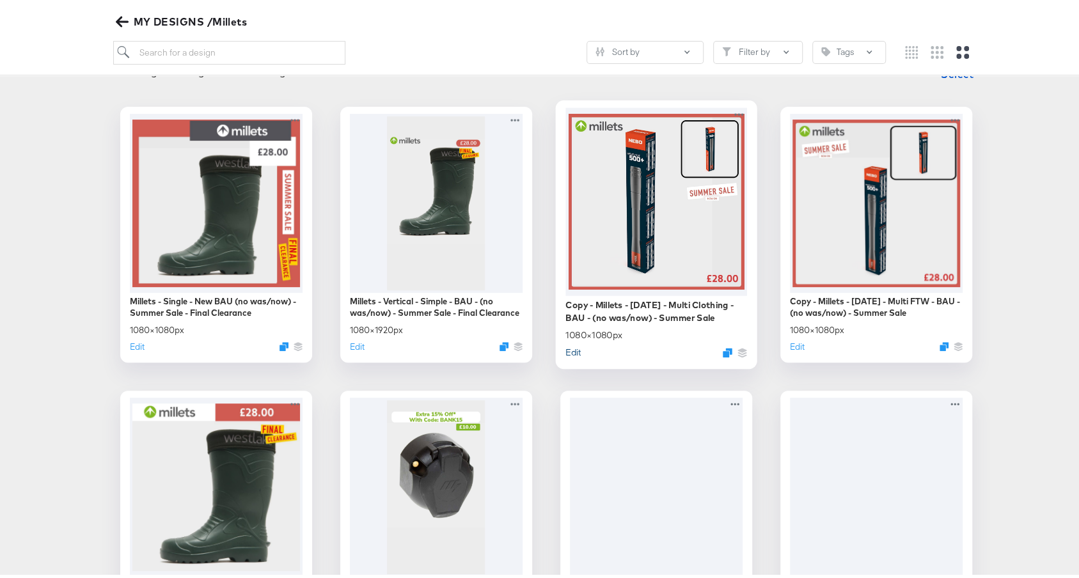
click at [566, 349] on button "Edit" at bounding box center [573, 349] width 15 height 12
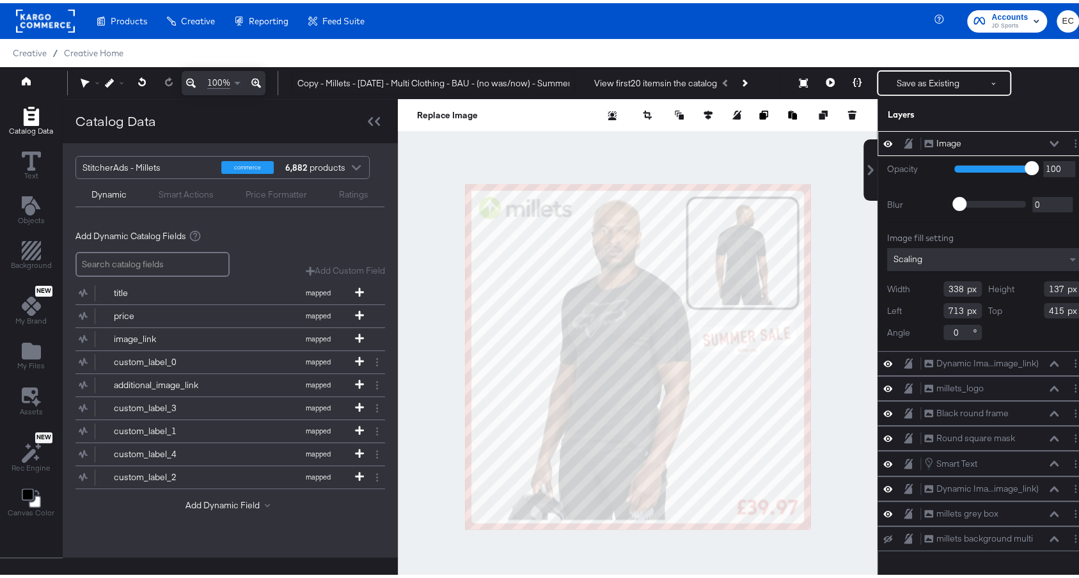
click at [883, 143] on icon at bounding box center [887, 140] width 9 height 11
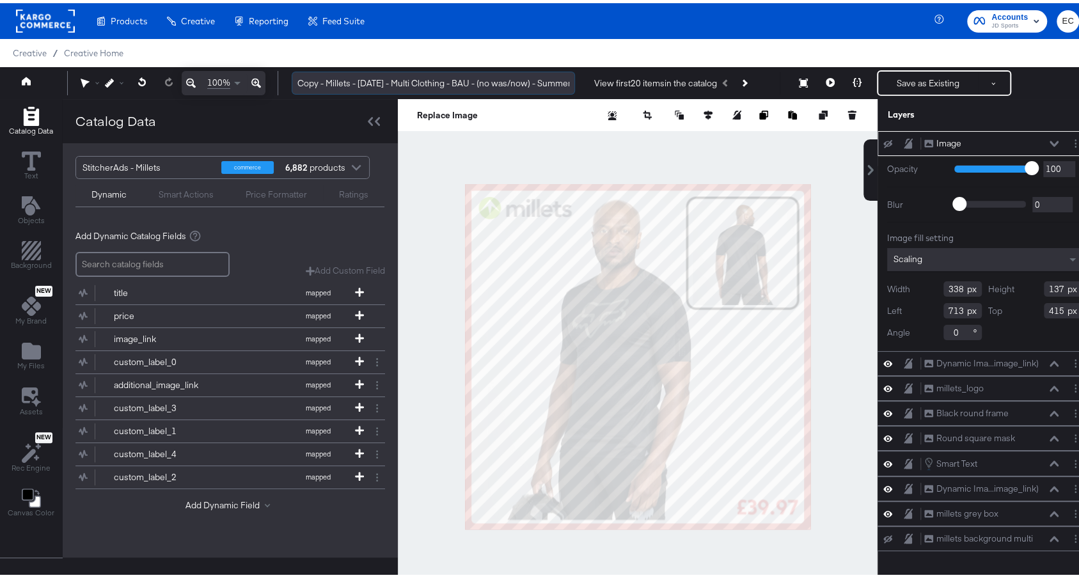
drag, startPoint x: 325, startPoint y: 83, endPoint x: 296, endPoint y: 83, distance: 29.4
click at [296, 83] on input "Copy - Millets - Mar 24 - Multi Clothing - BAU - (no was/now) - Summer Sale" at bounding box center [433, 80] width 283 height 24
click at [565, 84] on input "Millets - [DATE] - Multi Clothing - BAU - (no was/now) - Summer Sale" at bounding box center [433, 80] width 283 height 24
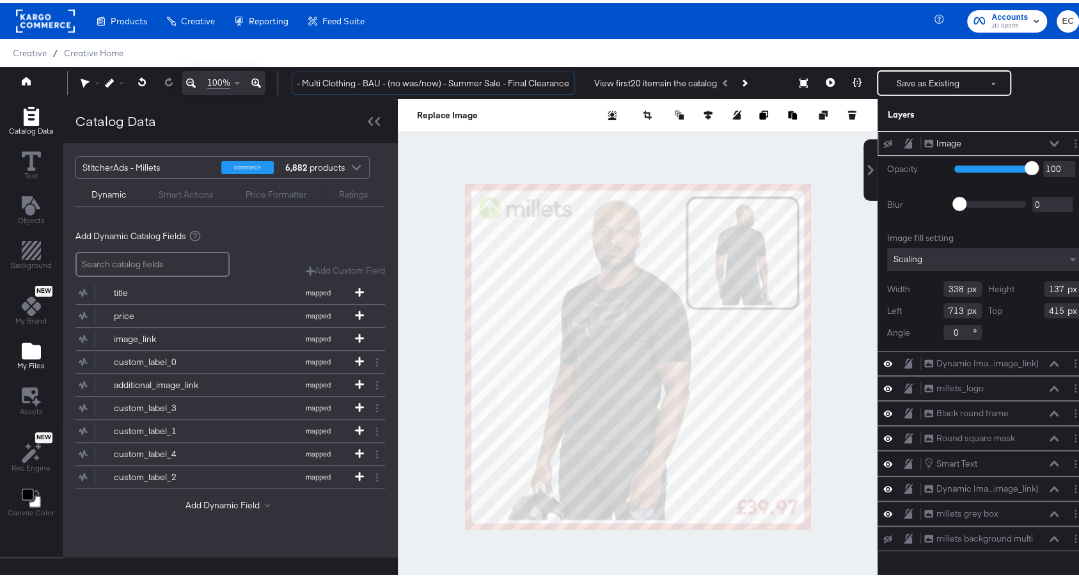
type input "Millets - [DATE] - Multi Clothing - BAU - (no was/now) - Summer Sale - Final Cl…"
click at [17, 366] on button "My Files" at bounding box center [31, 354] width 43 height 36
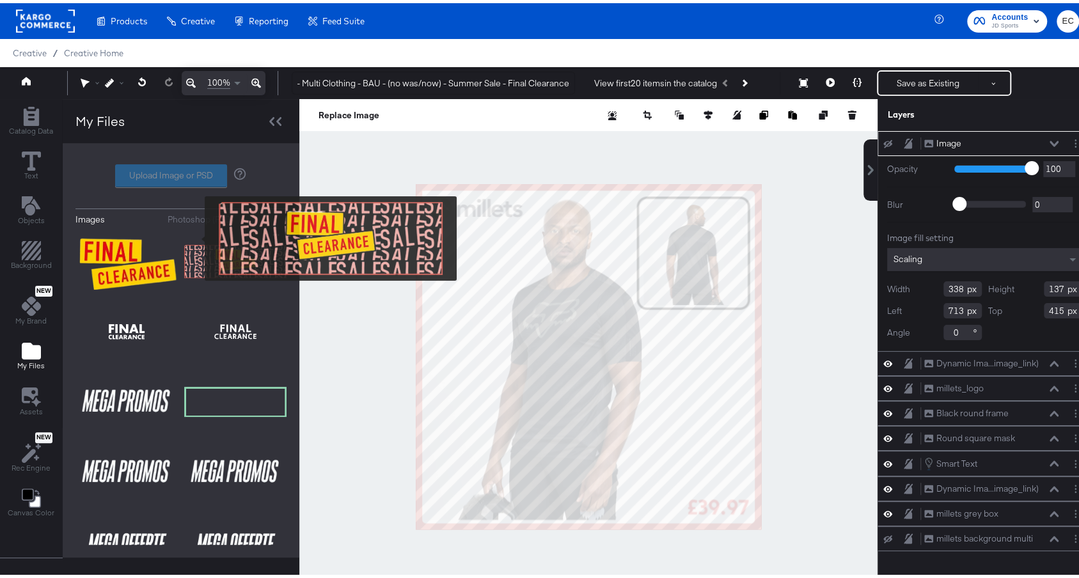
scroll to position [0, 0]
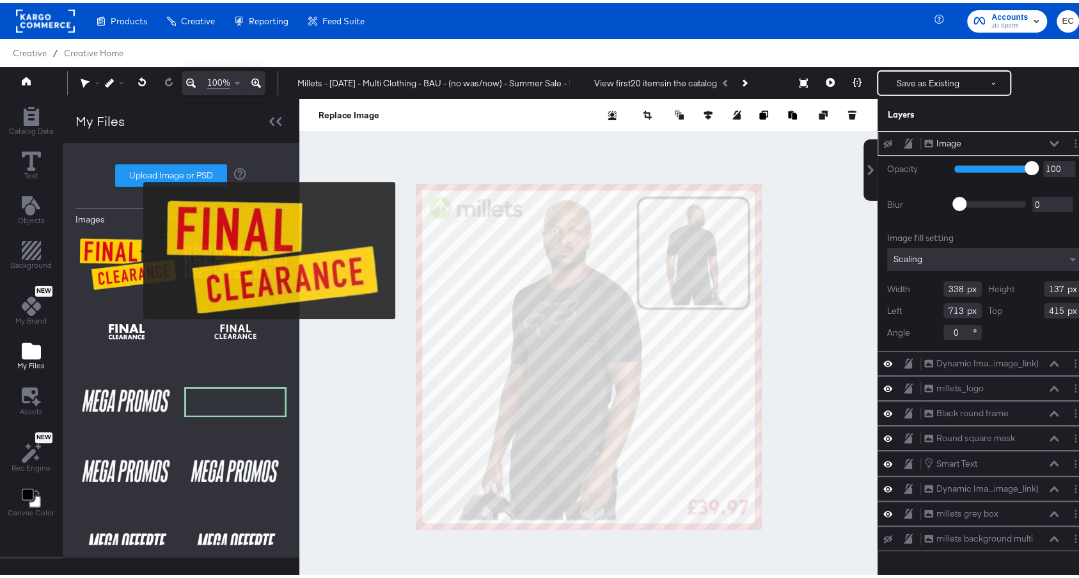
click at [135, 247] on img at bounding box center [126, 258] width 102 height 64
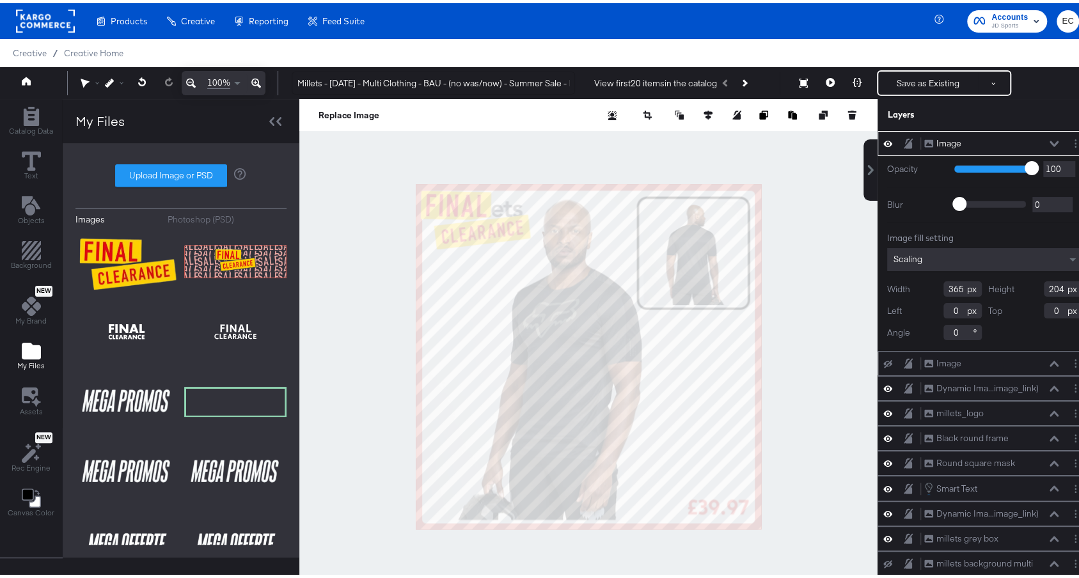
type input "699"
type input "364"
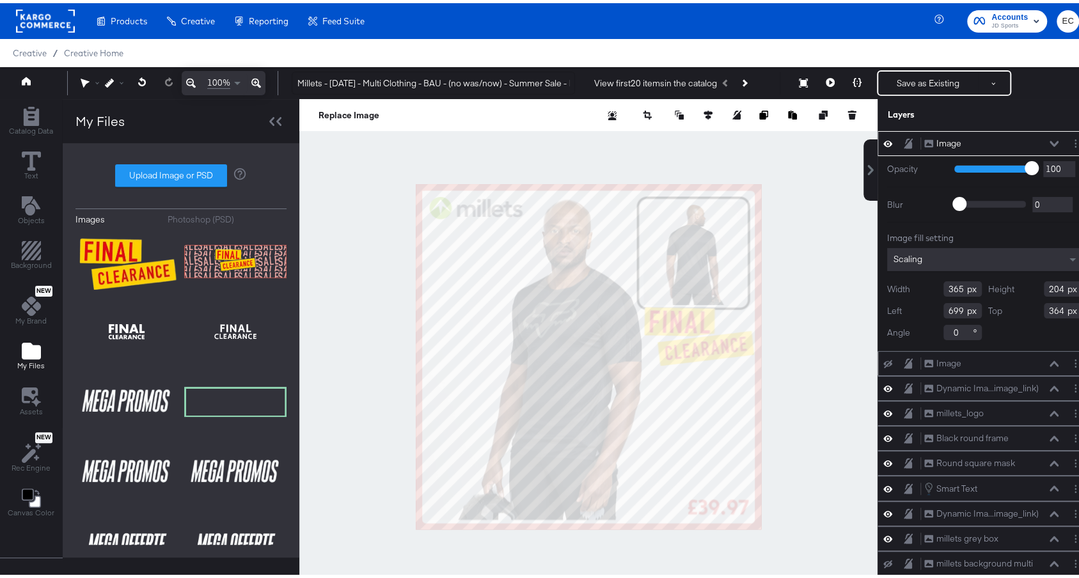
type input "270"
type input "151"
type input "746"
type input "401"
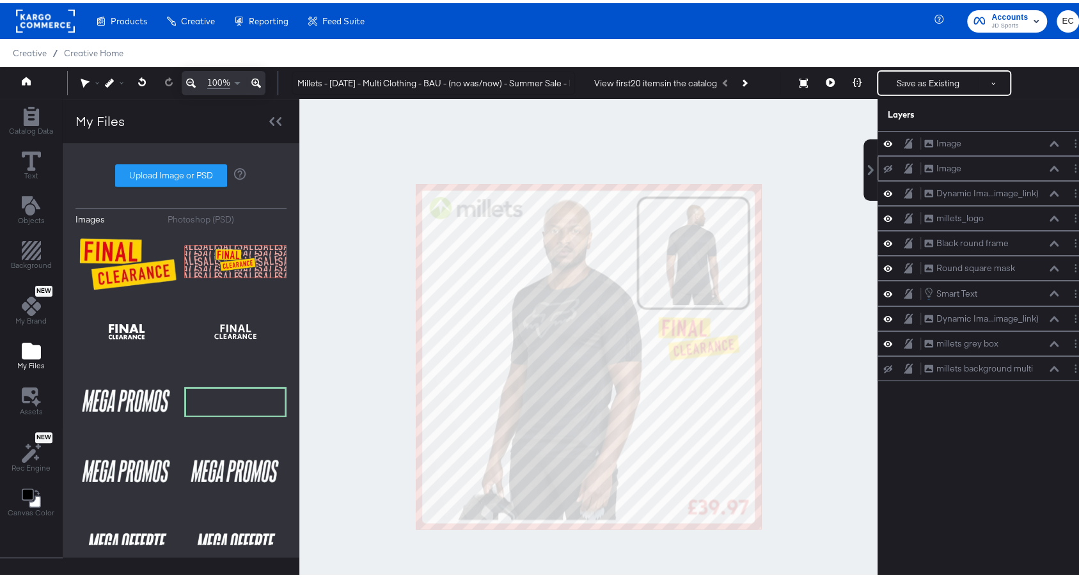
click at [802, 315] on div at bounding box center [588, 353] width 578 height 515
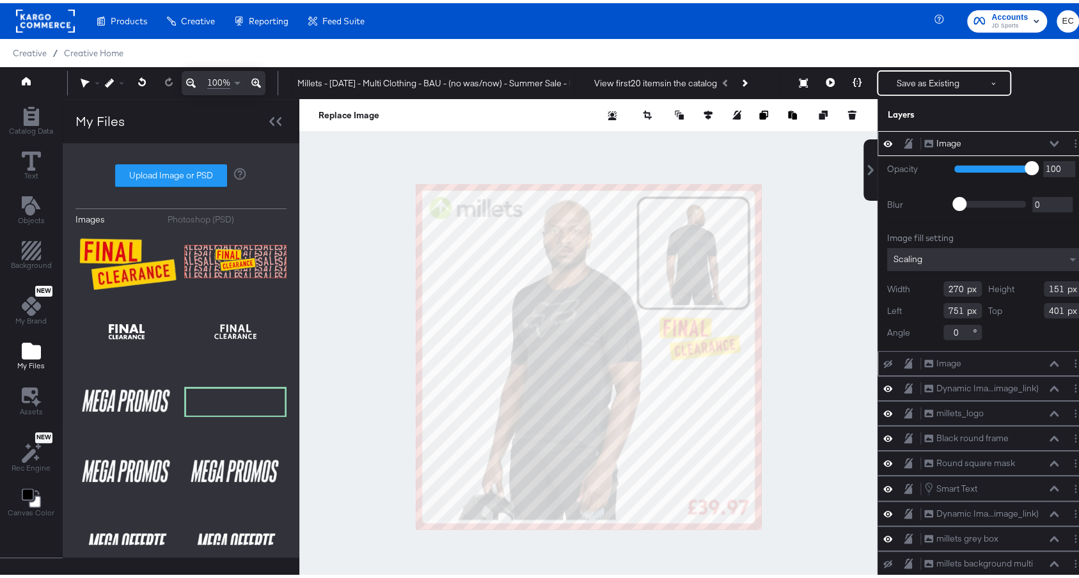
type input "752"
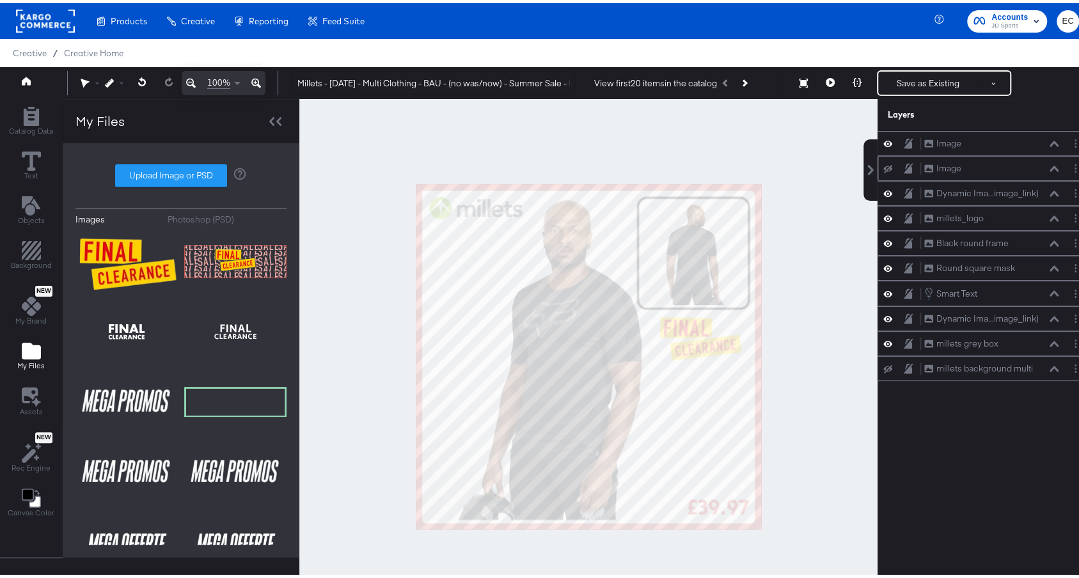
click at [778, 310] on div at bounding box center [588, 353] width 578 height 515
click at [895, 89] on button "Save as Existing" at bounding box center [928, 79] width 100 height 23
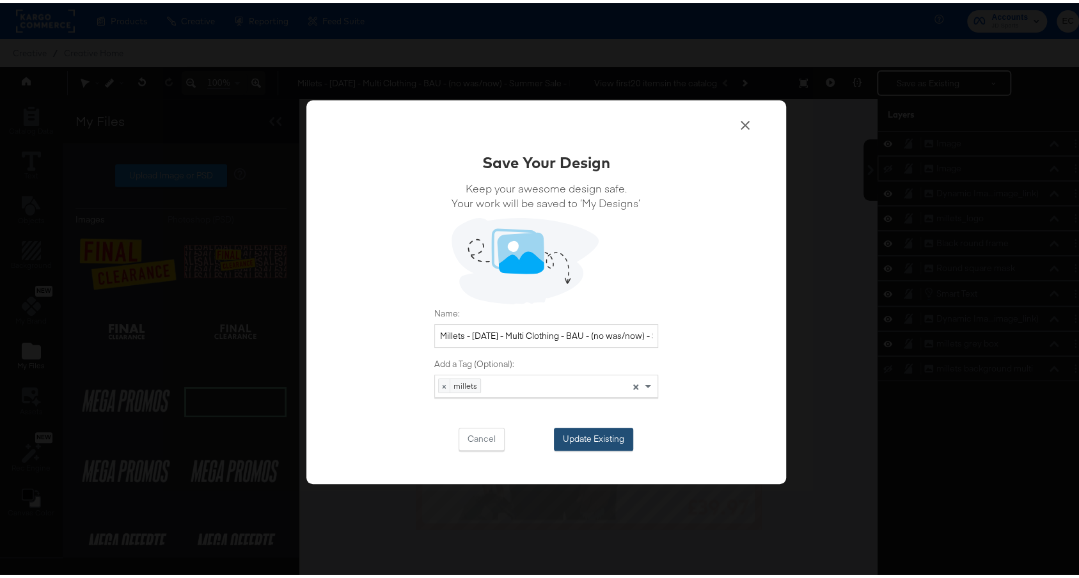
click at [590, 436] on button "Update Existing" at bounding box center [593, 436] width 79 height 23
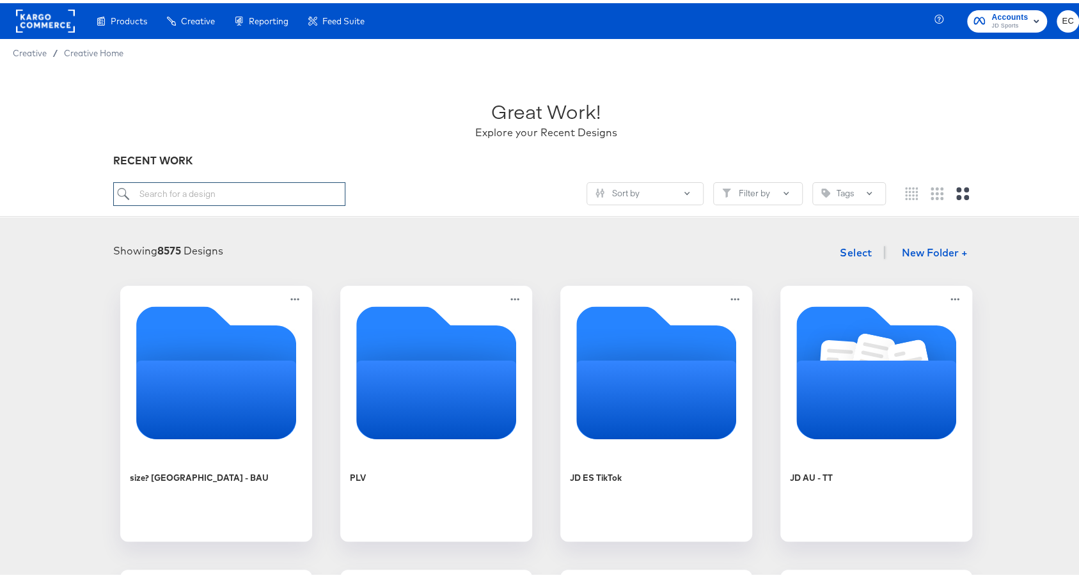
click at [228, 200] on input "search" at bounding box center [229, 191] width 232 height 24
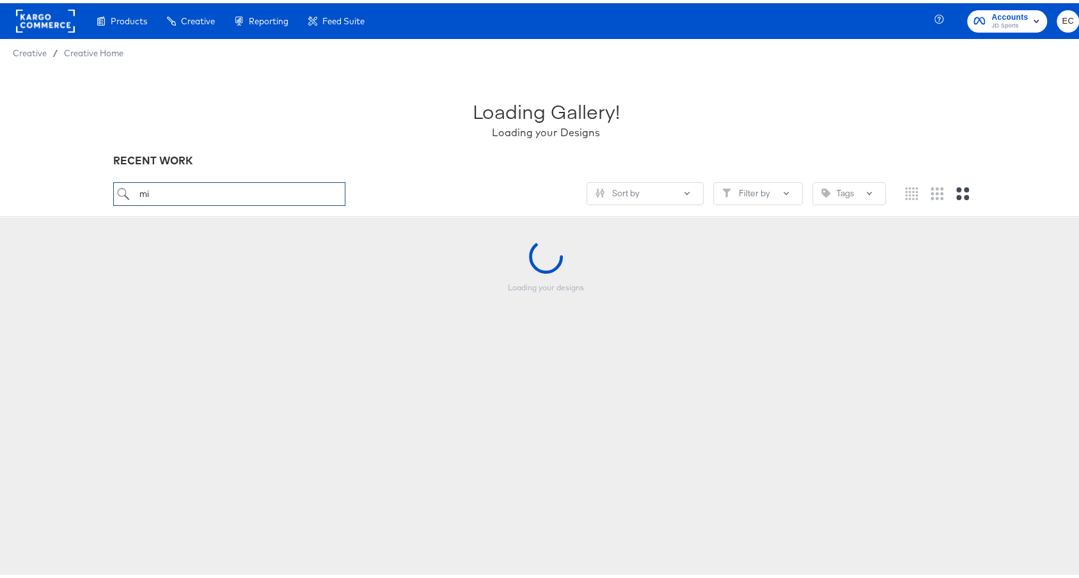
type input "mi"
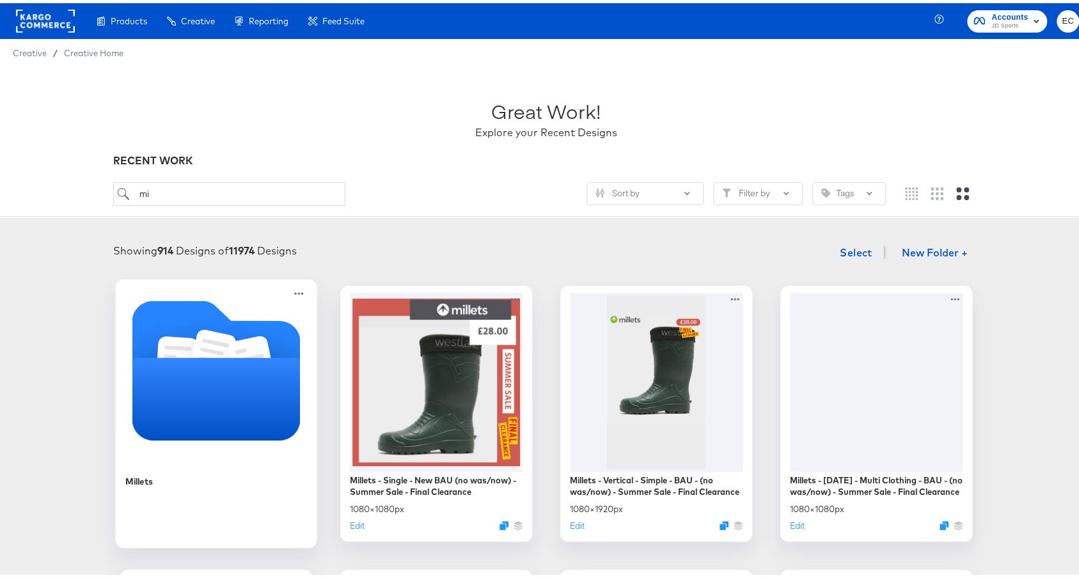
click at [259, 371] on icon "Folder" at bounding box center [216, 395] width 168 height 83
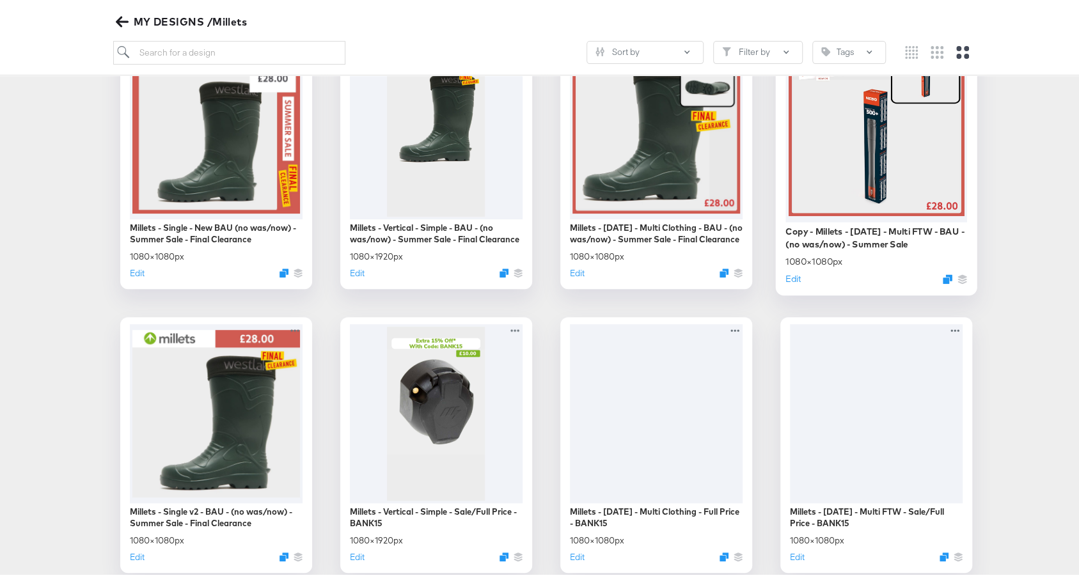
scroll to position [229, 0]
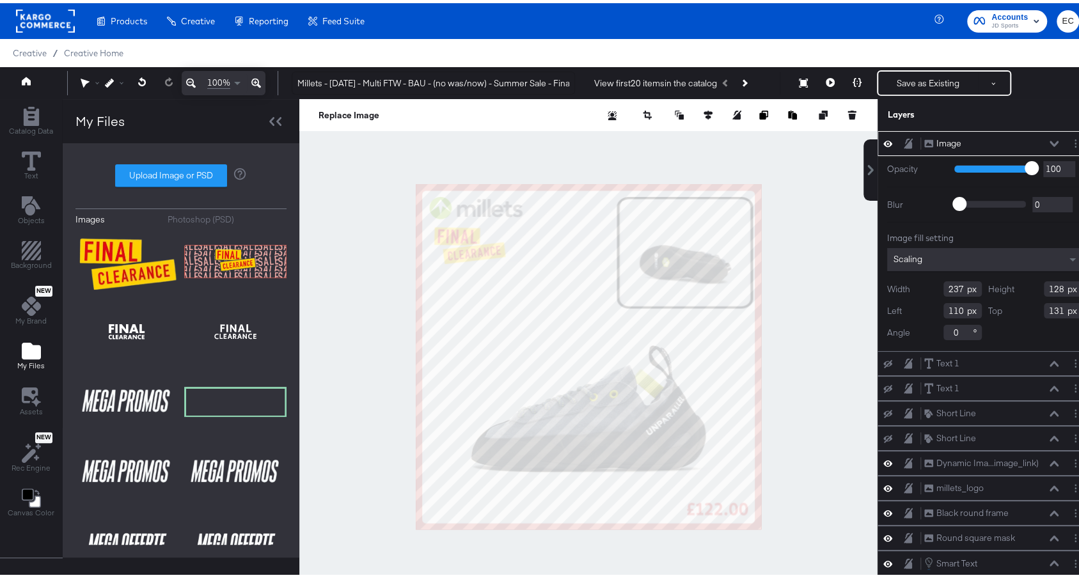
type input "48"
type input "122"
click at [354, 241] on div at bounding box center [588, 353] width 578 height 515
type input "92"
type input "142"
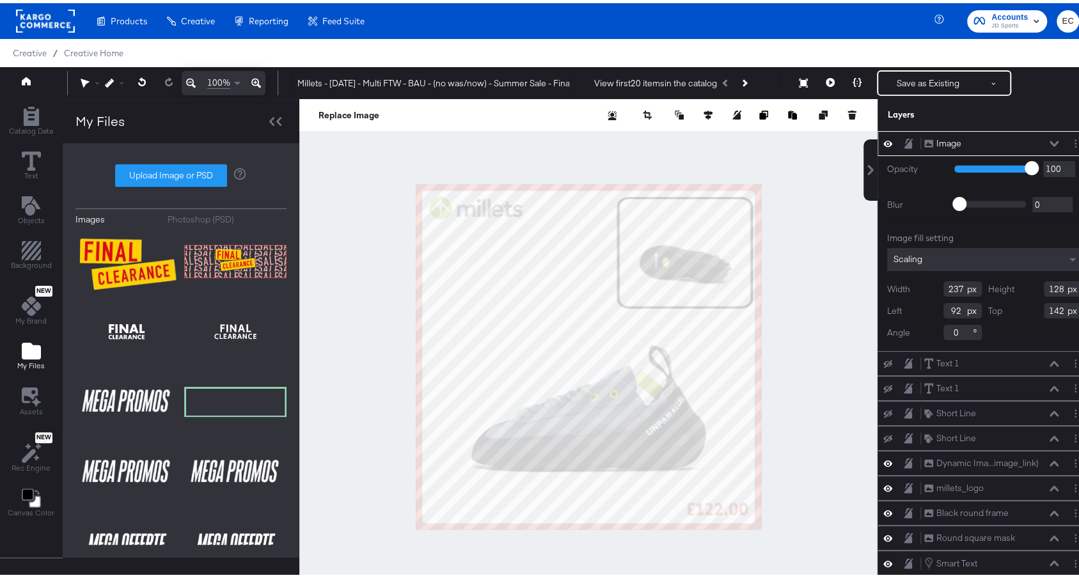
type input "270"
type input "141"
type input "64"
type input "129"
click at [384, 228] on div at bounding box center [588, 353] width 578 height 515
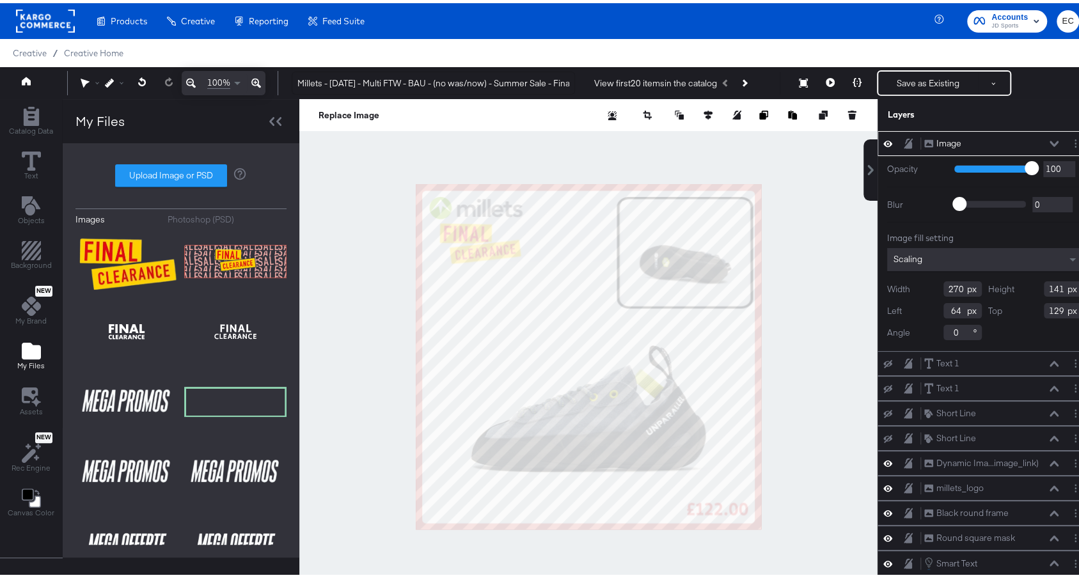
type input "109"
click at [313, 251] on div at bounding box center [588, 353] width 578 height 515
type input "251"
type input "132"
type input "117"
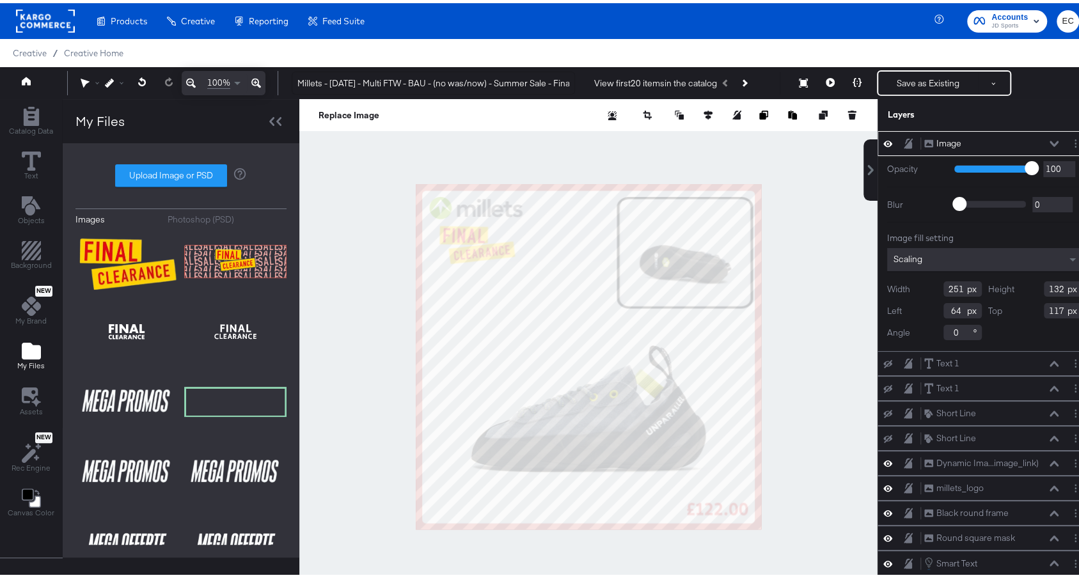
click at [355, 240] on div at bounding box center [588, 353] width 578 height 515
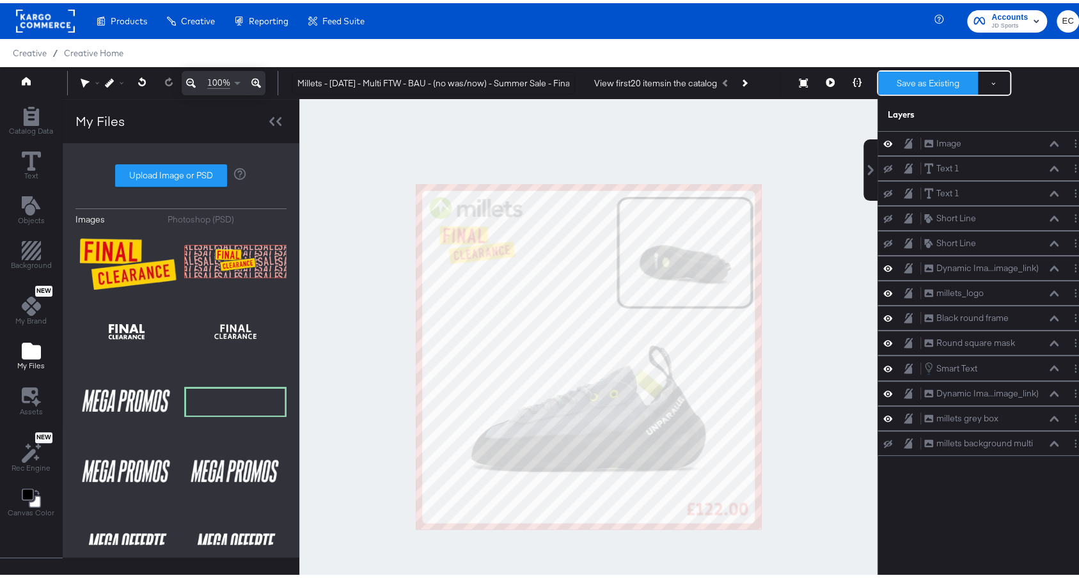
click at [918, 75] on button "Save as Existing" at bounding box center [928, 79] width 100 height 23
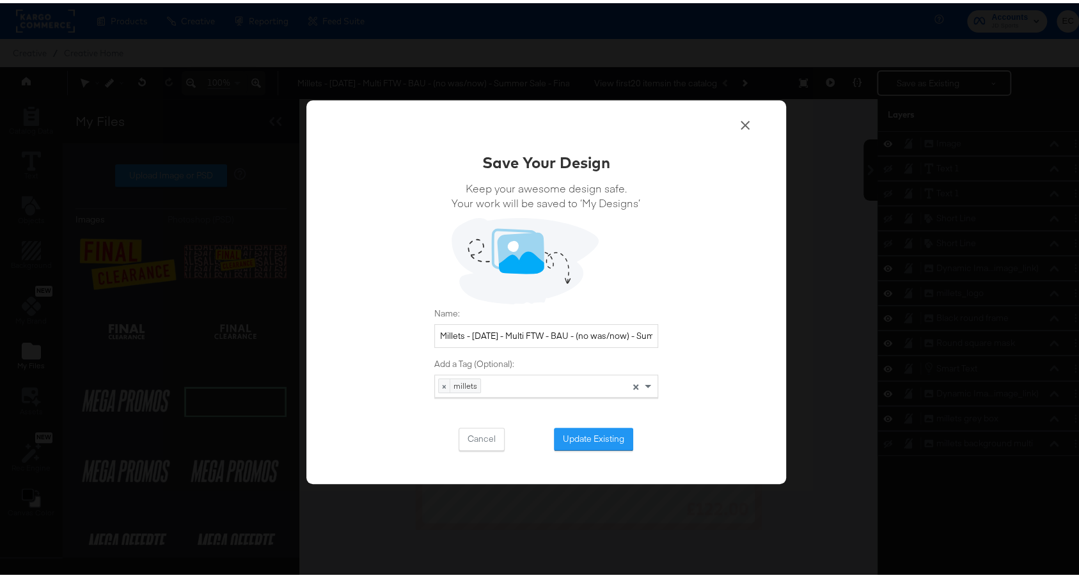
click at [574, 448] on div "Save Your Design Keep your awesome design safe. Your work will be saved to ‘My …" at bounding box center [546, 289] width 480 height 384
click at [576, 443] on button "Update Existing" at bounding box center [593, 436] width 79 height 23
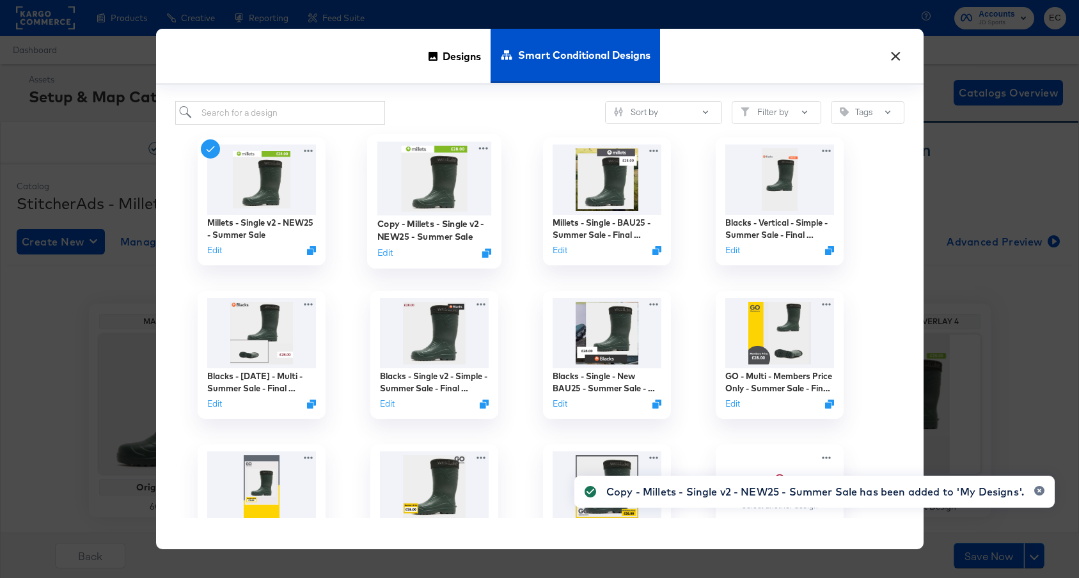
scroll to position [264, 0]
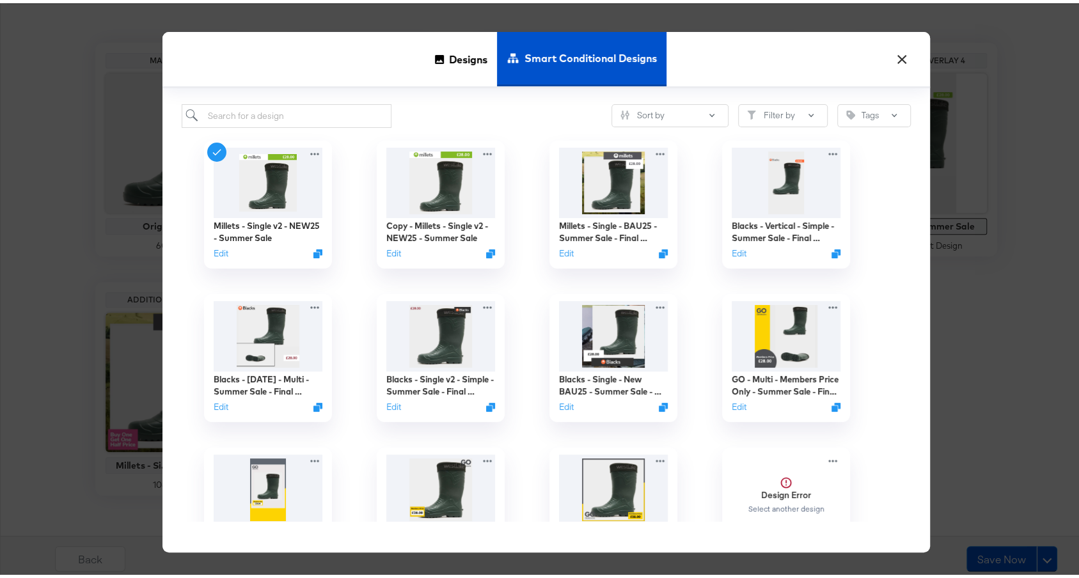
click at [899, 56] on button "×" at bounding box center [902, 53] width 23 height 23
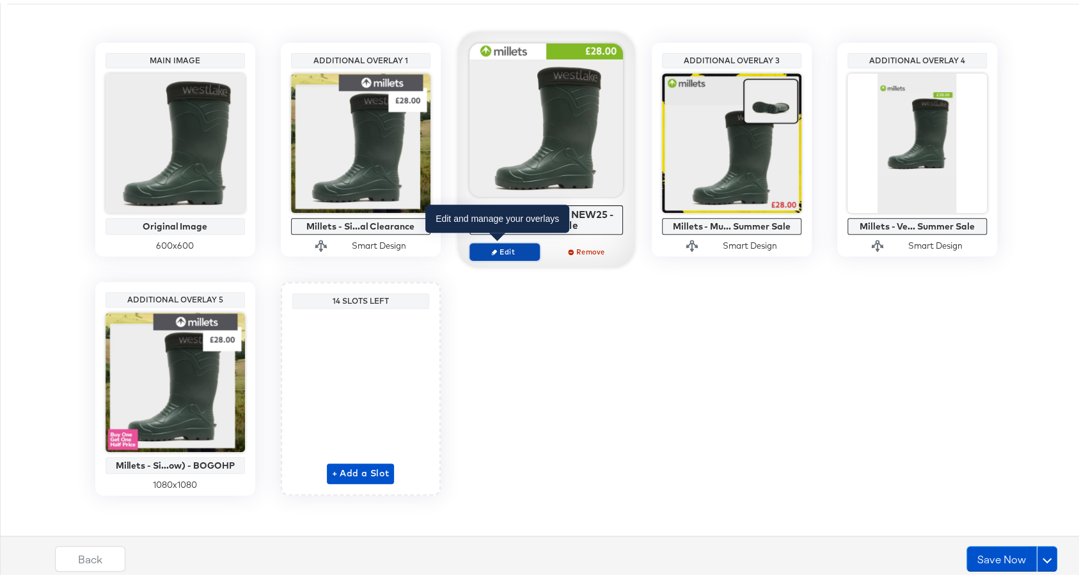
click at [509, 244] on span "Edit" at bounding box center [504, 249] width 59 height 10
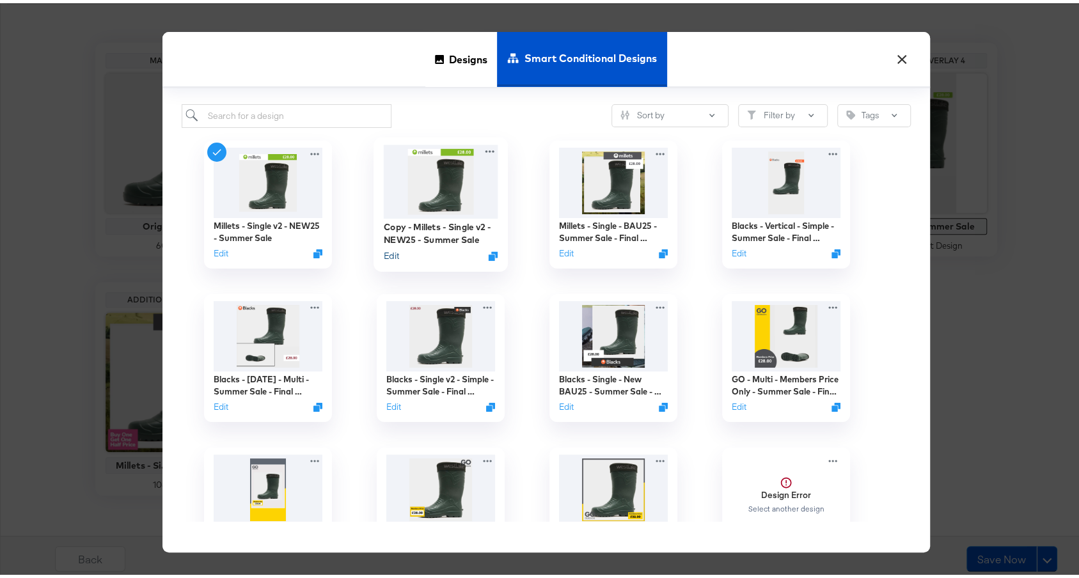
click at [385, 249] on button "Edit" at bounding box center [390, 252] width 15 height 12
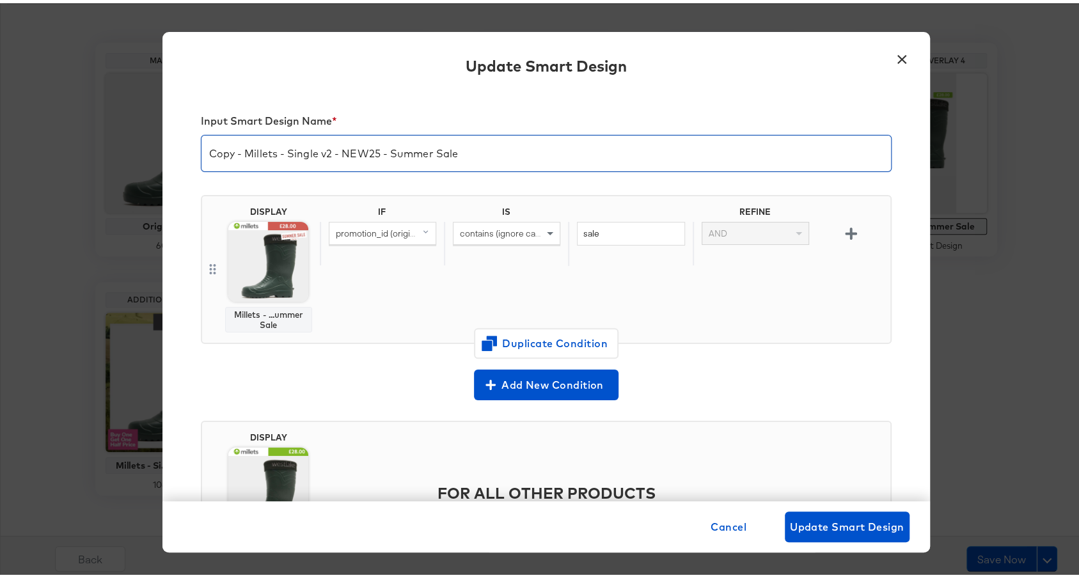
drag, startPoint x: 237, startPoint y: 150, endPoint x: 186, endPoint y: 149, distance: 51.2
click at [186, 149] on div "Input Smart Design Name * Copy - Millets - Single v2 - NEW25 - Summer Sale DISP…" at bounding box center [546, 293] width 768 height 410
click at [427, 159] on input "Millets - Single v2 - NEW25 - Summer Sale" at bounding box center [547, 145] width 690 height 36
type input "Millets - Single v2 - NEW25 - Summer Sale - Final Clearance"
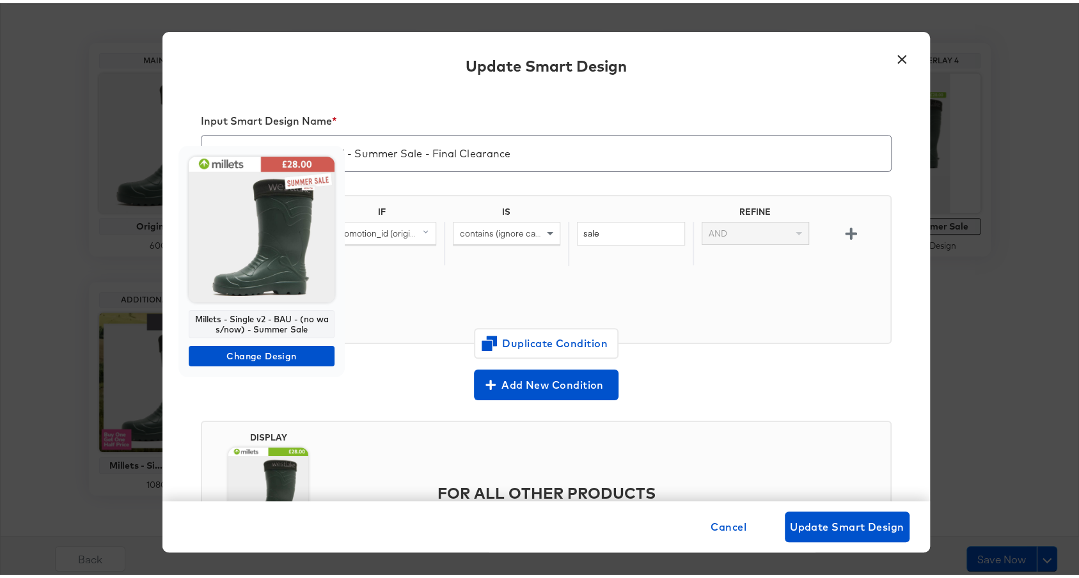
click at [250, 244] on img at bounding box center [262, 227] width 146 height 146
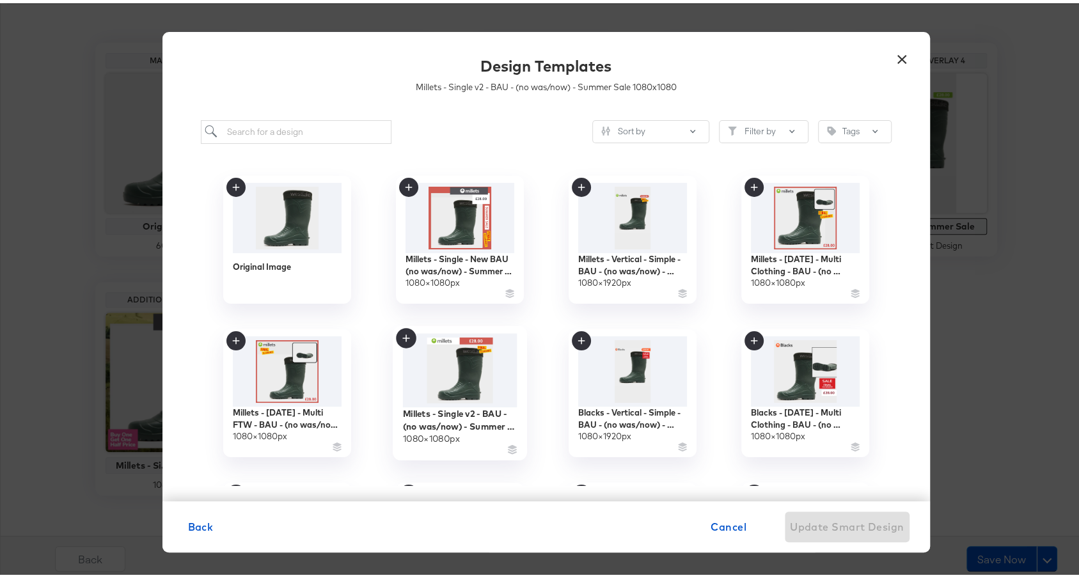
click at [416, 365] on img at bounding box center [459, 367] width 115 height 74
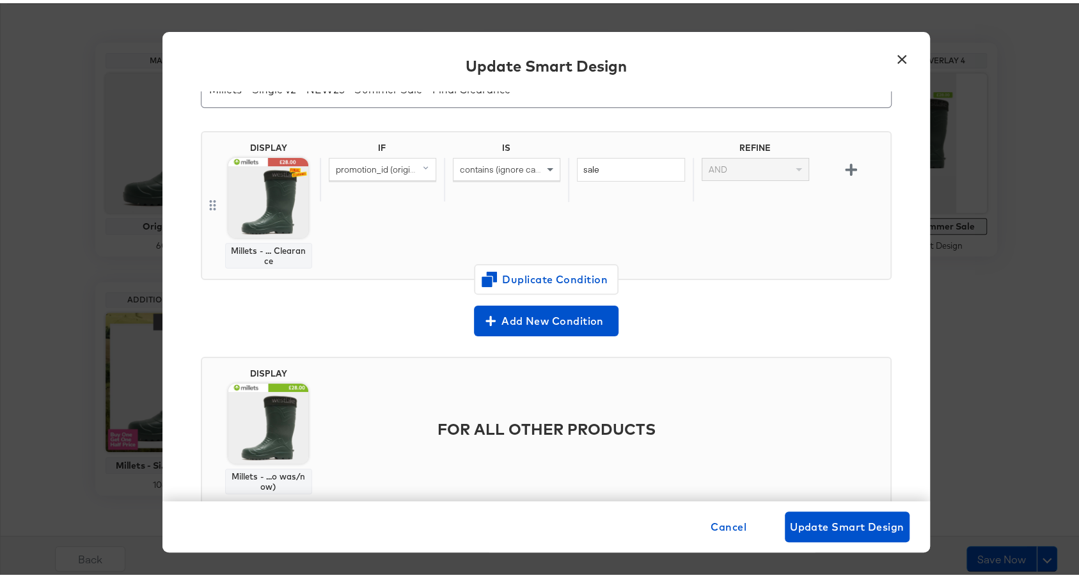
scroll to position [0, 0]
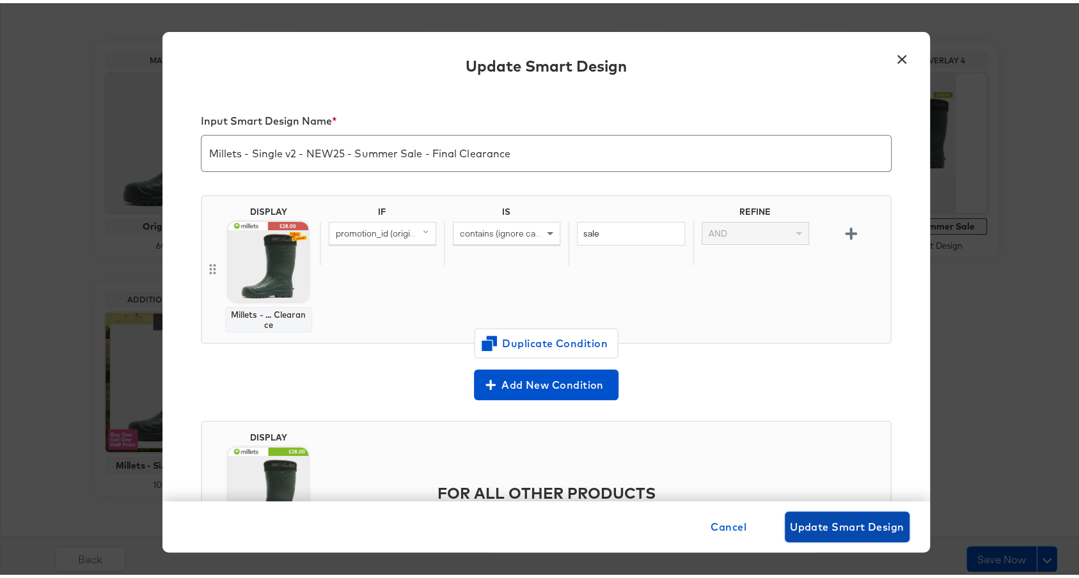
click at [846, 533] on button "Update Smart Design" at bounding box center [847, 524] width 125 height 31
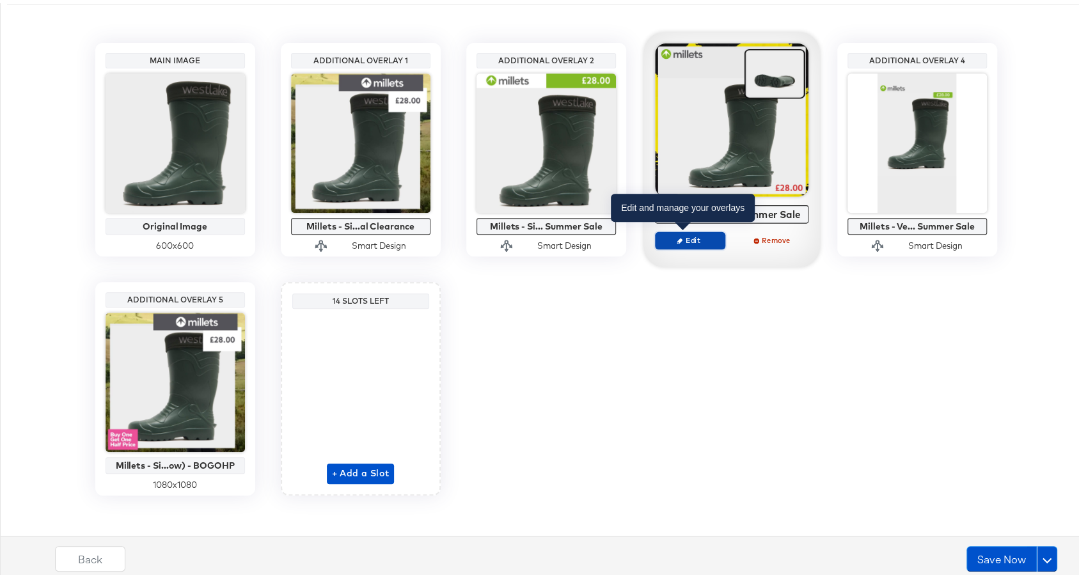
click at [699, 235] on span "Edit" at bounding box center [689, 237] width 59 height 10
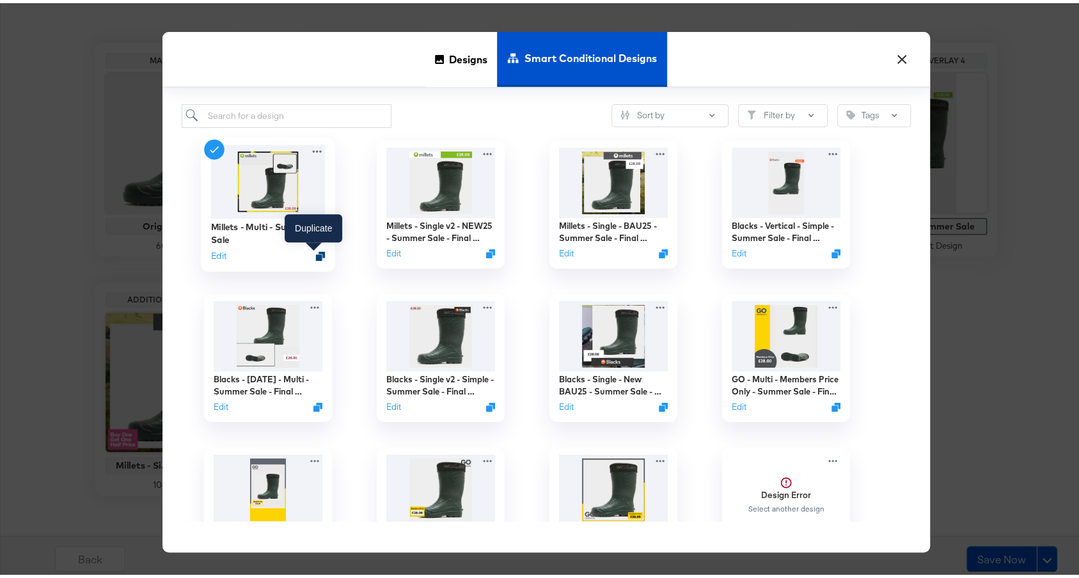
click at [316, 249] on icon "Duplicate" at bounding box center [320, 253] width 10 height 10
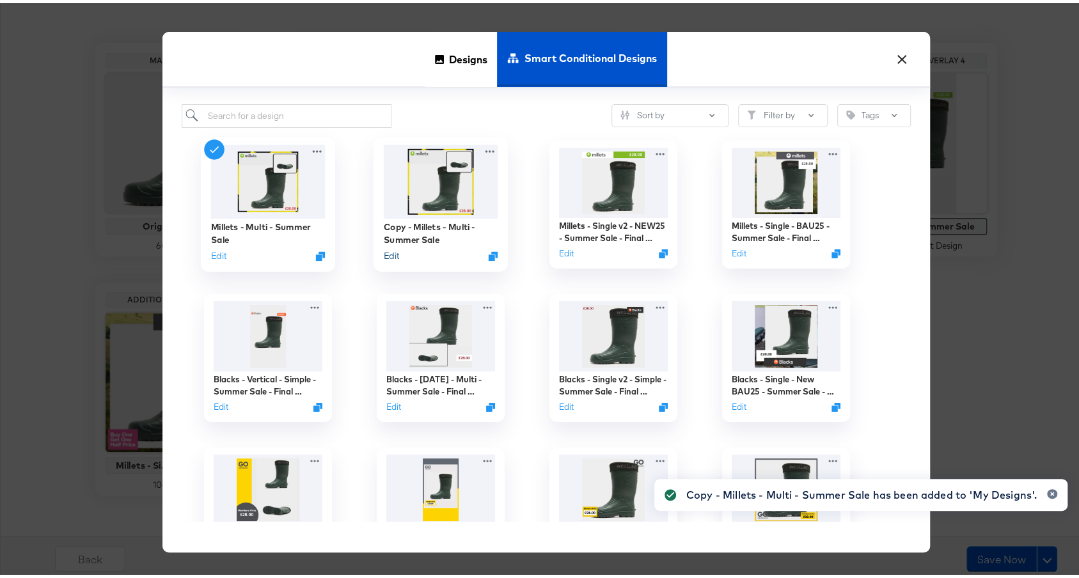
click at [383, 253] on button "Edit" at bounding box center [390, 252] width 15 height 12
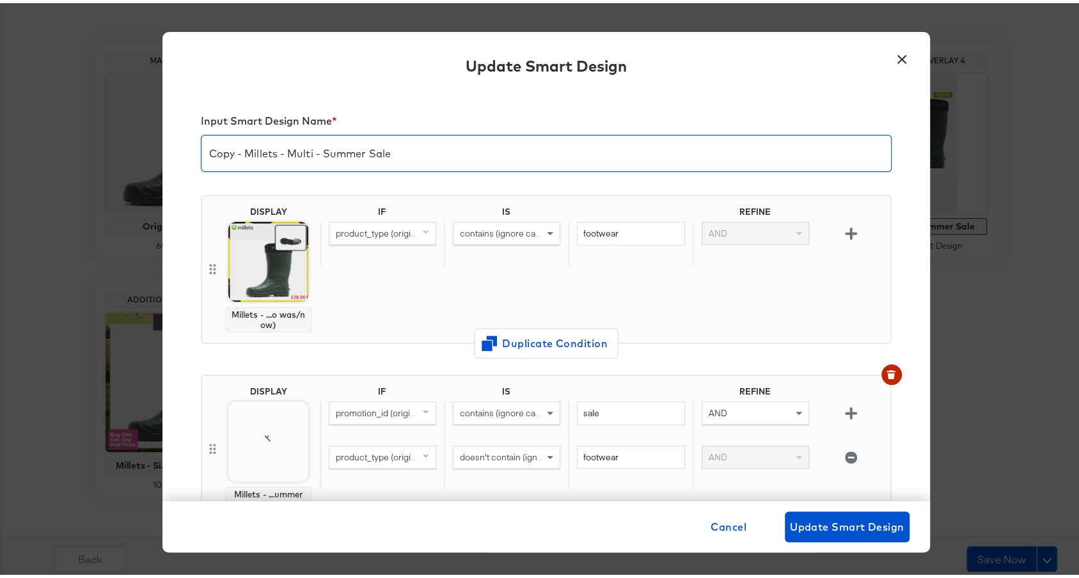
drag, startPoint x: 238, startPoint y: 148, endPoint x: 200, endPoint y: 153, distance: 38.0
click at [202, 153] on input "Copy - Millets - Multi - Summer Sale" at bounding box center [547, 145] width 690 height 36
click at [440, 147] on input "Millets - Multi - Summer Sale" at bounding box center [547, 145] width 690 height 36
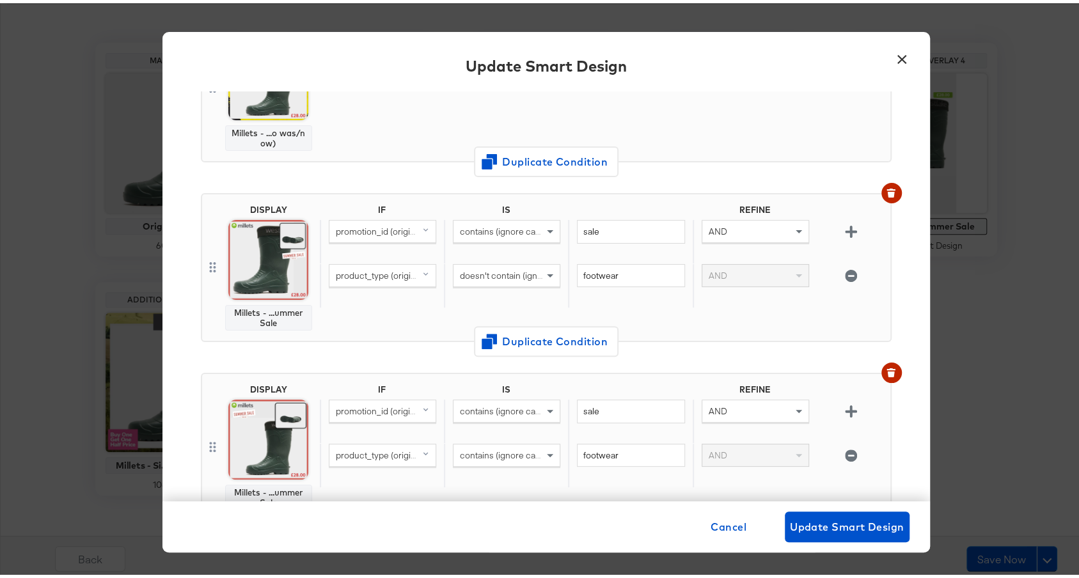
scroll to position [203, 0]
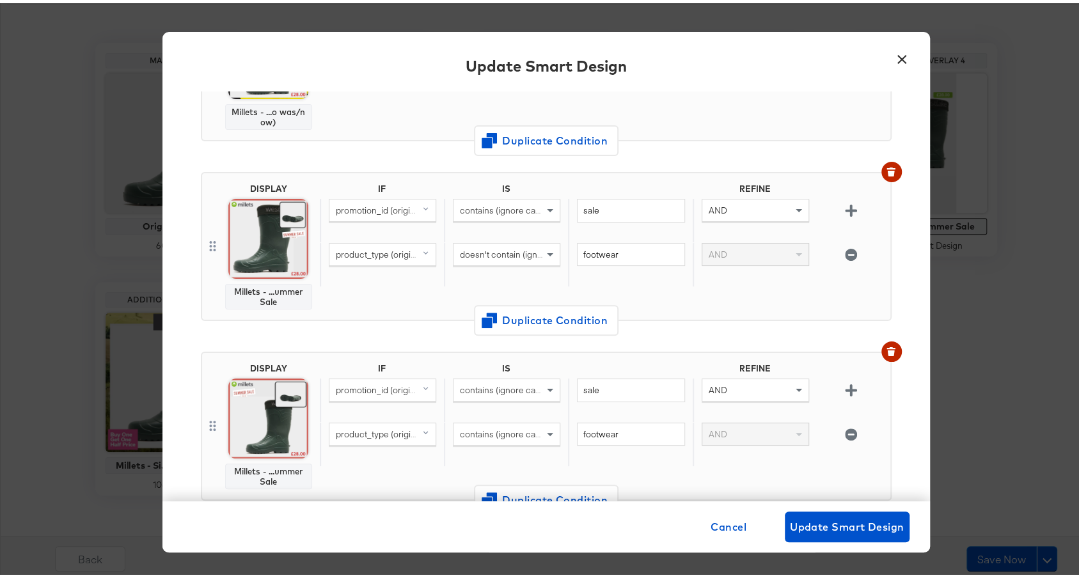
type input "Millets - Multi - Summer Sale - Final Clearance"
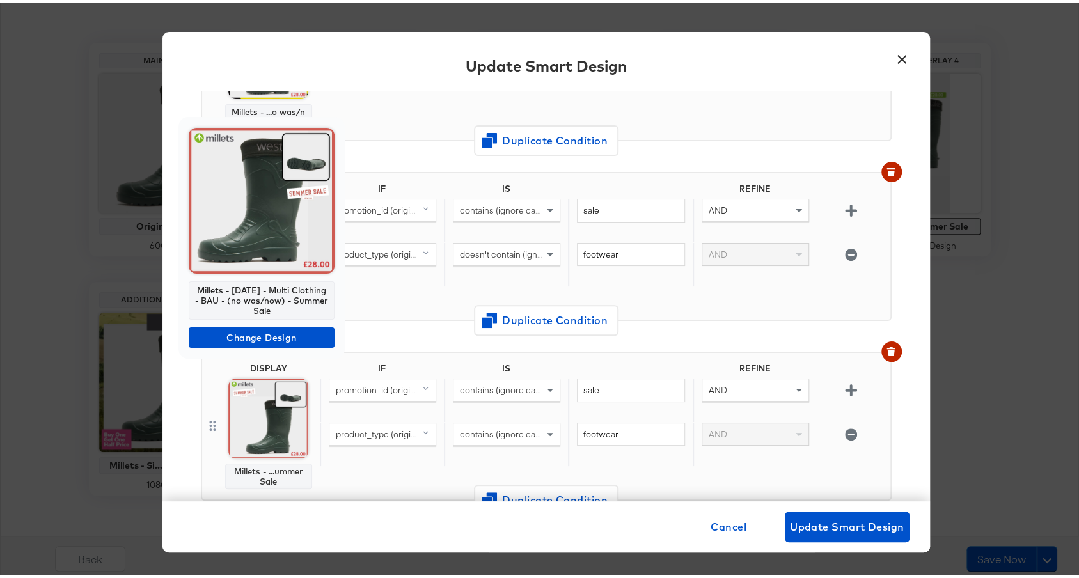
scroll to position [0, 0]
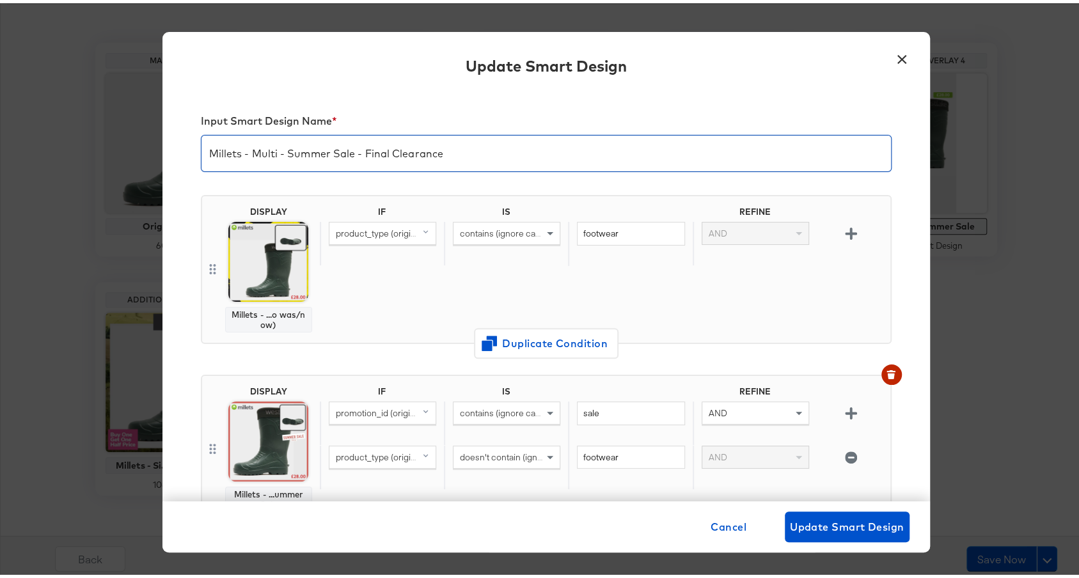
drag, startPoint x: 324, startPoint y: 288, endPoint x: 172, endPoint y: 278, distance: 152.6
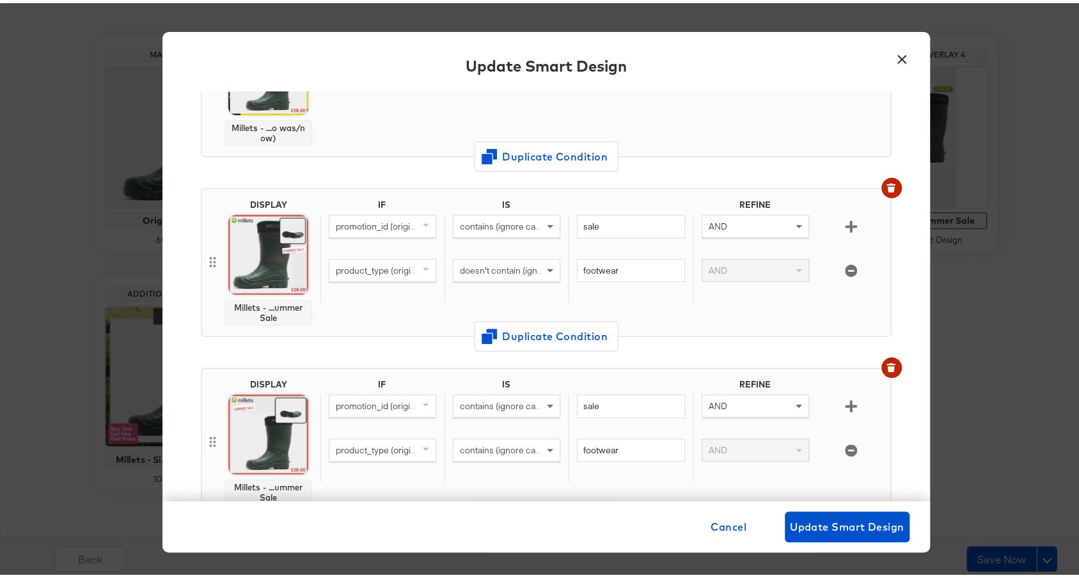
scroll to position [198, 0]
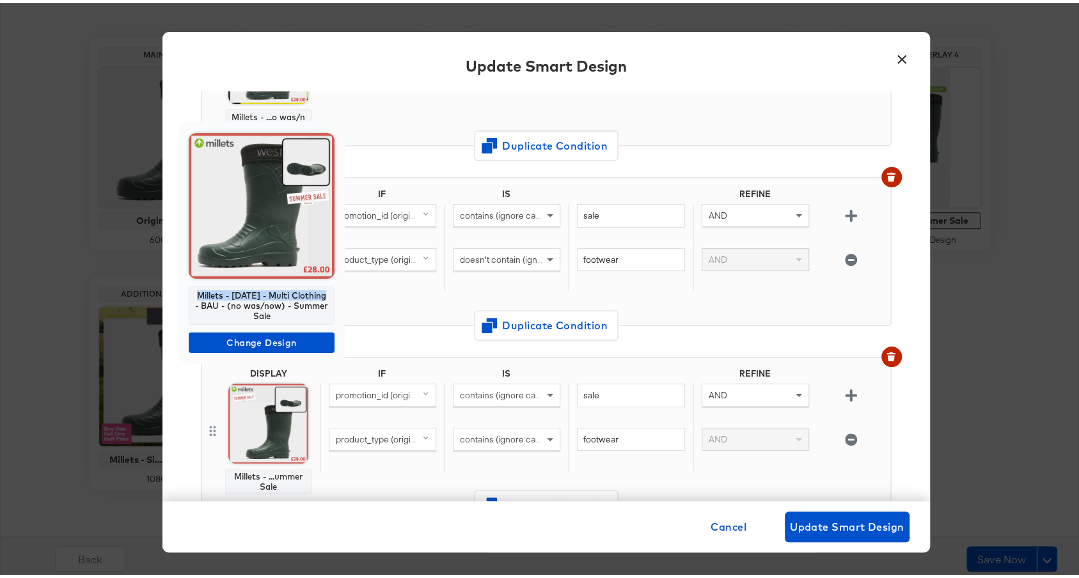
drag, startPoint x: 327, startPoint y: 294, endPoint x: 195, endPoint y: 285, distance: 132.0
click at [195, 285] on div "Millets - Mar 24 - Multi Clothing - BAU - (no was/now) - Summer Sale" at bounding box center [262, 302] width 146 height 38
copy div "Millets - Mar 24 - Multi Clothing"
click at [232, 341] on span "Change Design" at bounding box center [262, 340] width 136 height 16
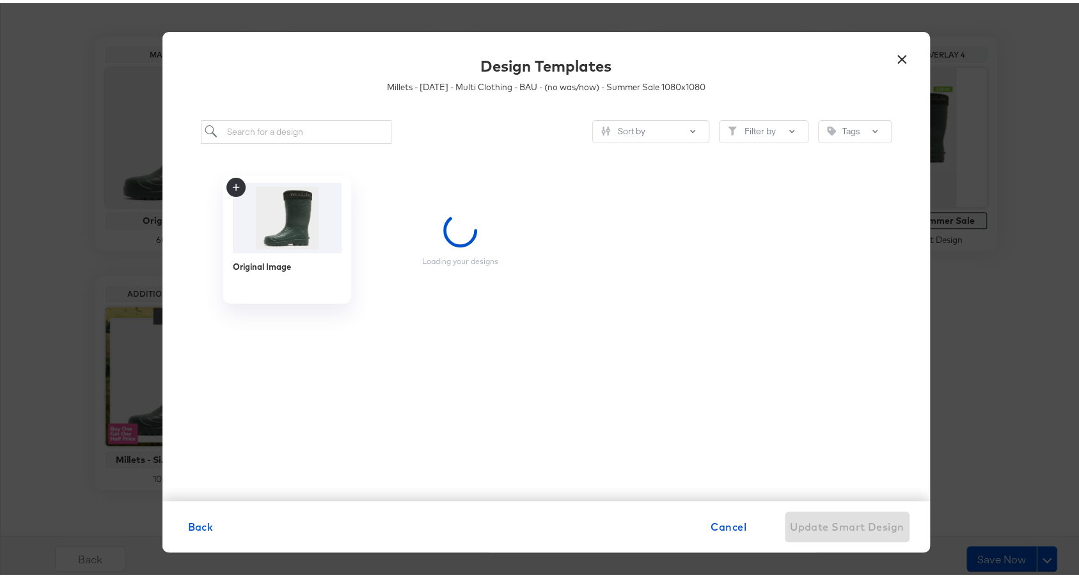
scroll to position [0, 0]
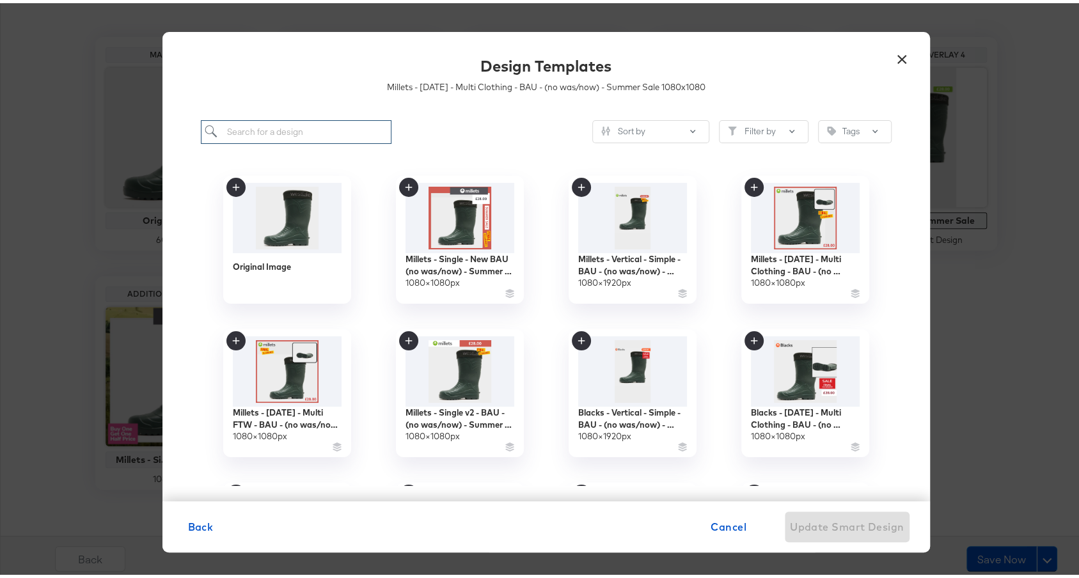
click at [271, 121] on input "search" at bounding box center [296, 129] width 191 height 24
paste input "Millets - Mar 24 - Multi Clothing"
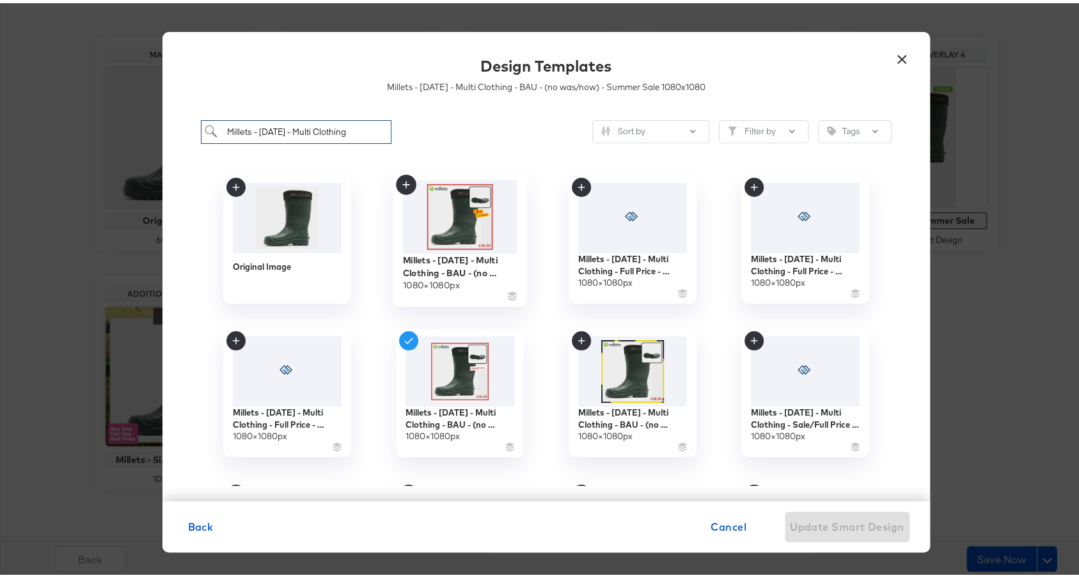
type input "Millets - Mar 24 - Multi Clothing"
click at [452, 224] on img at bounding box center [459, 214] width 115 height 74
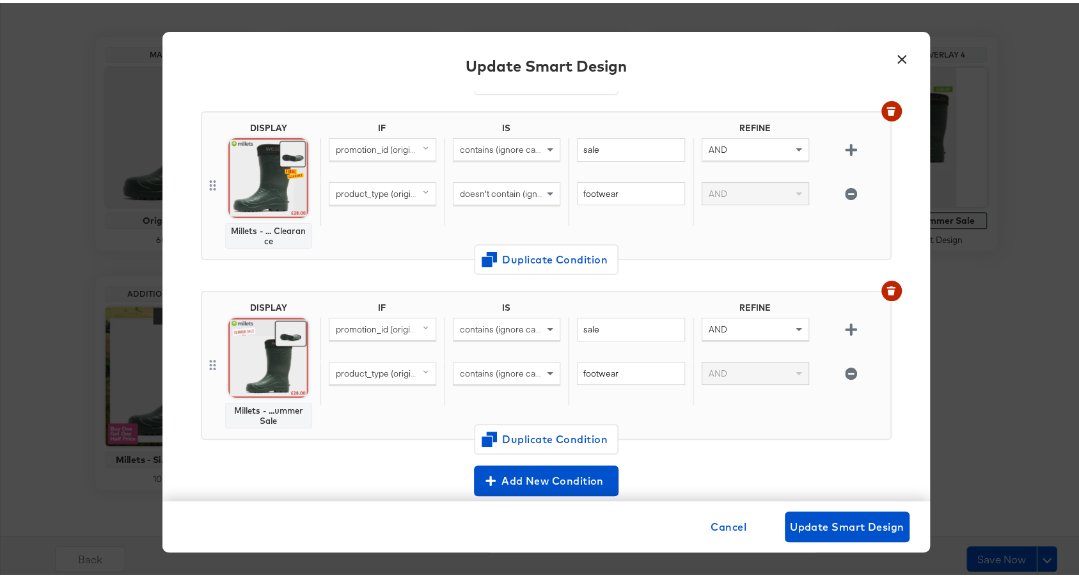
scroll to position [285, 0]
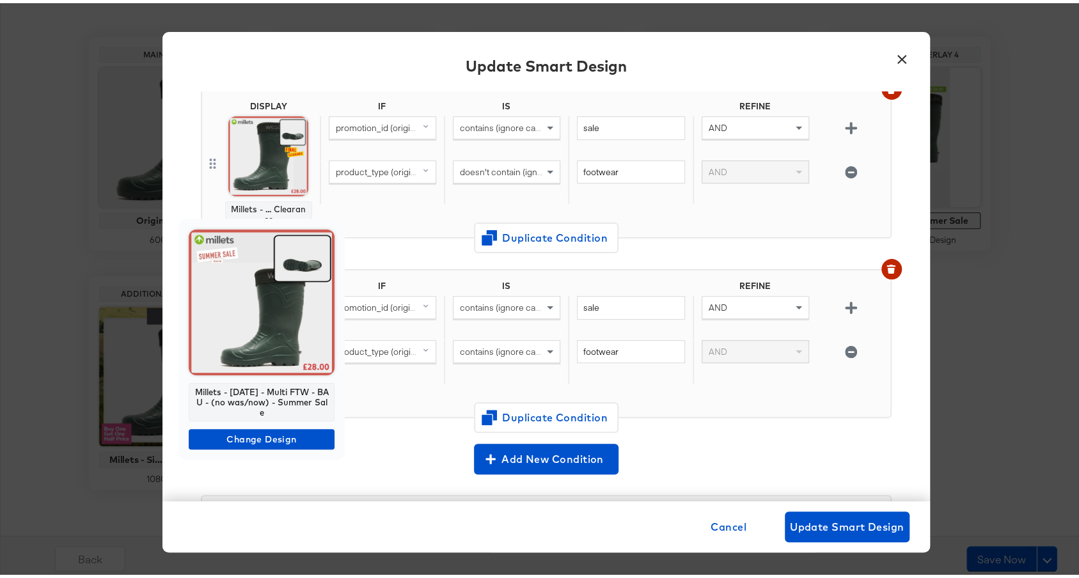
click at [244, 322] on img at bounding box center [262, 299] width 146 height 146
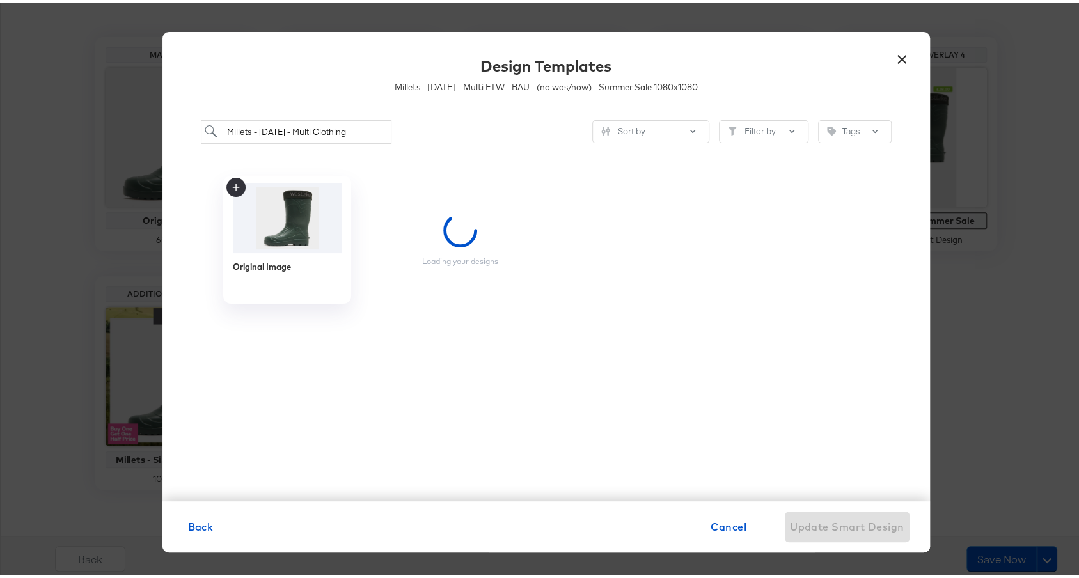
scroll to position [0, 0]
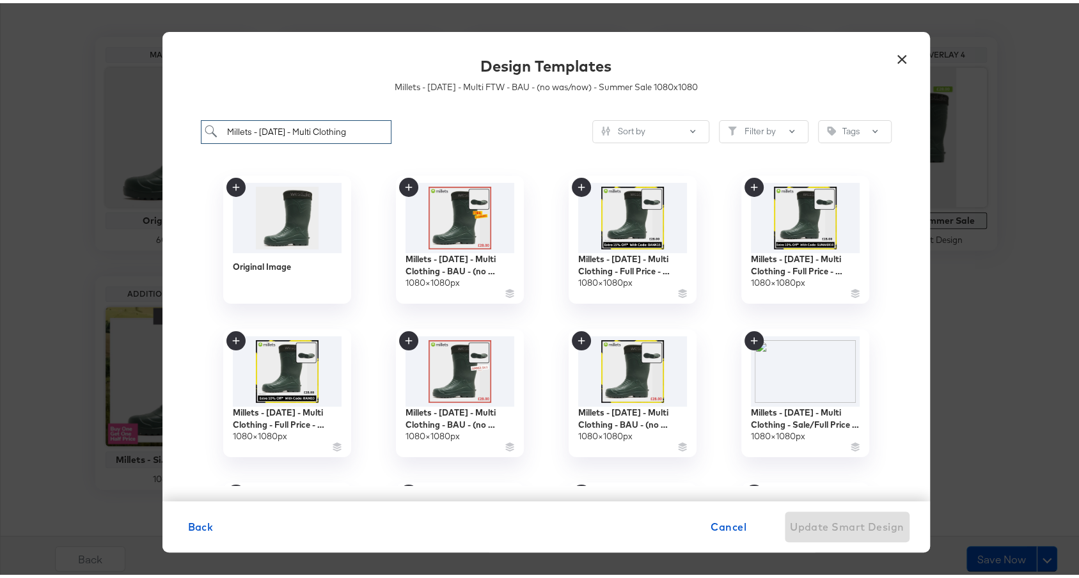
drag, startPoint x: 303, startPoint y: 130, endPoint x: 384, endPoint y: 125, distance: 81.4
click at [384, 125] on input "Millets - Mar 24 - Multi Clothing" at bounding box center [296, 129] width 191 height 24
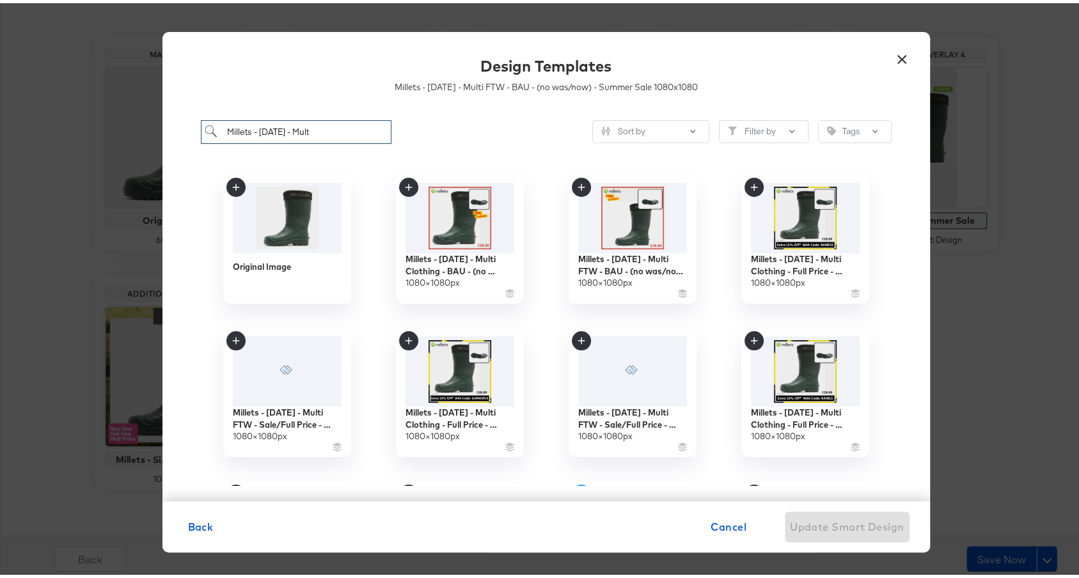
type input "Millets - Mar 24 - Mult"
click at [616, 239] on img at bounding box center [632, 214] width 115 height 74
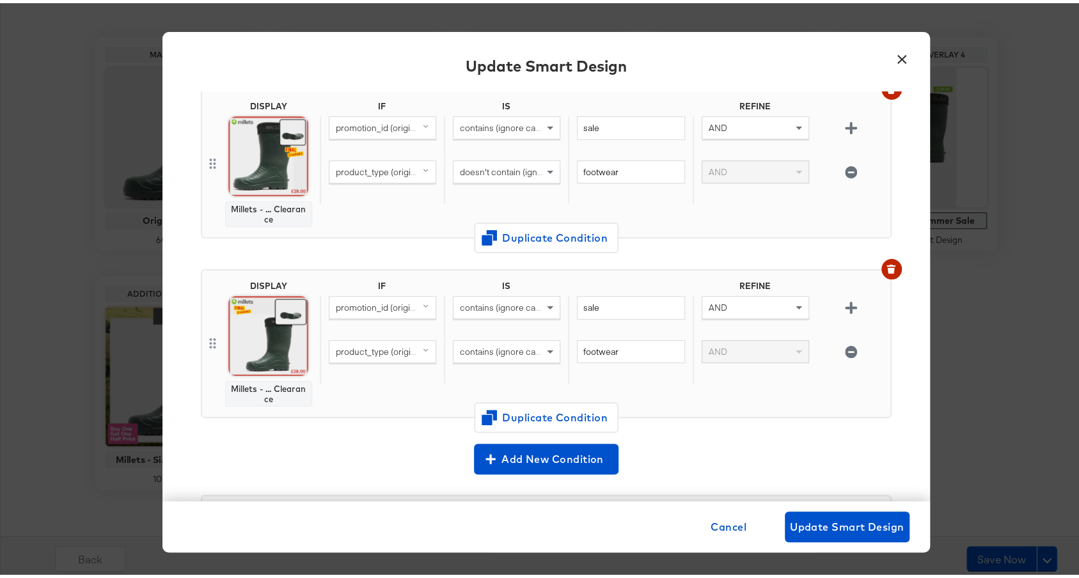
scroll to position [459, 0]
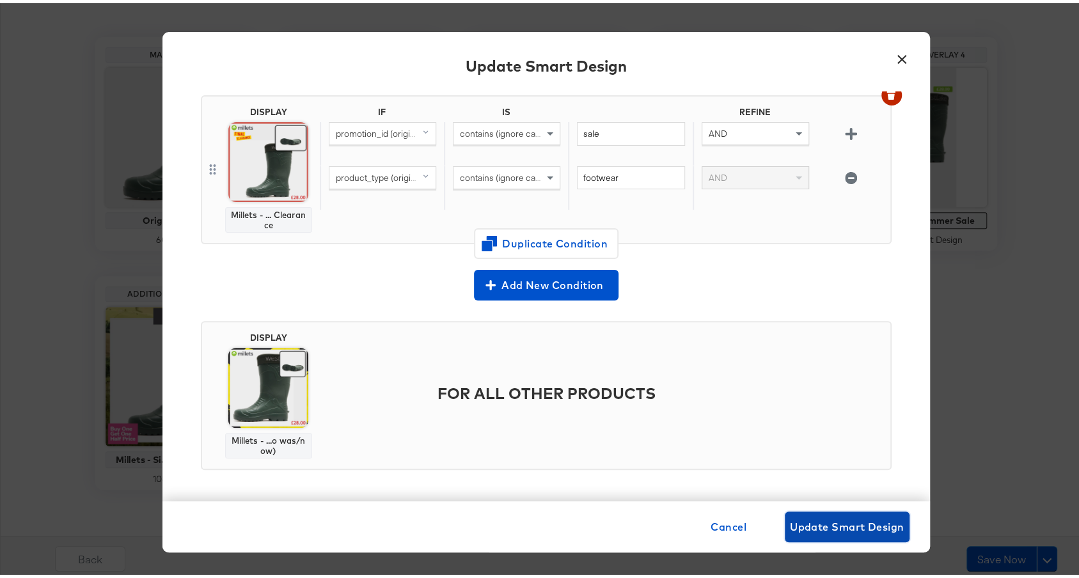
click at [809, 526] on span "Update Smart Design" at bounding box center [847, 524] width 115 height 18
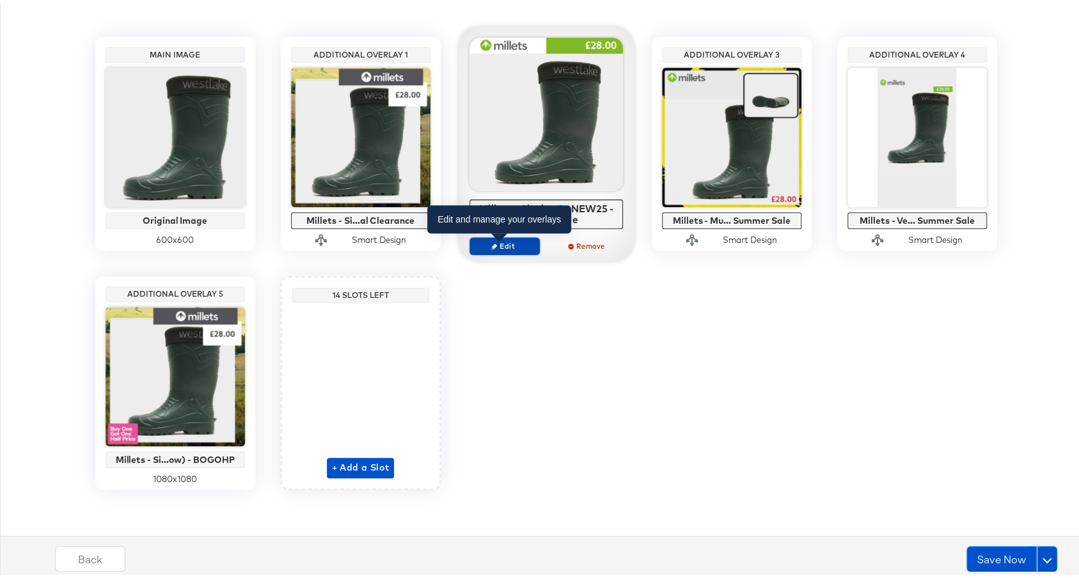
click at [502, 242] on span "Edit" at bounding box center [504, 243] width 59 height 10
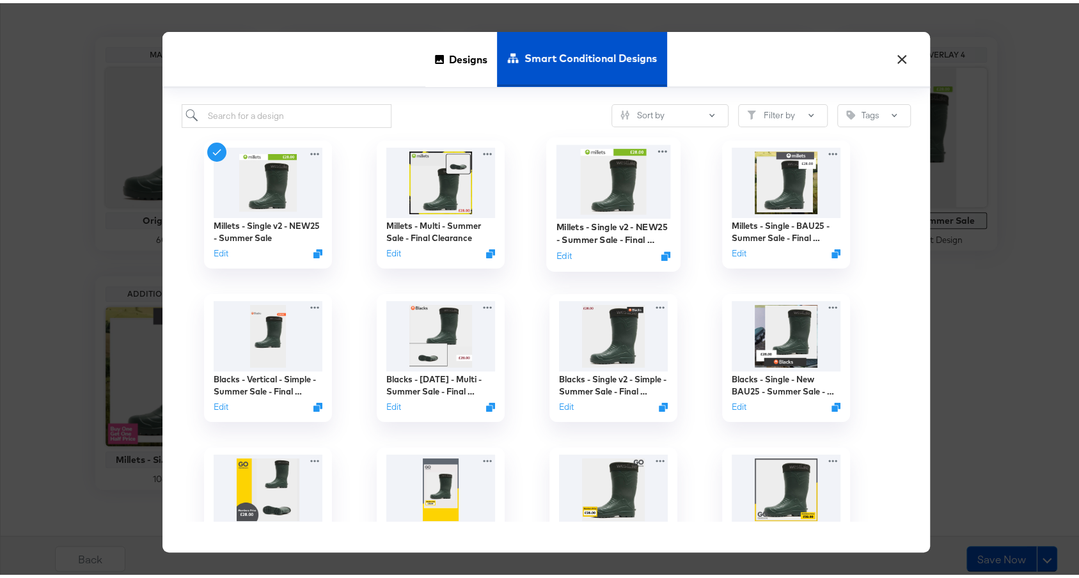
click at [608, 192] on img at bounding box center [613, 178] width 115 height 74
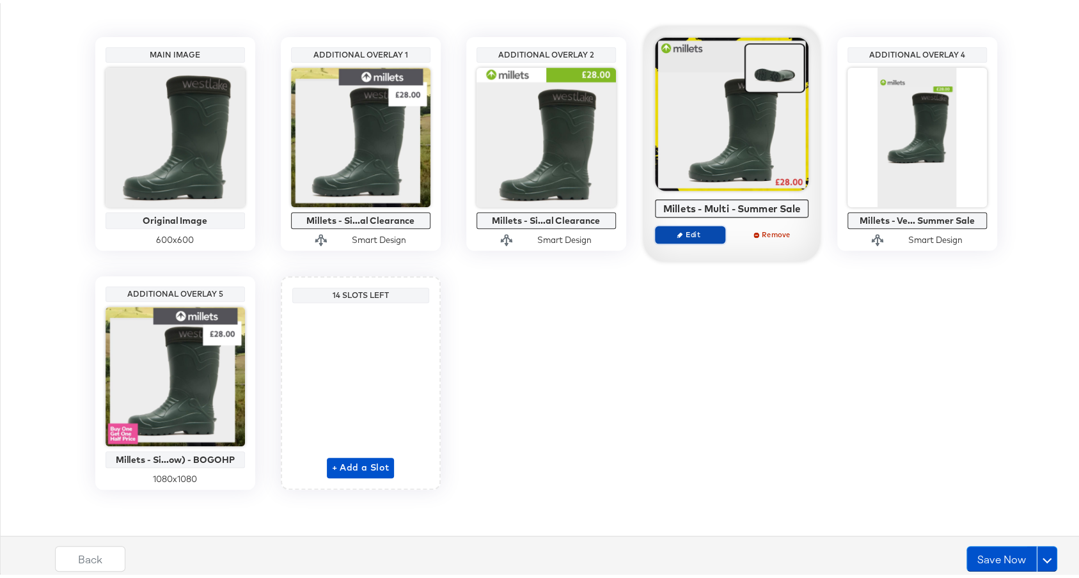
click at [683, 233] on span "Edit" at bounding box center [689, 231] width 59 height 10
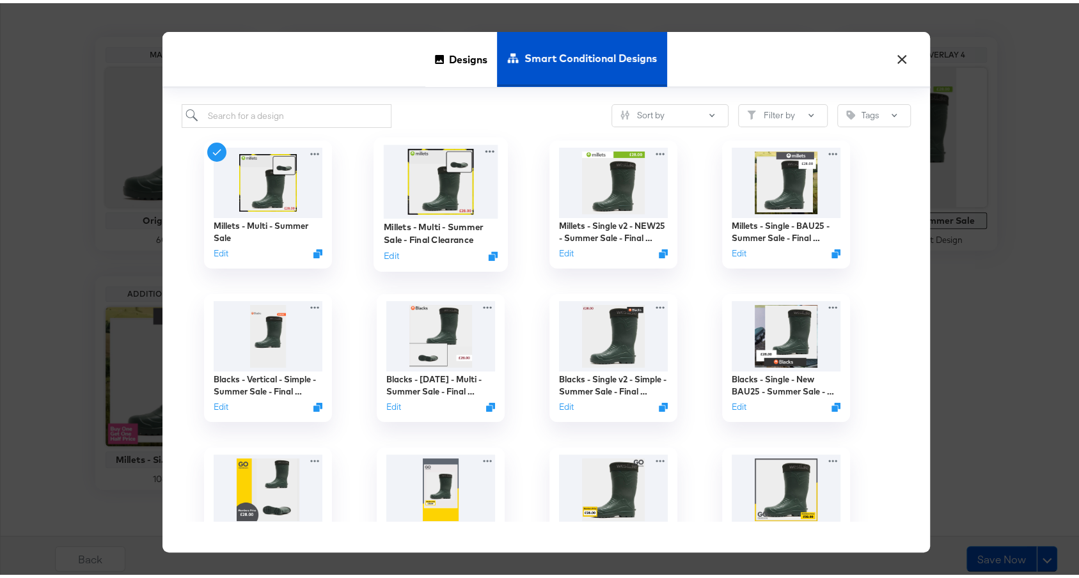
click at [399, 191] on img at bounding box center [440, 178] width 115 height 74
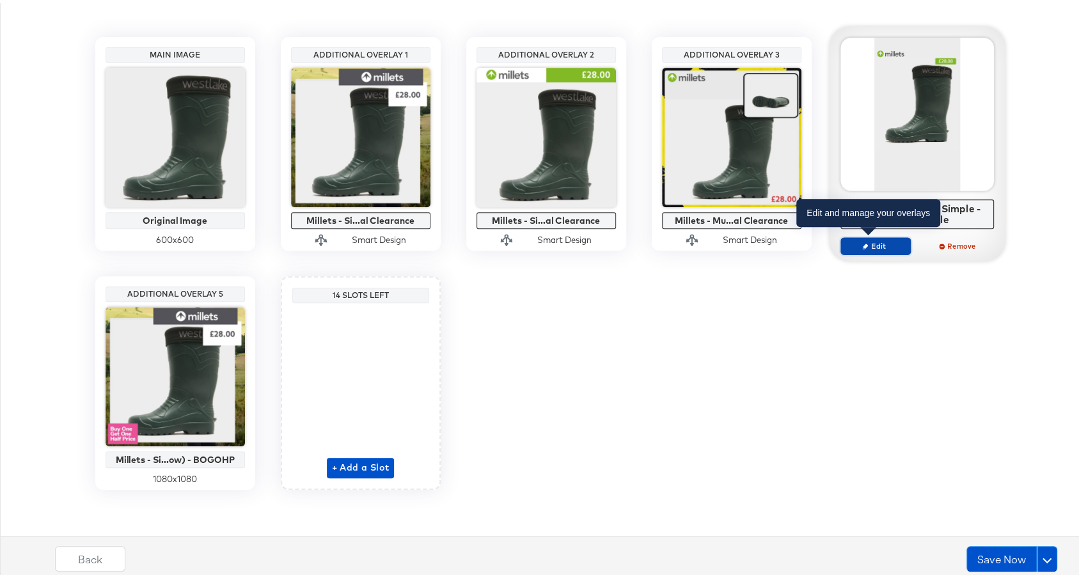
click at [863, 238] on span "Edit" at bounding box center [875, 243] width 59 height 10
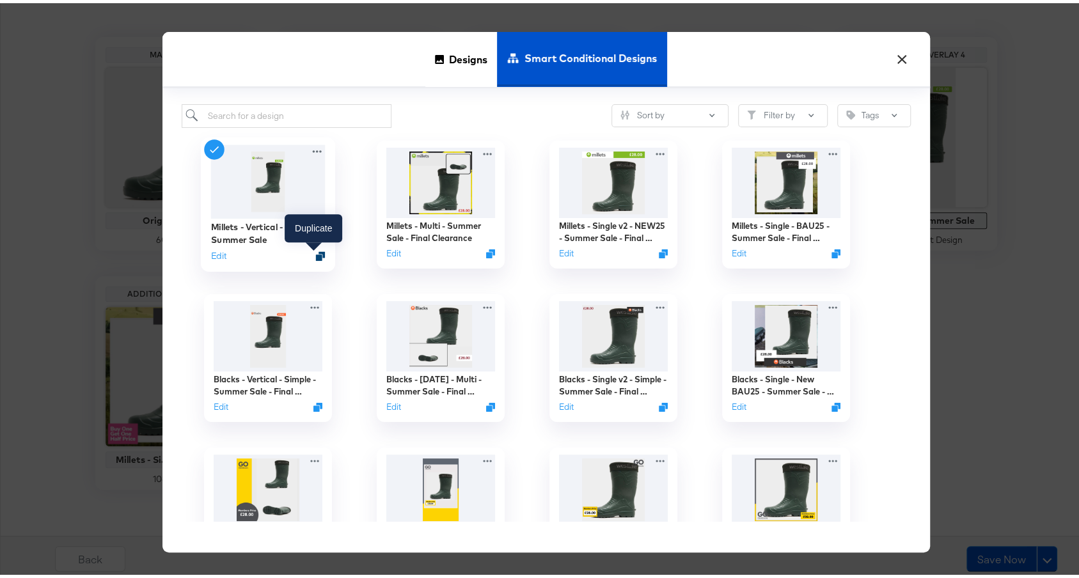
click at [315, 253] on icon "Duplicate" at bounding box center [320, 253] width 10 height 10
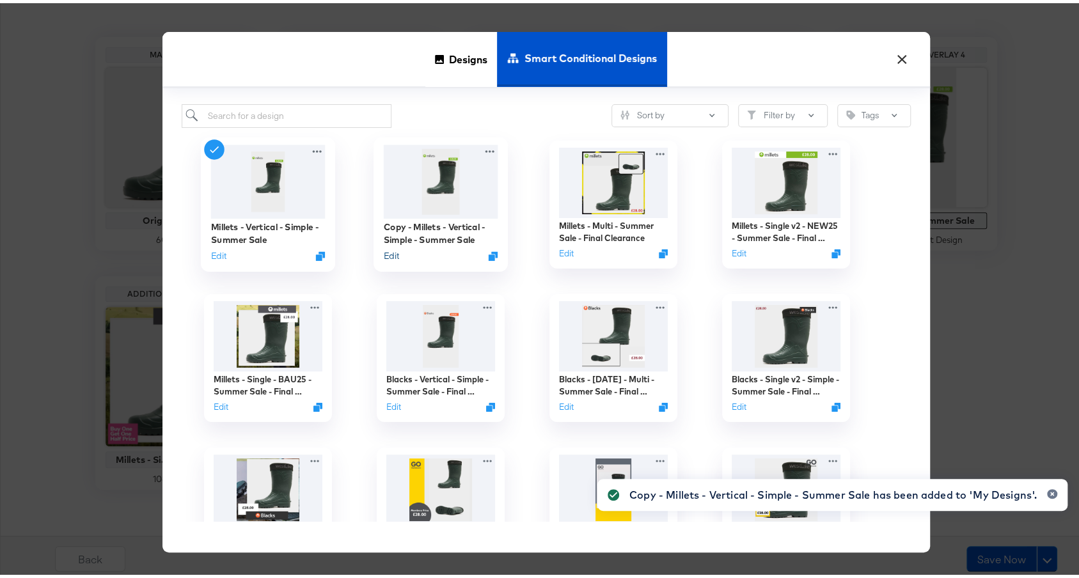
click at [383, 253] on button "Edit" at bounding box center [390, 252] width 15 height 12
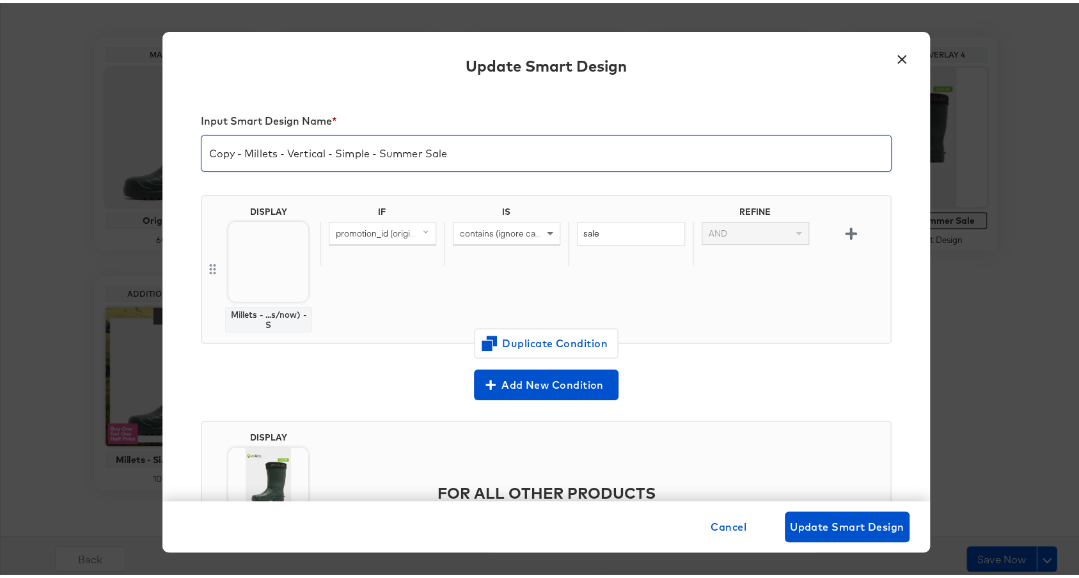
drag, startPoint x: 239, startPoint y: 151, endPoint x: 150, endPoint y: 155, distance: 88.4
click at [150, 155] on div "× Update Smart Design Input Smart Design Name * Copy - Millets - Vertical - Sim…" at bounding box center [546, 289] width 1092 height 578
click at [438, 157] on input "Millets - Vertical - Simple - Summer Sale" at bounding box center [547, 145] width 690 height 36
type input "Millets - Vertical - Simple - Summer Sale - Final Clearance"
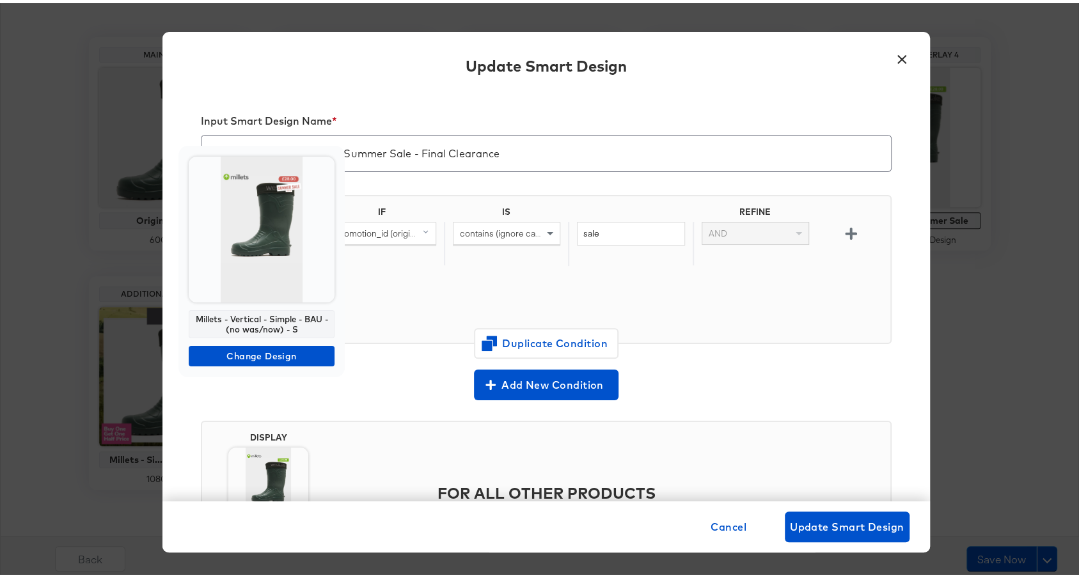
click at [292, 234] on img at bounding box center [262, 227] width 146 height 146
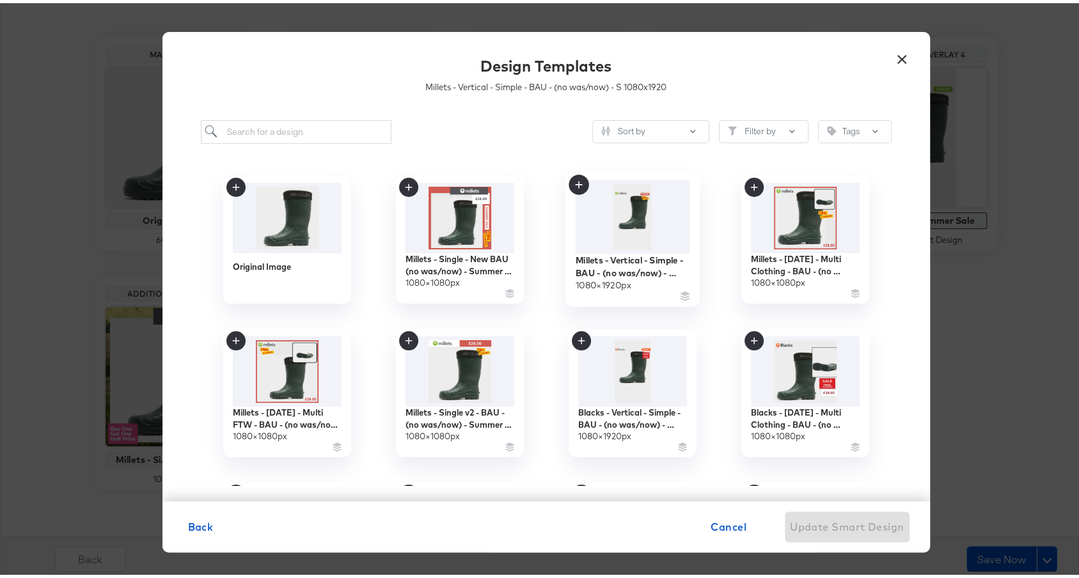
click at [620, 233] on img at bounding box center [632, 214] width 115 height 74
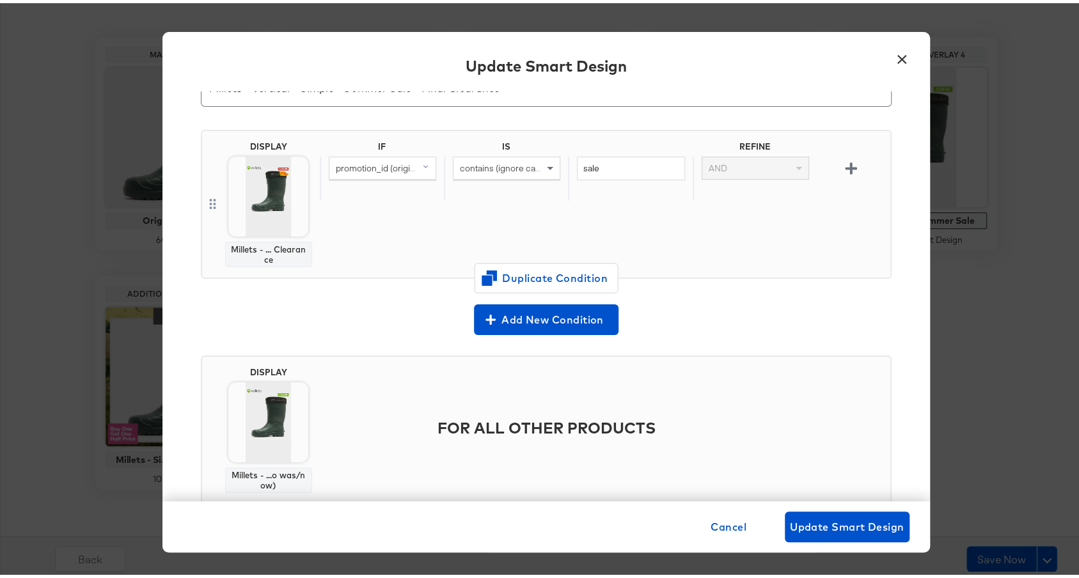
scroll to position [100, 0]
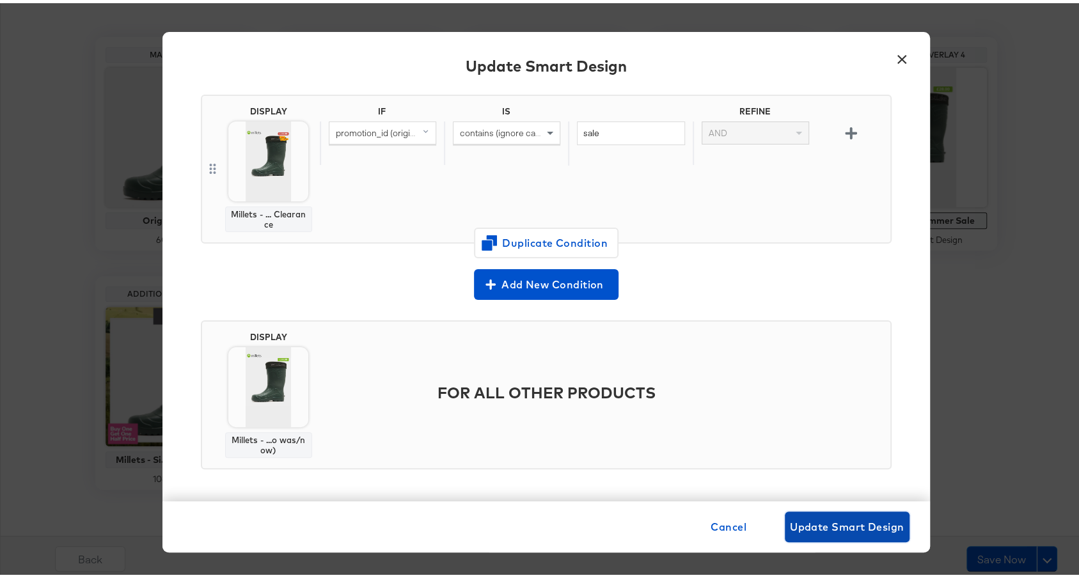
click at [868, 521] on span "Update Smart Design" at bounding box center [847, 524] width 115 height 18
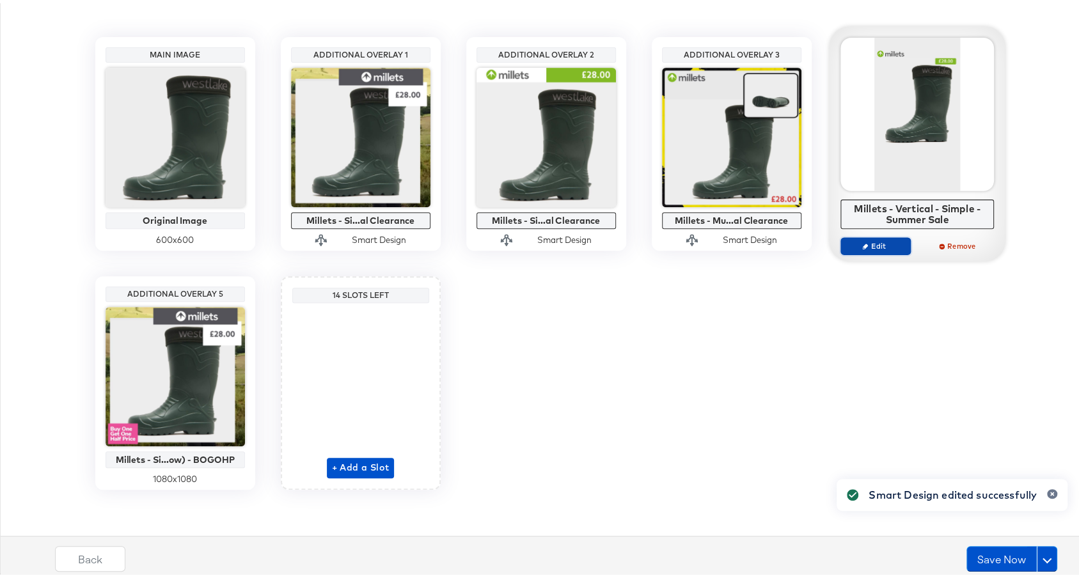
click at [862, 240] on icon "button" at bounding box center [865, 243] width 6 height 6
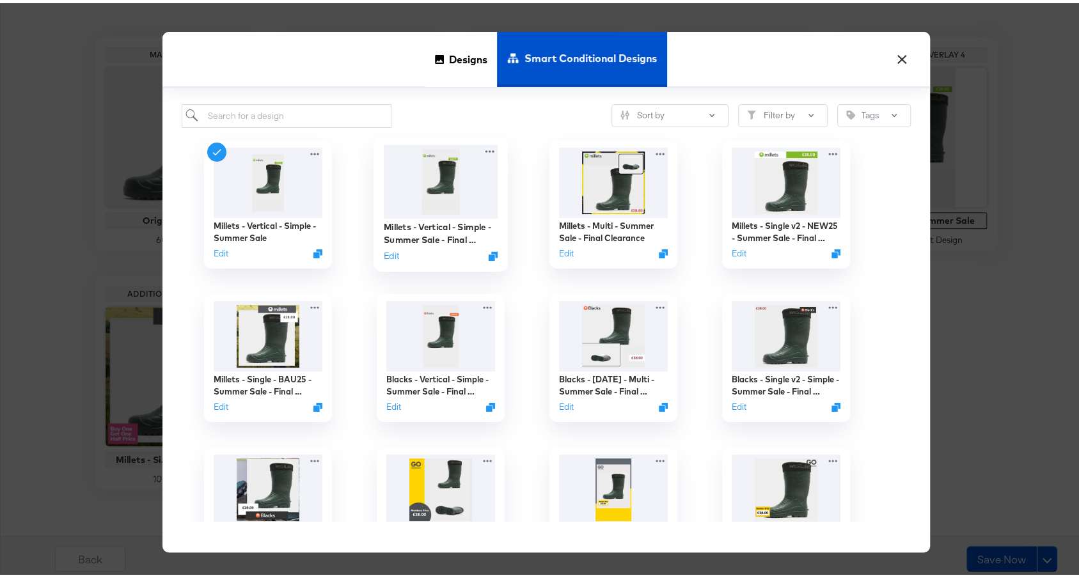
click at [422, 203] on img at bounding box center [440, 178] width 115 height 74
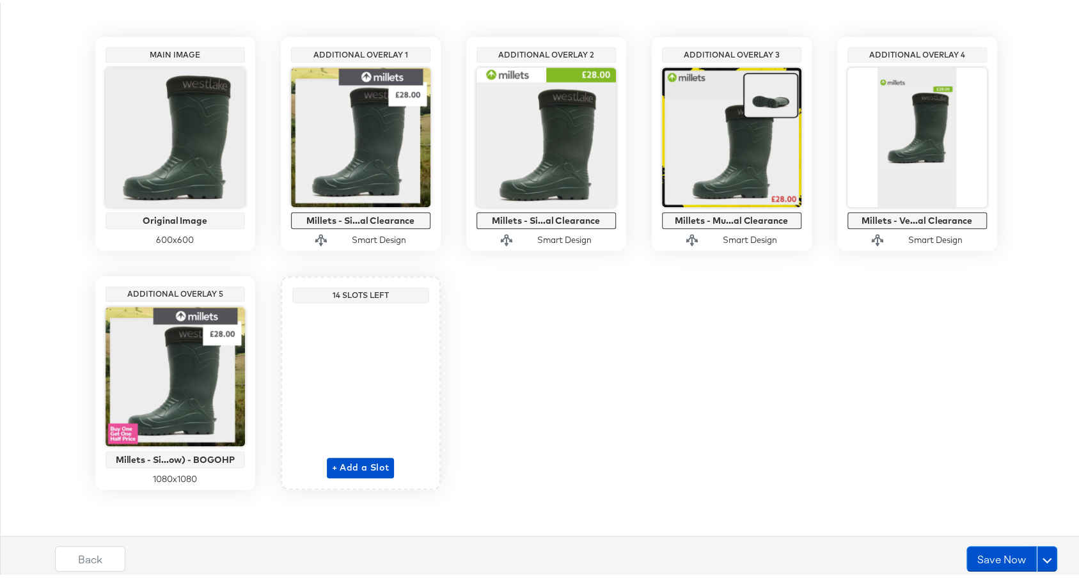
scroll to position [184, 0]
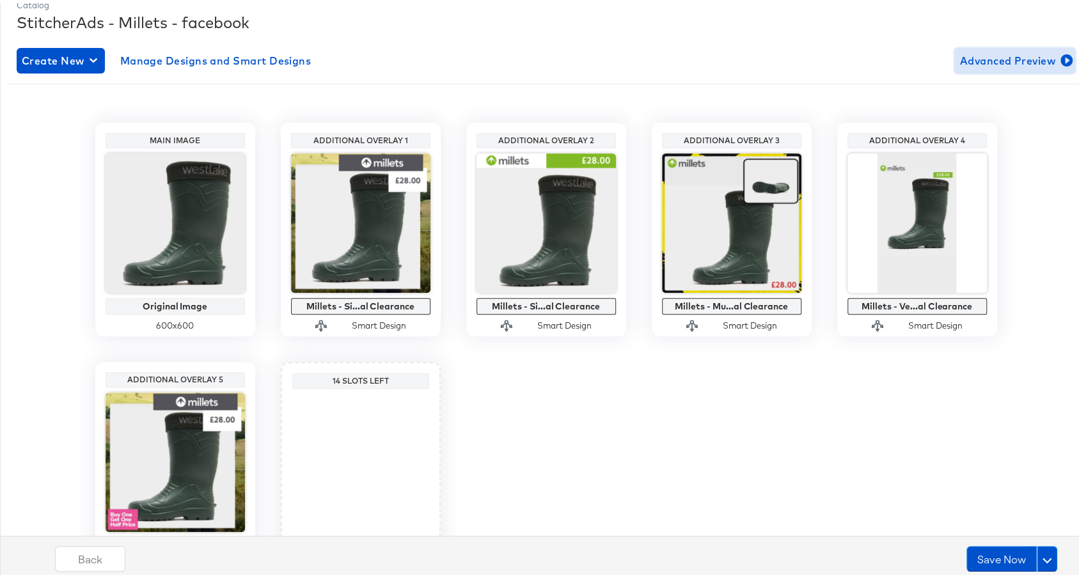
click at [1061, 54] on icon "button" at bounding box center [1067, 57] width 12 height 12
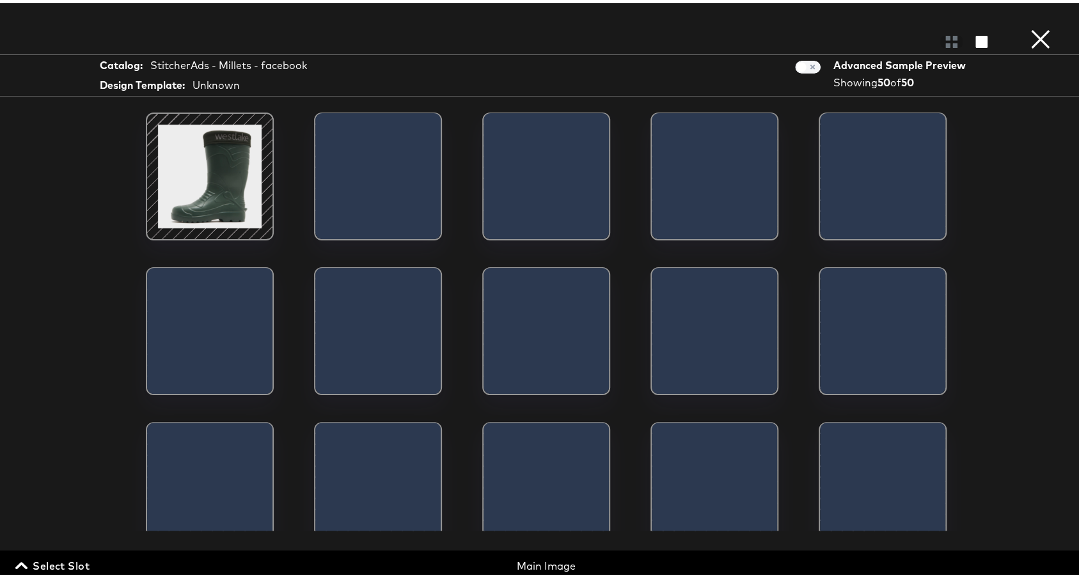
click at [75, 564] on span "Select Slot" at bounding box center [54, 563] width 72 height 18
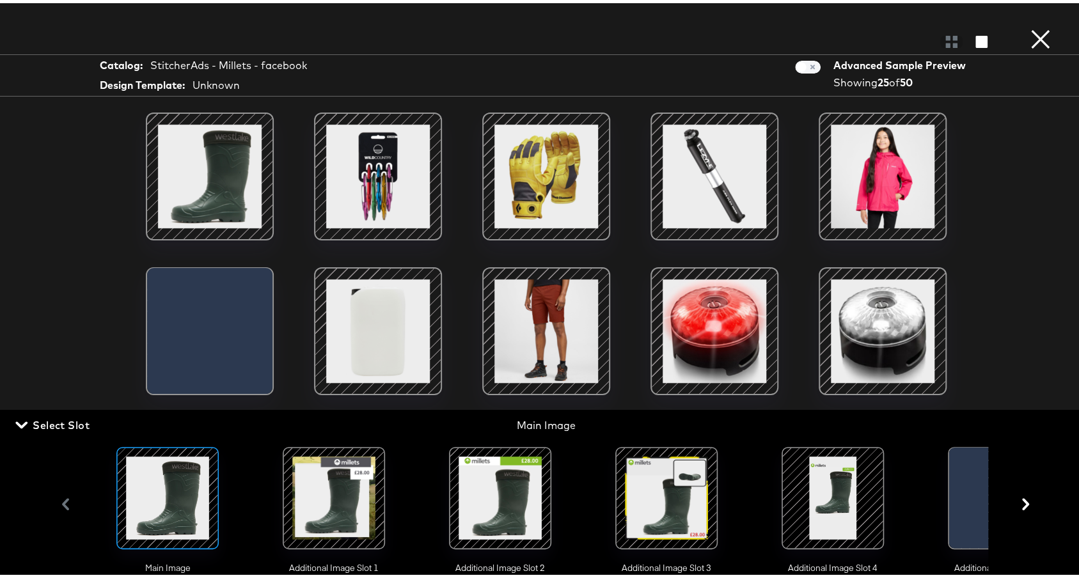
click at [370, 511] on div at bounding box center [333, 495] width 87 height 87
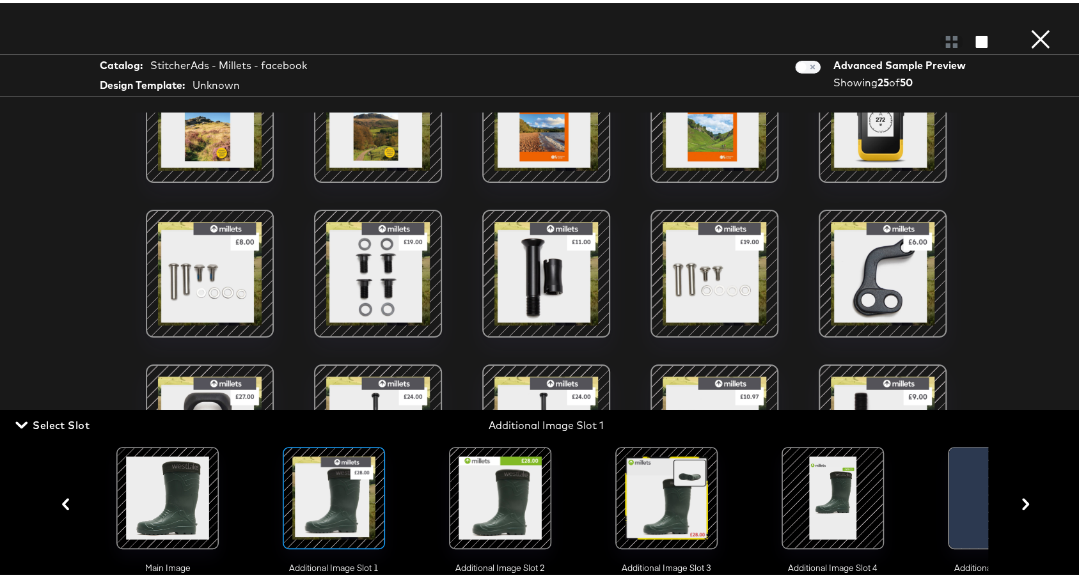
scroll to position [394, 0]
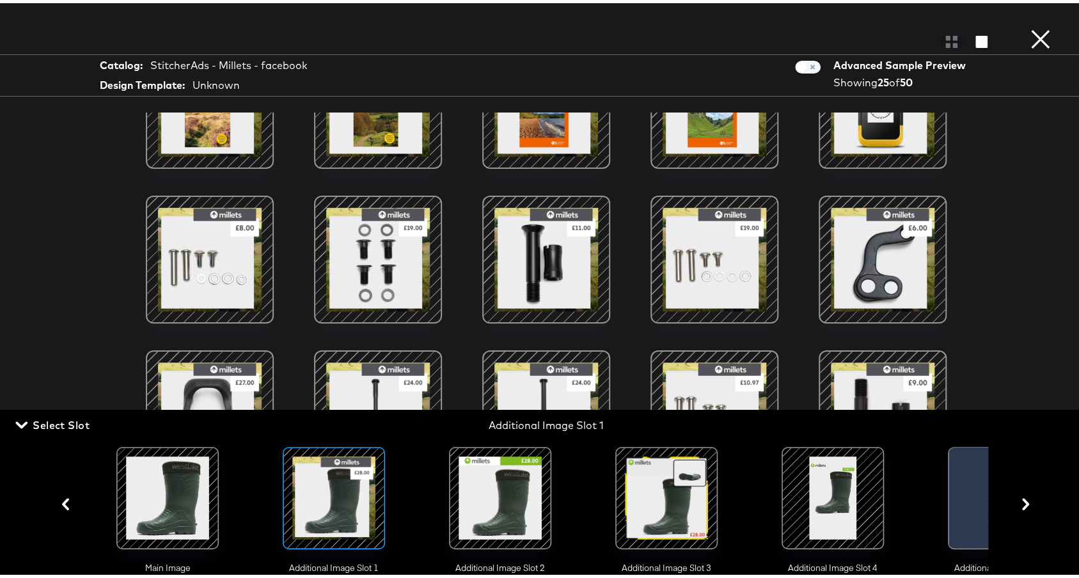
click at [956, 265] on div "Load More" at bounding box center [547, 318] width 960 height 418
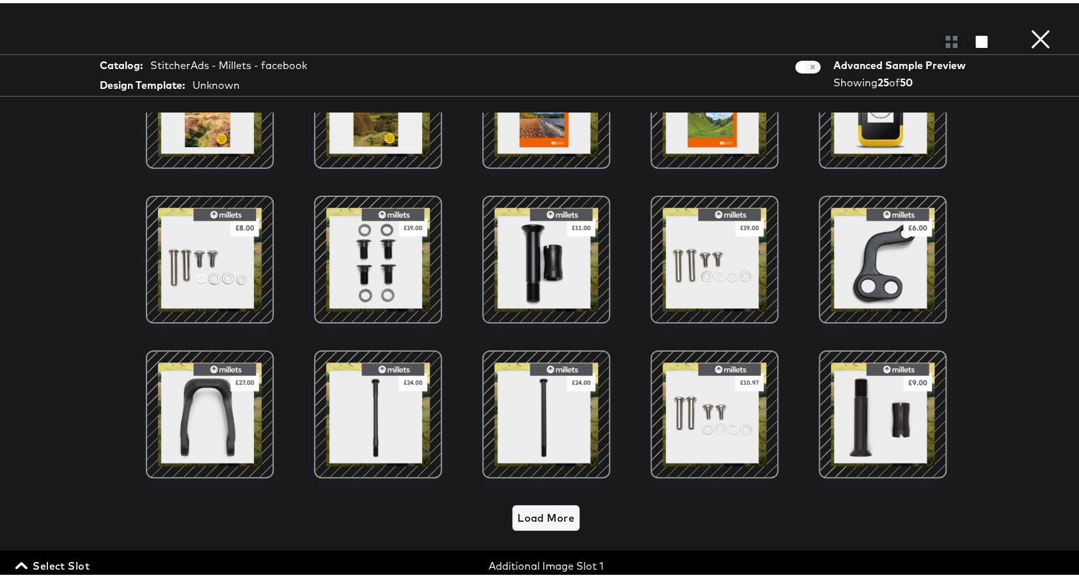
click at [518, 507] on span "Load More" at bounding box center [546, 515] width 57 height 18
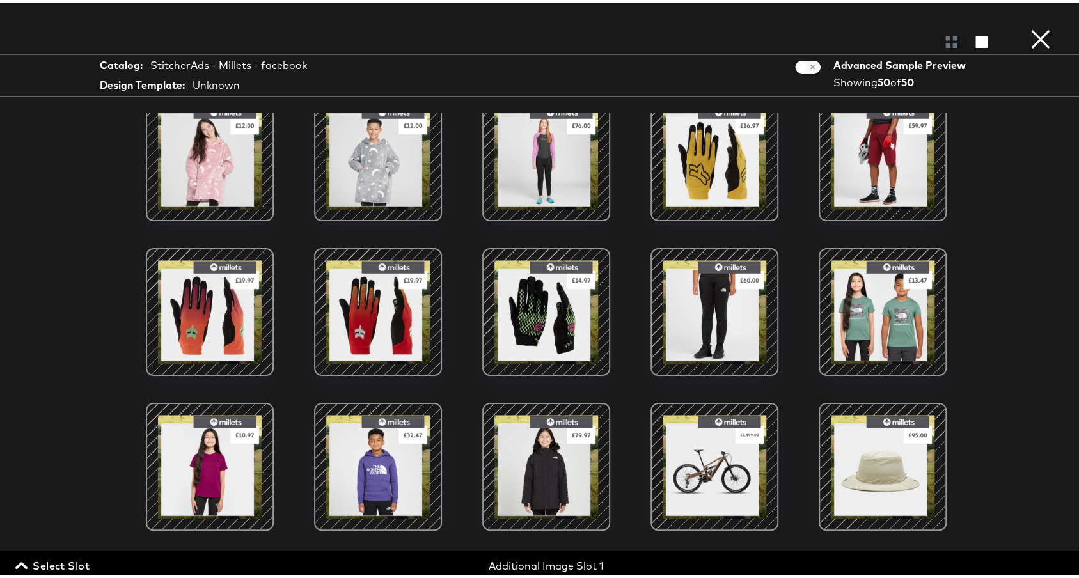
scroll to position [218, 0]
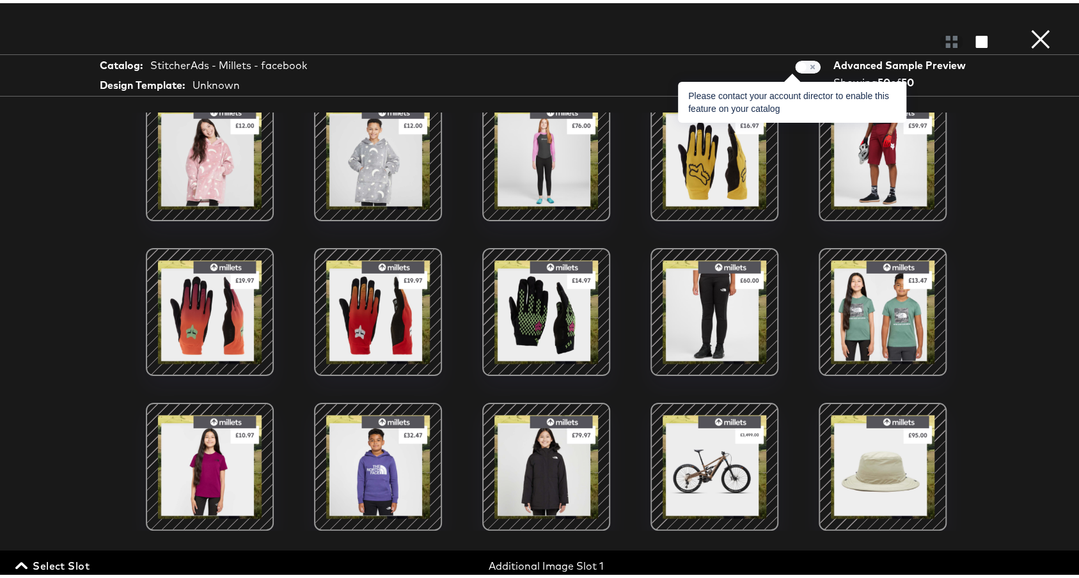
click at [801, 57] on span at bounding box center [805, 63] width 20 height 12
click at [797, 65] on span at bounding box center [808, 64] width 26 height 13
click at [795, 66] on span at bounding box center [808, 64] width 26 height 13
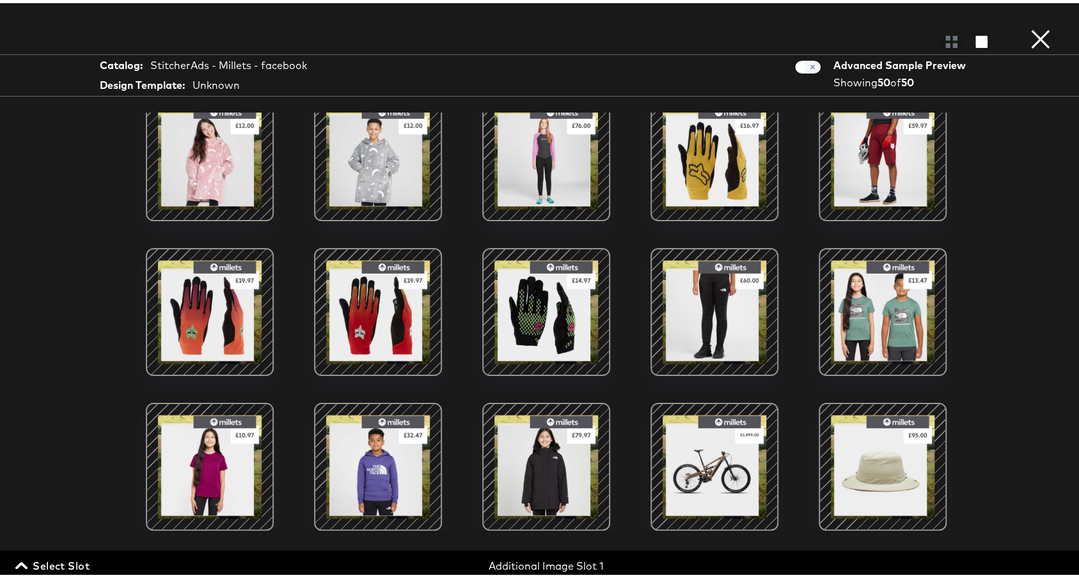
scroll to position [842, 0]
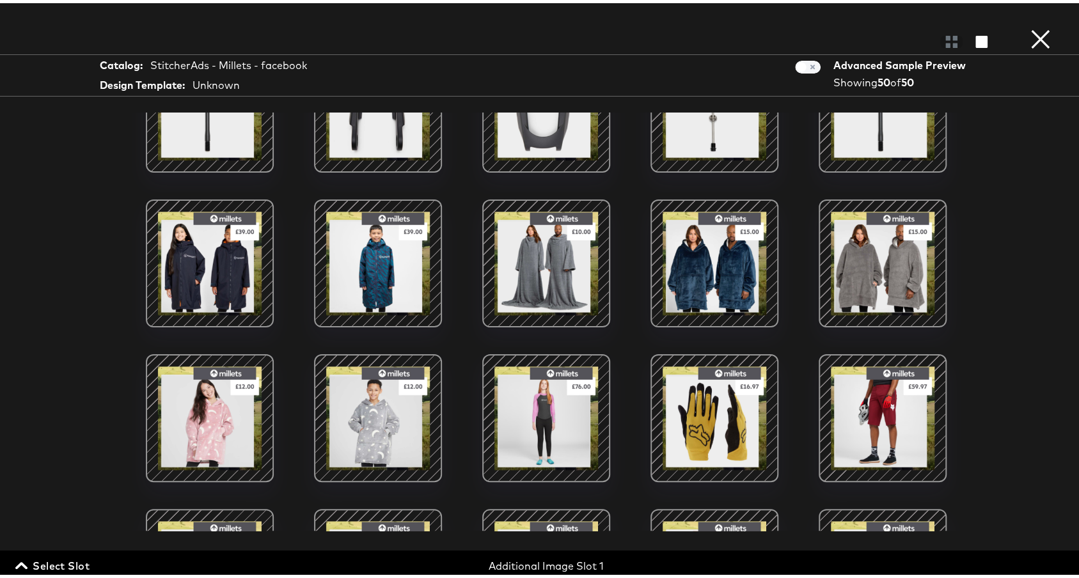
click at [564, 289] on div at bounding box center [546, 260] width 109 height 109
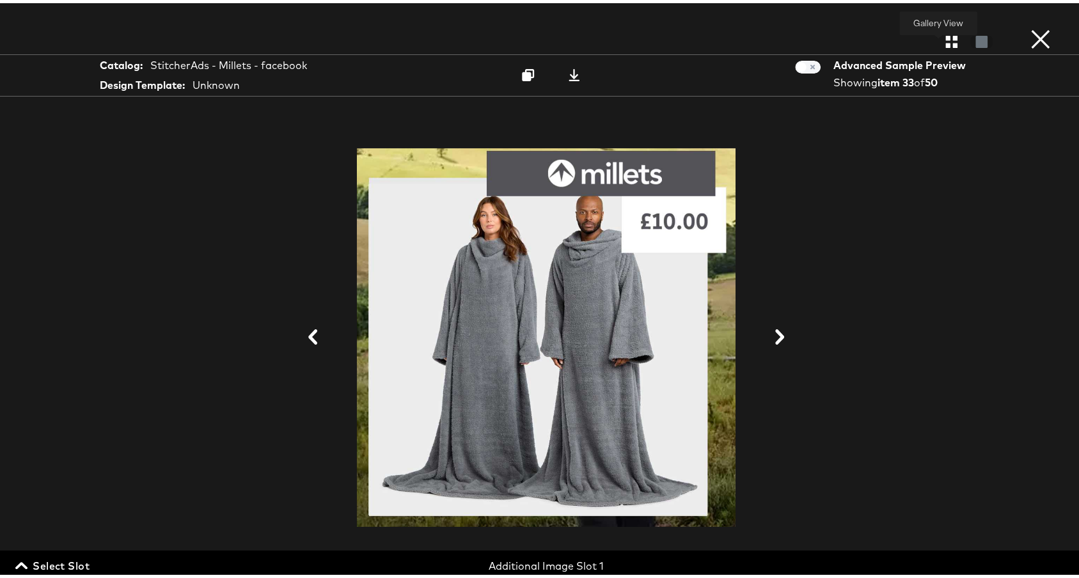
click at [945, 35] on icon "button" at bounding box center [951, 39] width 12 height 12
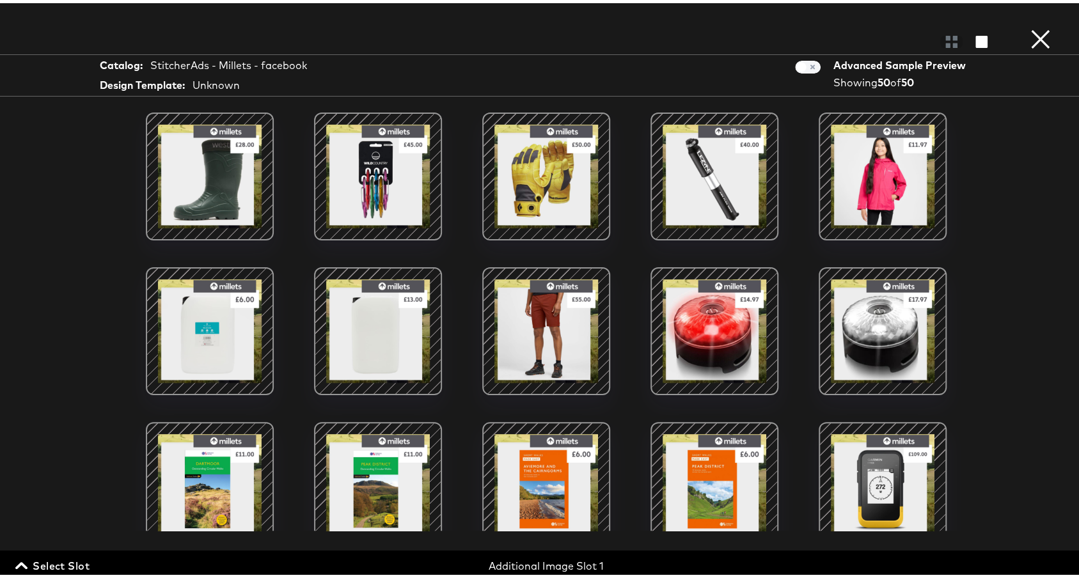
click at [74, 564] on span "Select Slot" at bounding box center [54, 563] width 72 height 18
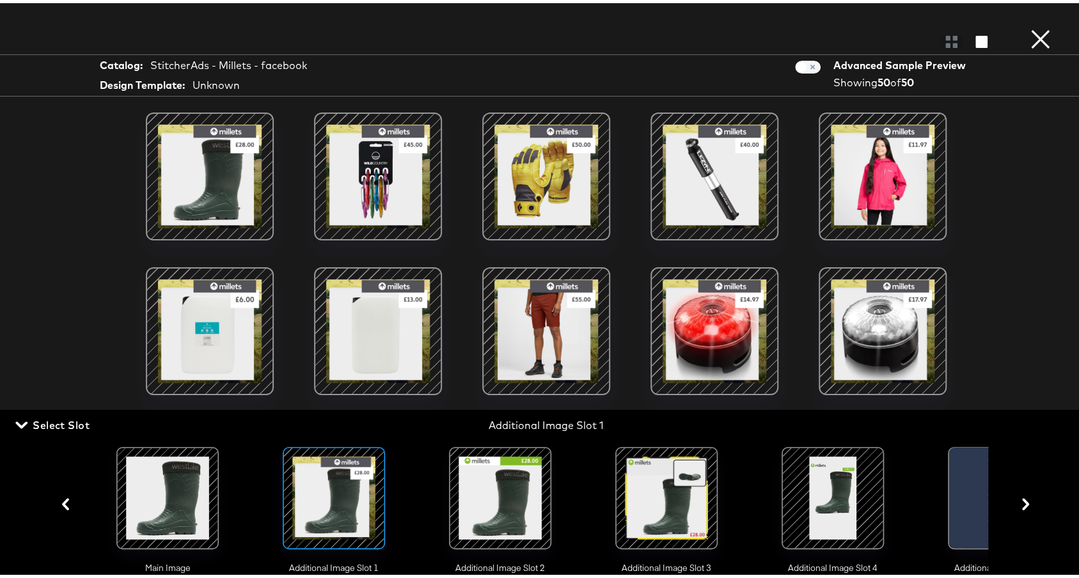
click at [503, 506] on div at bounding box center [500, 495] width 87 height 87
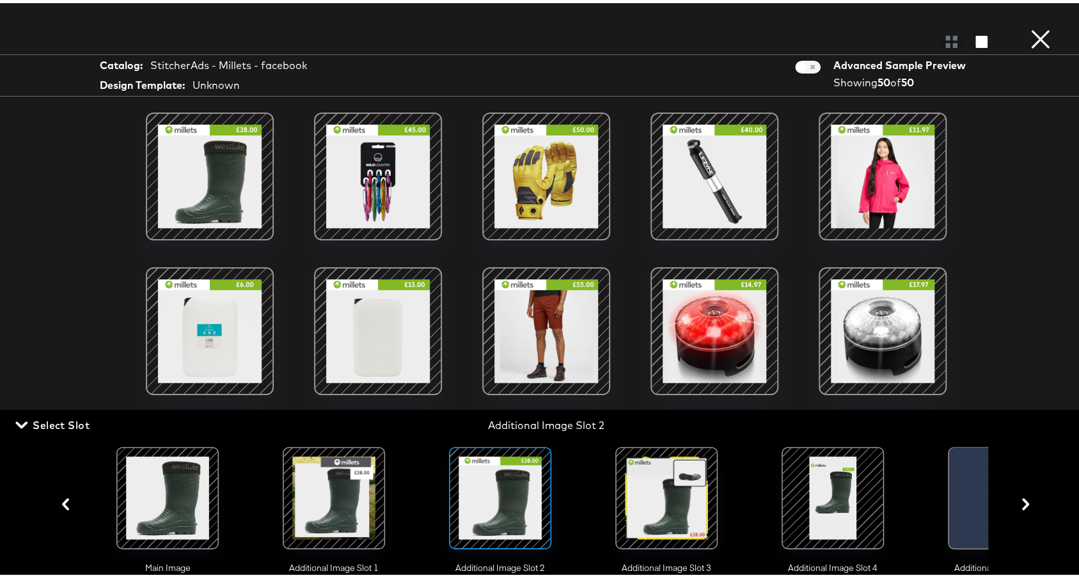
click at [626, 504] on div at bounding box center [666, 495] width 87 height 87
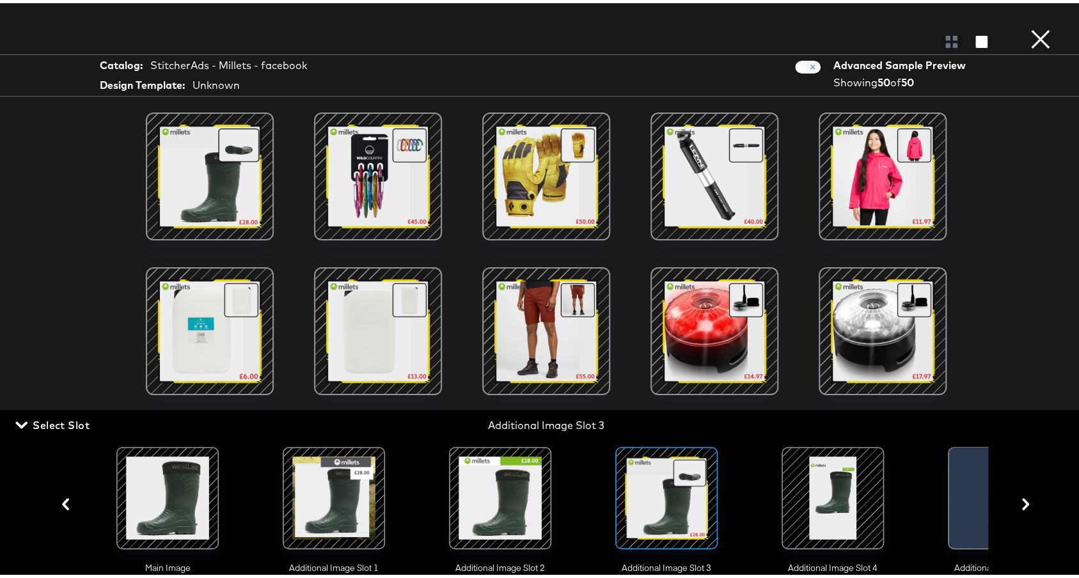
click at [796, 506] on div at bounding box center [832, 495] width 87 height 87
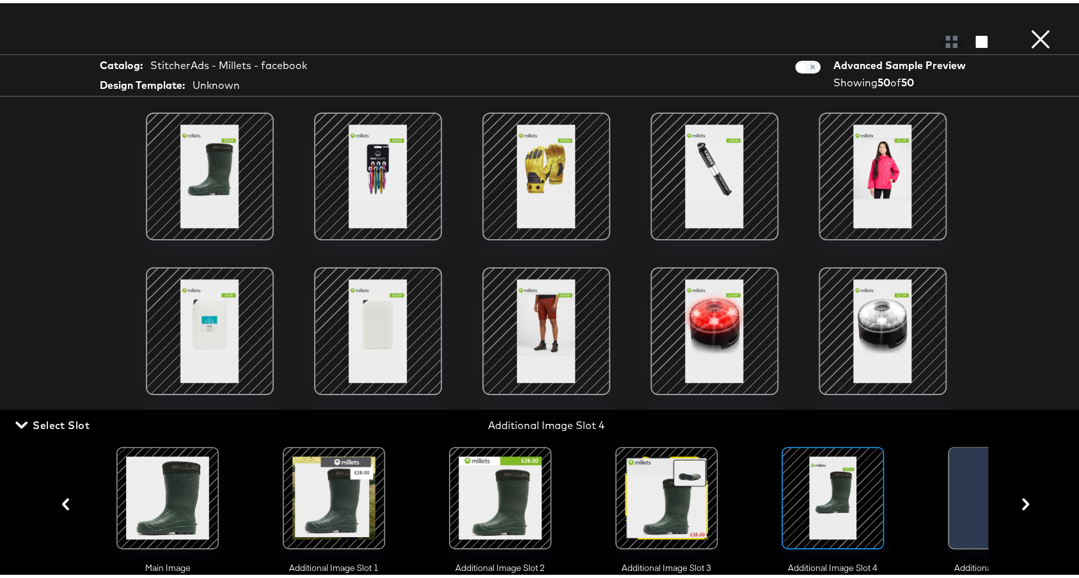
click at [1033, 26] on button "×" at bounding box center [1041, 13] width 26 height 26
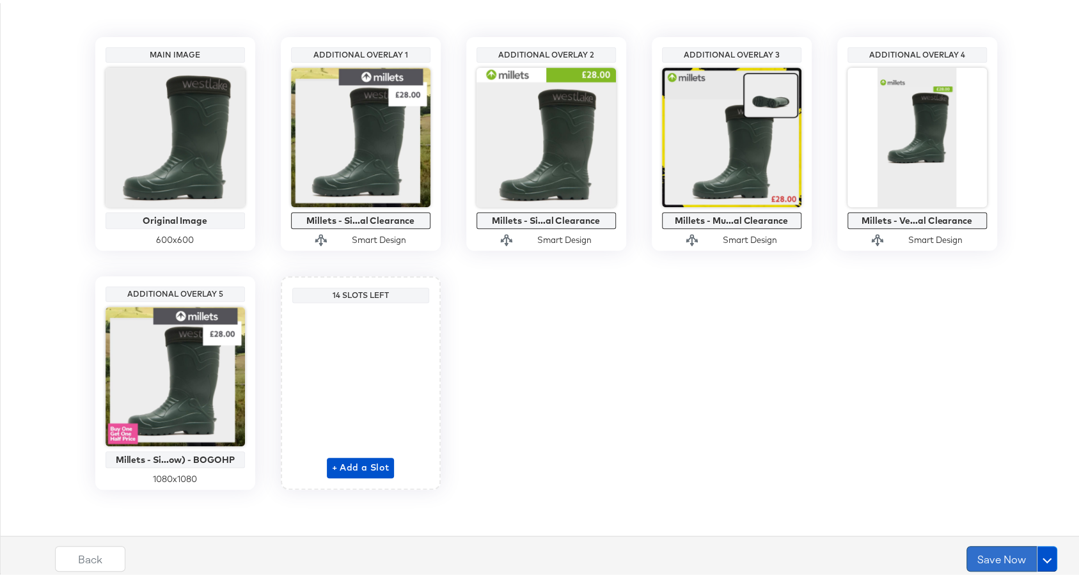
click at [980, 555] on button "Save Now" at bounding box center [1002, 556] width 70 height 26
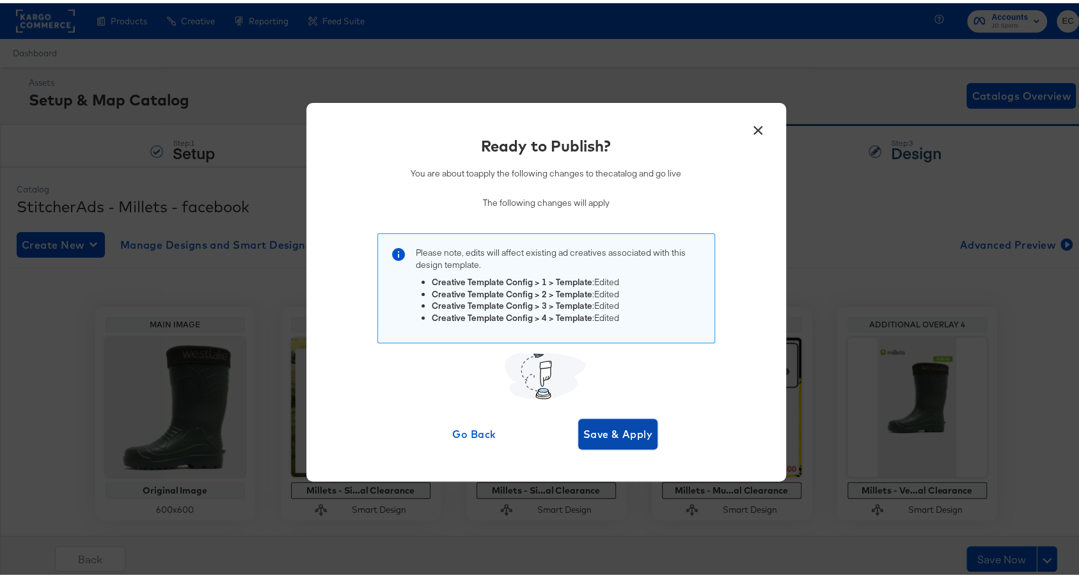
click at [595, 427] on span "Save & Apply" at bounding box center [618, 431] width 70 height 18
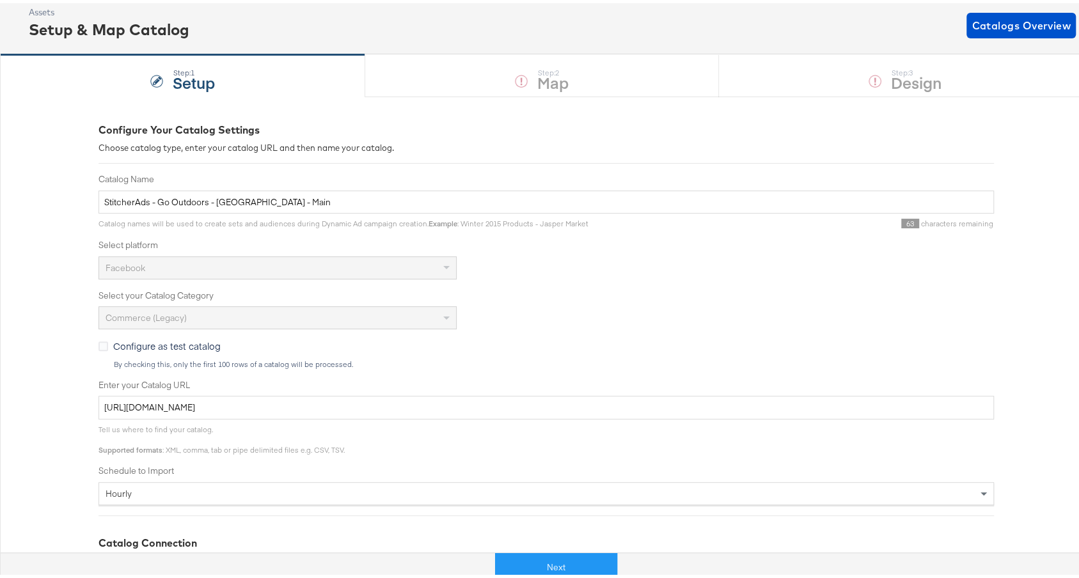
scroll to position [91, 0]
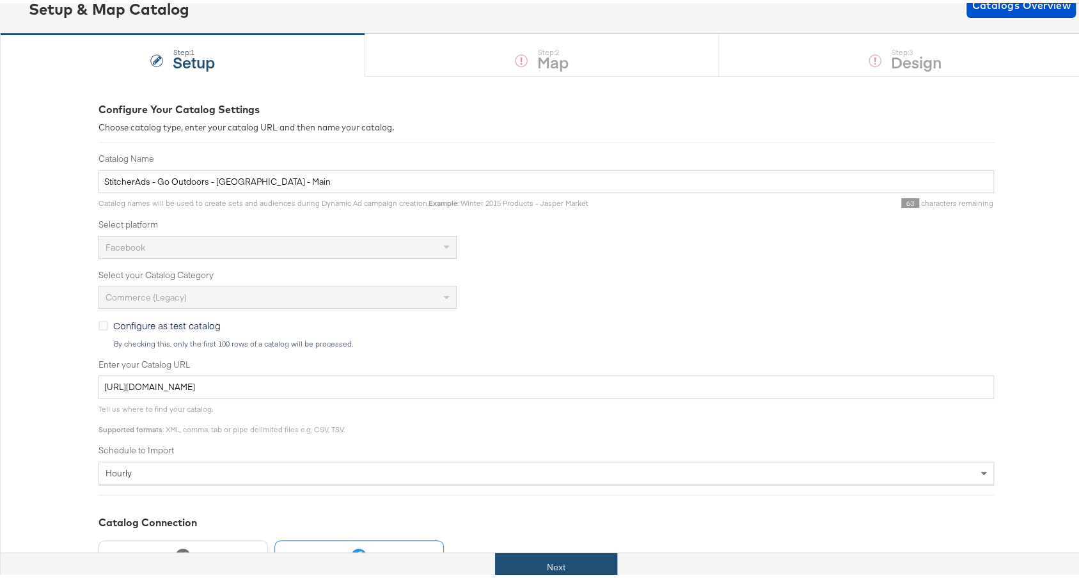
click at [534, 572] on button "Next" at bounding box center [556, 564] width 122 height 29
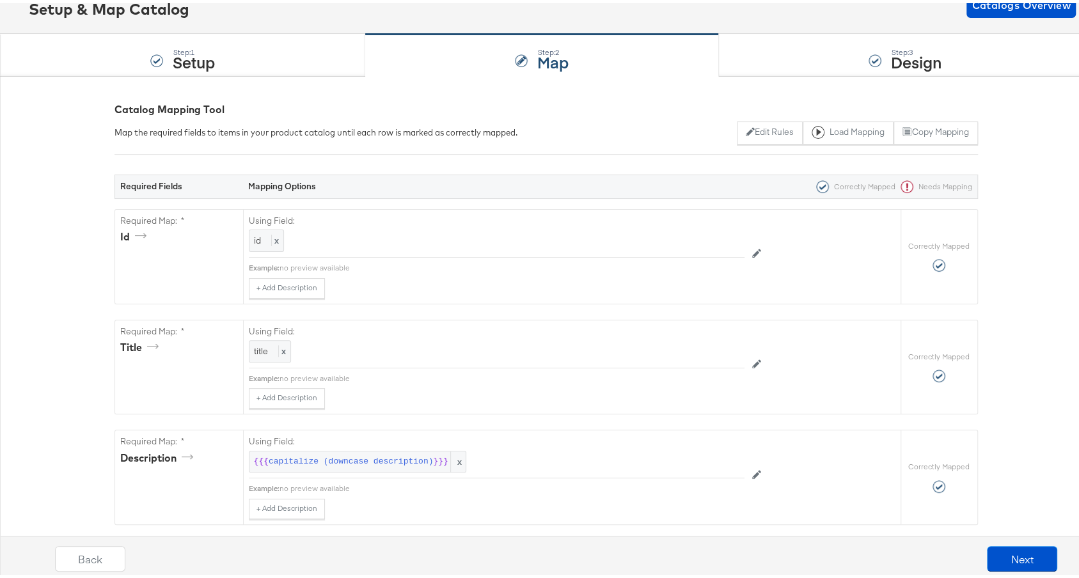
scroll to position [0, 0]
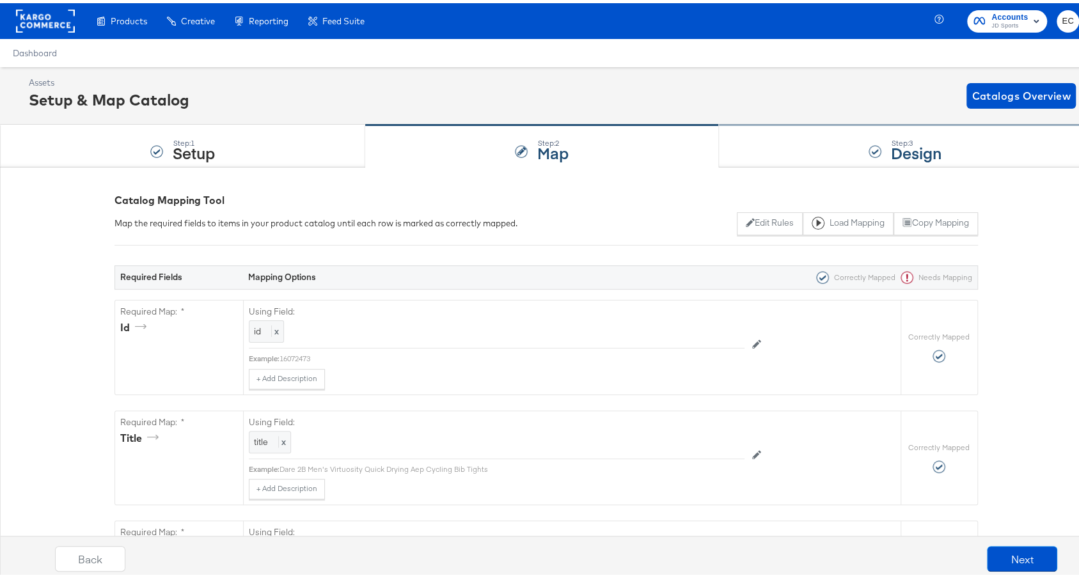
click at [800, 136] on div "Step: 3 Design" at bounding box center [905, 143] width 373 height 42
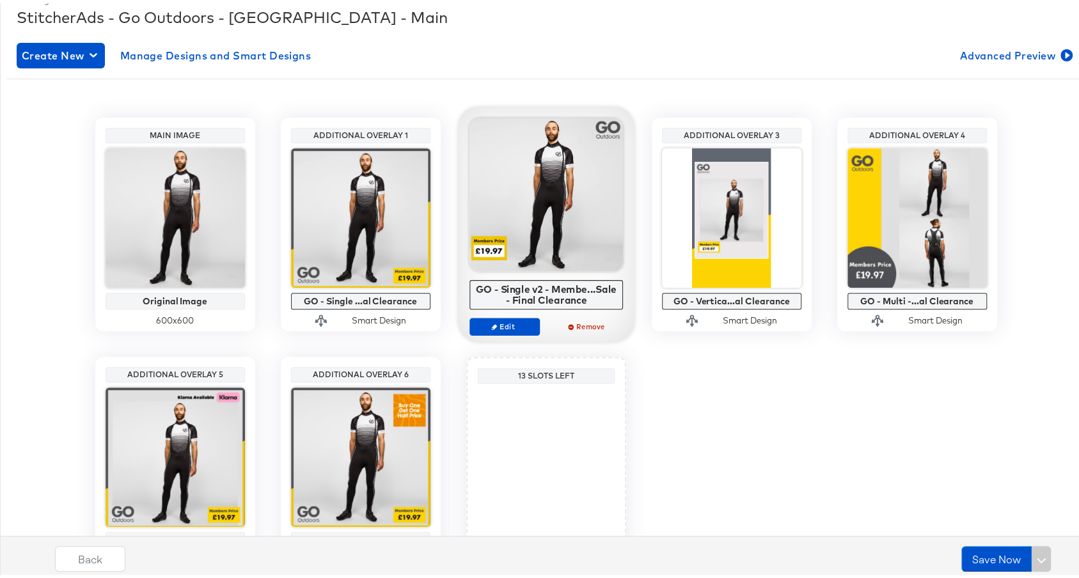
scroll to position [187, 0]
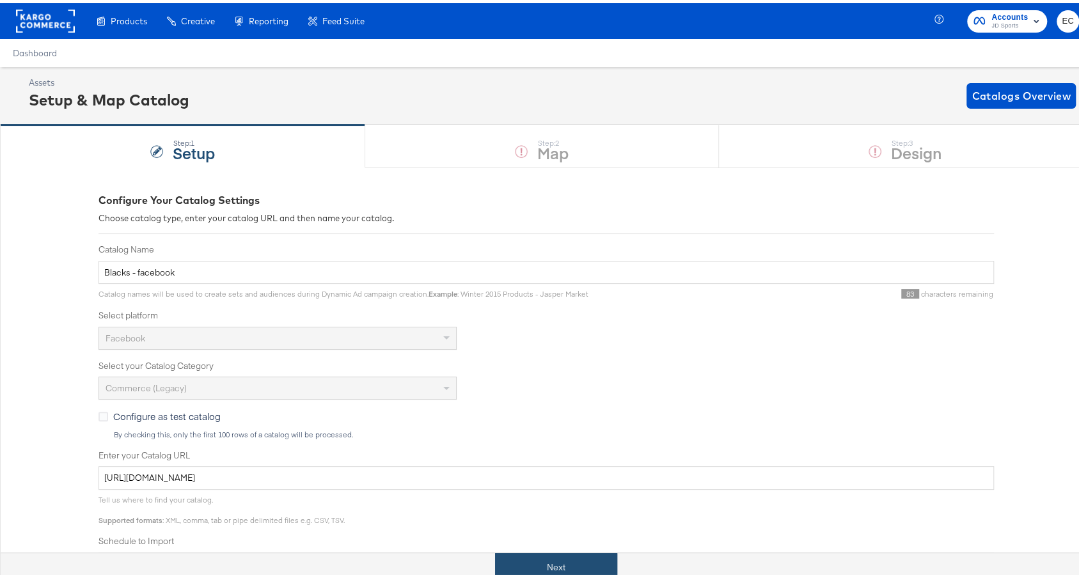
click at [543, 557] on button "Next" at bounding box center [556, 564] width 122 height 29
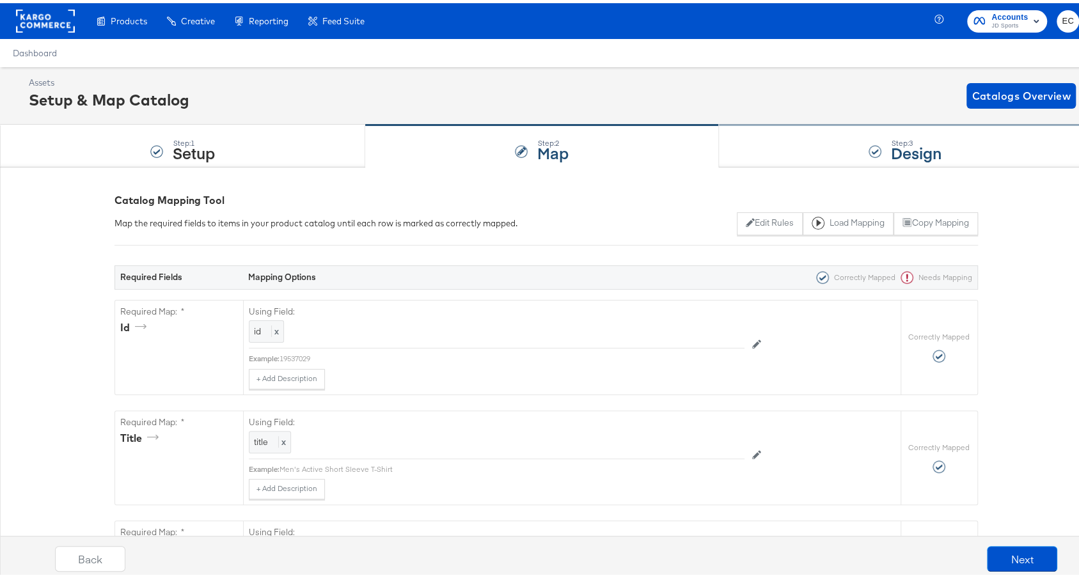
click at [771, 152] on div "Step: 3 Design" at bounding box center [905, 143] width 373 height 42
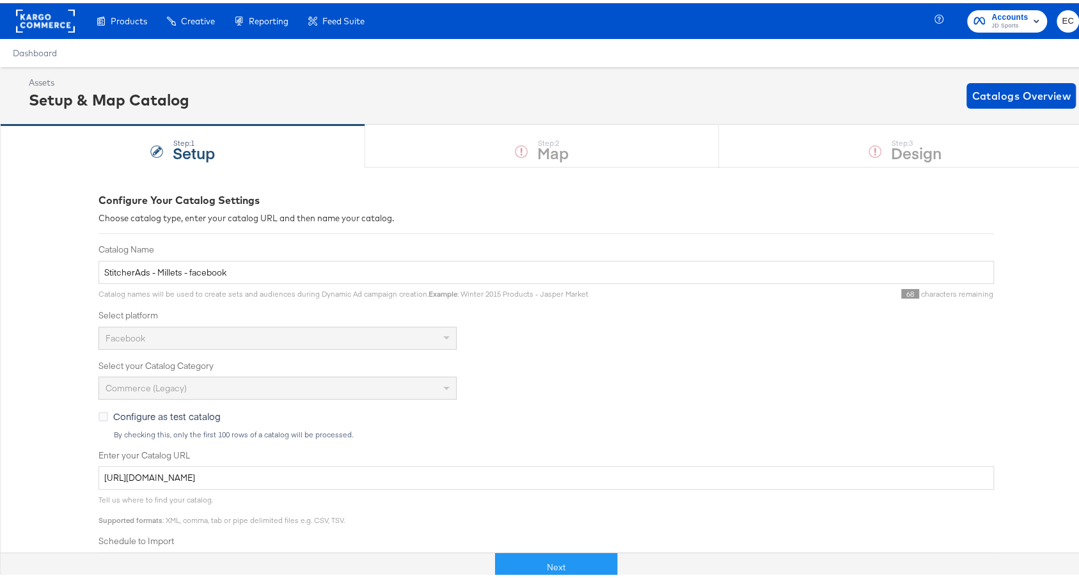
click at [516, 532] on label "Schedule to Import" at bounding box center [547, 538] width 896 height 12
click at [516, 550] on div "Next" at bounding box center [556, 564] width 1111 height 29
click at [536, 554] on button "Next" at bounding box center [556, 564] width 122 height 29
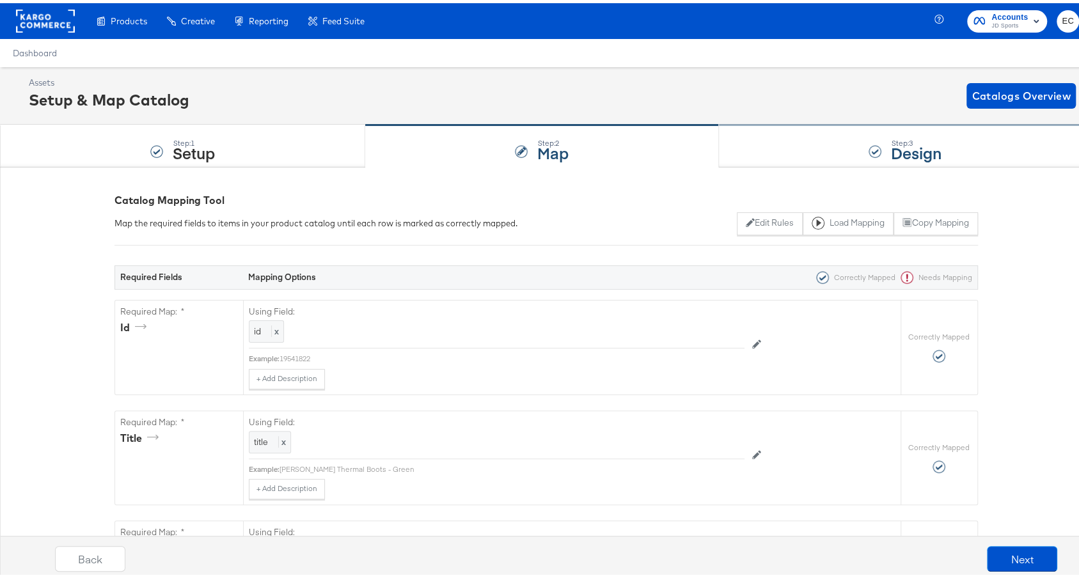
click at [789, 131] on div "Step: 3 Design" at bounding box center [905, 143] width 373 height 42
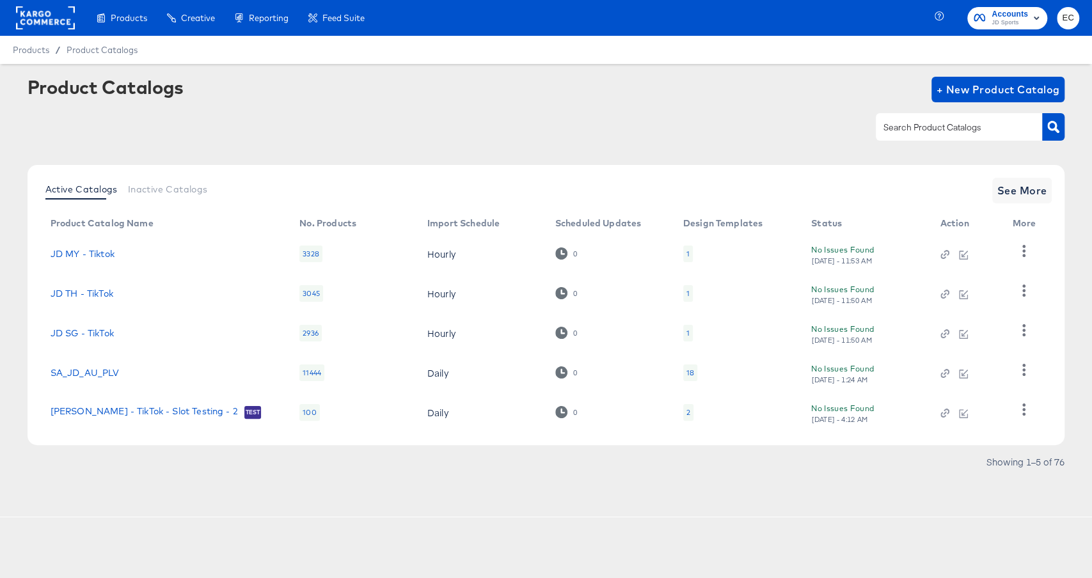
click at [436, 109] on div "Product Catalogs + New Product Catalog" at bounding box center [547, 116] width 1038 height 78
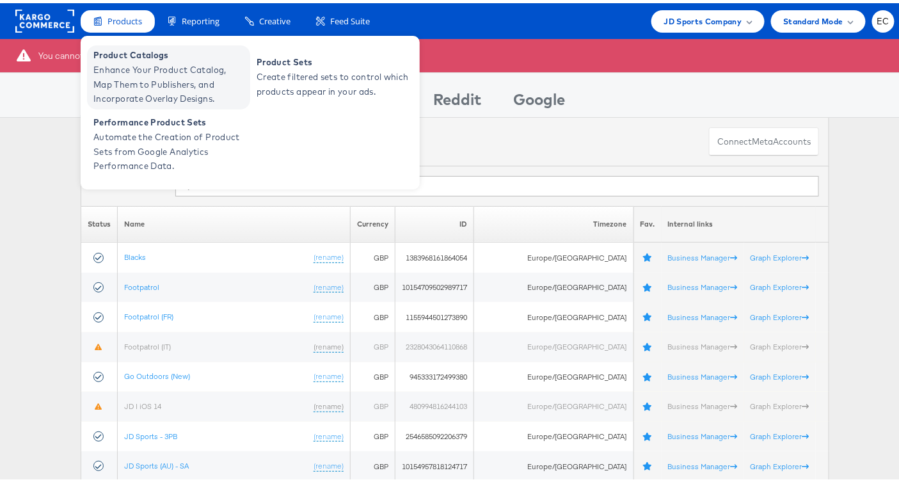
click at [143, 84] on span "Enhance Your Product Catalog, Map Them to Publishers, and Incorporate Overlay D…" at bounding box center [170, 81] width 154 height 44
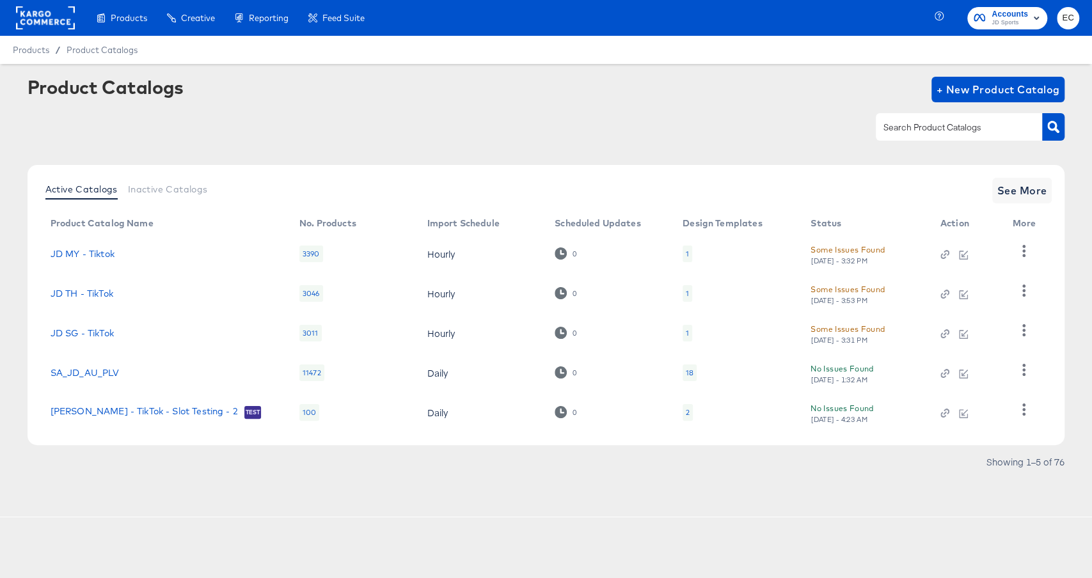
click at [880, 127] on div at bounding box center [959, 126] width 166 height 27
type input "it"
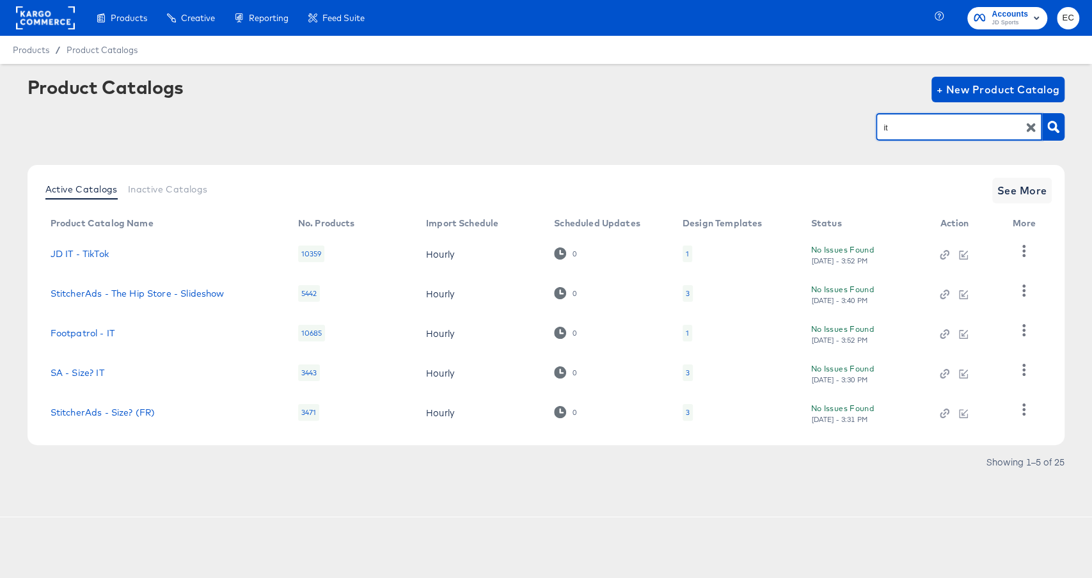
click at [1004, 174] on div "Active Catalogs Inactive Catalogs See More Product Catalog Name No. Products Im…" at bounding box center [547, 305] width 1038 height 280
click at [1004, 178] on button "See More" at bounding box center [1022, 191] width 60 height 26
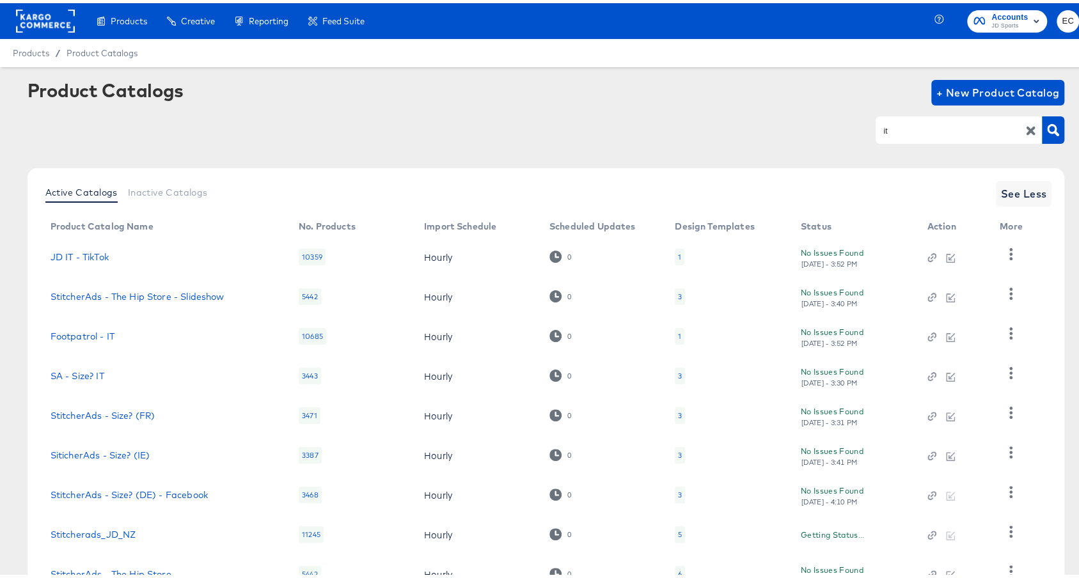
scroll to position [137, 0]
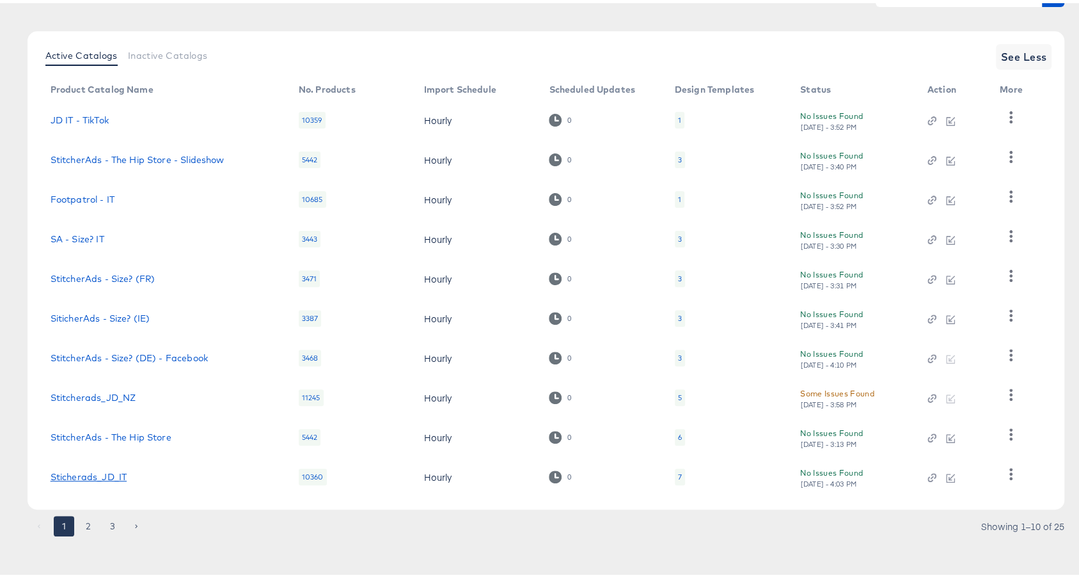
click at [93, 475] on link "Sticherads_JD_IT" at bounding box center [89, 474] width 76 height 10
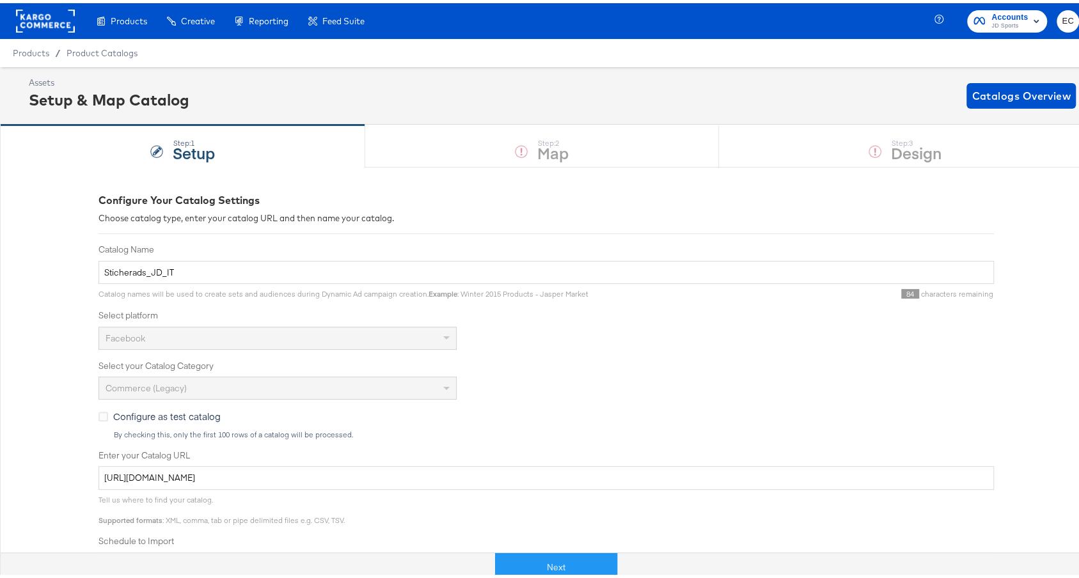
click at [557, 578] on div "Next" at bounding box center [556, 559] width 1092 height 38
click at [562, 560] on button "Next" at bounding box center [556, 564] width 122 height 29
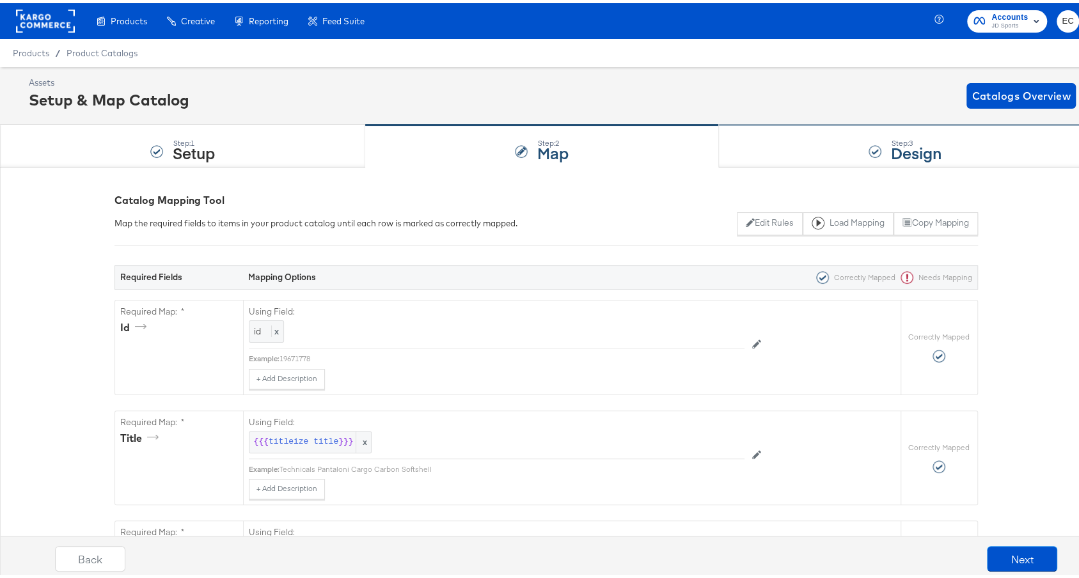
click at [769, 154] on div "Step: 3 Design" at bounding box center [905, 143] width 373 height 42
